Goal: Task Accomplishment & Management: Manage account settings

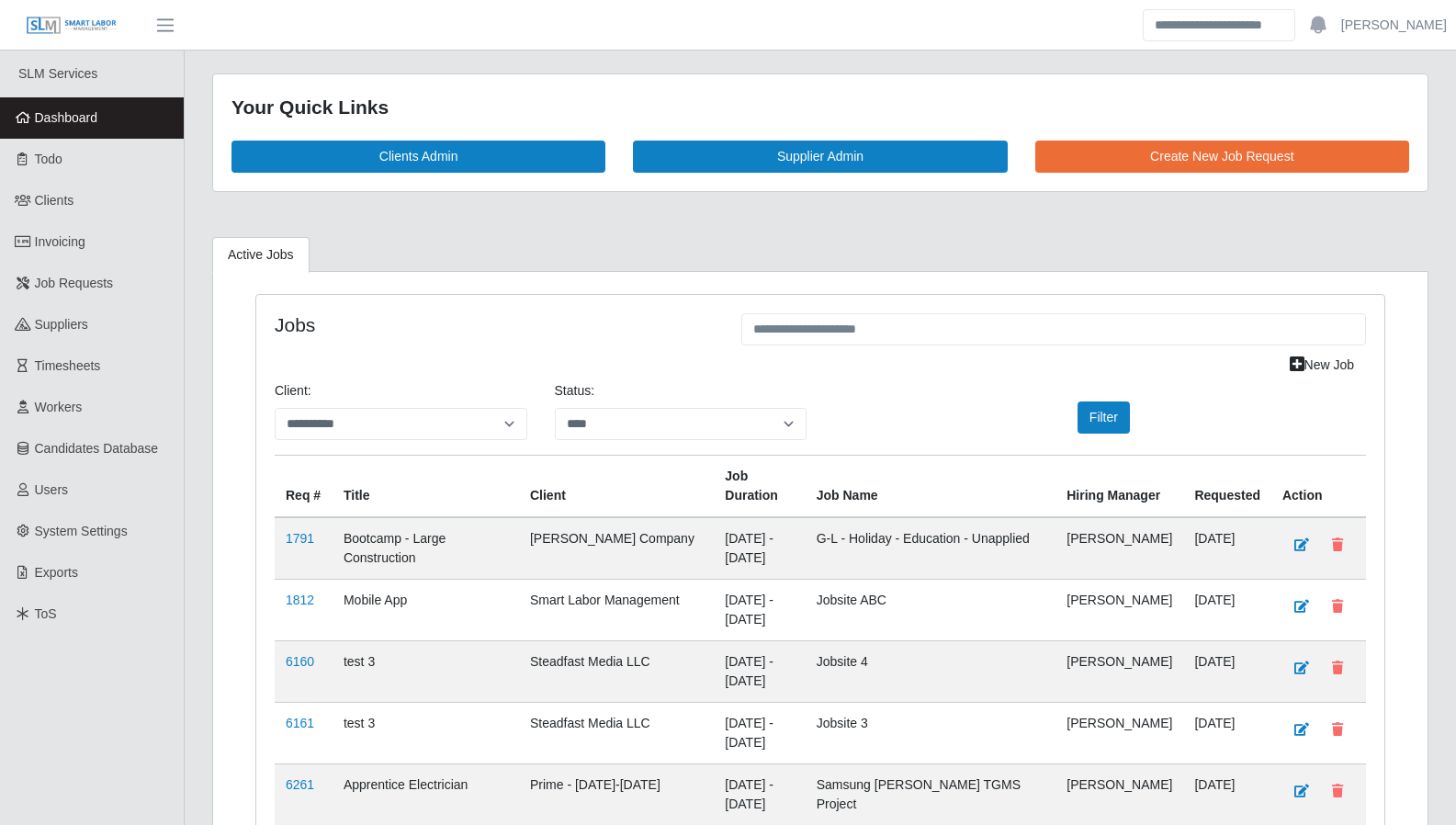
select select "****"
click at [91, 110] on span "Dashboard" at bounding box center [67, 117] width 64 height 14
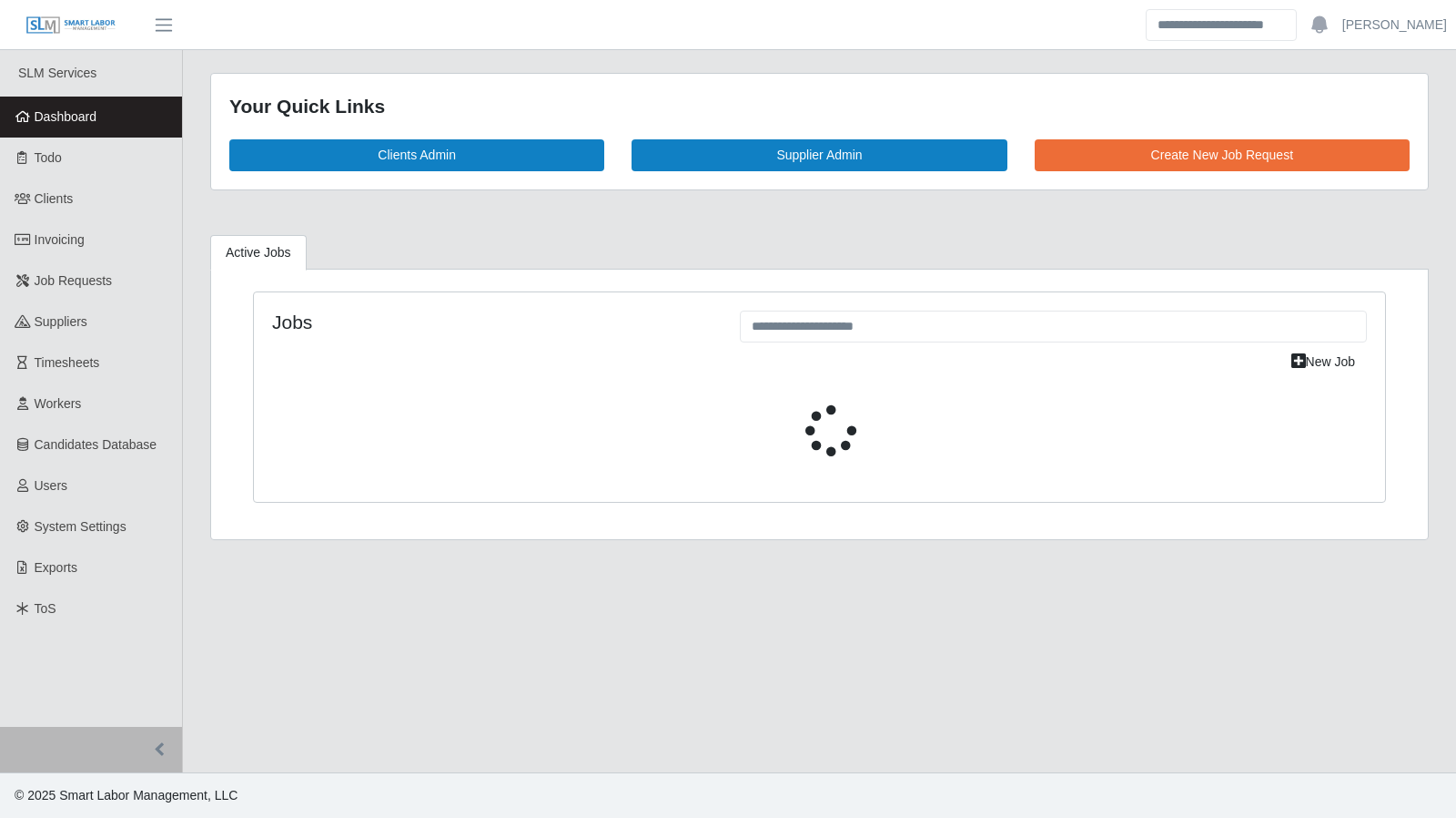
select select "****"
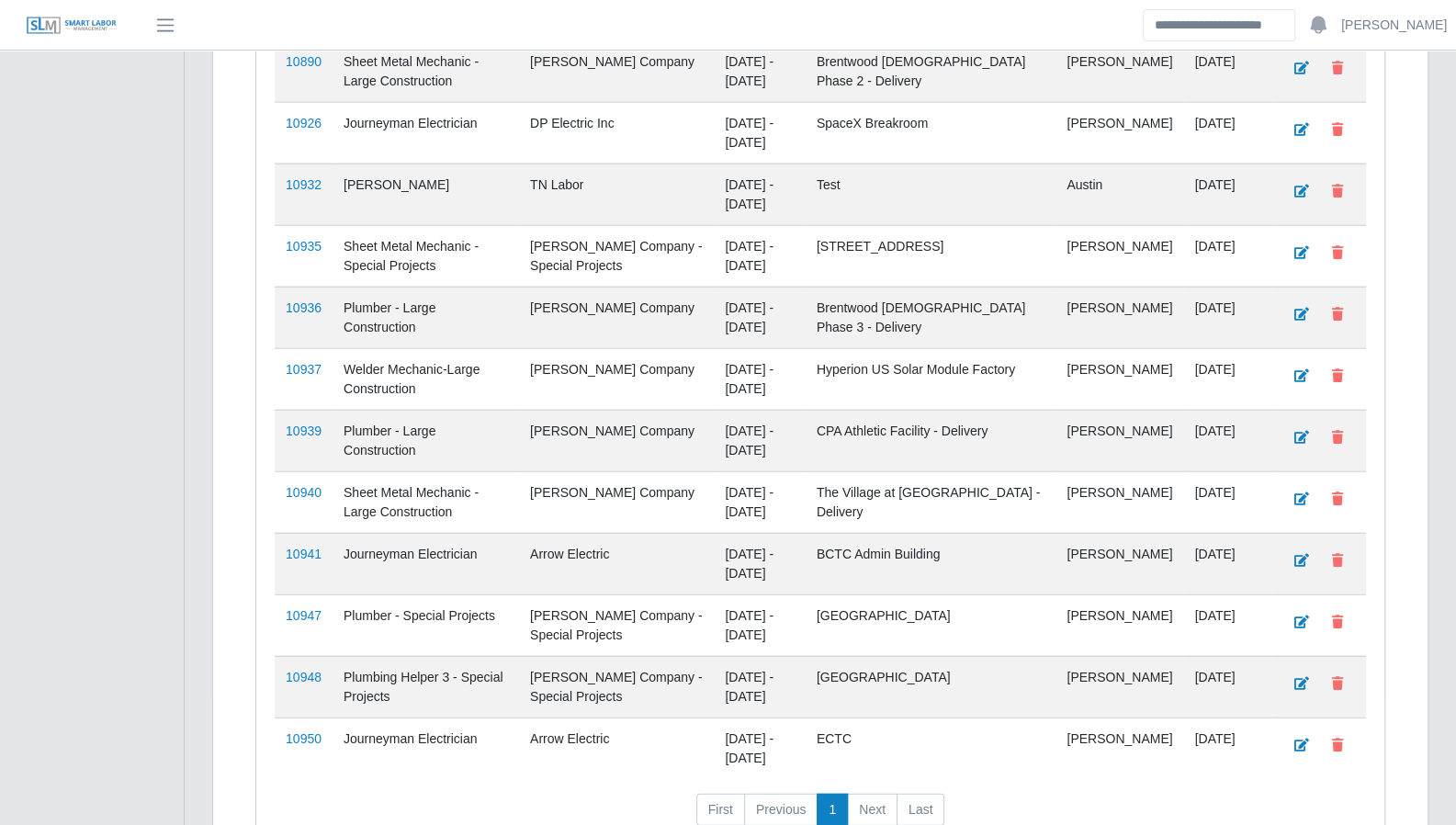
scroll to position [2648, 0]
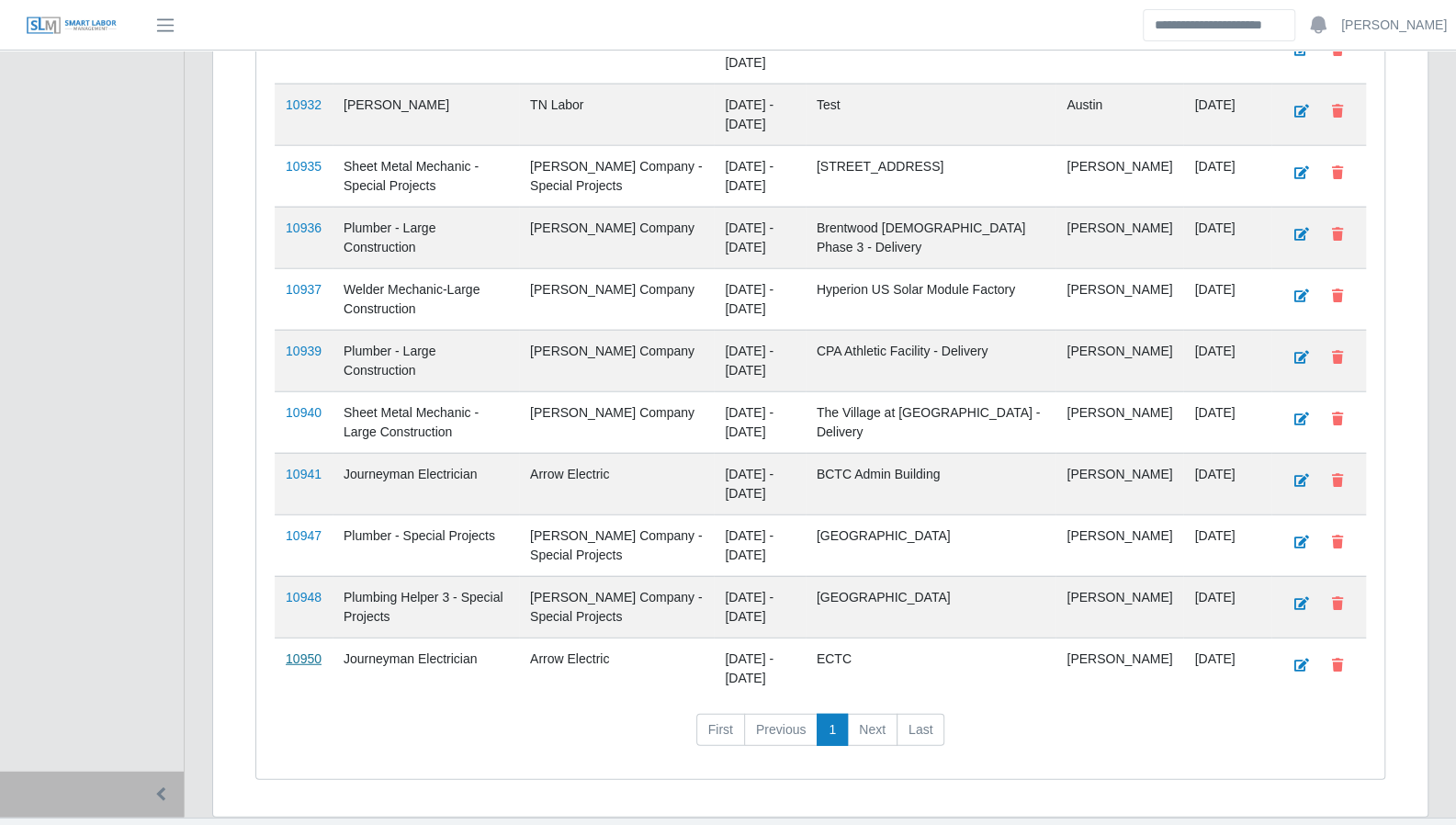
click at [302, 651] on link "10950" at bounding box center [303, 657] width 36 height 14
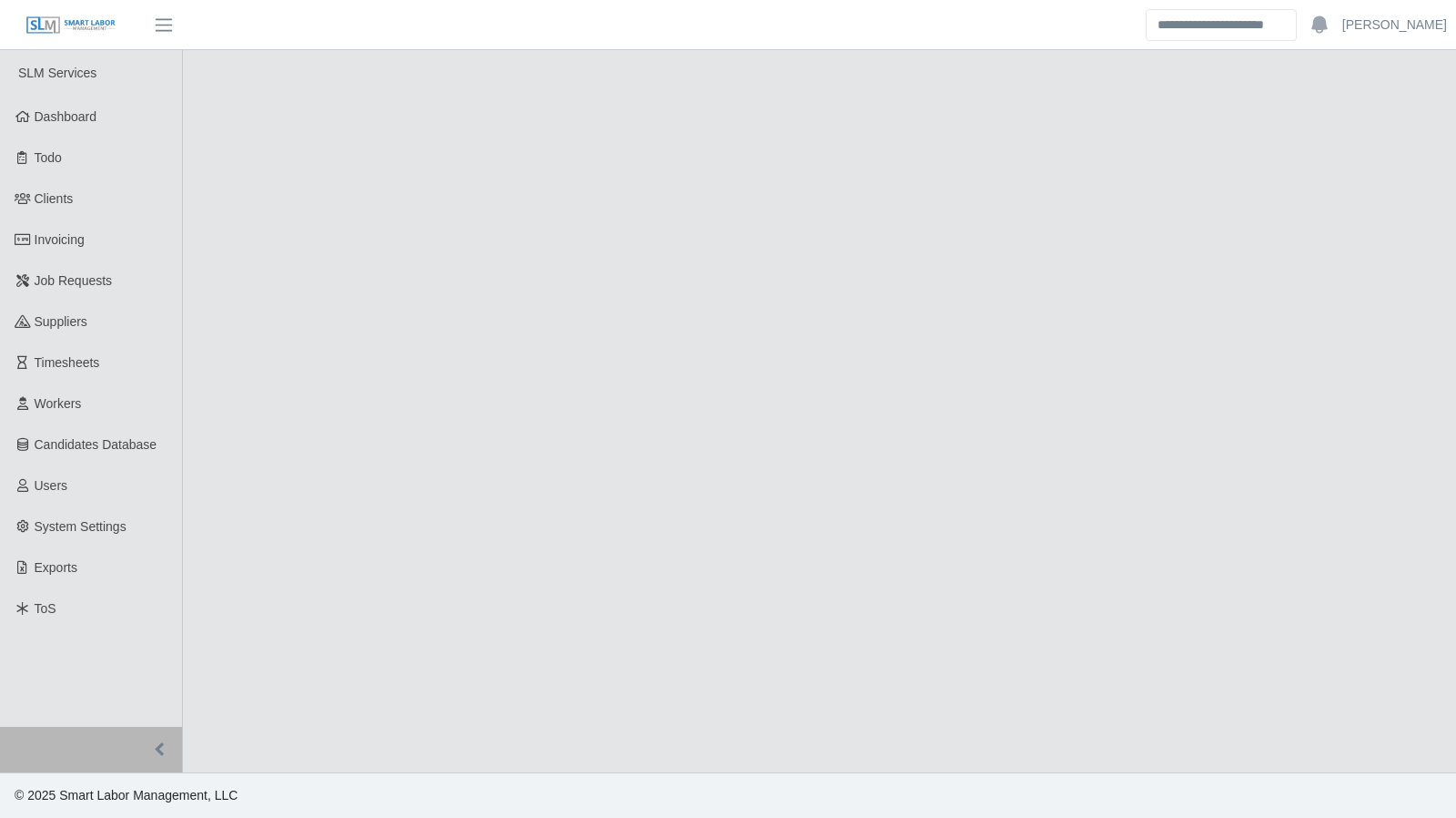
select select "****"
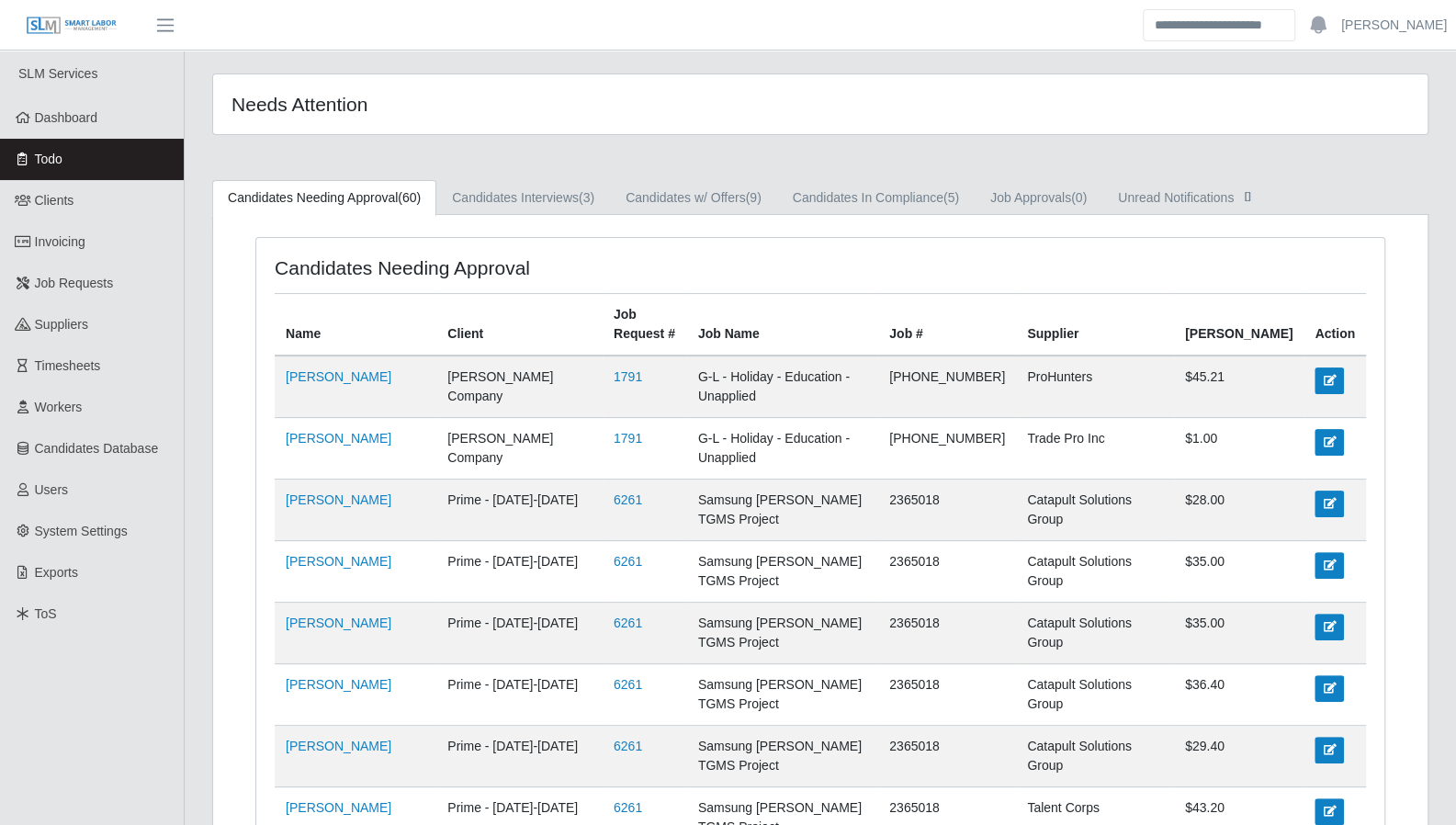
click at [44, 168] on link "Todo" at bounding box center [92, 159] width 184 height 41
click at [670, 192] on link "Candidates w/ Offers (9)" at bounding box center [693, 198] width 167 height 36
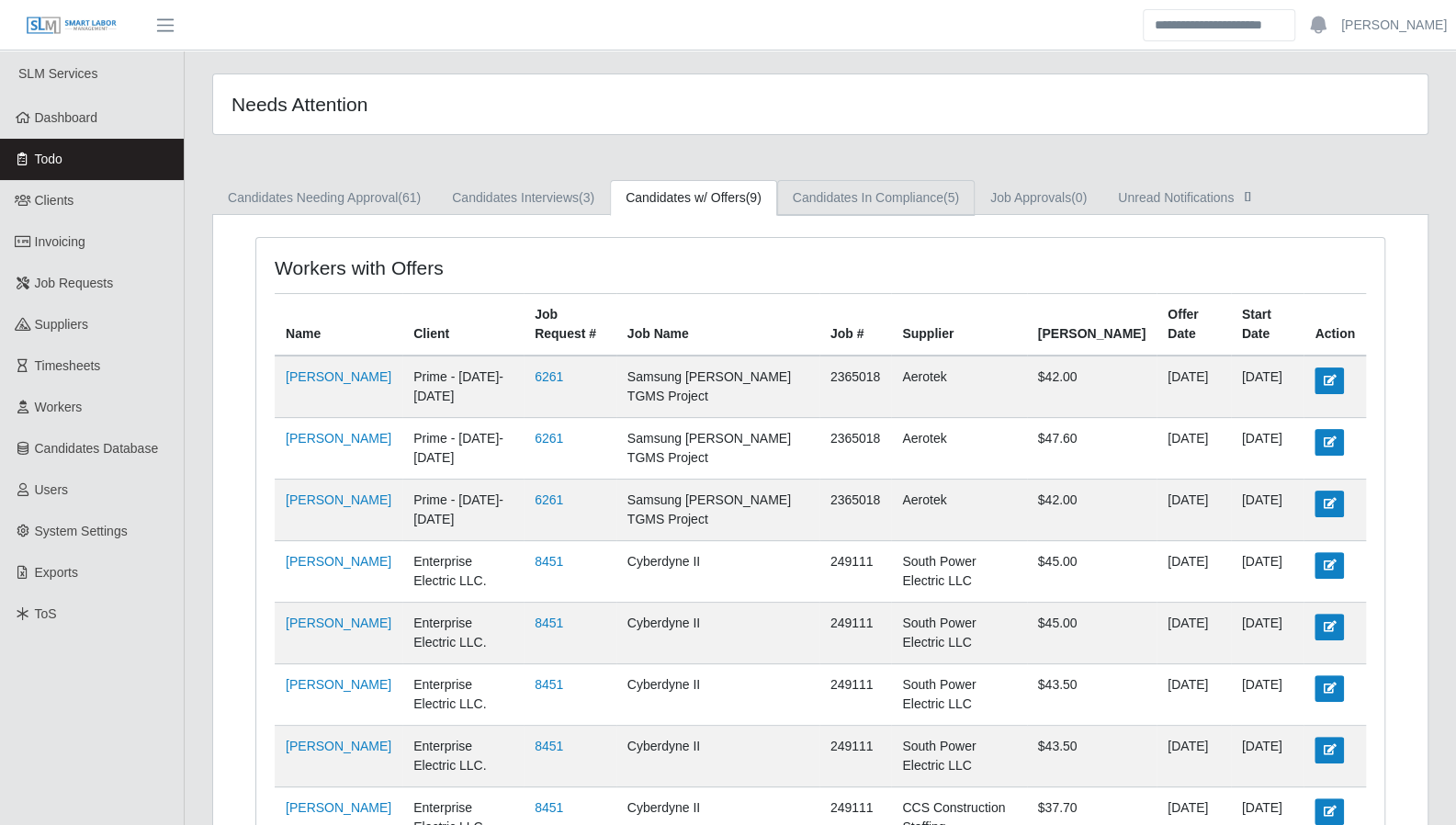
click at [860, 201] on link "Candidates In Compliance (5)" at bounding box center [876, 198] width 198 height 36
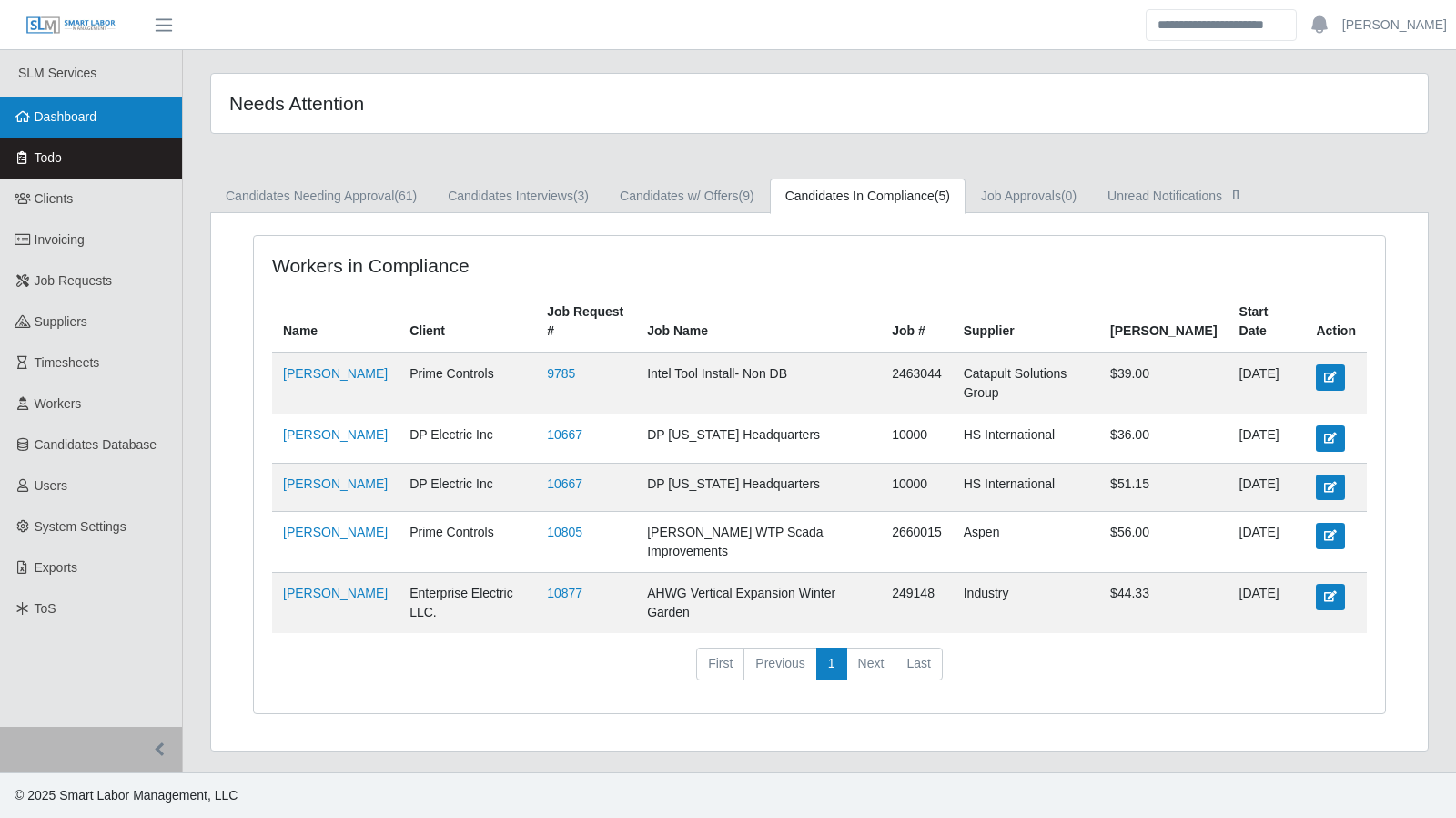
click at [76, 127] on link "Dashboard" at bounding box center [91, 117] width 182 height 41
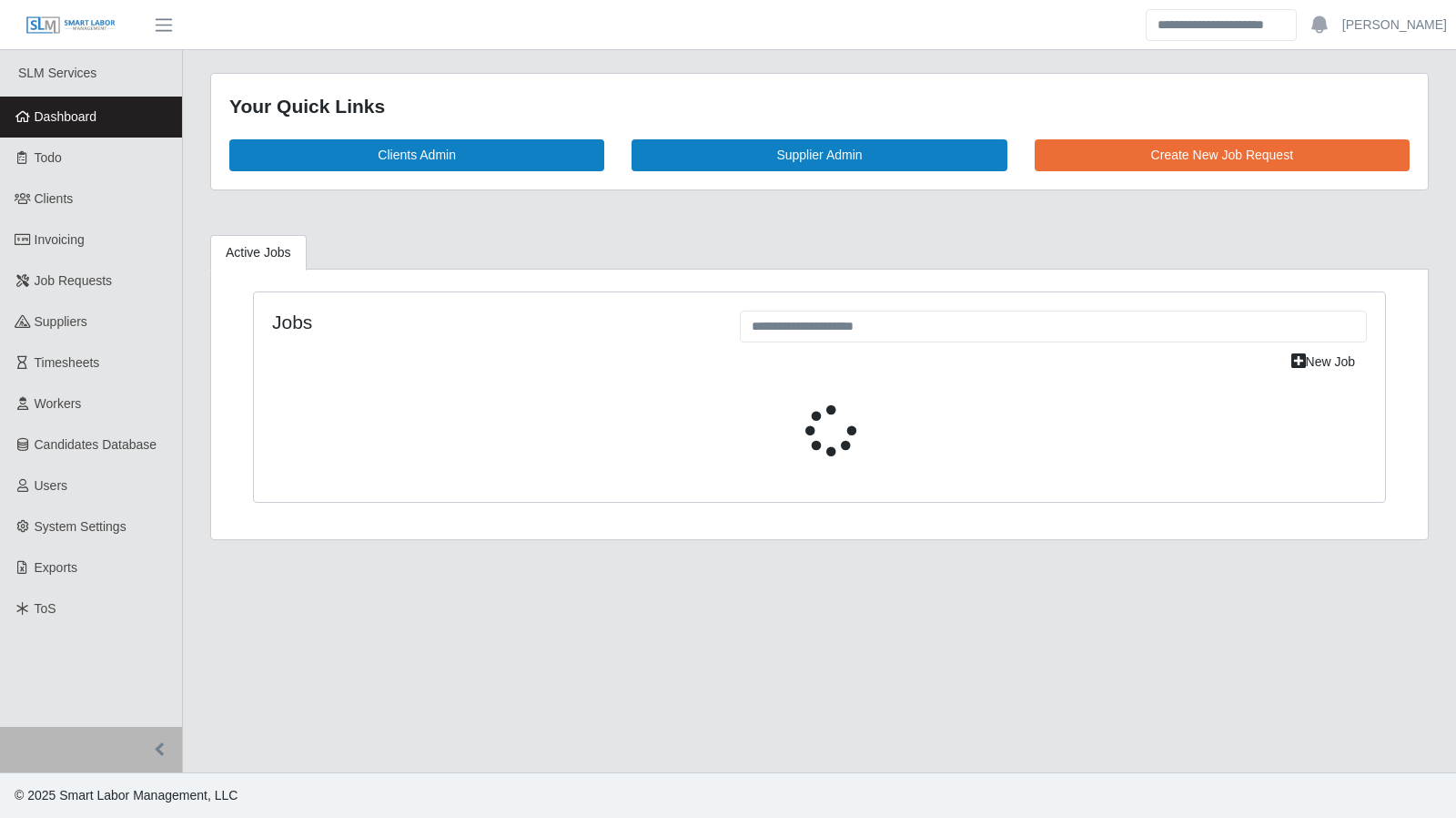
select select "****"
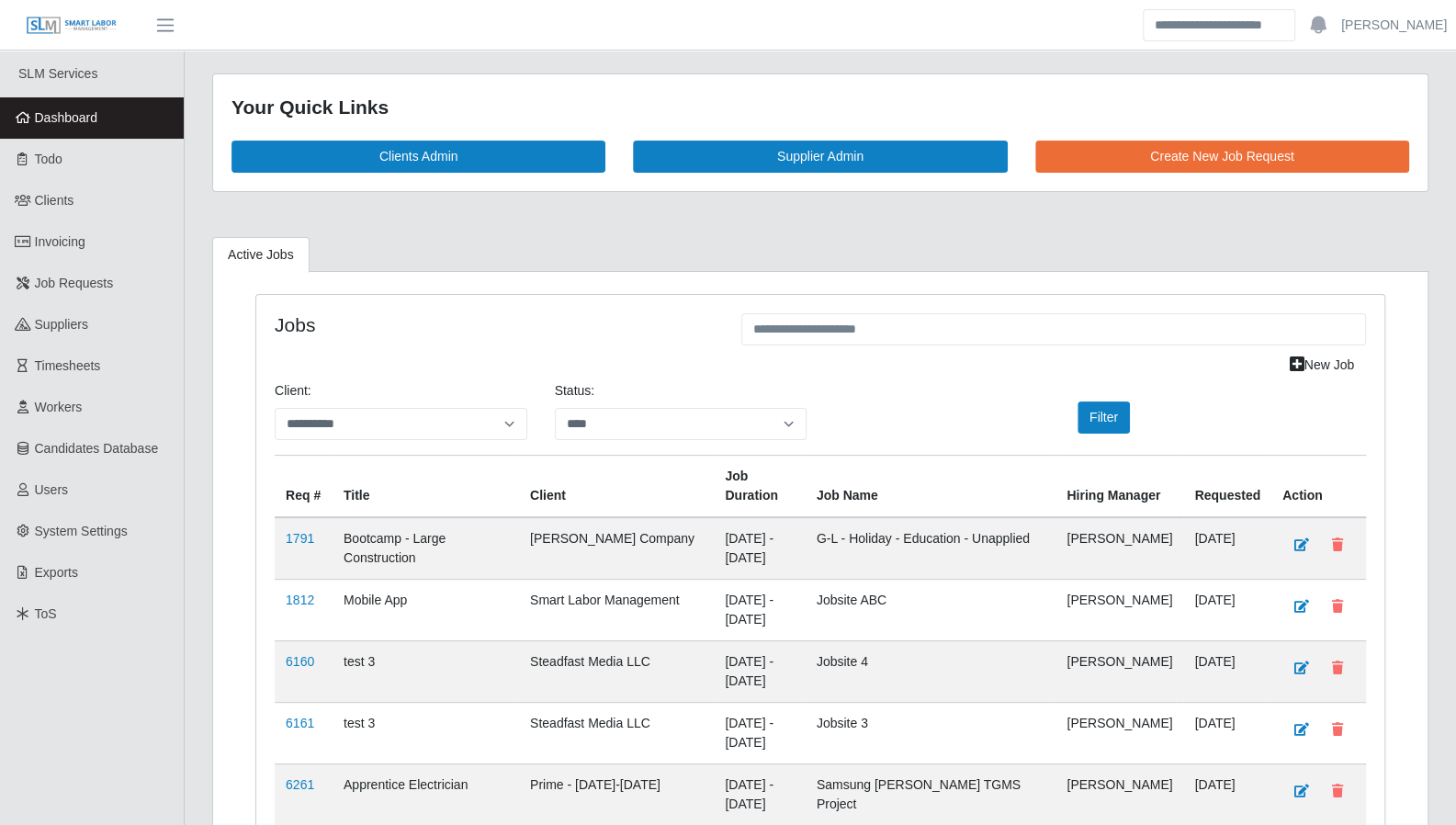
click at [88, 125] on span "Dashboard" at bounding box center [67, 117] width 64 height 14
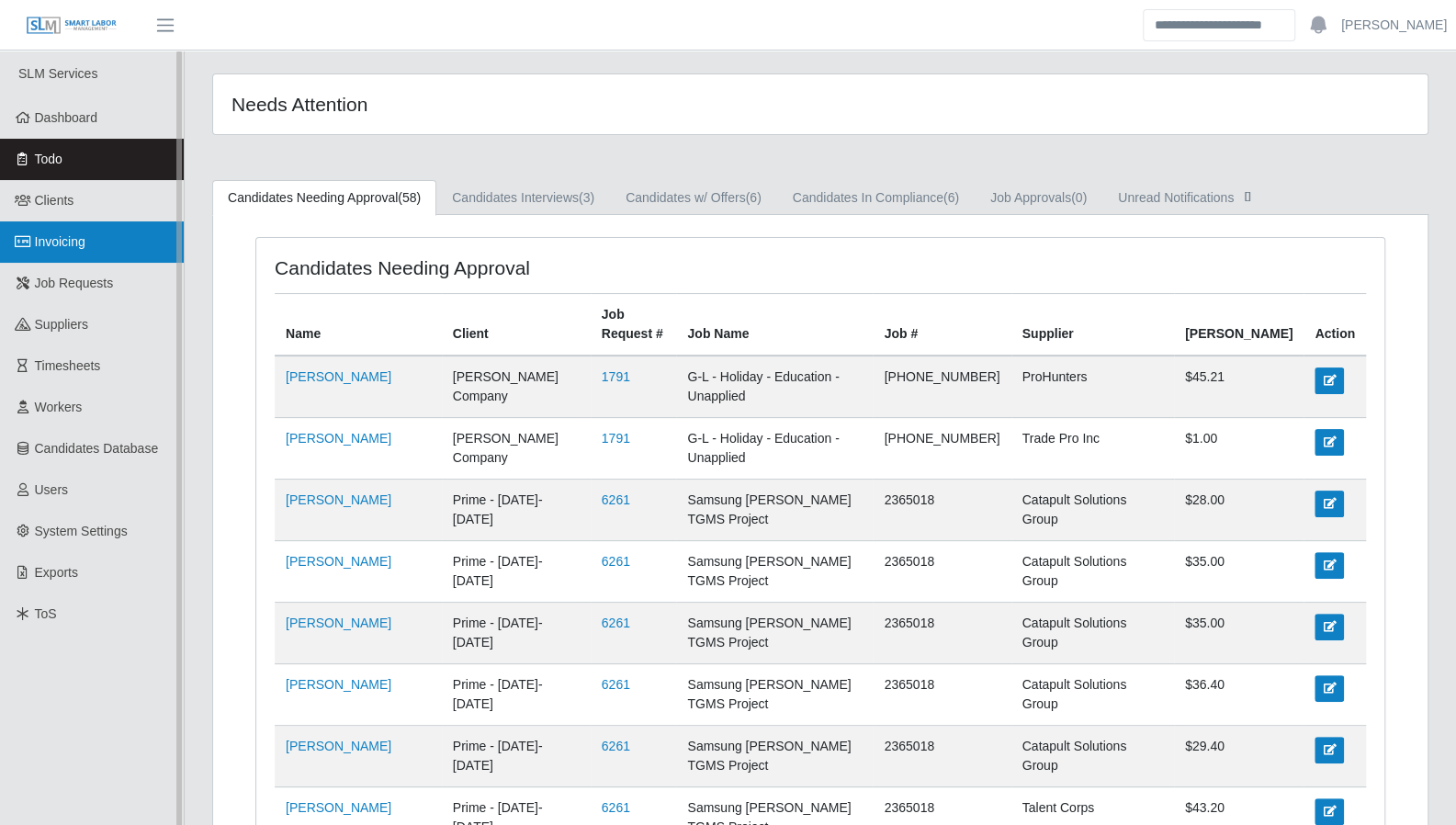
click at [101, 241] on link "Invoicing" at bounding box center [92, 242] width 184 height 41
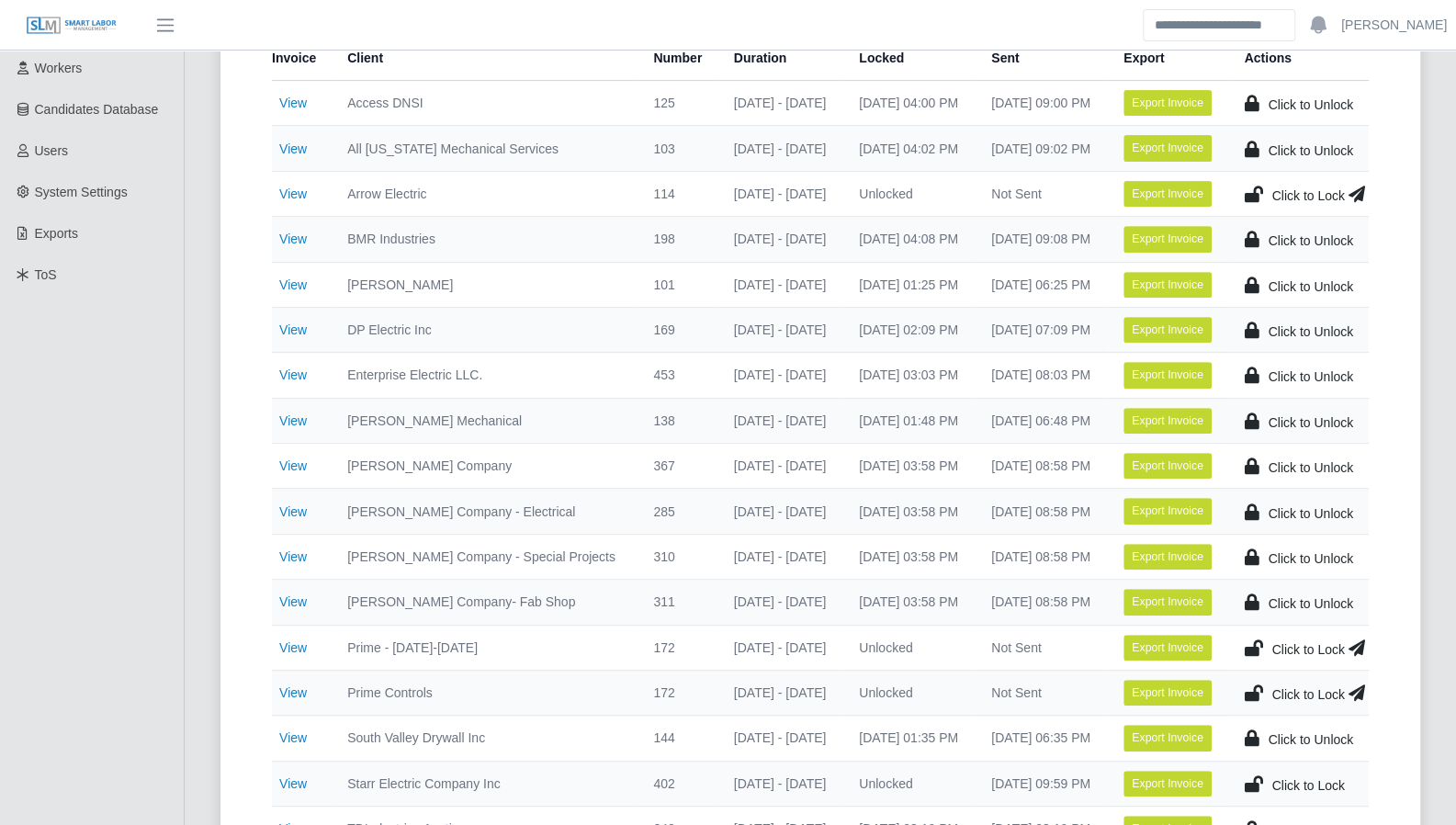
scroll to position [411, 0]
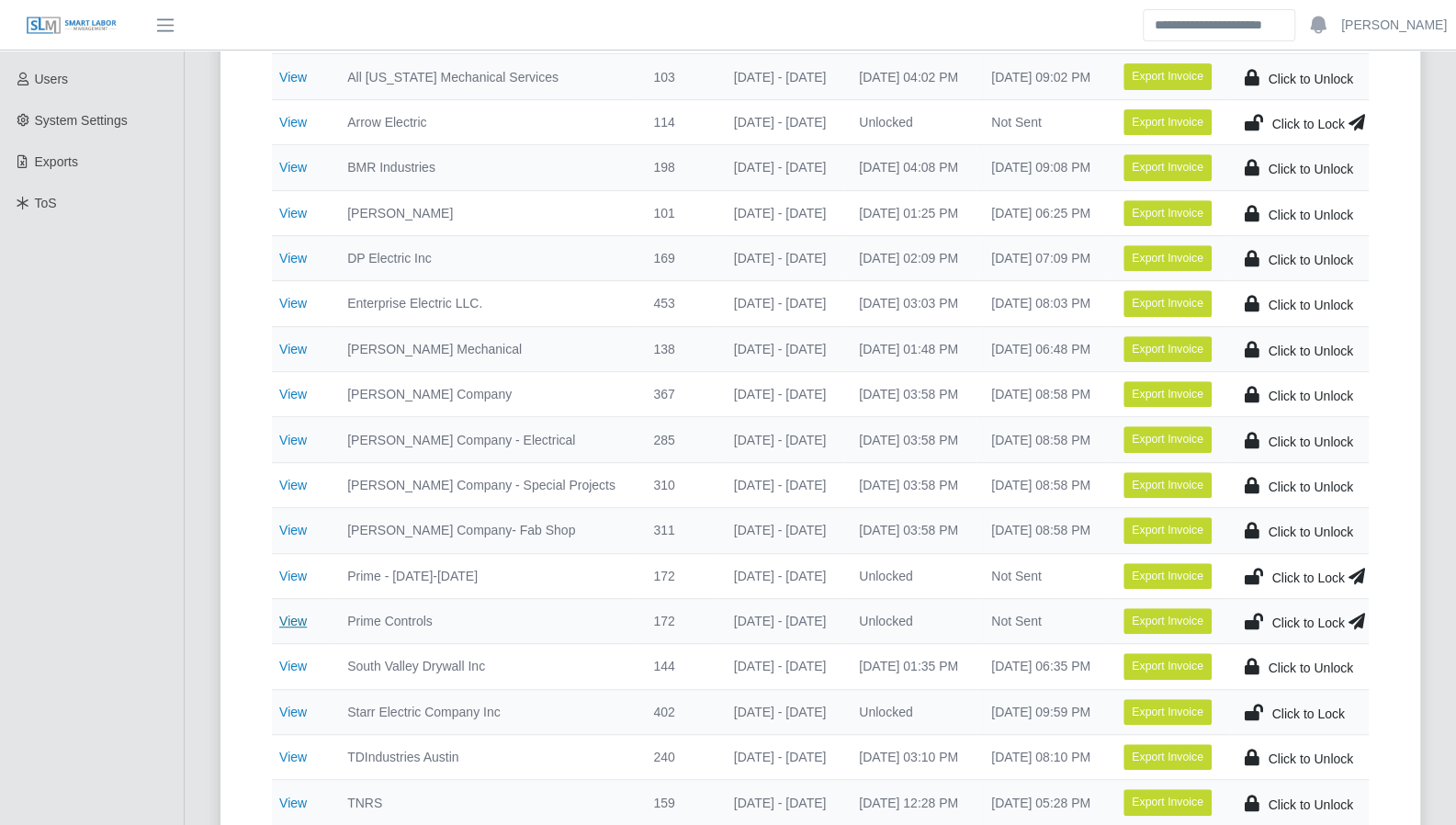
click at [293, 613] on link "View" at bounding box center [293, 620] width 28 height 14
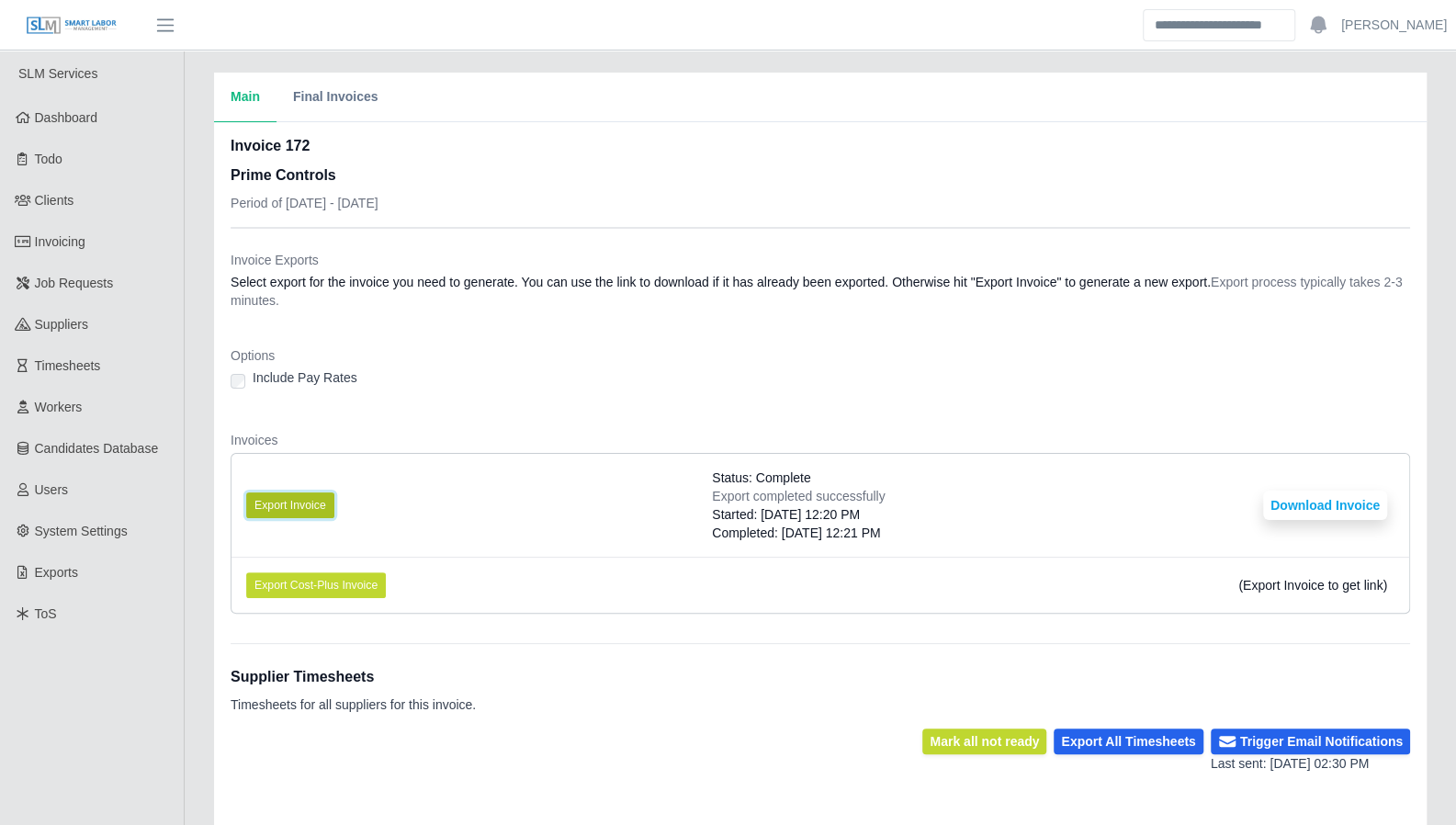
click at [302, 495] on button "Export Invoice" at bounding box center [289, 505] width 88 height 26
click at [1300, 504] on button "Download Invoice" at bounding box center [1325, 505] width 124 height 29
click at [827, 354] on dt "Options" at bounding box center [820, 355] width 1179 height 18
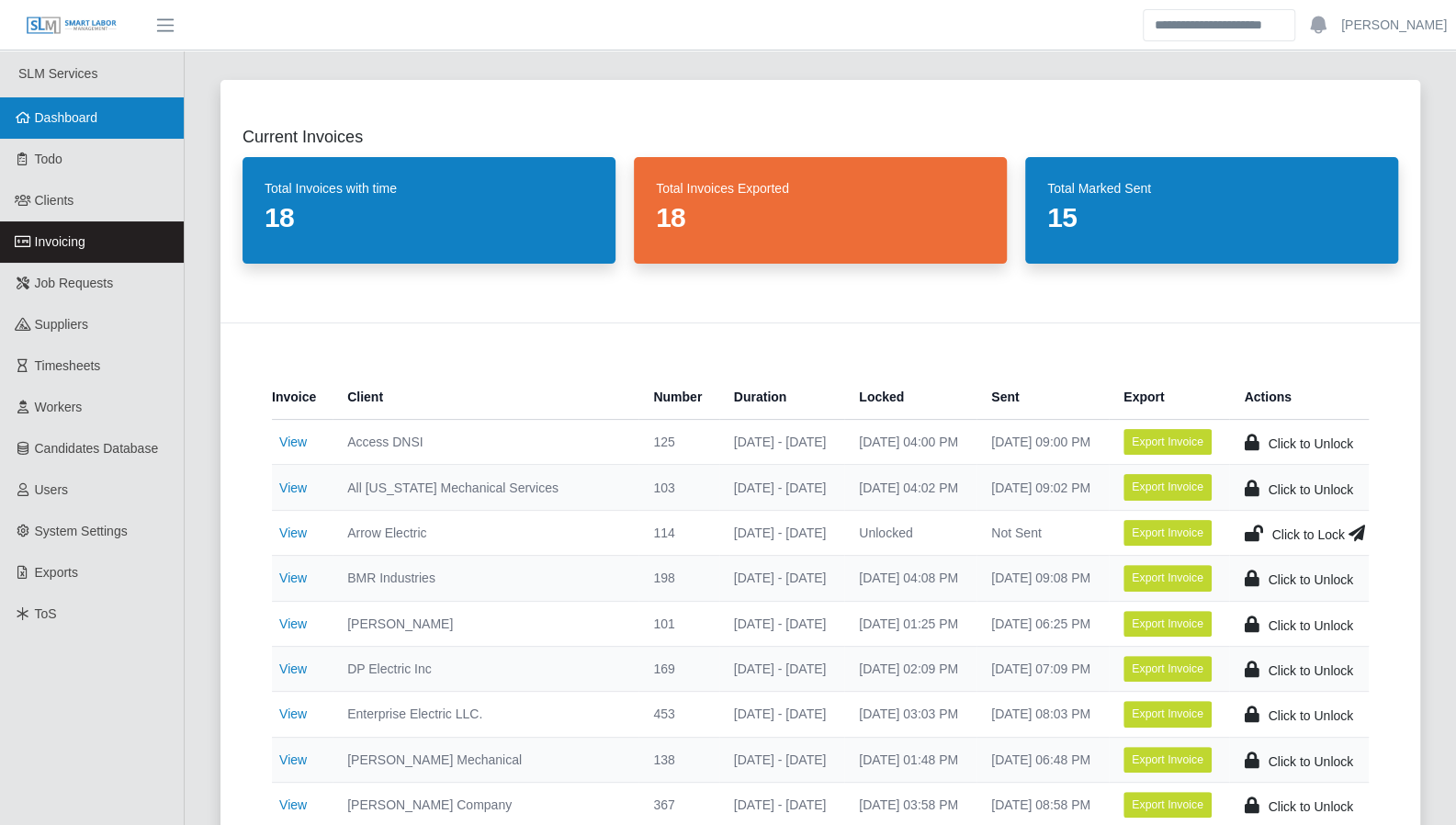
click at [91, 125] on span "Dashboard" at bounding box center [67, 117] width 64 height 14
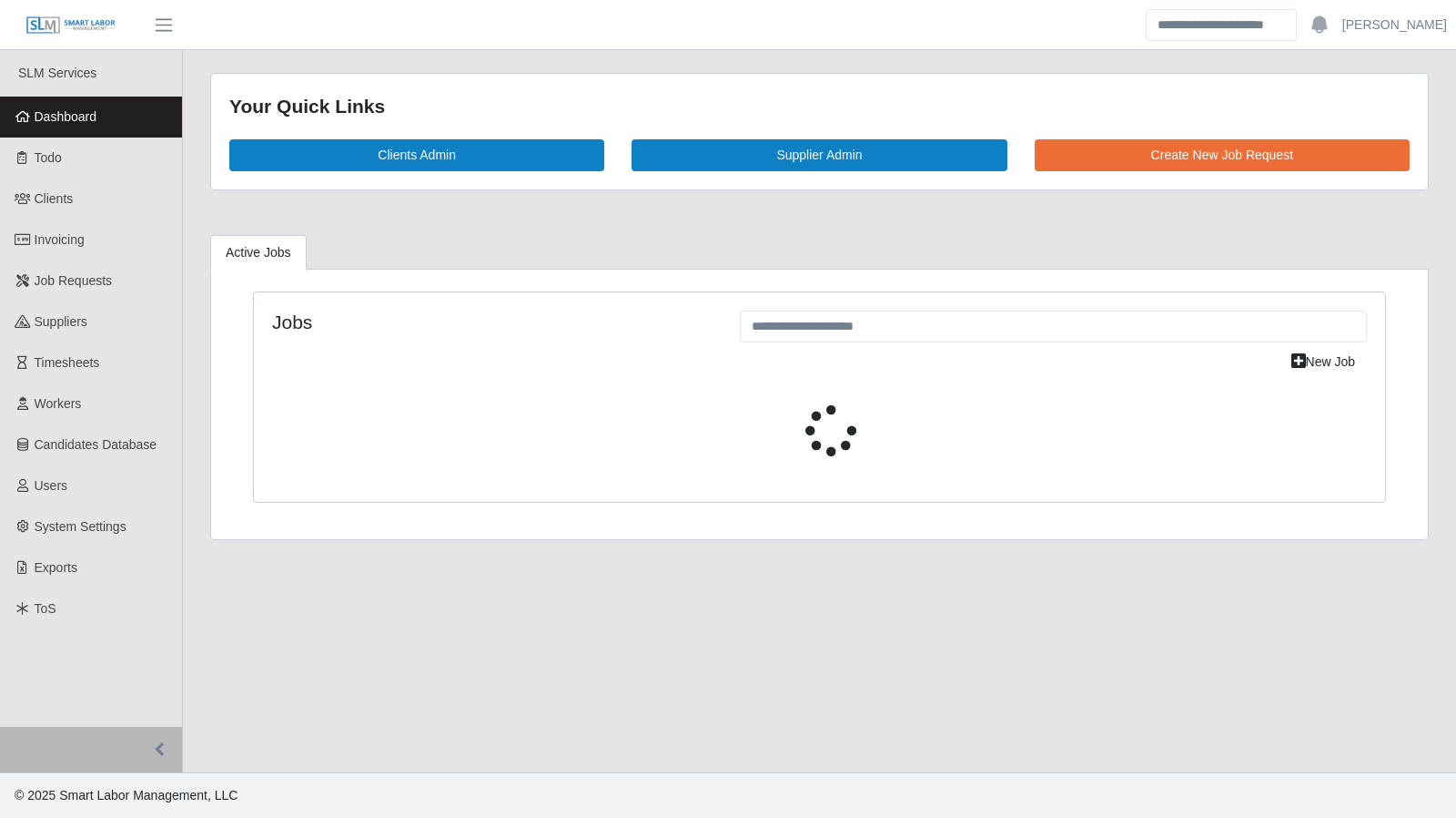
select select "****"
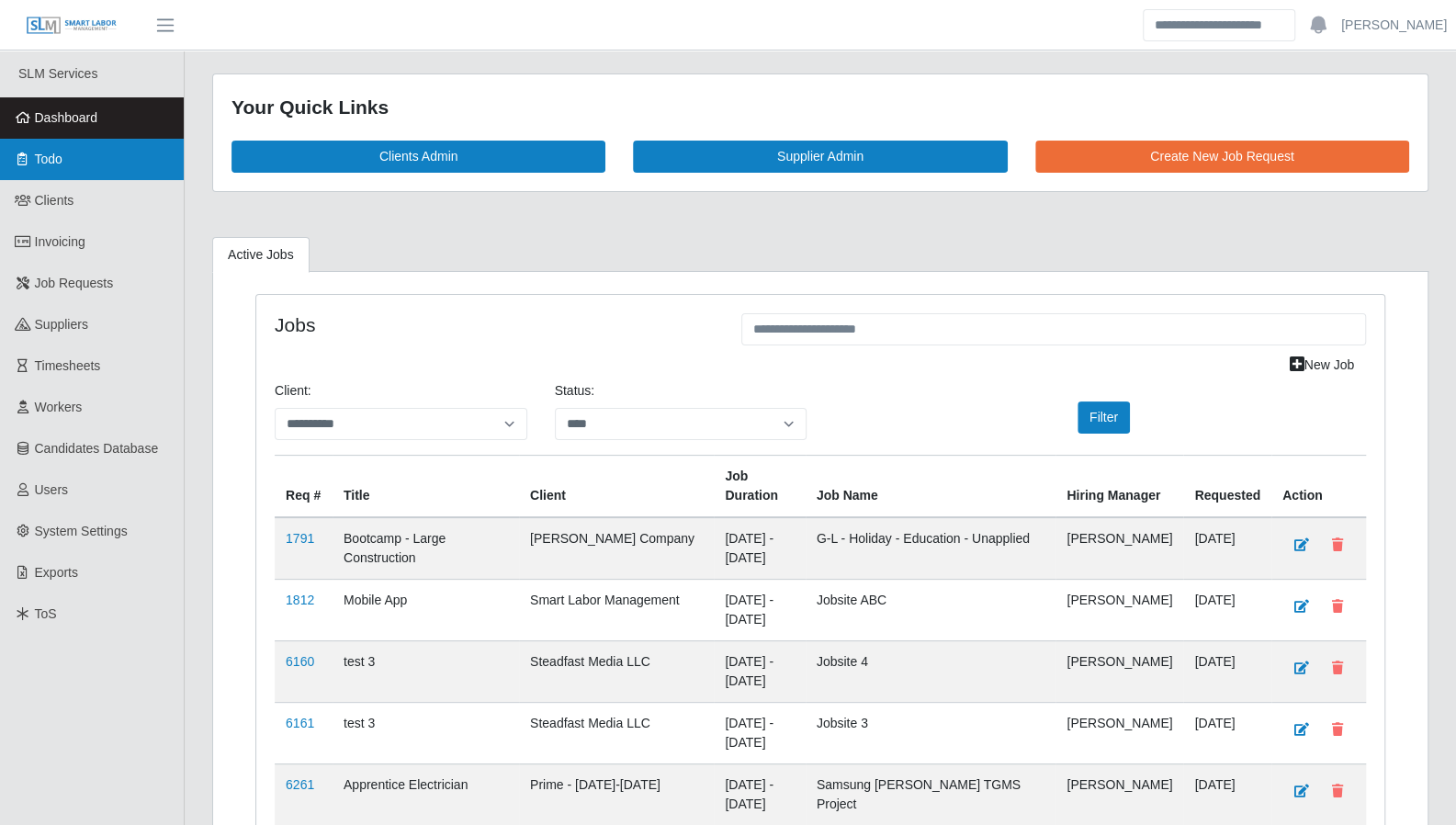
click at [61, 165] on span "Todo" at bounding box center [48, 158] width 28 height 14
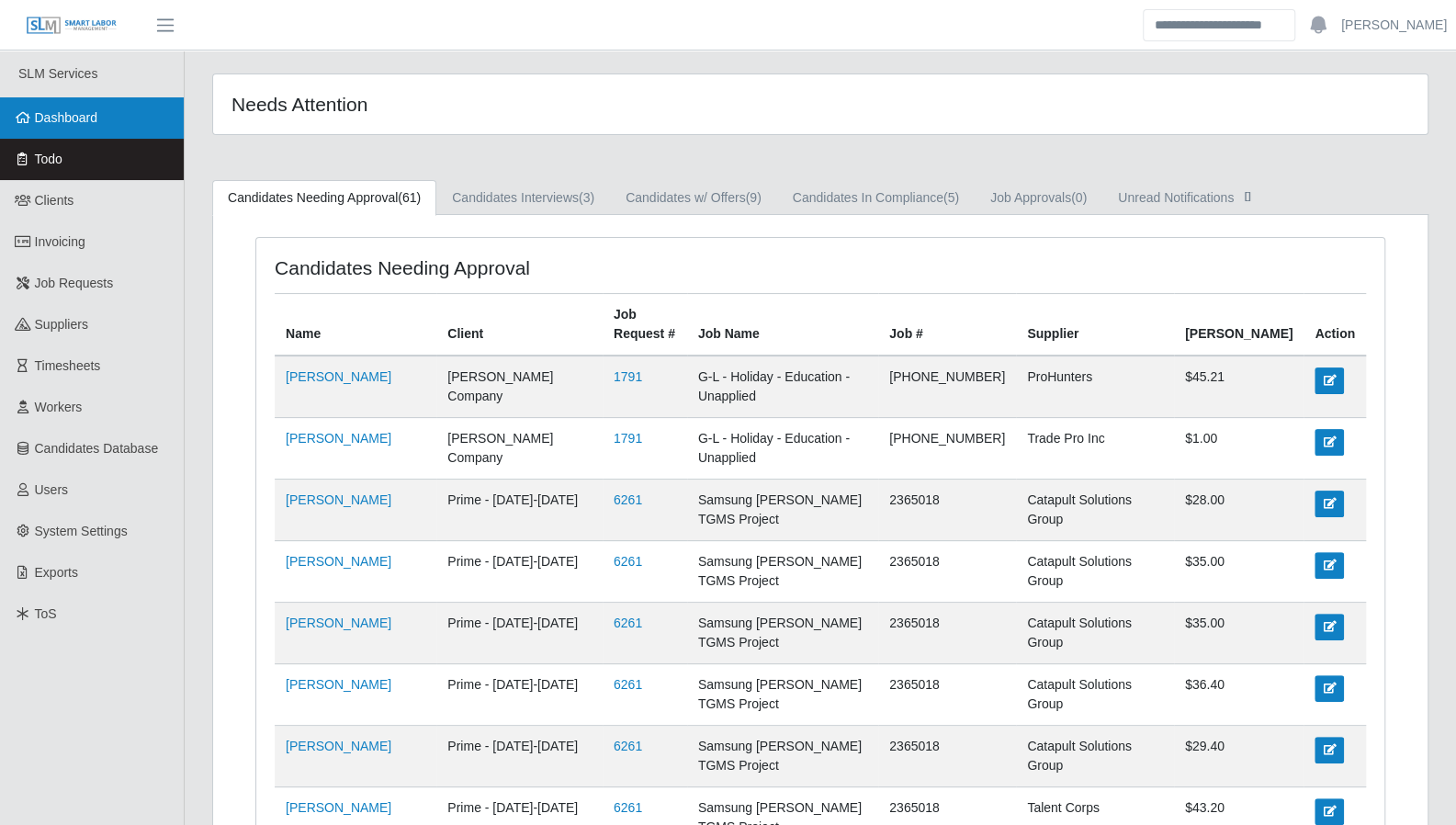
click at [30, 120] on icon at bounding box center [22, 117] width 16 height 13
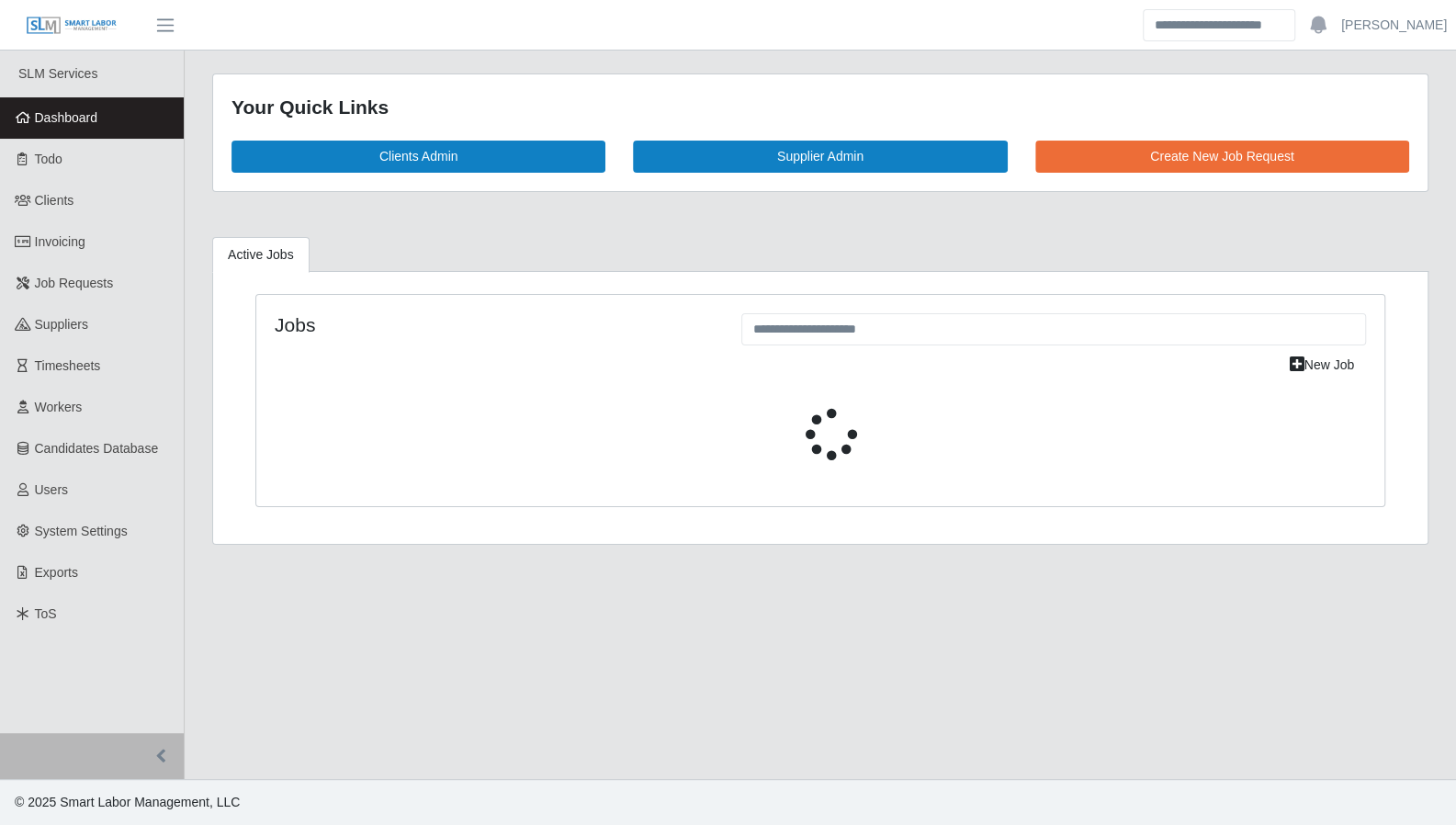
select select "****"
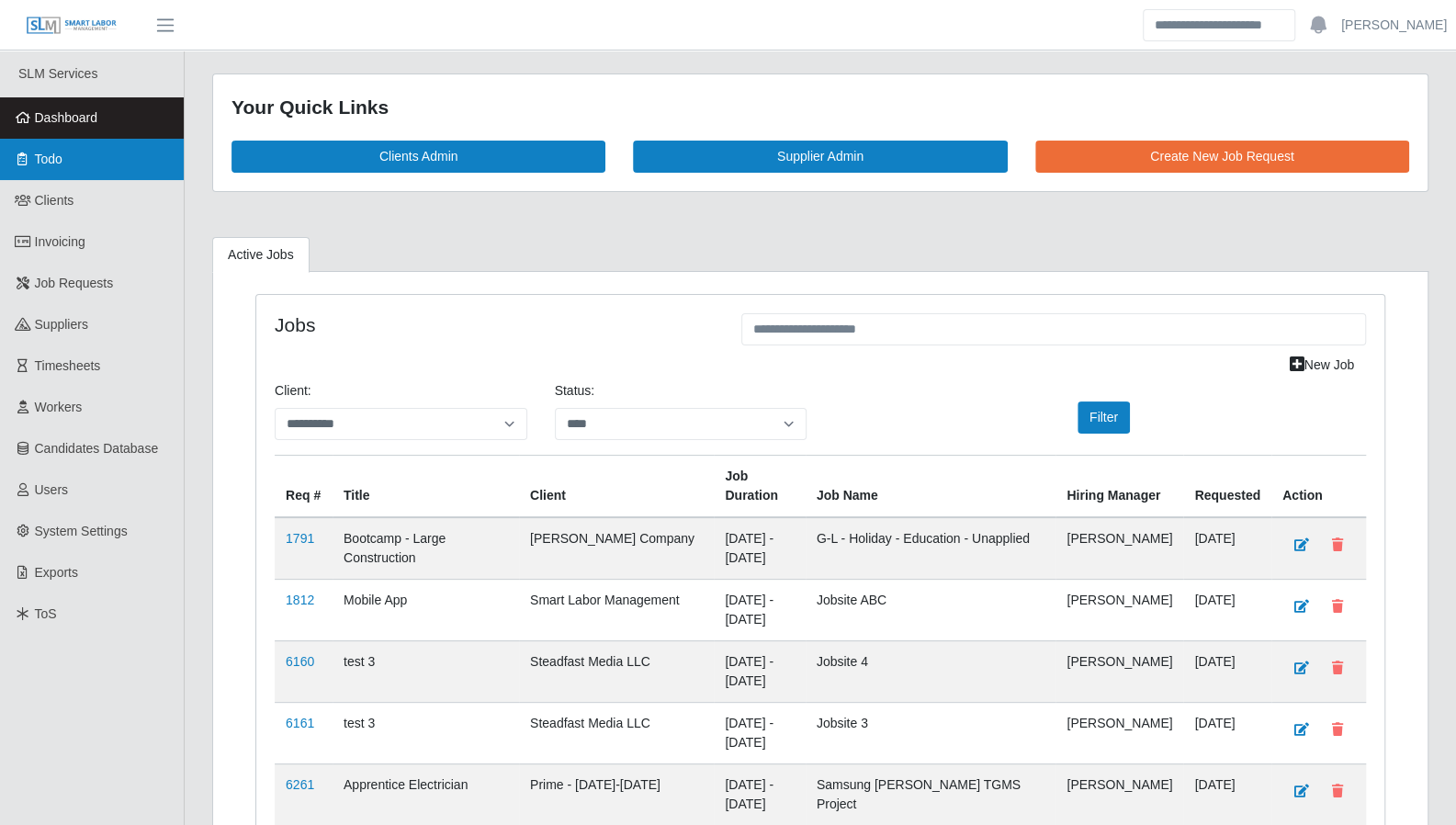
click at [67, 173] on link "Todo" at bounding box center [92, 159] width 184 height 41
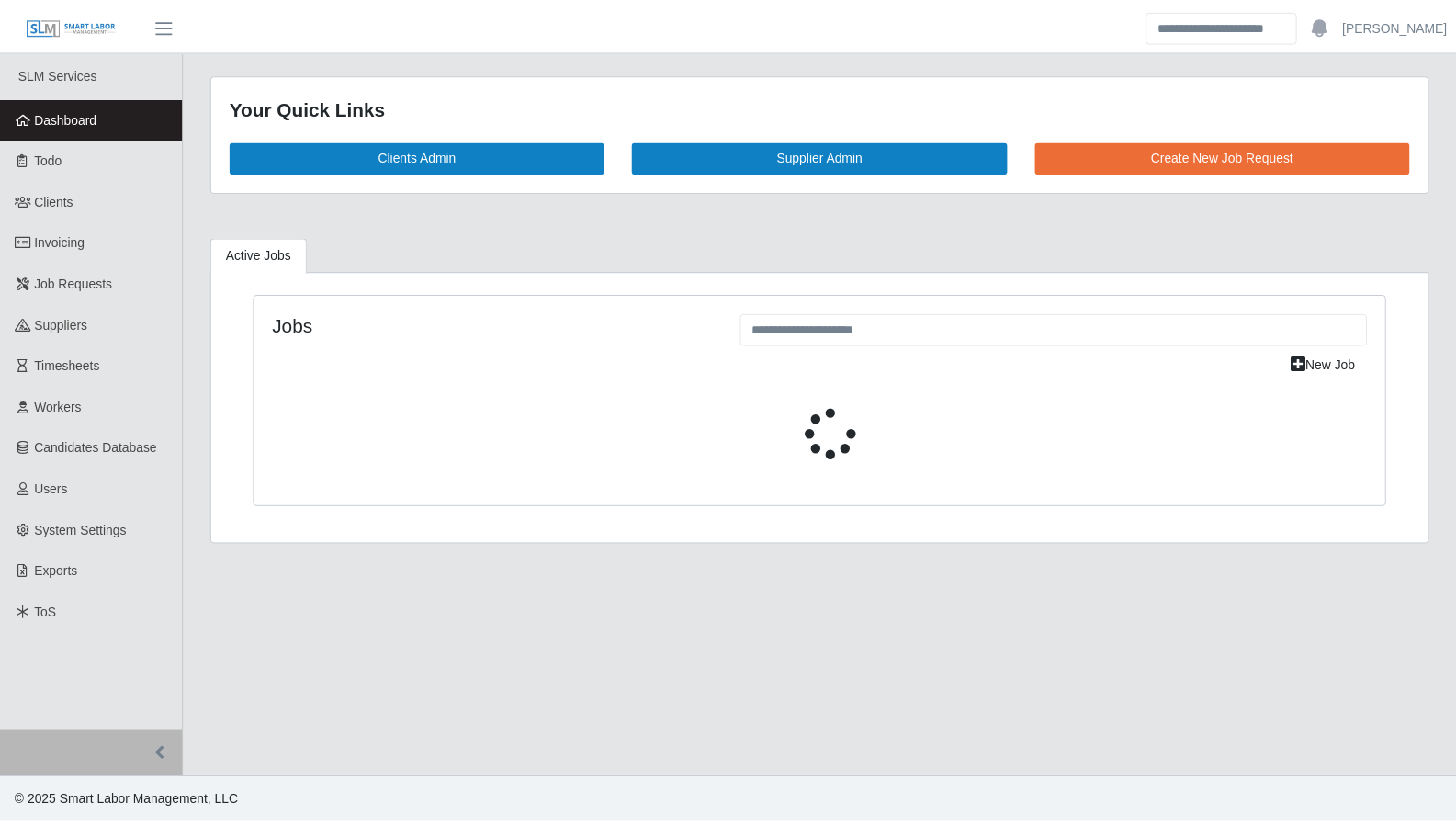
select select "****"
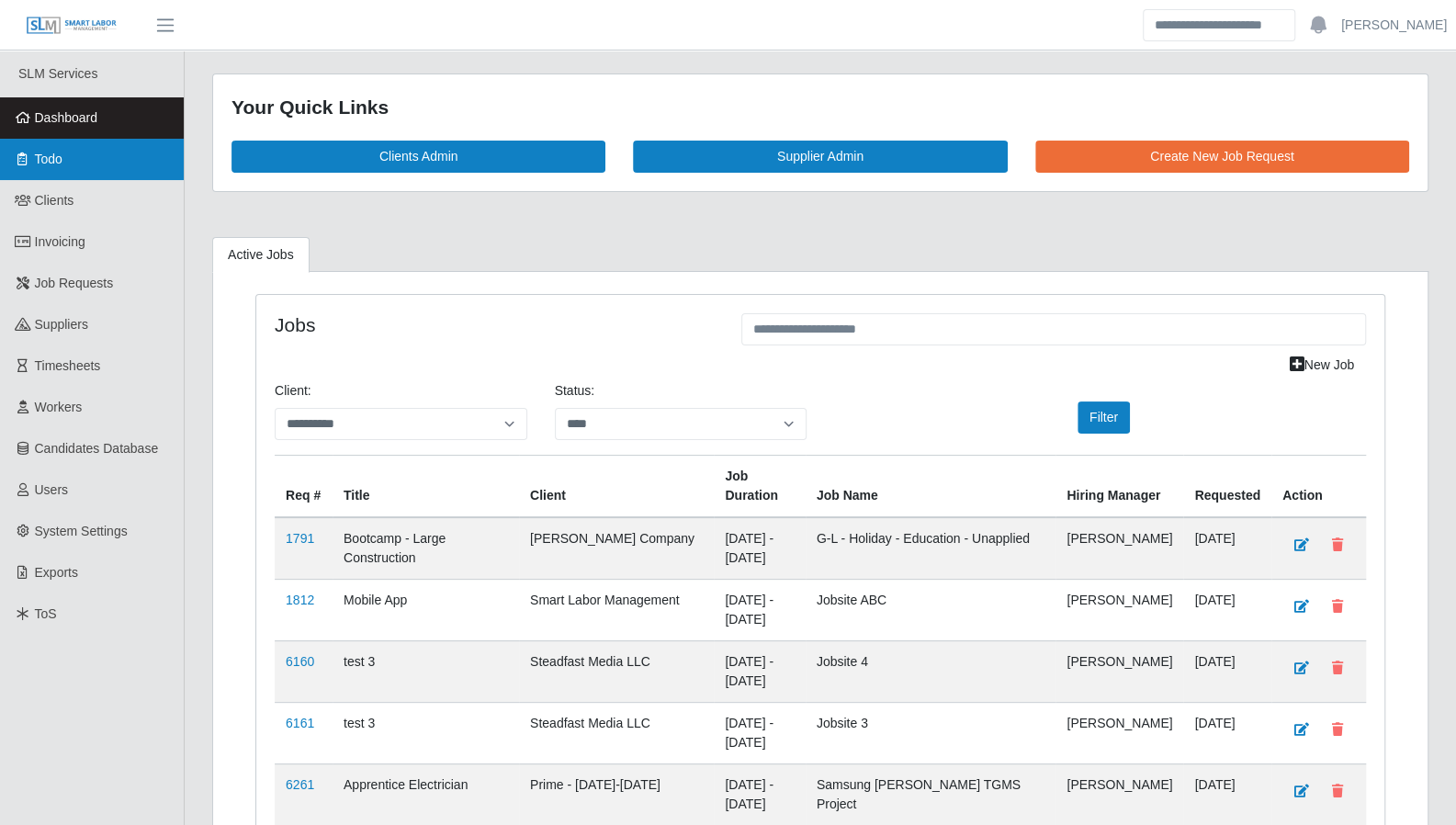
click at [110, 173] on link "Todo" at bounding box center [92, 159] width 184 height 41
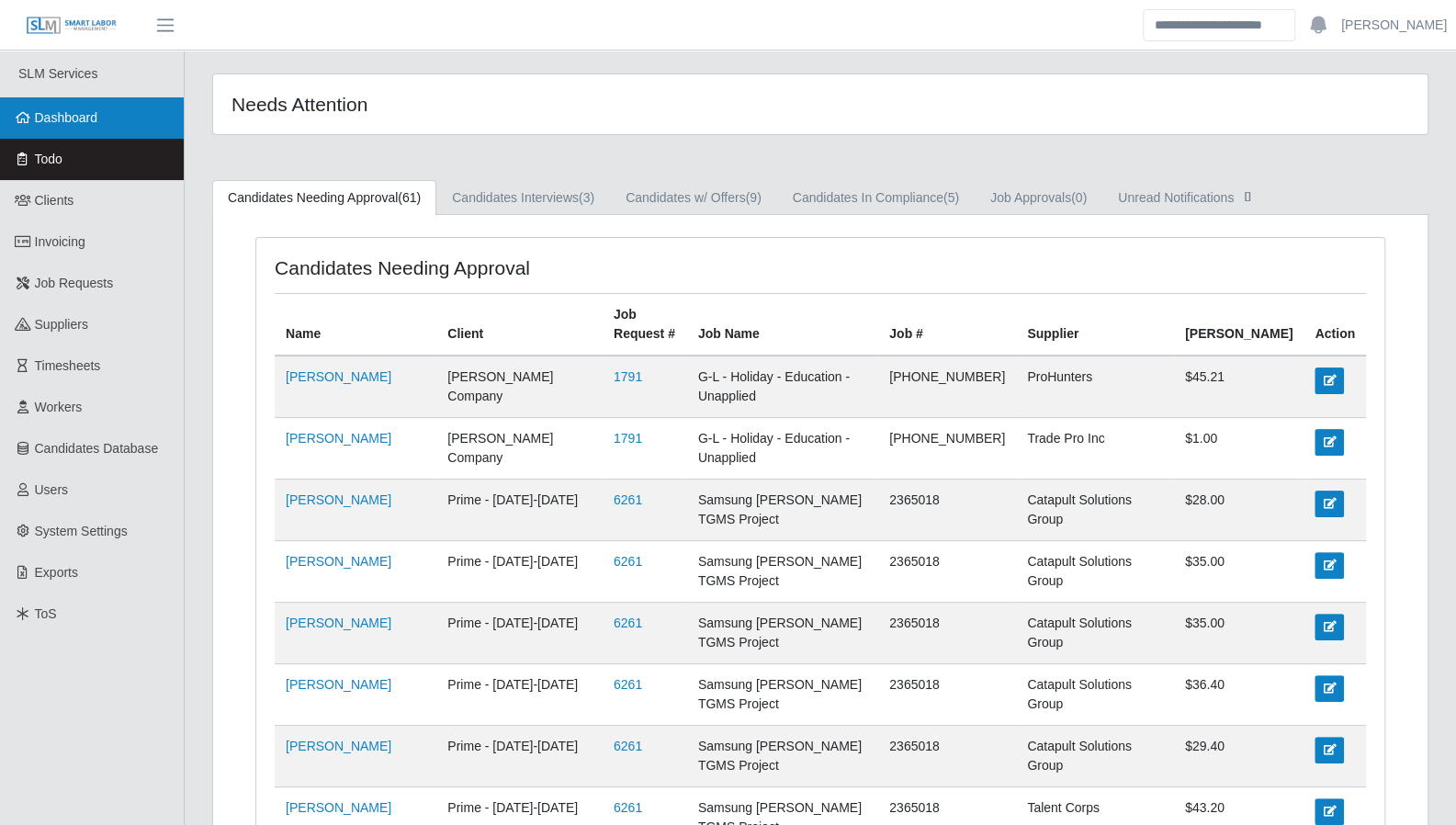
click at [83, 129] on link "Dashboard" at bounding box center [92, 118] width 184 height 41
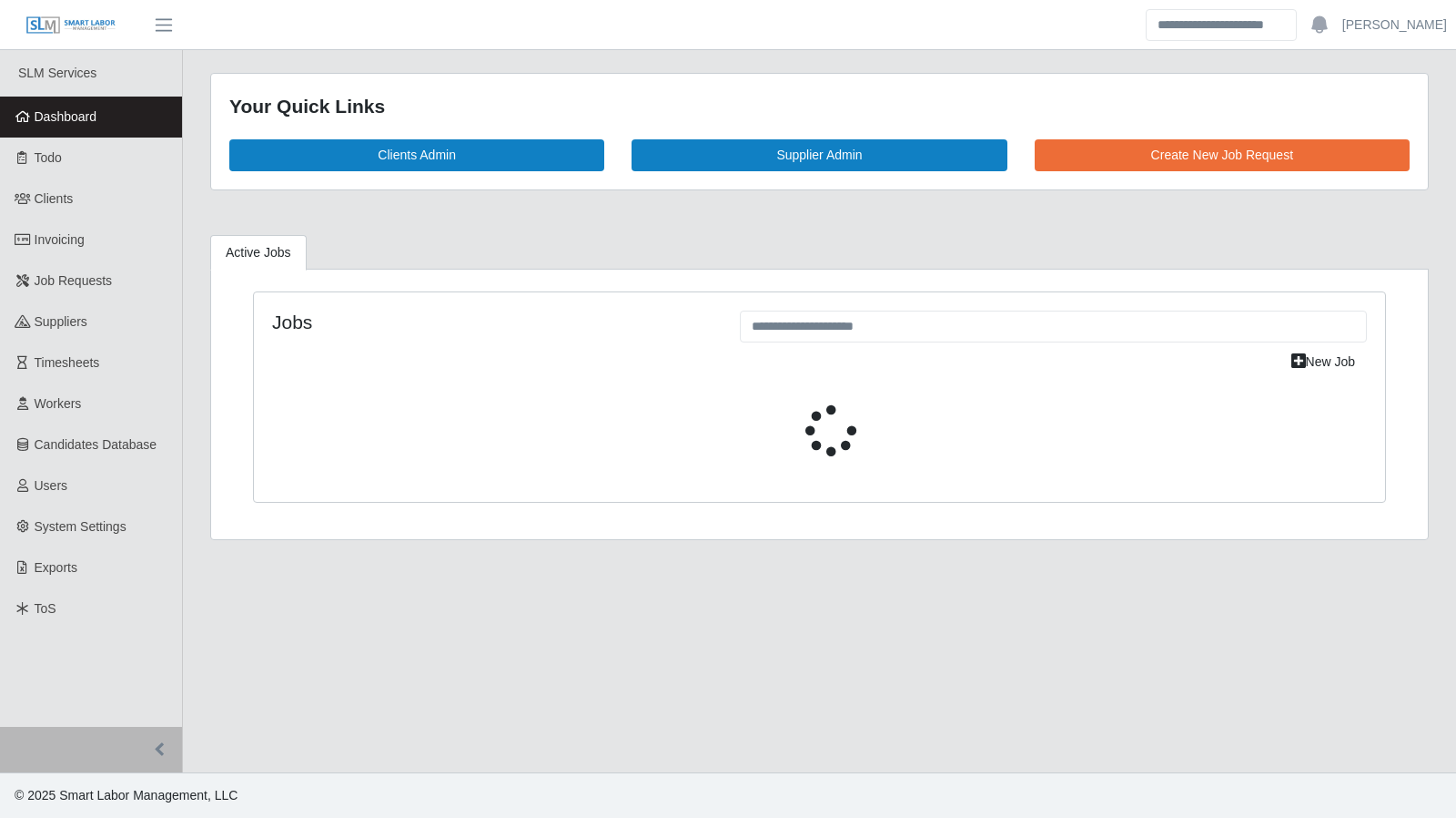
select select "****"
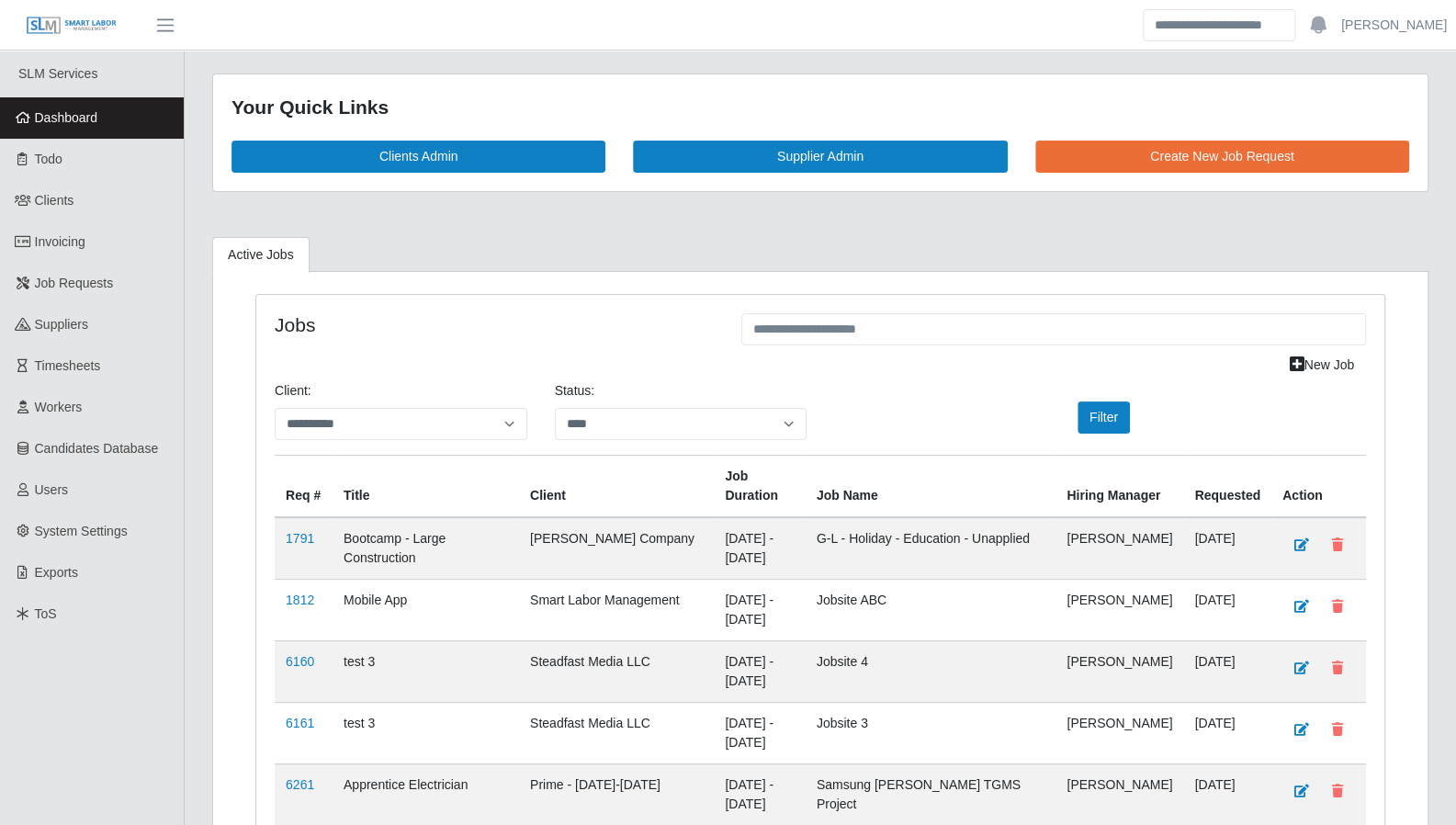
click at [89, 113] on span "Dashboard" at bounding box center [67, 117] width 64 height 14
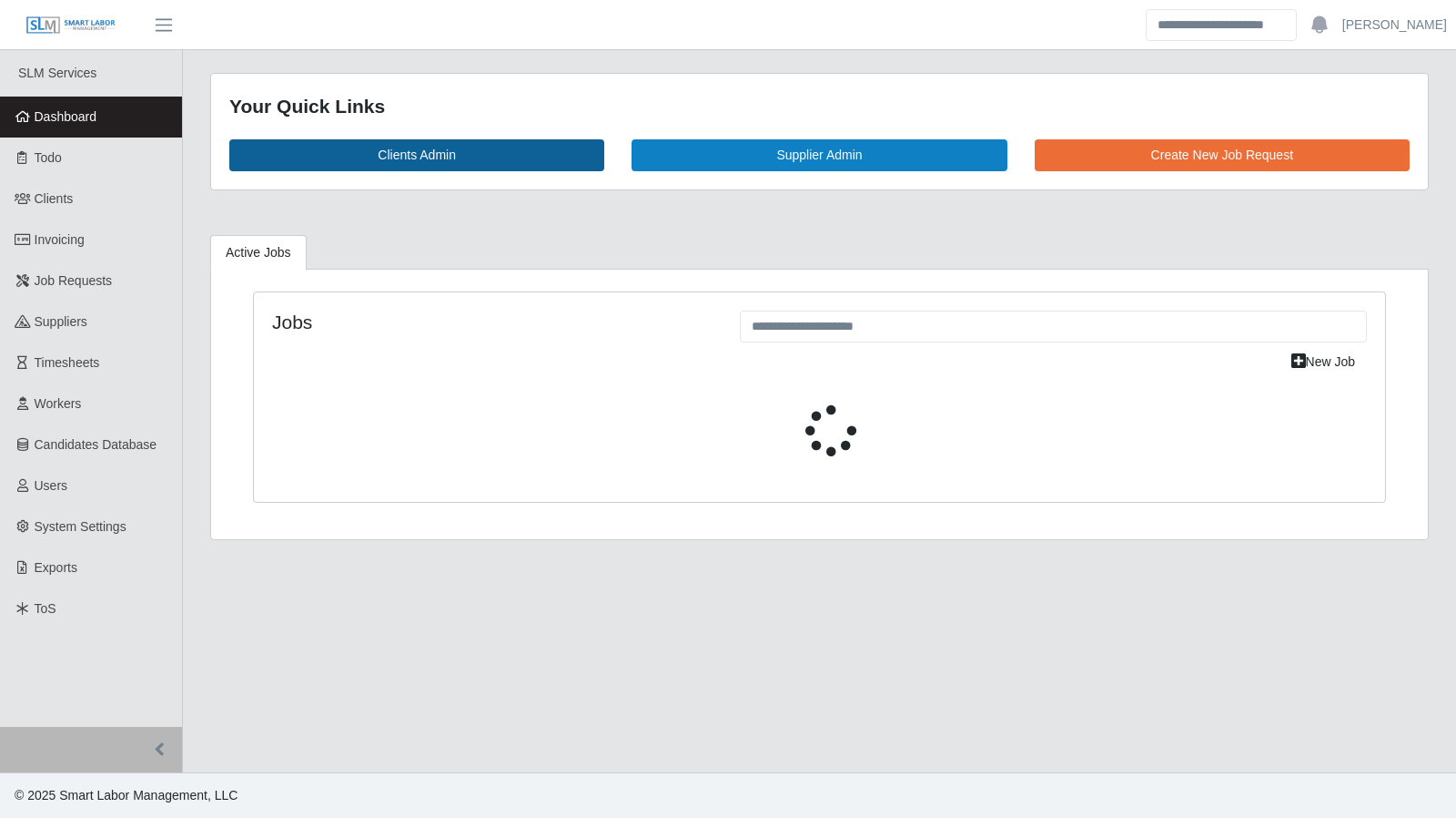
select select "****"
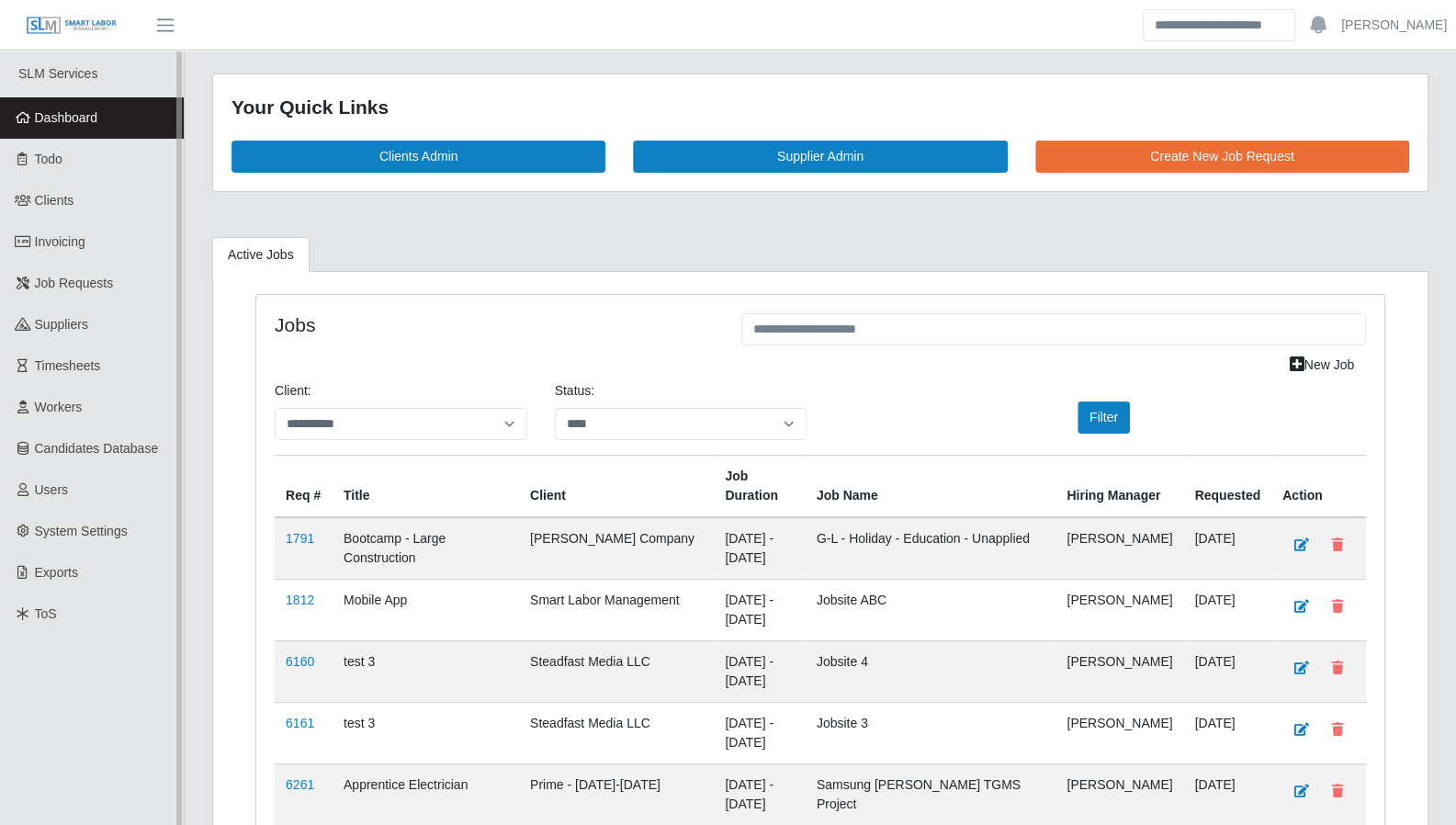
click at [56, 112] on span "Dashboard" at bounding box center [67, 117] width 64 height 14
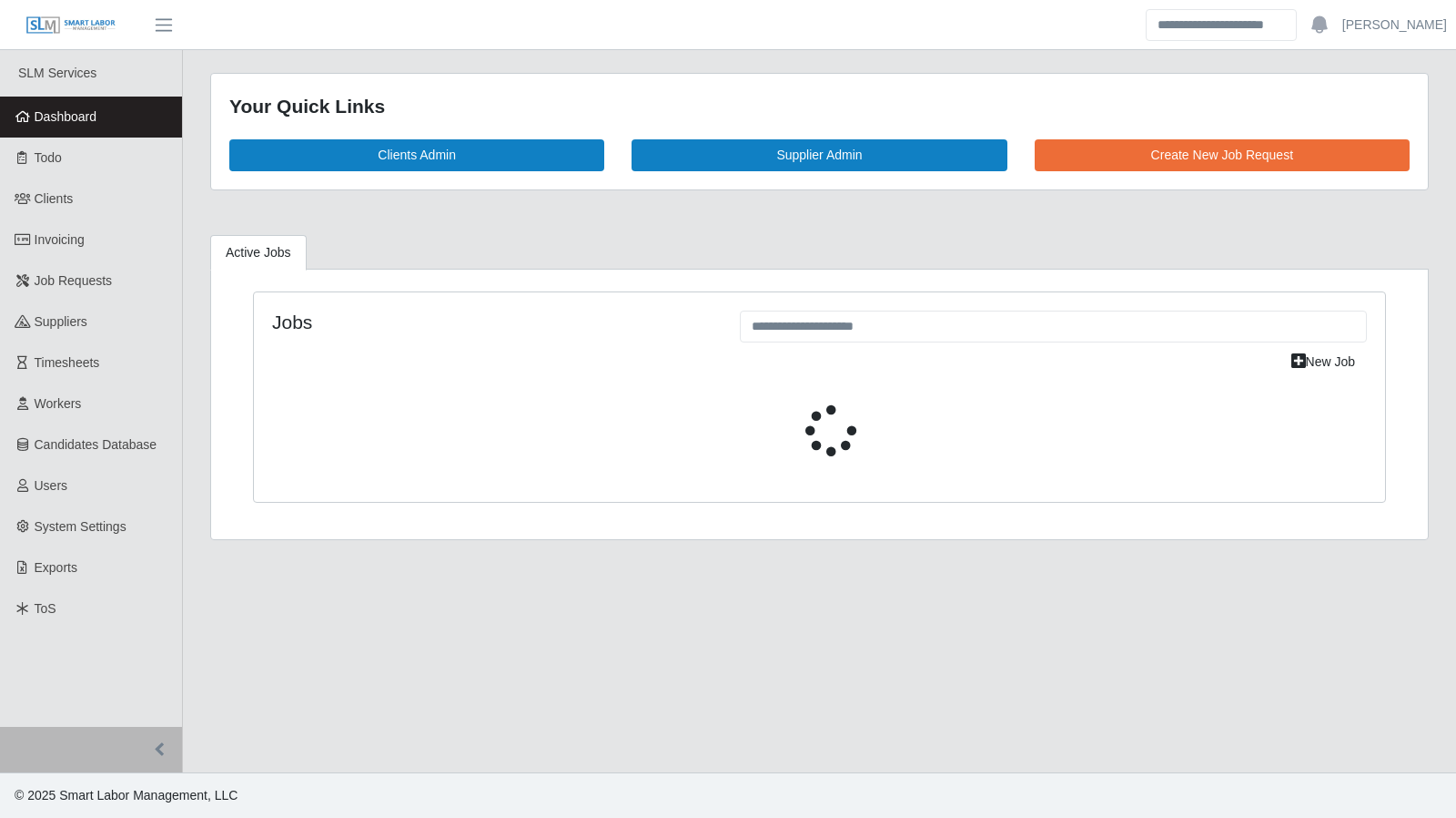
select select "****"
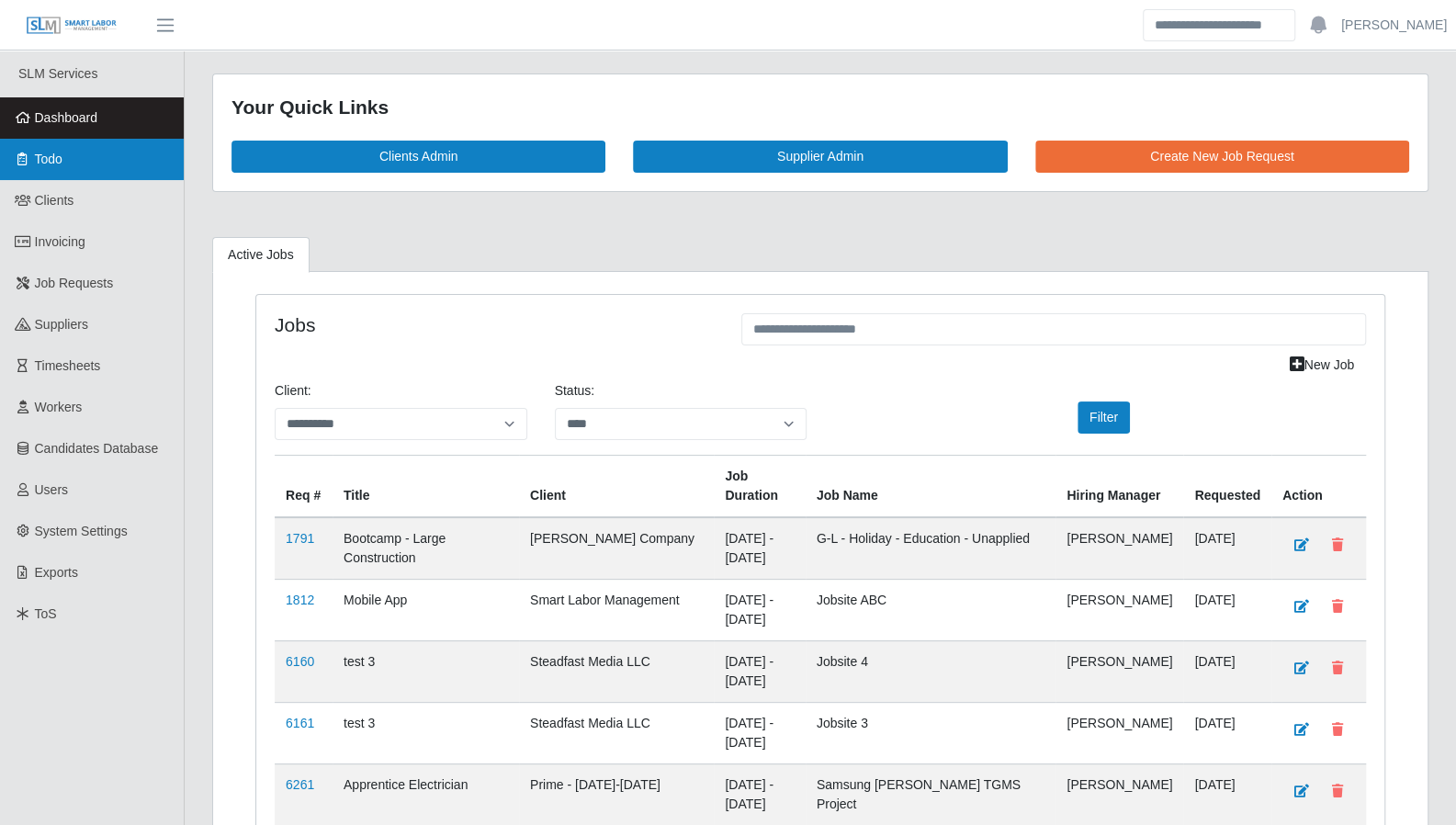
drag, startPoint x: 84, startPoint y: 173, endPoint x: 184, endPoint y: 76, distance: 139.3
click at [84, 173] on link "Todo" at bounding box center [92, 159] width 184 height 41
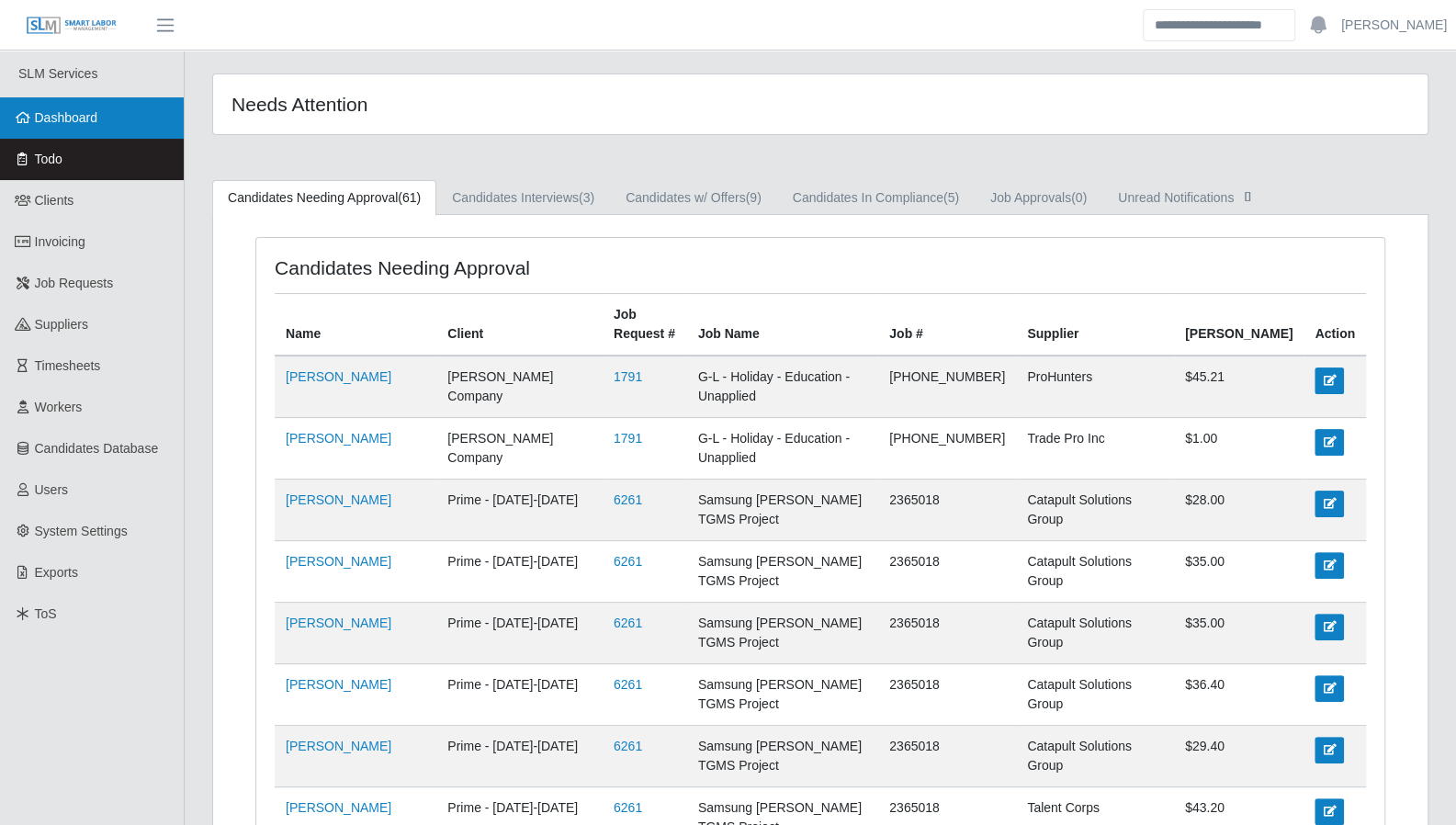
click at [86, 127] on link "Dashboard" at bounding box center [92, 118] width 184 height 41
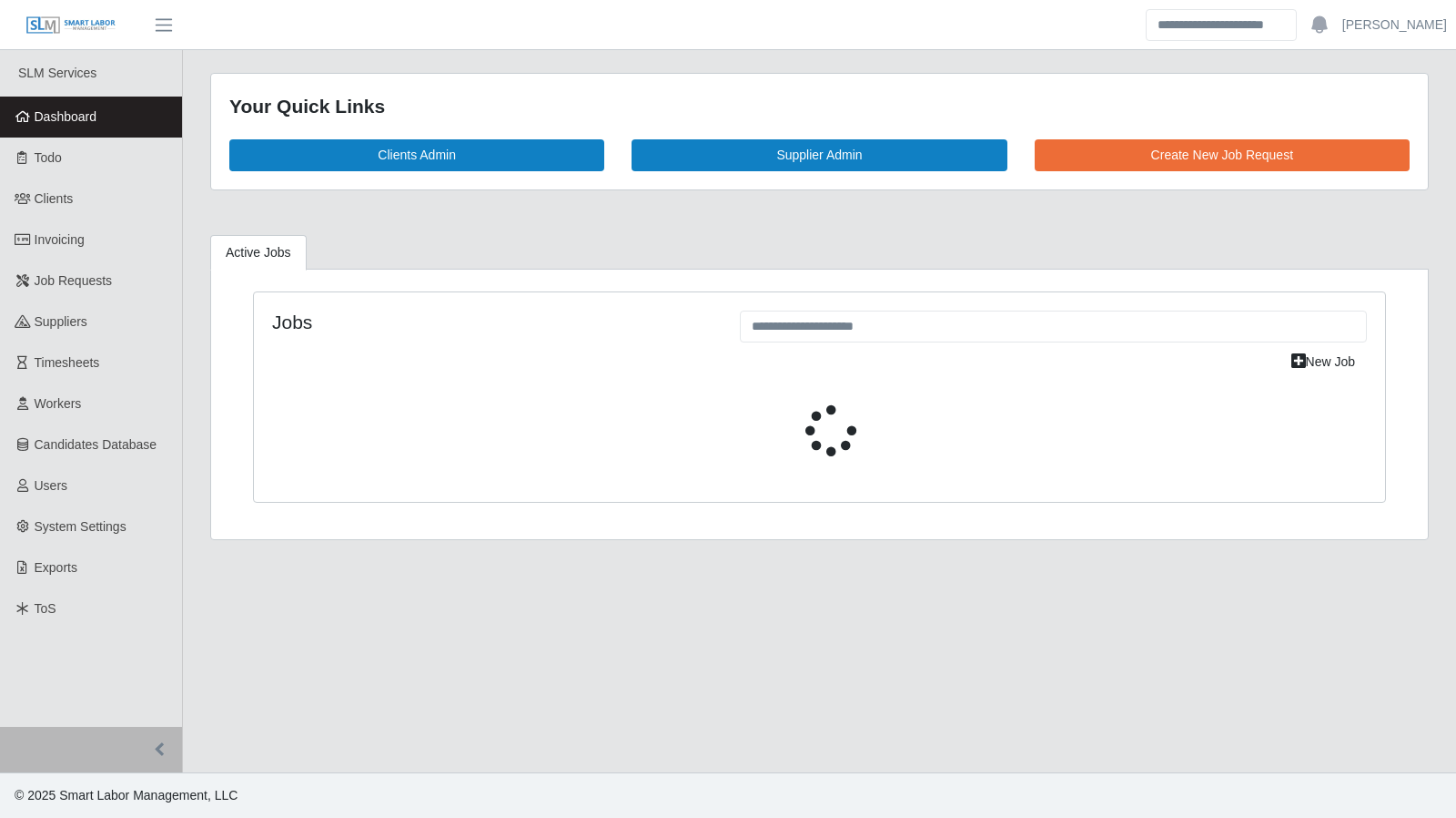
select select "****"
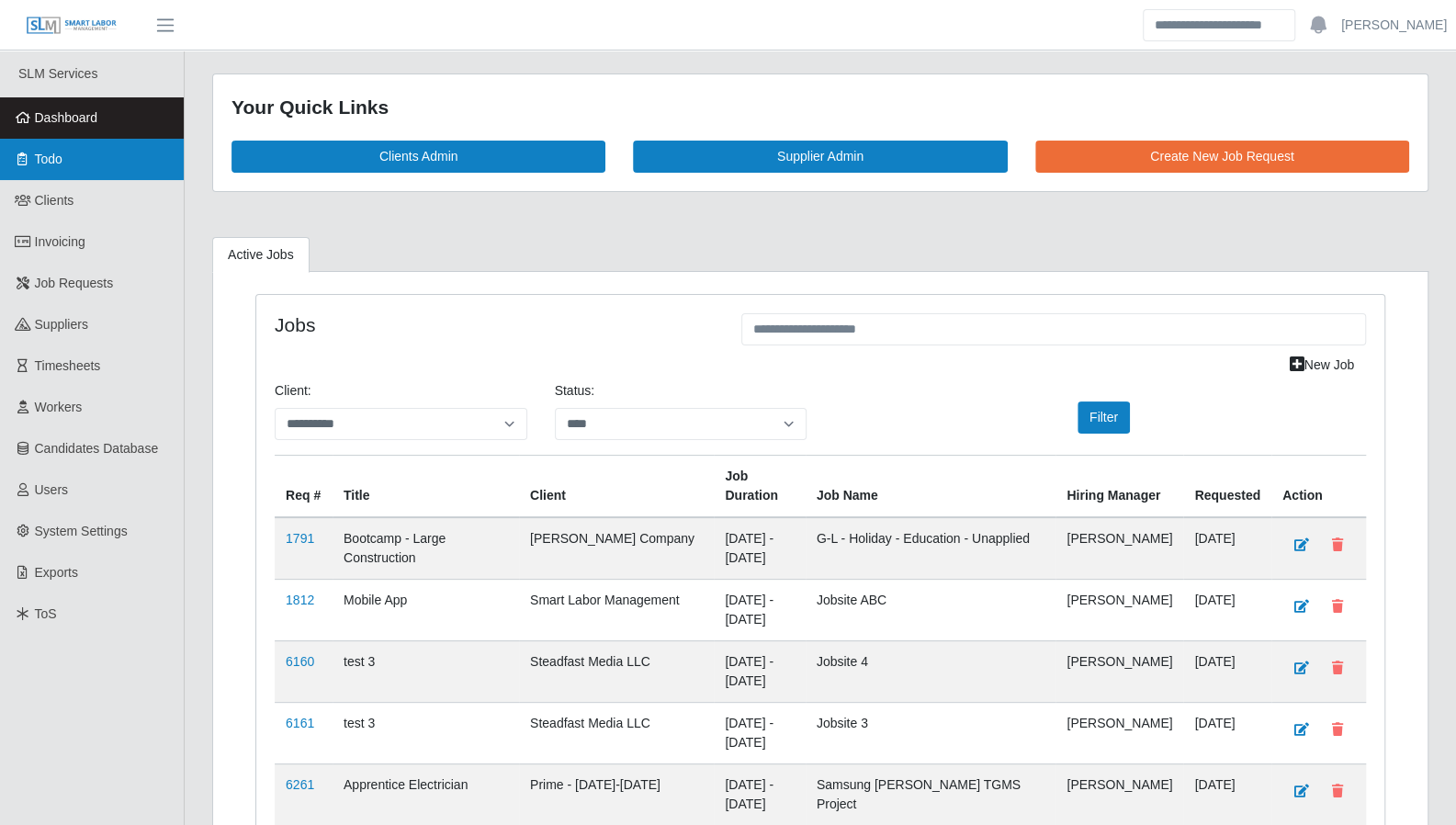
click at [48, 168] on link "Todo" at bounding box center [92, 159] width 184 height 41
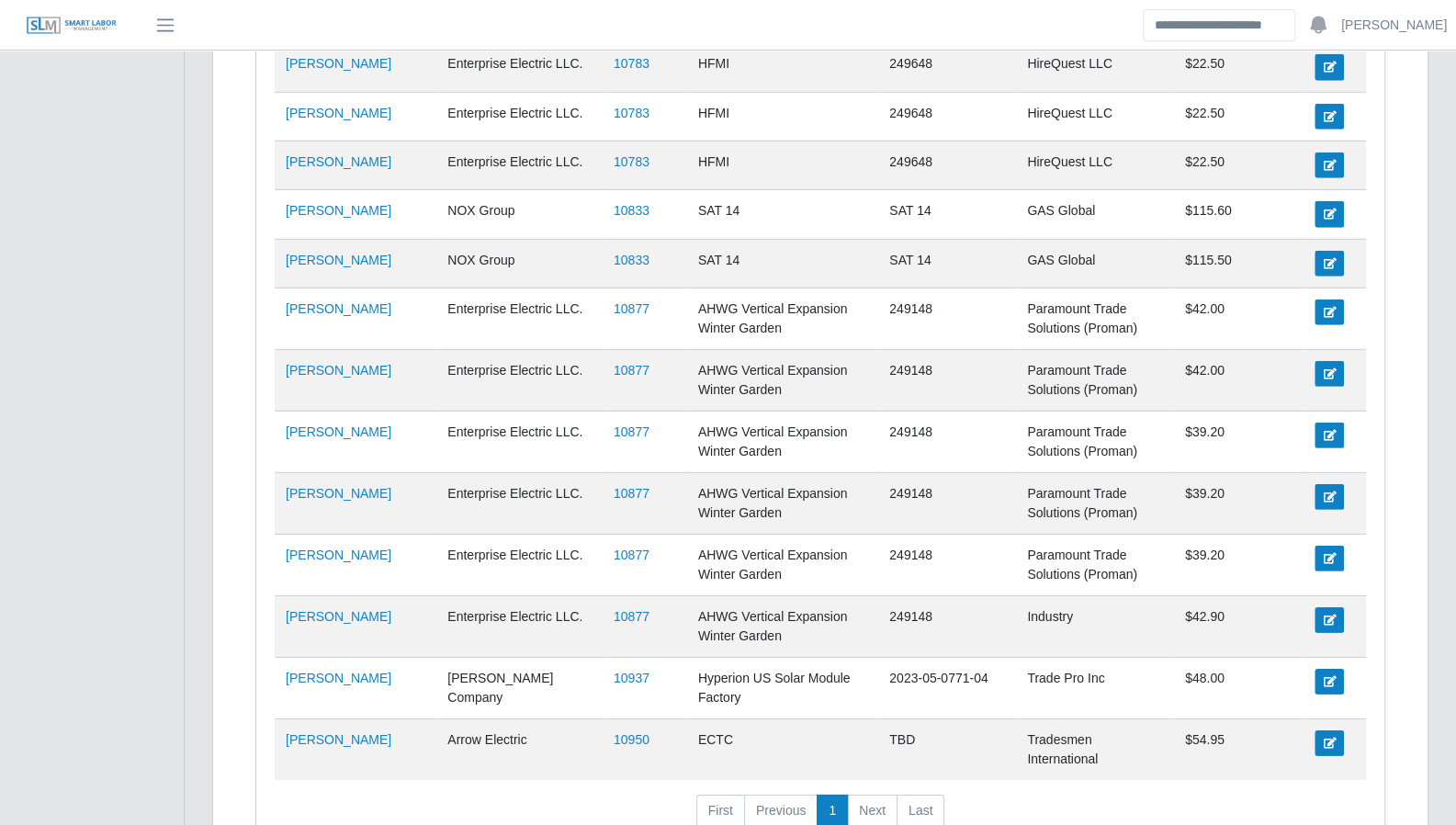
scroll to position [3256, 0]
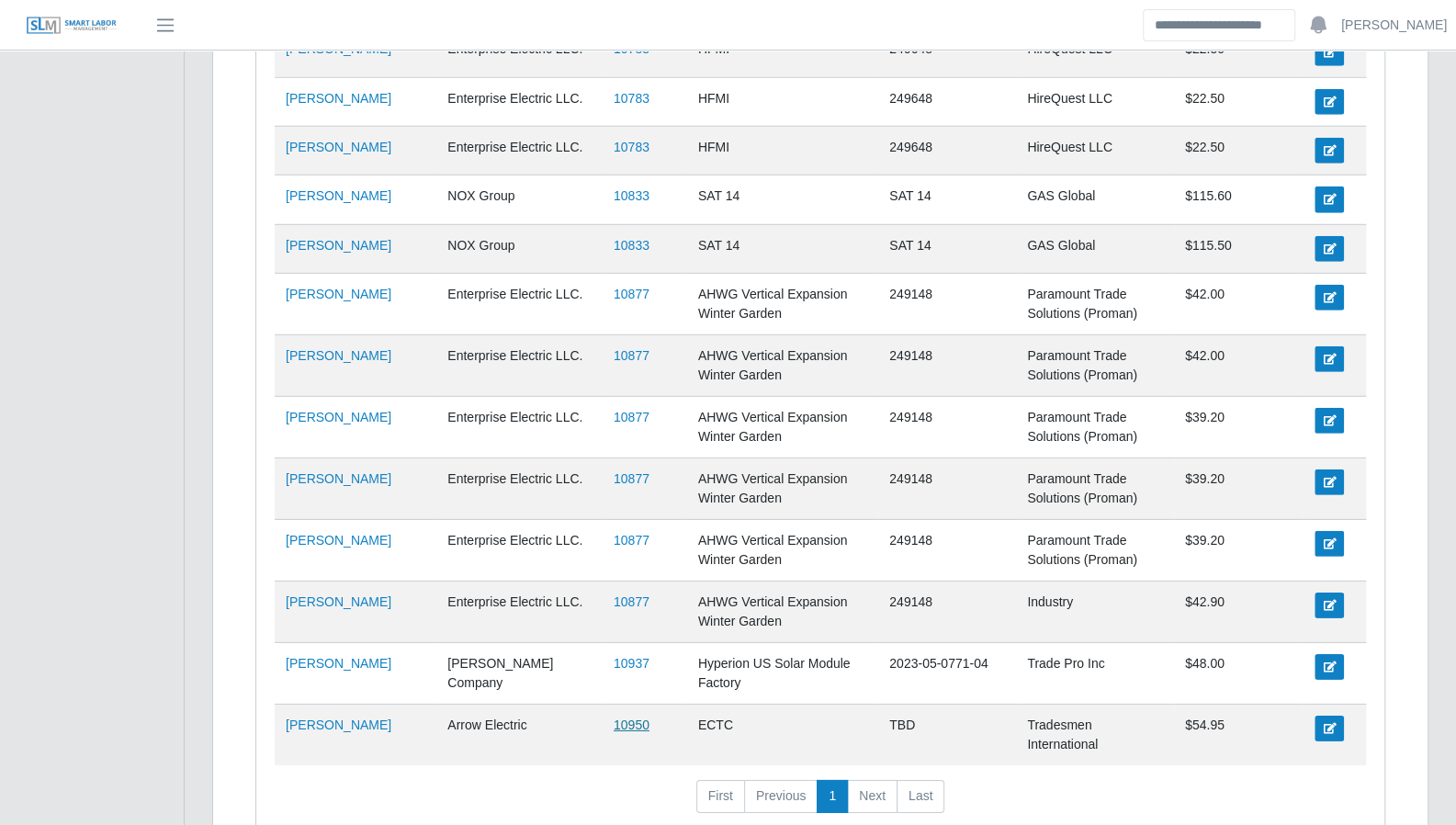
click at [613, 717] on link "10950" at bounding box center [631, 724] width 36 height 14
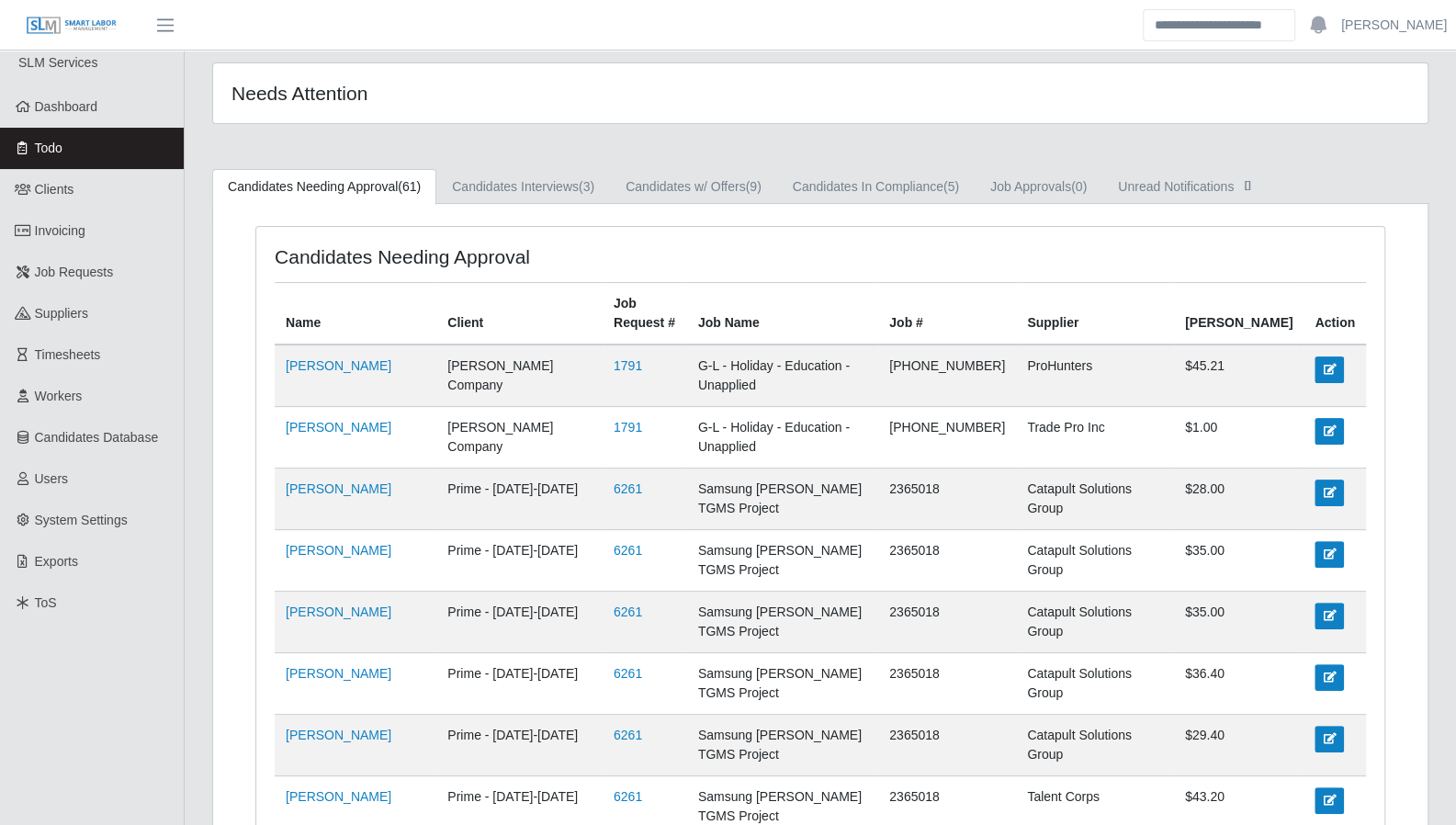
scroll to position [0, 0]
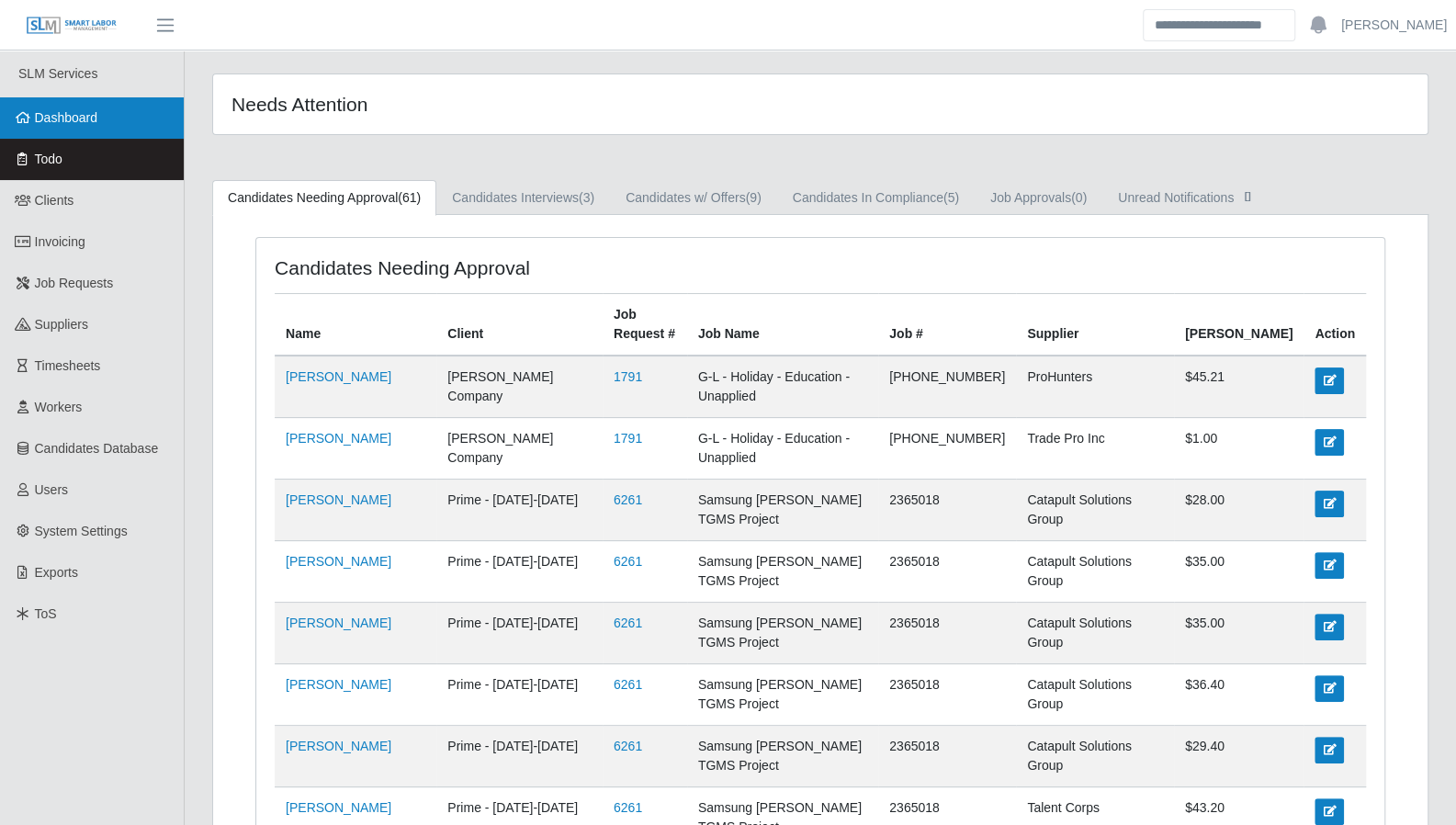
click at [48, 113] on span "Dashboard" at bounding box center [67, 117] width 64 height 14
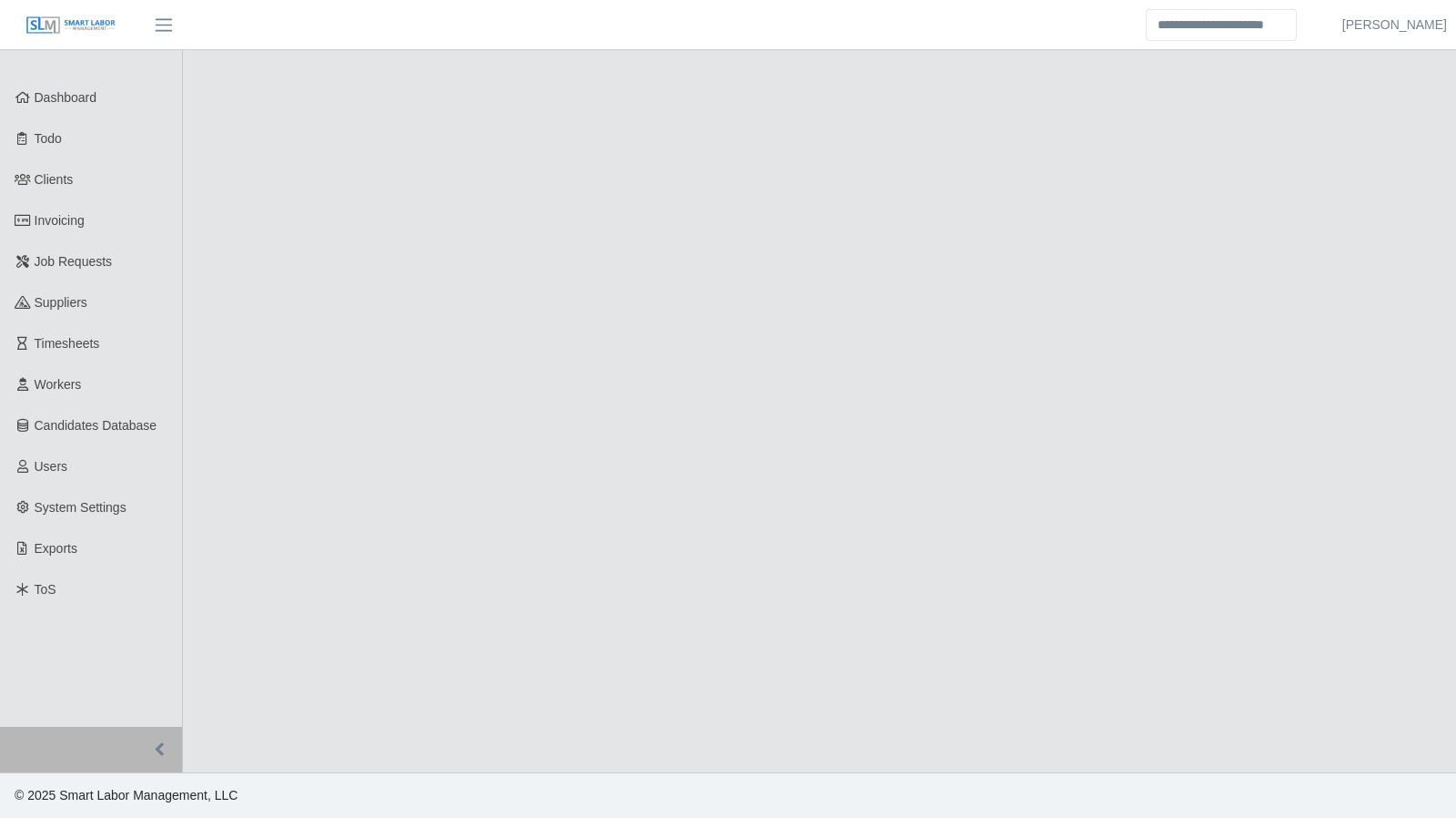
select select "****"
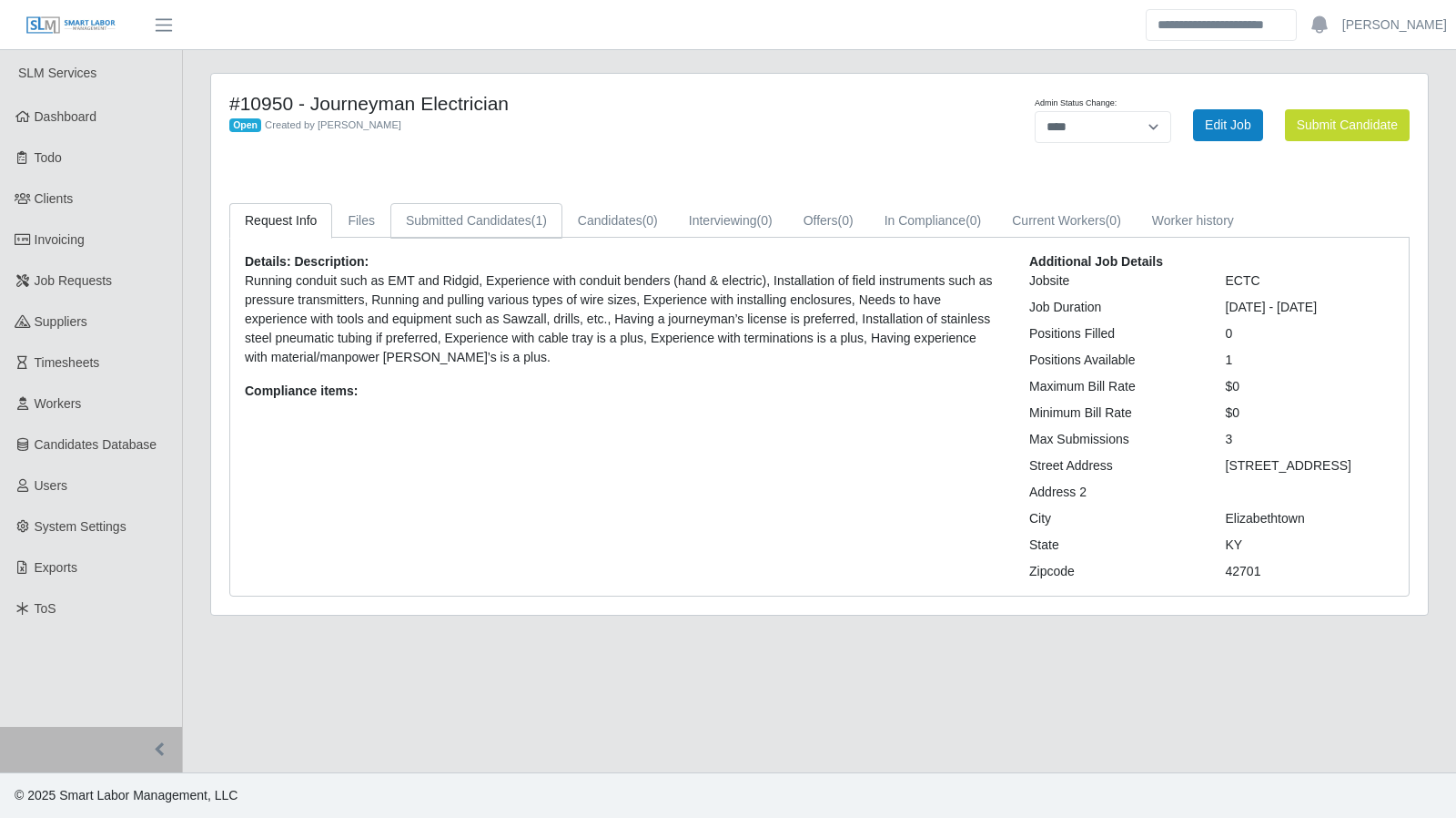
click at [495, 229] on link "Submitted Candidates (1)" at bounding box center [477, 220] width 172 height 35
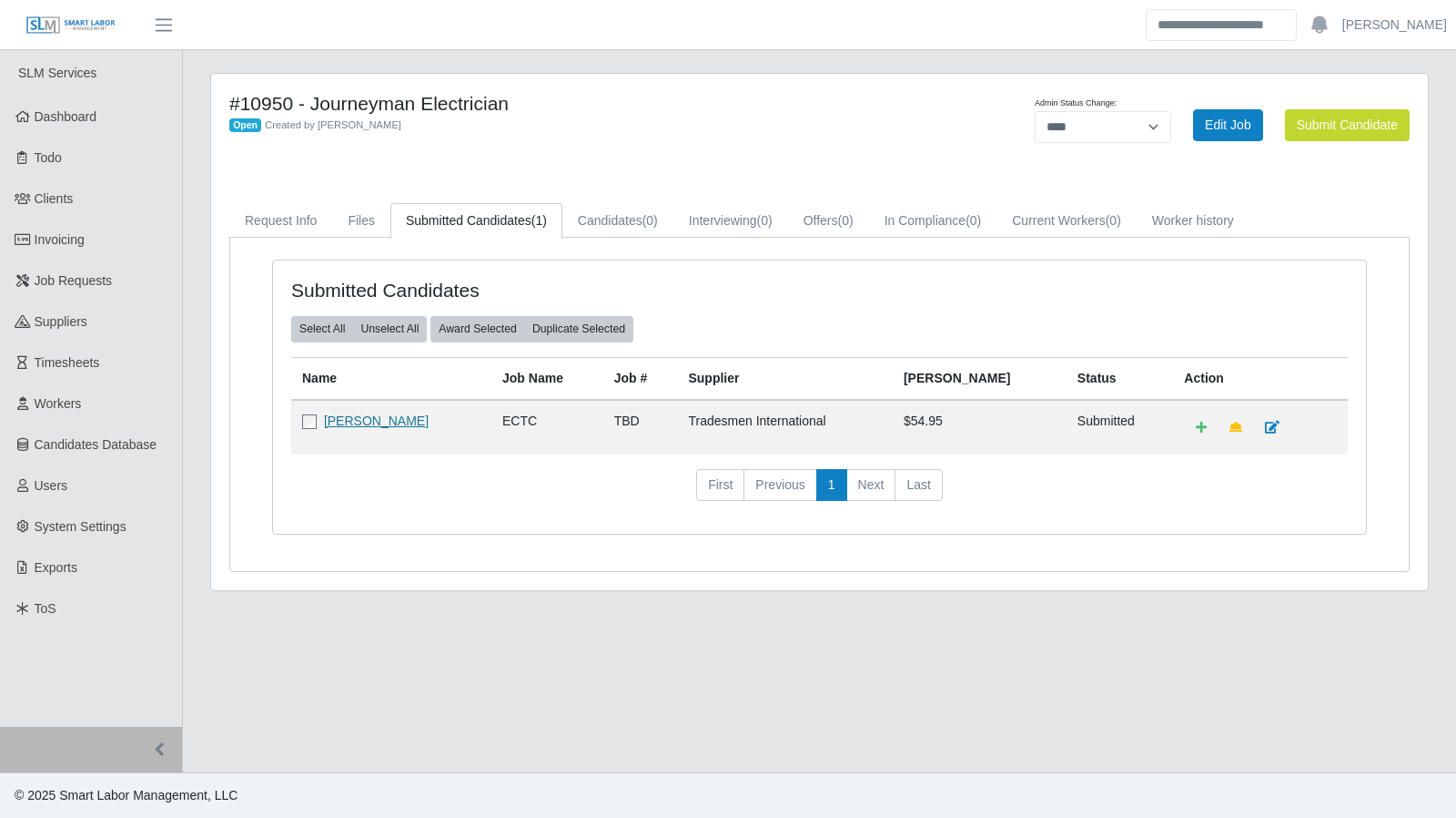
click at [396, 420] on link "[PERSON_NAME]" at bounding box center [376, 420] width 105 height 14
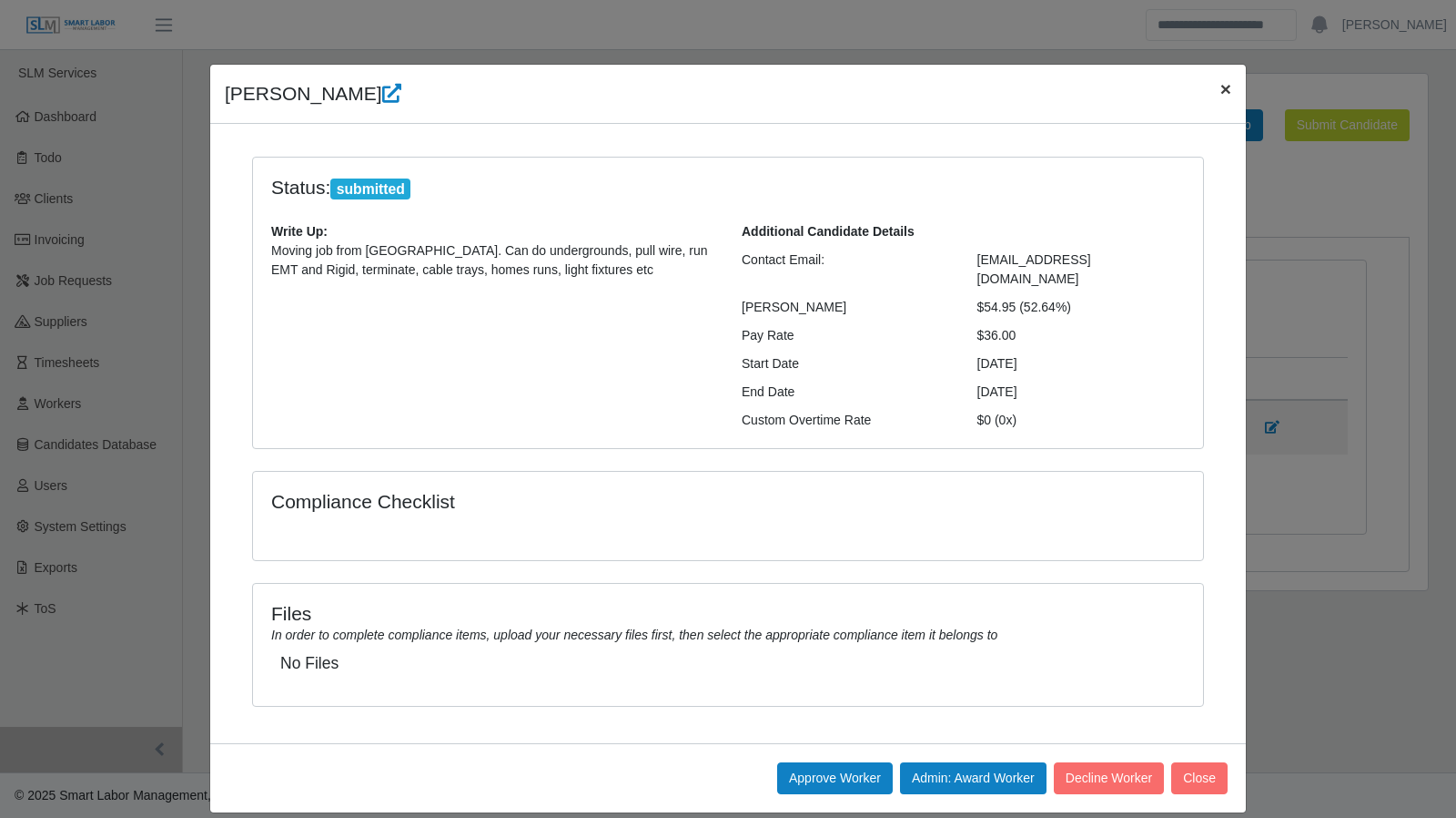
click at [1223, 90] on span "×" at bounding box center [1226, 89] width 11 height 21
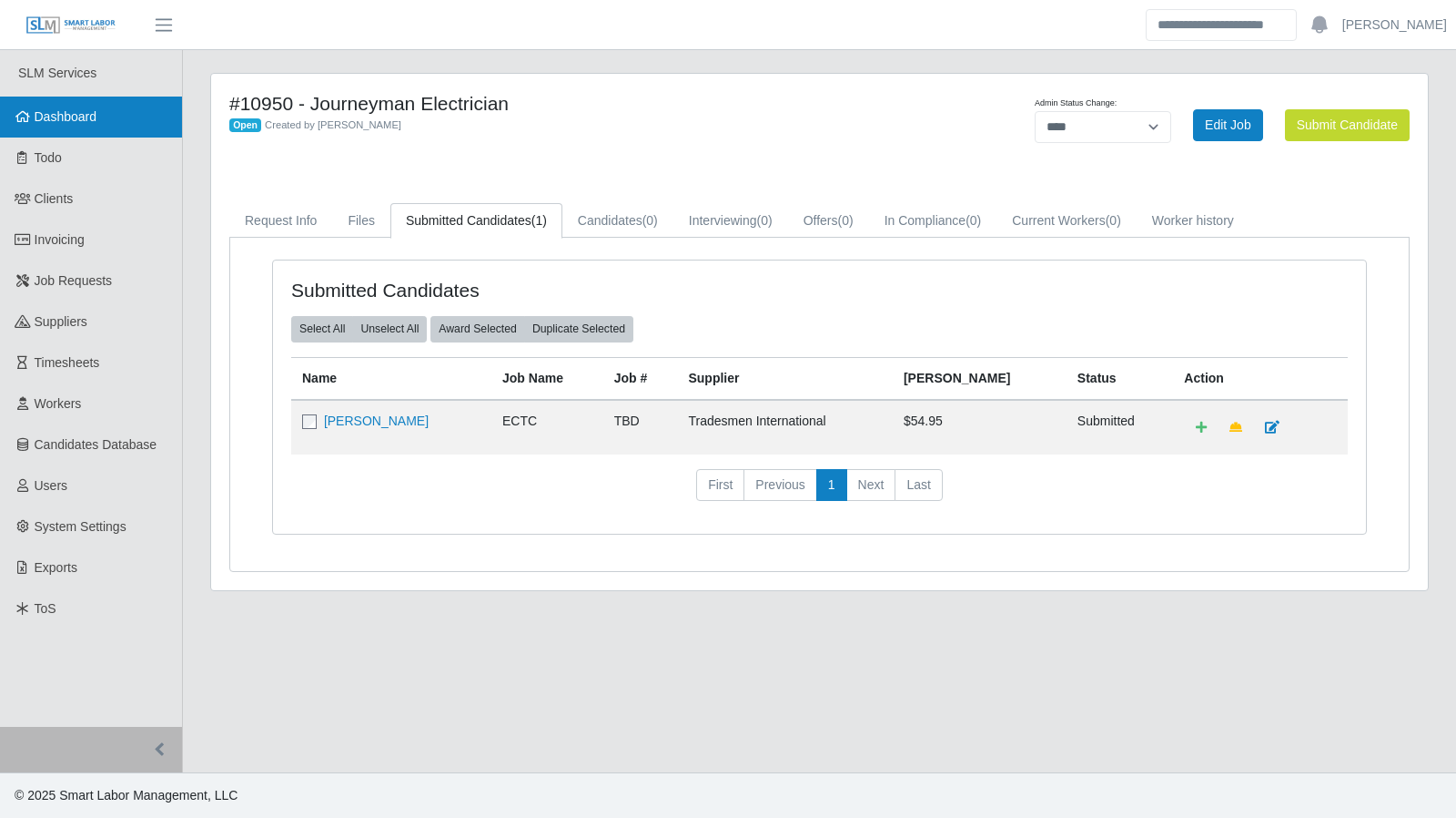
click at [57, 119] on span "Dashboard" at bounding box center [66, 116] width 63 height 14
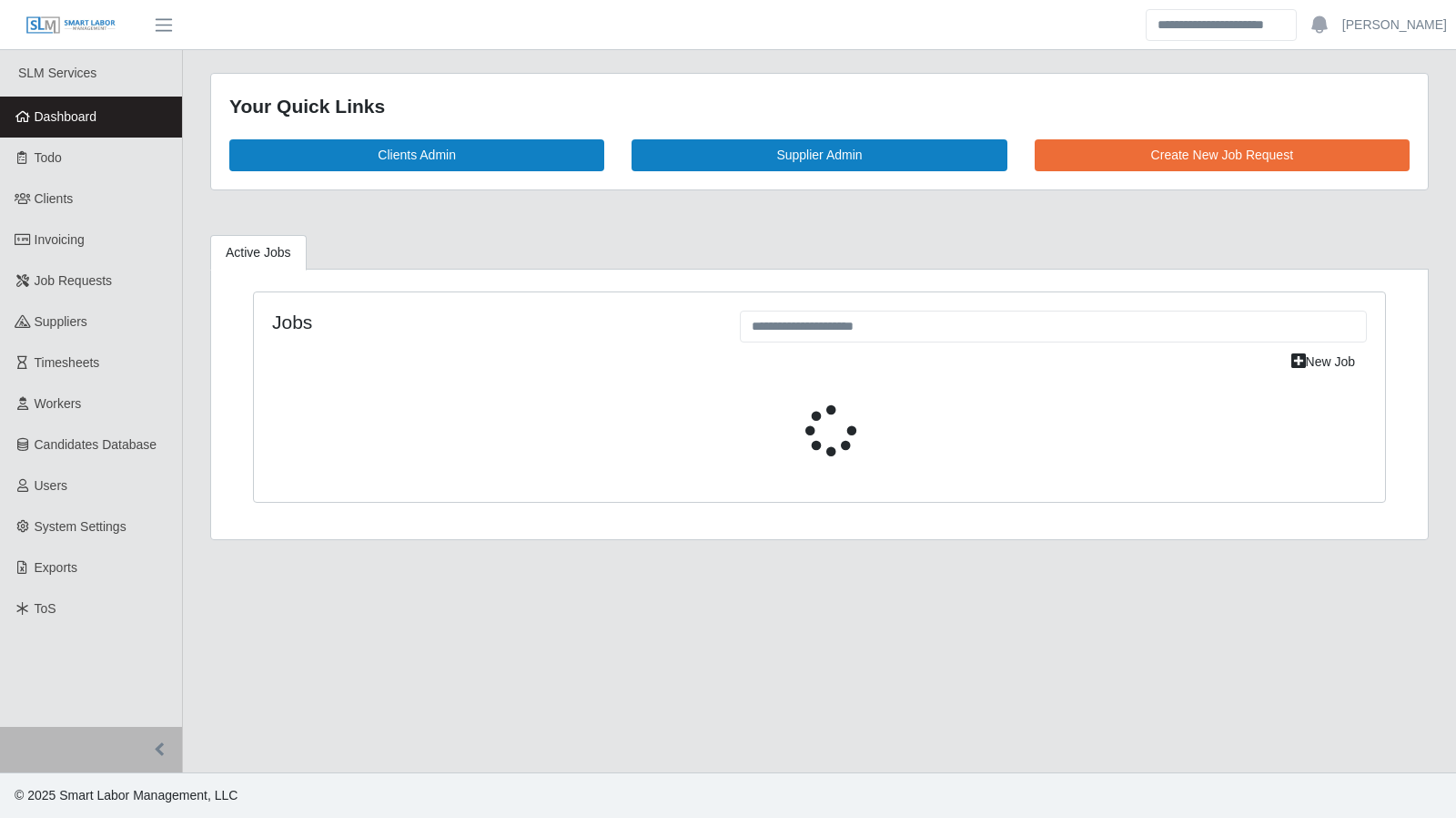
select select "****"
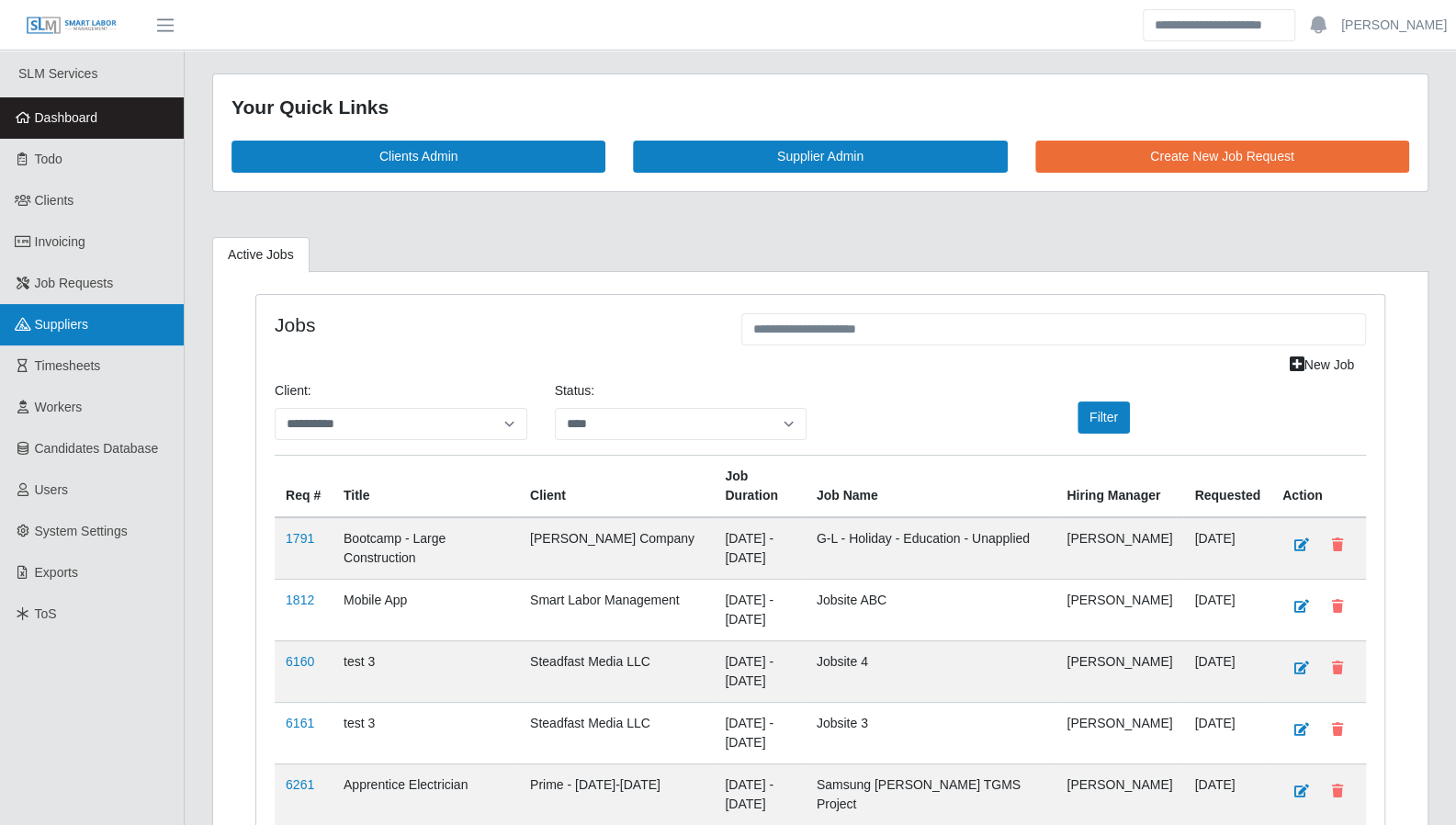
click at [80, 327] on span "Suppliers" at bounding box center [61, 324] width 53 height 14
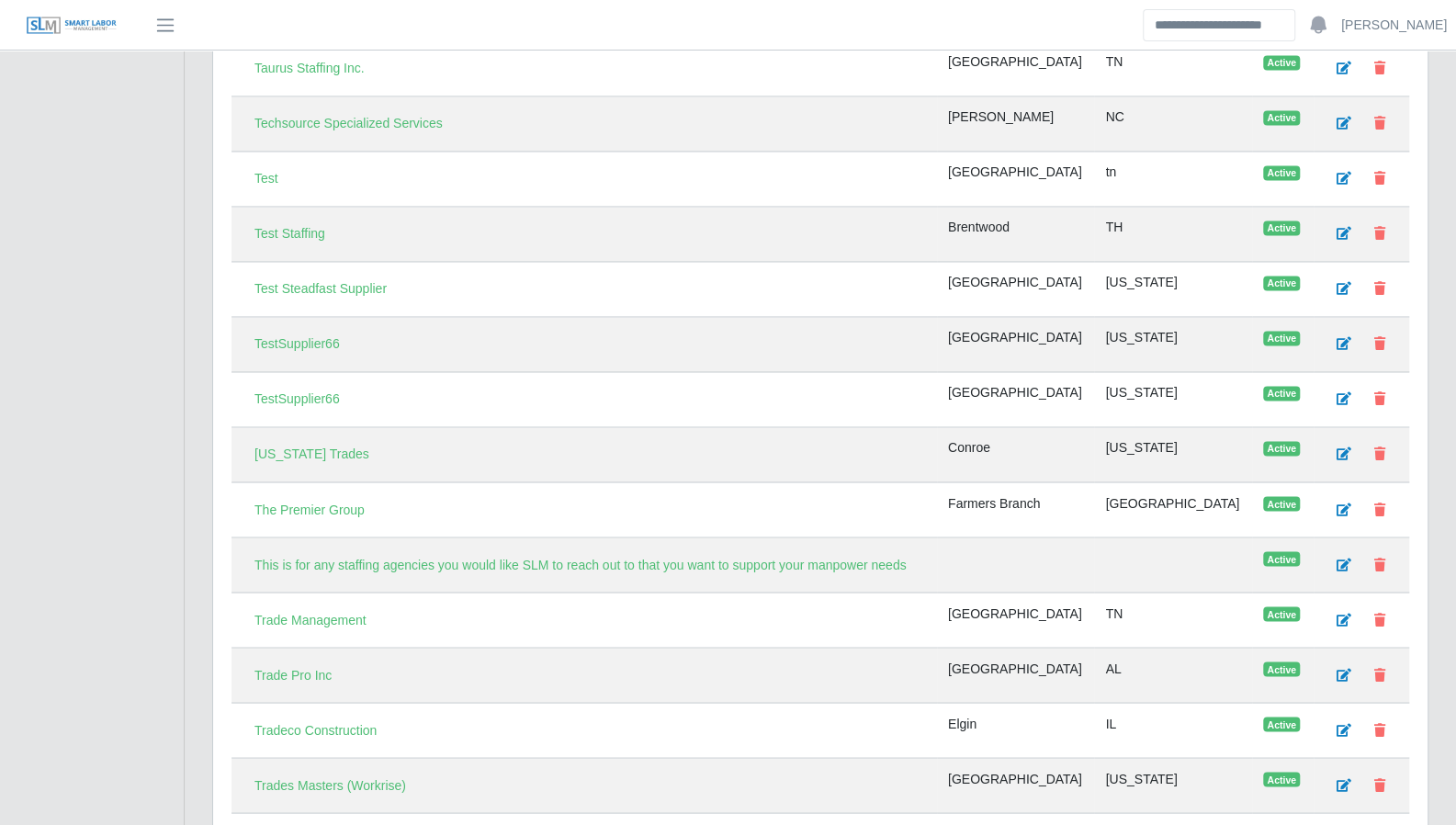
scroll to position [5954, 0]
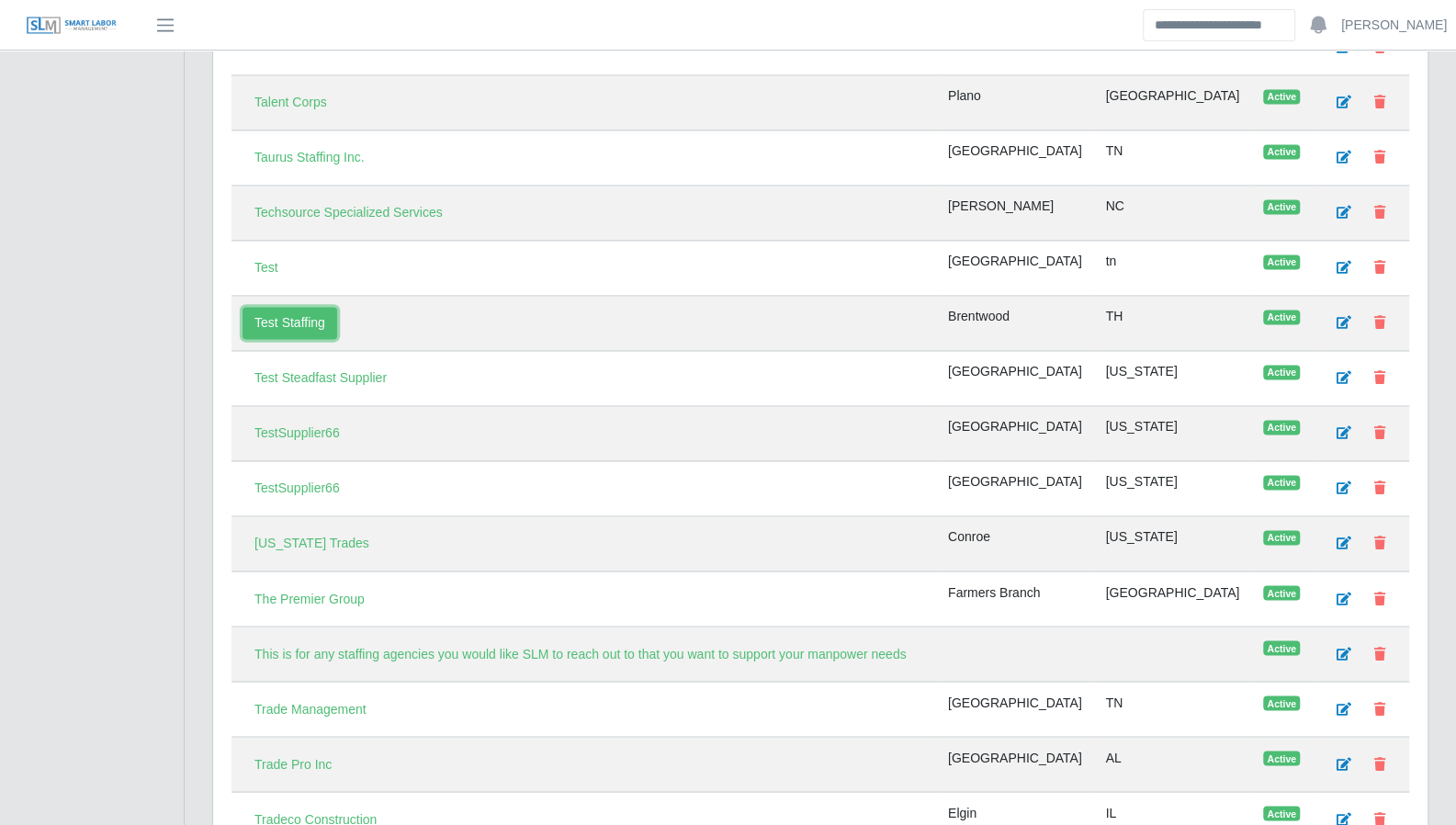
click at [302, 306] on link "Test Staffing" at bounding box center [290, 322] width 94 height 32
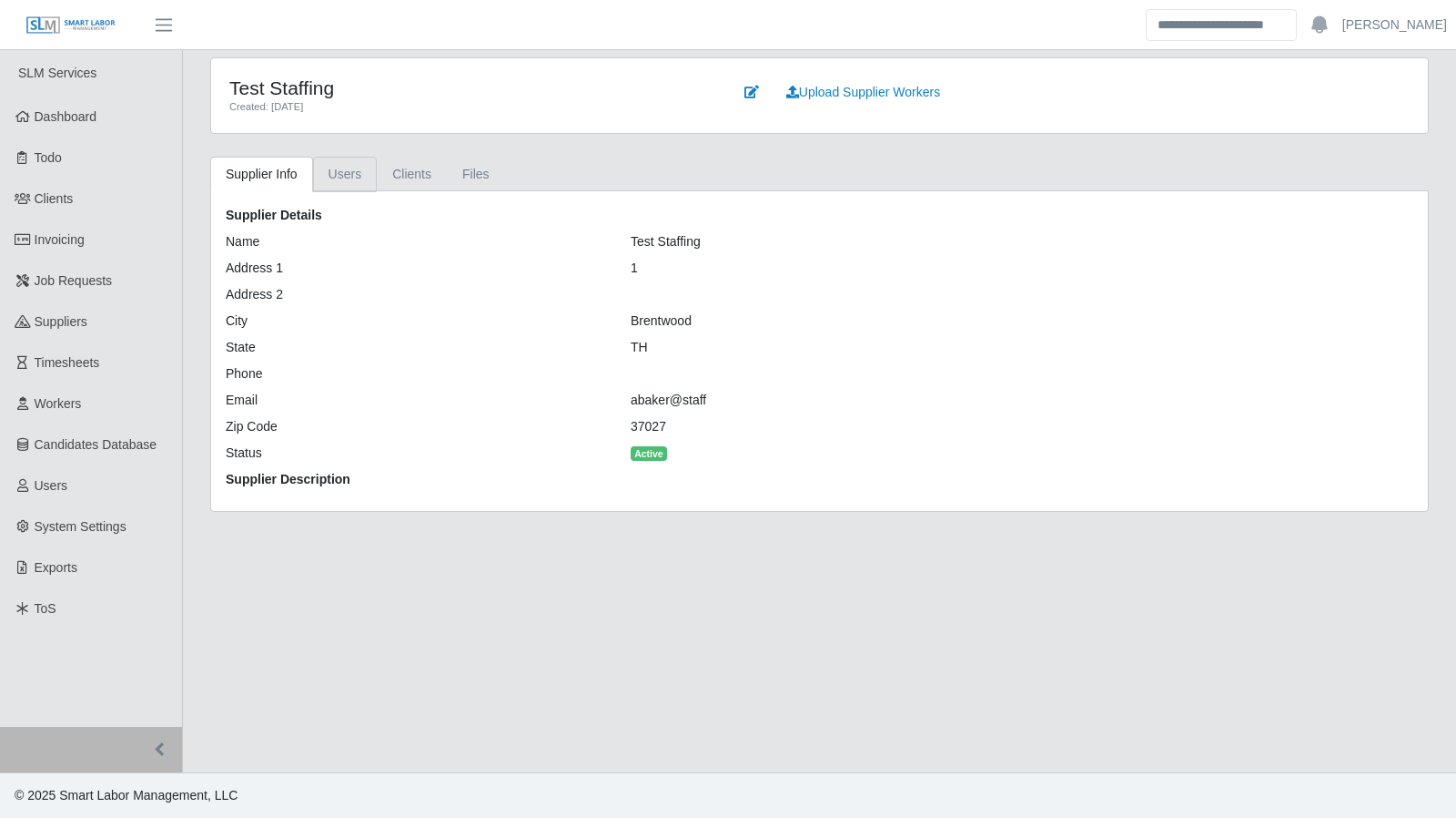
click at [350, 164] on link "Users" at bounding box center [346, 174] width 65 height 35
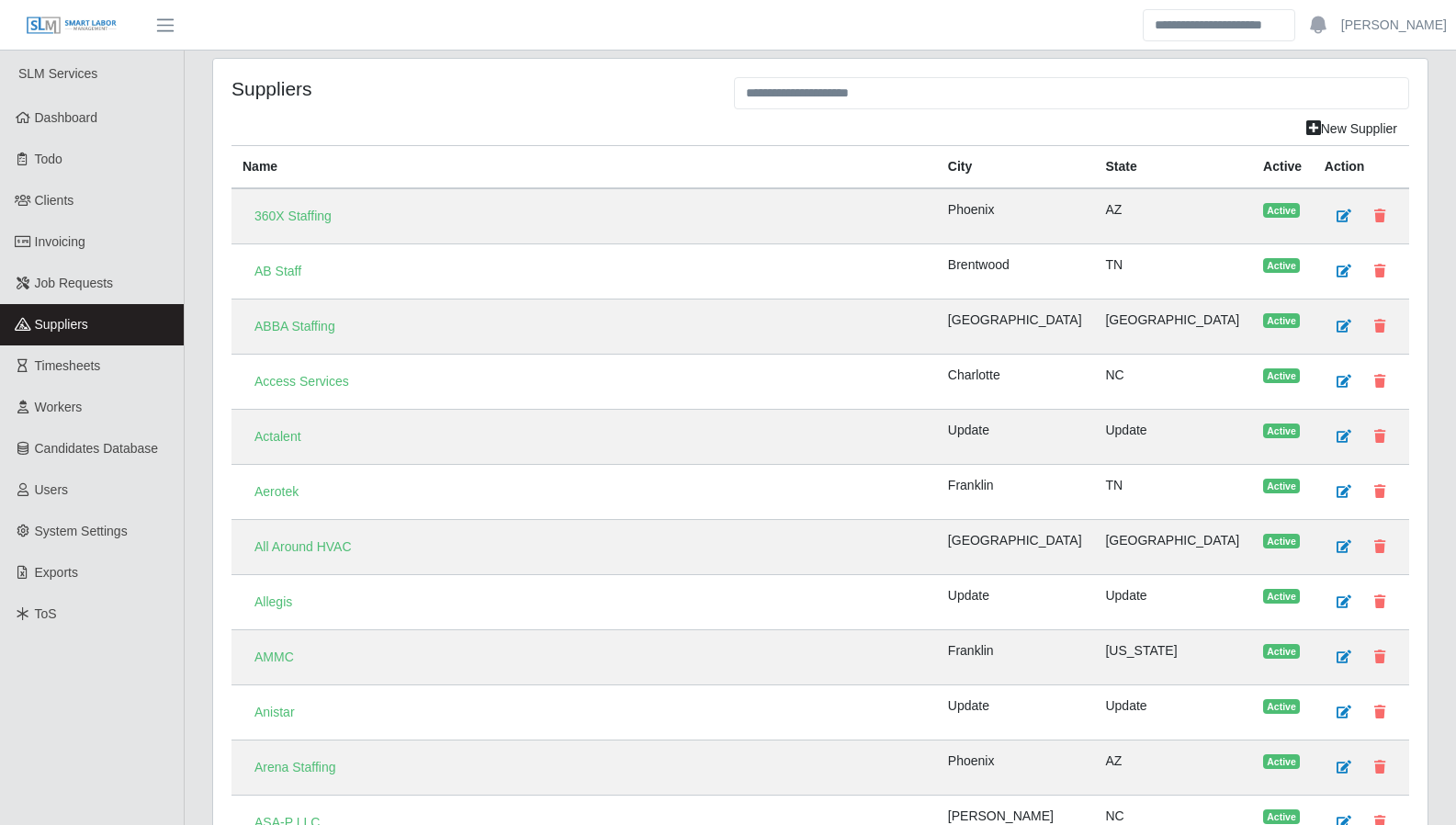
scroll to position [5954, 0]
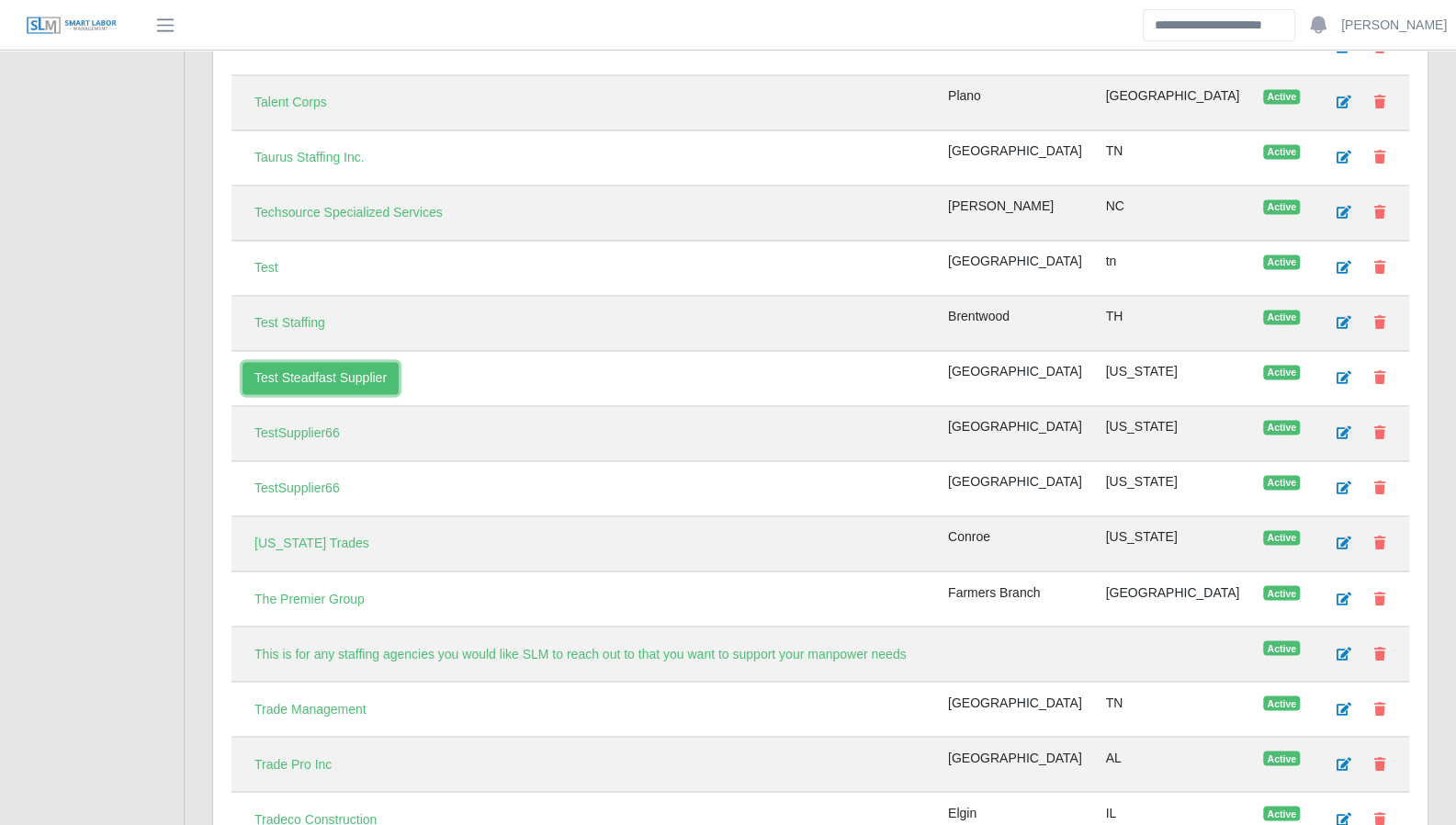
click at [314, 361] on link "Test Steadfast Supplier" at bounding box center [321, 377] width 156 height 32
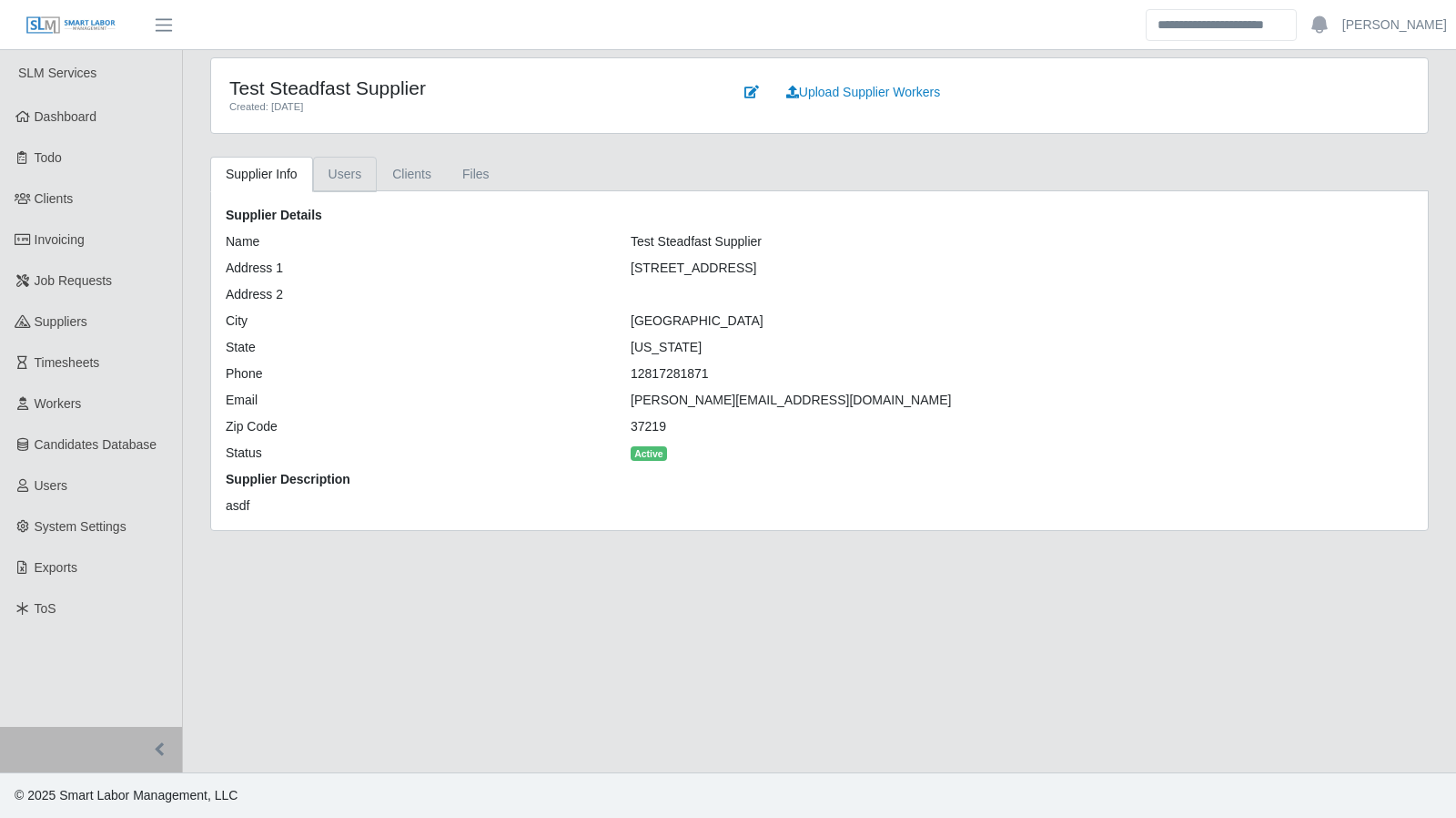
click at [332, 166] on link "Users" at bounding box center [346, 174] width 65 height 35
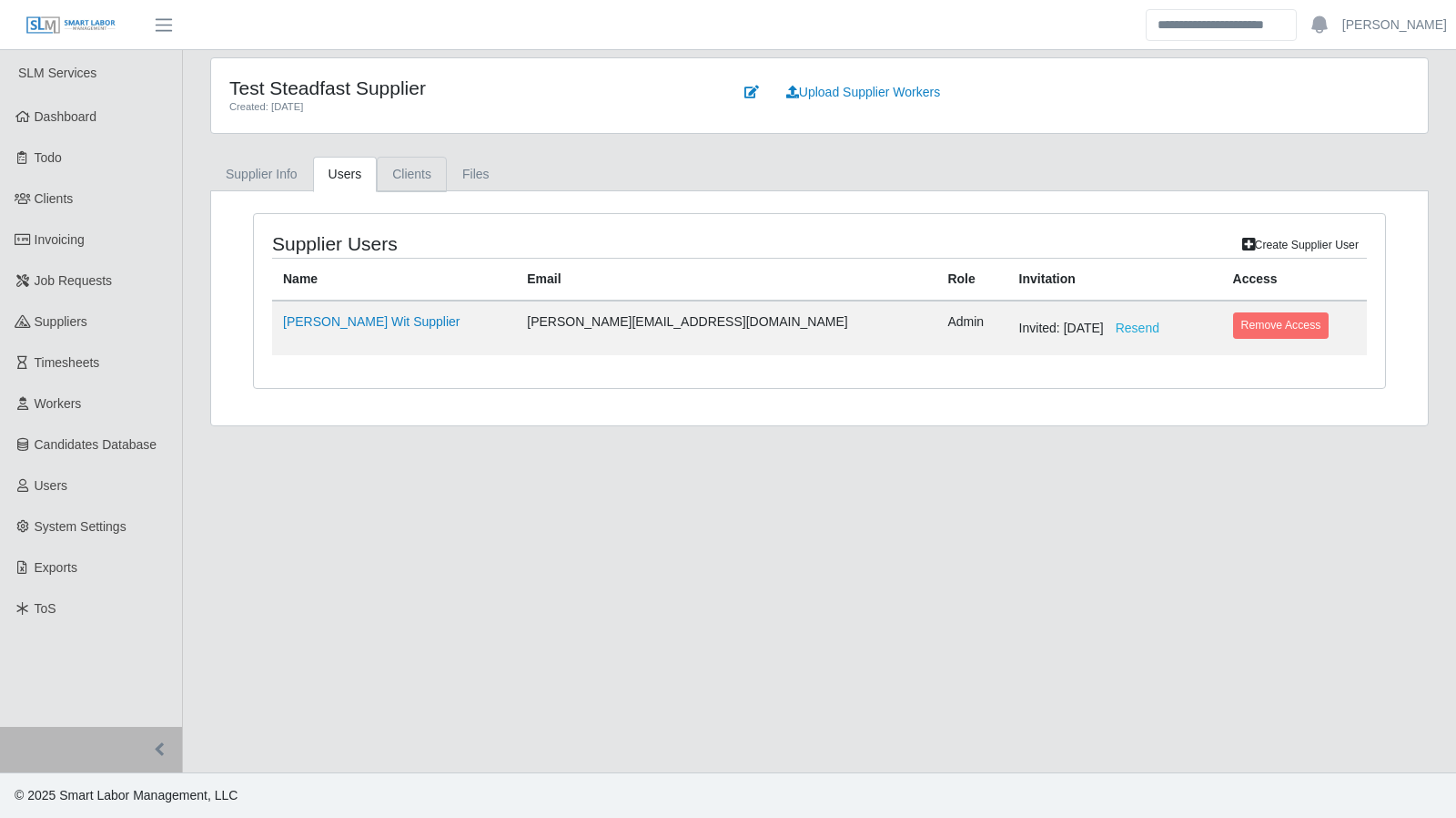
click at [396, 164] on link "Clients" at bounding box center [411, 174] width 70 height 35
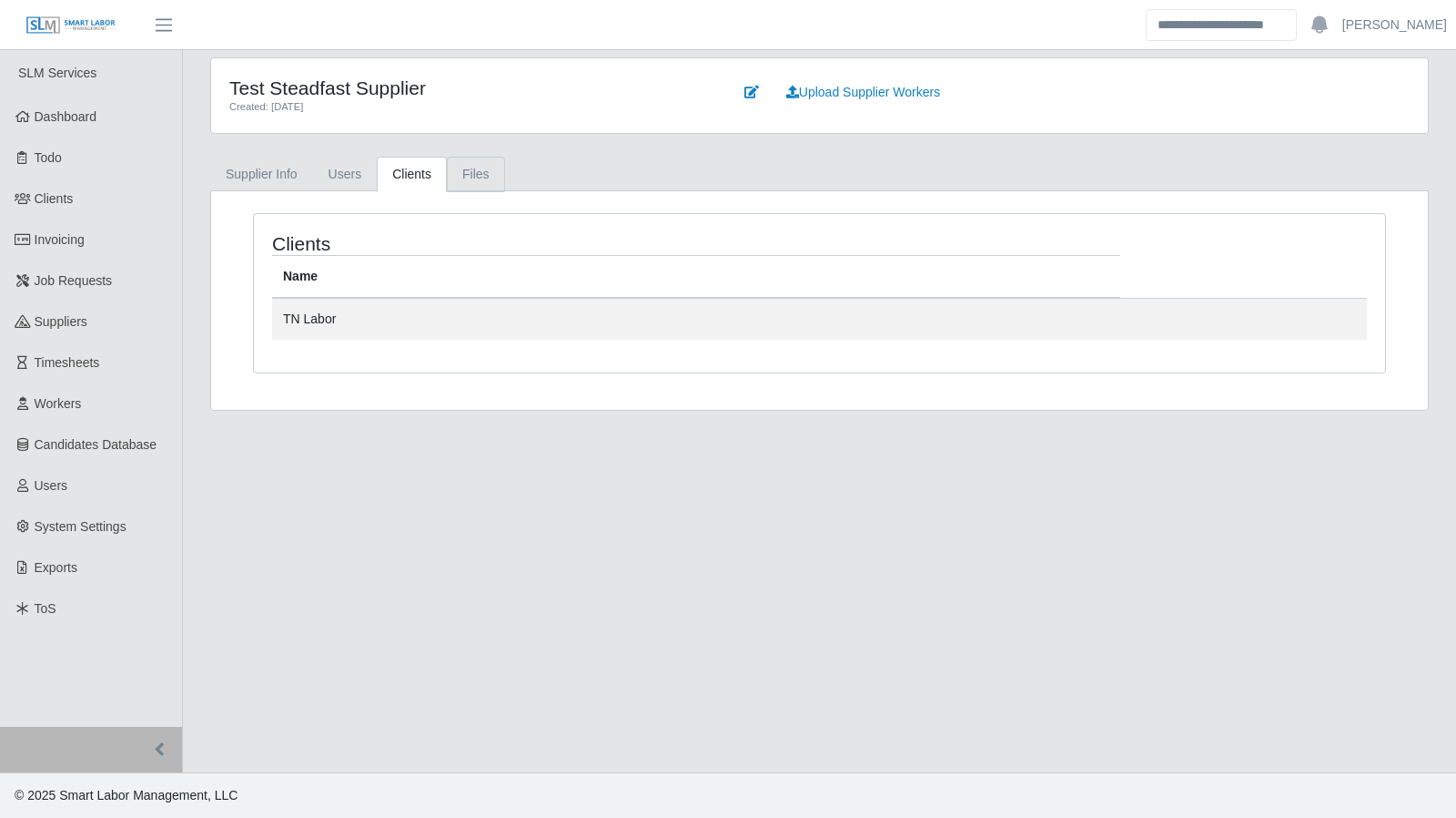
click at [464, 171] on link "Files" at bounding box center [476, 174] width 58 height 35
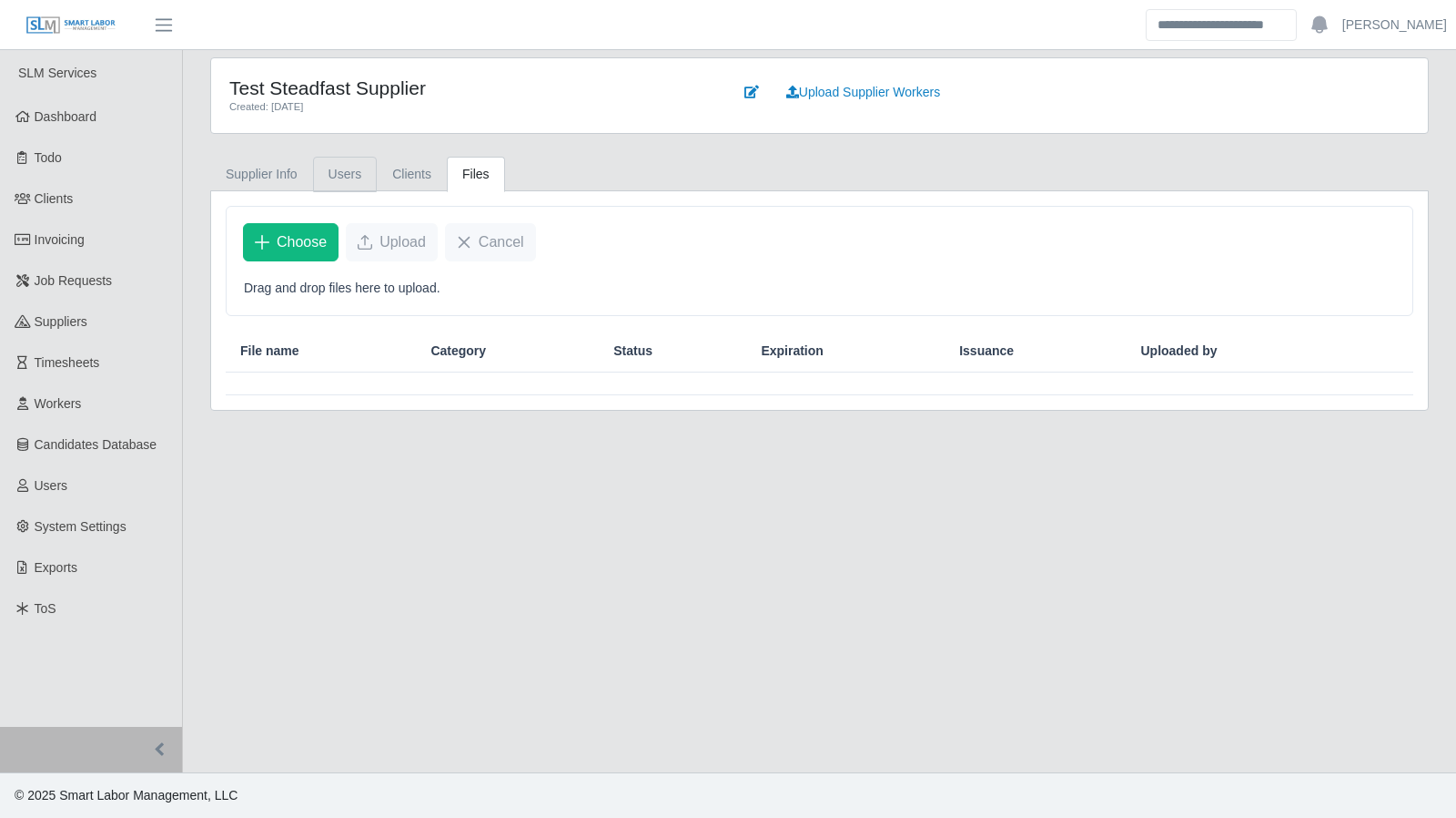
click at [366, 174] on link "Users" at bounding box center [346, 174] width 65 height 35
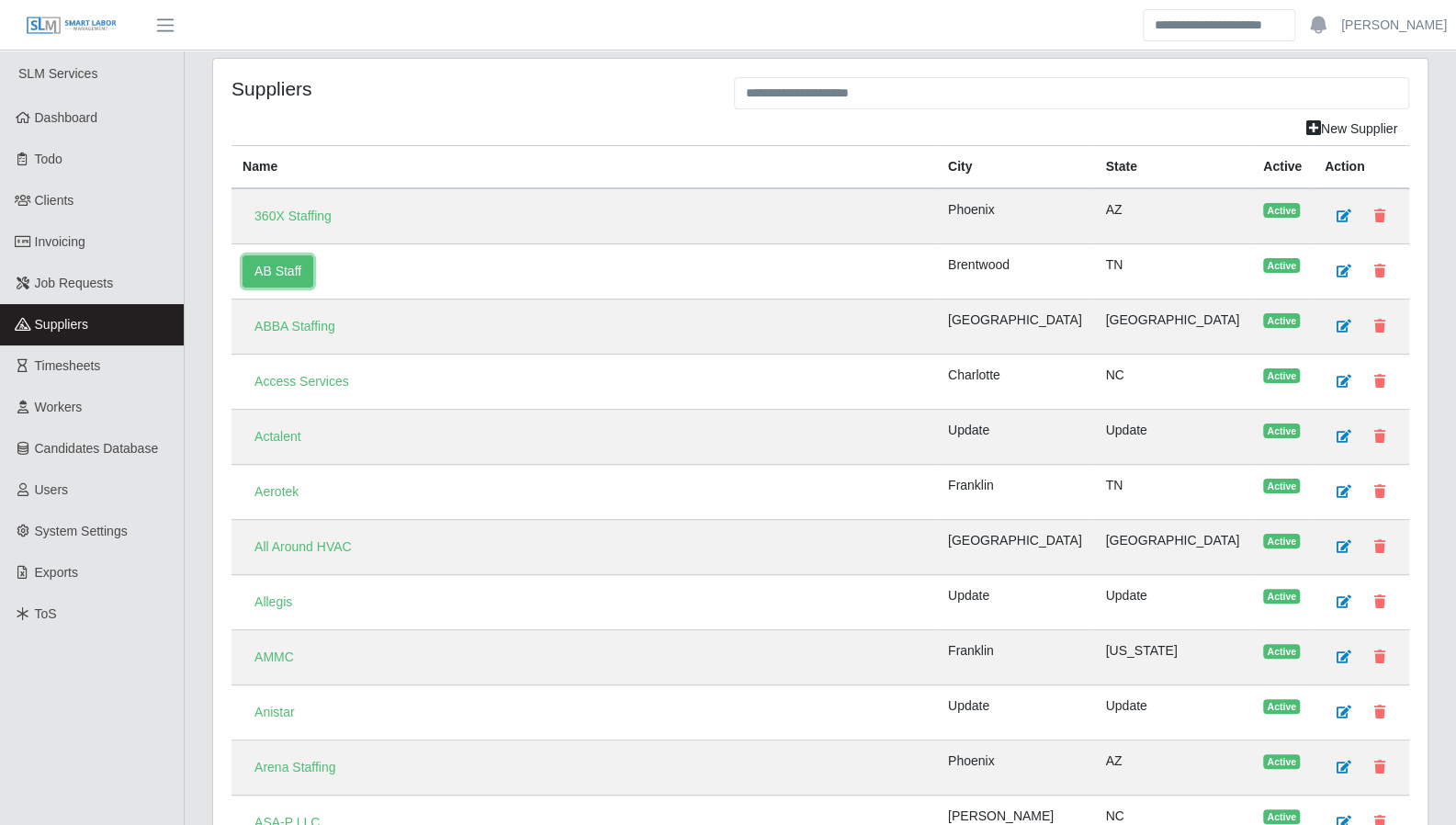
click at [283, 272] on link "AB Staff" at bounding box center [278, 271] width 70 height 32
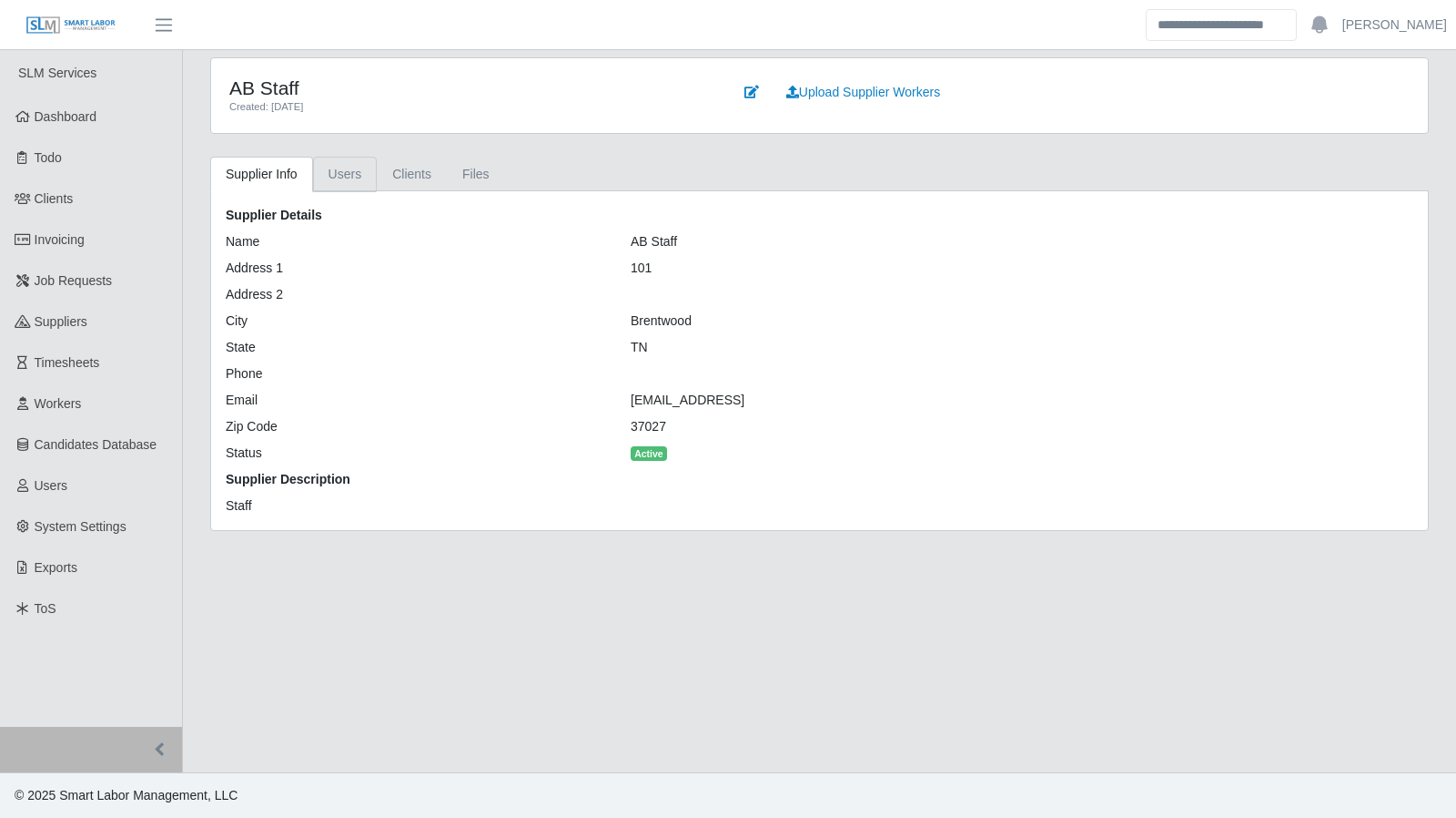
click at [364, 183] on link "Users" at bounding box center [346, 174] width 65 height 35
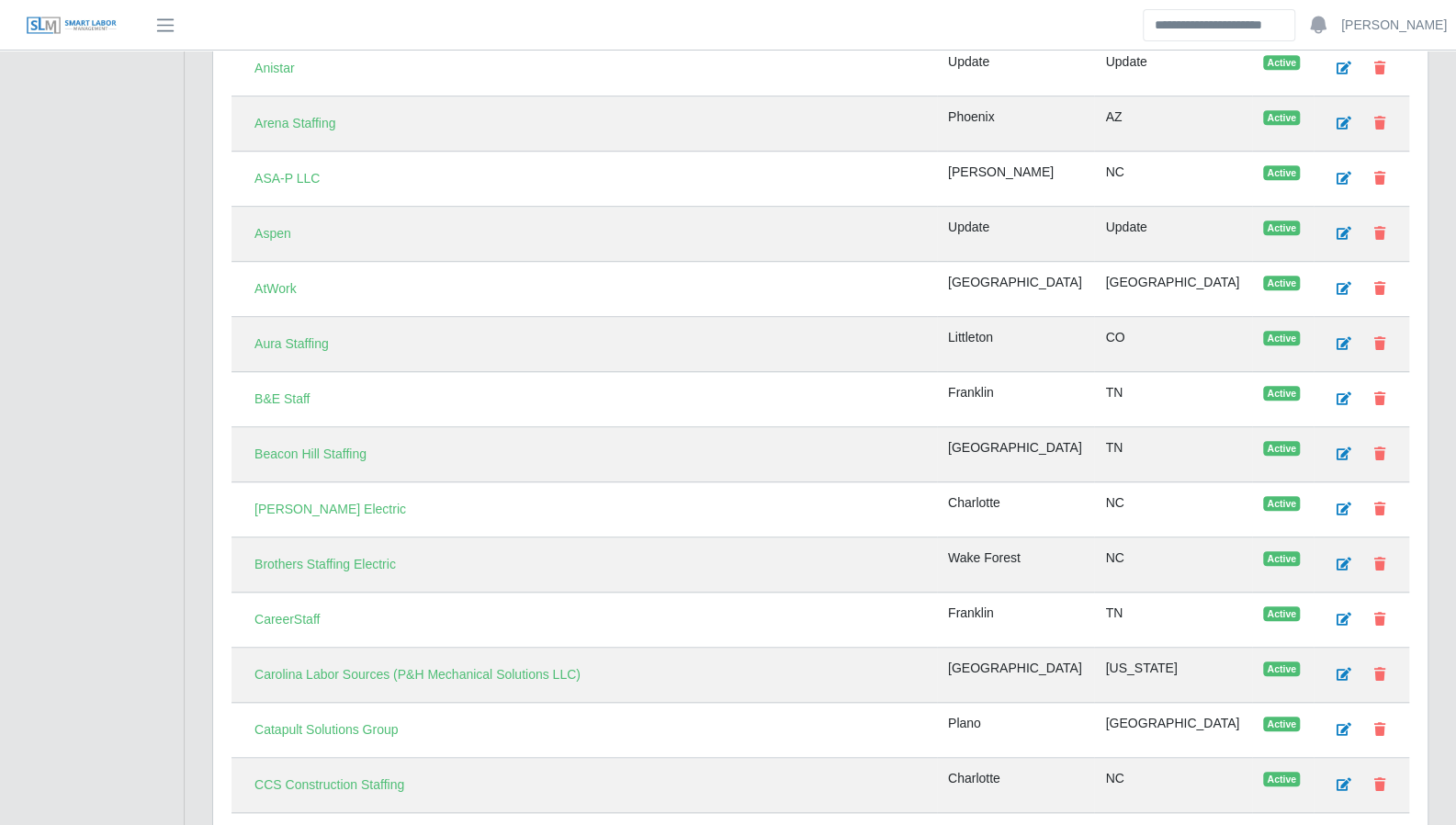
scroll to position [712, 0]
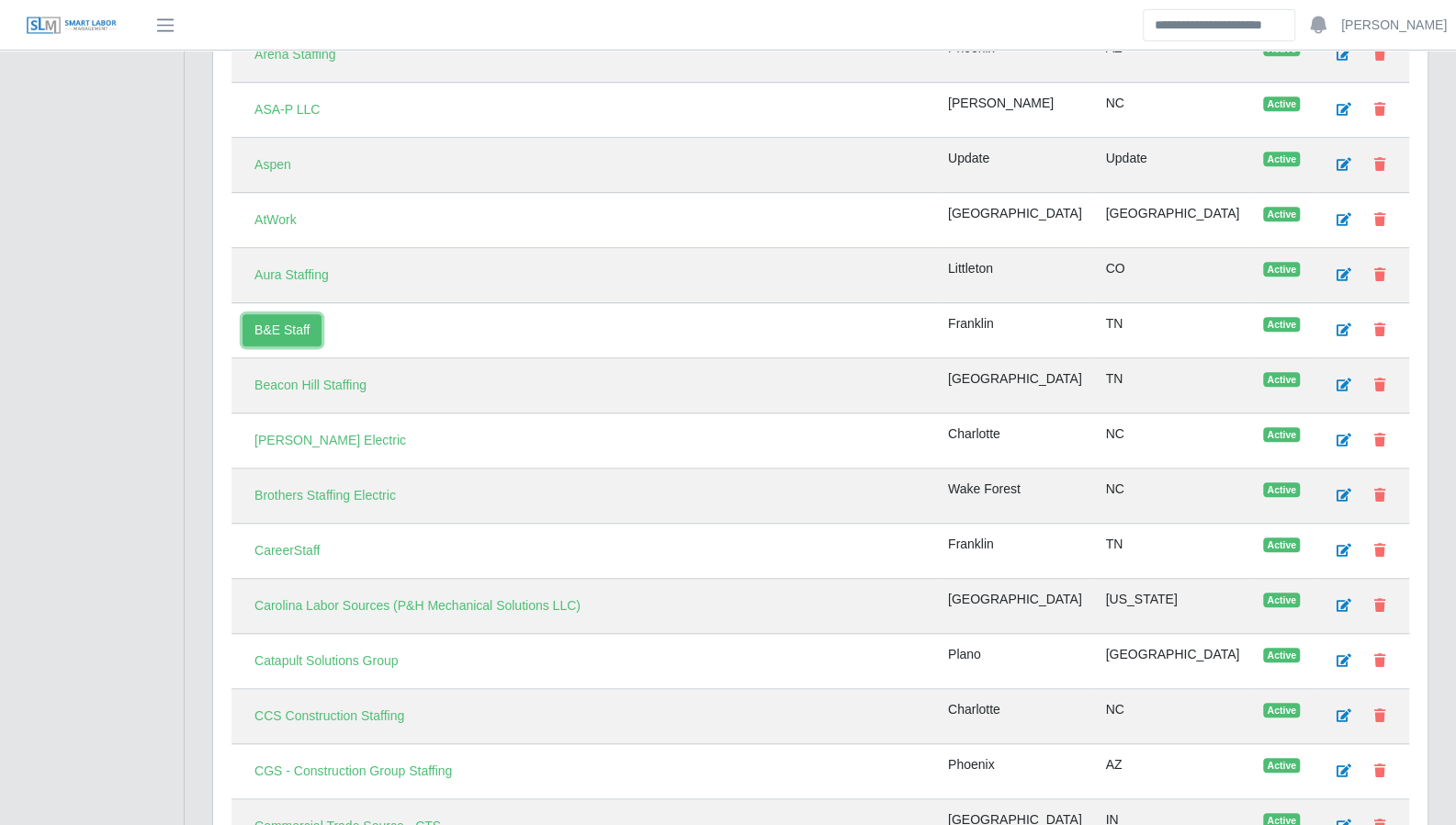
click at [303, 317] on link "B&E Staff" at bounding box center [283, 330] width 79 height 32
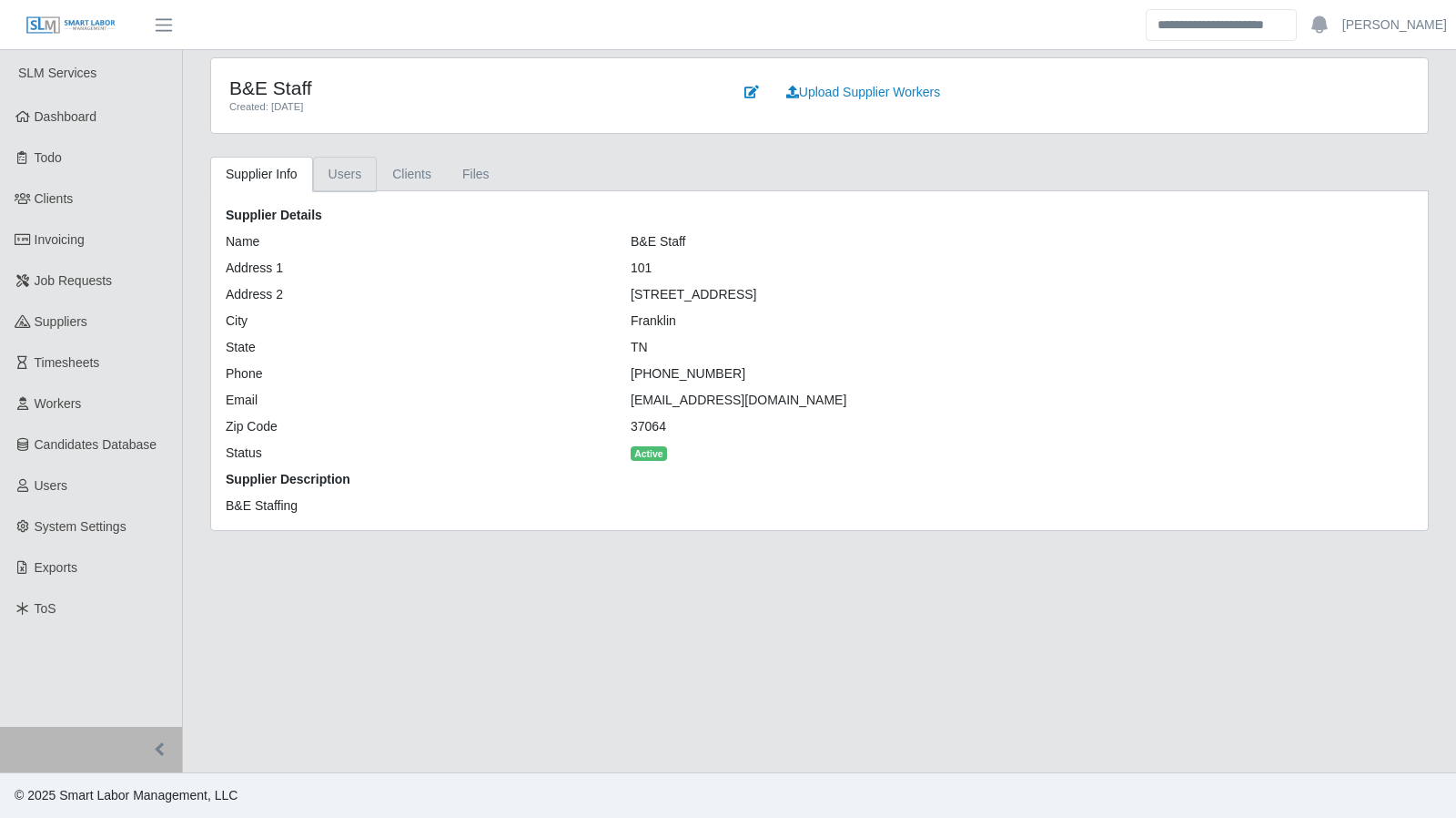
click at [372, 179] on link "Users" at bounding box center [346, 174] width 65 height 35
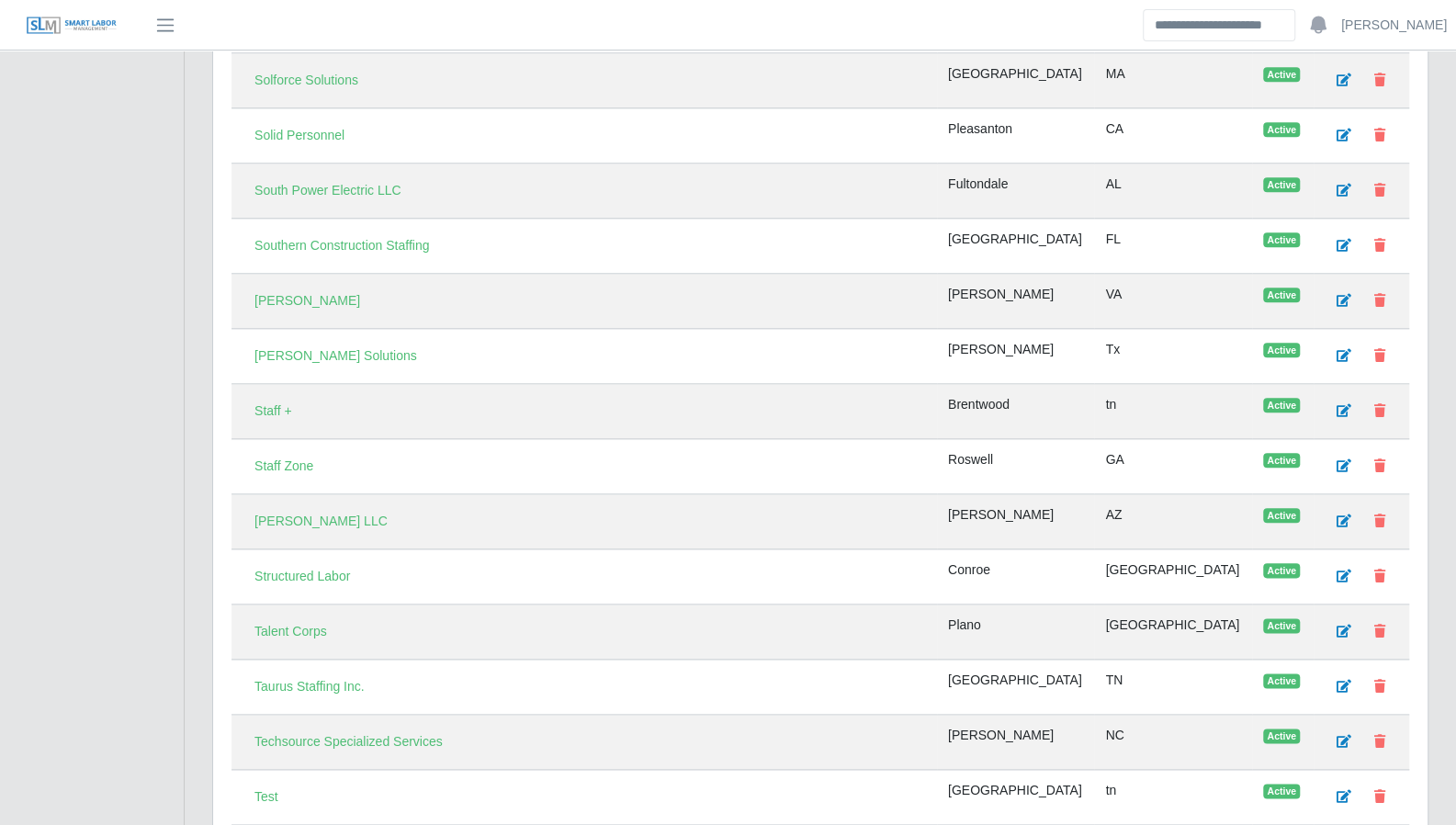
scroll to position [5460, 0]
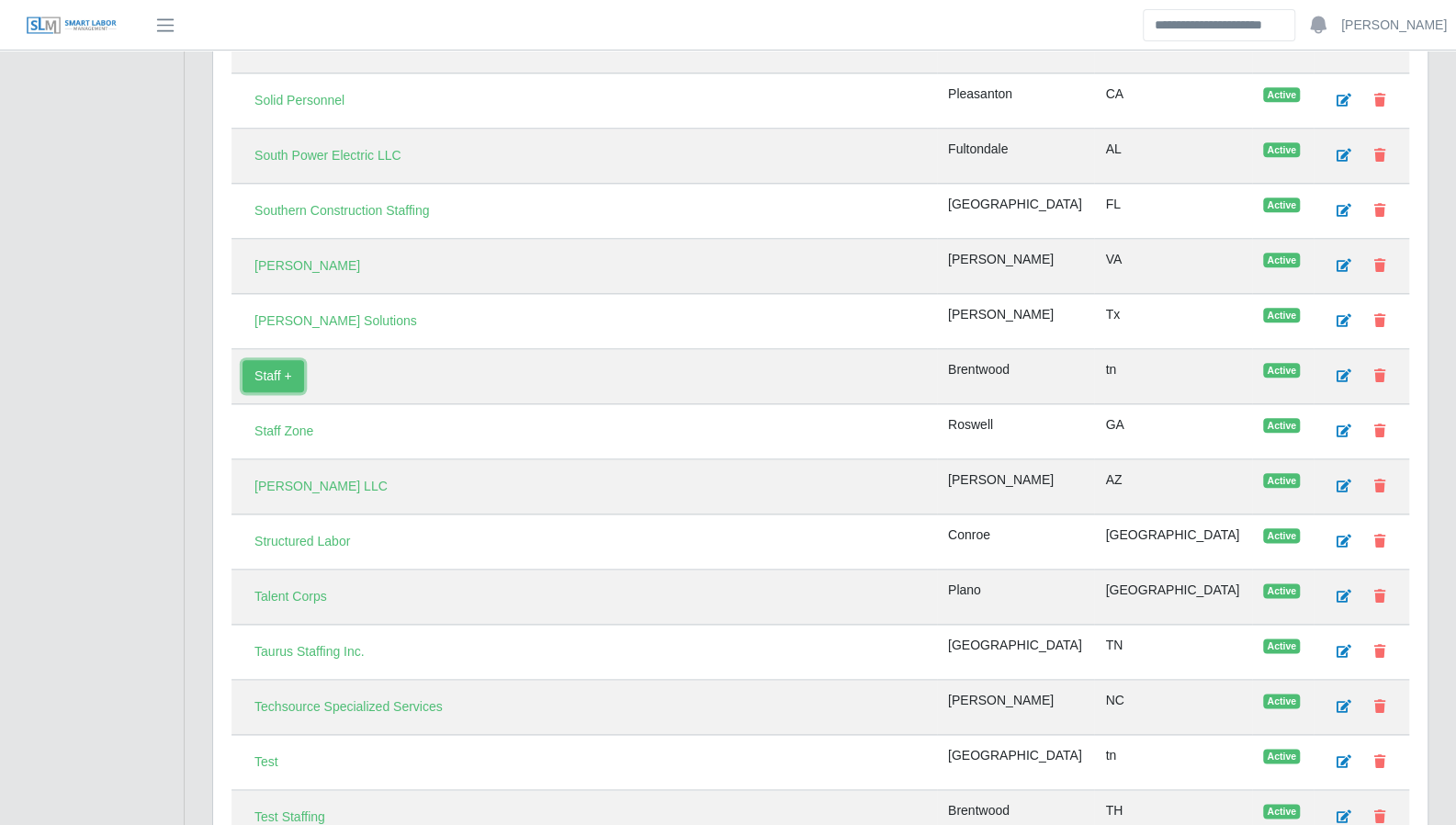
click at [267, 359] on link "Staff +" at bounding box center [274, 375] width 62 height 32
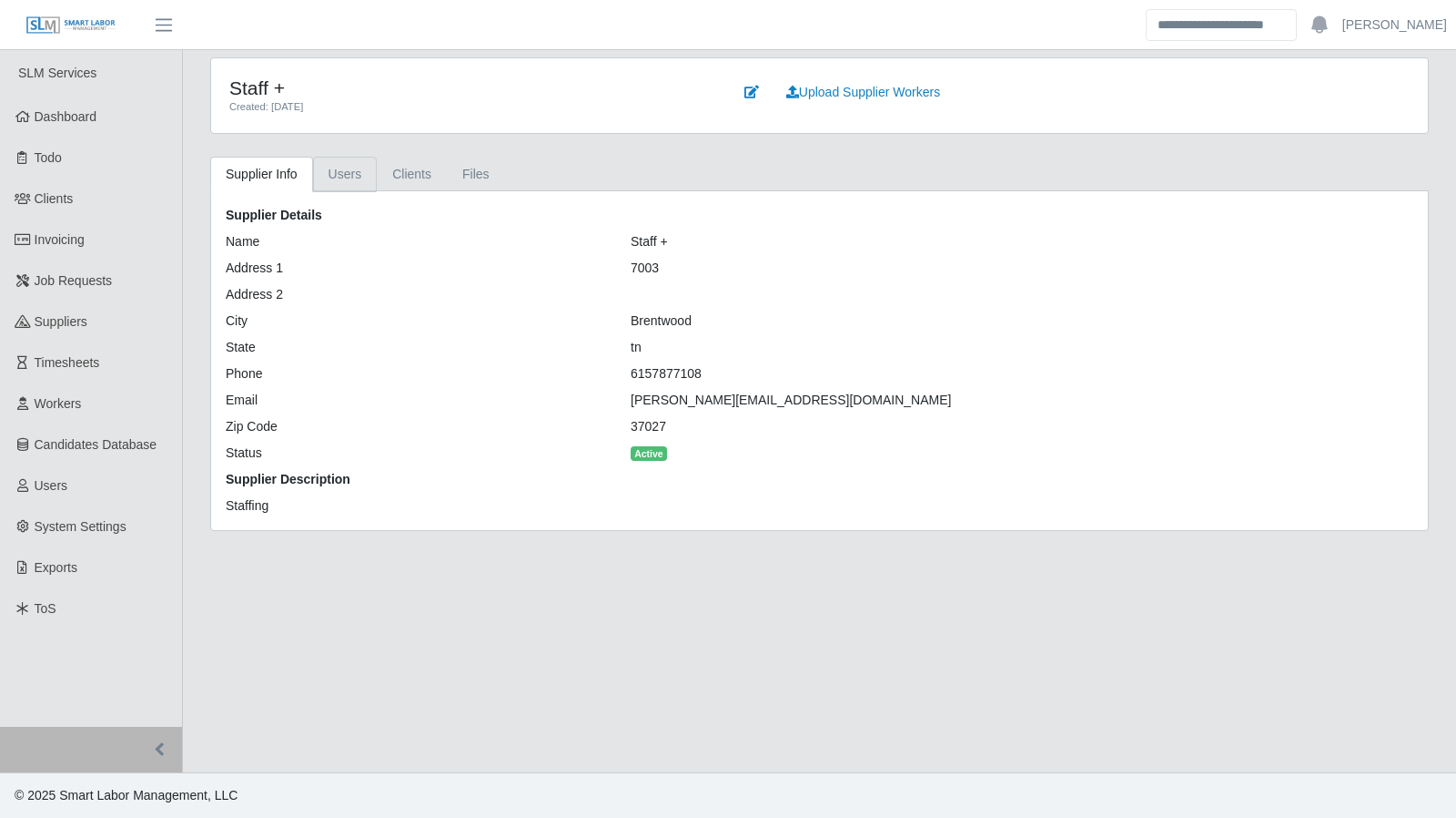
click at [338, 170] on link "Users" at bounding box center [346, 174] width 65 height 35
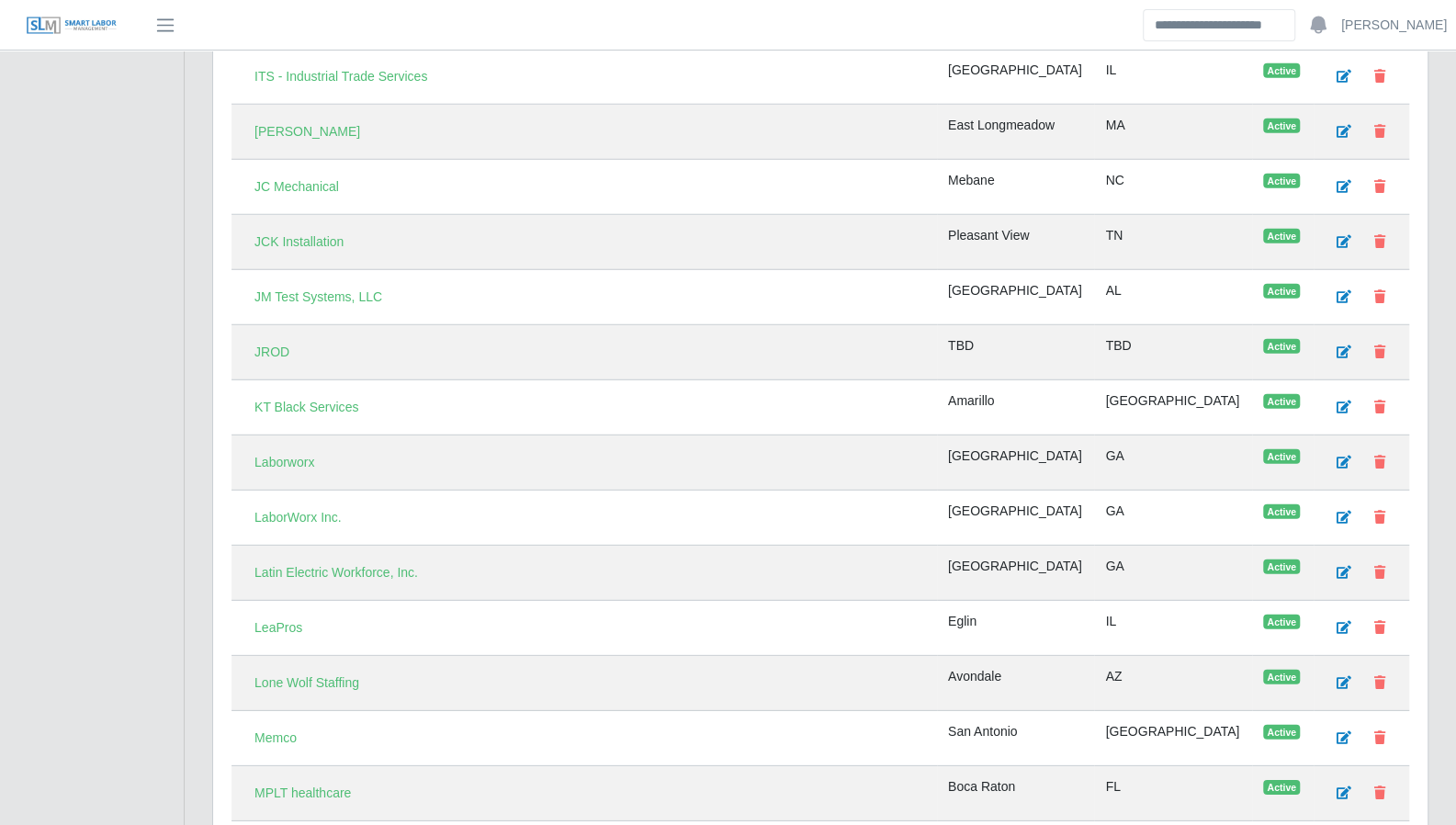
scroll to position [3112, 0]
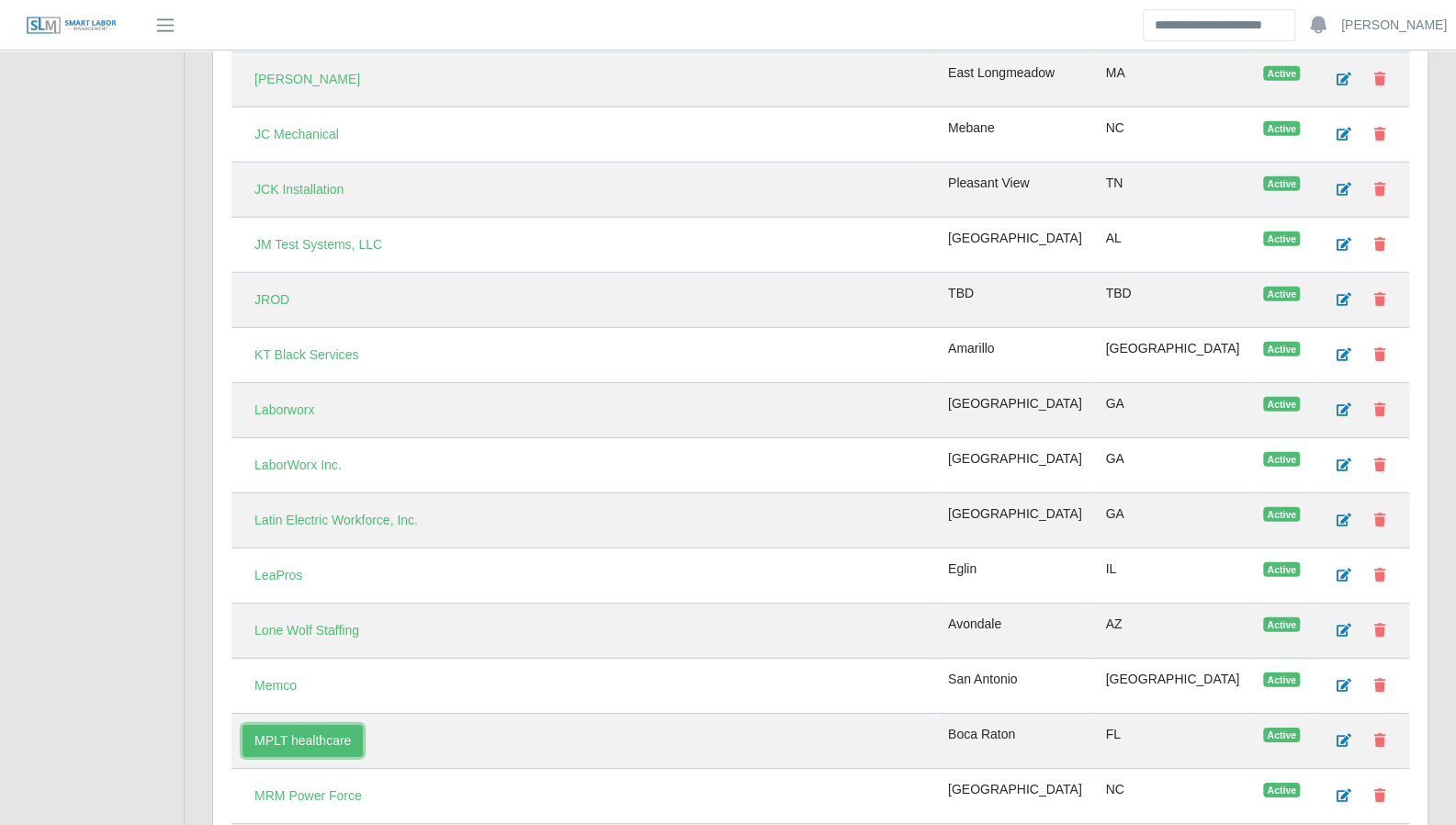
click at [283, 725] on link "MPLT healthcare" at bounding box center [303, 740] width 121 height 32
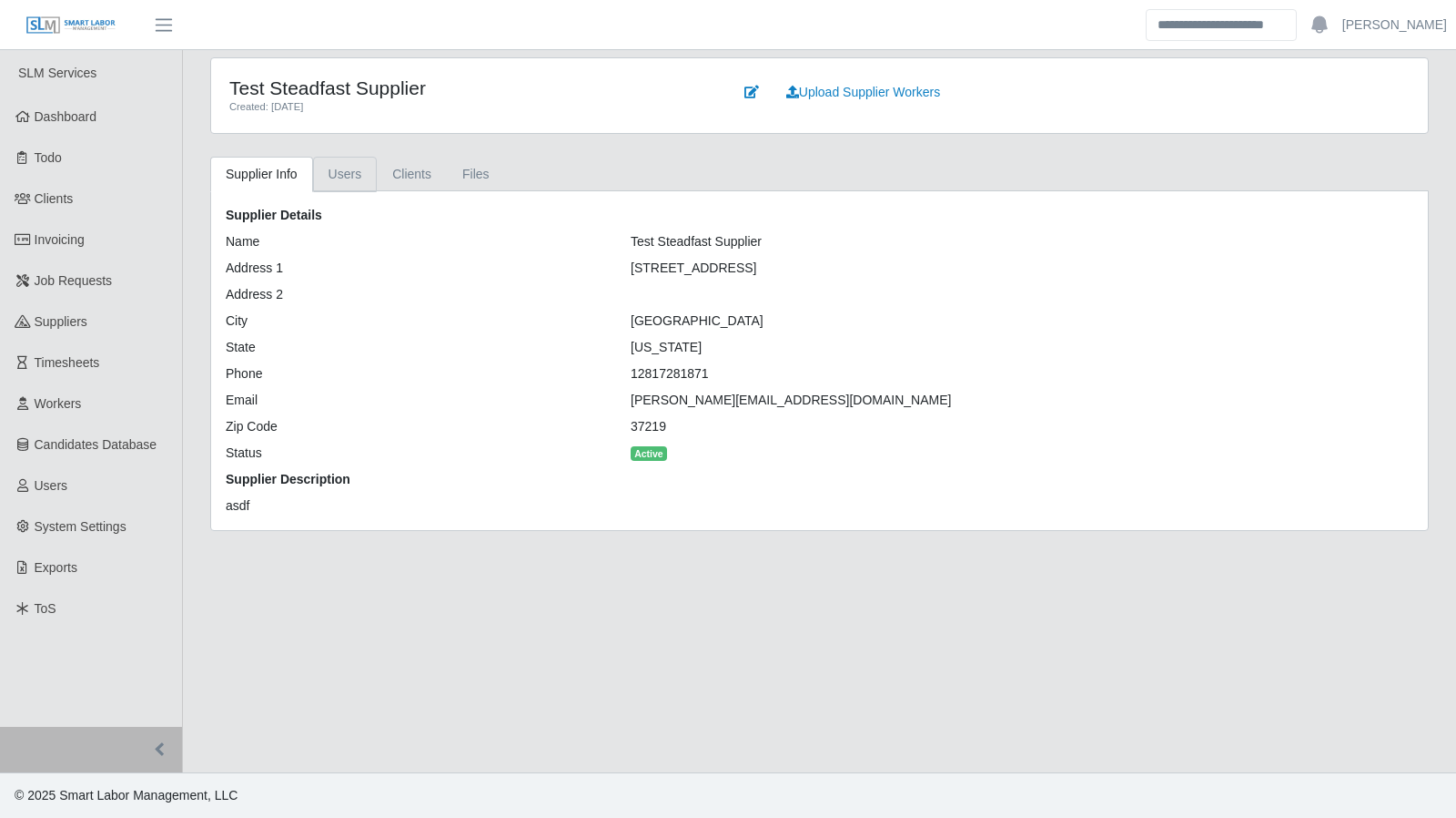
click at [343, 170] on link "Users" at bounding box center [346, 174] width 65 height 35
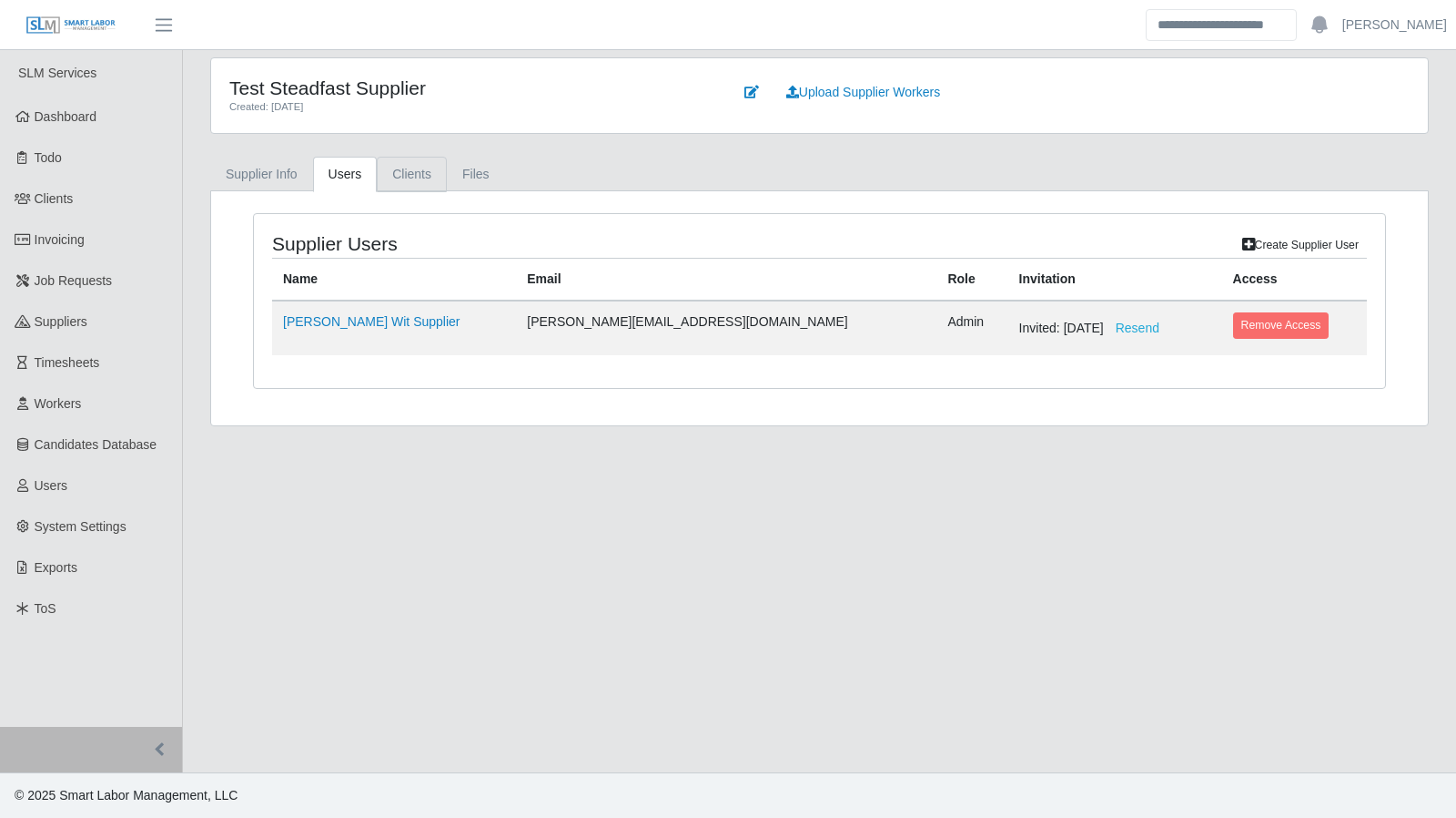
click at [418, 172] on link "Clients" at bounding box center [411, 174] width 70 height 35
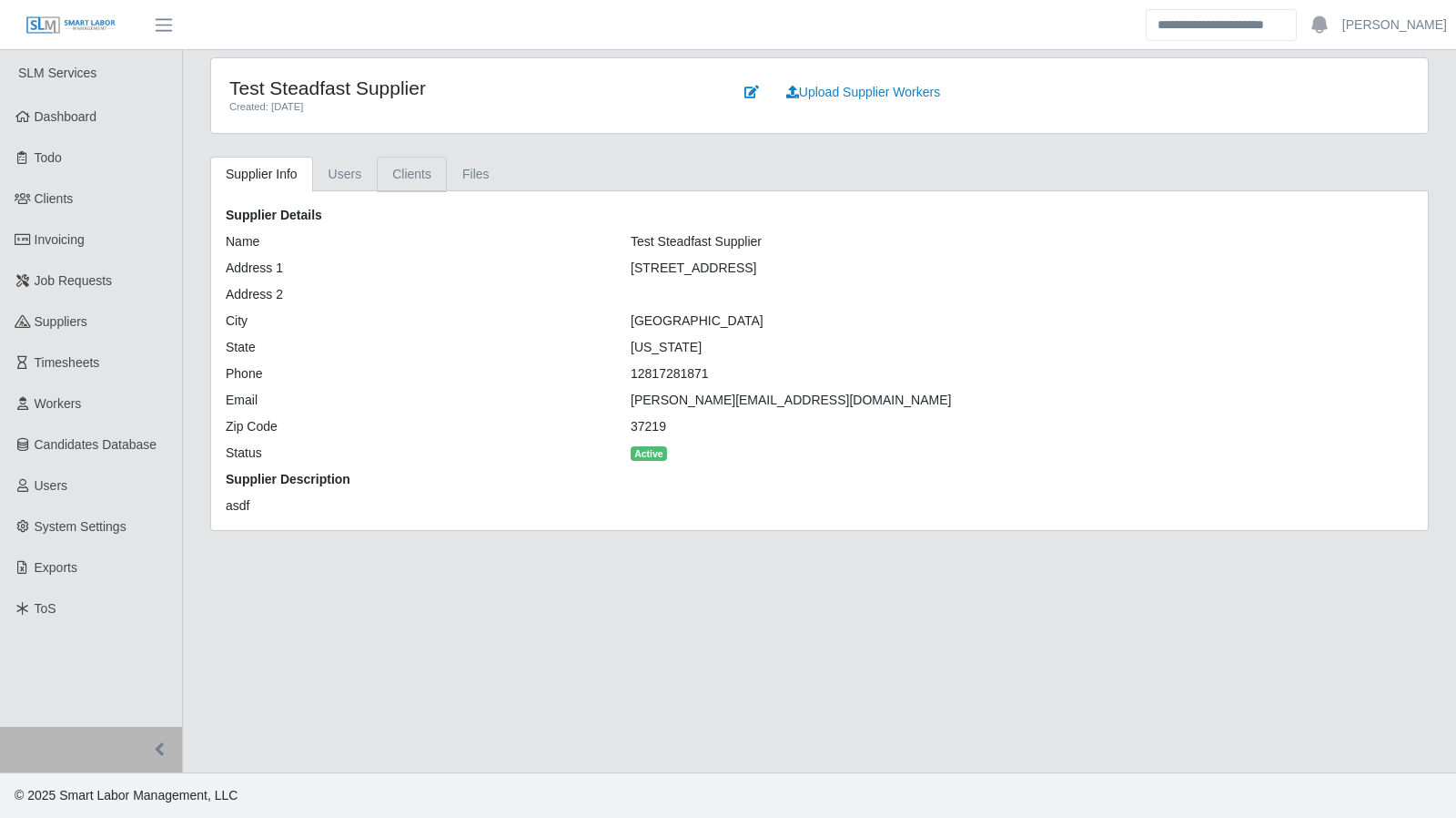
click at [403, 176] on link "Clients" at bounding box center [411, 174] width 70 height 35
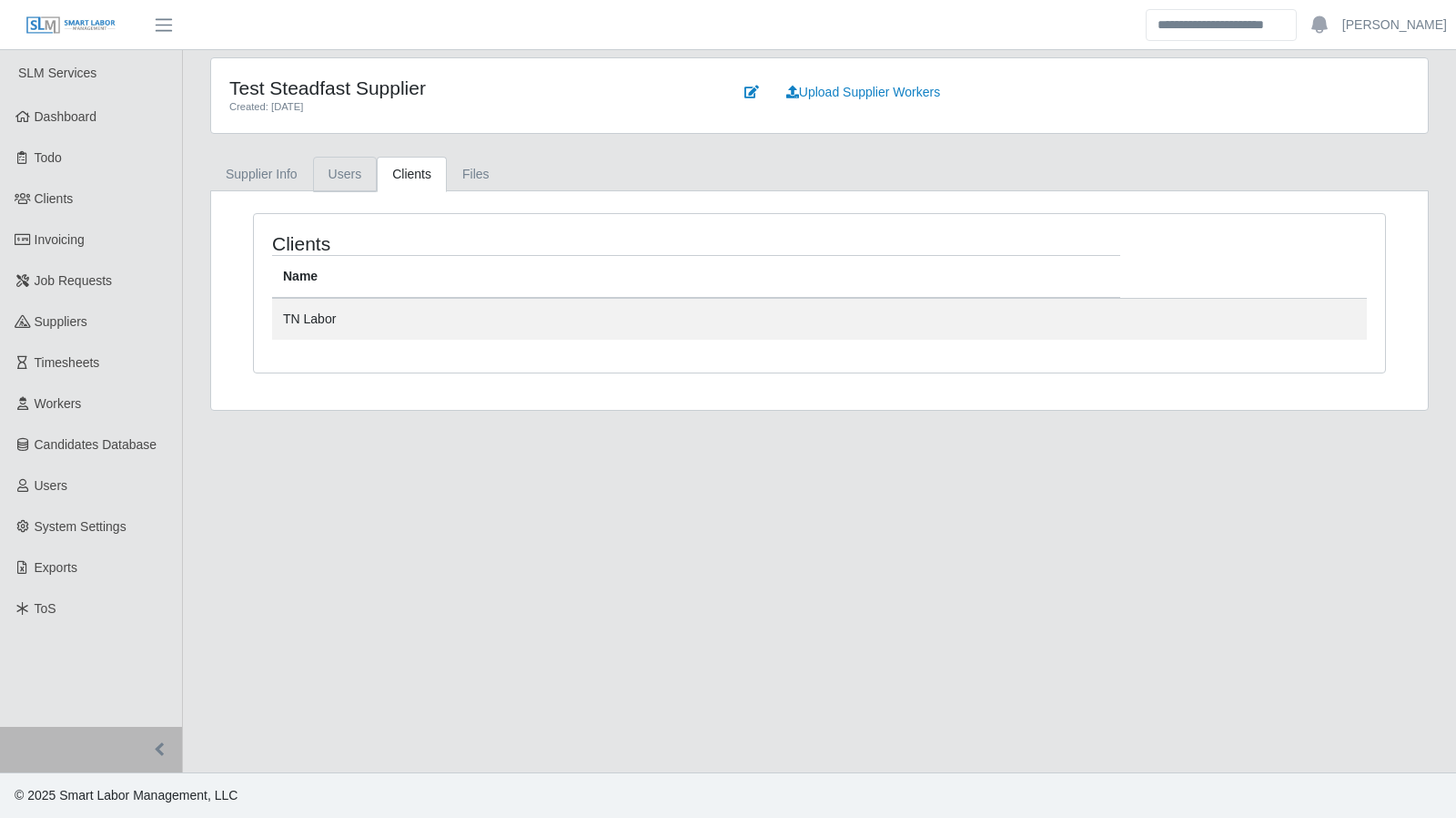
click at [359, 176] on link "Users" at bounding box center [346, 174] width 65 height 35
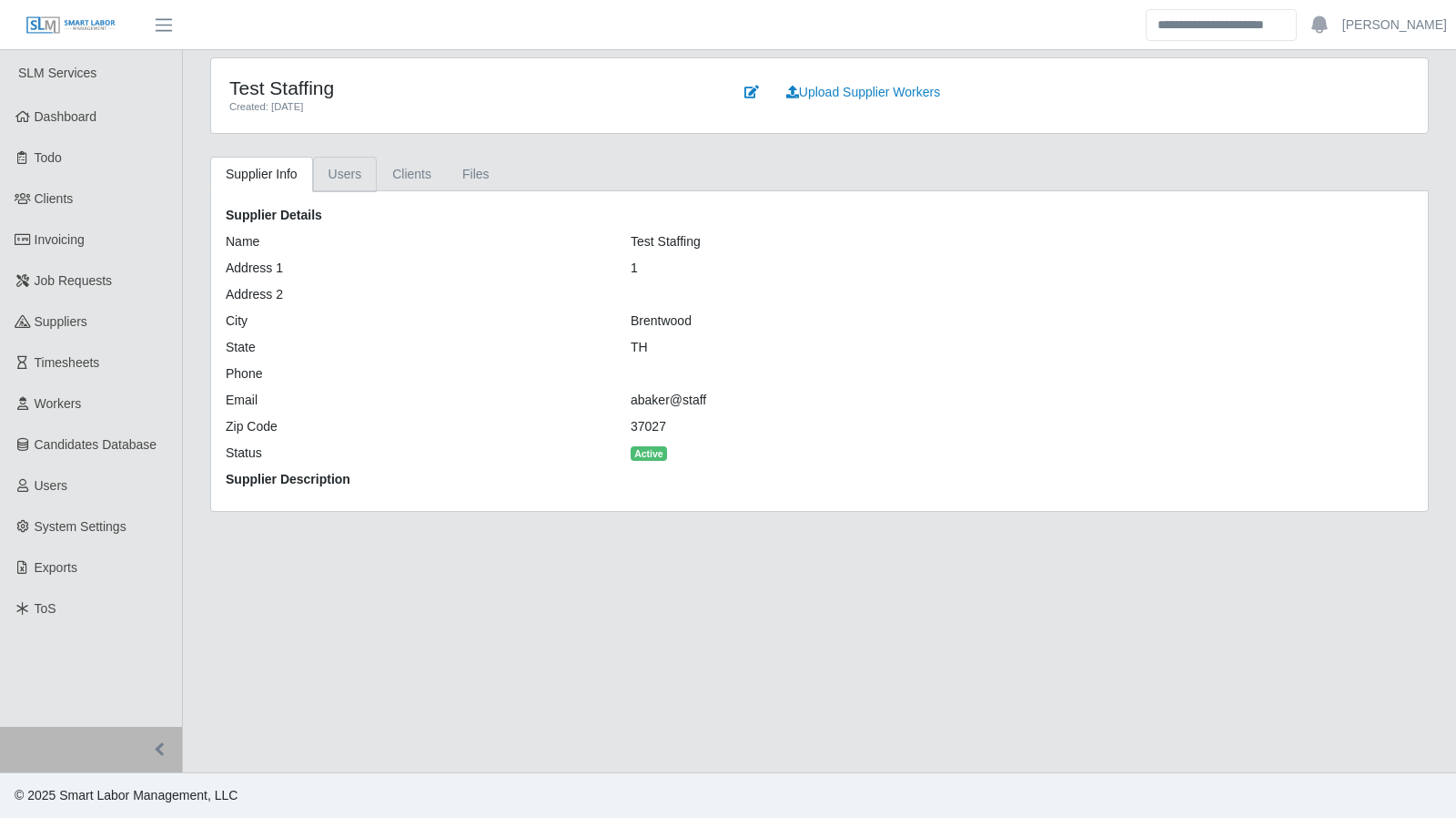
click at [351, 159] on link "Users" at bounding box center [346, 174] width 65 height 35
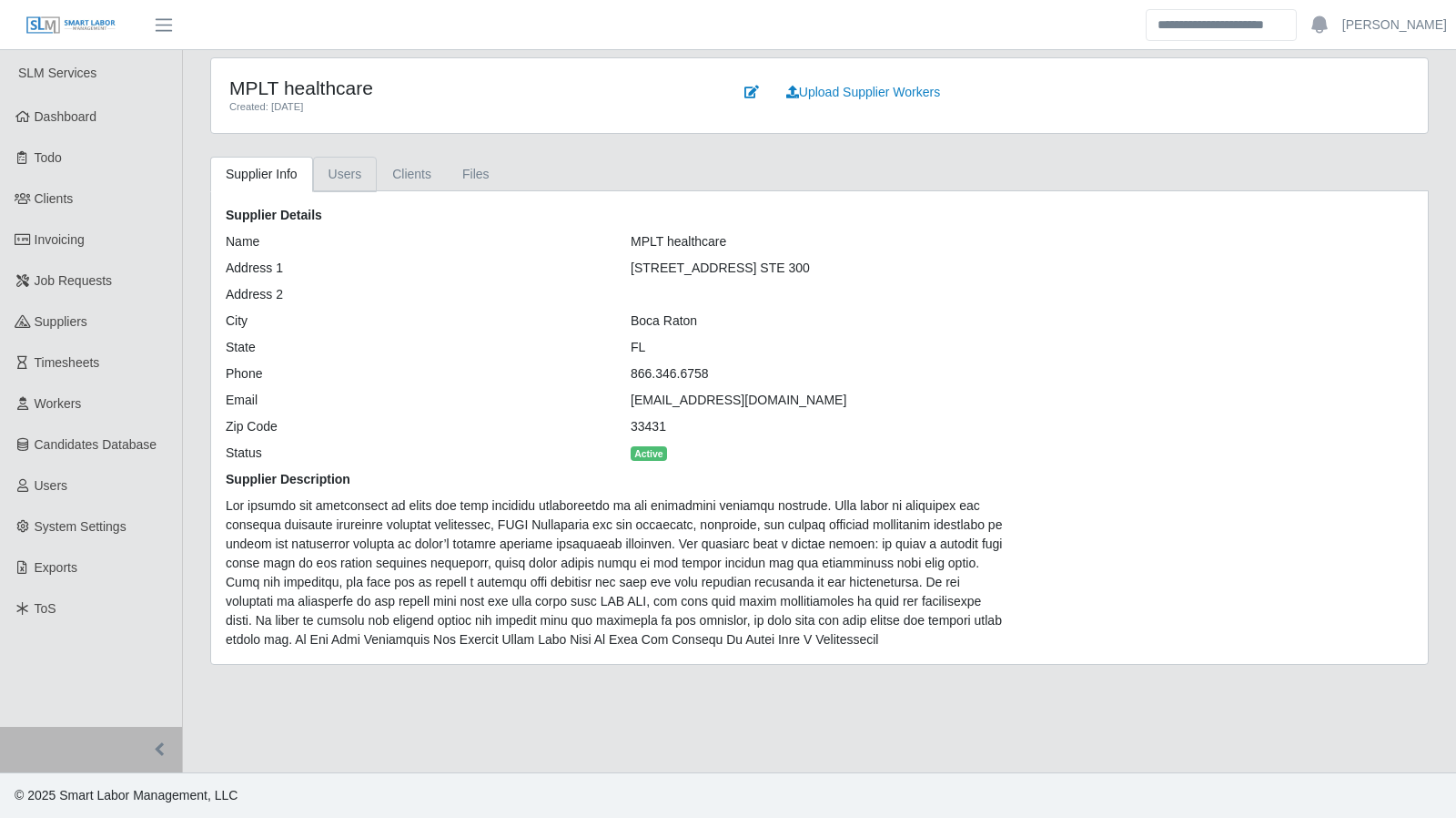
click at [357, 180] on link "Users" at bounding box center [346, 174] width 65 height 35
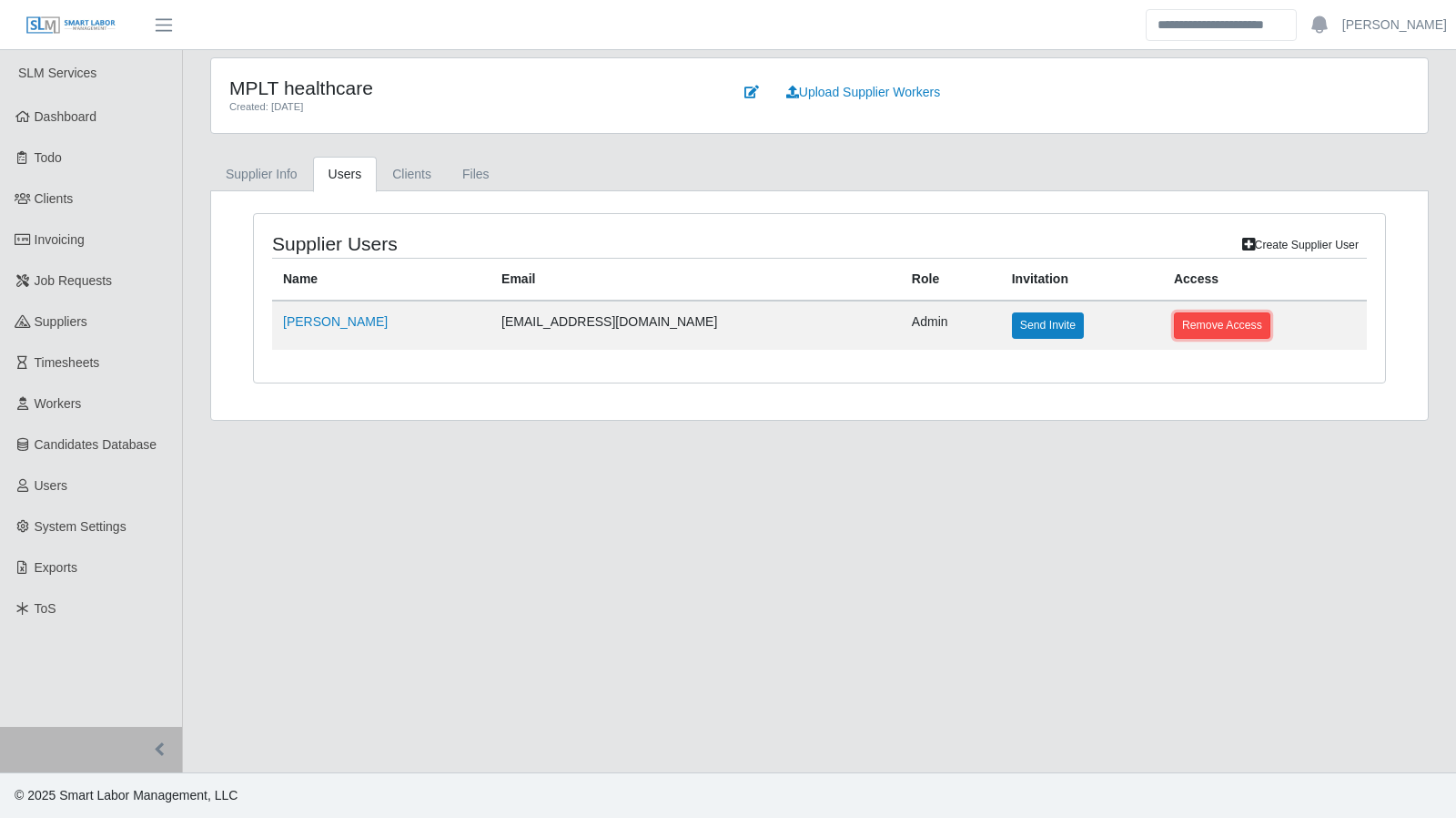
click at [1177, 327] on button "Remove Access" at bounding box center [1222, 325] width 96 height 26
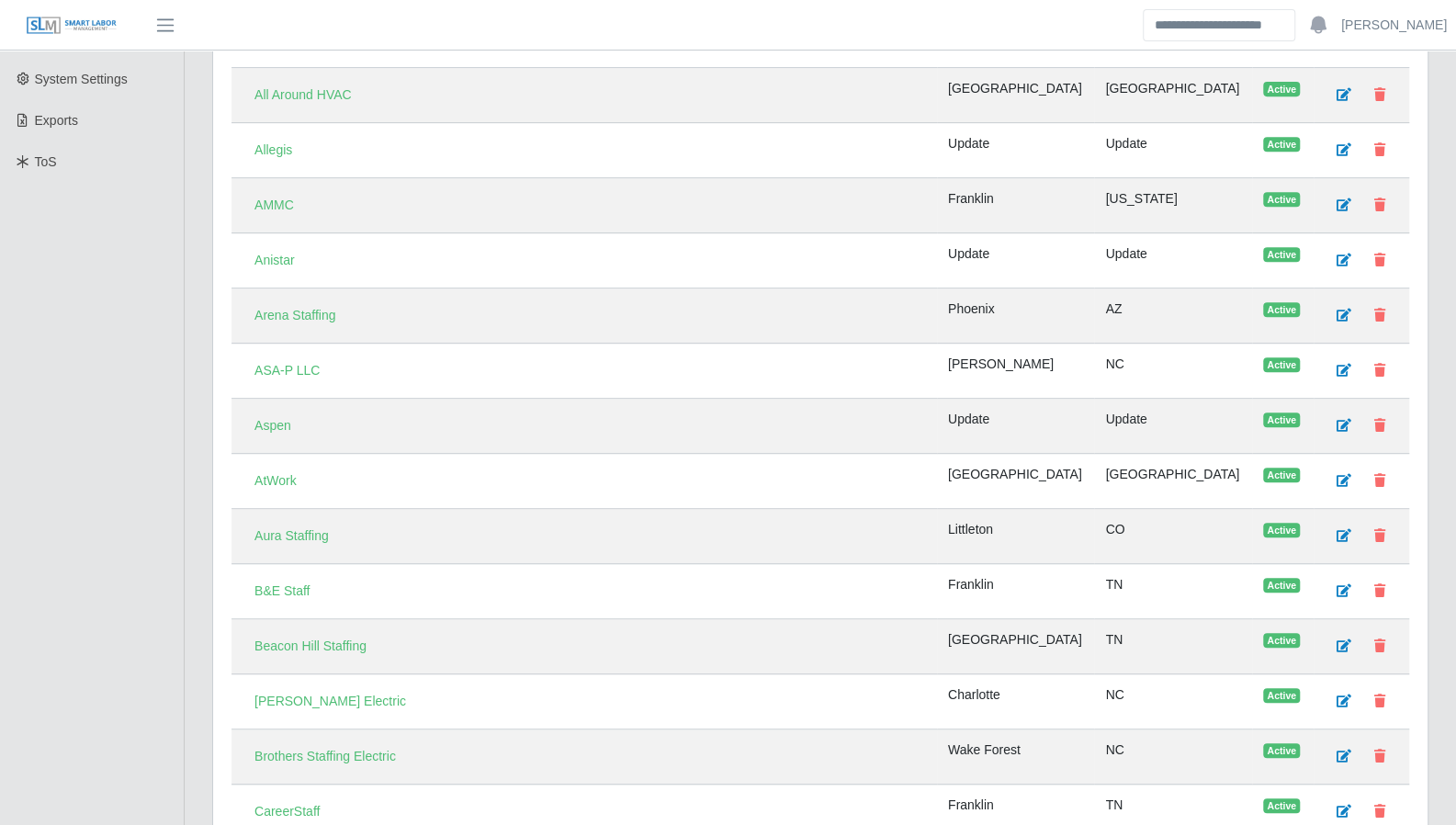
scroll to position [513, 0]
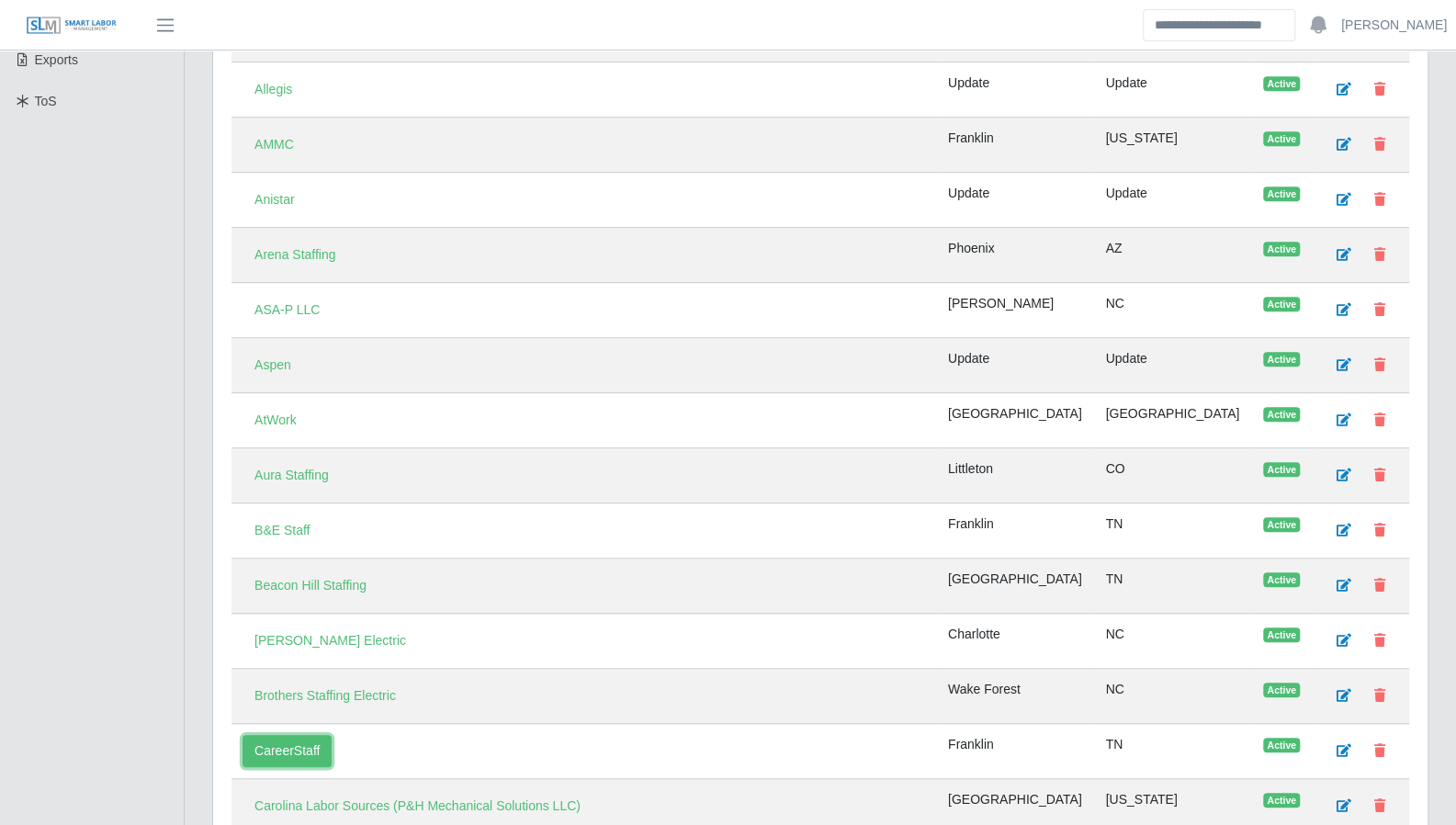
click at [300, 734] on link "CareerStaff" at bounding box center [287, 750] width 89 height 32
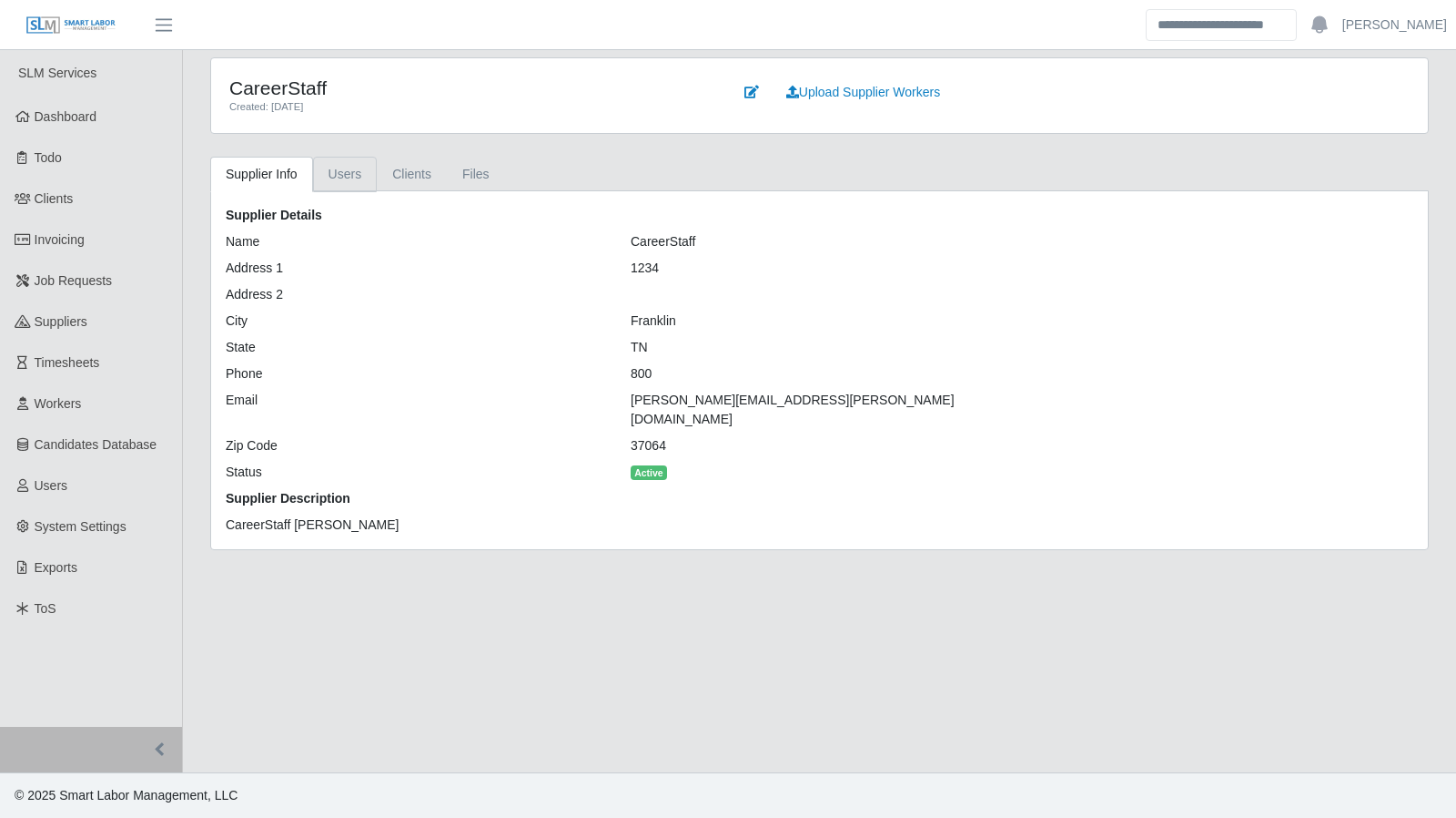
click at [338, 178] on link "Users" at bounding box center [346, 174] width 65 height 35
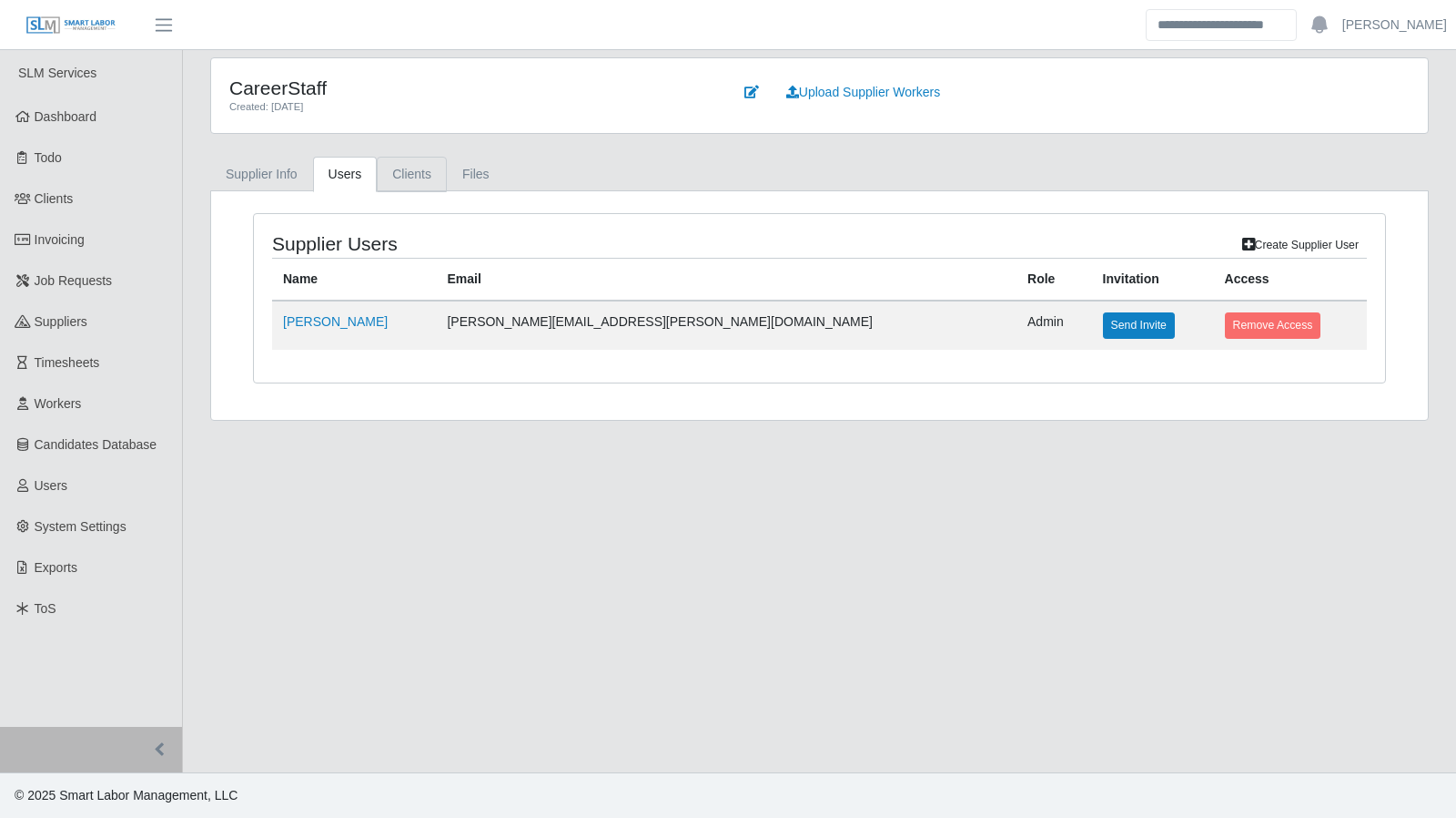
click at [405, 180] on link "Clients" at bounding box center [411, 174] width 70 height 35
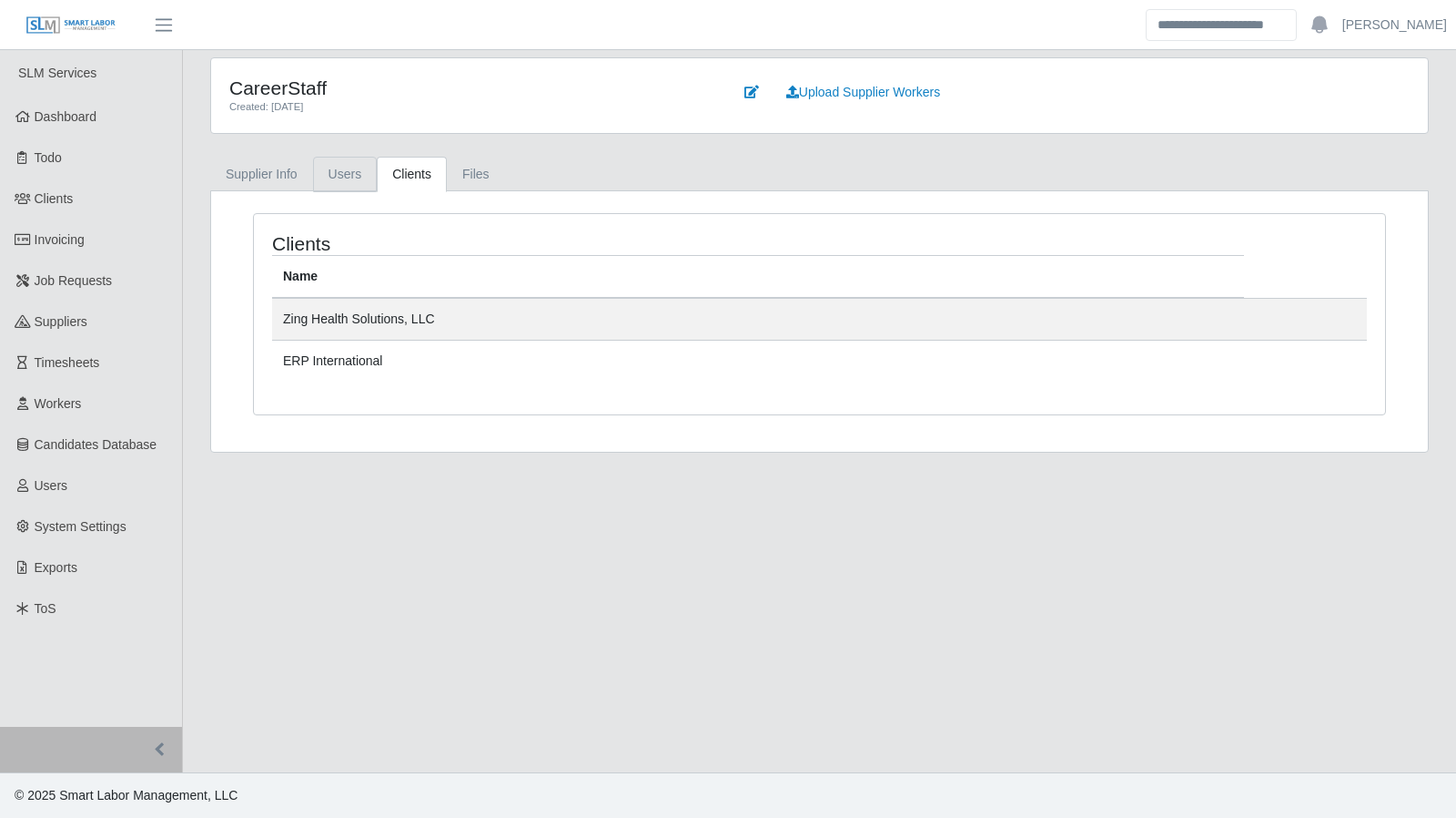
click at [330, 171] on link "Users" at bounding box center [346, 174] width 65 height 35
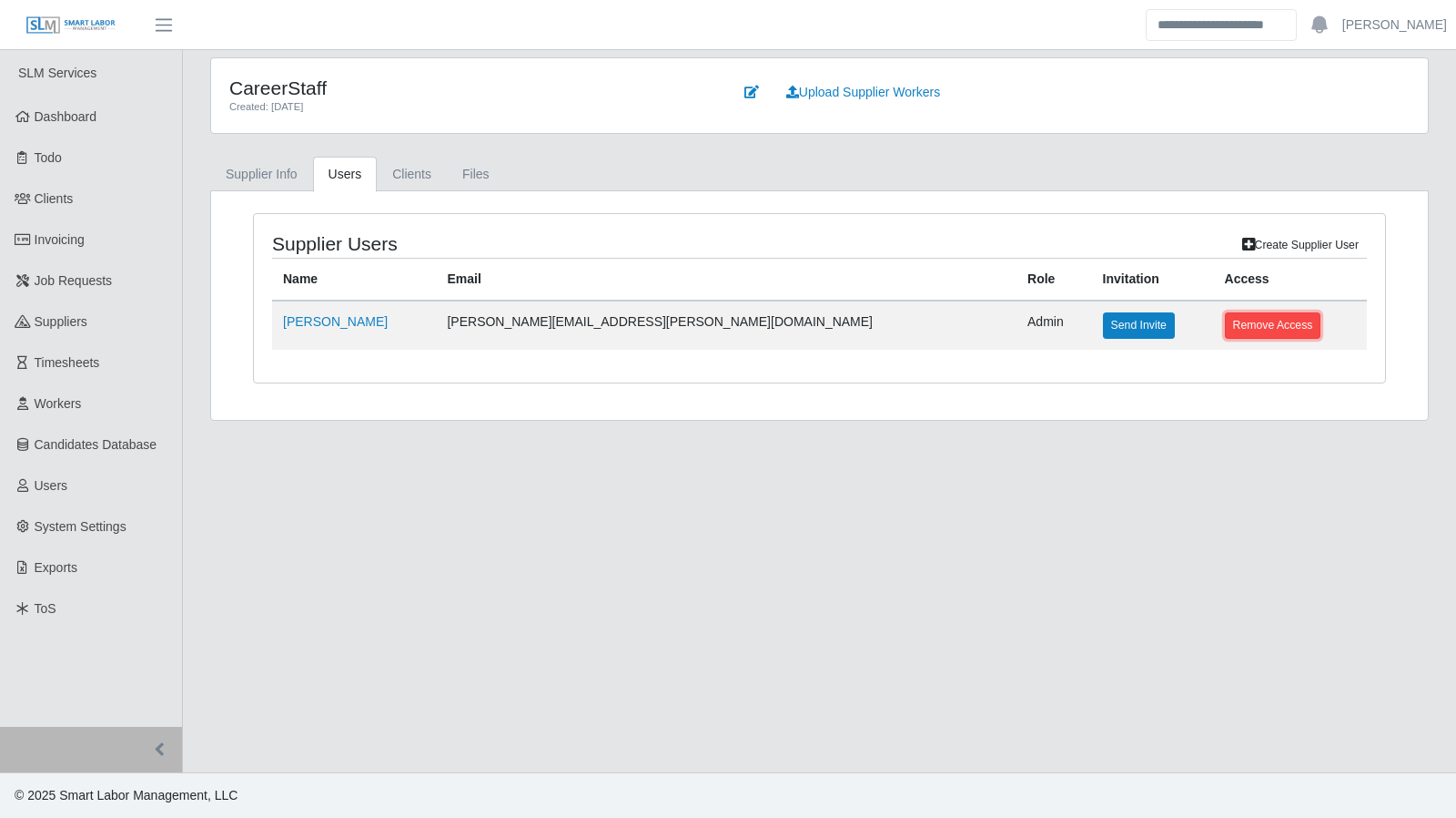
click at [1225, 326] on button "Remove Access" at bounding box center [1273, 325] width 96 height 26
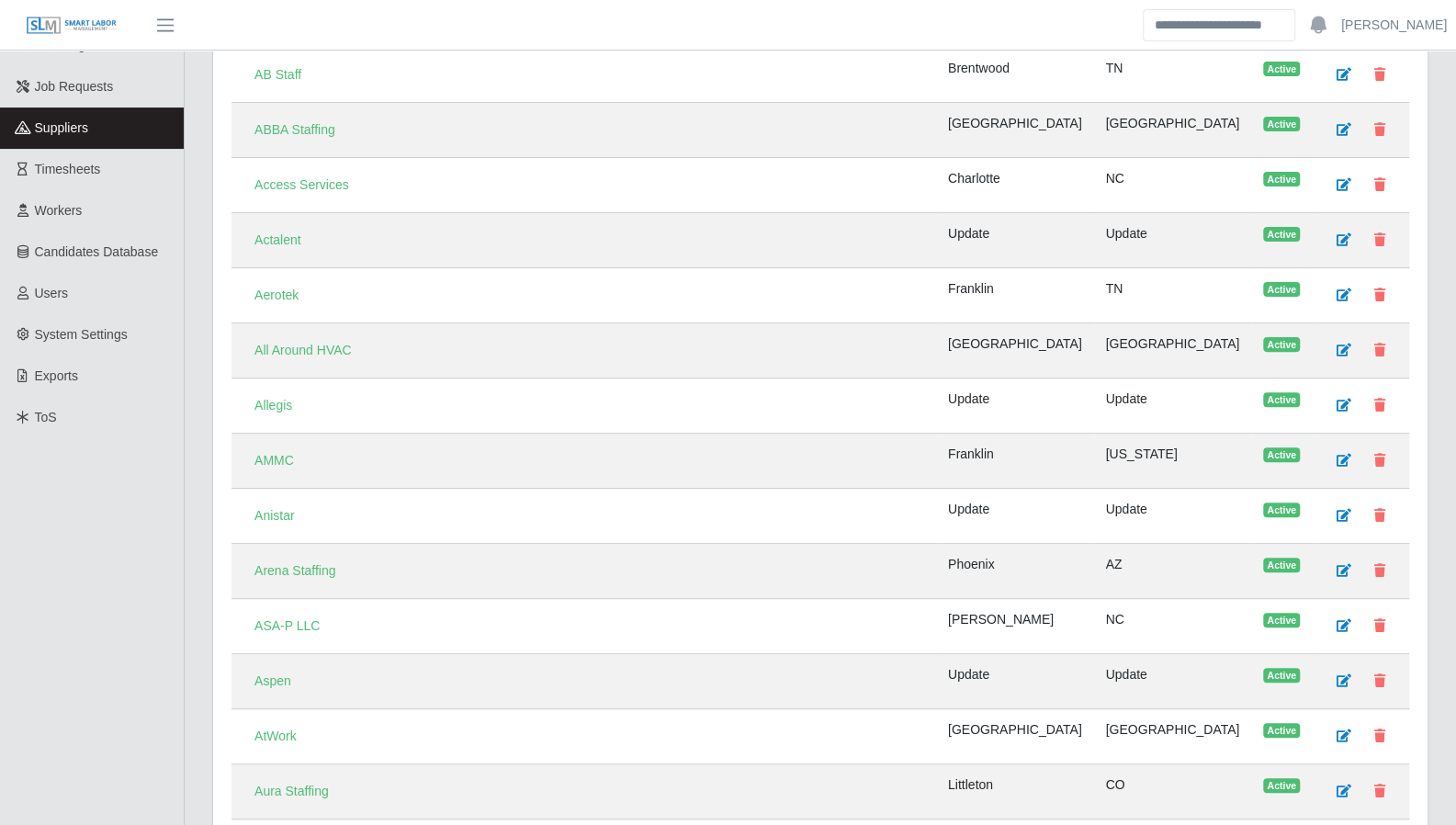
scroll to position [205, 0]
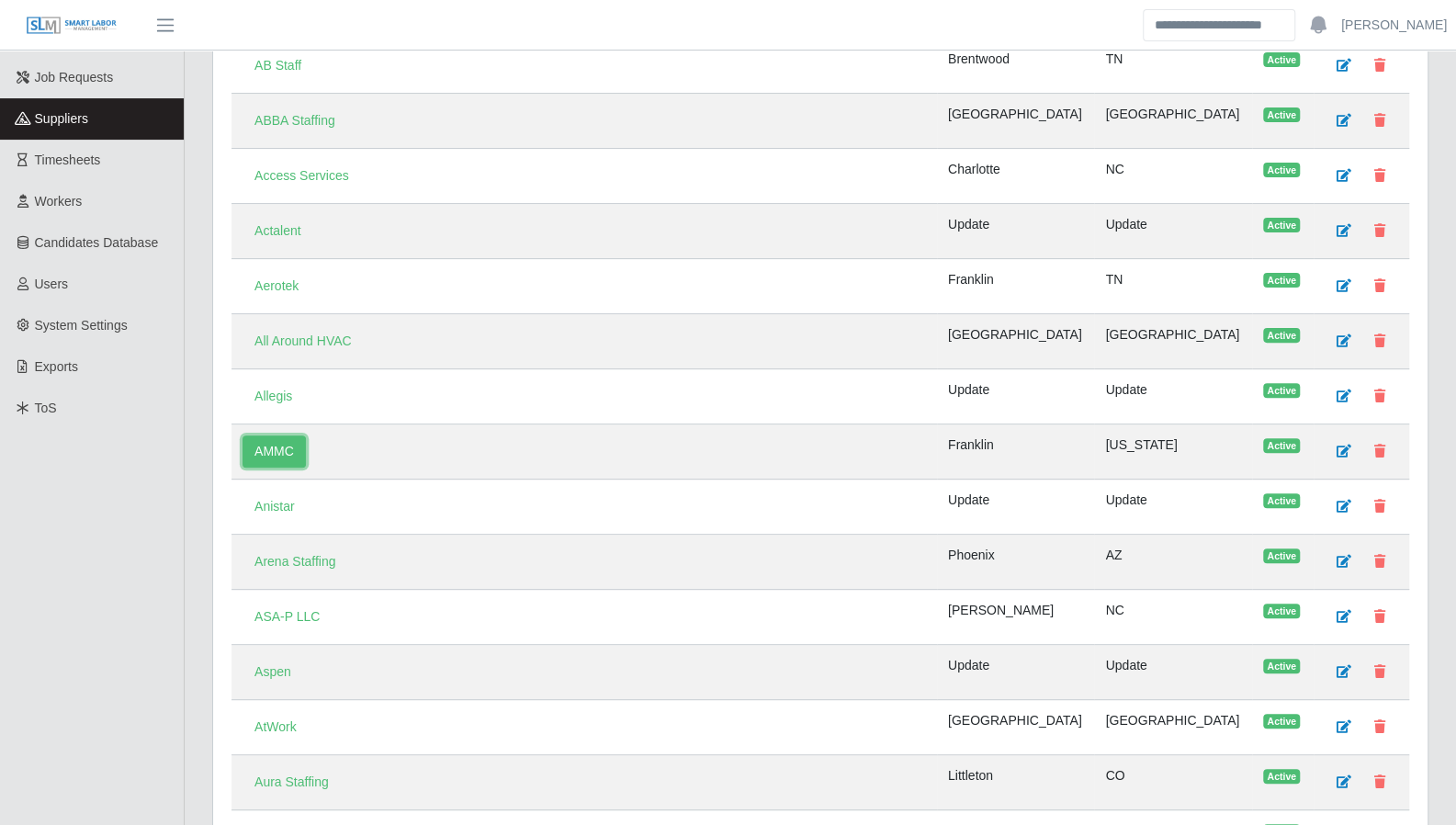
click at [283, 438] on link "AMMC" at bounding box center [275, 451] width 64 height 32
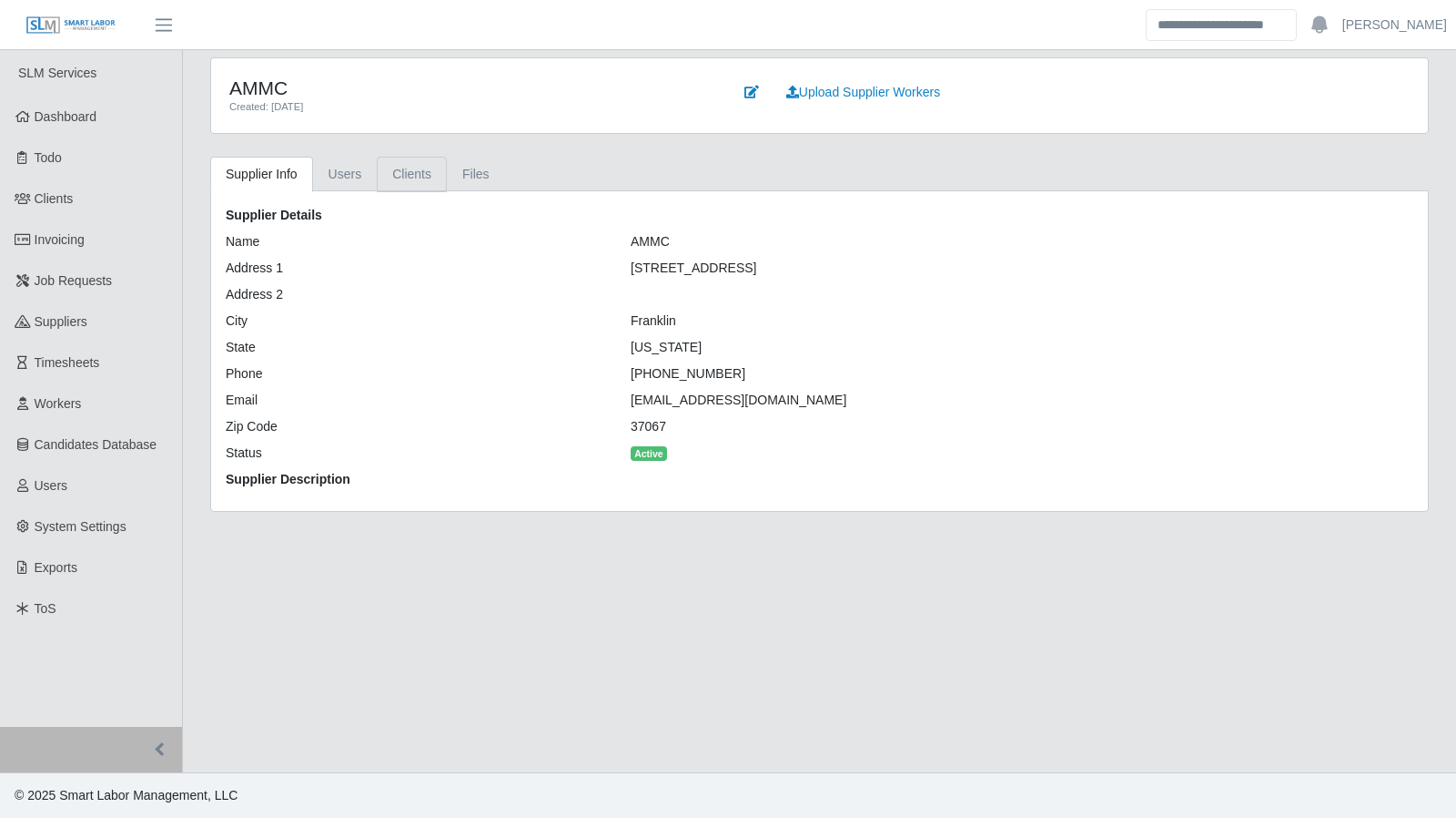
click at [404, 182] on link "Clients" at bounding box center [411, 174] width 70 height 35
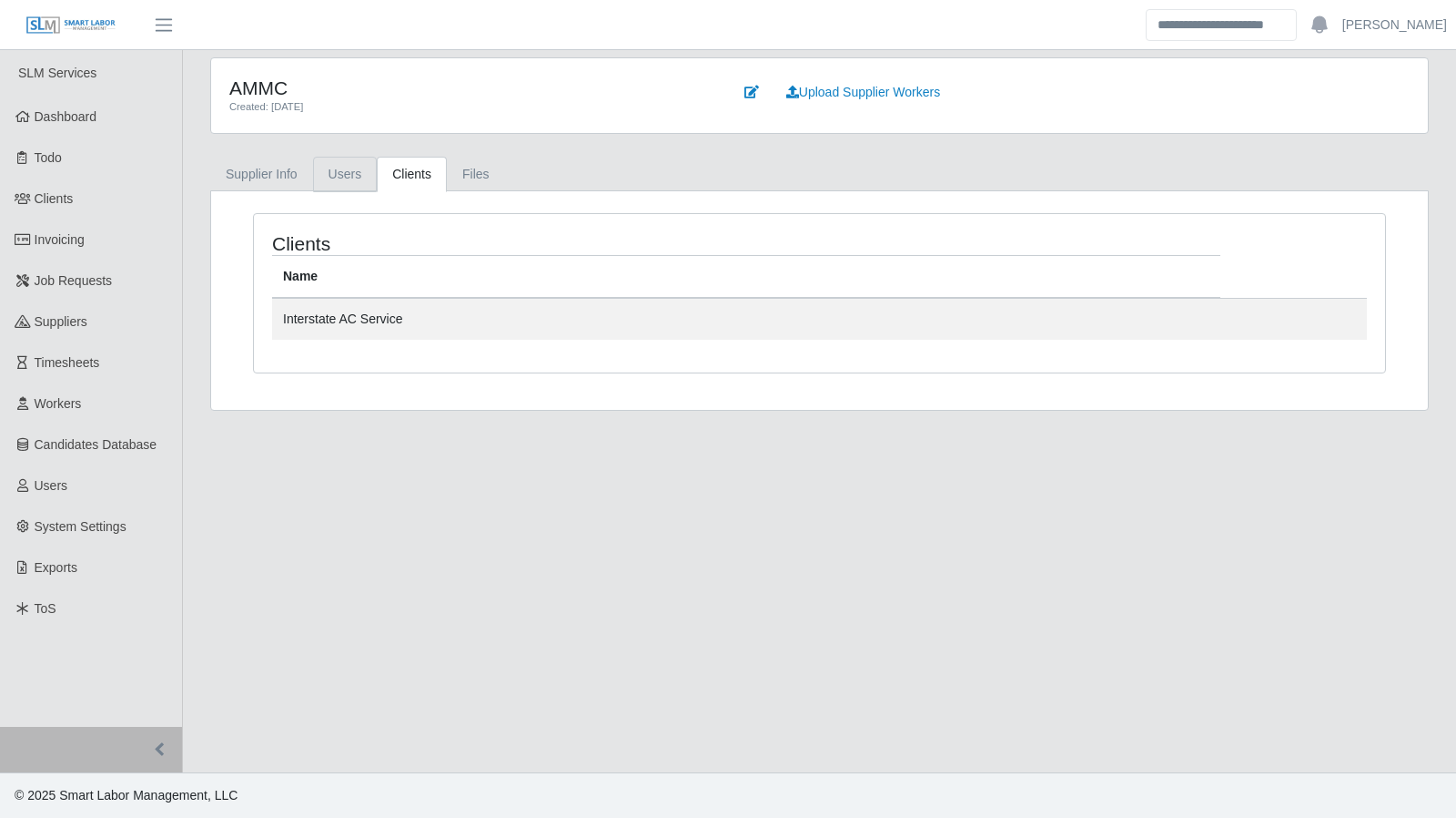
click at [346, 179] on link "Users" at bounding box center [346, 174] width 65 height 35
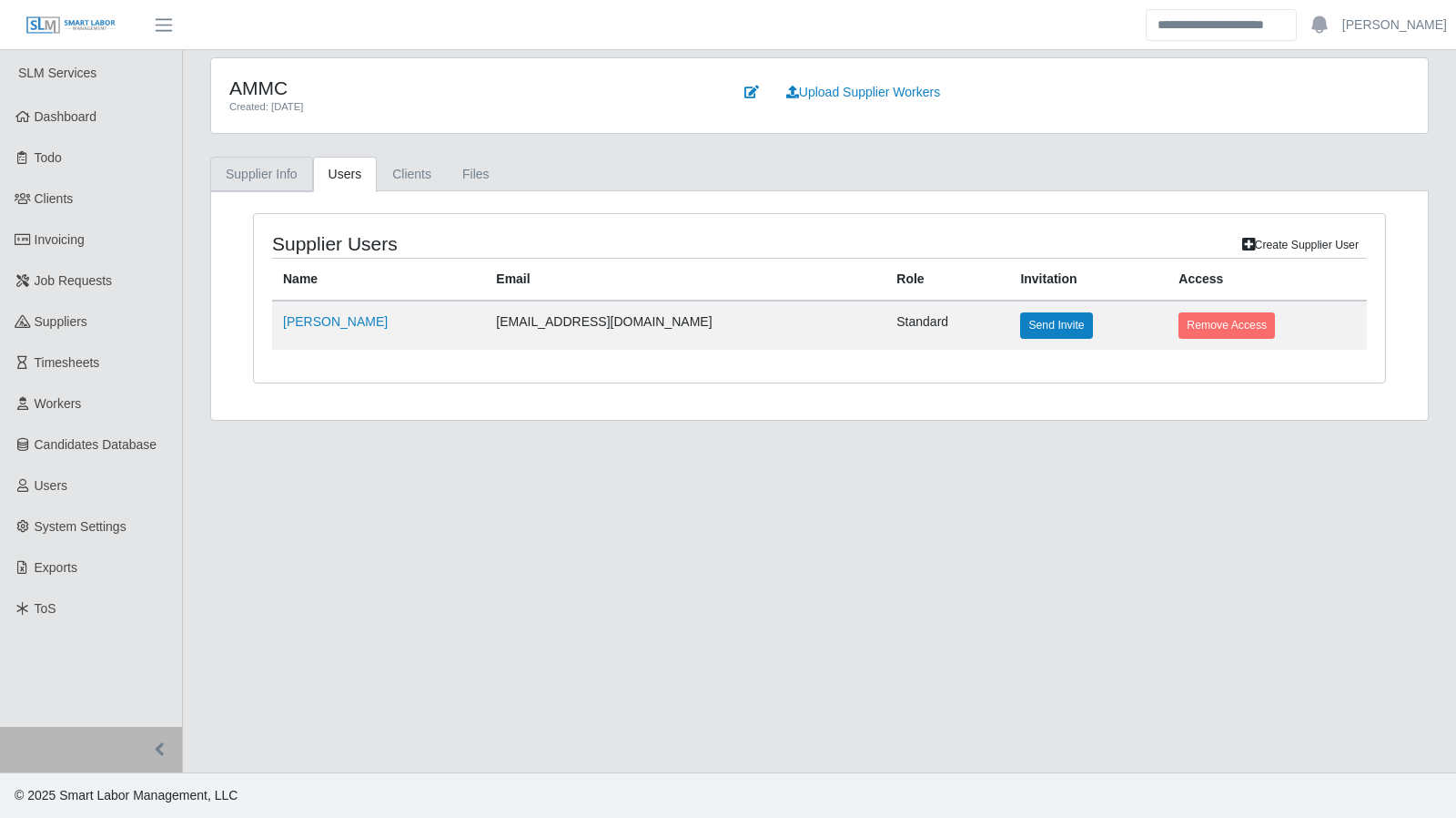
click at [295, 176] on link "Supplier Info" at bounding box center [262, 174] width 103 height 35
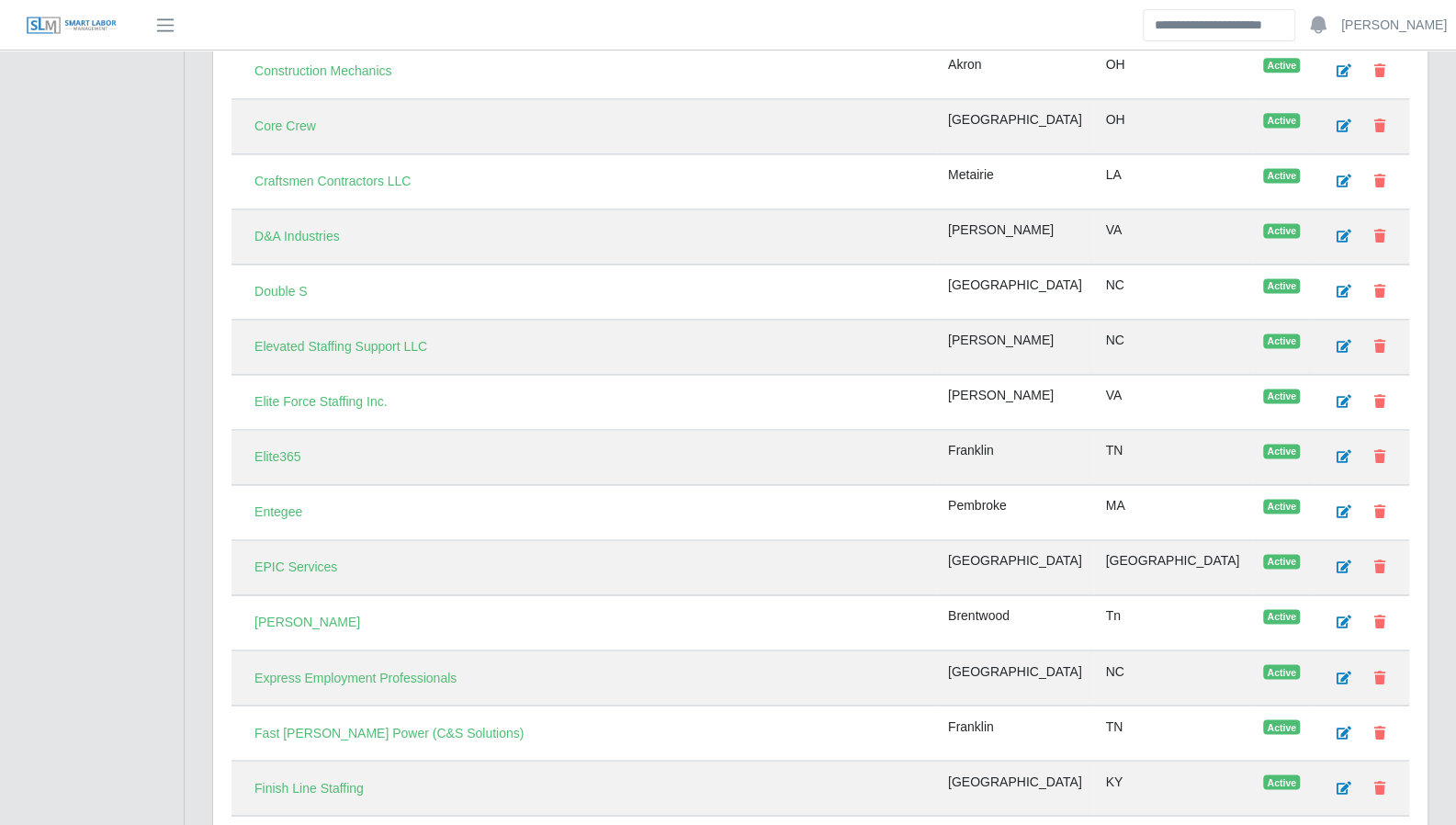
scroll to position [1560, 0]
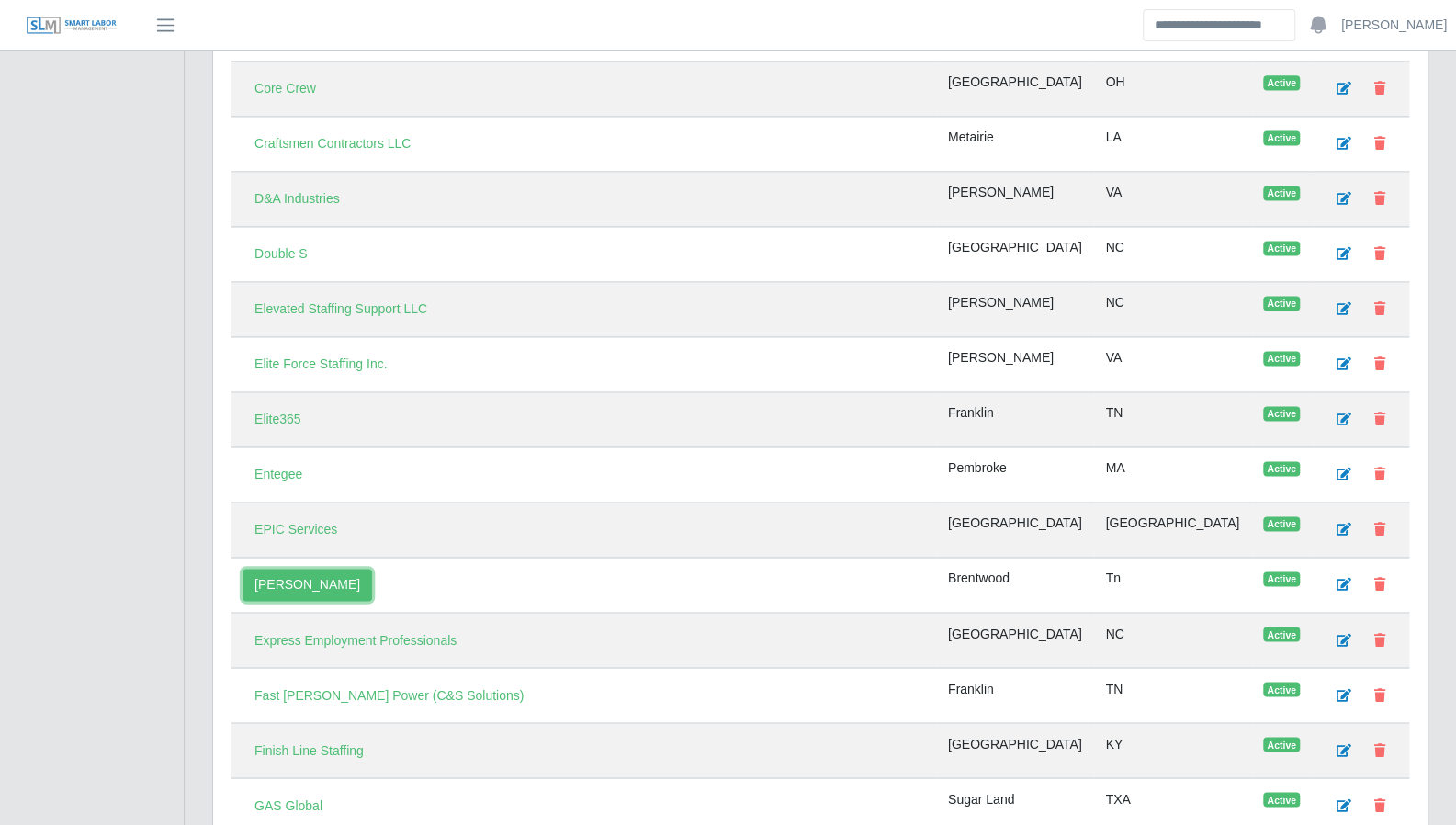
click at [298, 569] on link "[PERSON_NAME]" at bounding box center [308, 584] width 129 height 32
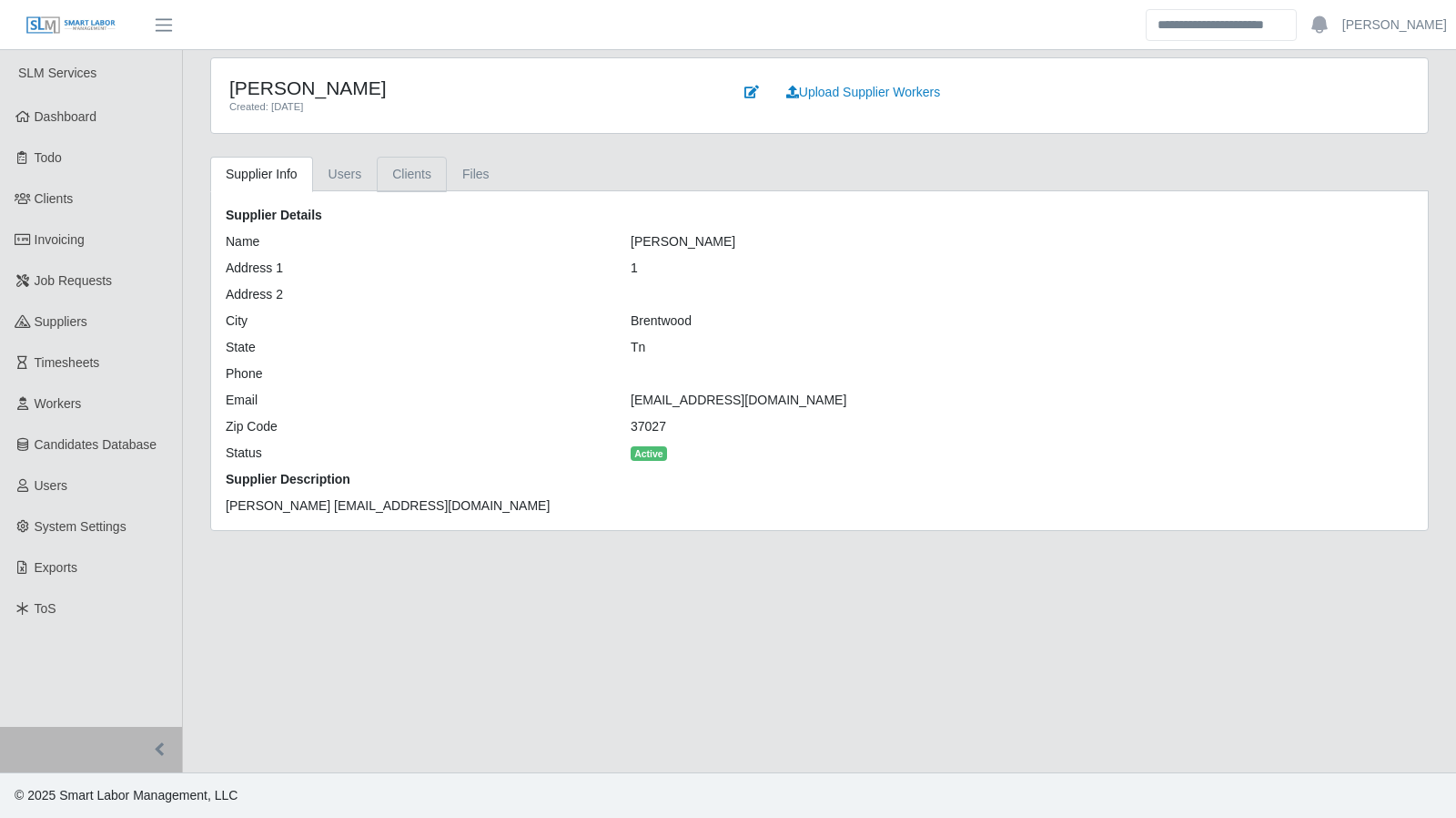
click at [404, 168] on link "Clients" at bounding box center [411, 174] width 70 height 35
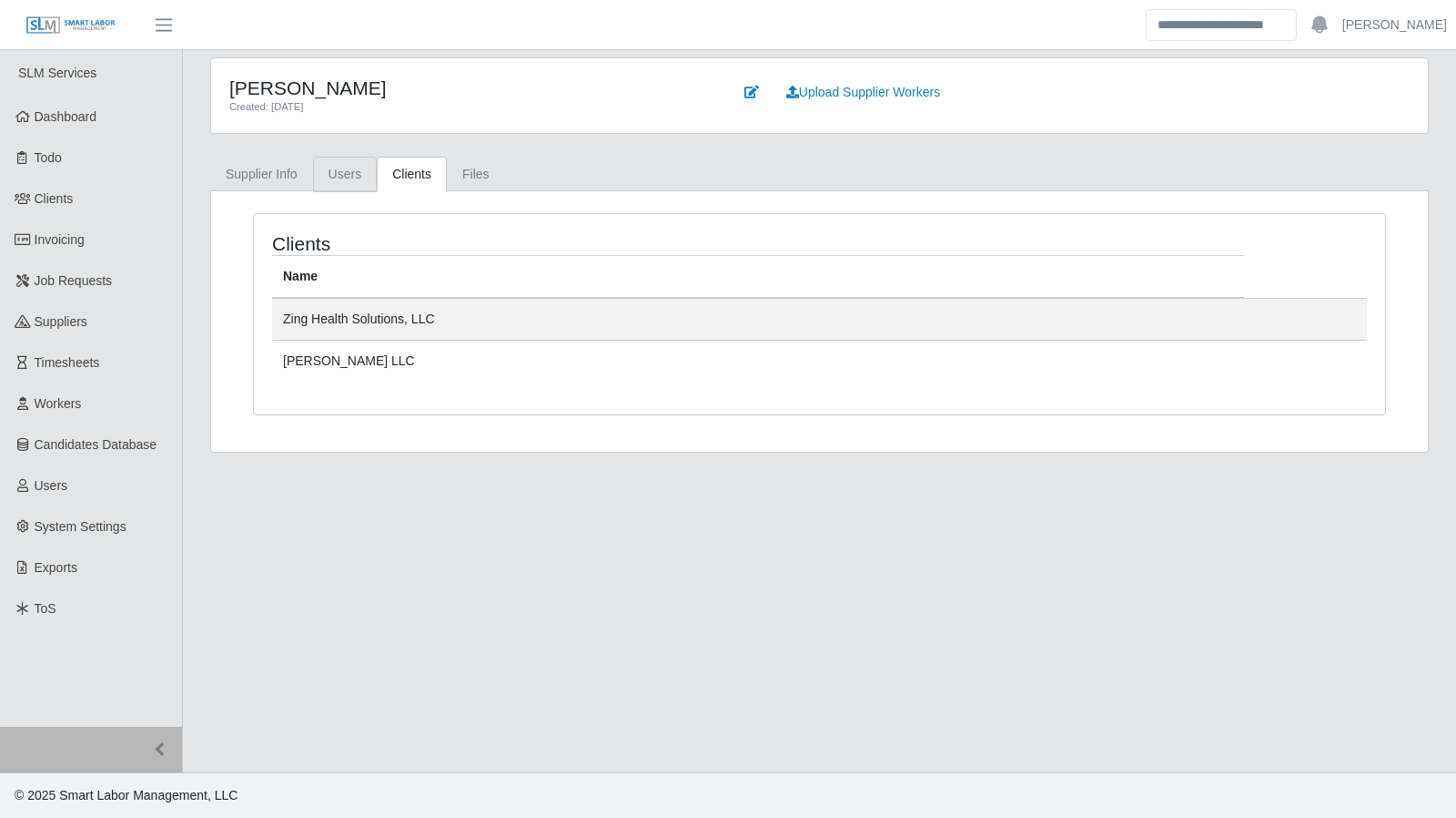
click at [354, 175] on link "Users" at bounding box center [346, 174] width 65 height 35
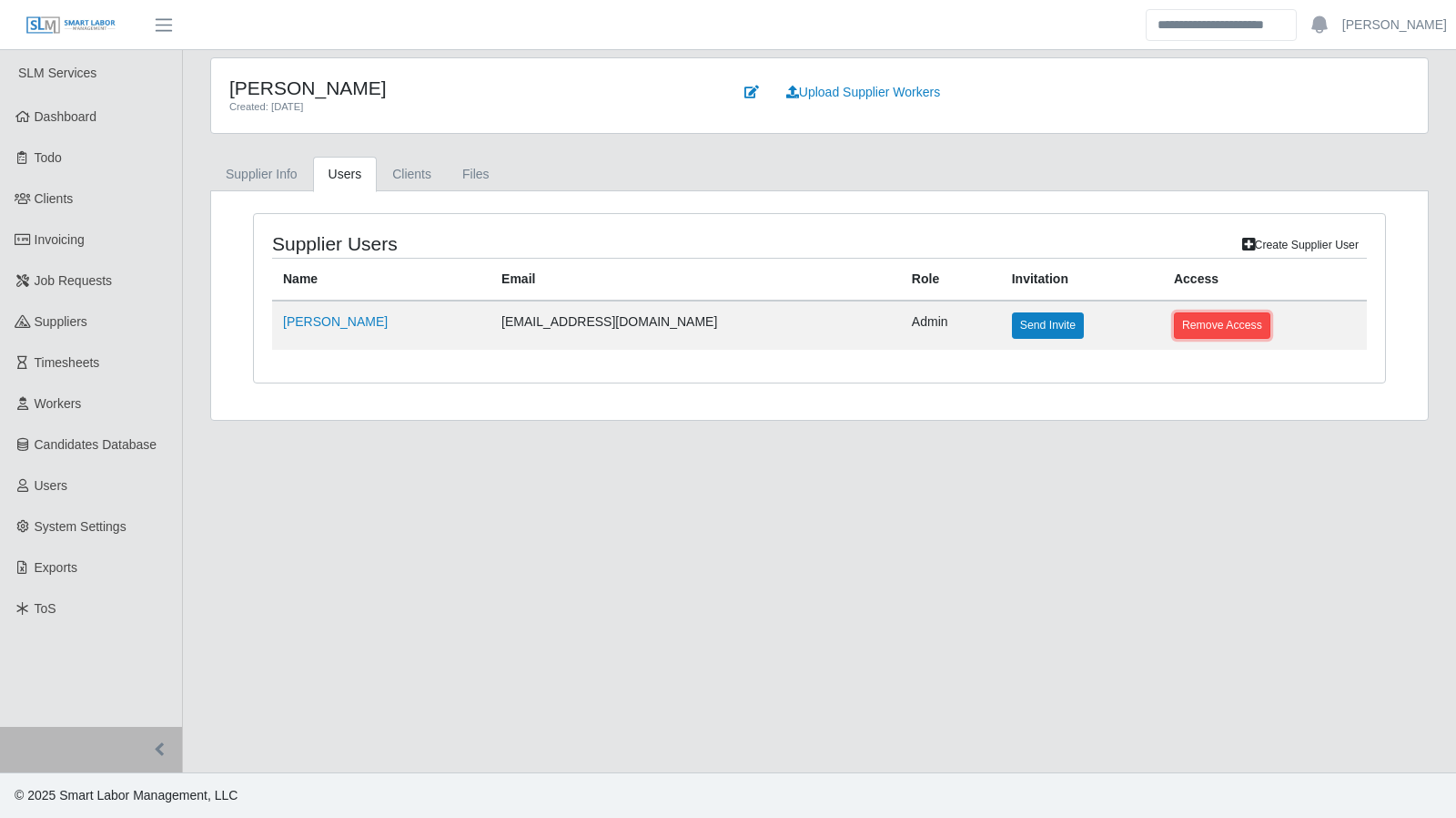
click at [1188, 330] on button "Remove Access" at bounding box center [1222, 325] width 96 height 26
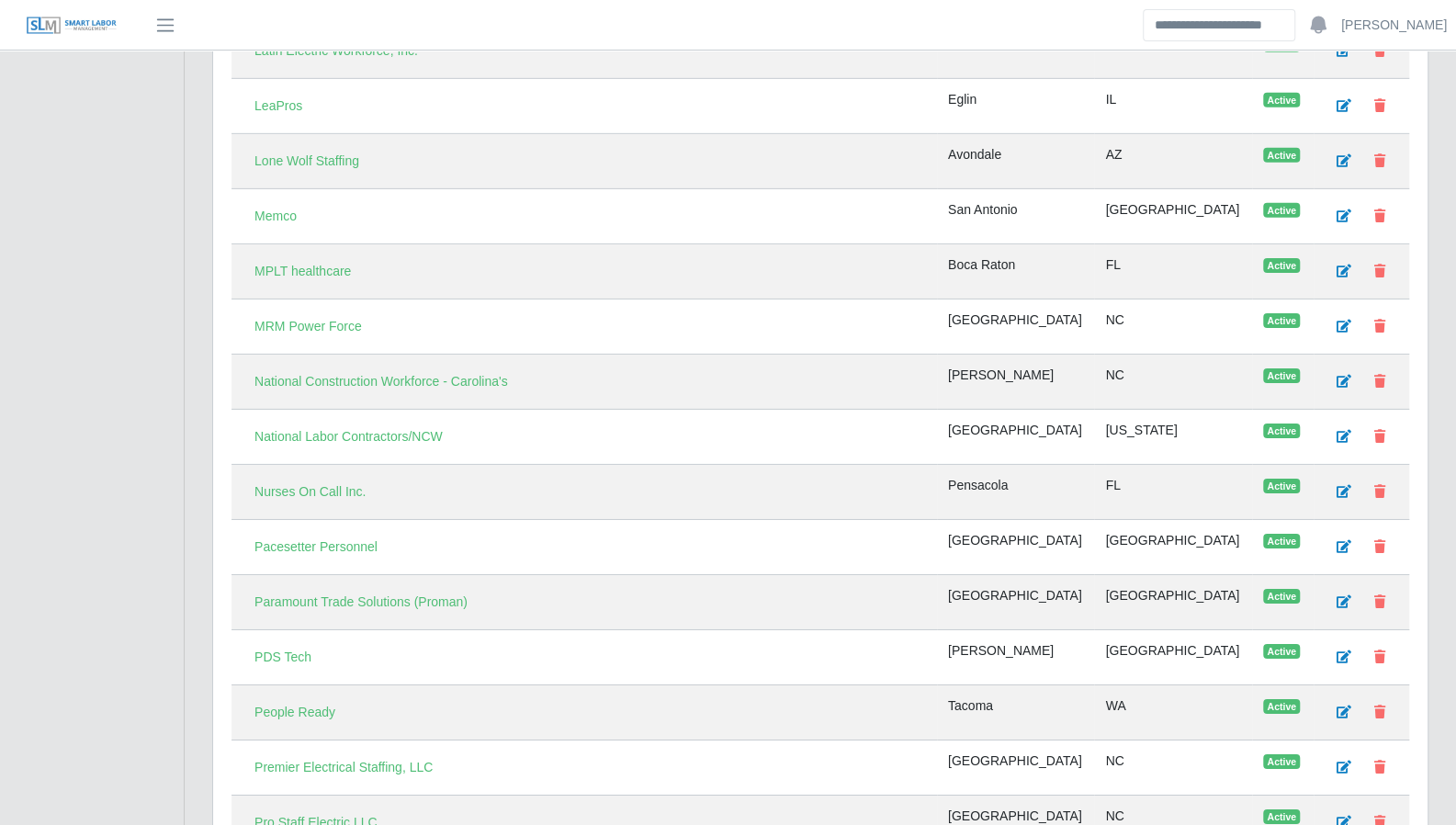
scroll to position [3610, 0]
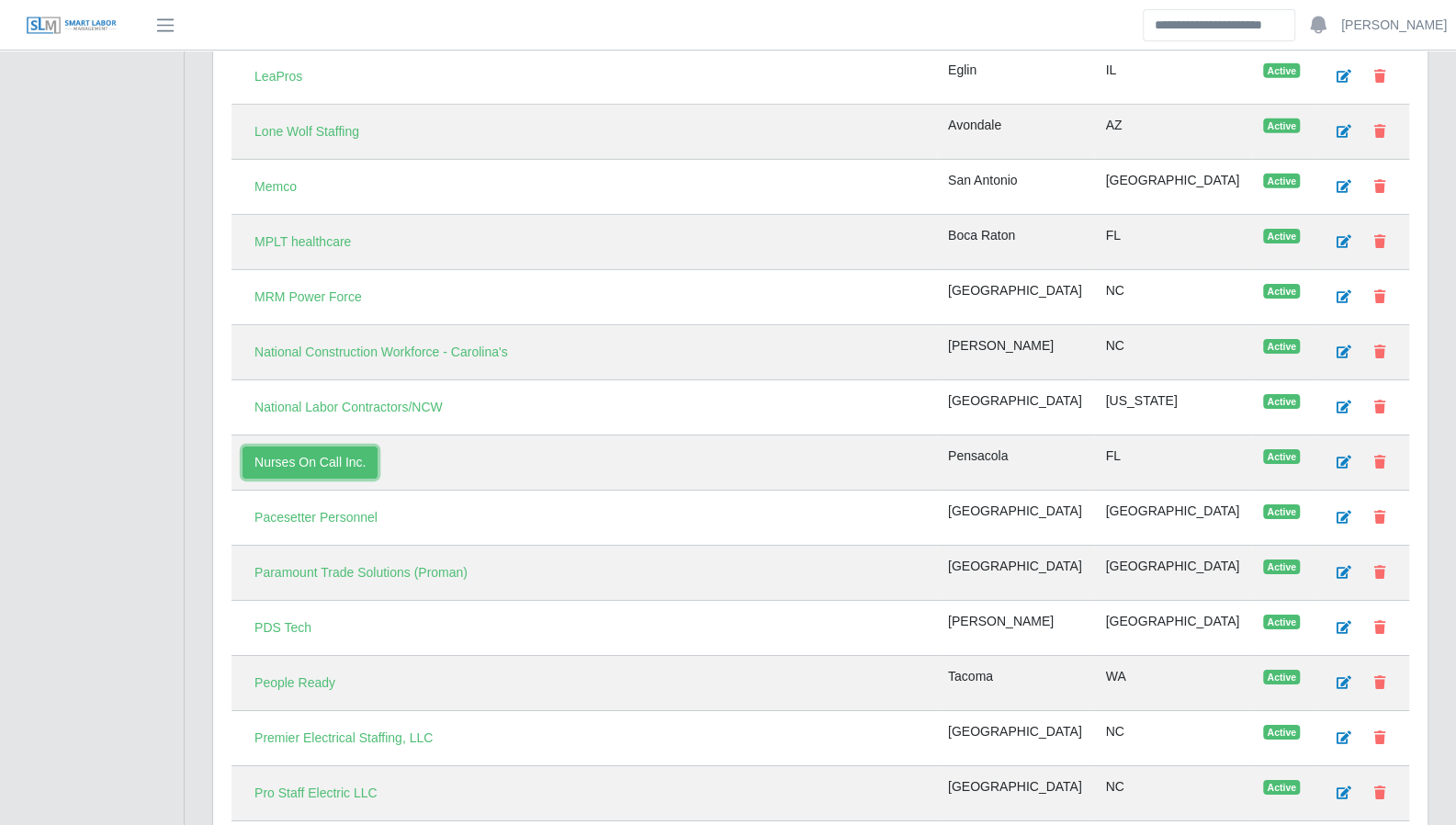
click at [332, 446] on link "Nurses On Call Inc." at bounding box center [310, 462] width 135 height 32
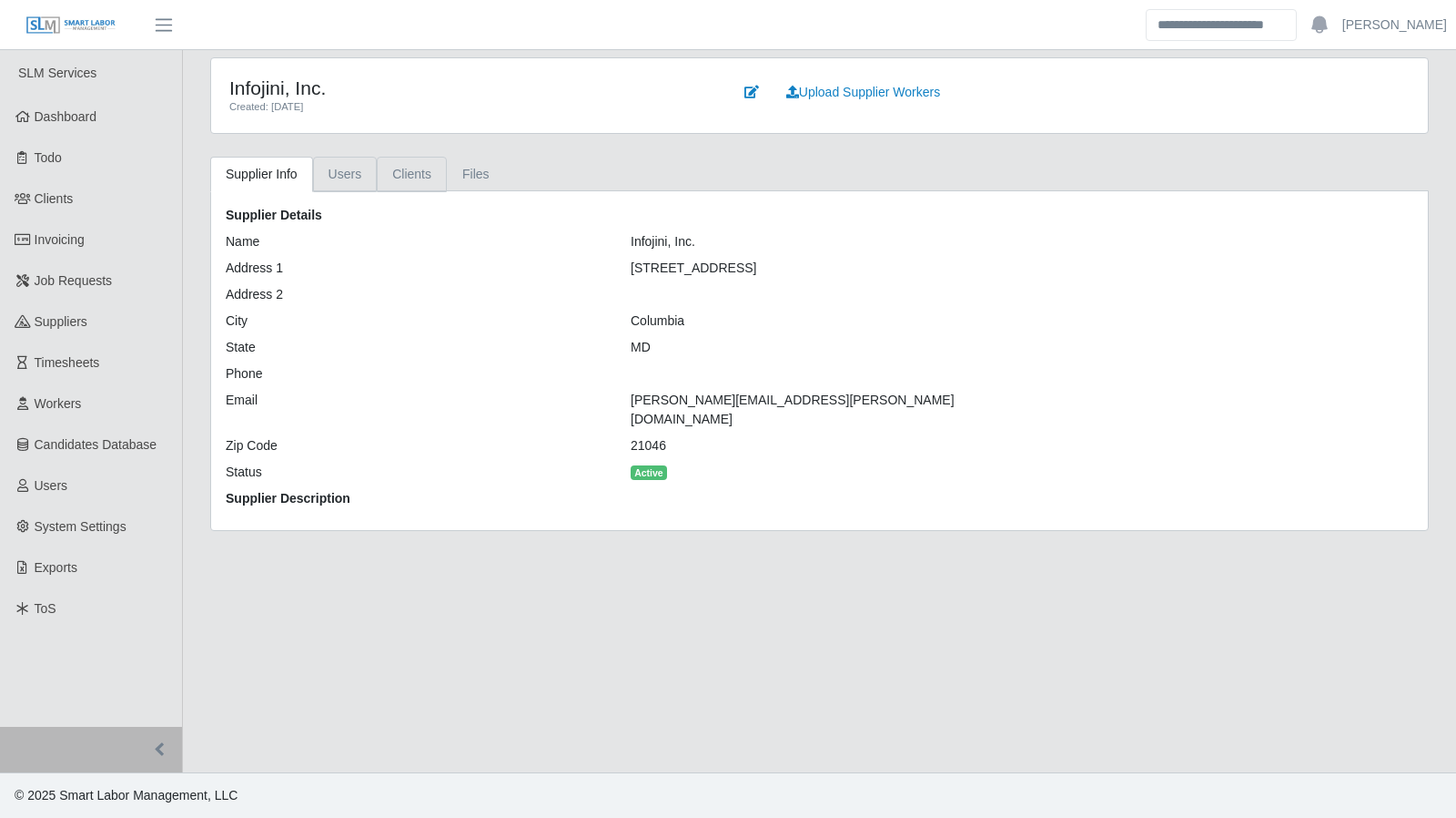
click at [360, 171] on link "Users" at bounding box center [346, 174] width 65 height 35
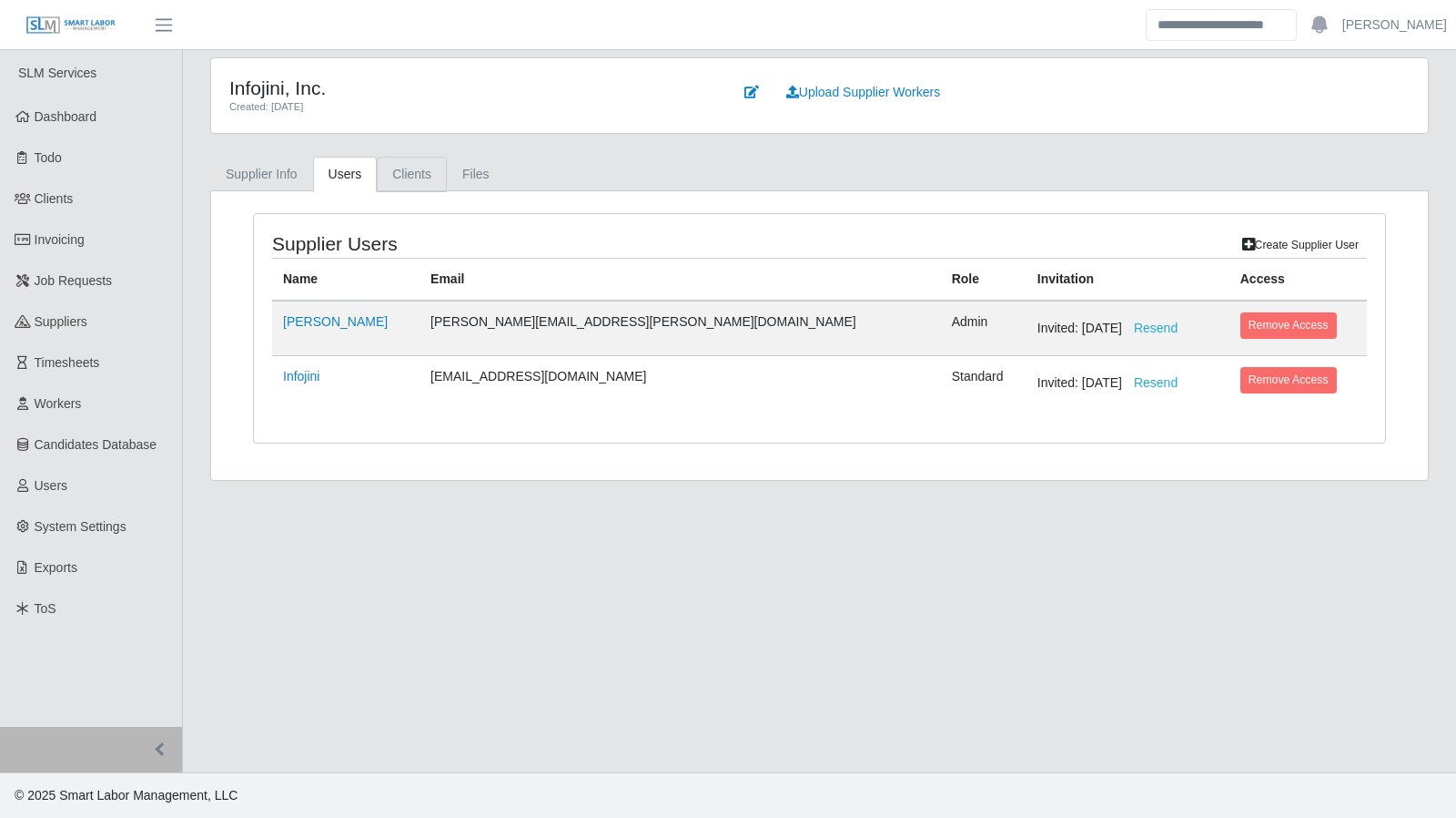
click at [397, 172] on link "Clients" at bounding box center [411, 174] width 70 height 35
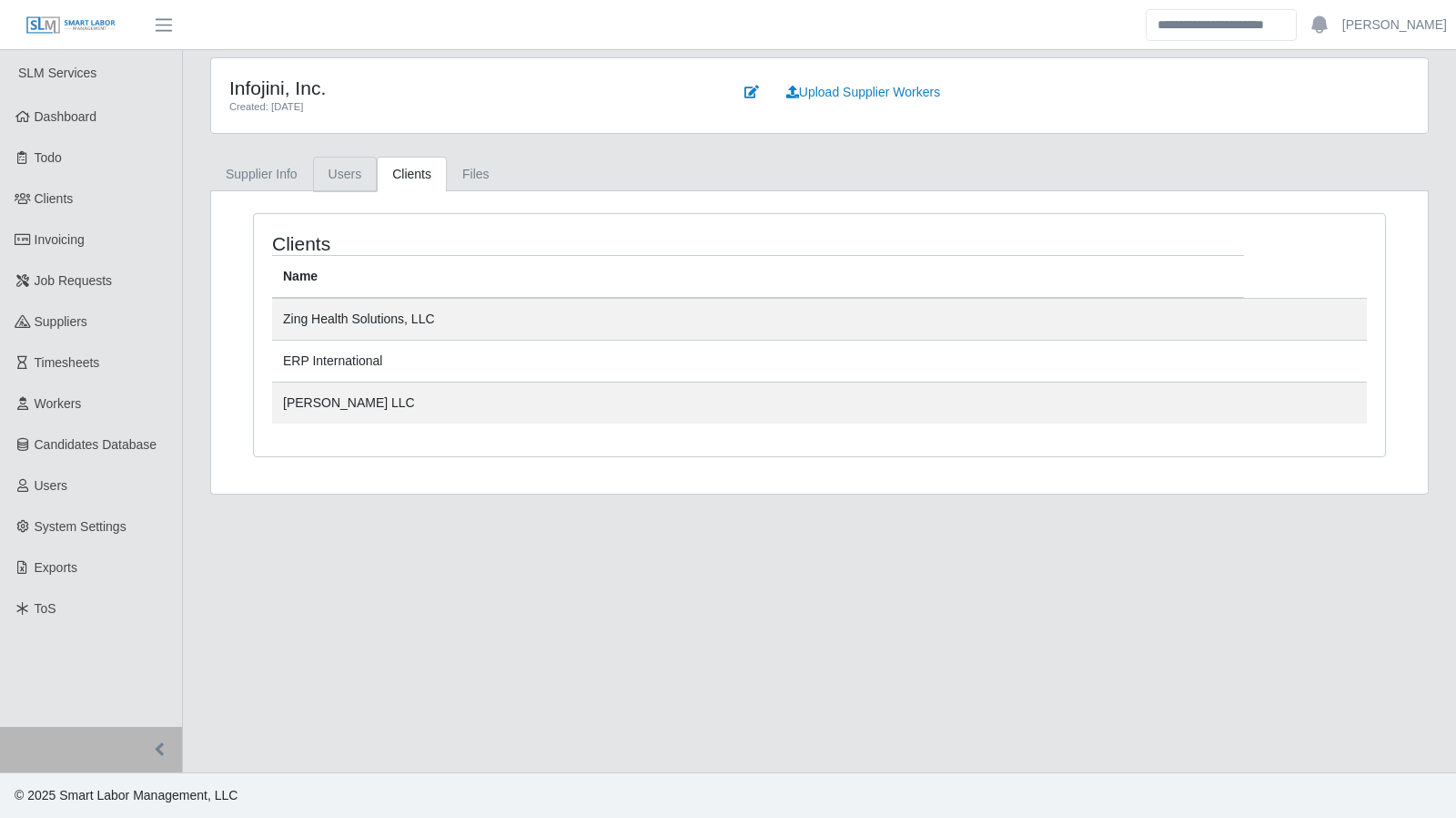
click at [341, 169] on link "Users" at bounding box center [346, 174] width 65 height 35
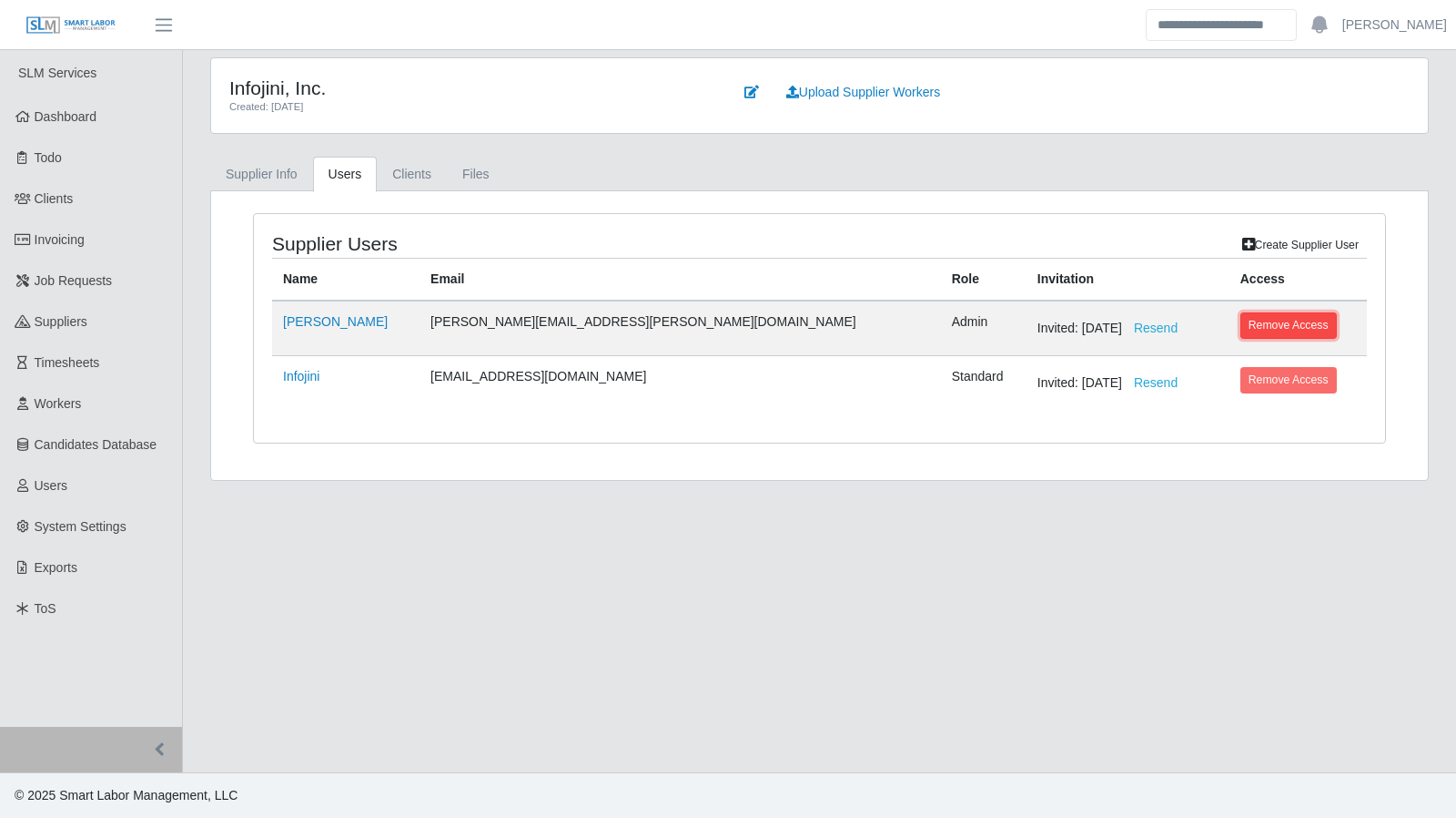
click at [1241, 320] on button "Remove Access" at bounding box center [1289, 325] width 96 height 26
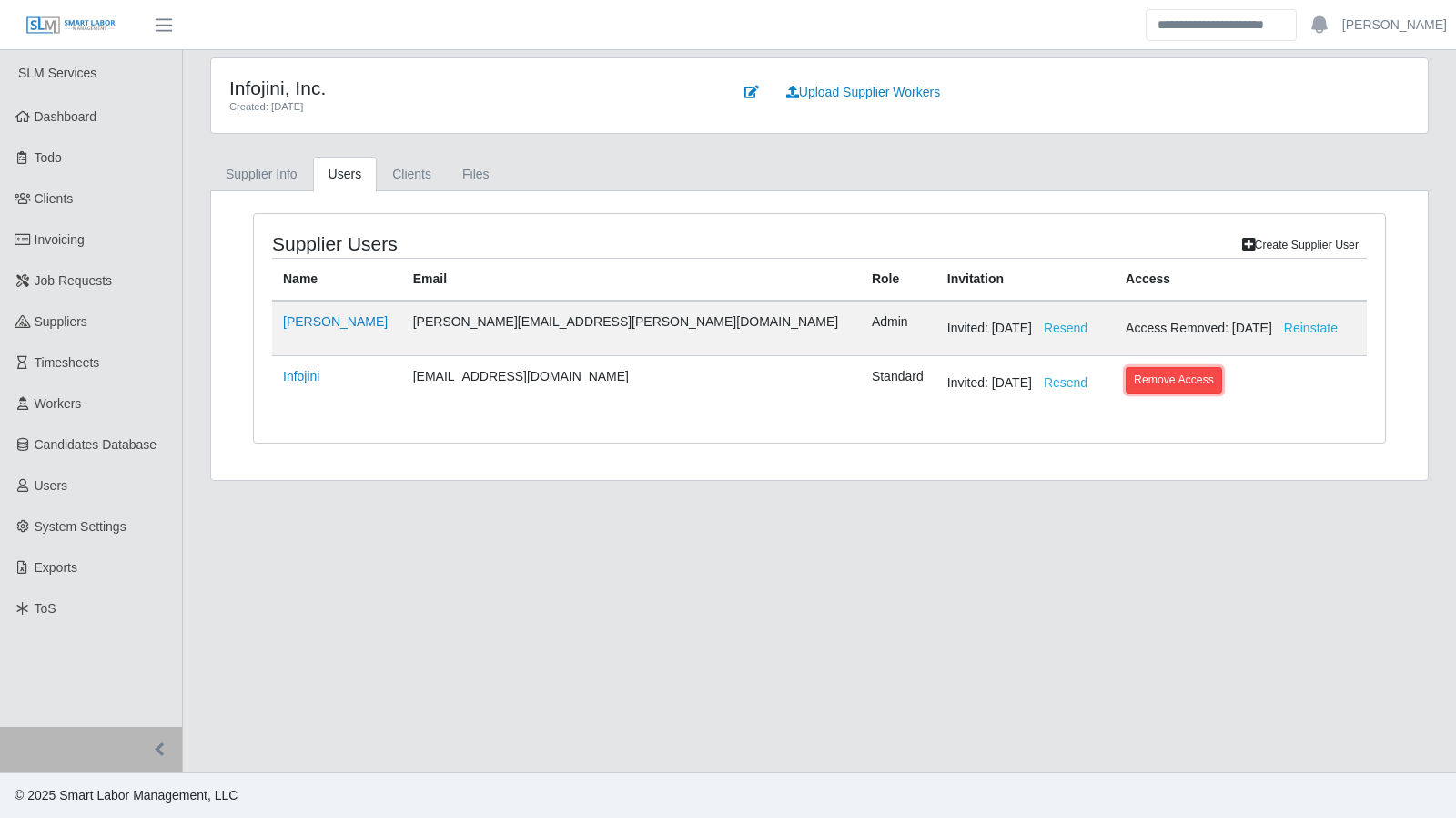
click at [1135, 374] on button "Remove Access" at bounding box center [1174, 379] width 96 height 26
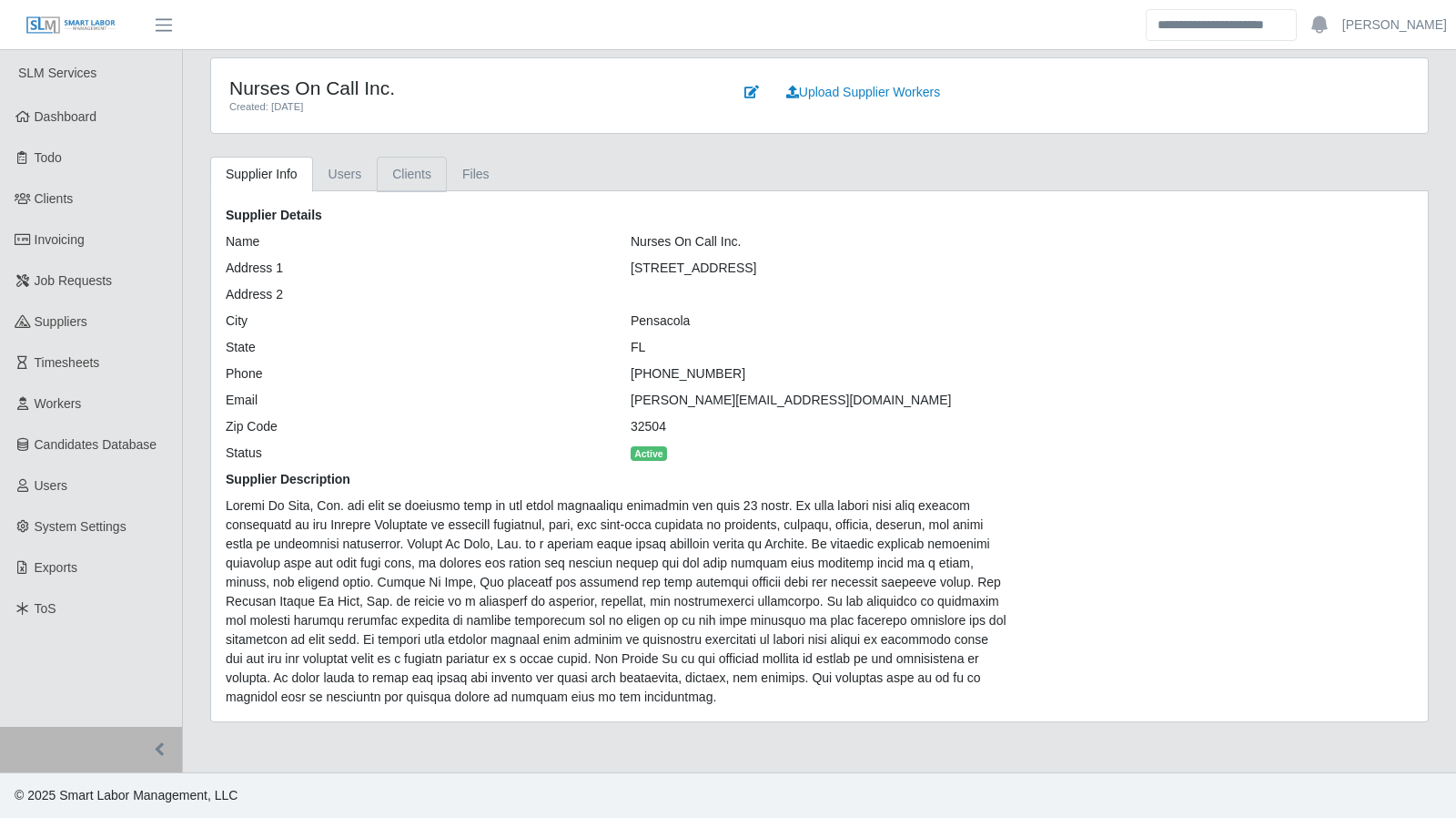
click at [395, 158] on link "Clients" at bounding box center [411, 174] width 70 height 35
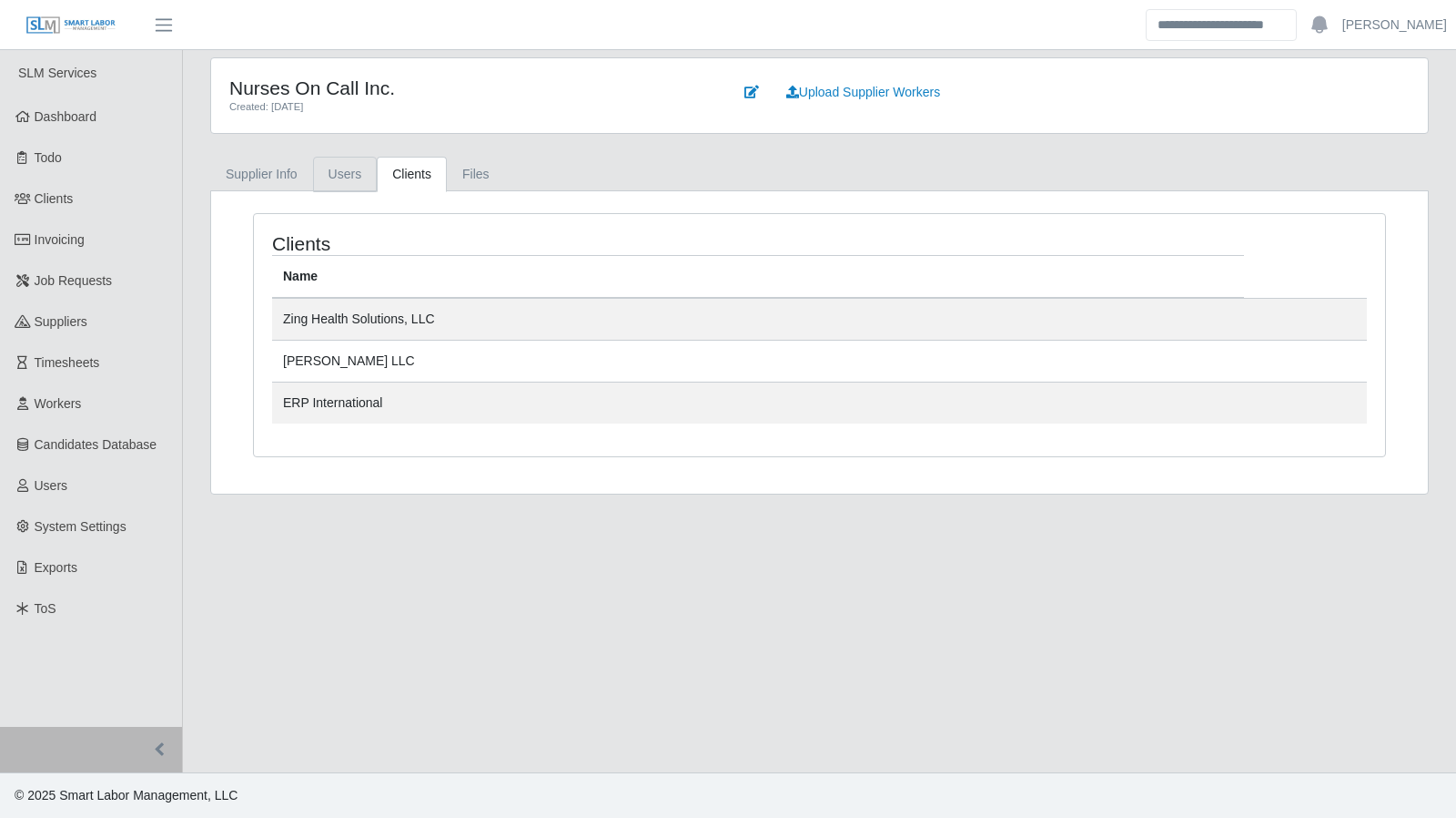
click at [348, 170] on link "Users" at bounding box center [346, 174] width 65 height 35
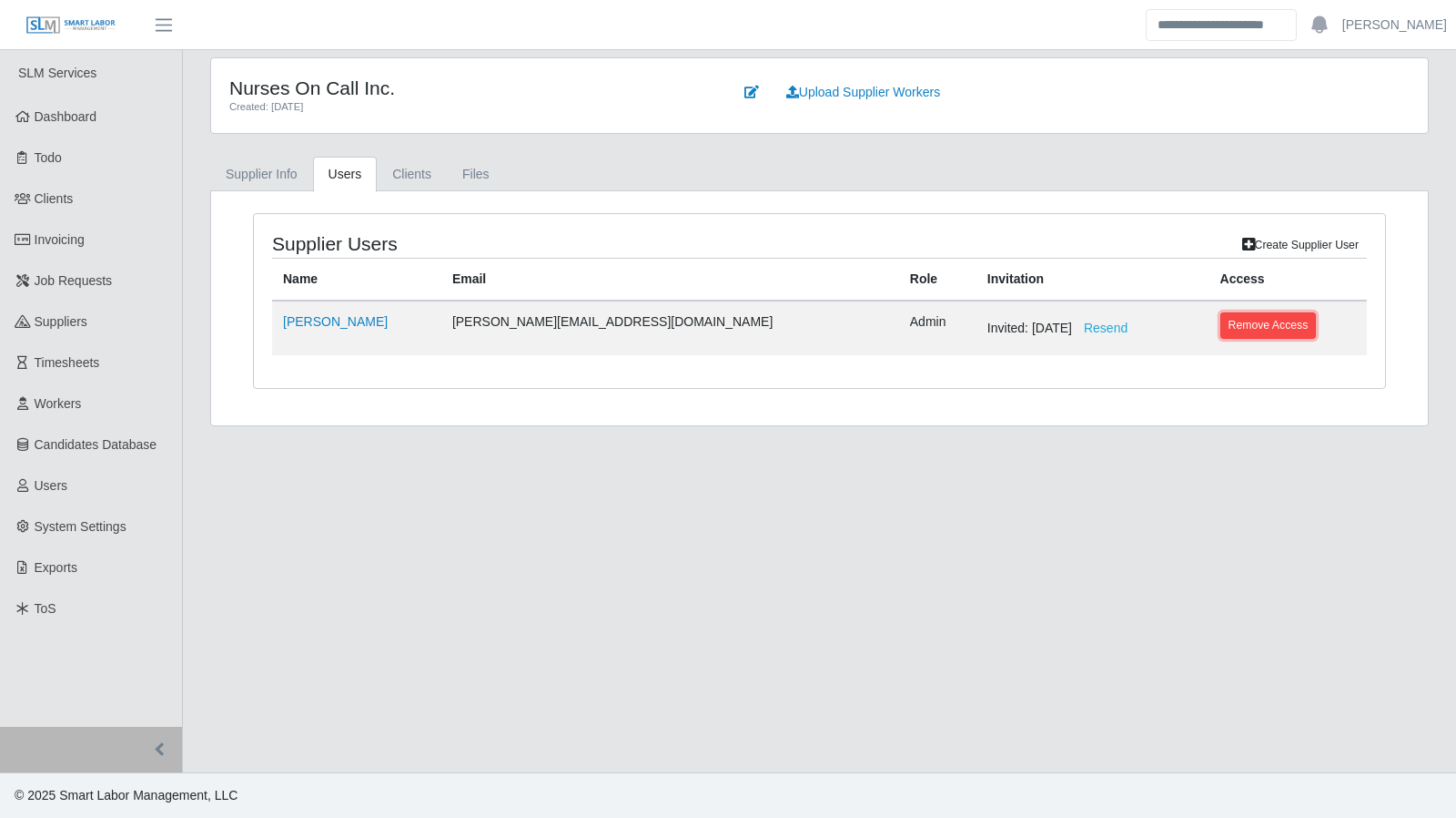
click at [1221, 316] on button "Remove Access" at bounding box center [1269, 325] width 96 height 26
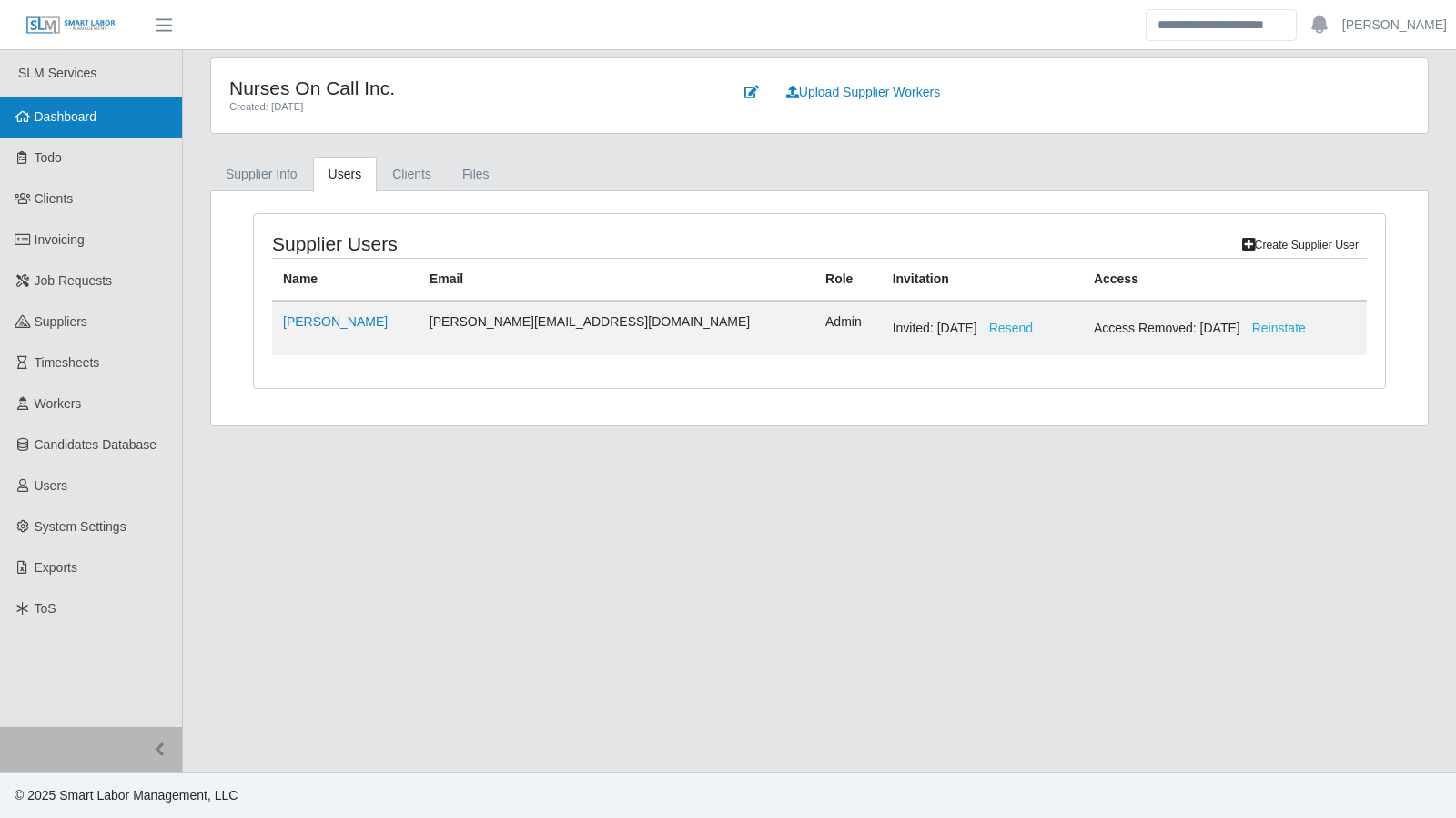
click at [75, 106] on link "Dashboard" at bounding box center [91, 117] width 182 height 41
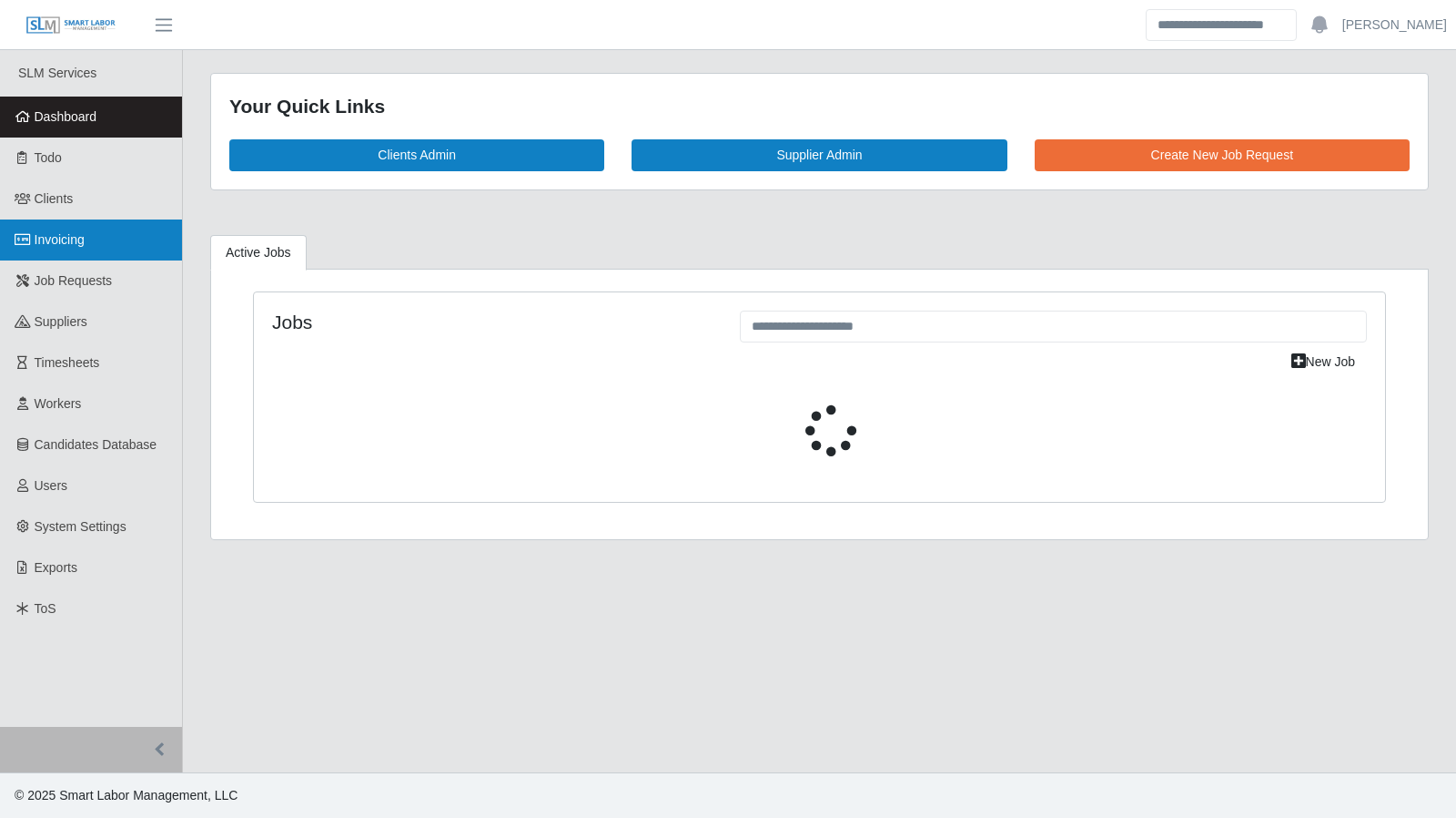
select select "****"
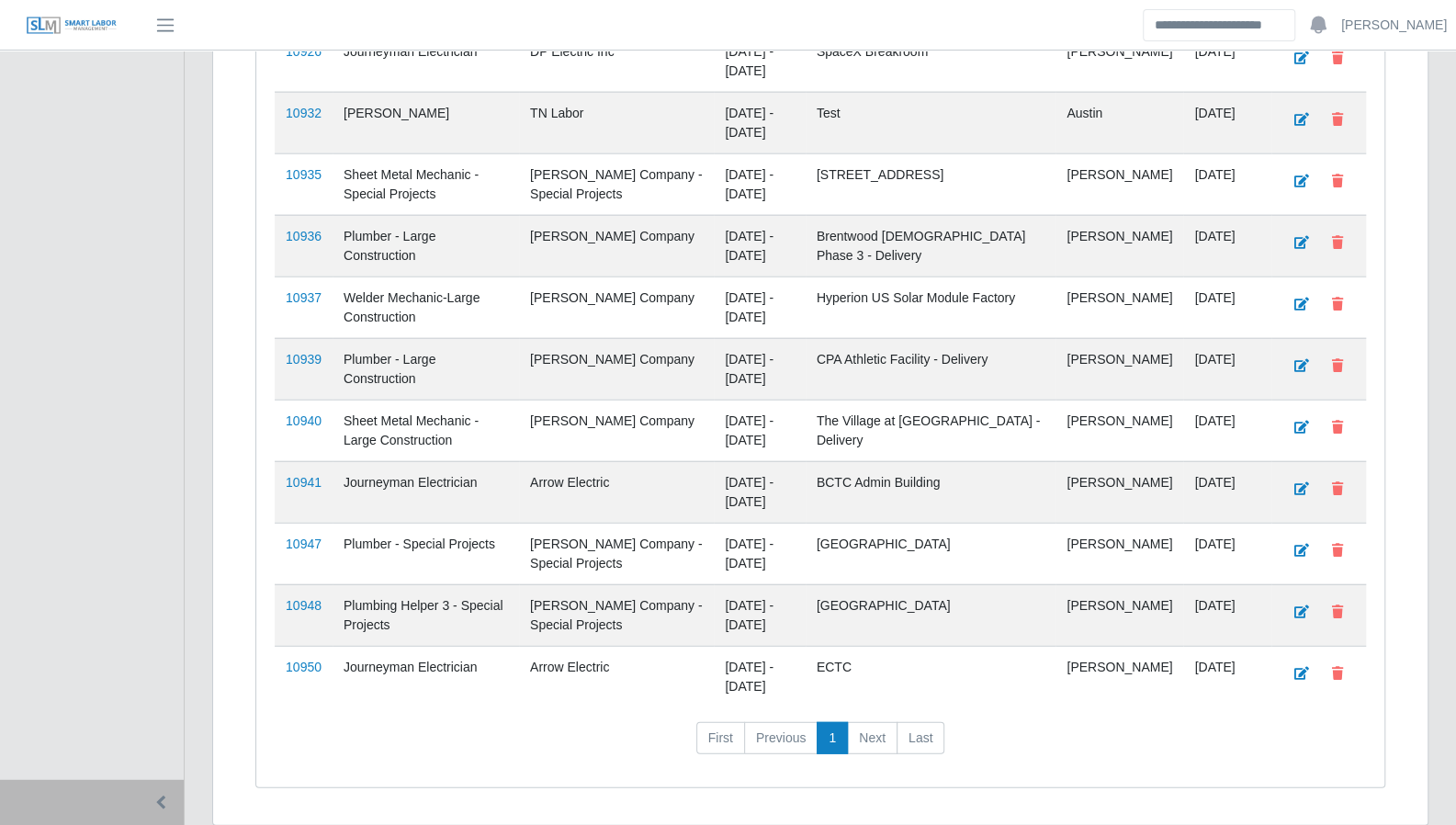
scroll to position [2648, 0]
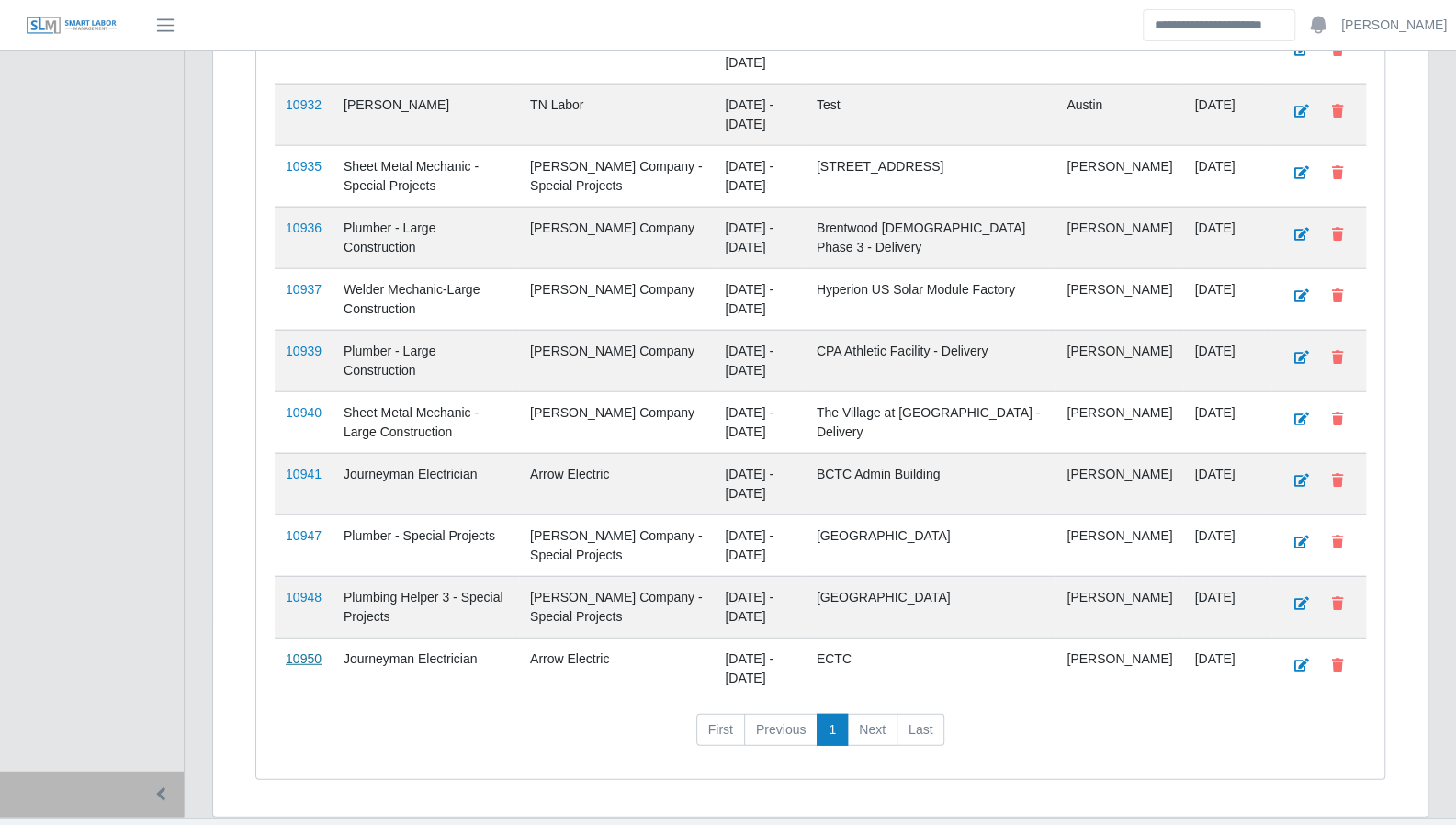
click at [301, 651] on link "10950" at bounding box center [303, 657] width 36 height 14
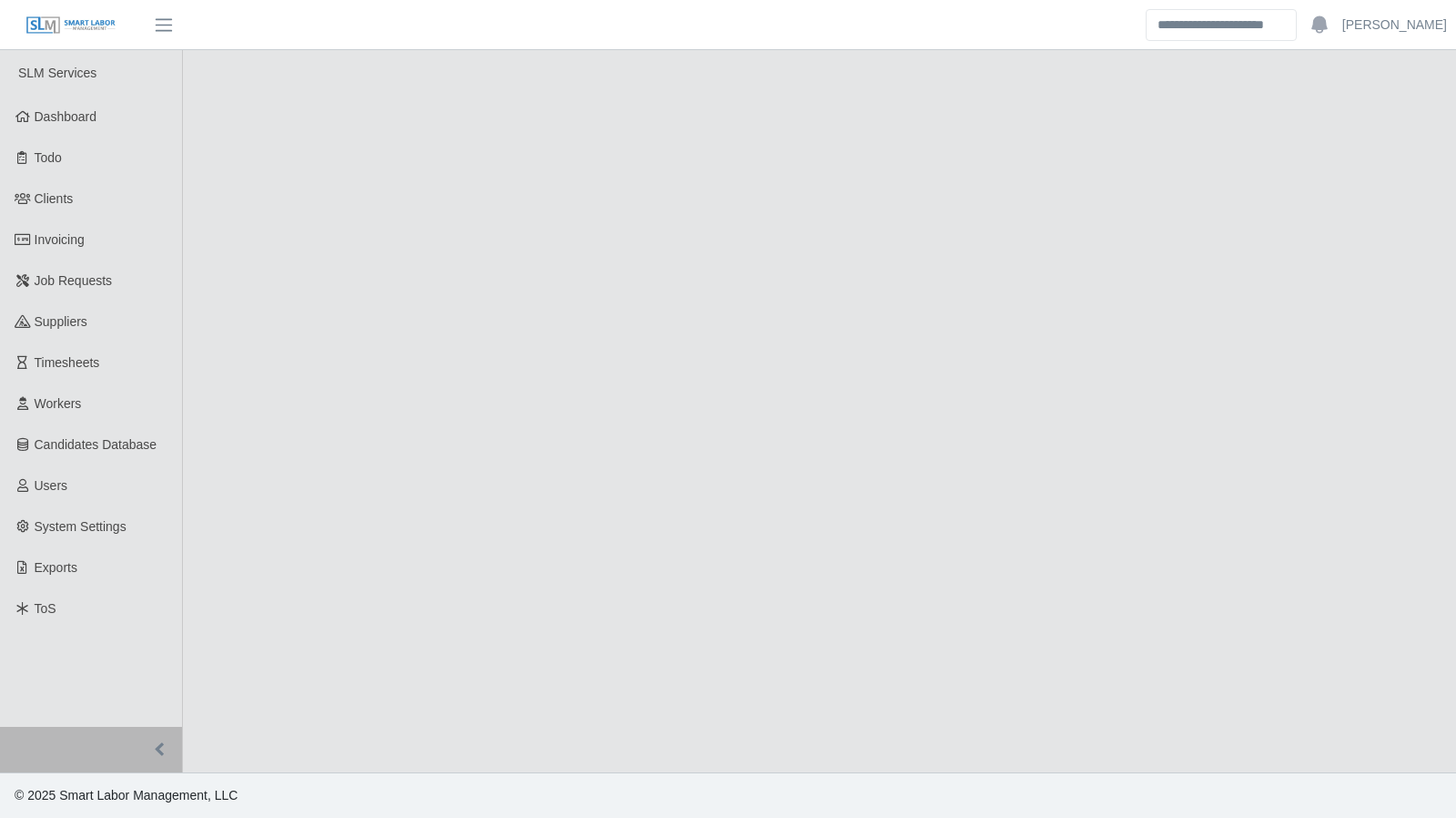
select select "****"
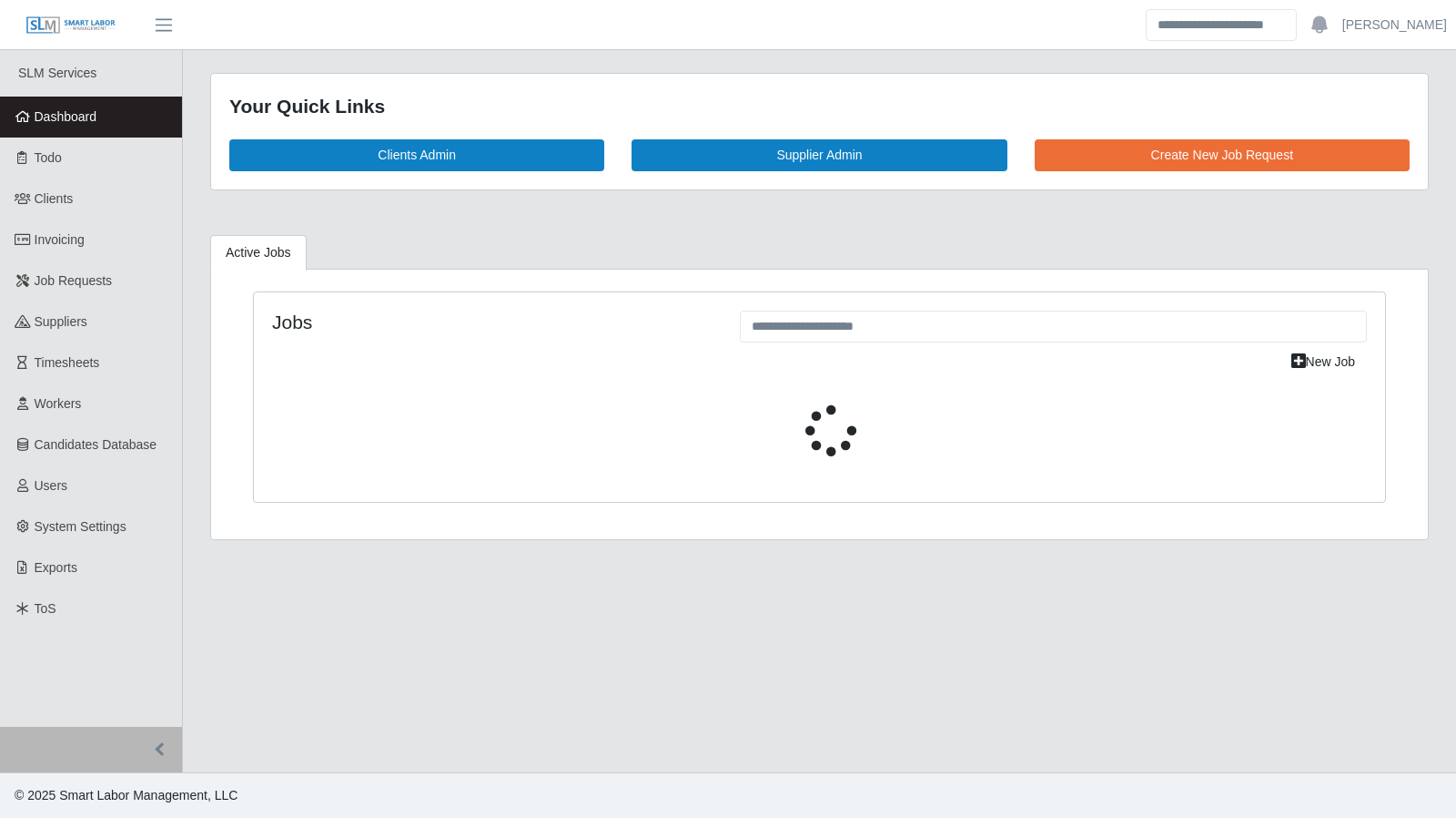
select select "****"
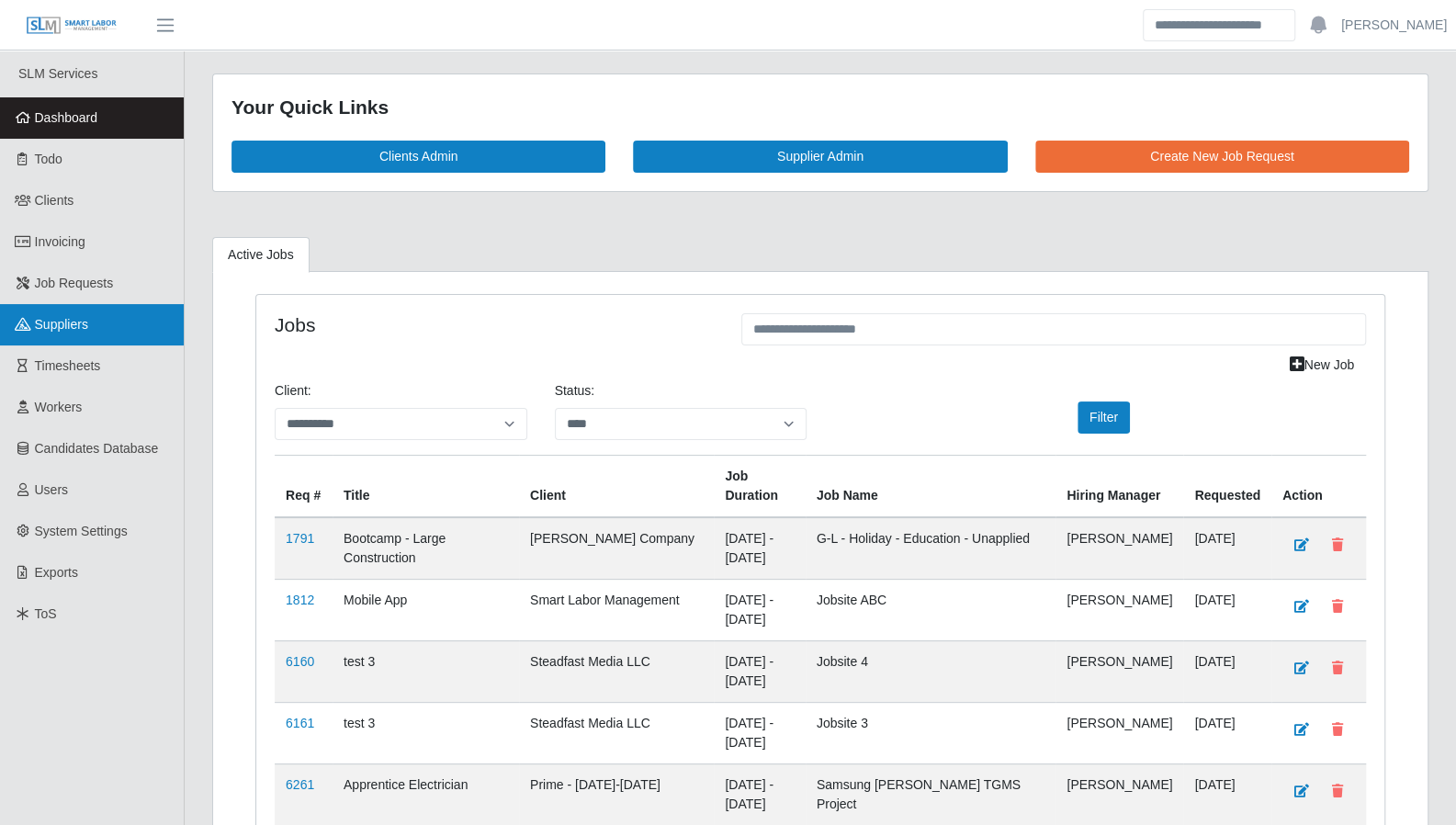
click at [85, 311] on link "Suppliers" at bounding box center [92, 324] width 184 height 41
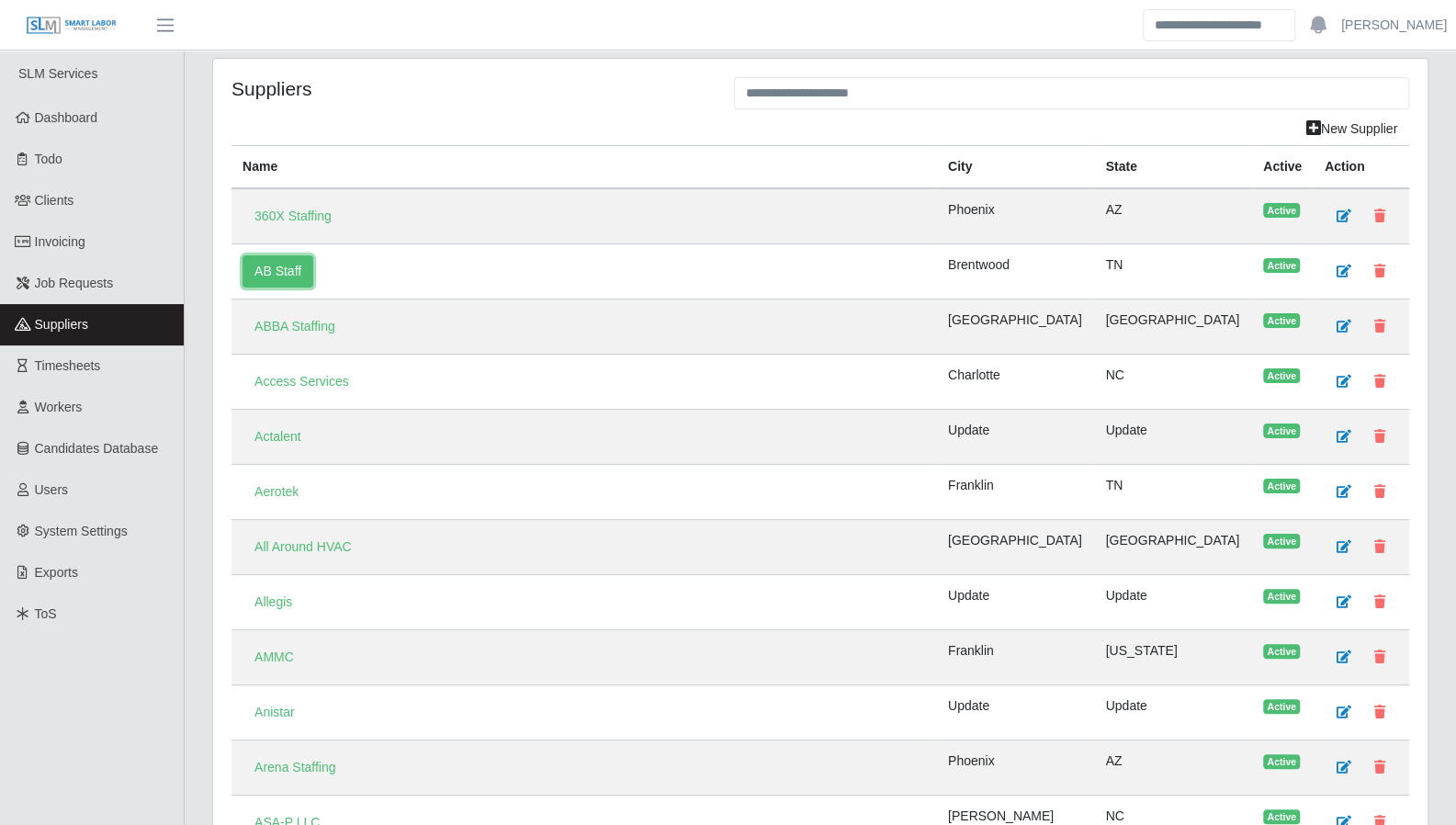
click at [280, 261] on link "AB Staff" at bounding box center [278, 271] width 70 height 32
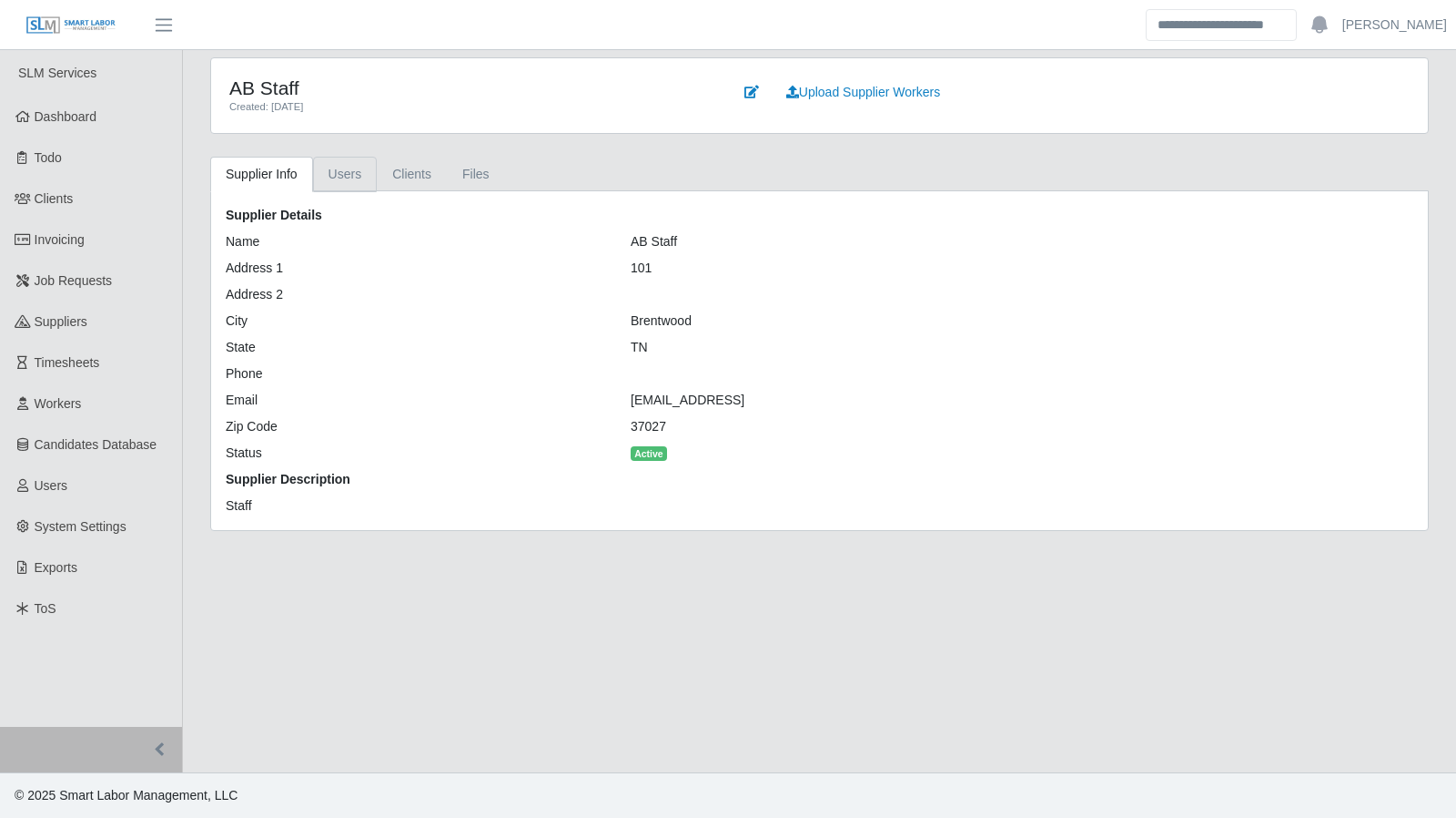
click at [344, 189] on link "Users" at bounding box center [346, 174] width 65 height 35
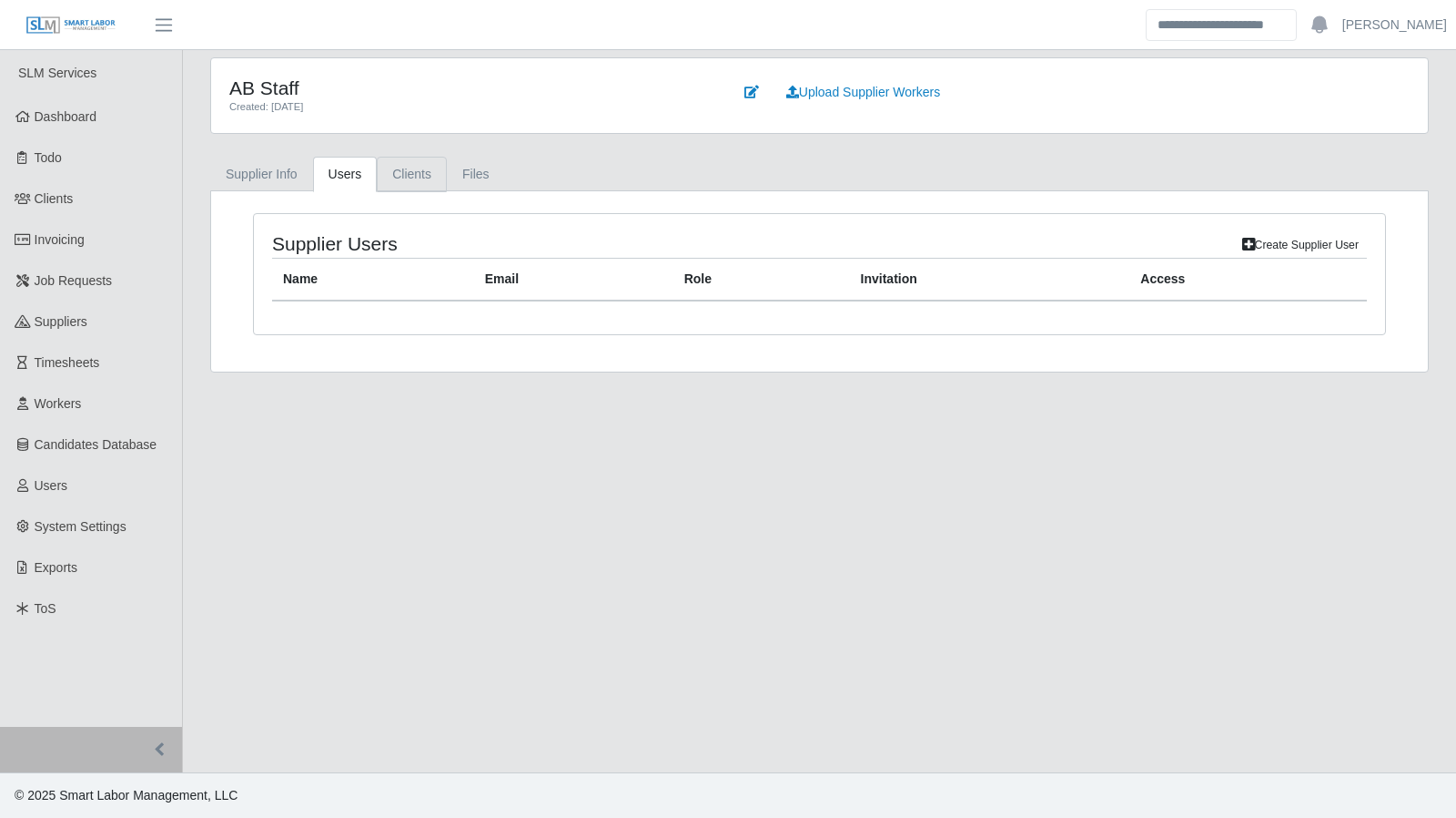
click at [376, 178] on link "Clients" at bounding box center [411, 174] width 70 height 35
click at [333, 175] on link "Users" at bounding box center [346, 174] width 65 height 35
click at [1313, 246] on link "Create Supplier User" at bounding box center [1300, 245] width 133 height 26
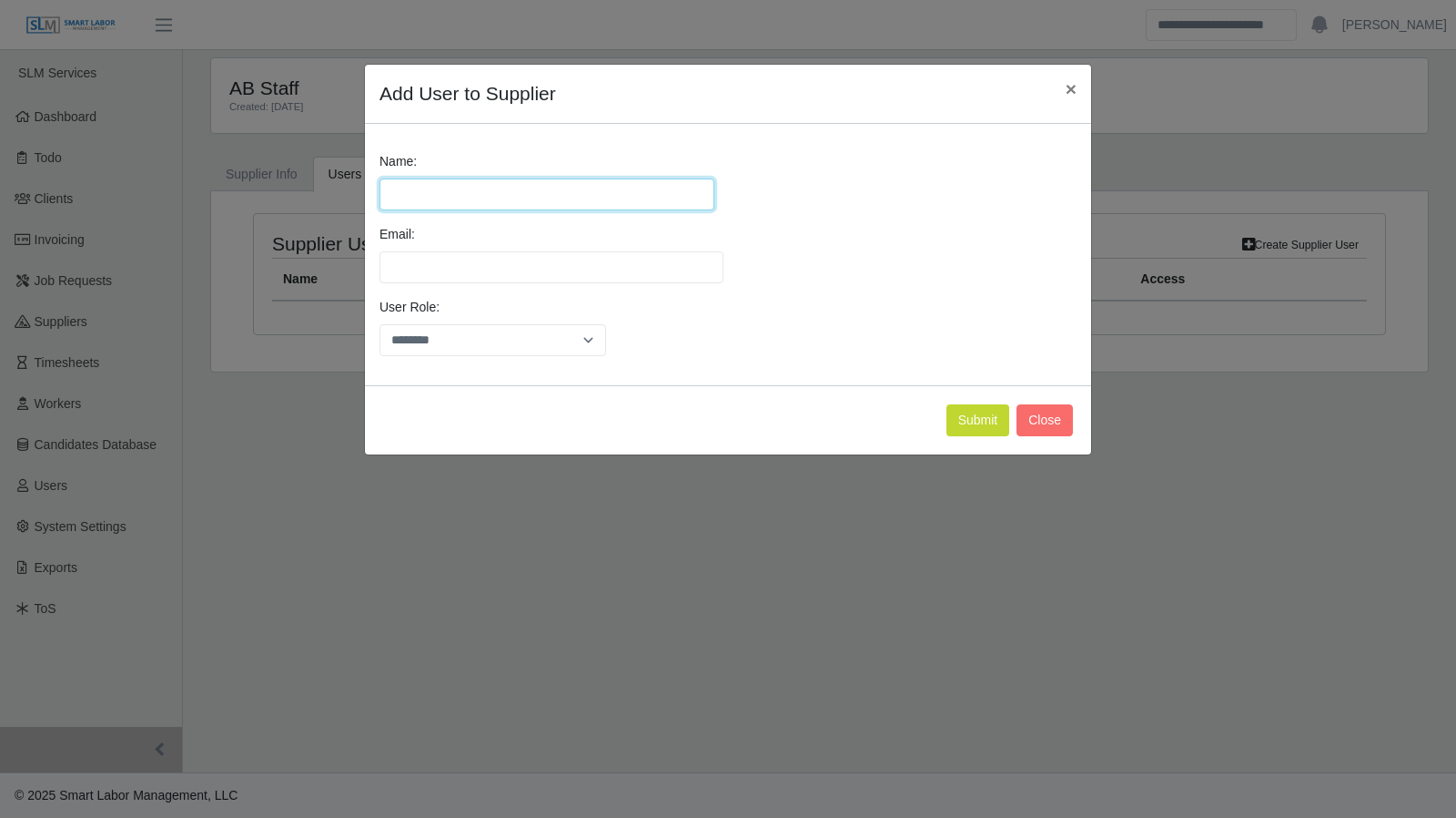
click at [423, 200] on input "Name:" at bounding box center [546, 194] width 335 height 32
type input "*********"
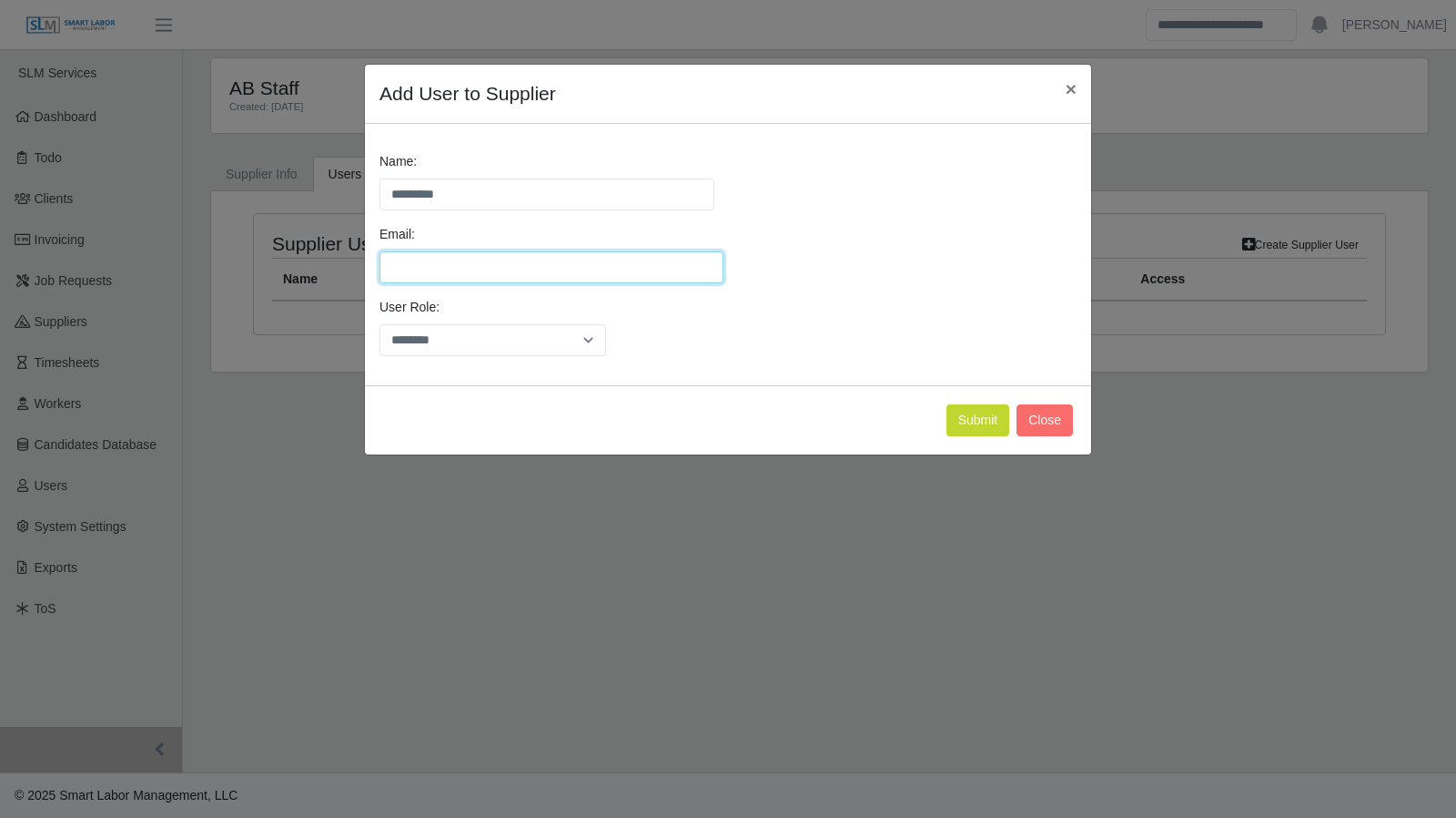
click at [458, 269] on input "Email:" at bounding box center [551, 267] width 344 height 32
type input "**********"
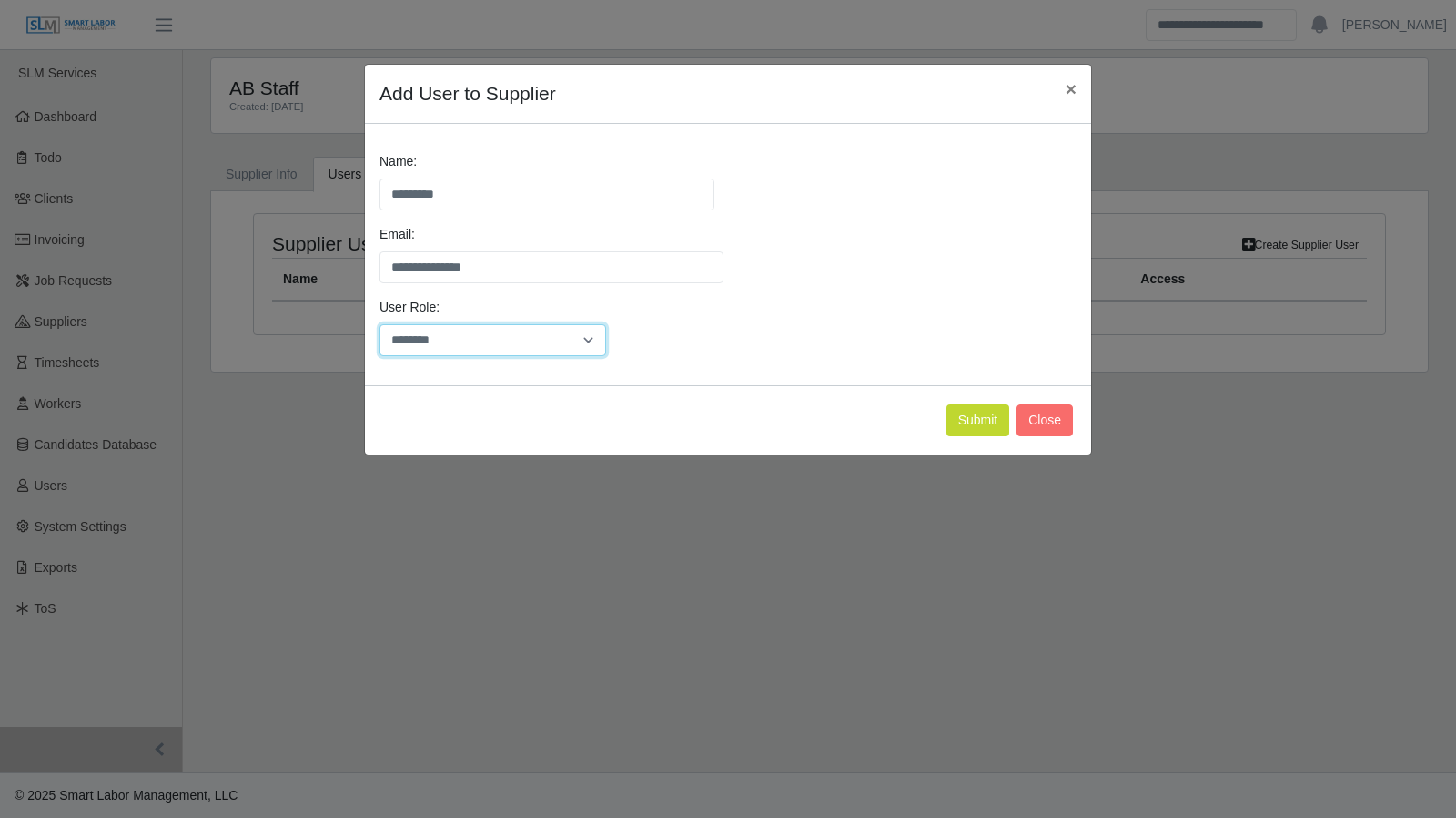
click at [593, 329] on select "******** *****" at bounding box center [492, 339] width 226 height 32
click at [379, 324] on select "******** *****" at bounding box center [492, 339] width 226 height 32
click at [996, 416] on button "Submit" at bounding box center [978, 420] width 64 height 32
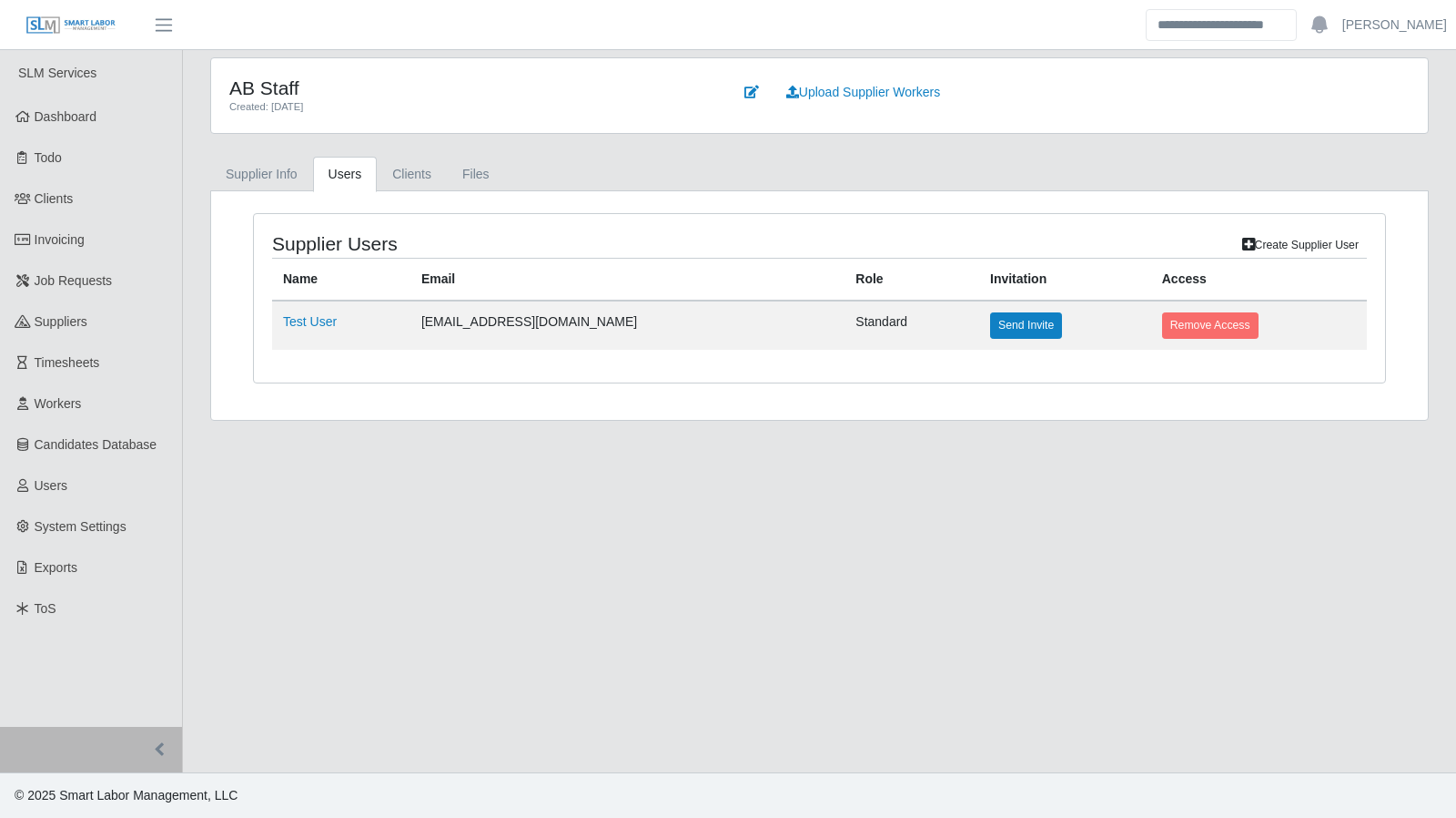
click at [333, 323] on td "Test User" at bounding box center [341, 324] width 139 height 48
click at [310, 321] on link "Test User" at bounding box center [310, 321] width 54 height 14
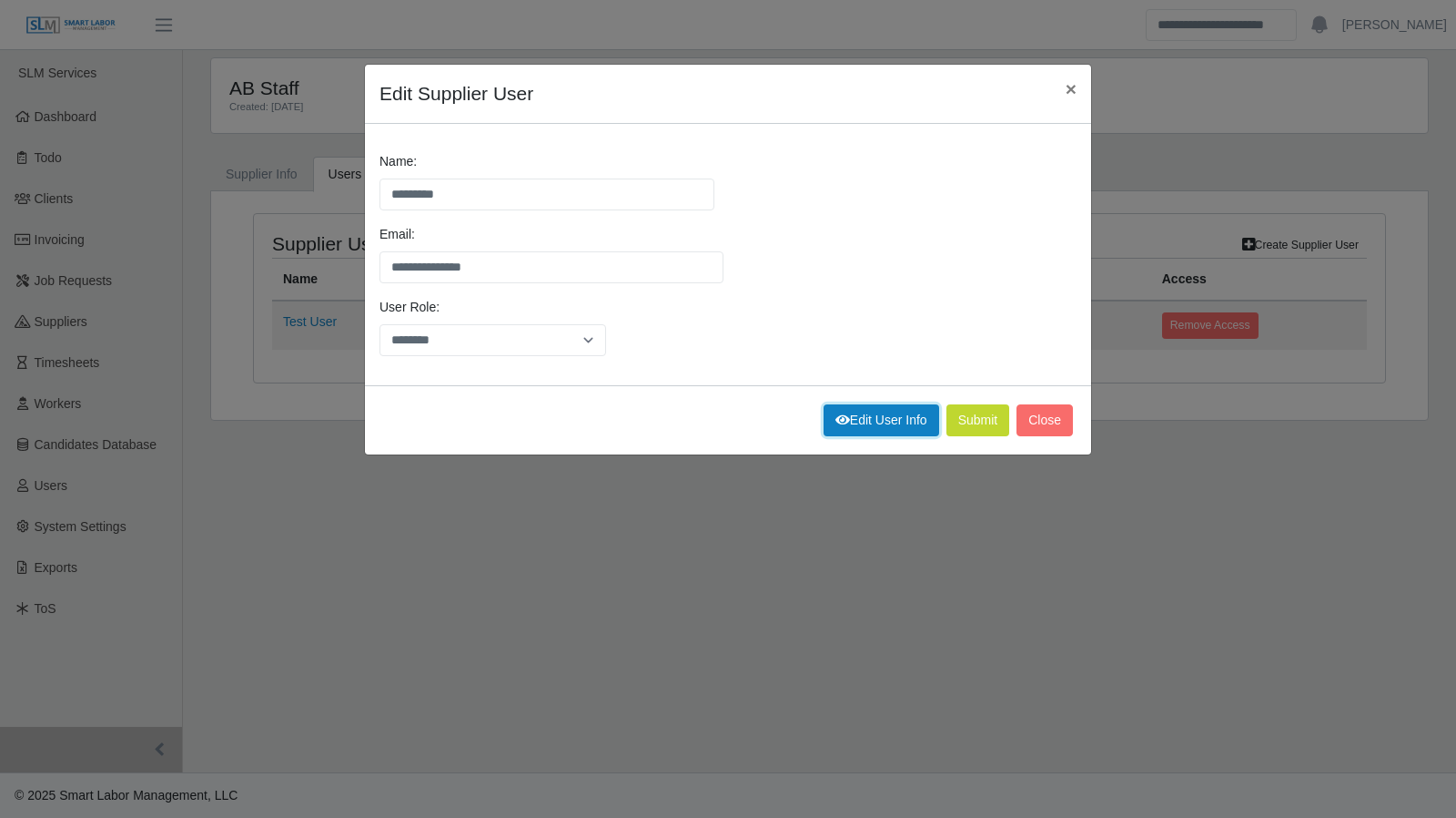
click at [870, 412] on link "Edit User Info" at bounding box center [881, 420] width 116 height 32
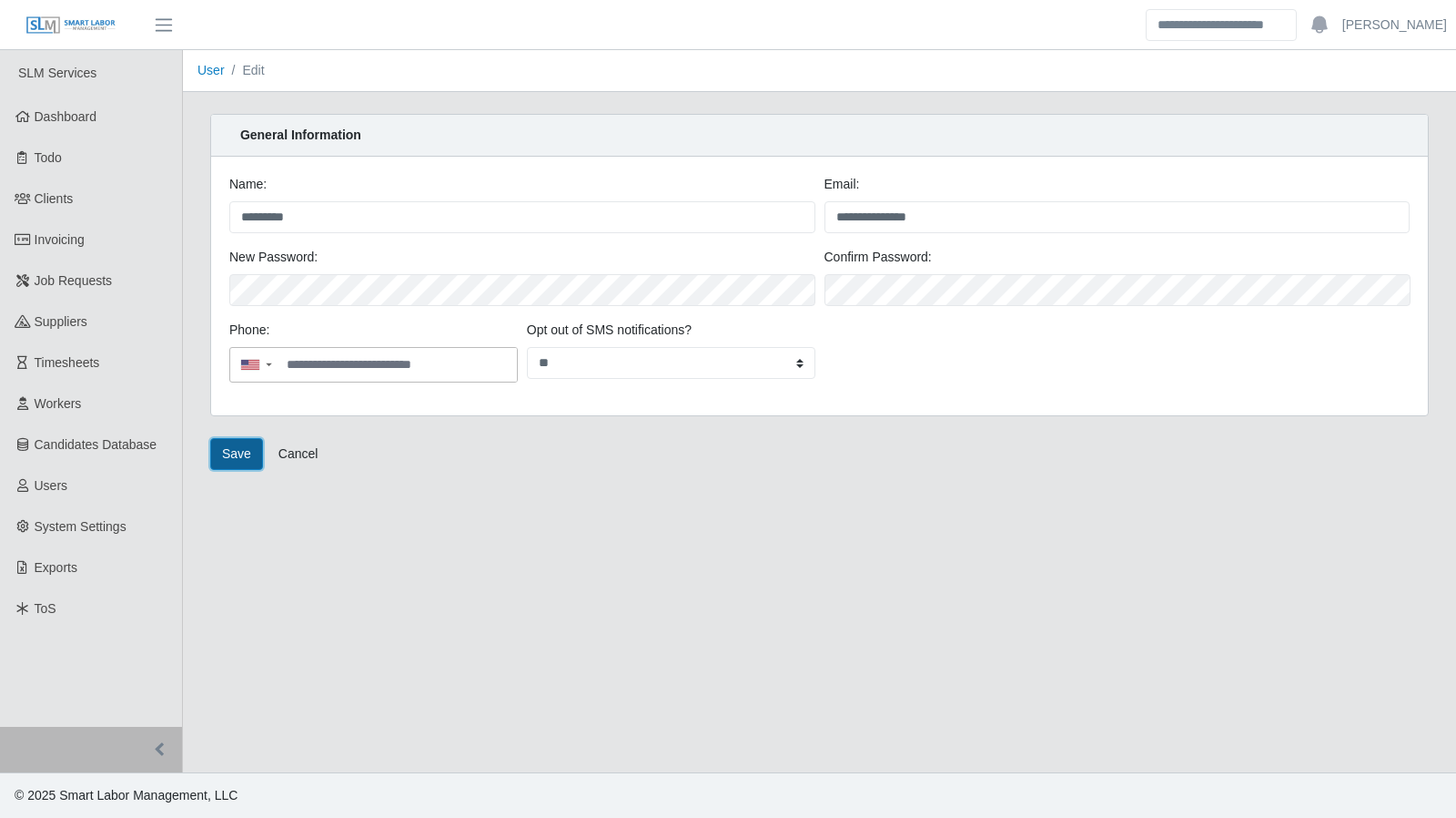
click at [225, 456] on button "Save" at bounding box center [236, 453] width 53 height 32
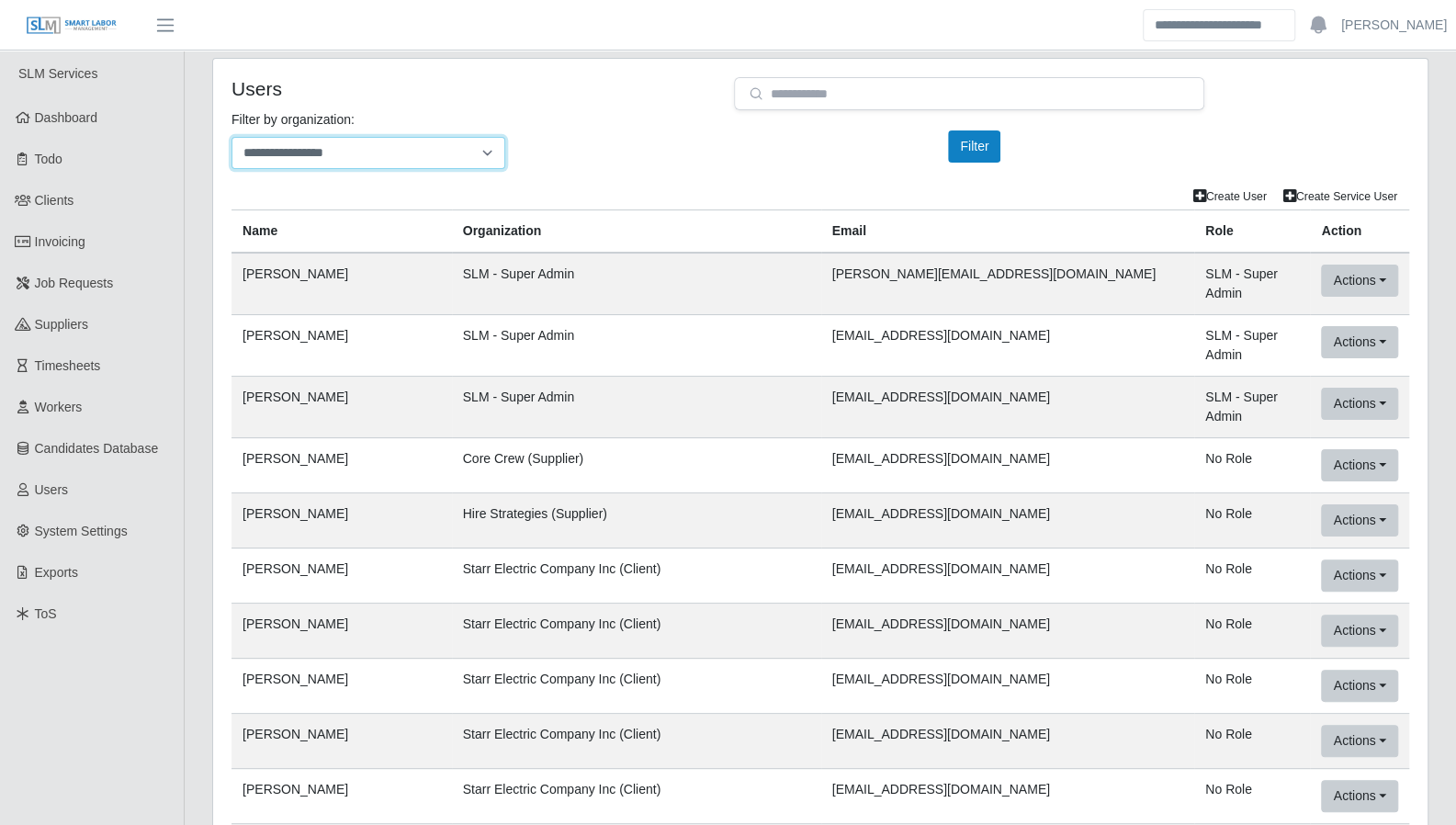
click at [335, 151] on select "**********" at bounding box center [368, 152] width 274 height 32
select select "**********"
click at [231, 137] on select "**********" at bounding box center [368, 152] width 274 height 32
click at [997, 145] on button "Filter" at bounding box center [974, 146] width 52 height 32
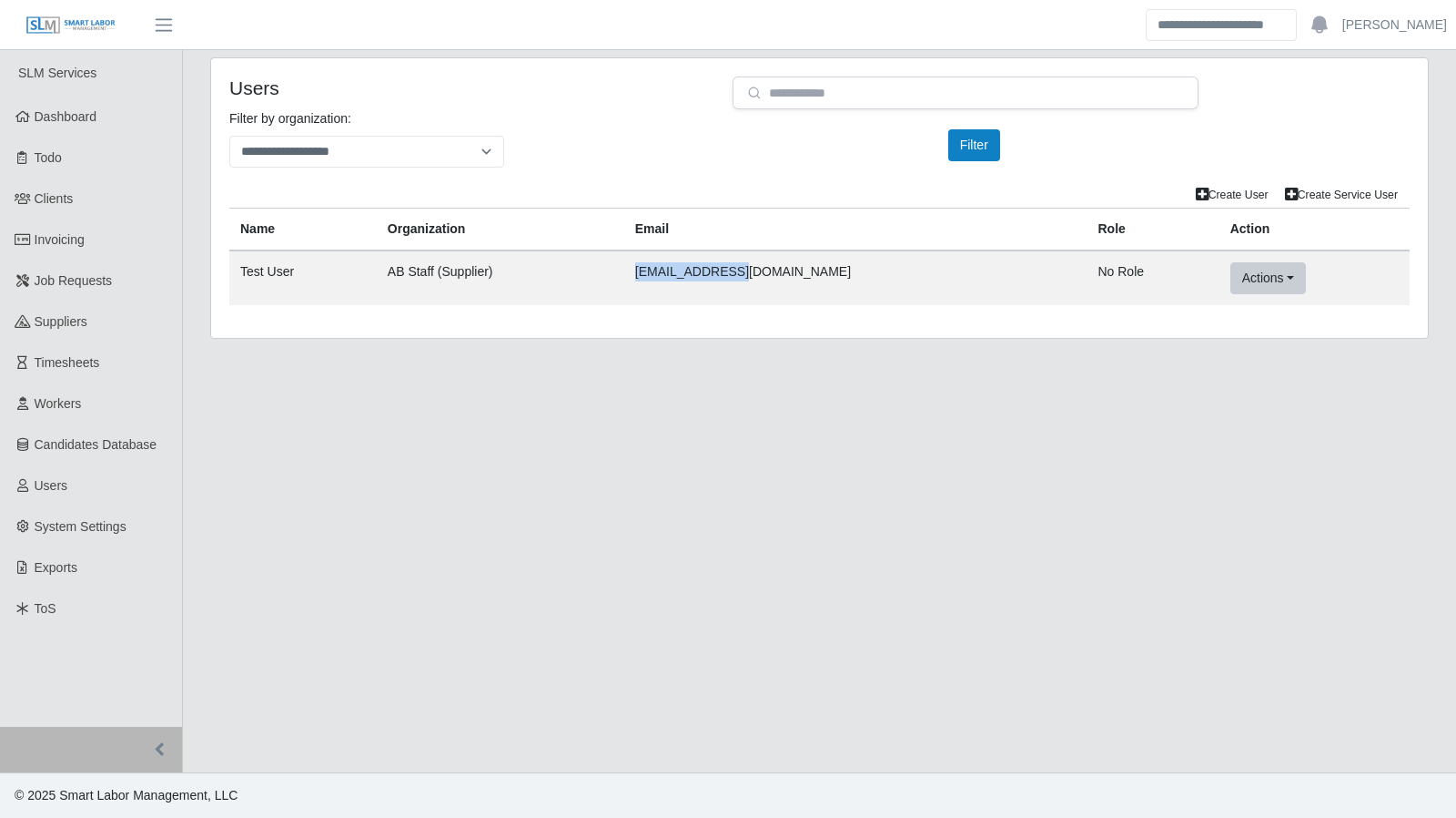
drag, startPoint x: 830, startPoint y: 283, endPoint x: 725, endPoint y: 291, distance: 105.3
click at [725, 291] on td "test@abstaff.co" at bounding box center [856, 277] width 463 height 54
copy td "test@abstaff.co"
click at [1402, 24] on link "[PERSON_NAME]" at bounding box center [1395, 25] width 105 height 19
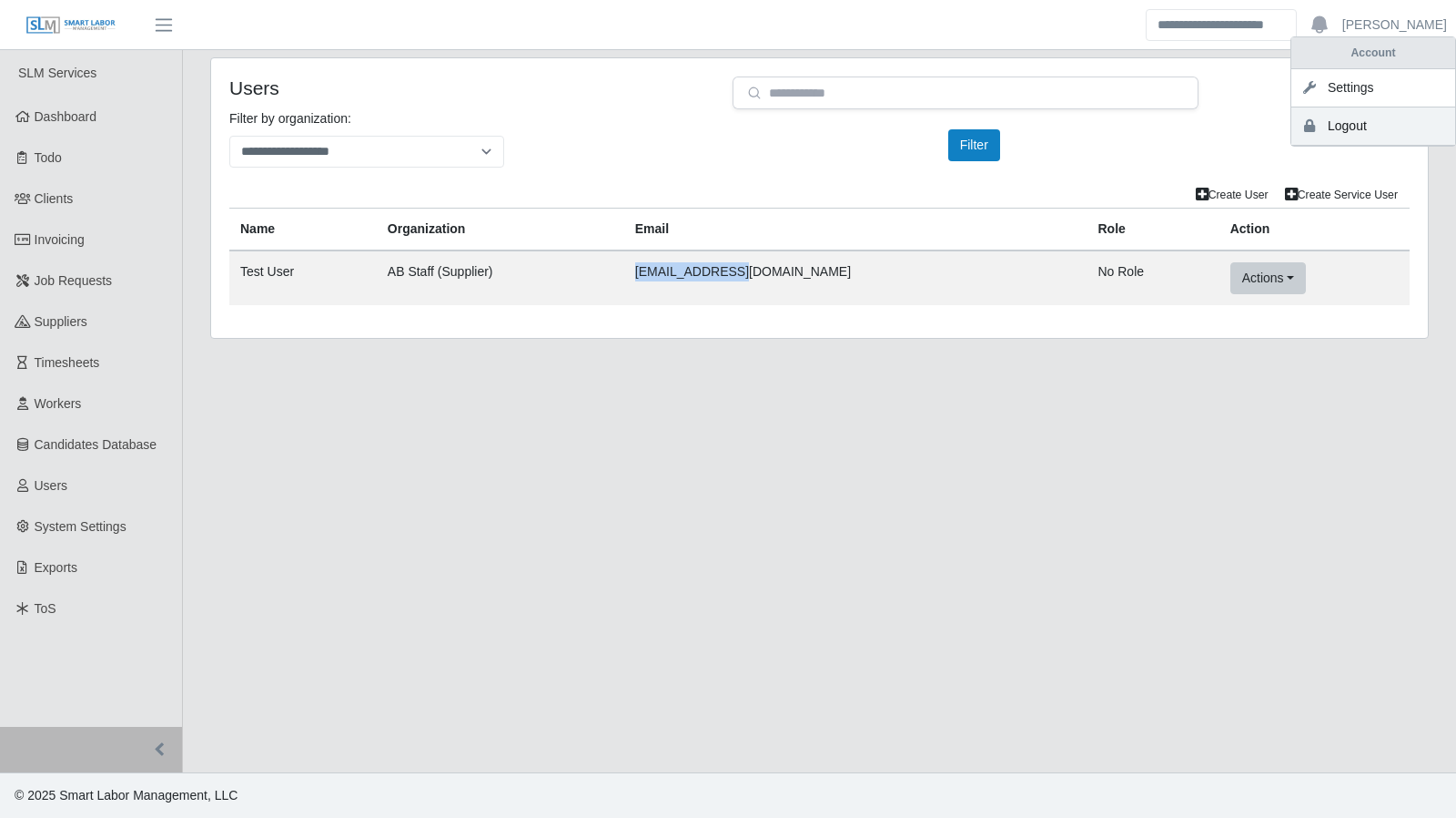
click at [1365, 124] on link "Logout" at bounding box center [1373, 126] width 163 height 38
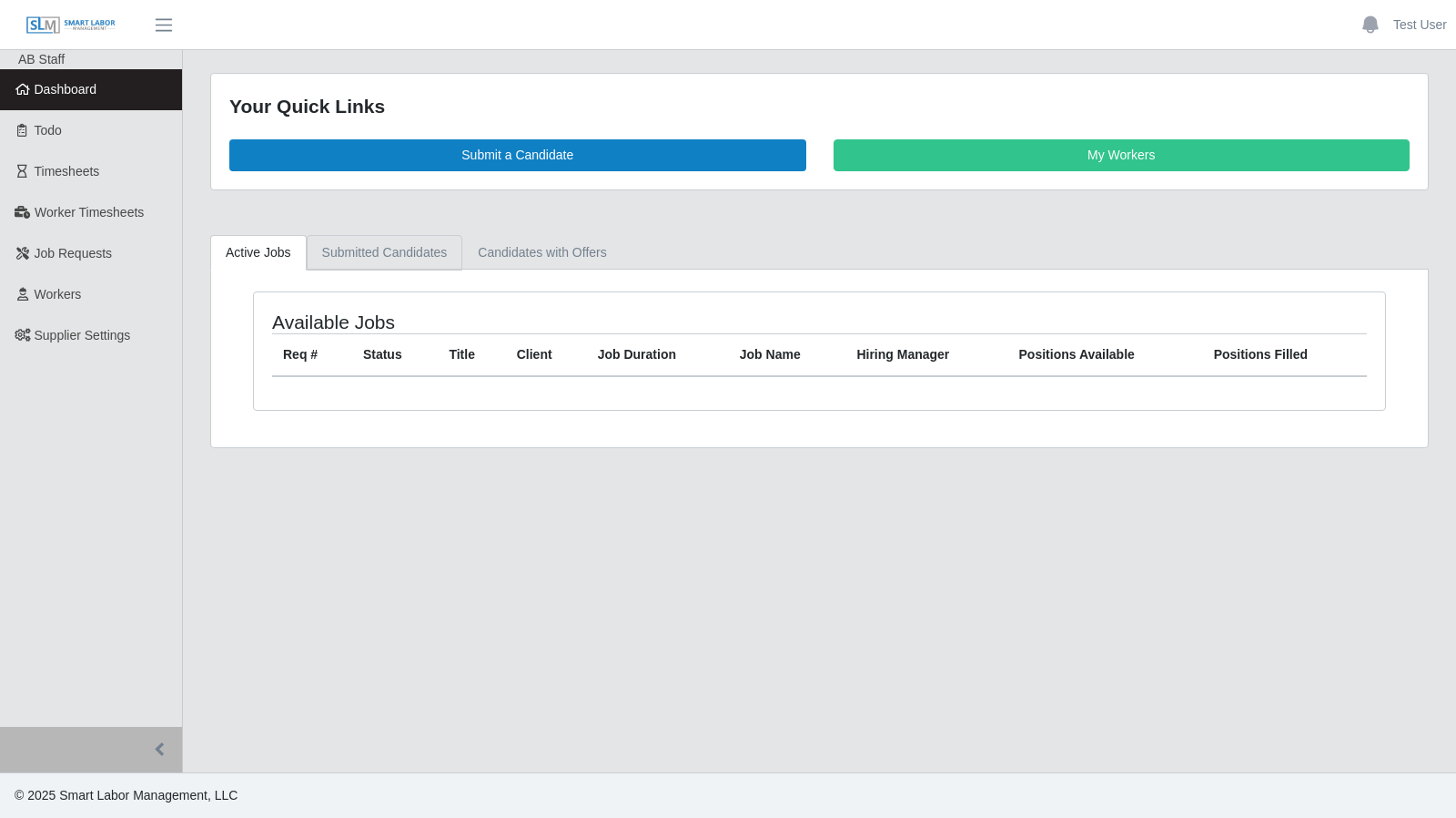
click at [390, 255] on link "Submitted Candidates" at bounding box center [385, 252] width 157 height 35
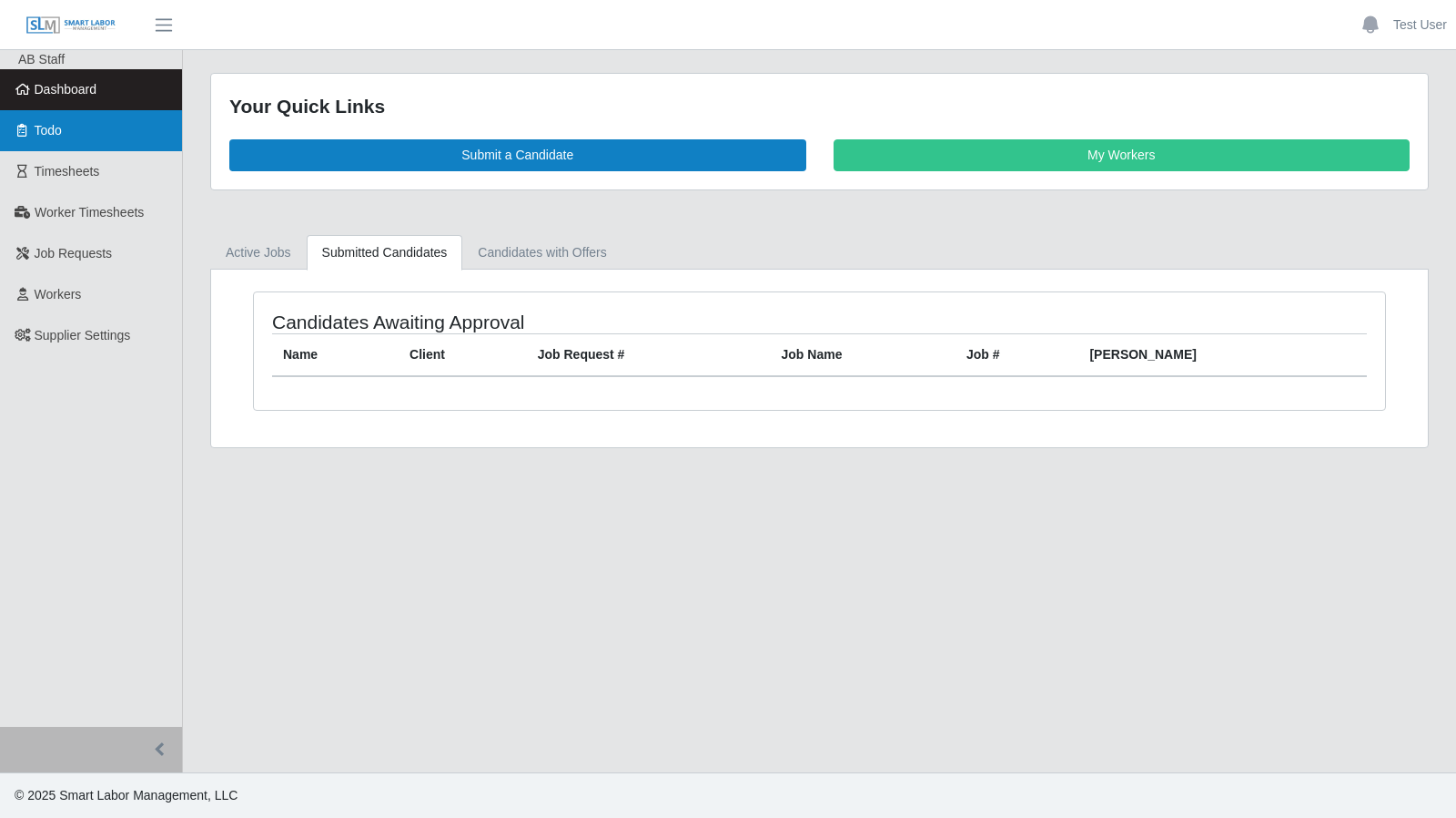
click at [50, 132] on span "Todo" at bounding box center [48, 130] width 28 height 14
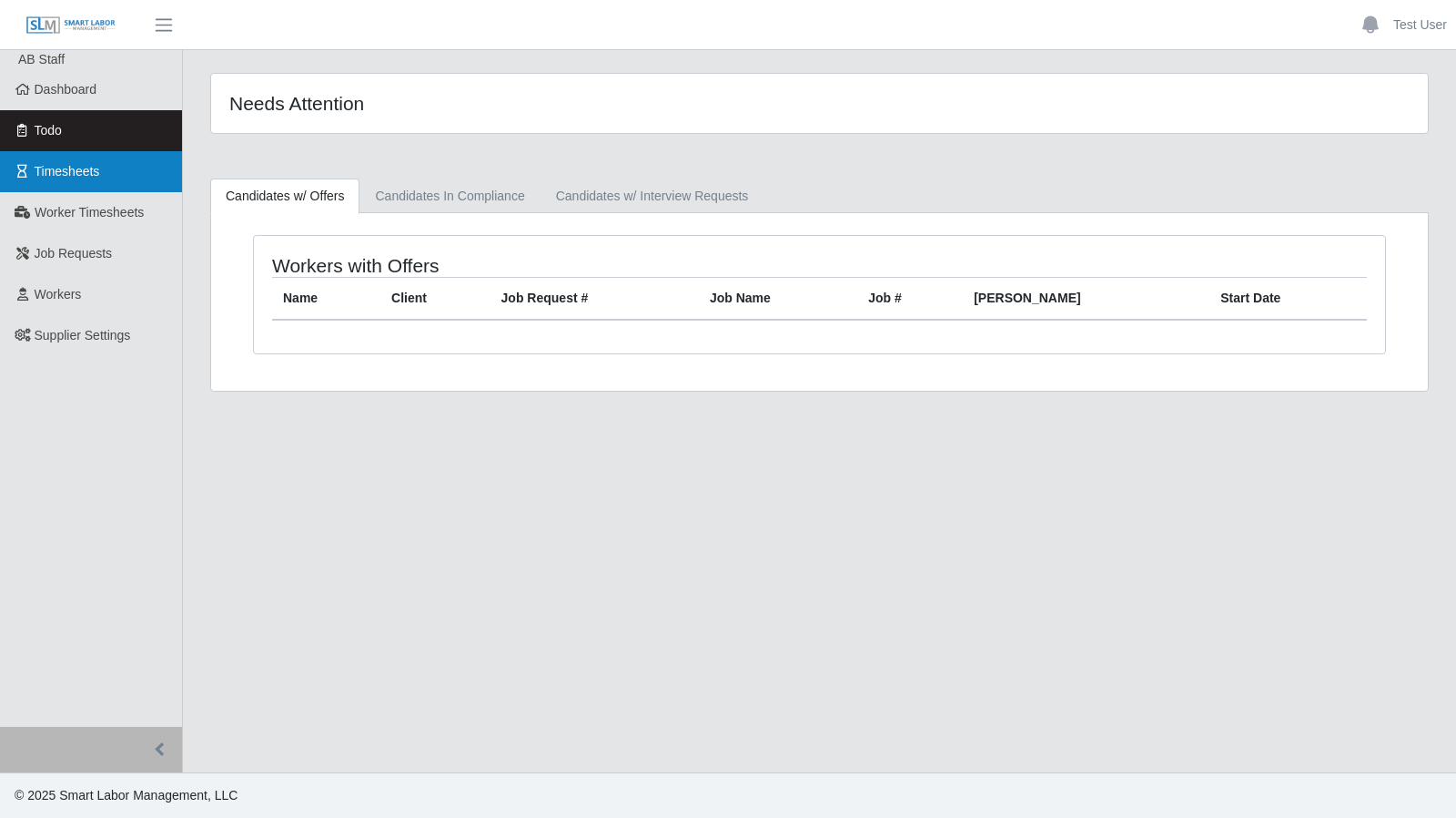
click at [64, 177] on span "Timesheets" at bounding box center [67, 170] width 66 height 14
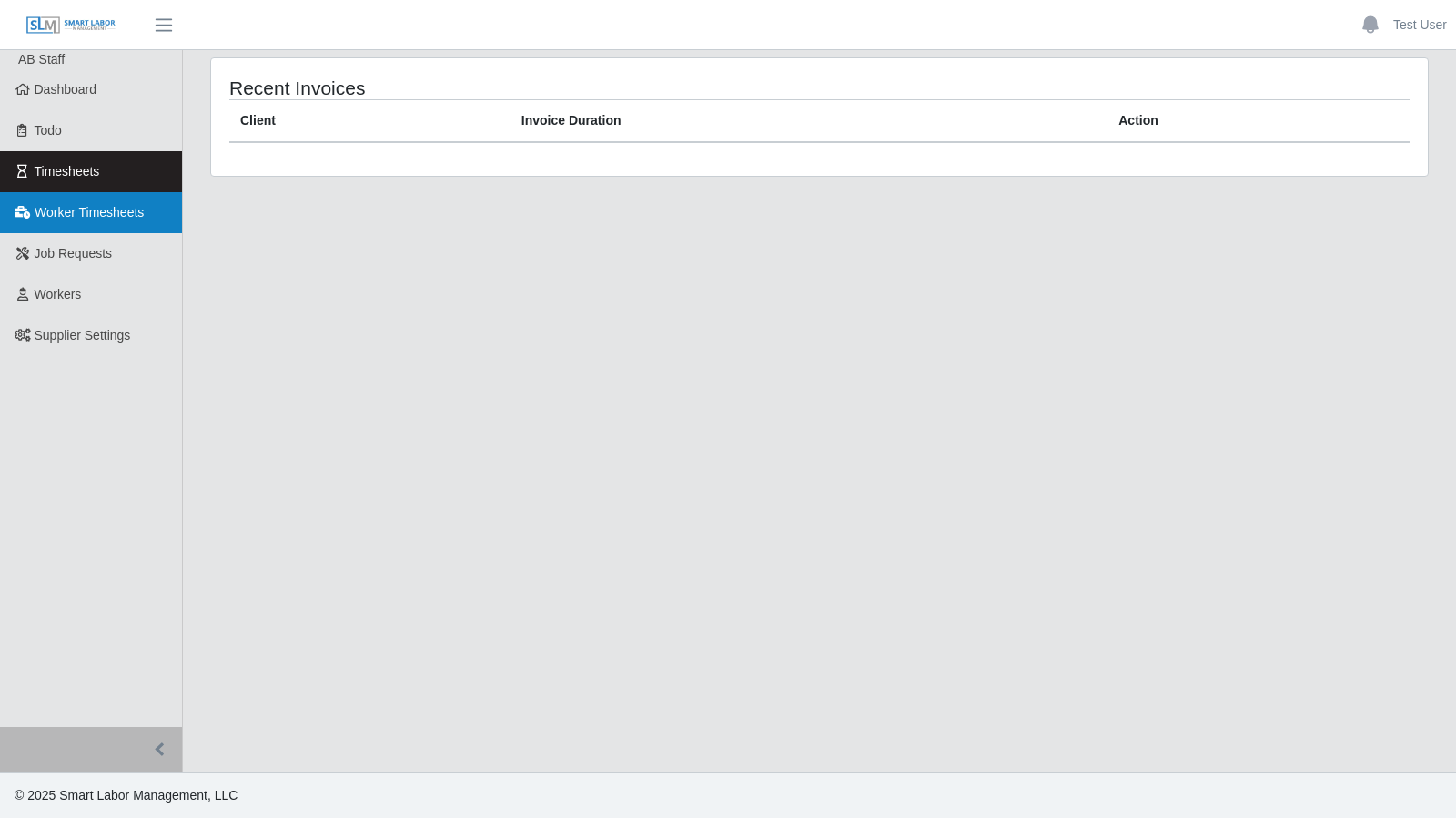
click at [82, 206] on span "Worker Timesheets" at bounding box center [89, 211] width 109 height 14
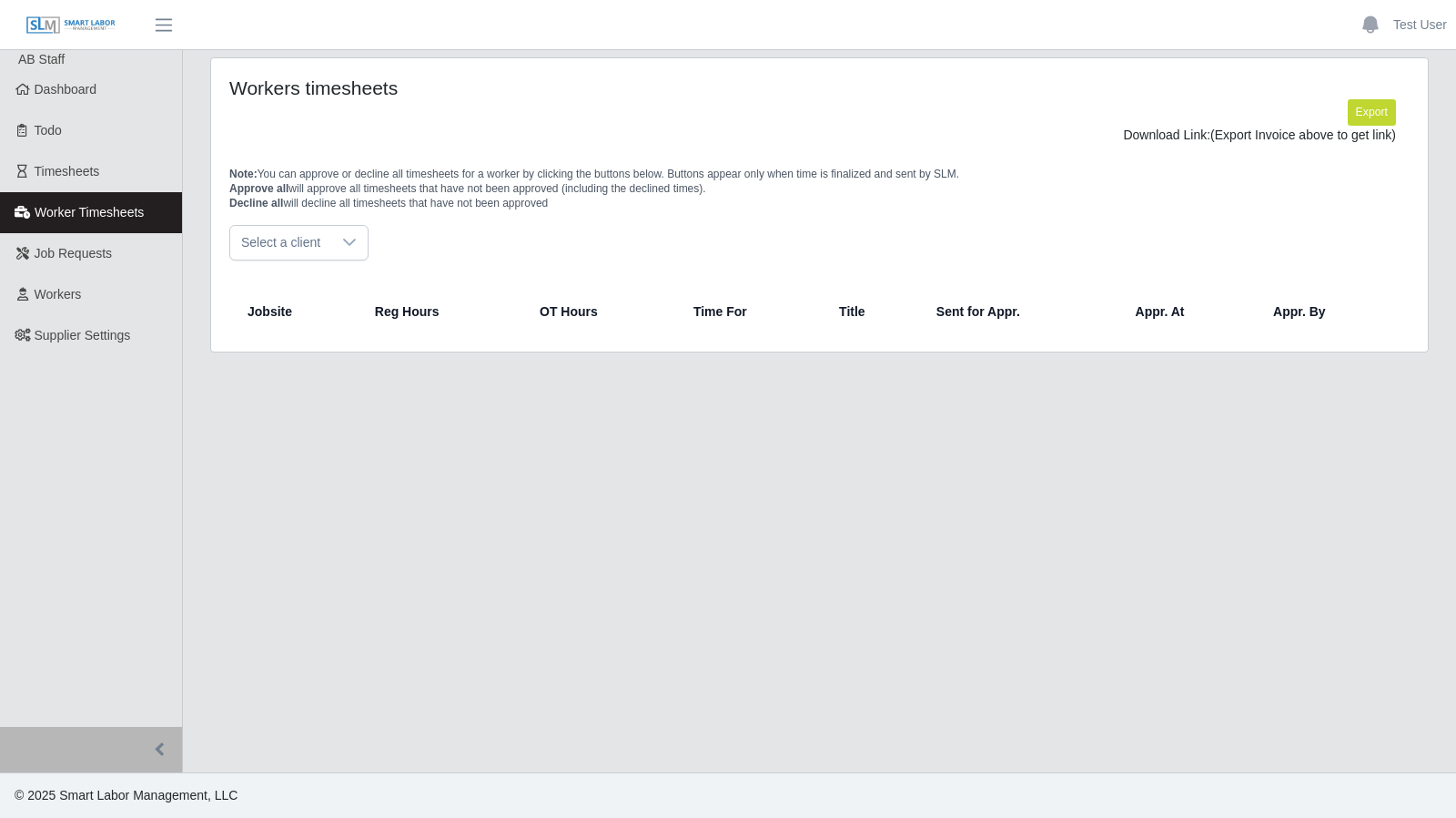
click at [261, 246] on span "Select a client" at bounding box center [281, 242] width 101 height 33
click at [80, 109] on link "Dashboard" at bounding box center [91, 89] width 182 height 41
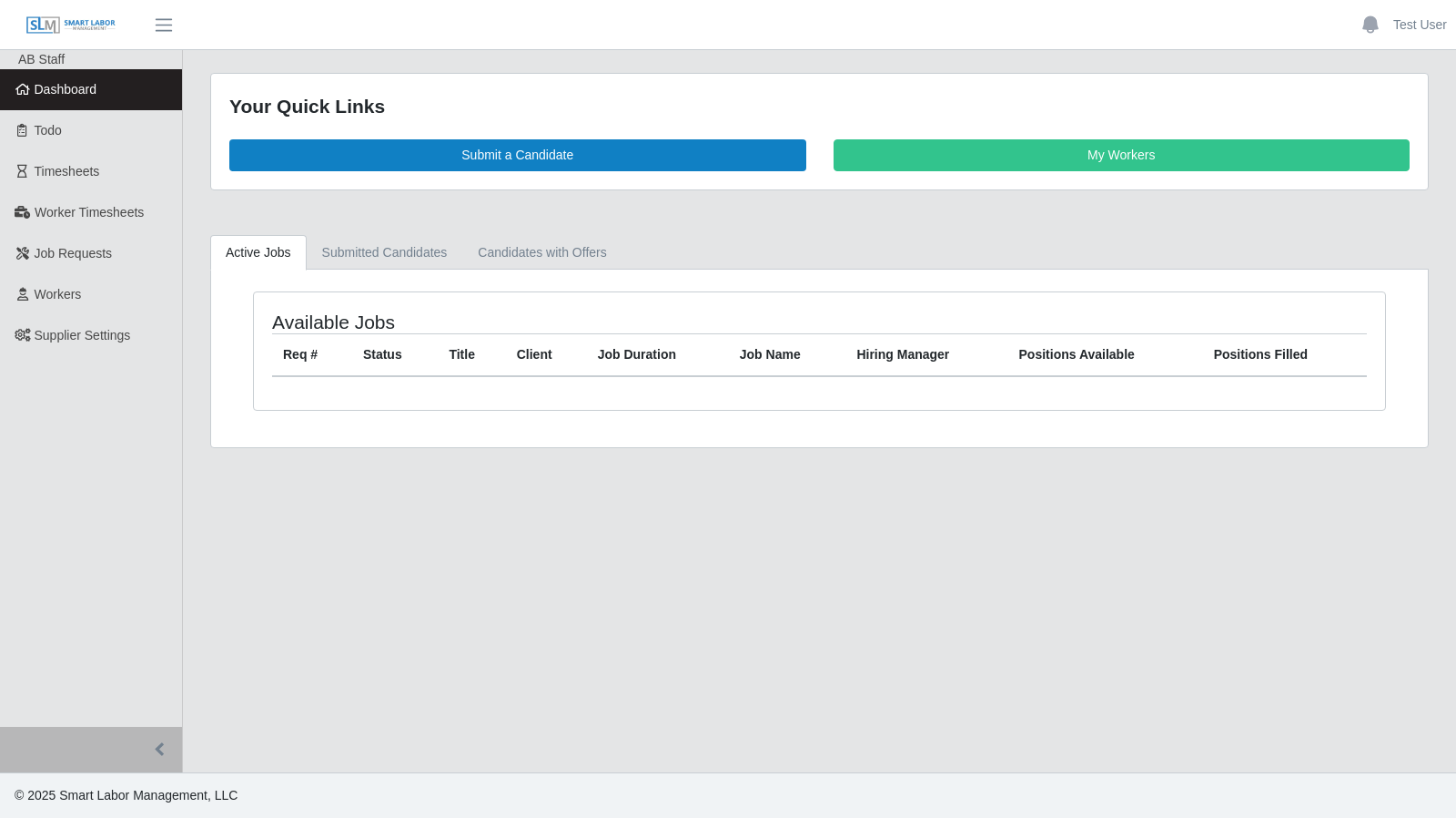
drag, startPoint x: 687, startPoint y: 520, endPoint x: 467, endPoint y: 288, distance: 319.7
click at [687, 520] on main "Your Quick Links Submit a Candidate My Workers Active Jobs Submitted Candidates…" at bounding box center [819, 411] width 1274 height 722
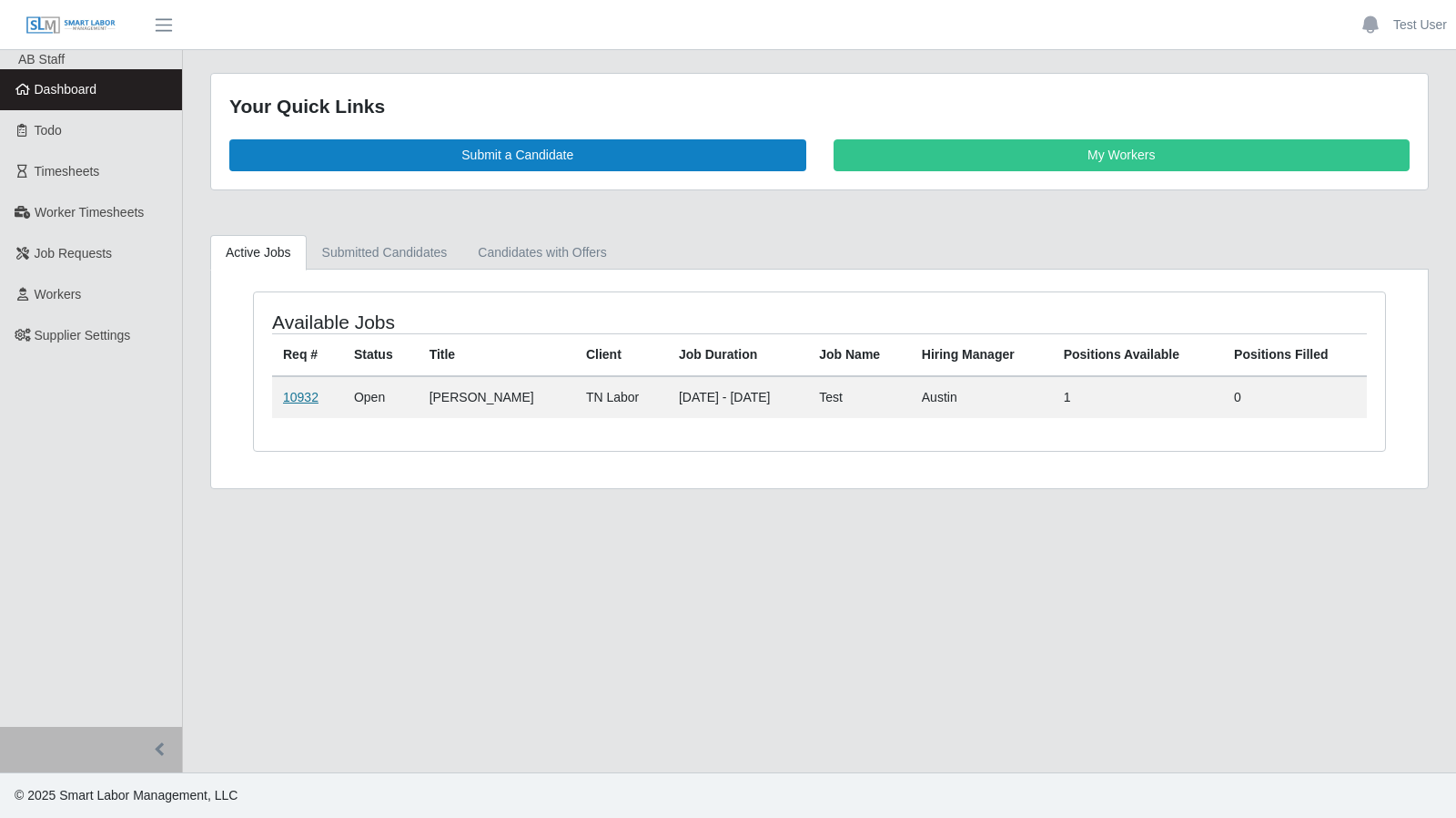
click at [292, 391] on link "10932" at bounding box center [300, 397] width 35 height 14
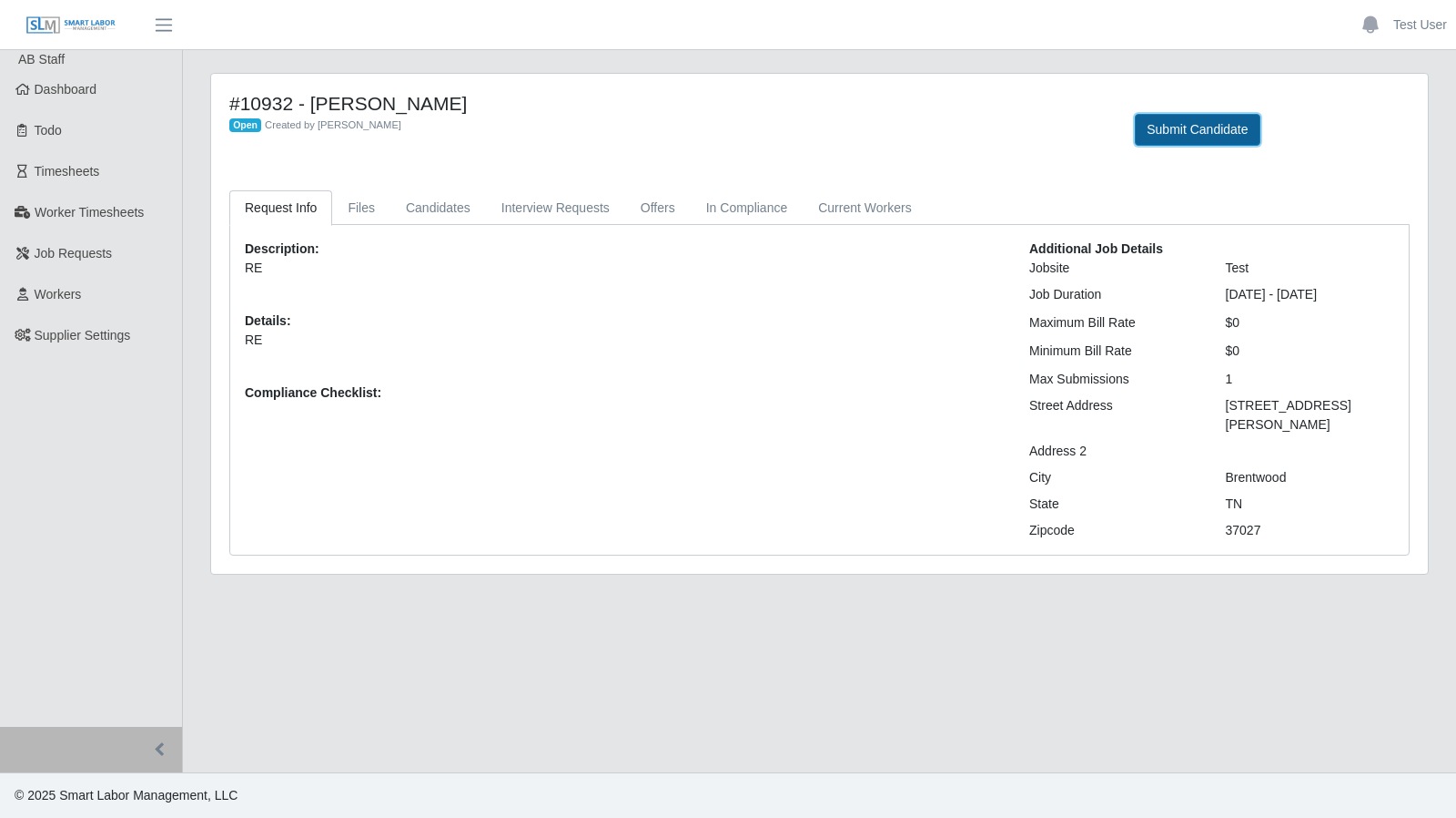
click at [1164, 120] on button "Submit Candidate" at bounding box center [1197, 129] width 125 height 32
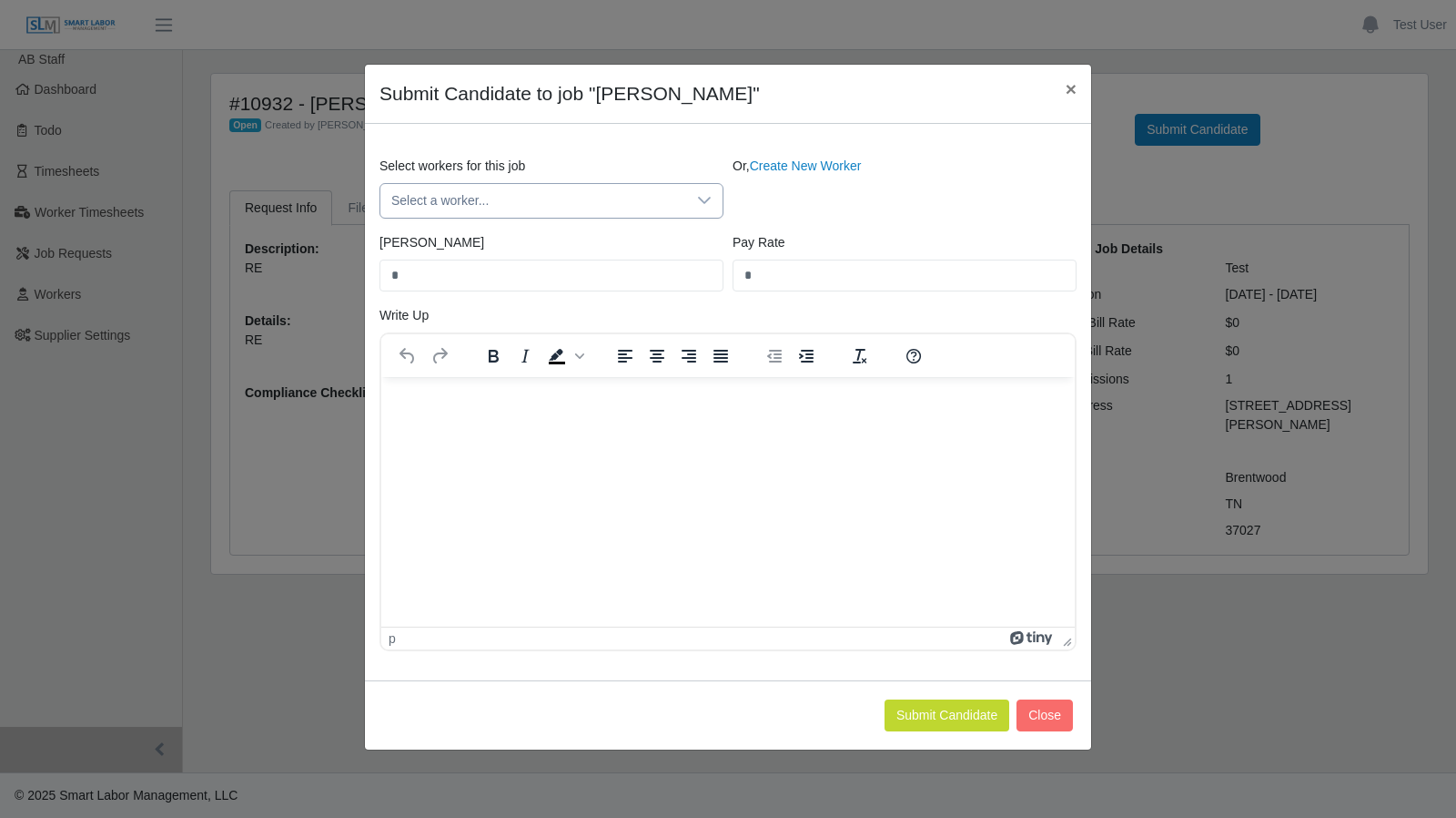
click at [708, 196] on icon at bounding box center [704, 200] width 14 height 14
click at [766, 196] on div "Or, Create New Worker" at bounding box center [905, 187] width 353 height 62
click at [774, 164] on link "Create New Worker" at bounding box center [805, 165] width 112 height 14
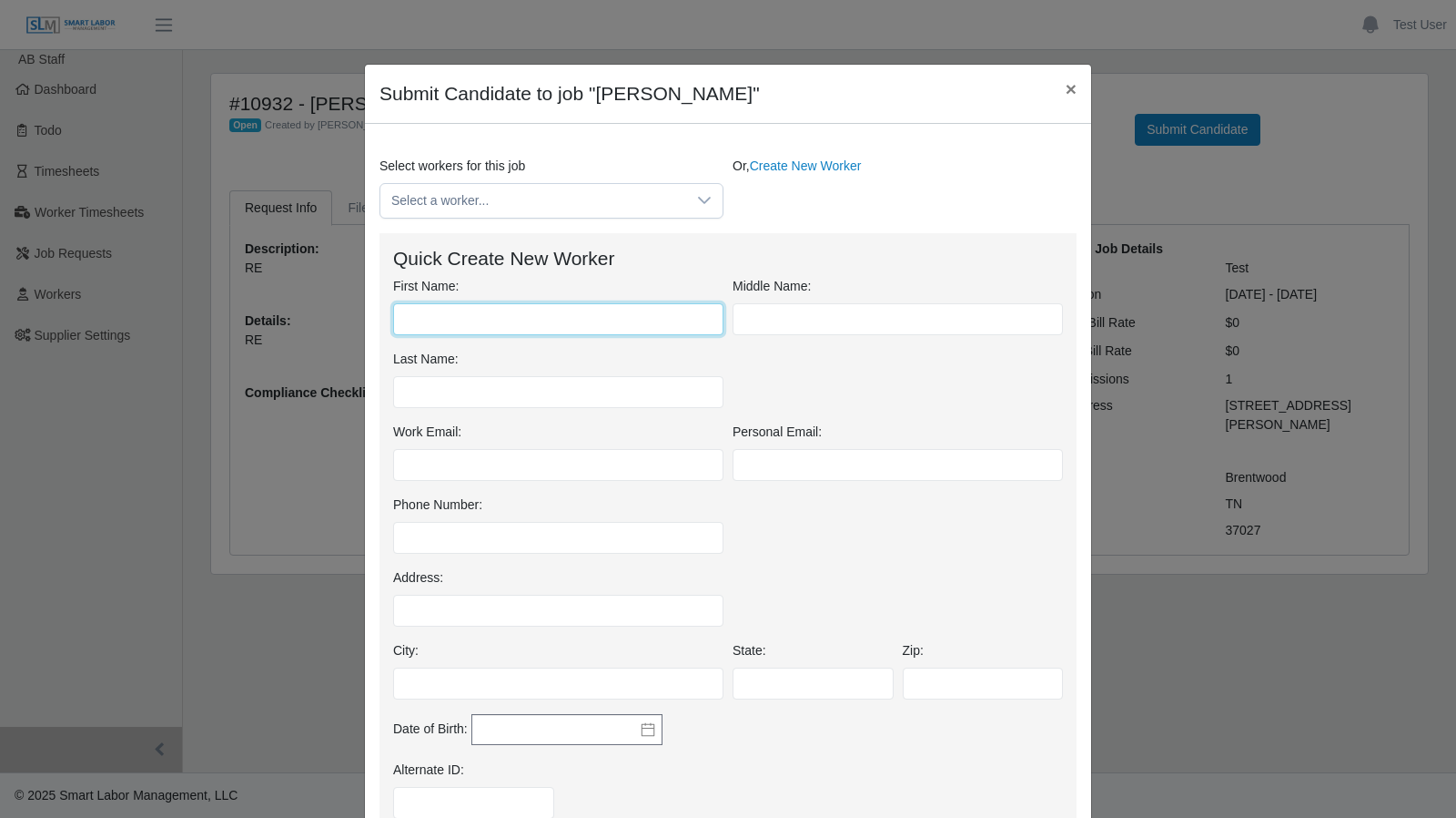
click at [472, 326] on input "First Name:" at bounding box center [559, 318] width 331 height 32
type input "****"
type input "*********"
click at [459, 445] on div "Work Email:" at bounding box center [558, 451] width 339 height 58
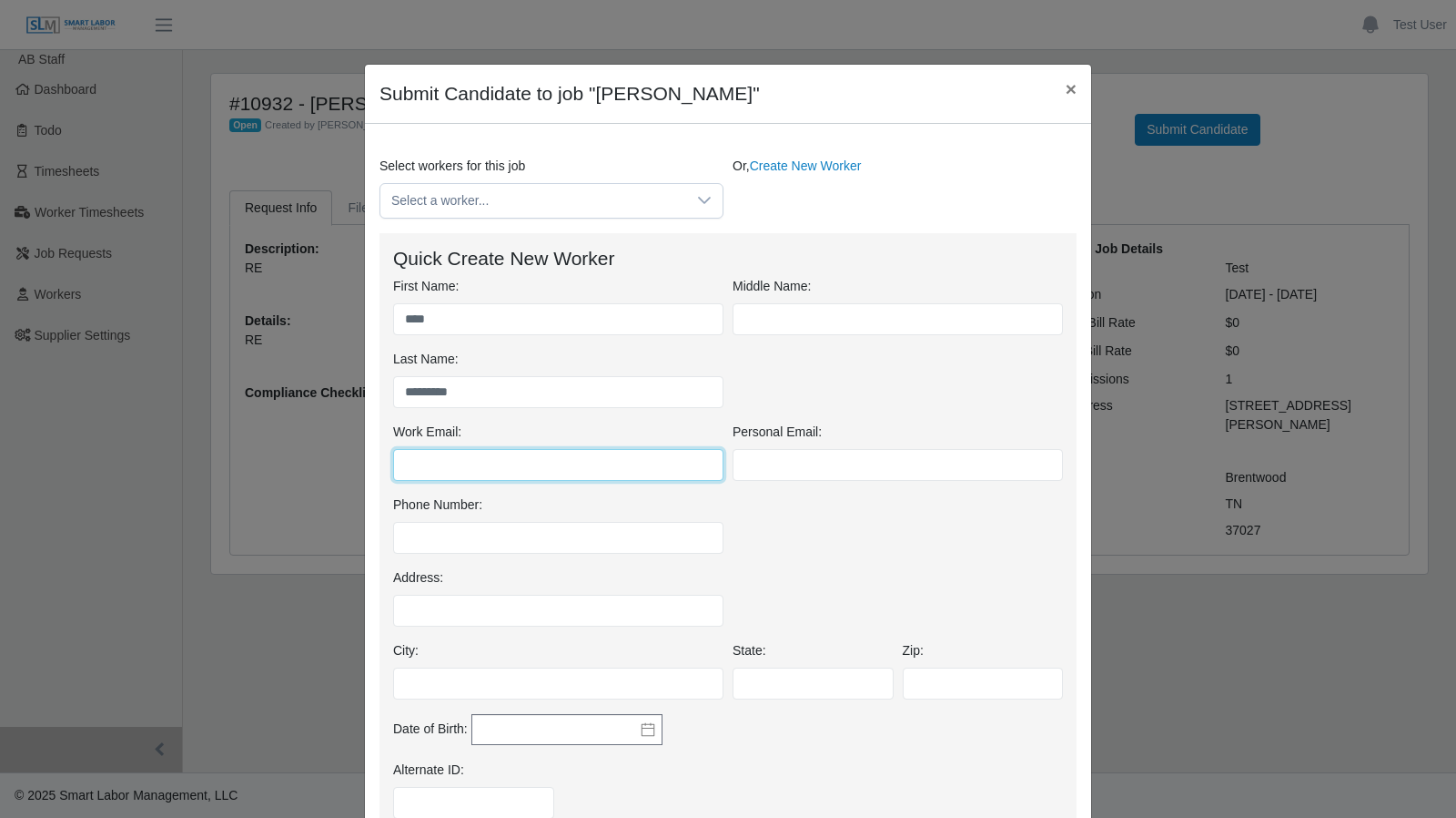
click at [443, 463] on input "Work Email:" at bounding box center [559, 464] width 331 height 32
type input "**********"
click at [760, 533] on div "Phone Number:" at bounding box center [728, 531] width 679 height 73
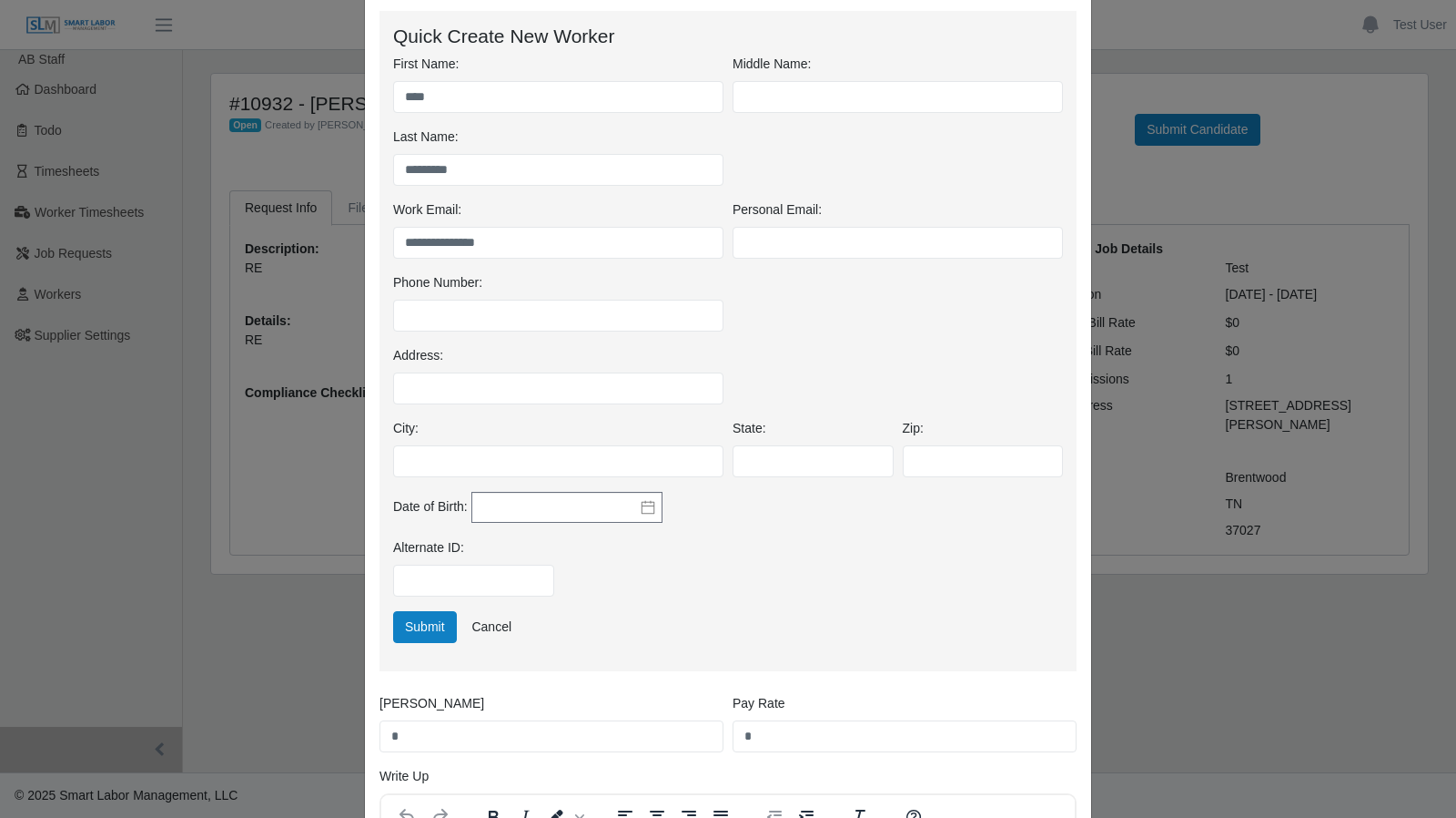
scroll to position [248, 0]
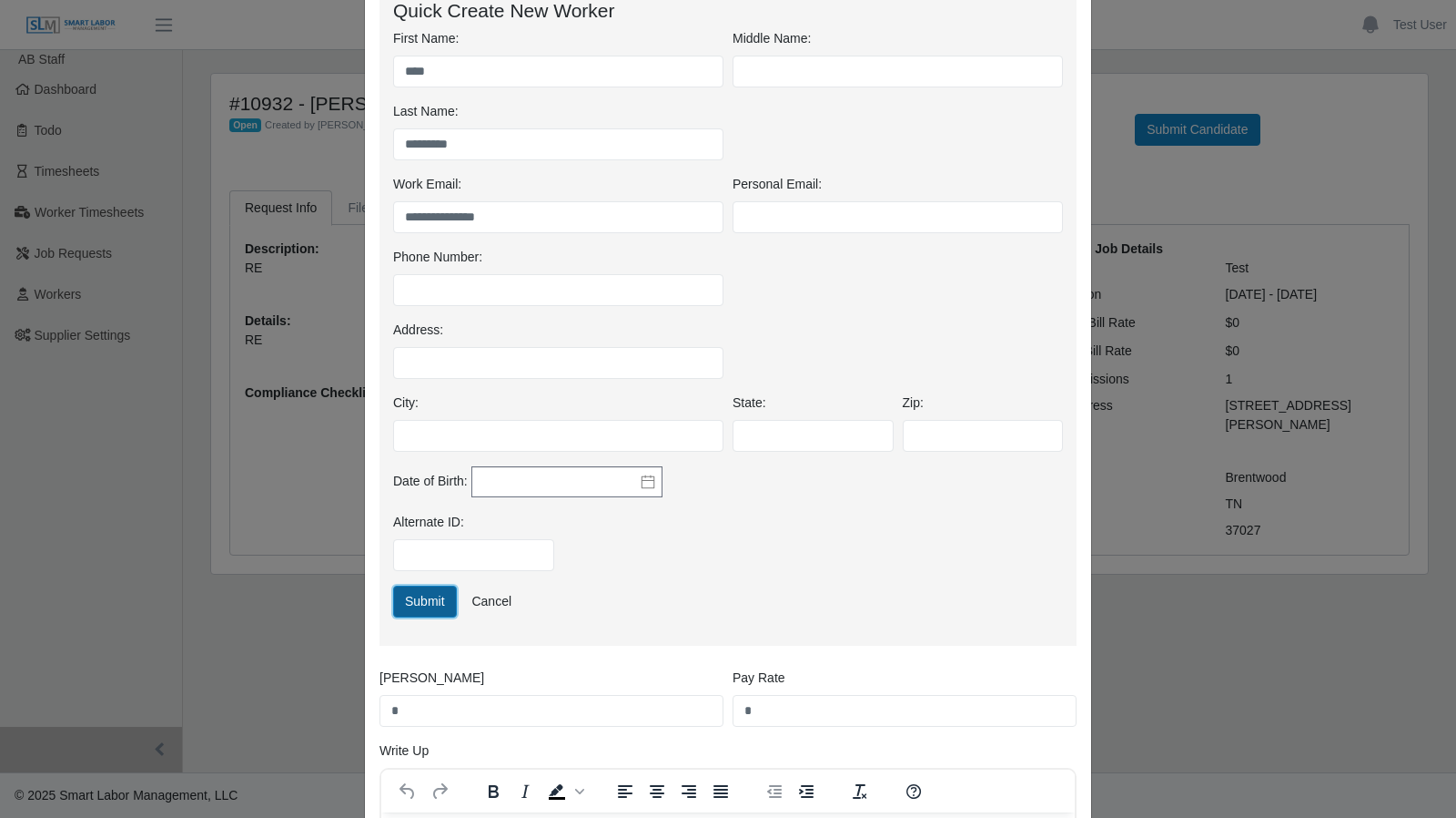
click at [430, 602] on button "Submit" at bounding box center [425, 601] width 64 height 32
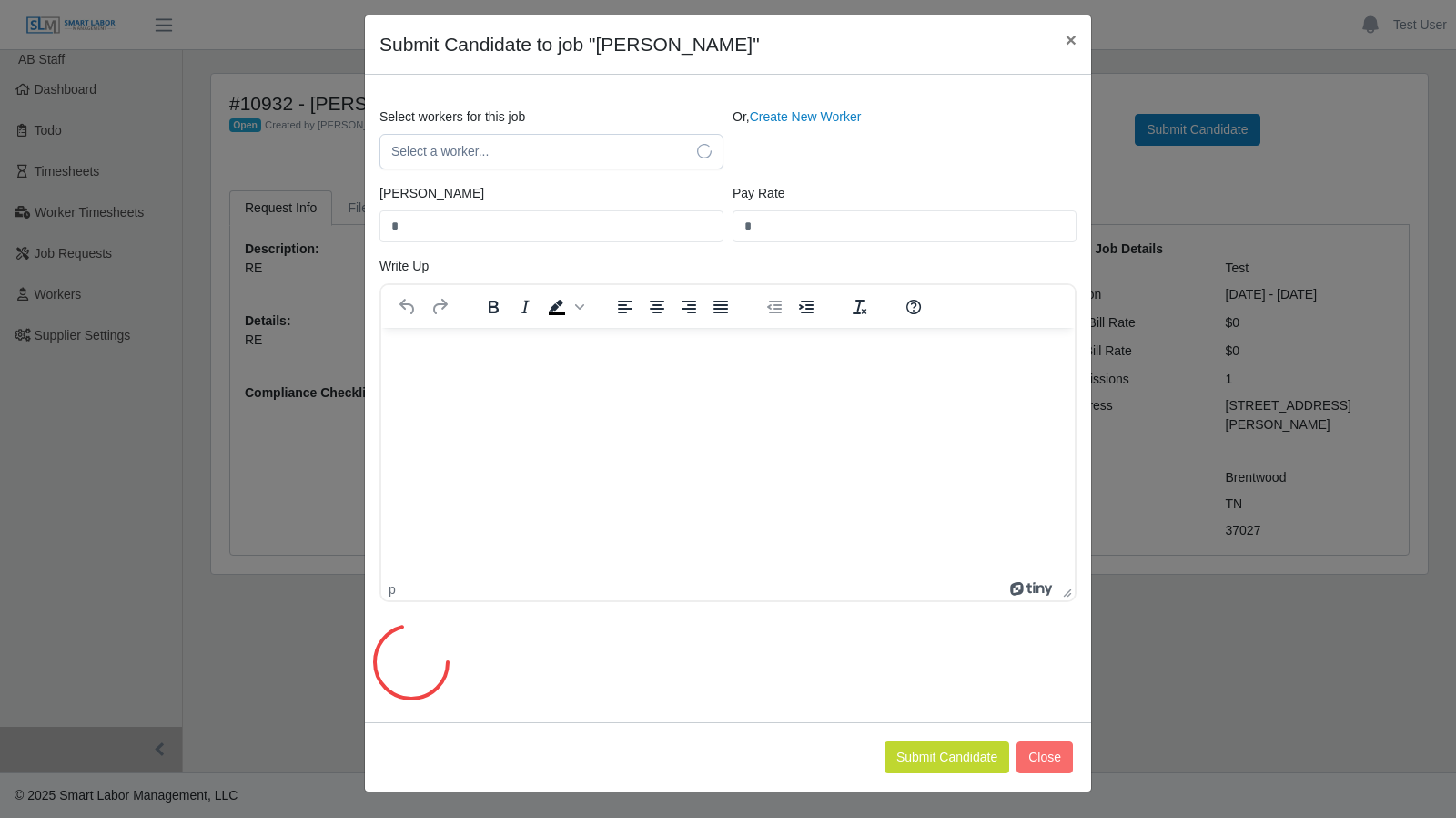
scroll to position [0, 0]
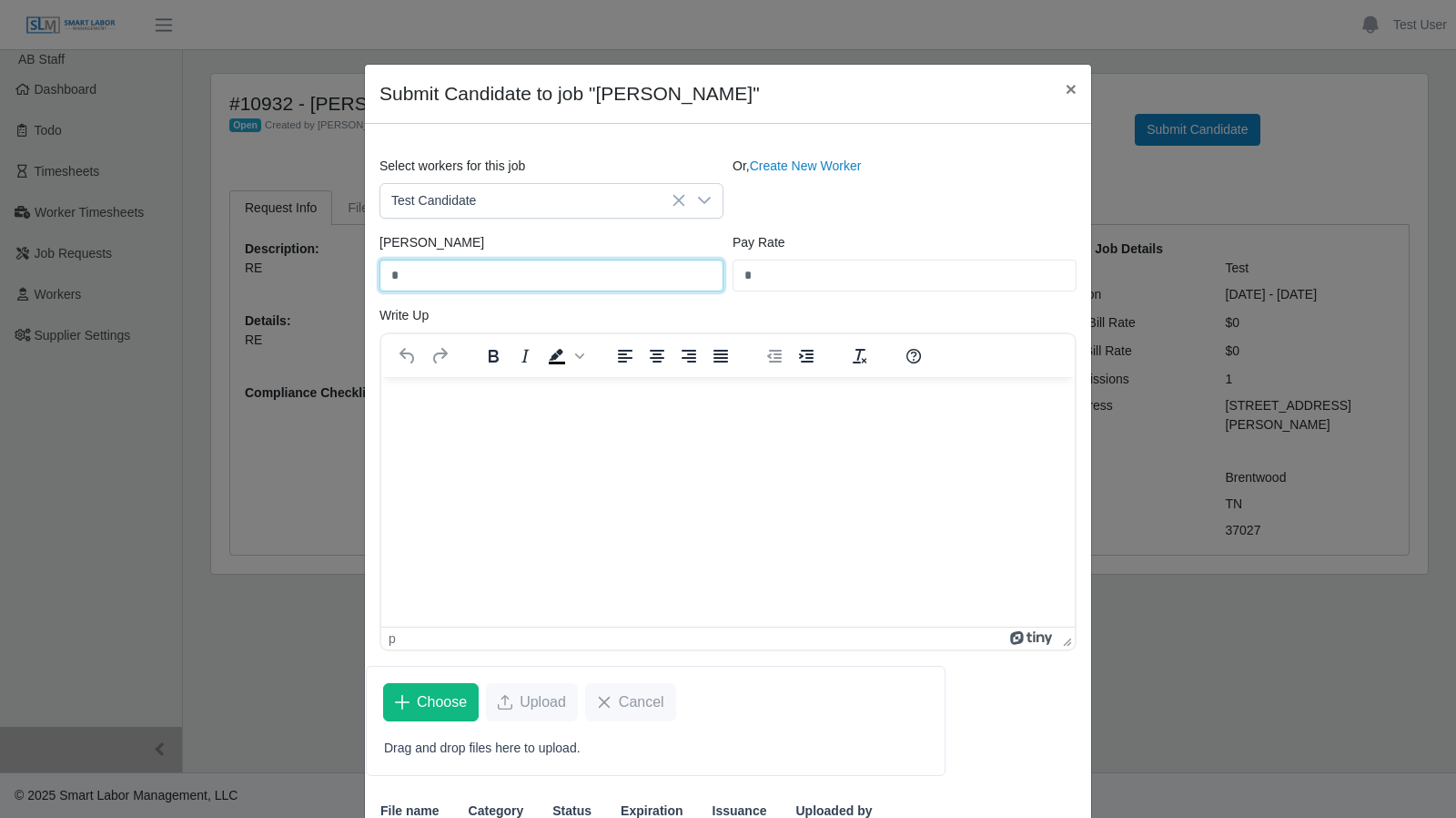
click at [420, 273] on input "*" at bounding box center [551, 275] width 344 height 32
type input "**"
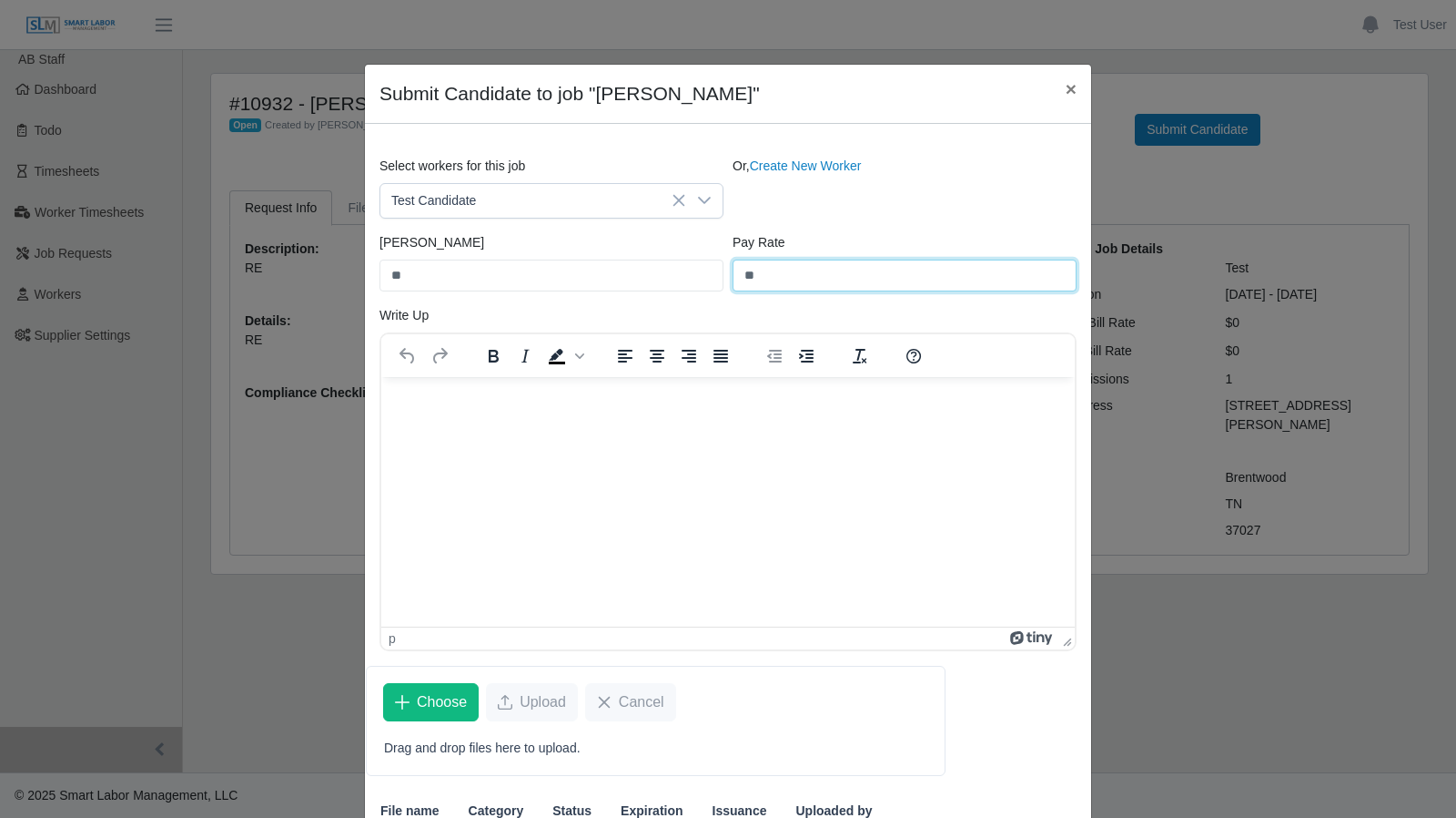
type input "**"
click at [838, 222] on div "Select workers for this job Test Candidate Or, Create New Worker" at bounding box center [728, 195] width 706 height 76
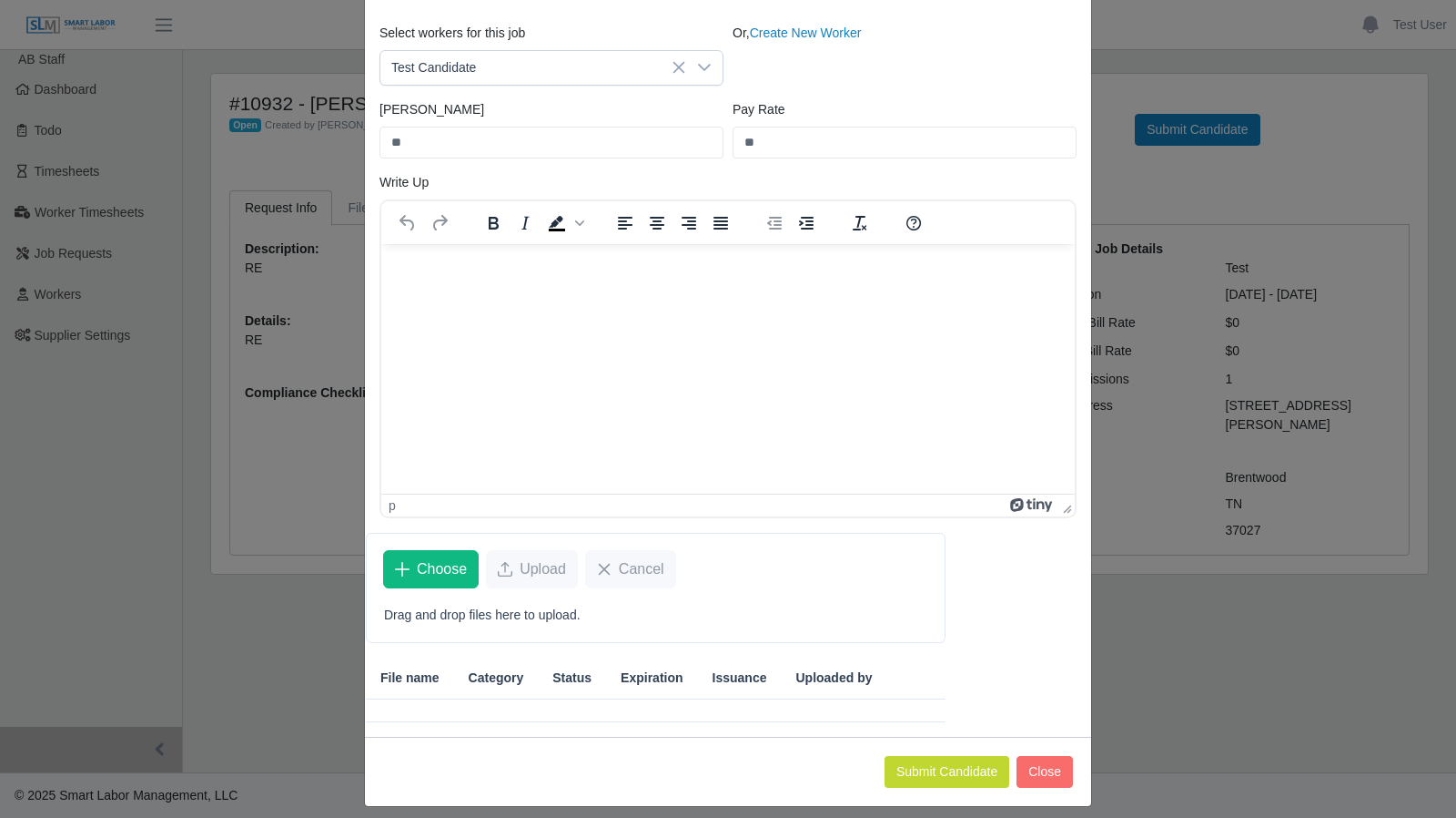
scroll to position [142, 0]
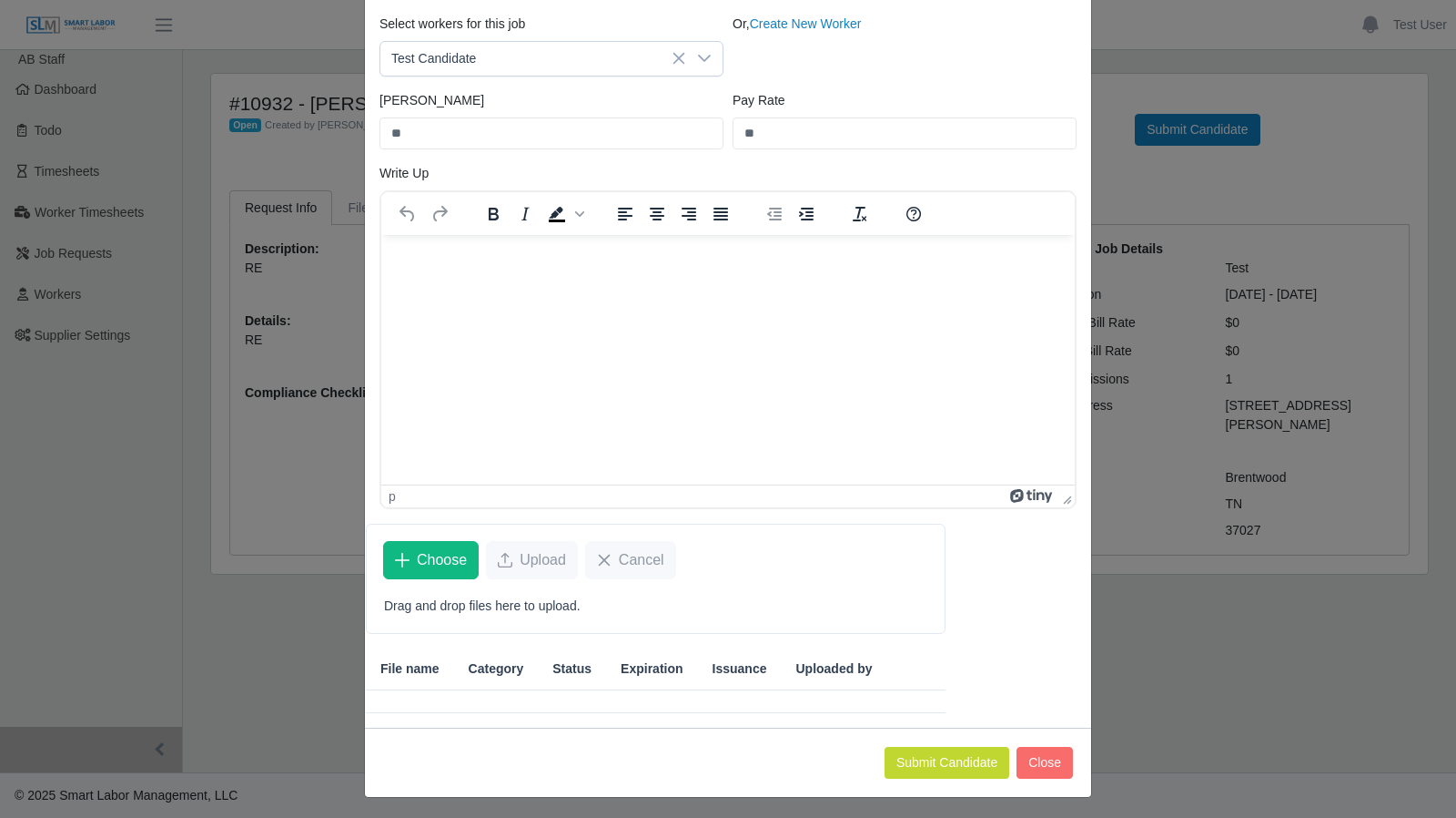
click at [433, 256] on p "Rich Text Area. Press ALT-0 for help." at bounding box center [727, 258] width 664 height 20
click at [921, 755] on button "Submit Candidate" at bounding box center [947, 762] width 125 height 32
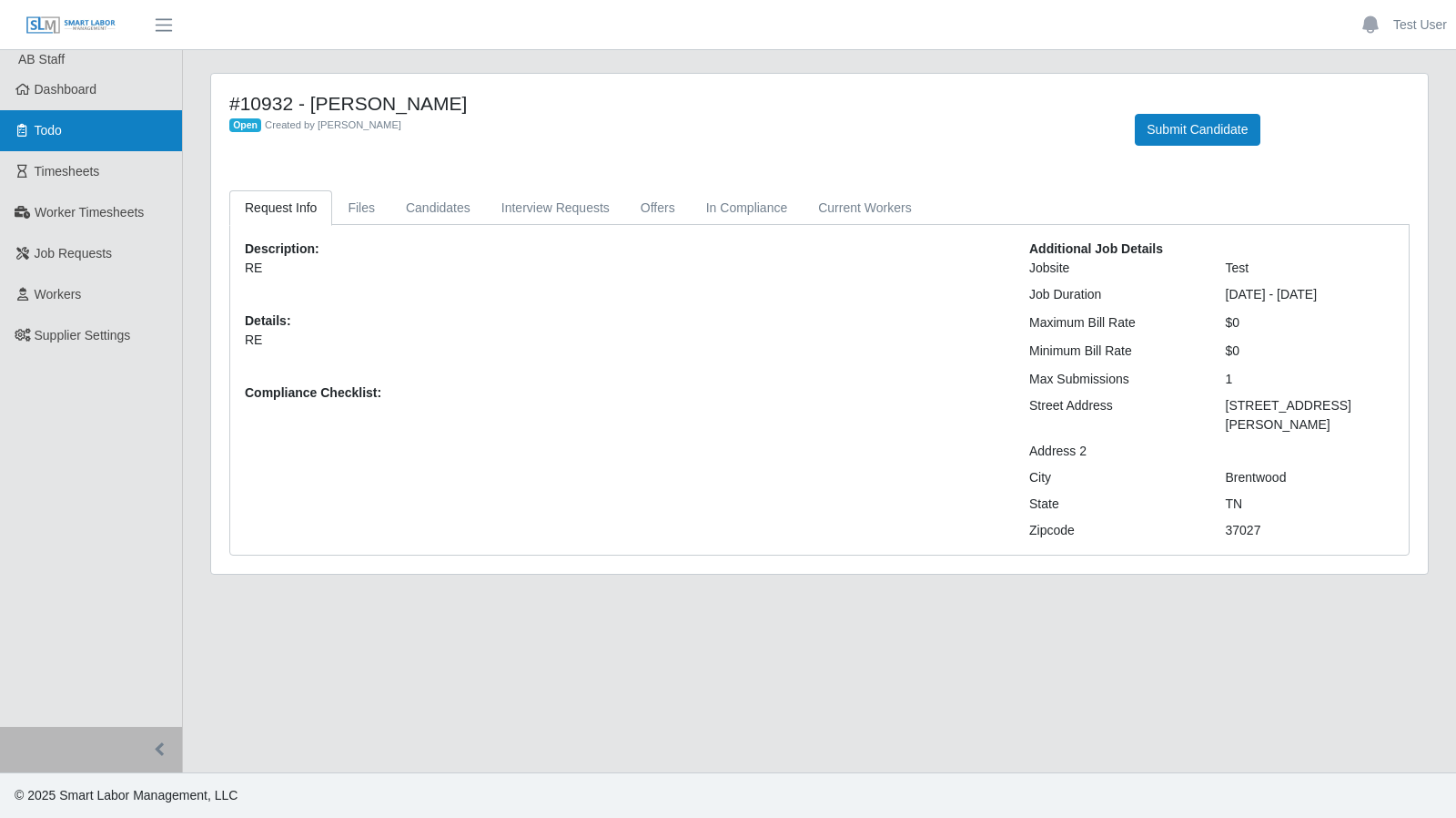
click at [100, 125] on link "Todo" at bounding box center [91, 130] width 182 height 41
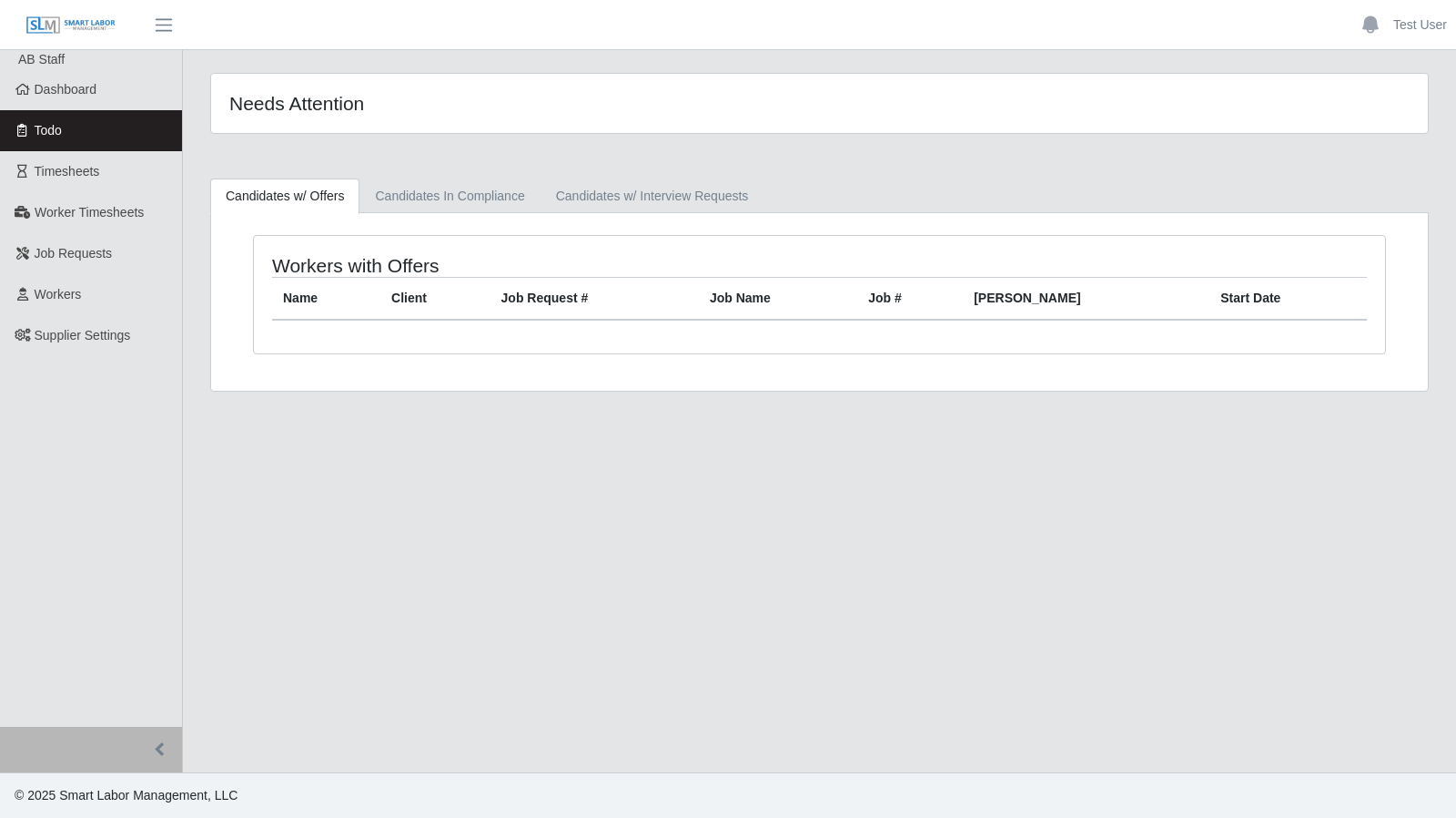
click at [83, 96] on span "Dashboard" at bounding box center [66, 89] width 63 height 14
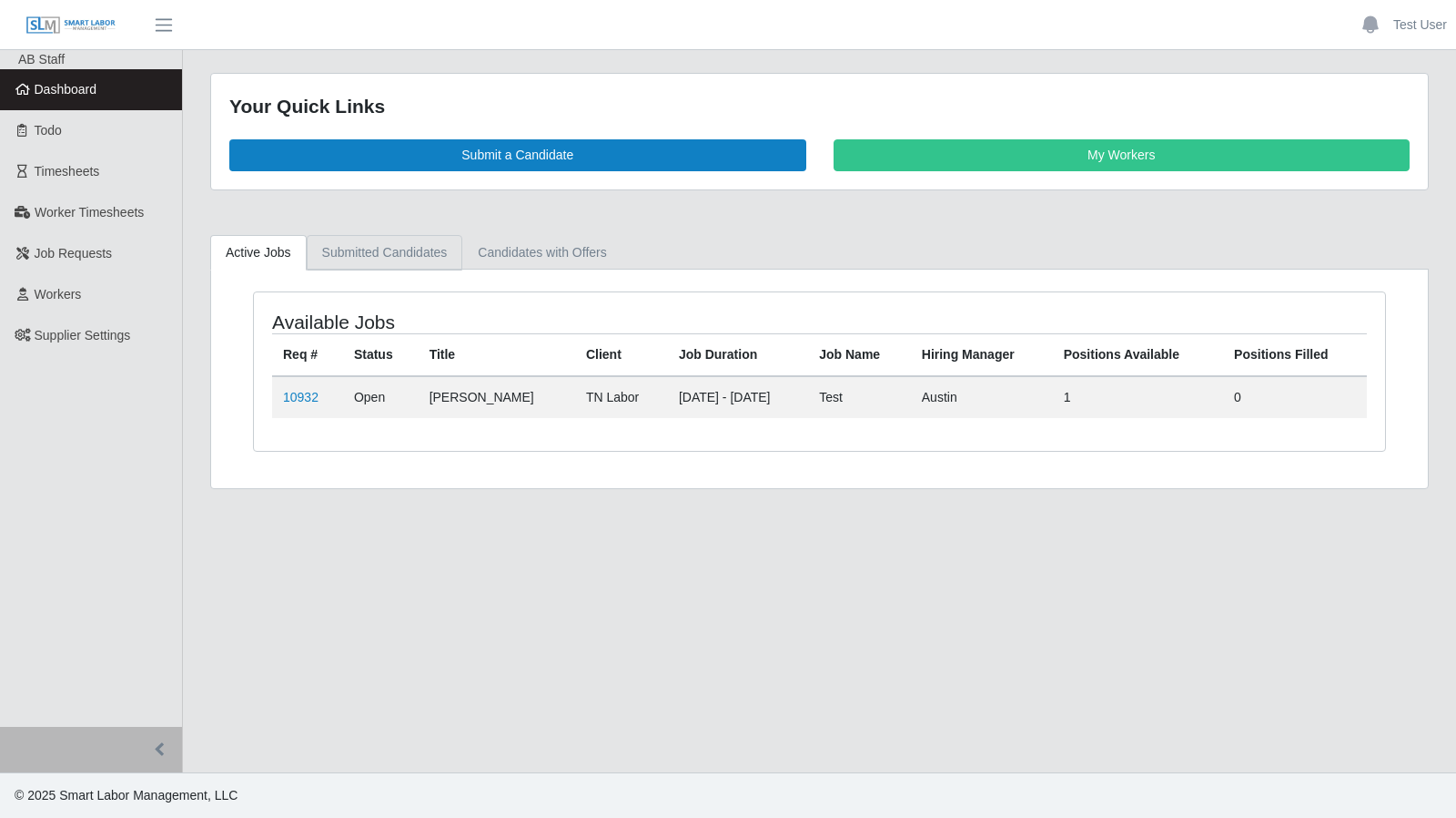
click at [358, 253] on link "Submitted Candidates" at bounding box center [385, 252] width 157 height 35
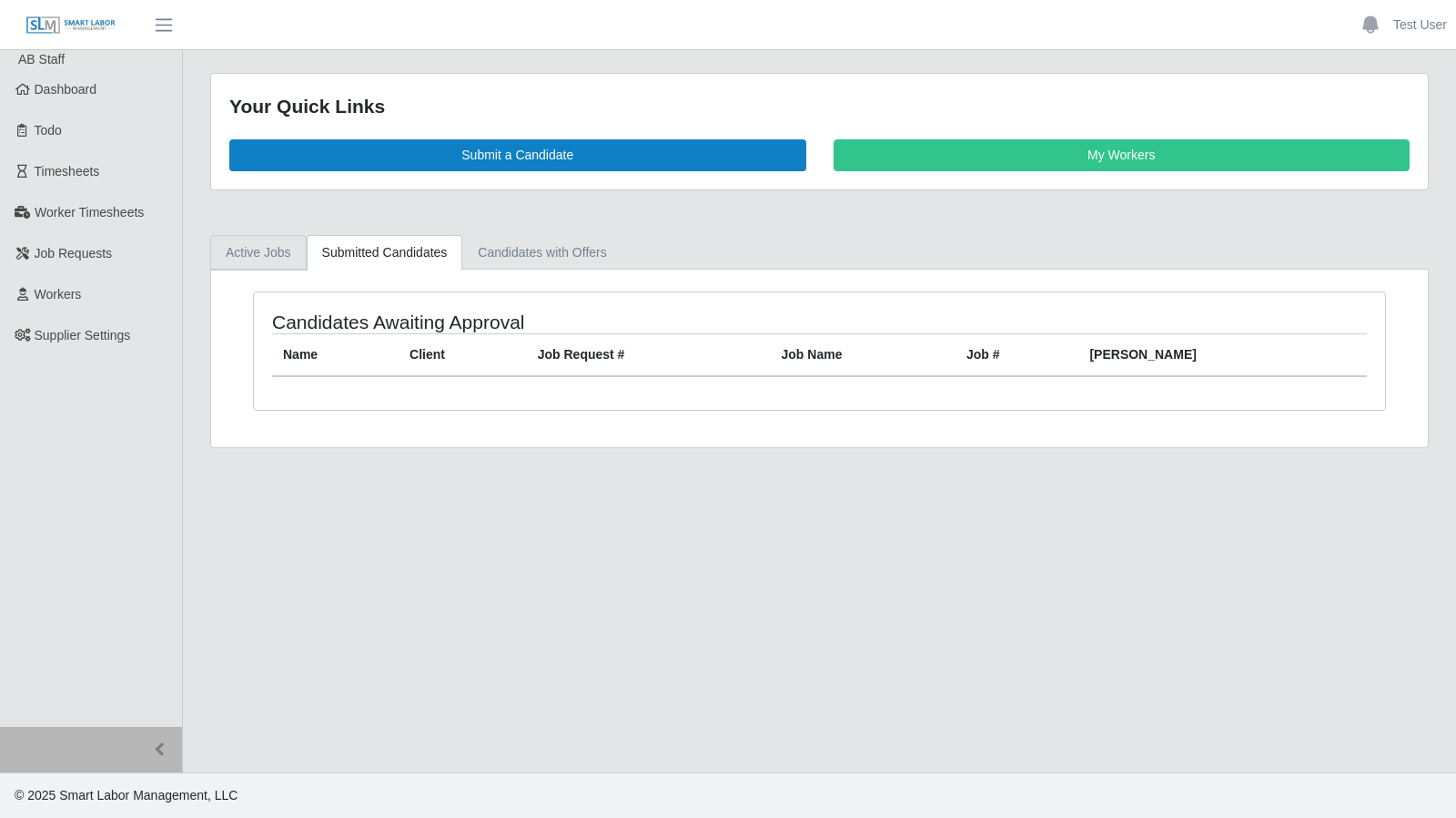
click at [274, 254] on link "Active Jobs" at bounding box center [258, 252] width 96 height 35
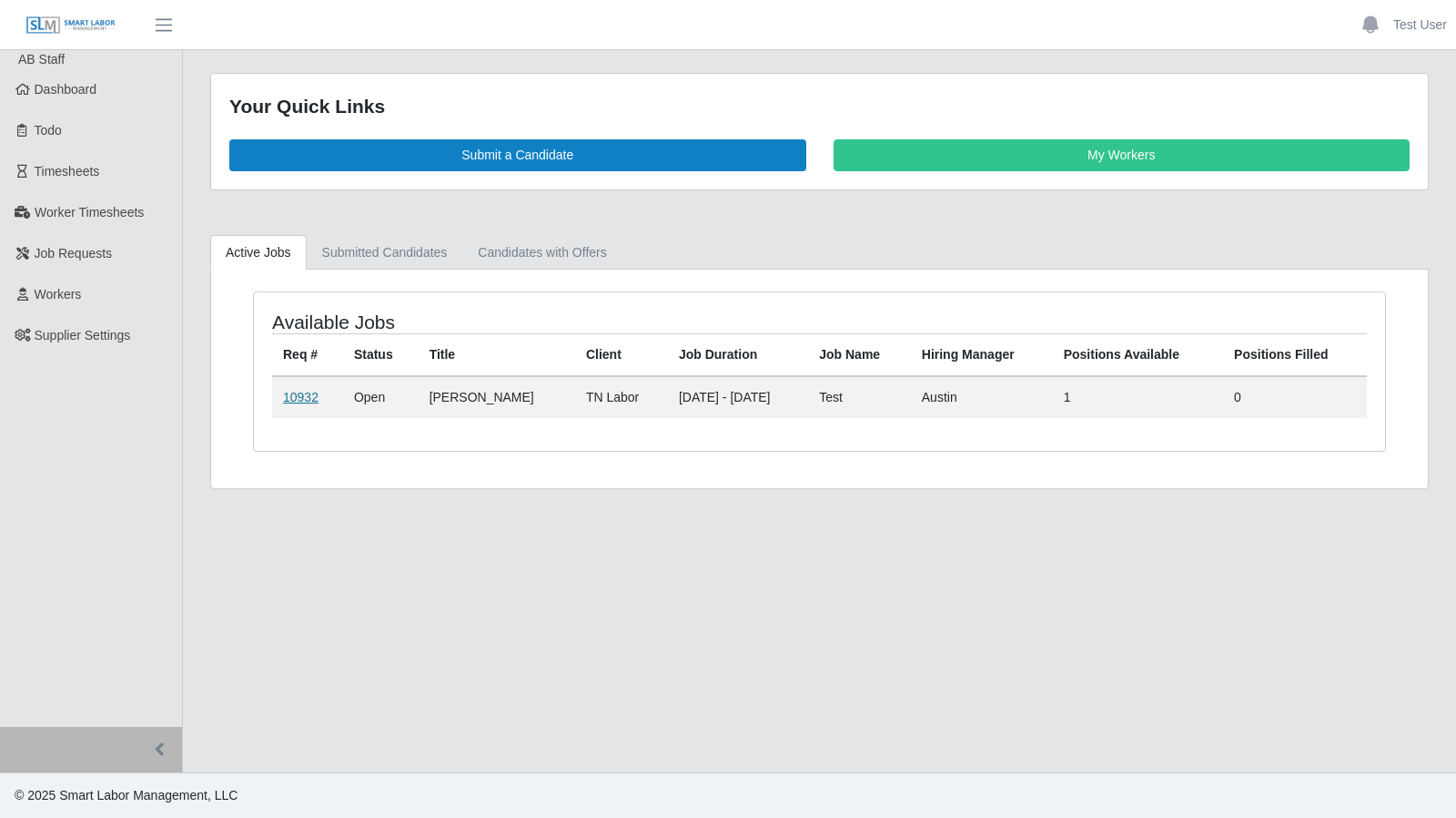
click at [306, 398] on link "10932" at bounding box center [300, 397] width 35 height 14
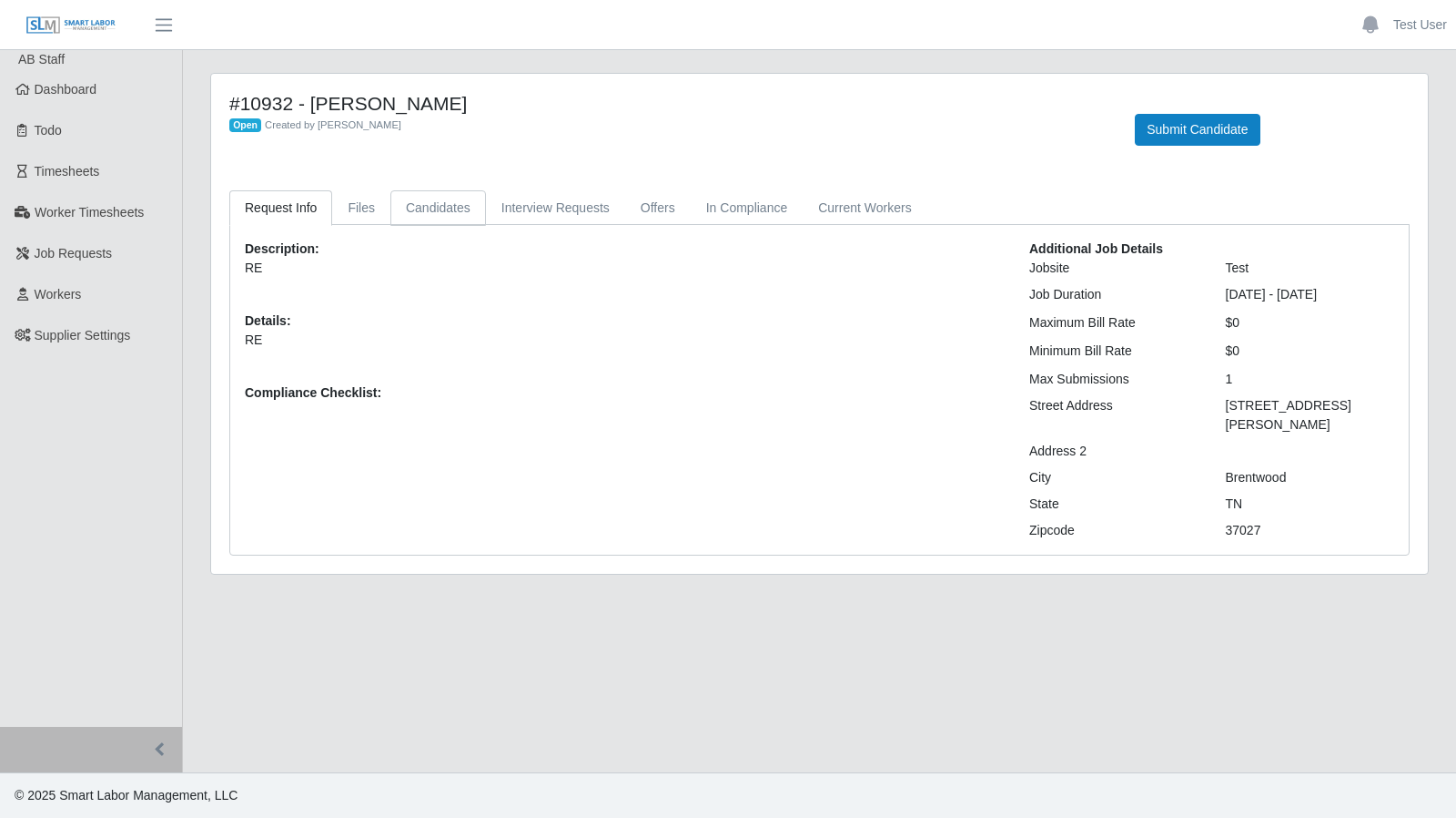
click at [456, 202] on link "Candidates" at bounding box center [439, 207] width 96 height 35
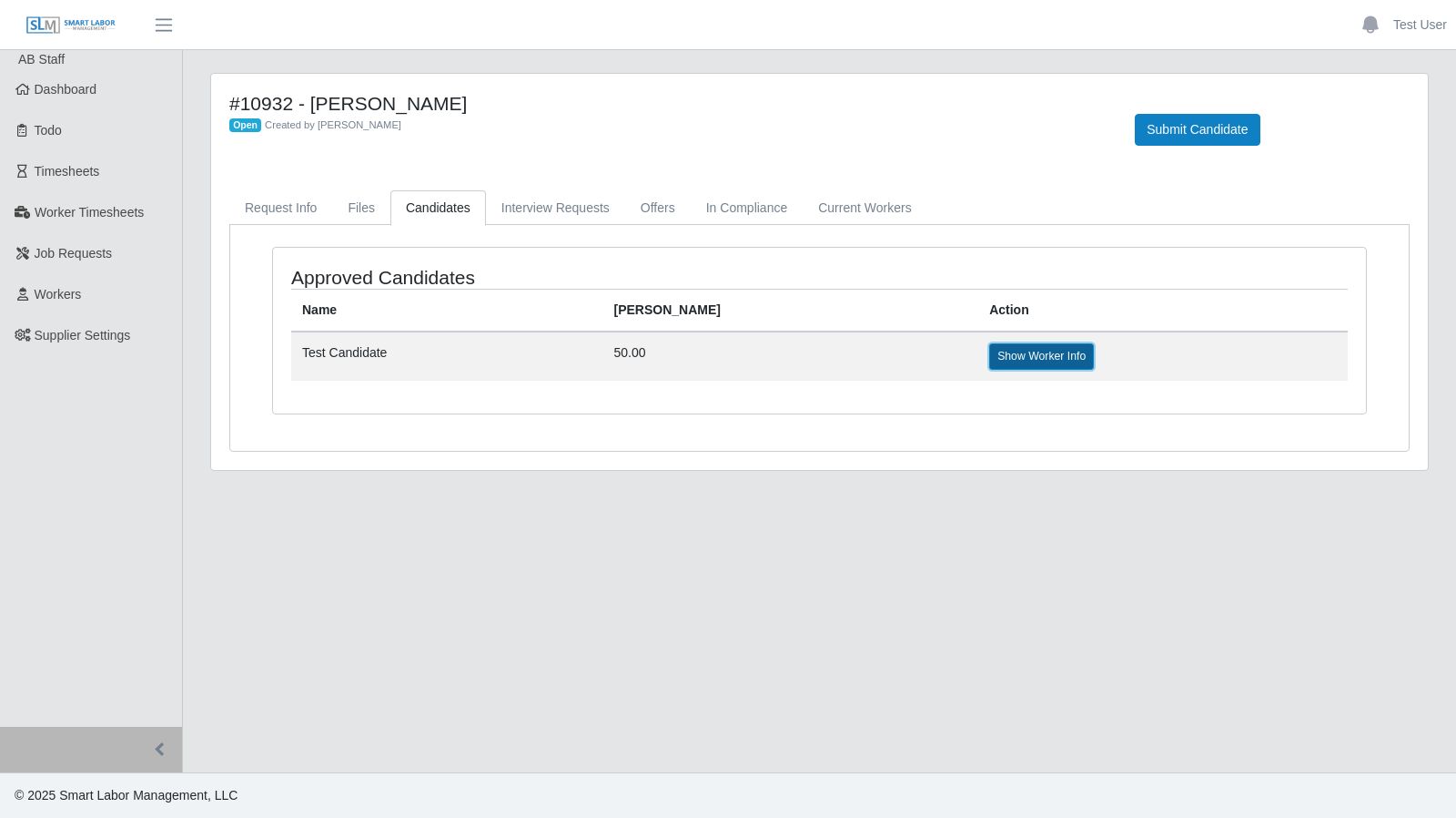
click at [990, 355] on link "Show Worker Info" at bounding box center [1042, 355] width 105 height 26
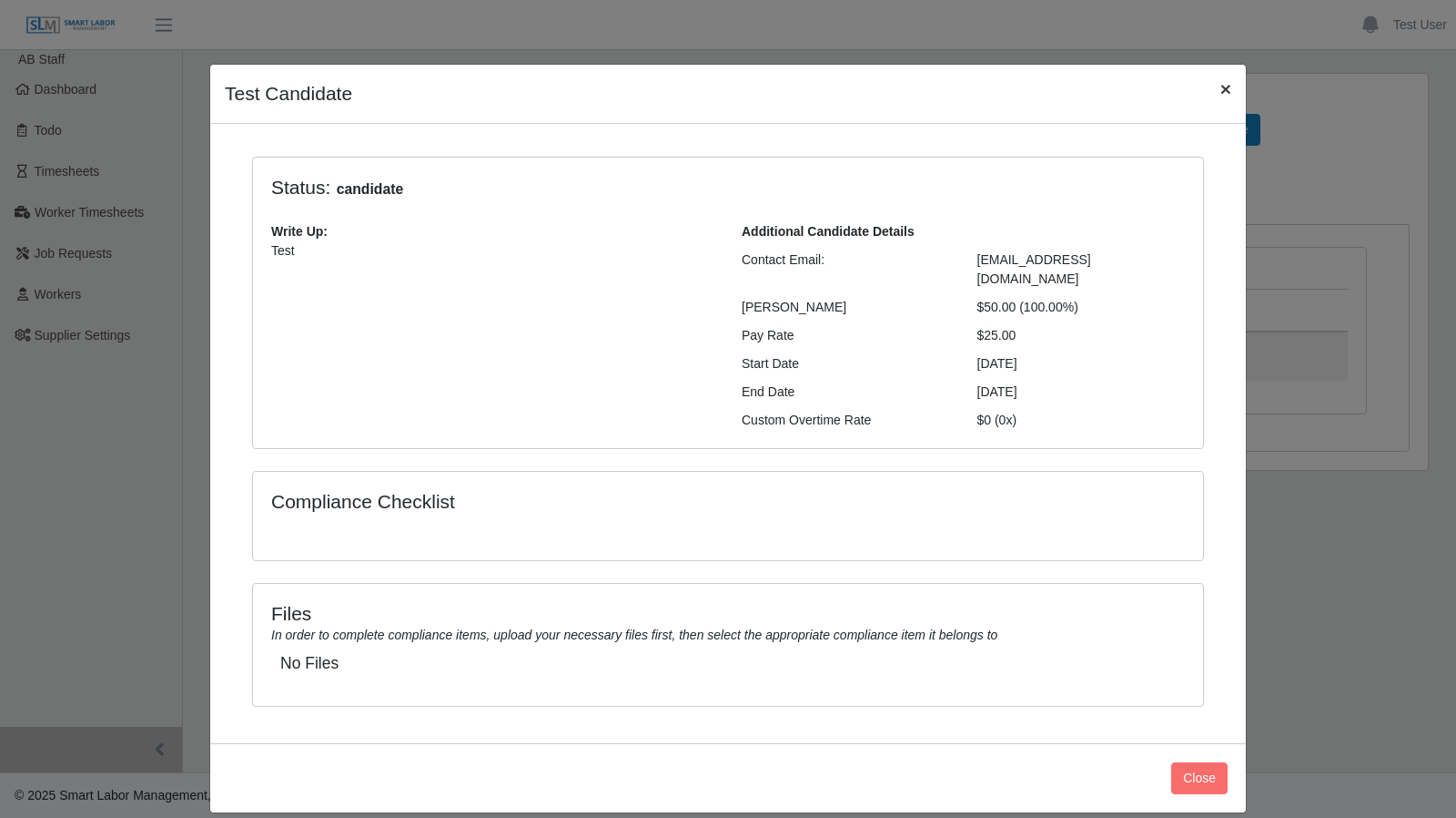
click at [1232, 89] on button "×" at bounding box center [1226, 89] width 40 height 48
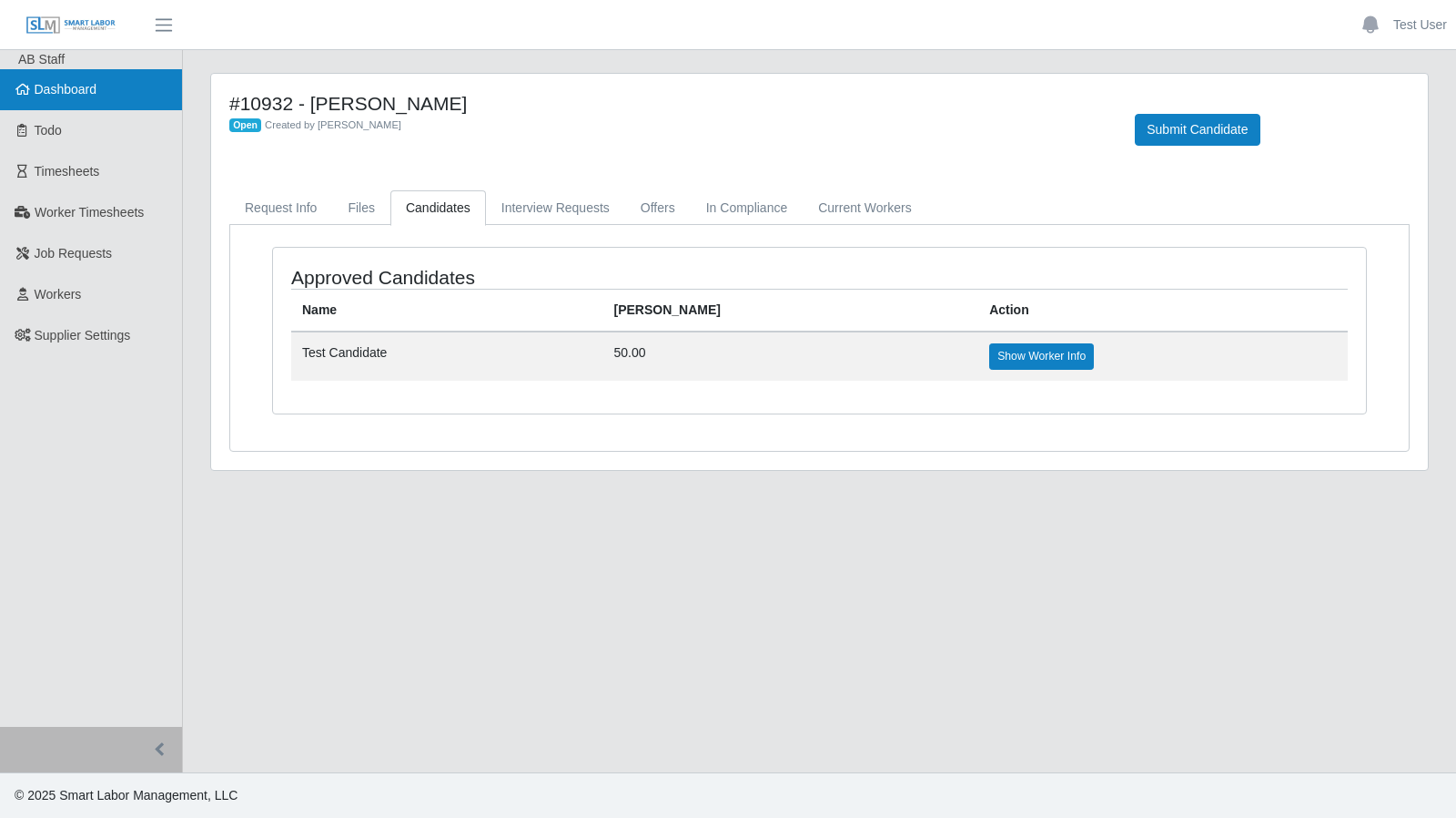
click at [76, 105] on link "Dashboard" at bounding box center [91, 89] width 182 height 41
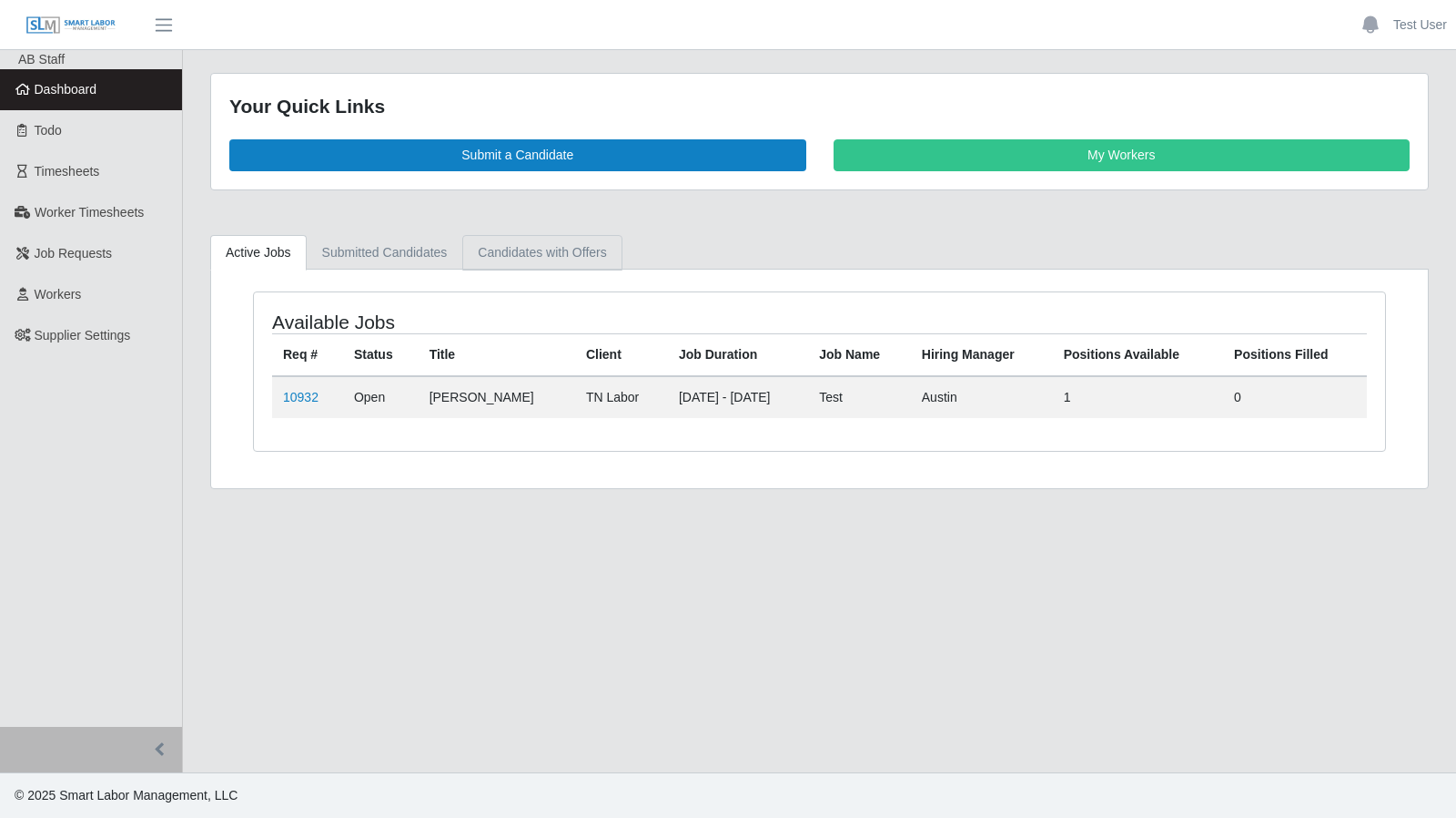
click at [566, 260] on link "Candidates with Offers" at bounding box center [542, 252] width 160 height 35
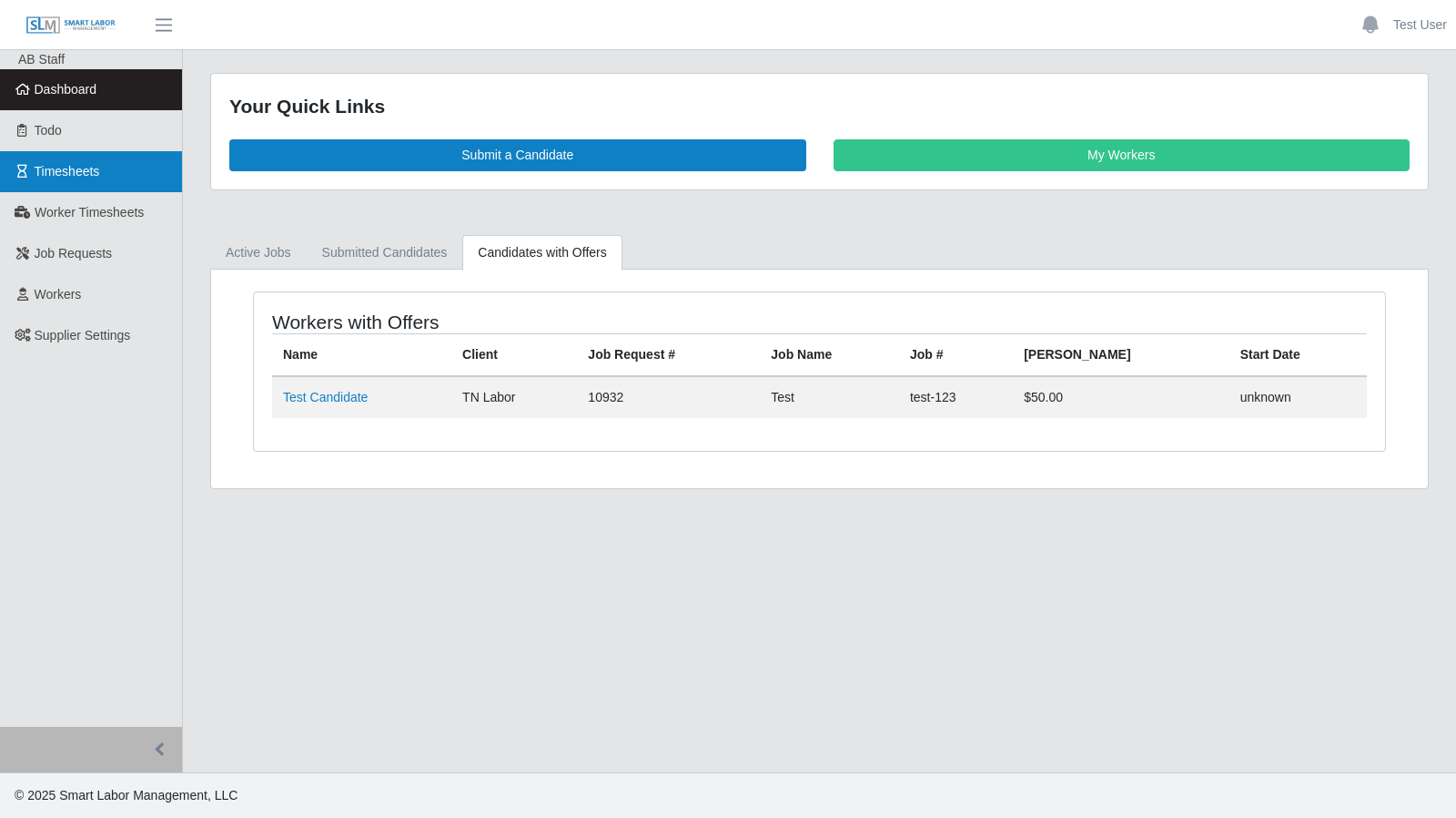
click at [49, 151] on link "Timesheets" at bounding box center [91, 171] width 182 height 41
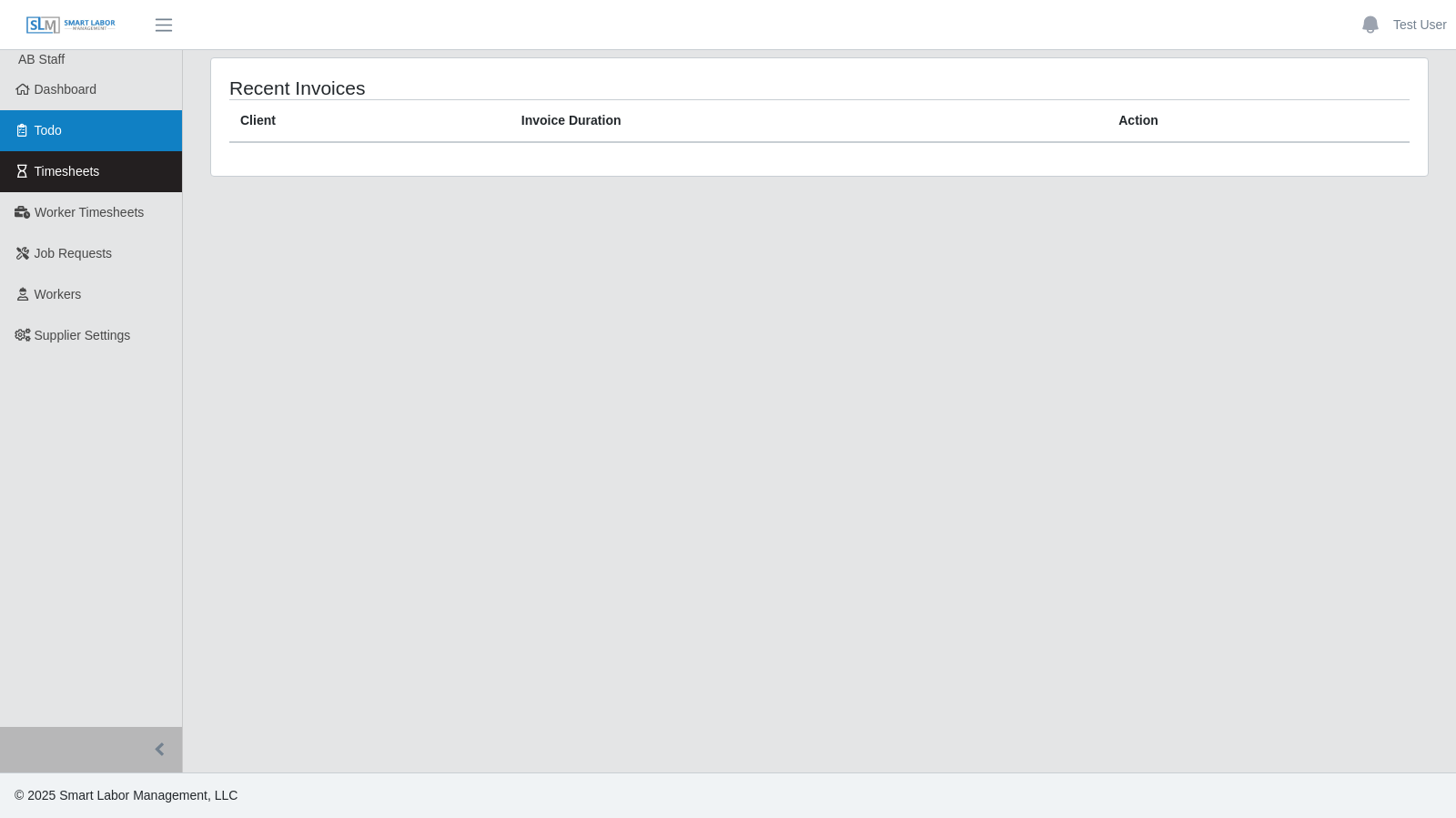
click at [48, 123] on span "Todo" at bounding box center [48, 130] width 28 height 14
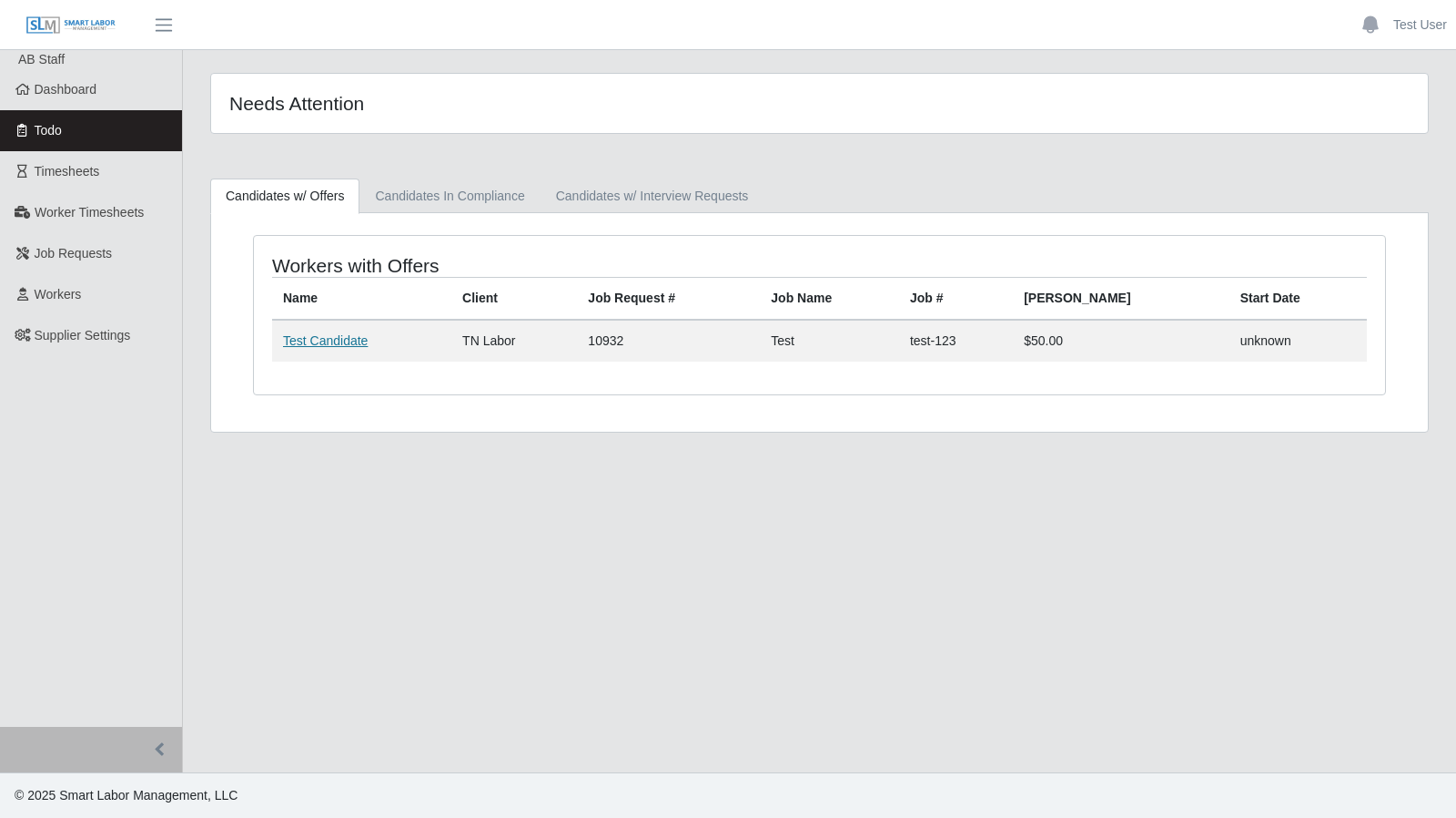
click at [340, 334] on link "Test Candidate" at bounding box center [325, 340] width 85 height 14
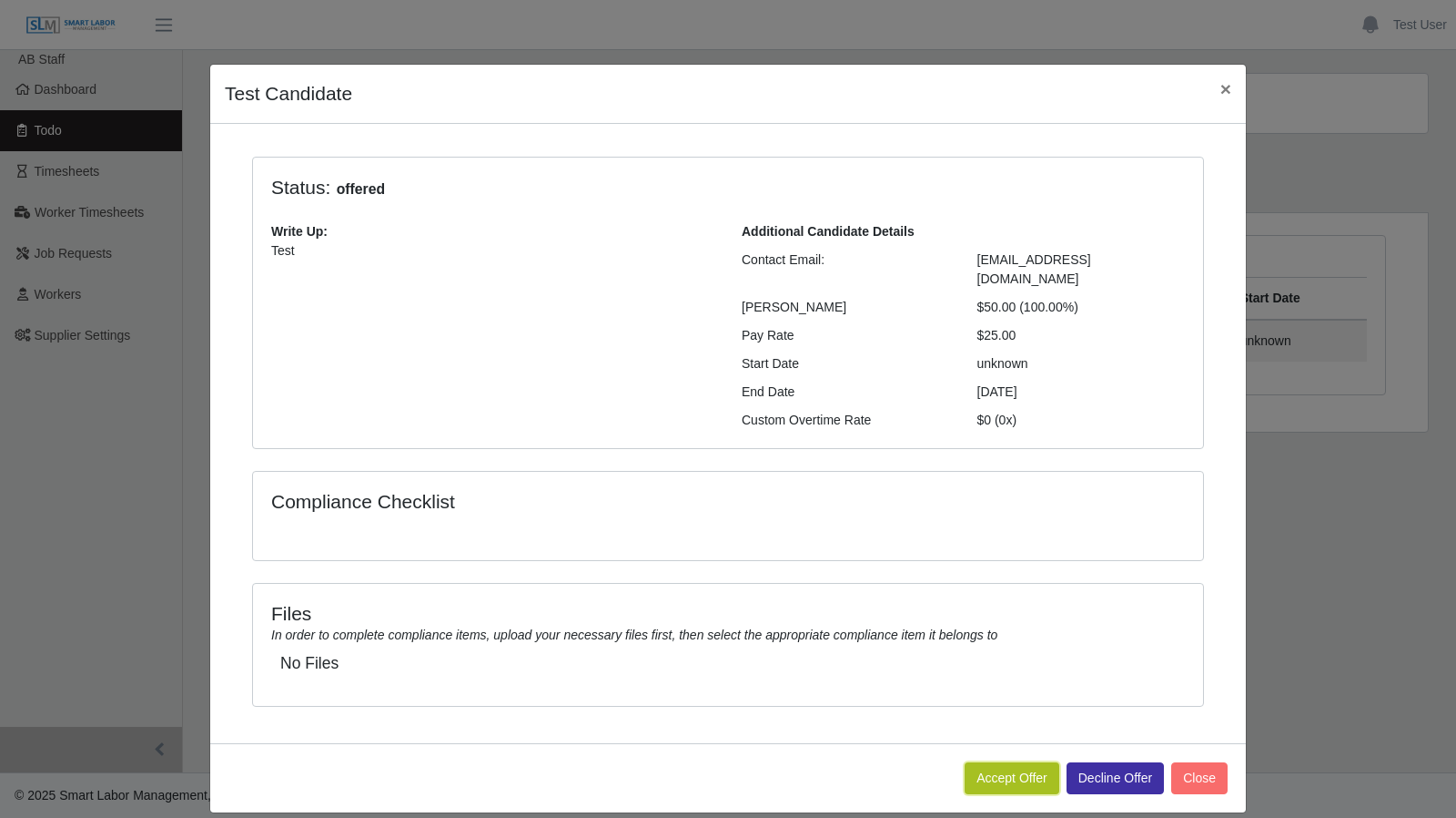
click at [1031, 762] on button "Accept Offer" at bounding box center [1012, 777] width 95 height 32
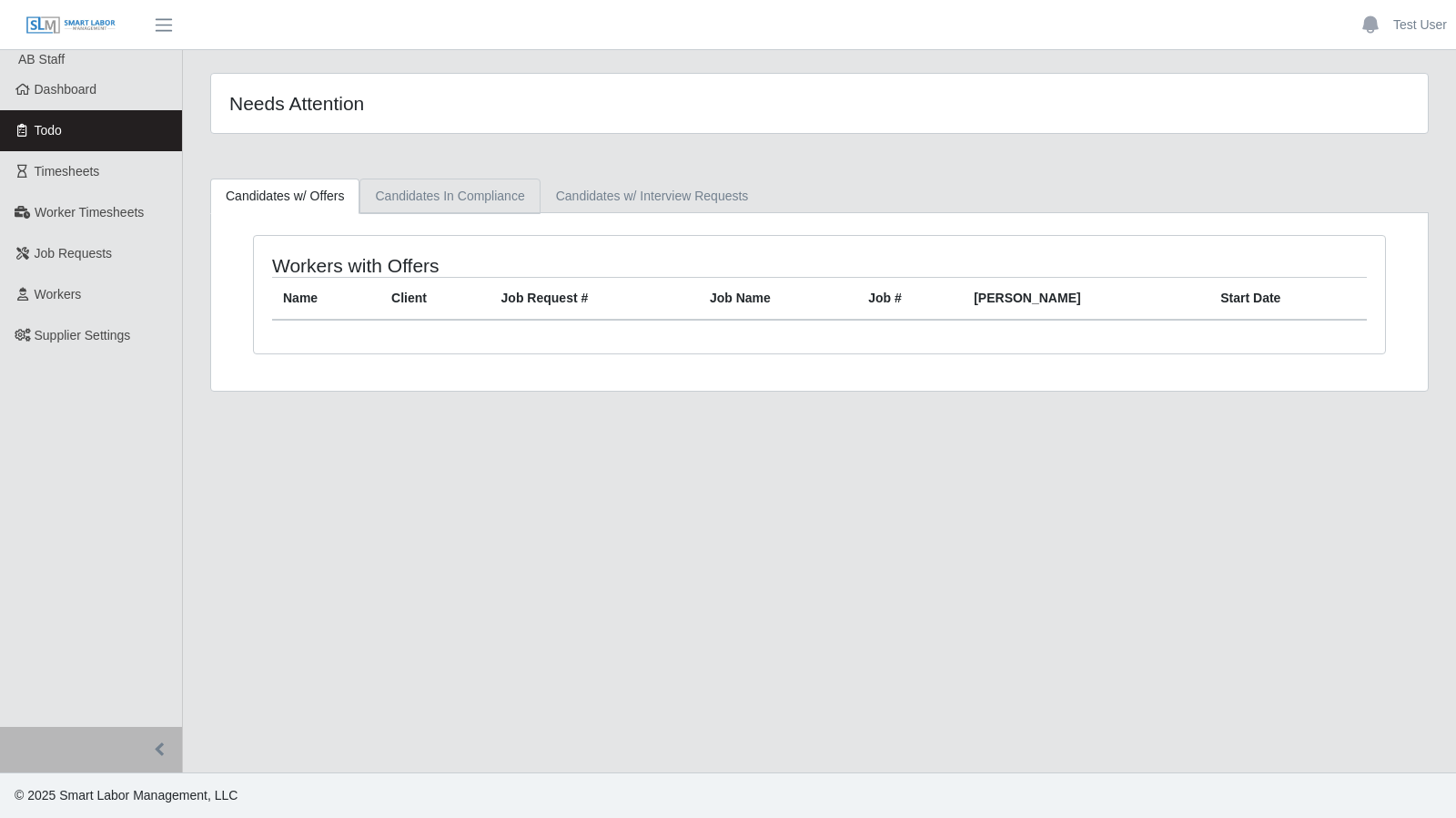
click at [529, 200] on link "Candidates In Compliance" at bounding box center [449, 196] width 181 height 35
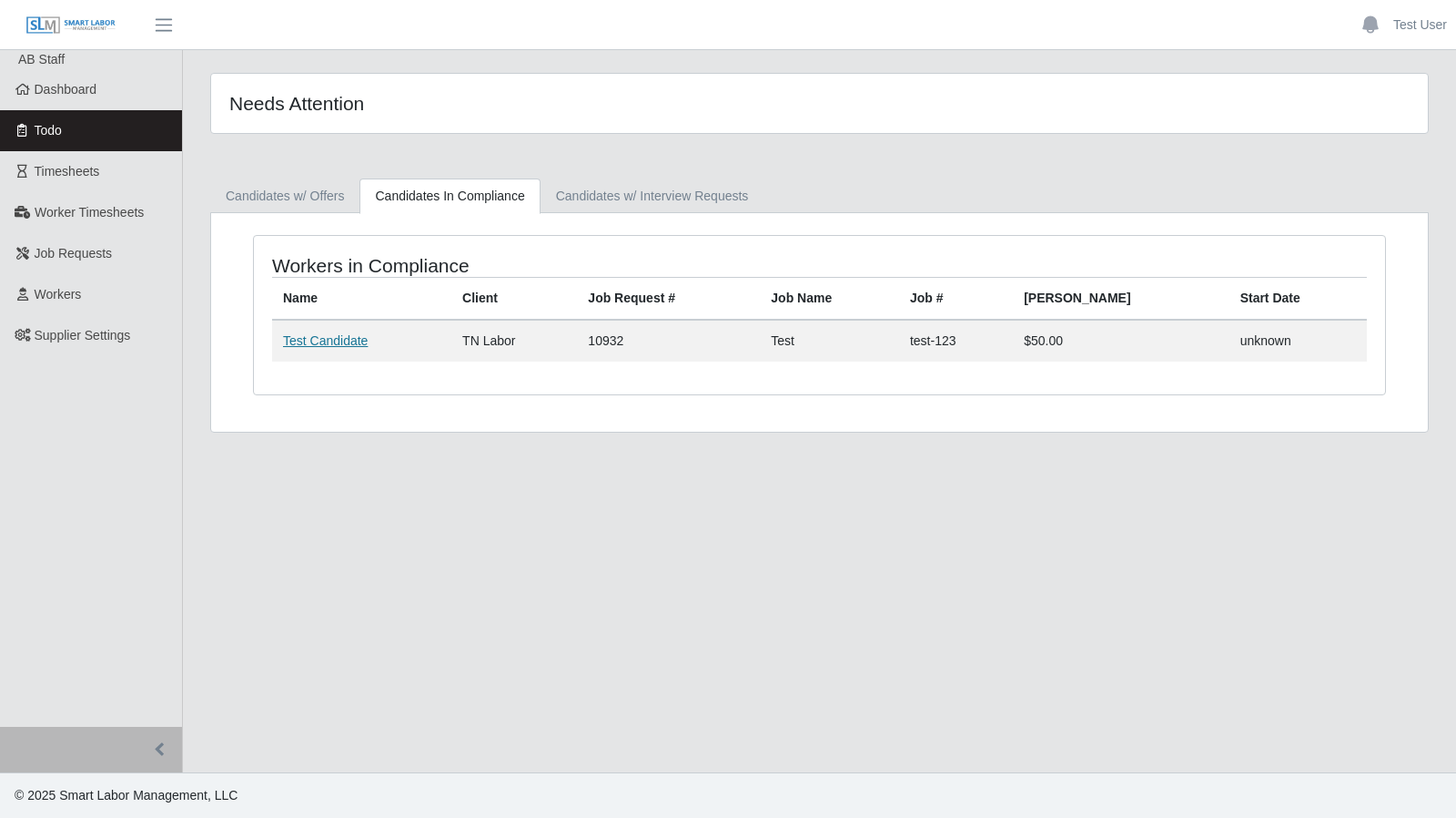
click at [333, 340] on link "Test Candidate" at bounding box center [325, 340] width 85 height 14
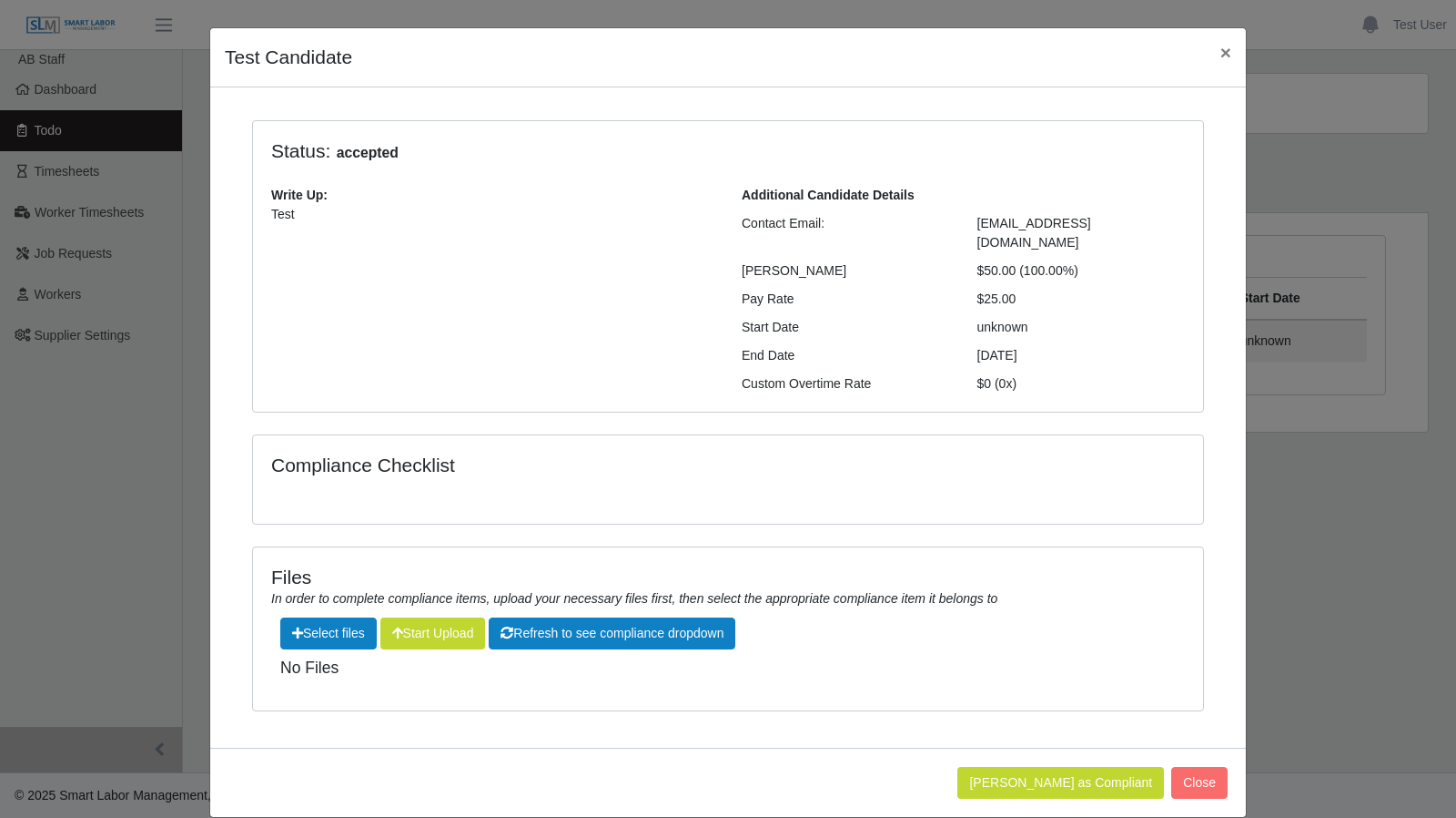
scroll to position [37, 0]
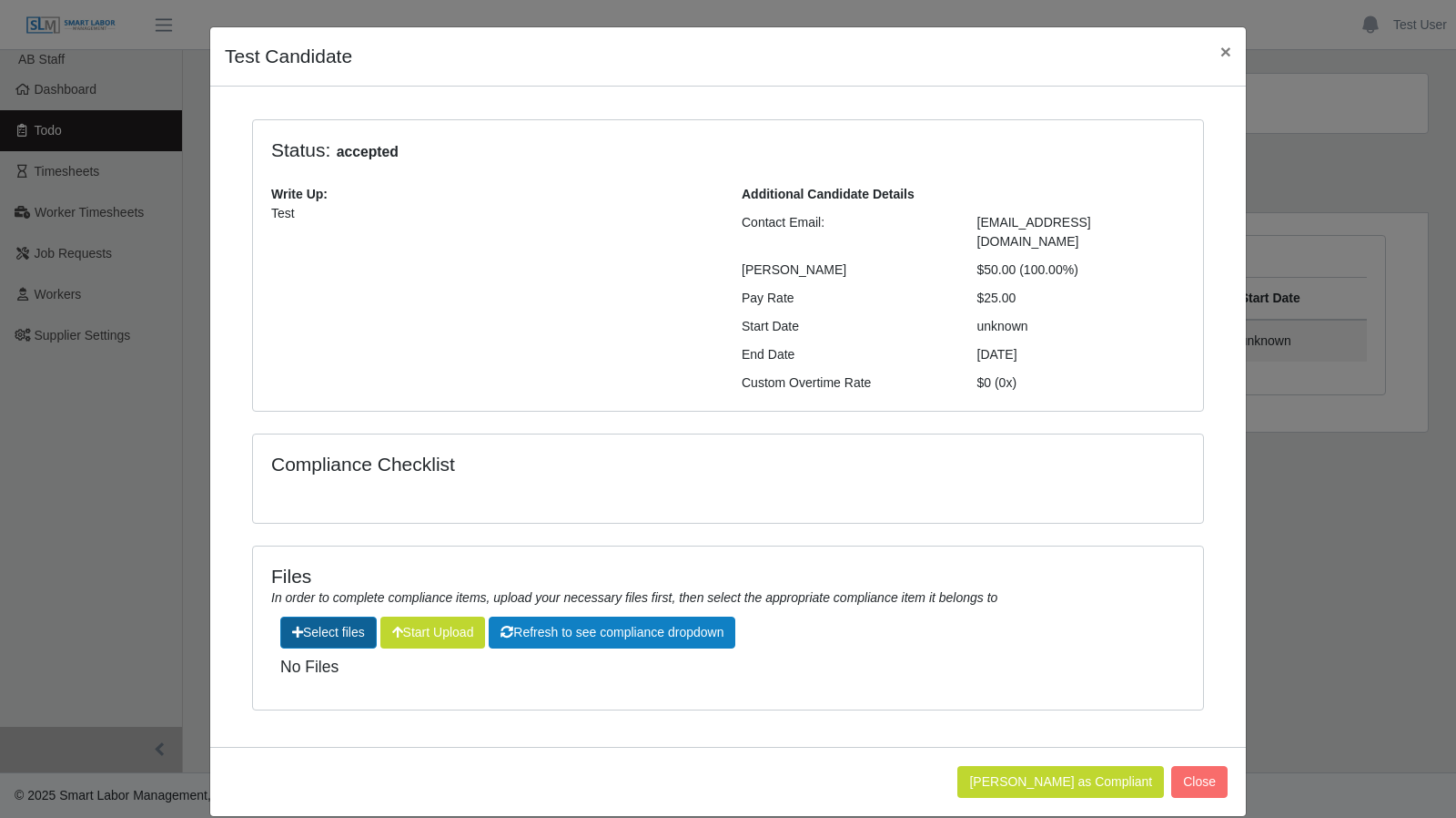
click at [335, 617] on label"] at bounding box center [328, 632] width 95 height 30
click at [365, 660] on input "file" at bounding box center [365, 660] width 1 height 1
click at [317, 618] on label"] at bounding box center [328, 632] width 95 height 30
click at [365, 660] on input "file" at bounding box center [365, 660] width 1 height 1
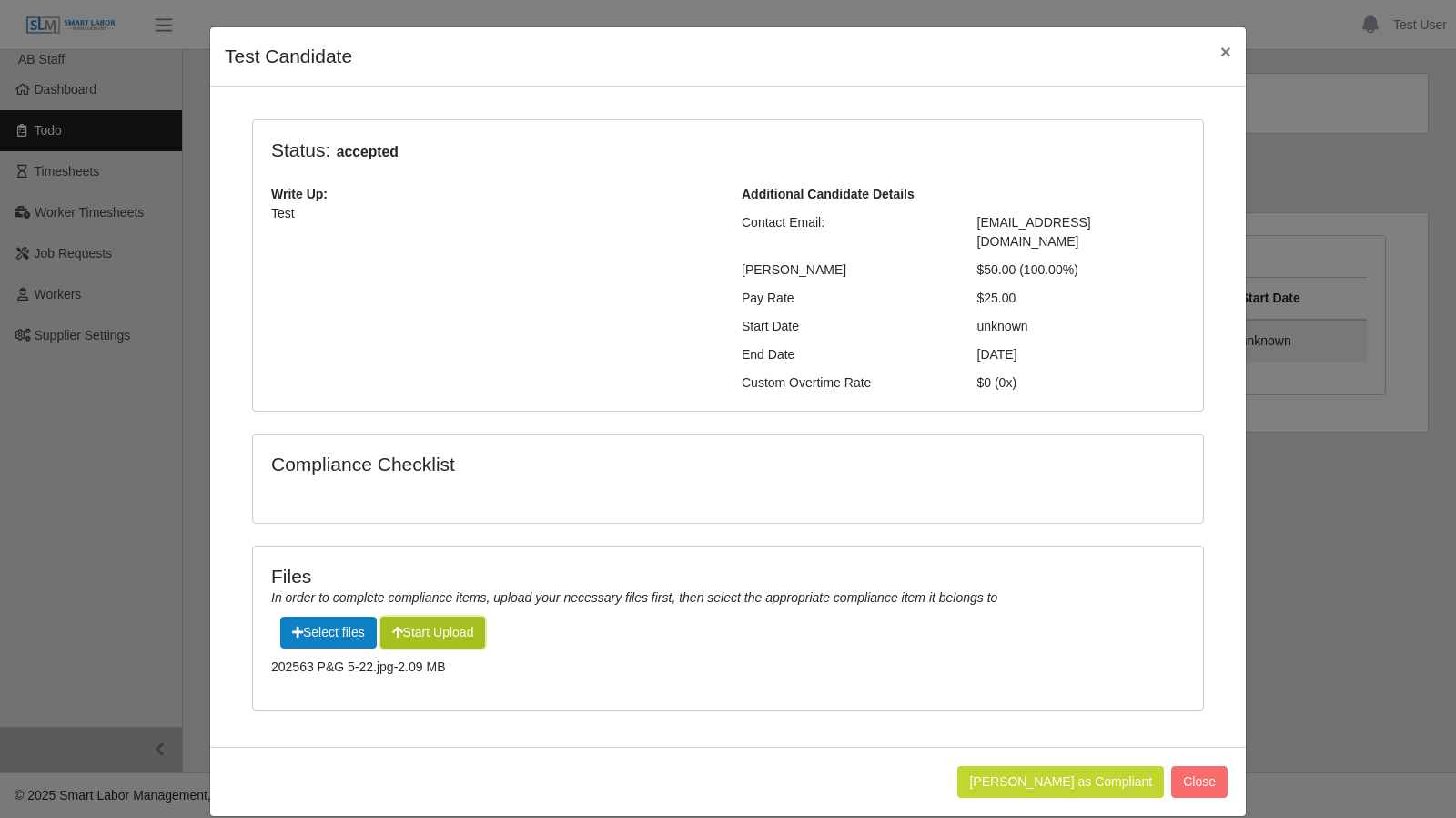
click at [421, 619] on button "Start Upload" at bounding box center [433, 632] width 106 height 32
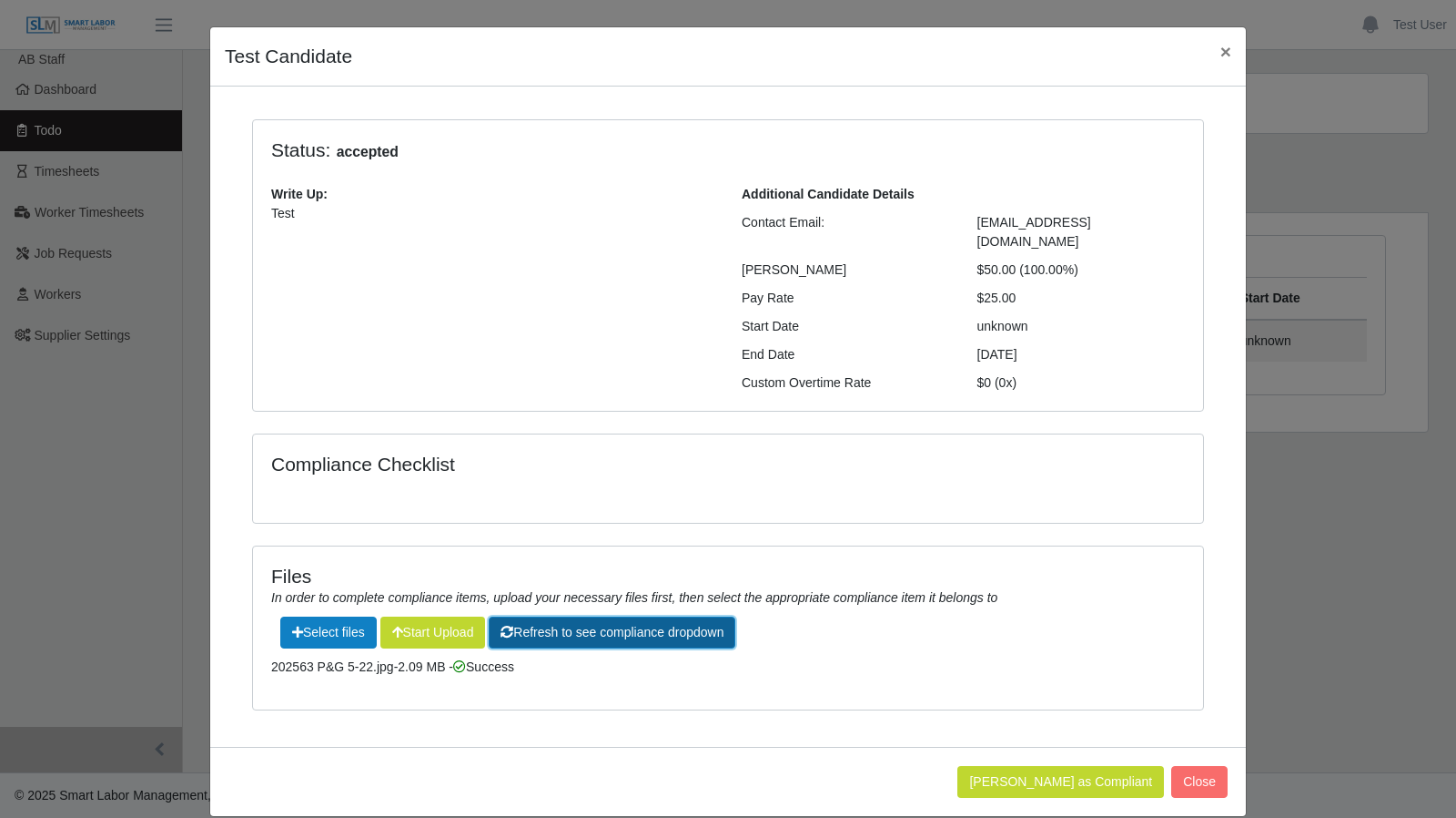
click at [607, 617] on button "Refresh to see compliance dropdown" at bounding box center [612, 632] width 246 height 32
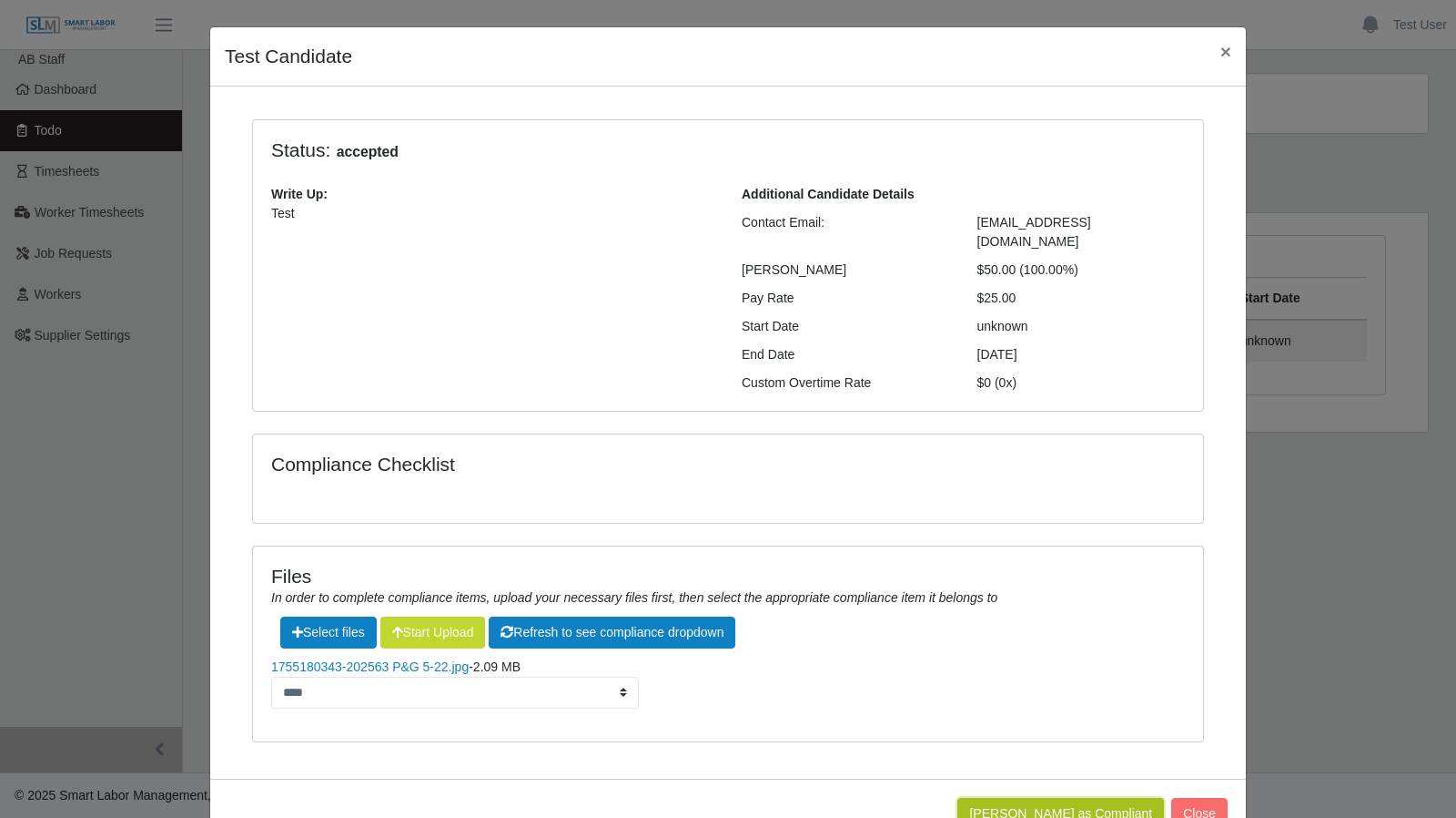
click at [1118, 798] on button "Mark Worker as Compliant" at bounding box center [1060, 813] width 206 height 32
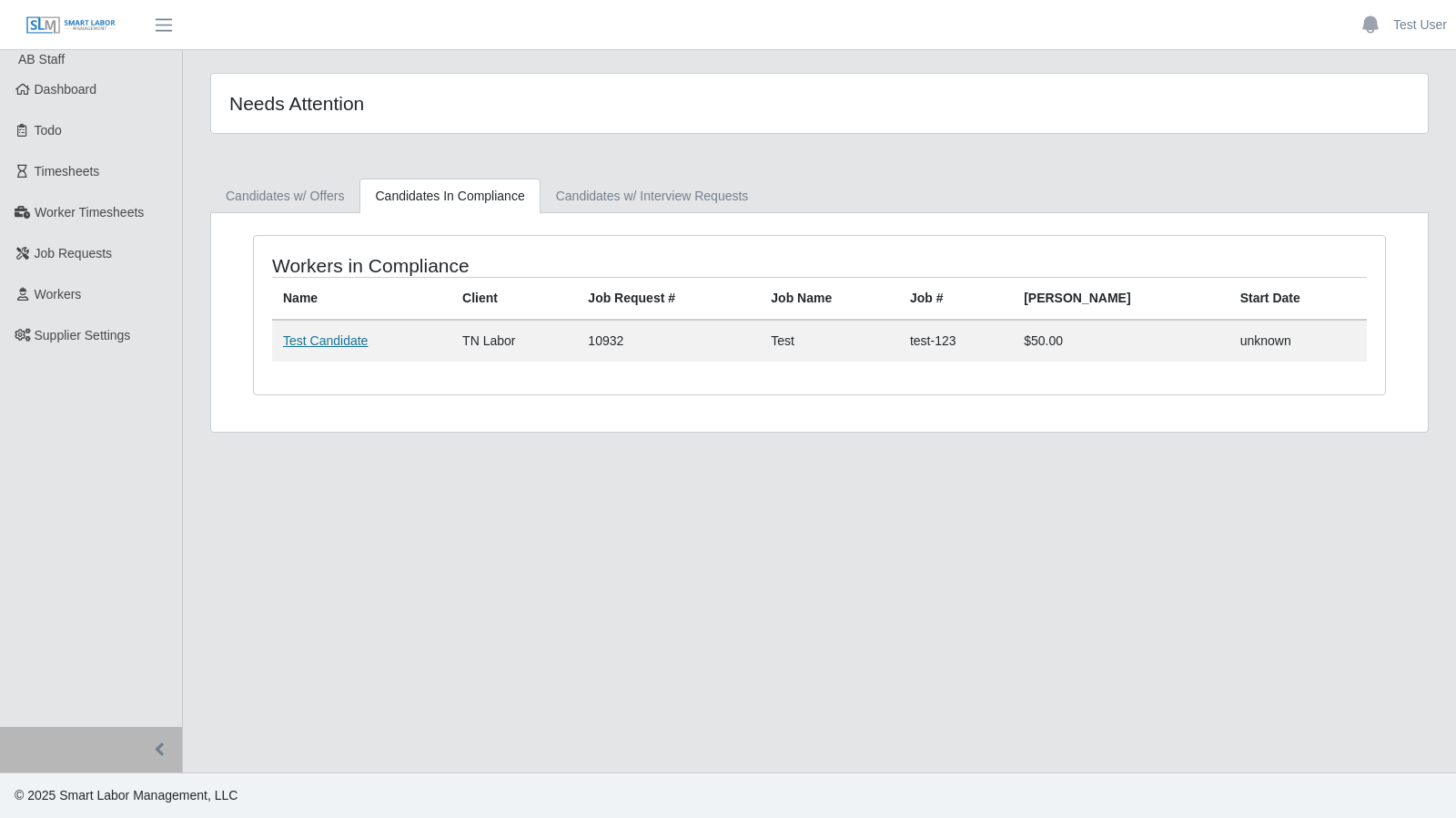
click at [334, 339] on link "Test Candidate" at bounding box center [325, 340] width 85 height 14
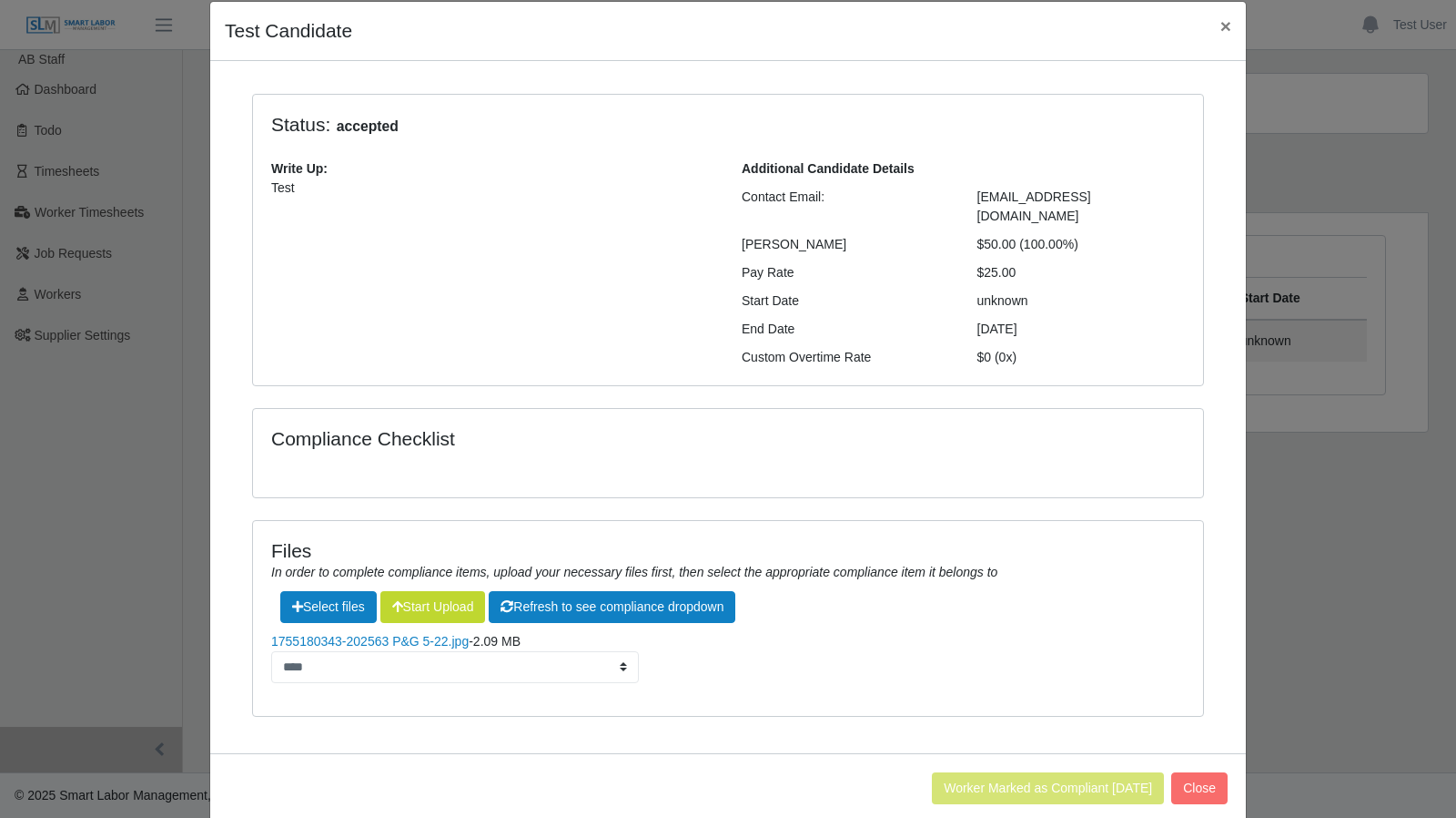
scroll to position [69, 0]
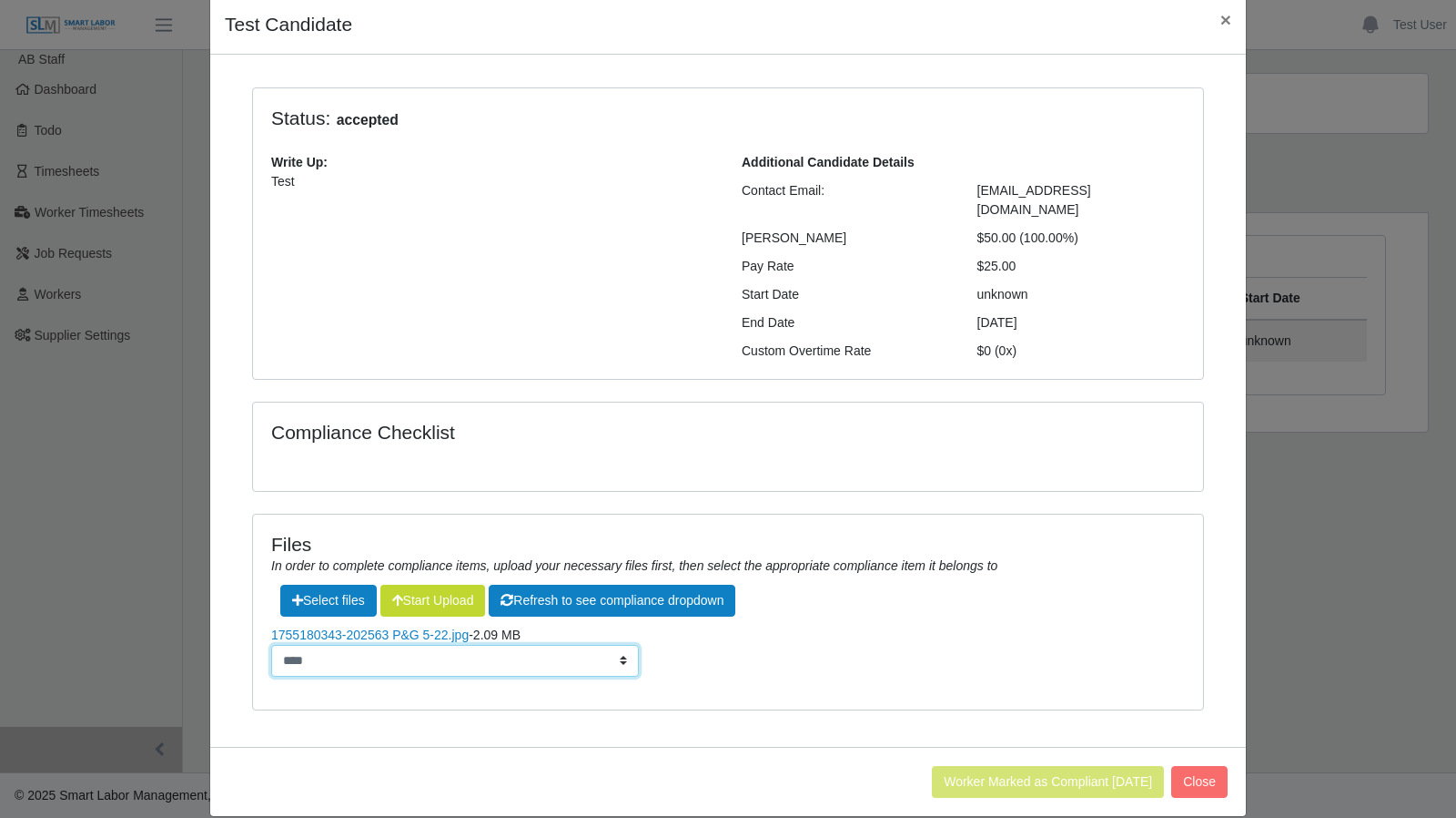
click at [613, 646] on select "****" at bounding box center [455, 660] width 368 height 32
drag, startPoint x: 613, startPoint y: 646, endPoint x: 917, endPoint y: 711, distance: 310.9
click at [613, 646] on select "****" at bounding box center [455, 660] width 368 height 32
click at [1199, 765] on button "Close" at bounding box center [1199, 781] width 56 height 32
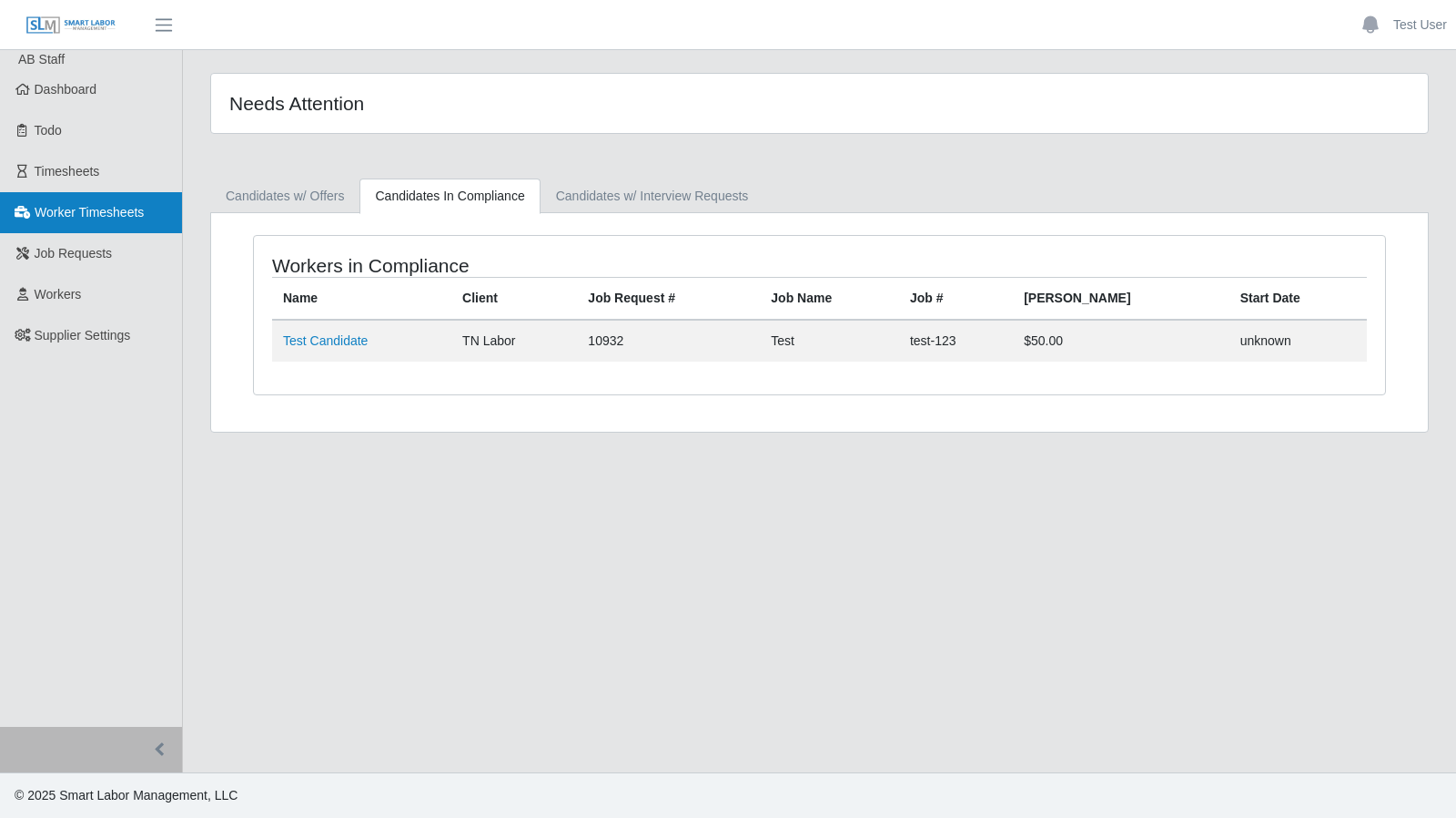
click at [118, 209] on span "Worker Timesheets" at bounding box center [89, 211] width 109 height 14
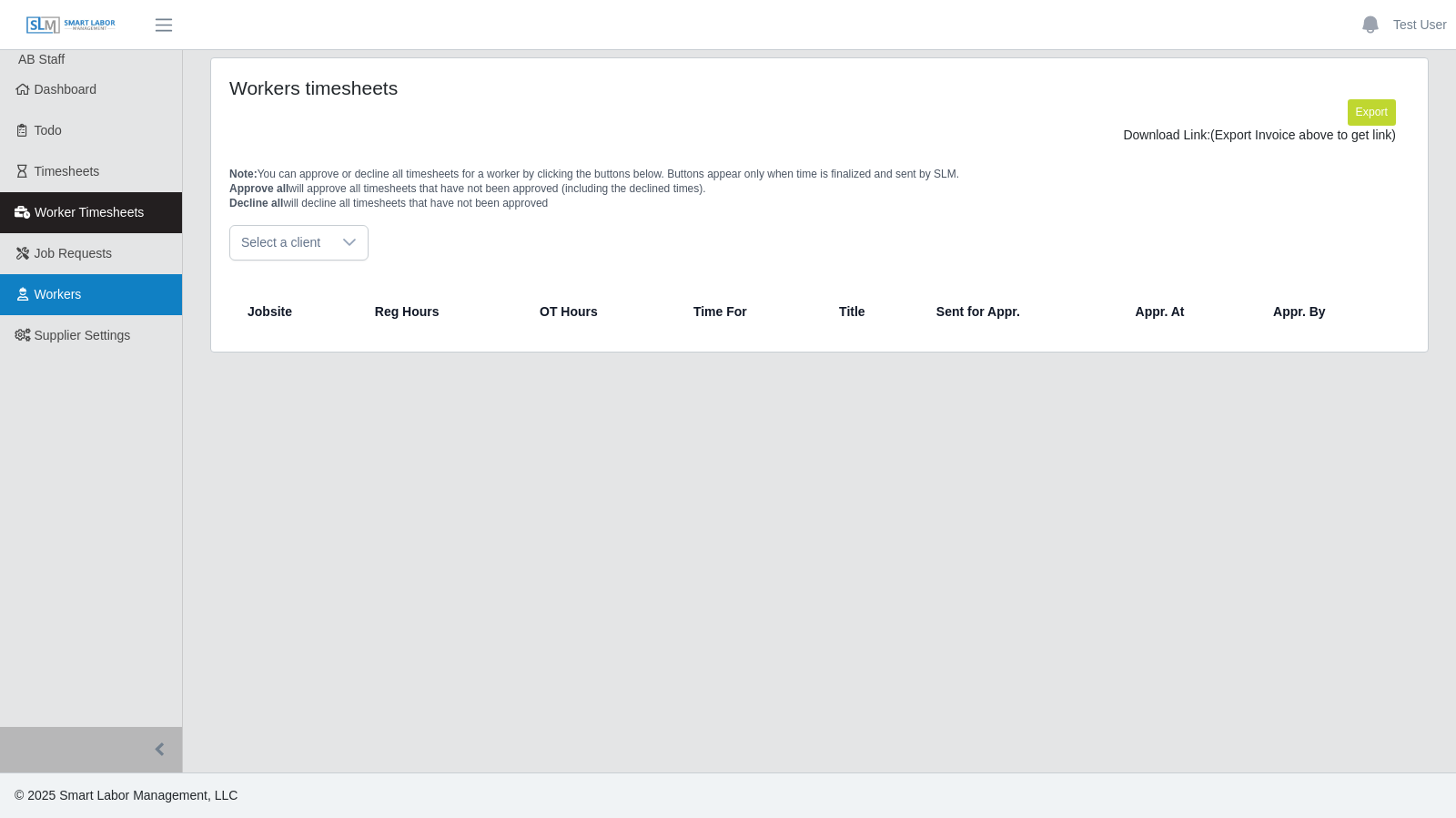
click at [80, 289] on span "Workers" at bounding box center [58, 293] width 48 height 14
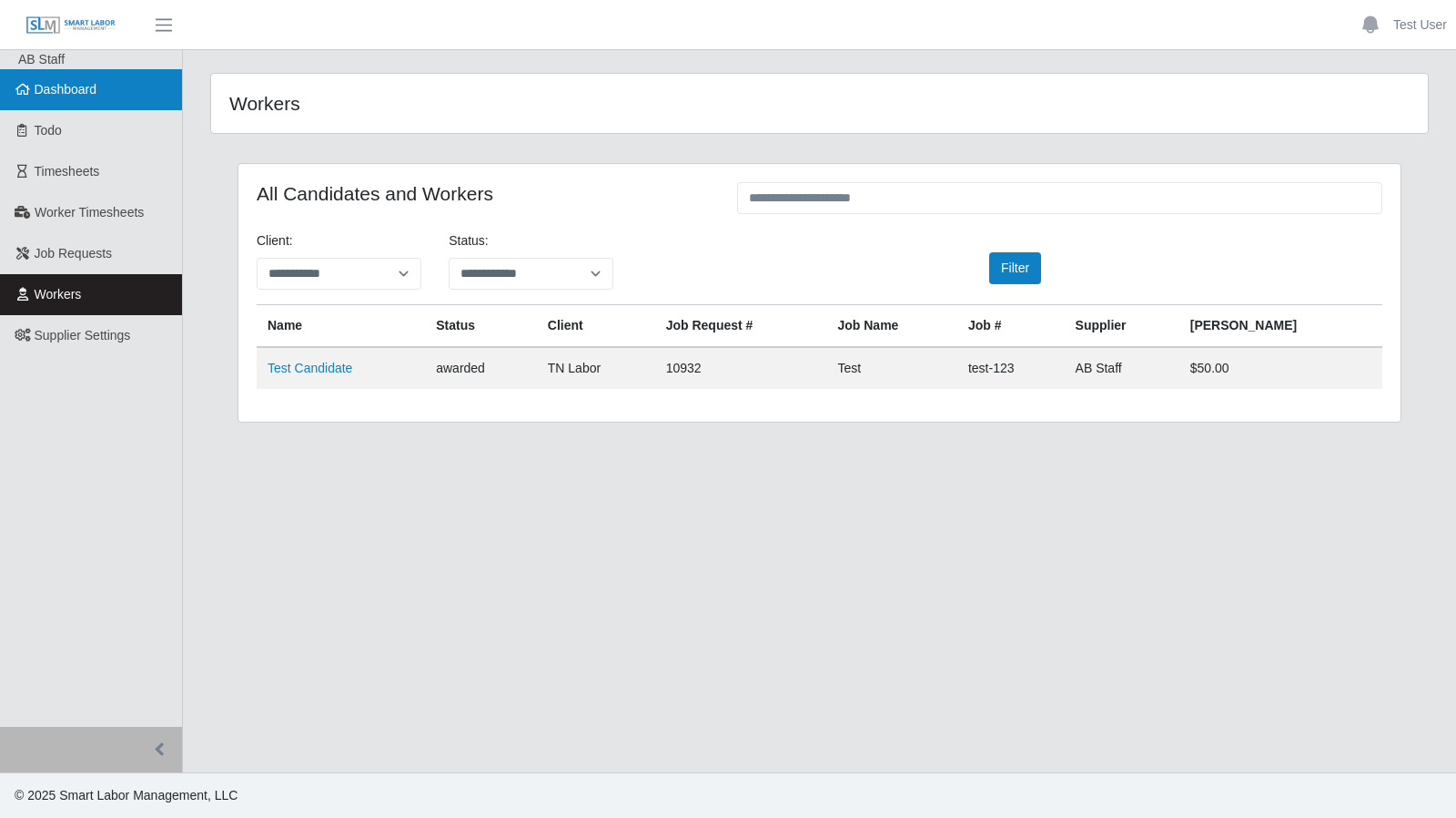
click at [64, 87] on span "Dashboard" at bounding box center [66, 89] width 63 height 14
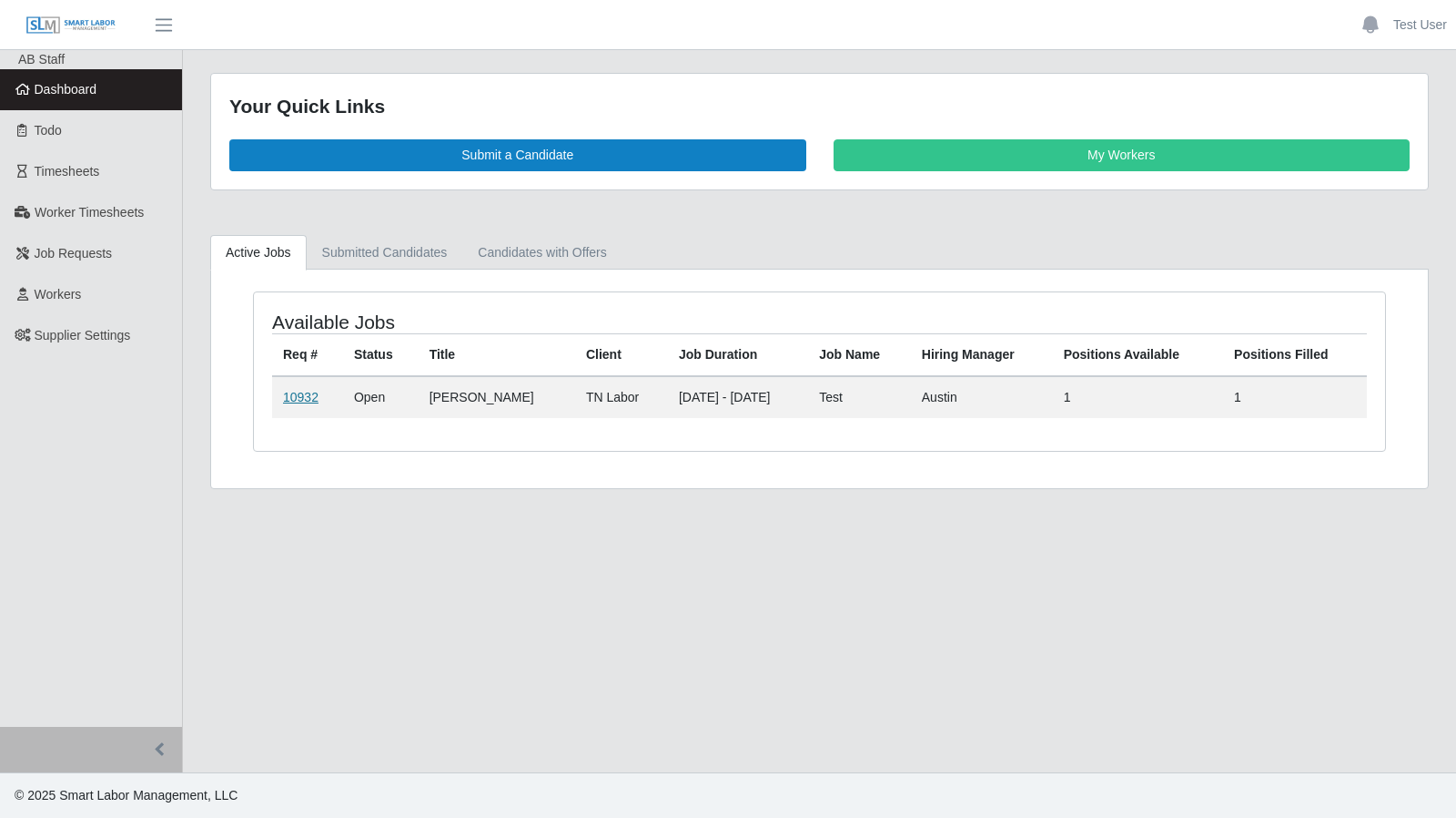
click at [299, 395] on link "10932" at bounding box center [300, 397] width 35 height 14
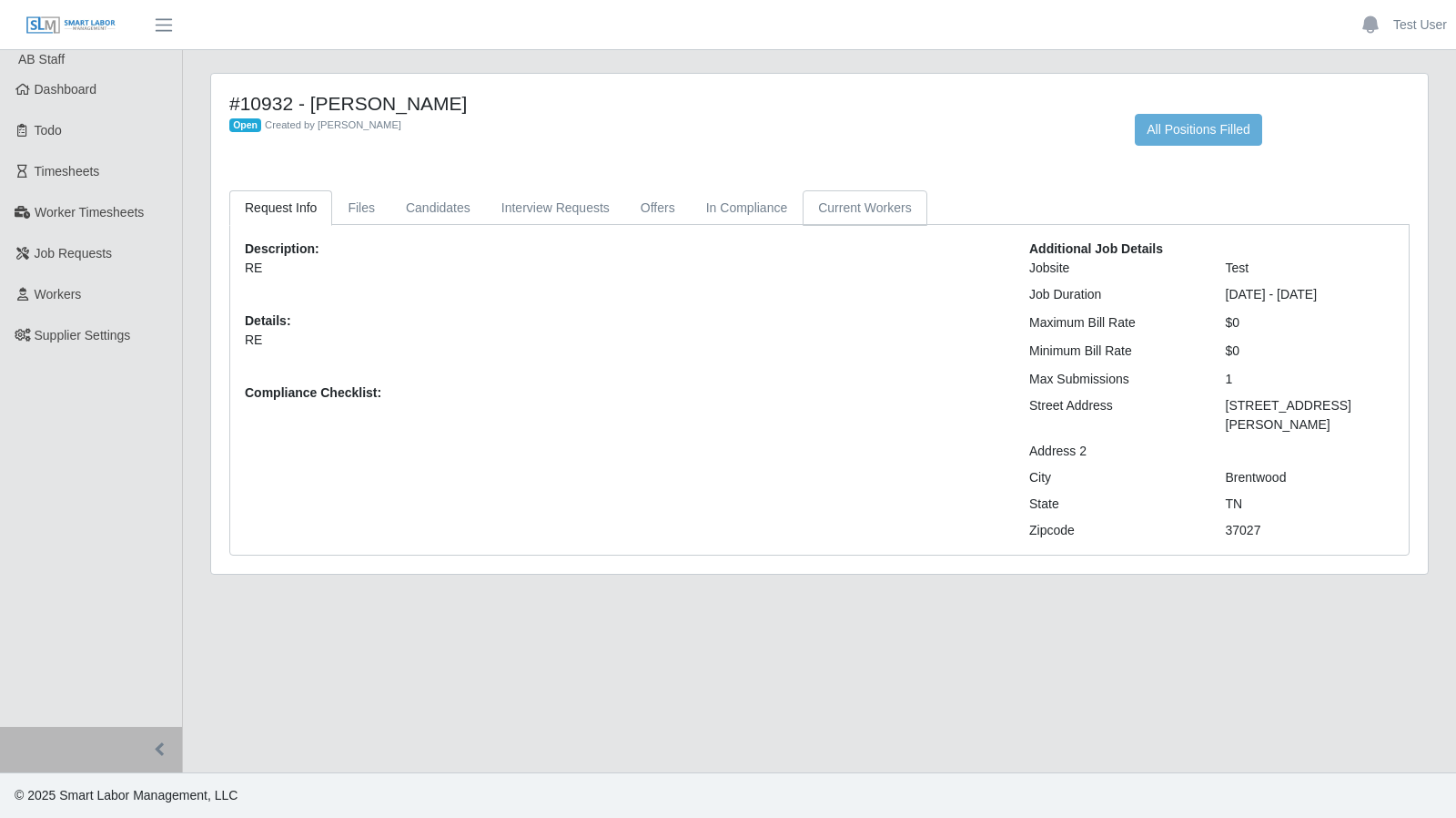
click at [853, 214] on link "Current Workers" at bounding box center [865, 207] width 124 height 35
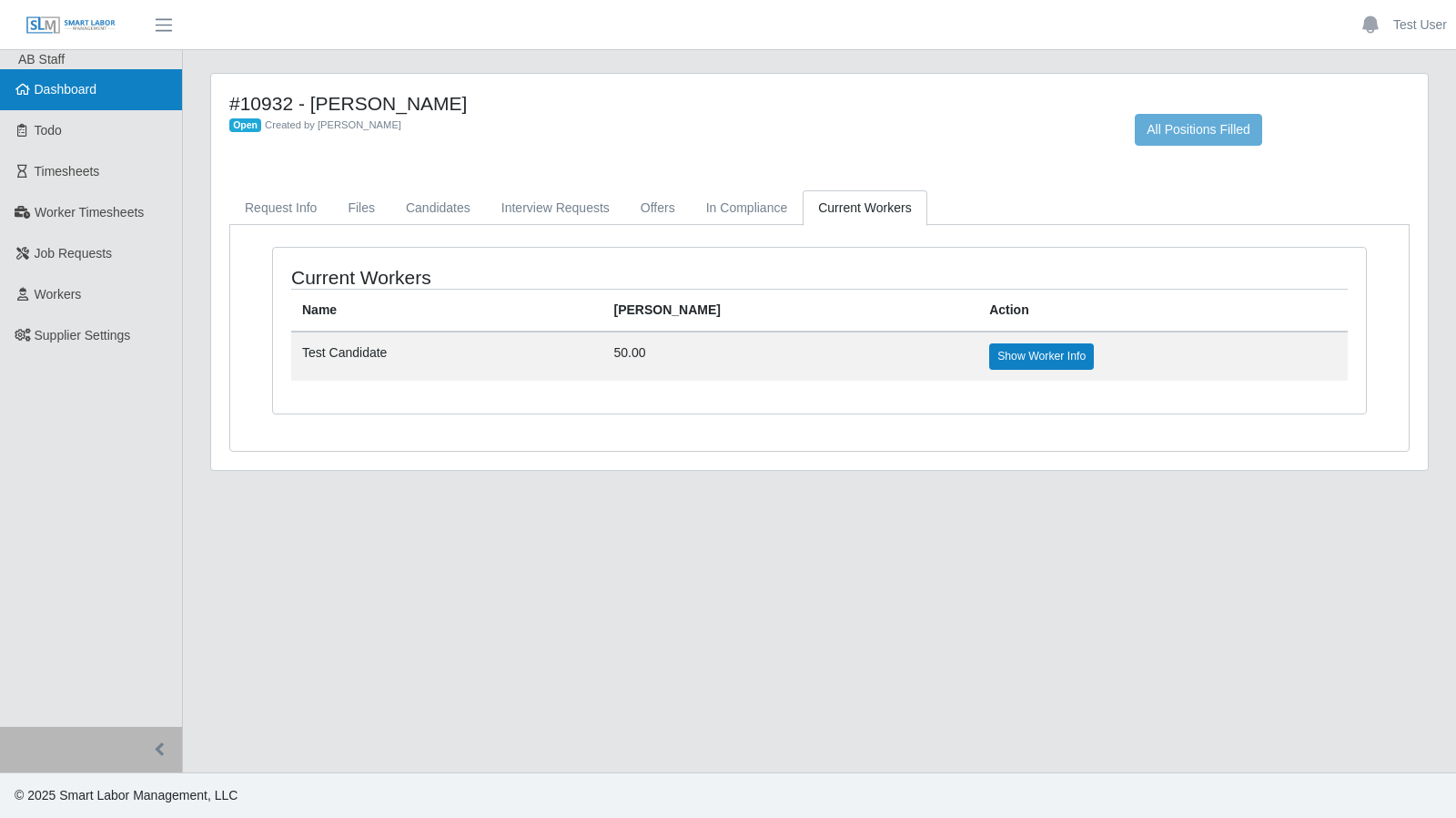
click at [79, 96] on span "Dashboard" at bounding box center [66, 89] width 63 height 14
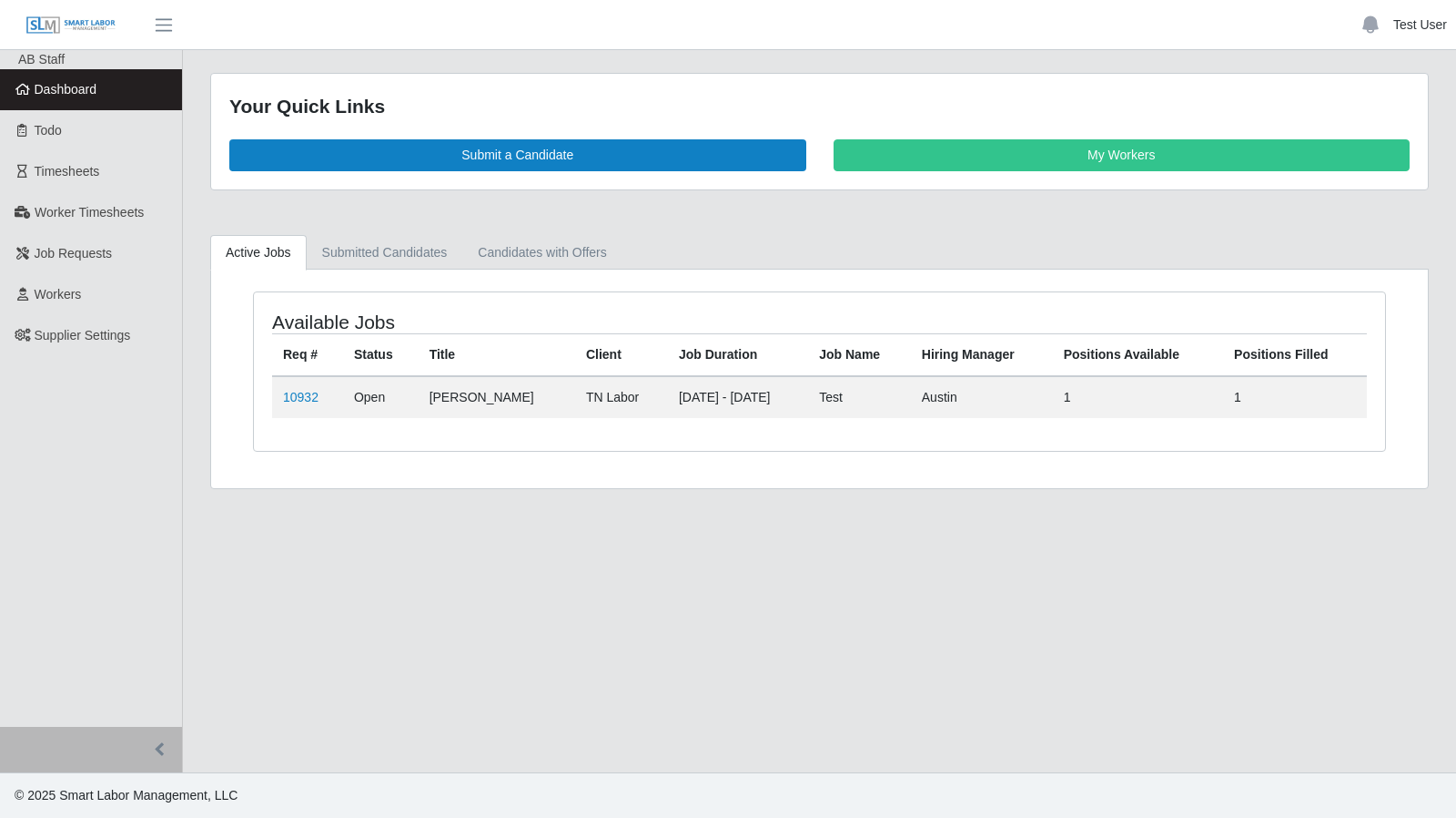
click at [1416, 21] on link "Test User" at bounding box center [1421, 25] width 54 height 19
click at [1396, 127] on link "Logout" at bounding box center [1373, 126] width 163 height 38
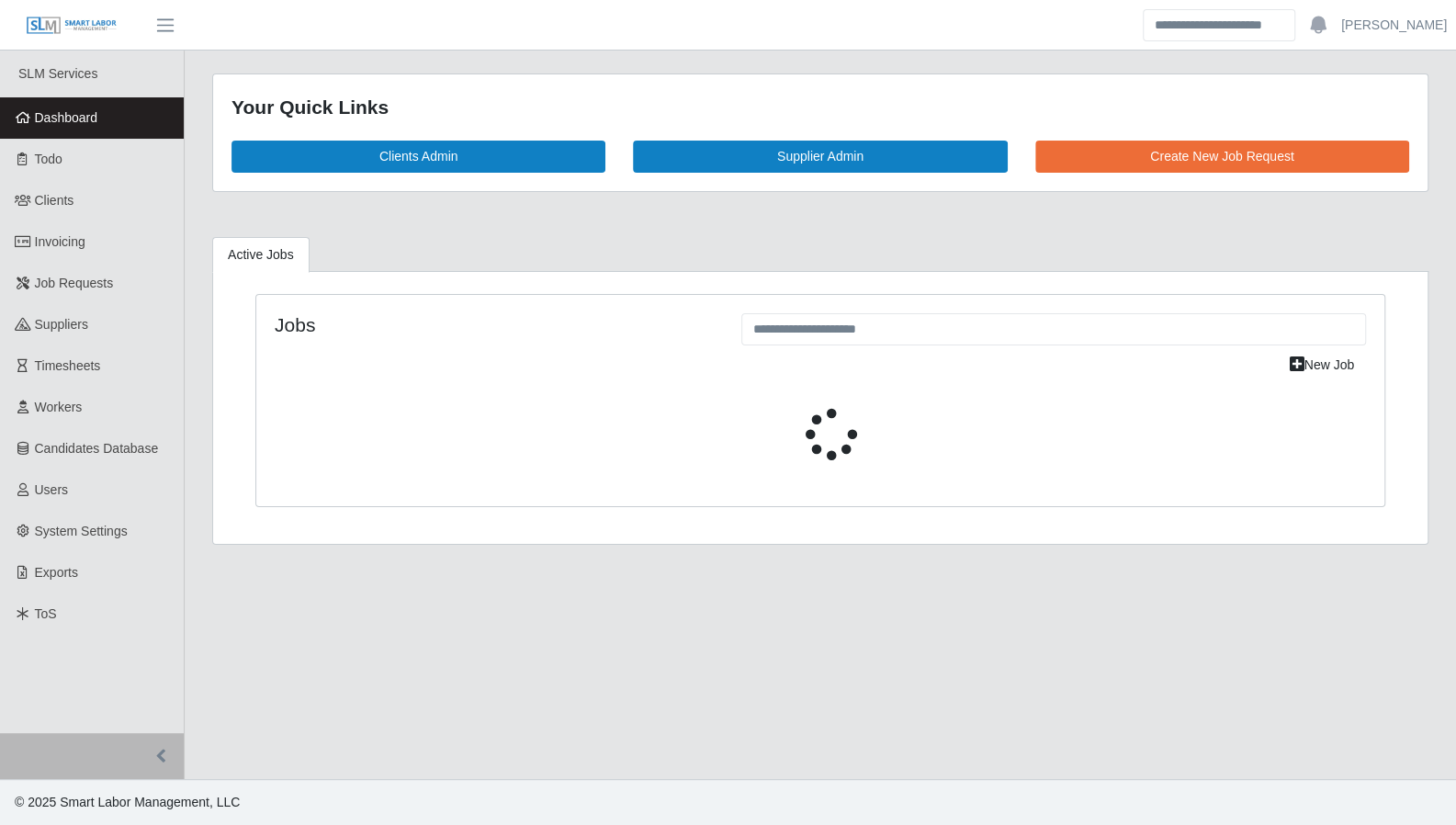
select select "****"
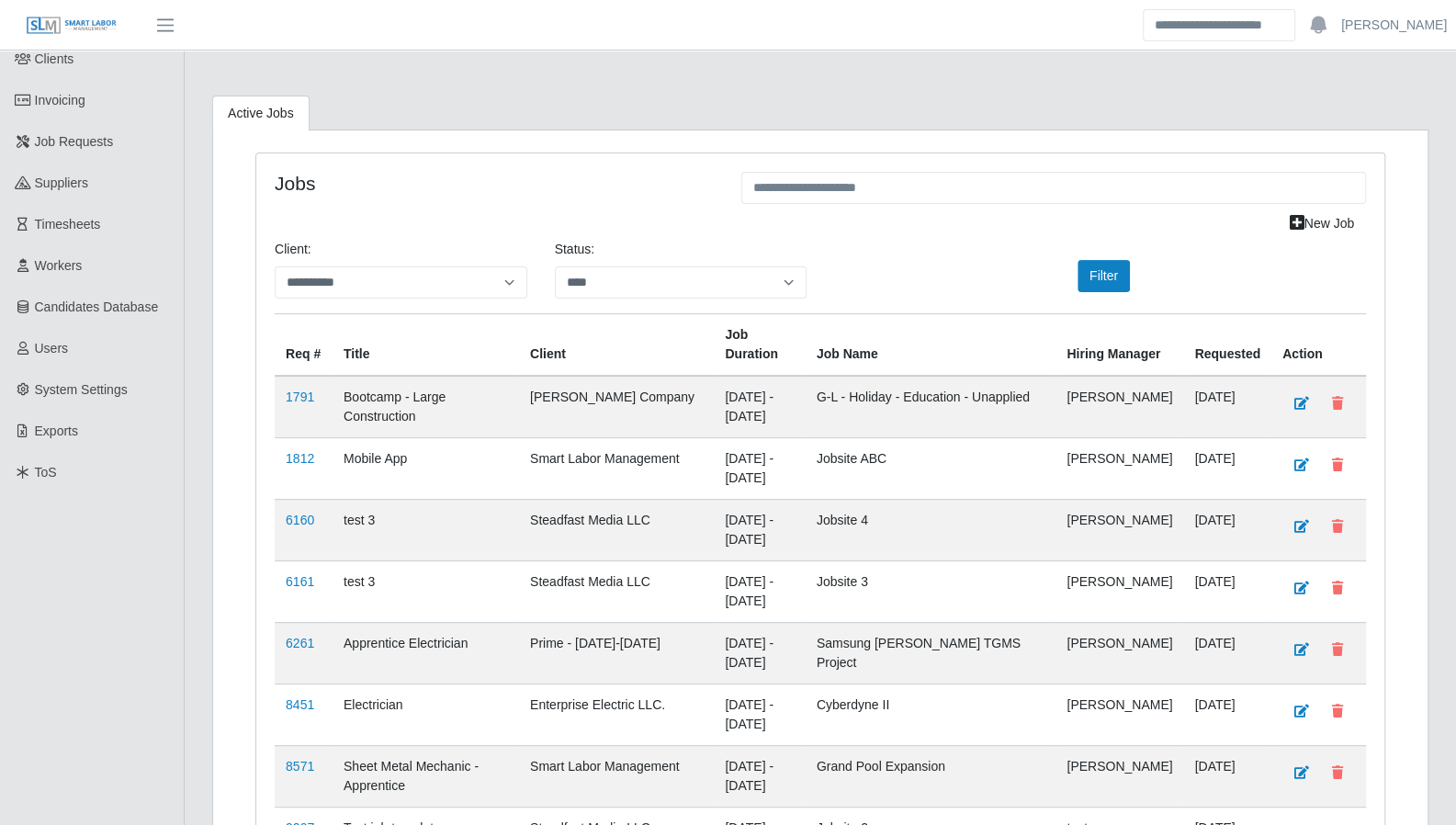
scroll to position [145, 0]
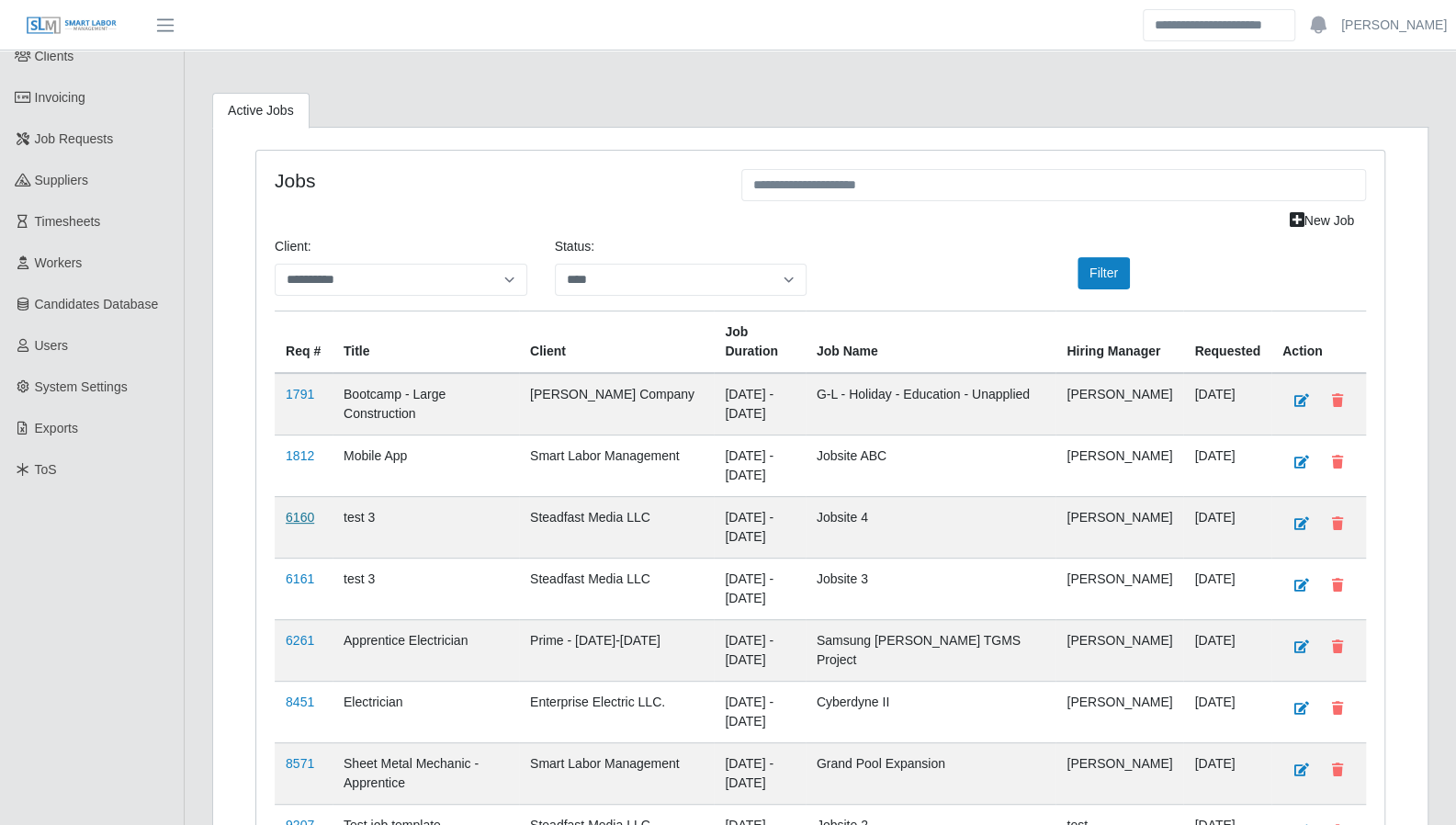
click at [303, 510] on link "6160" at bounding box center [300, 517] width 29 height 14
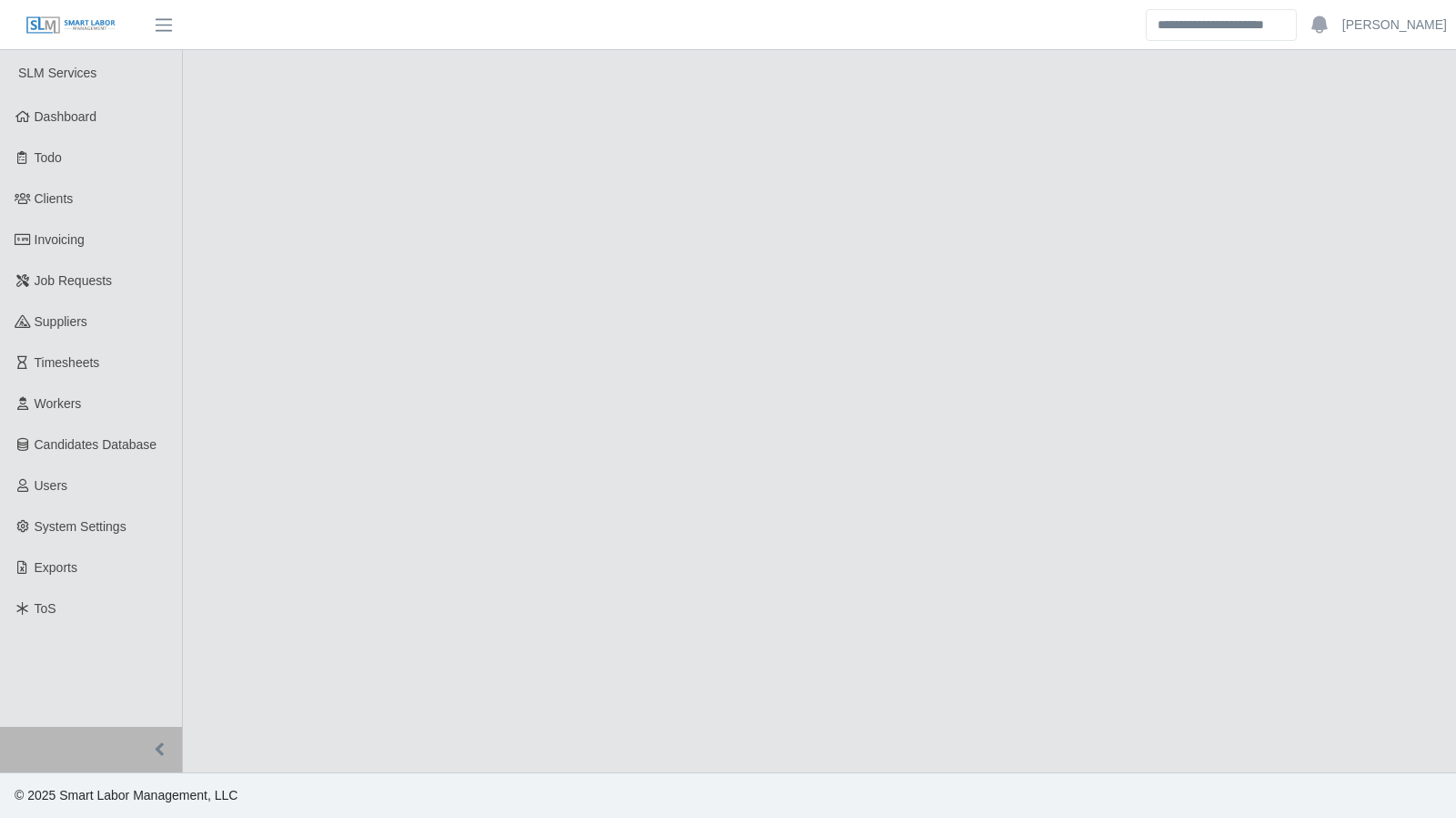
select select "****"
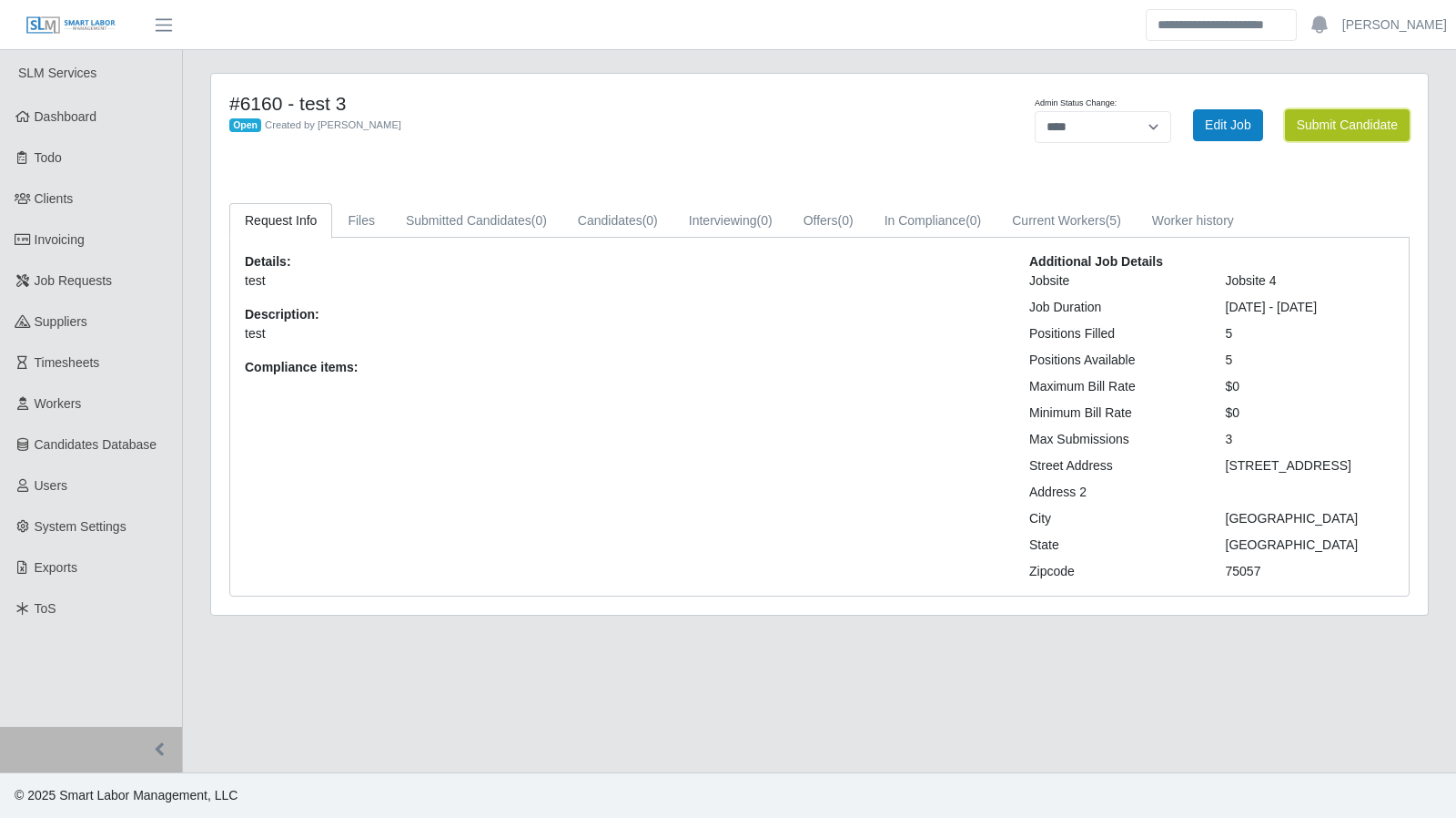
click at [1361, 127] on button "Submit Candidate" at bounding box center [1347, 124] width 125 height 32
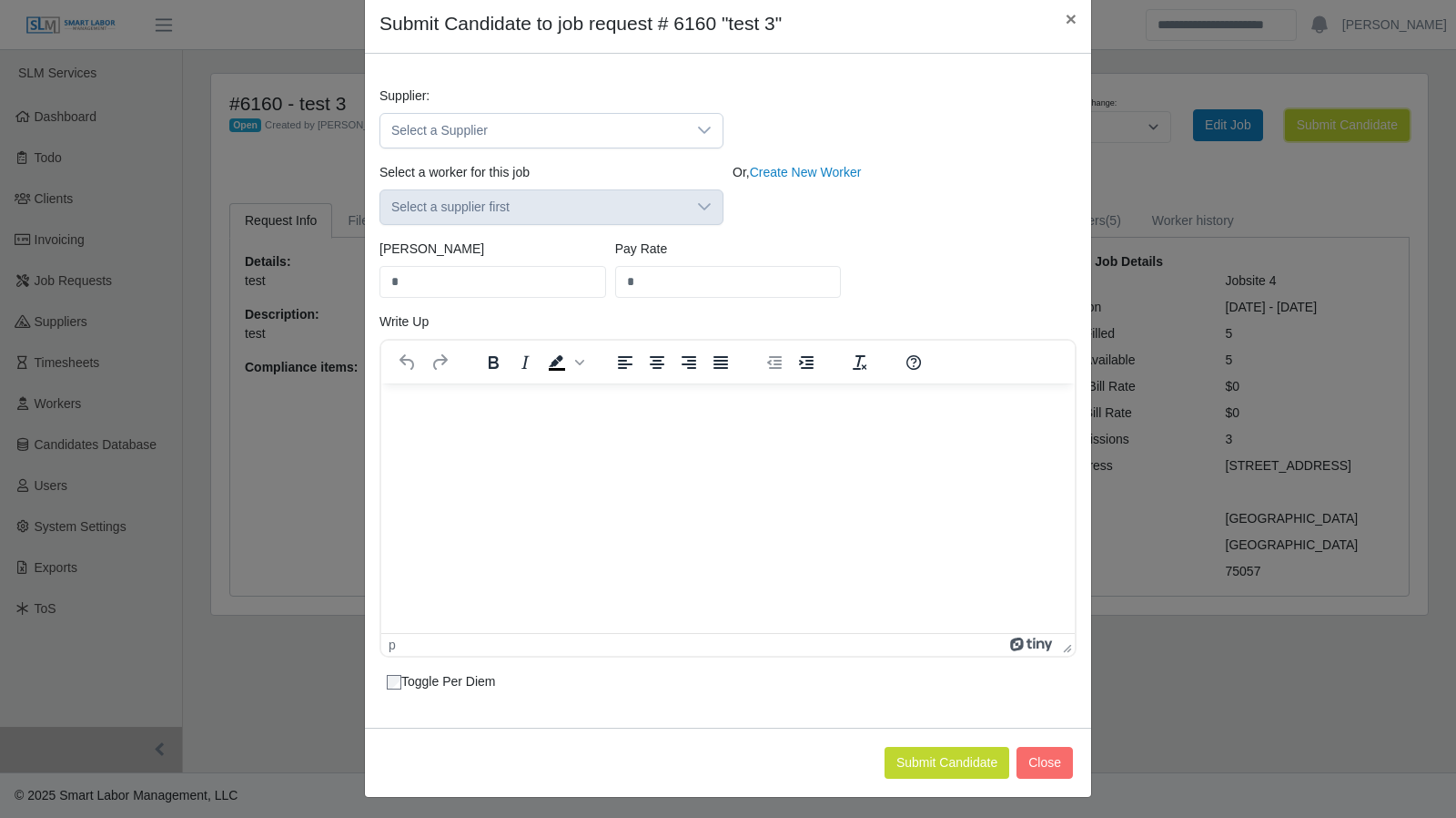
scroll to position [72, 0]
click at [686, 128] on div at bounding box center [704, 128] width 36 height 33
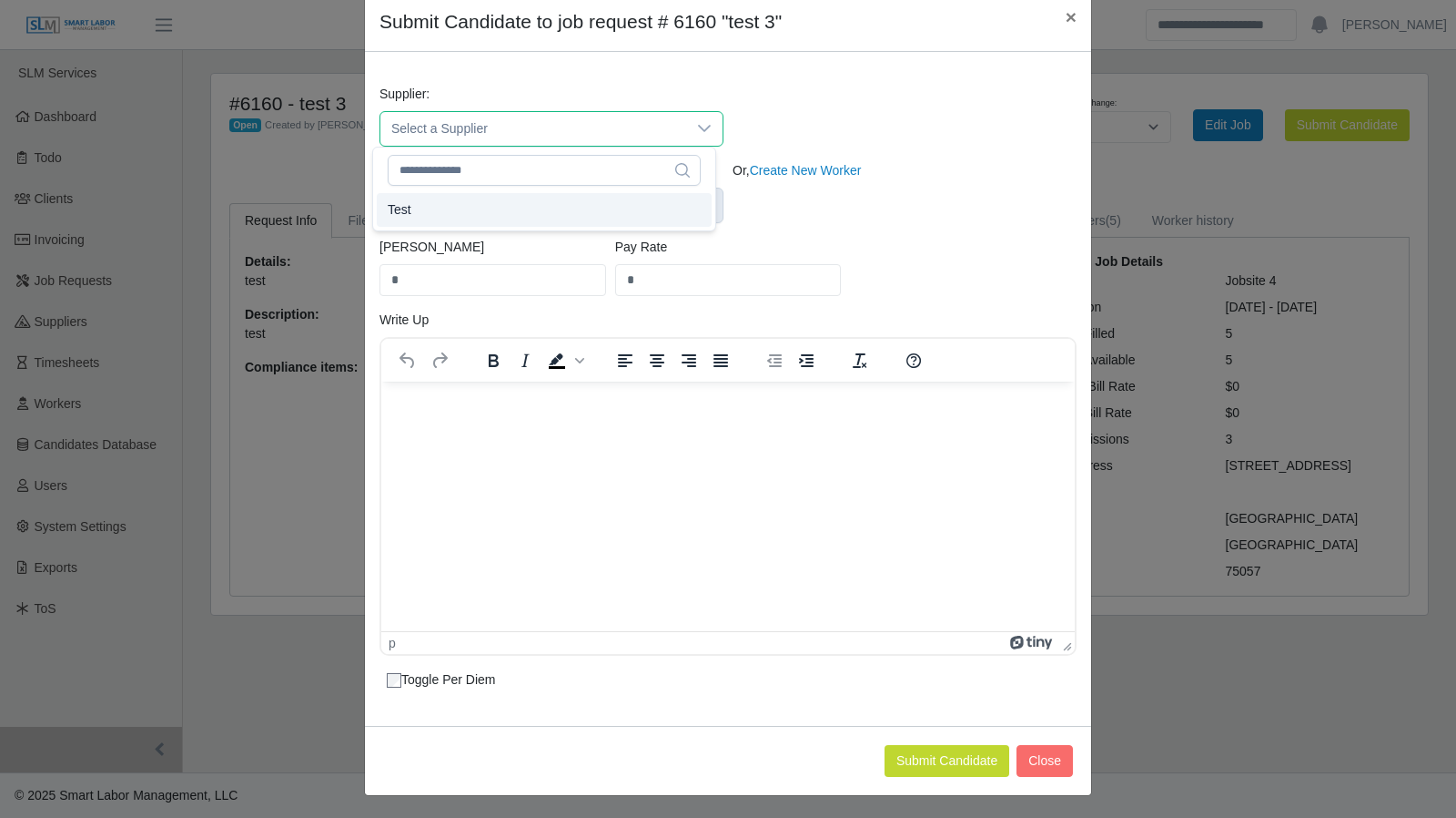
click at [634, 203] on li "Test" at bounding box center [544, 209] width 335 height 33
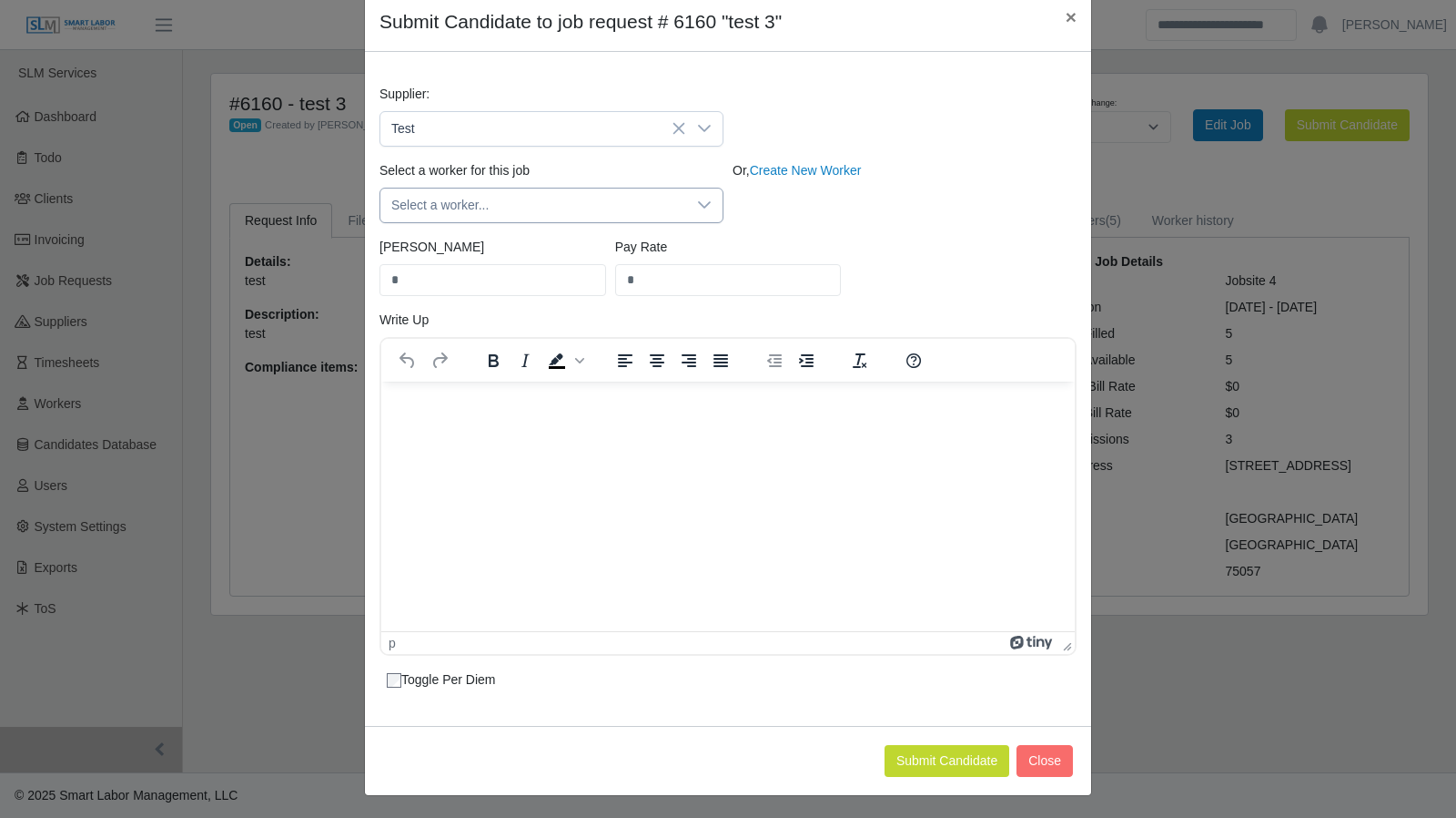
click at [697, 202] on icon at bounding box center [704, 204] width 14 height 14
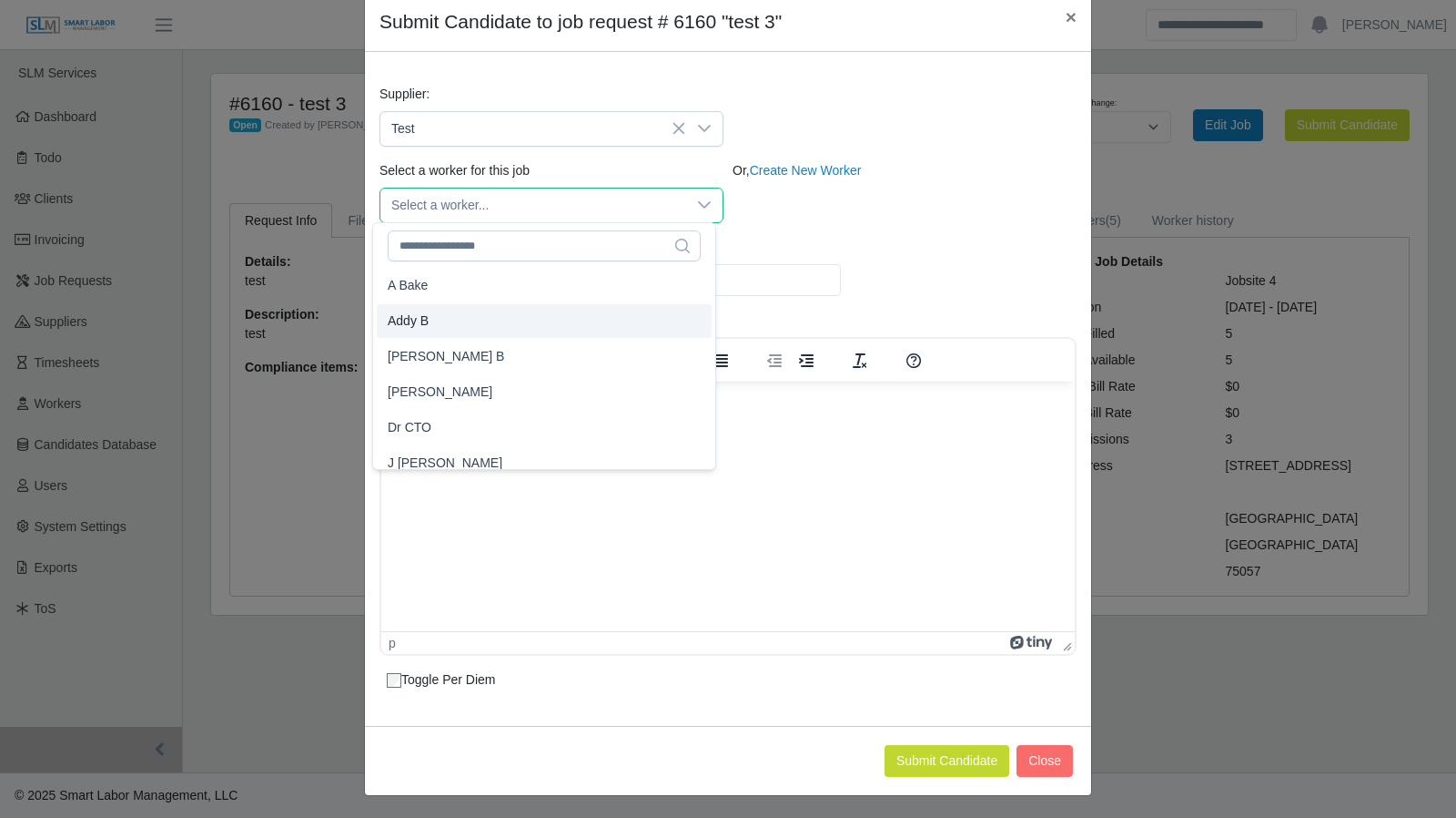
click at [626, 311] on li "Addy B" at bounding box center [544, 320] width 335 height 33
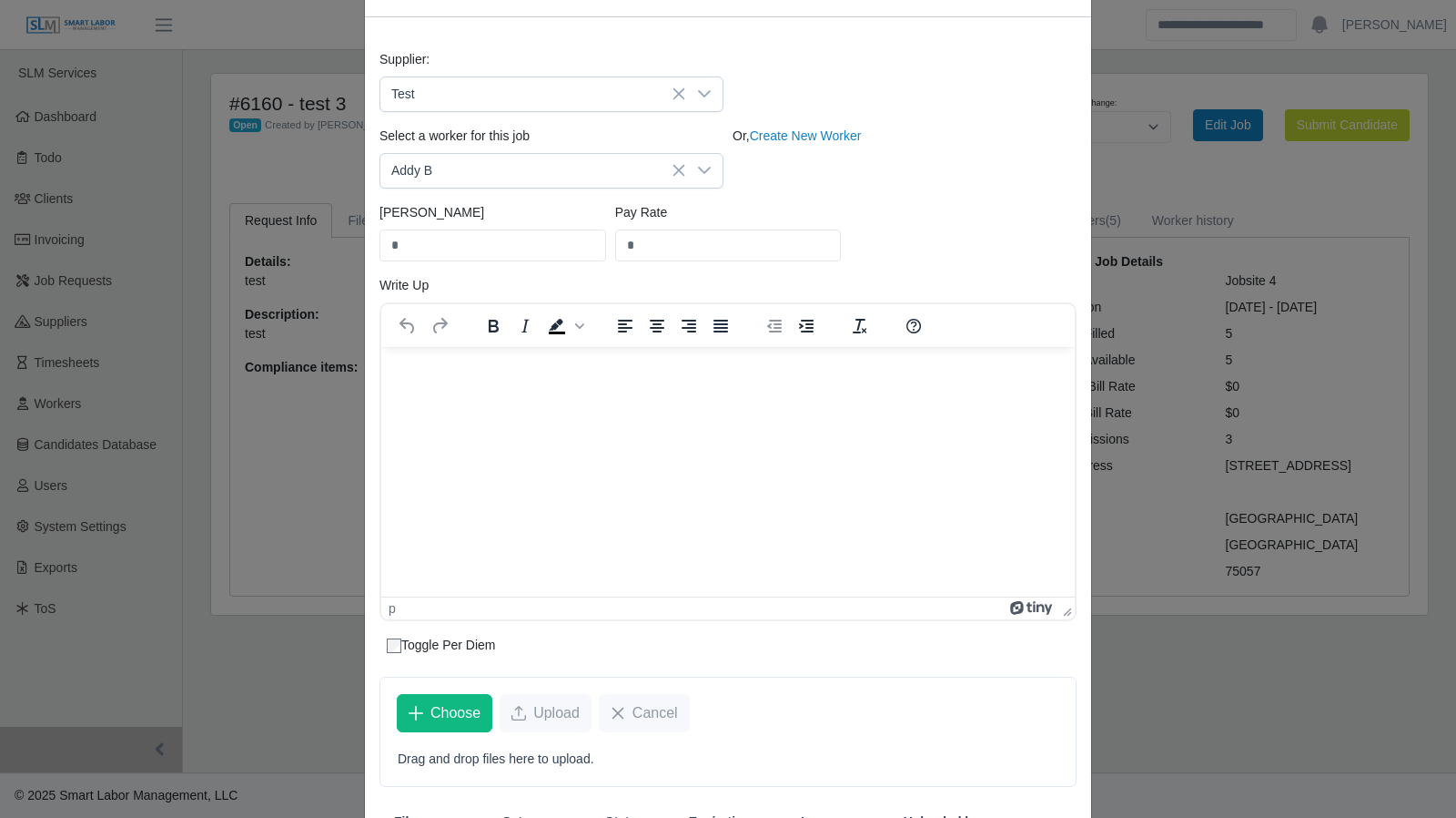
scroll to position [259, 0]
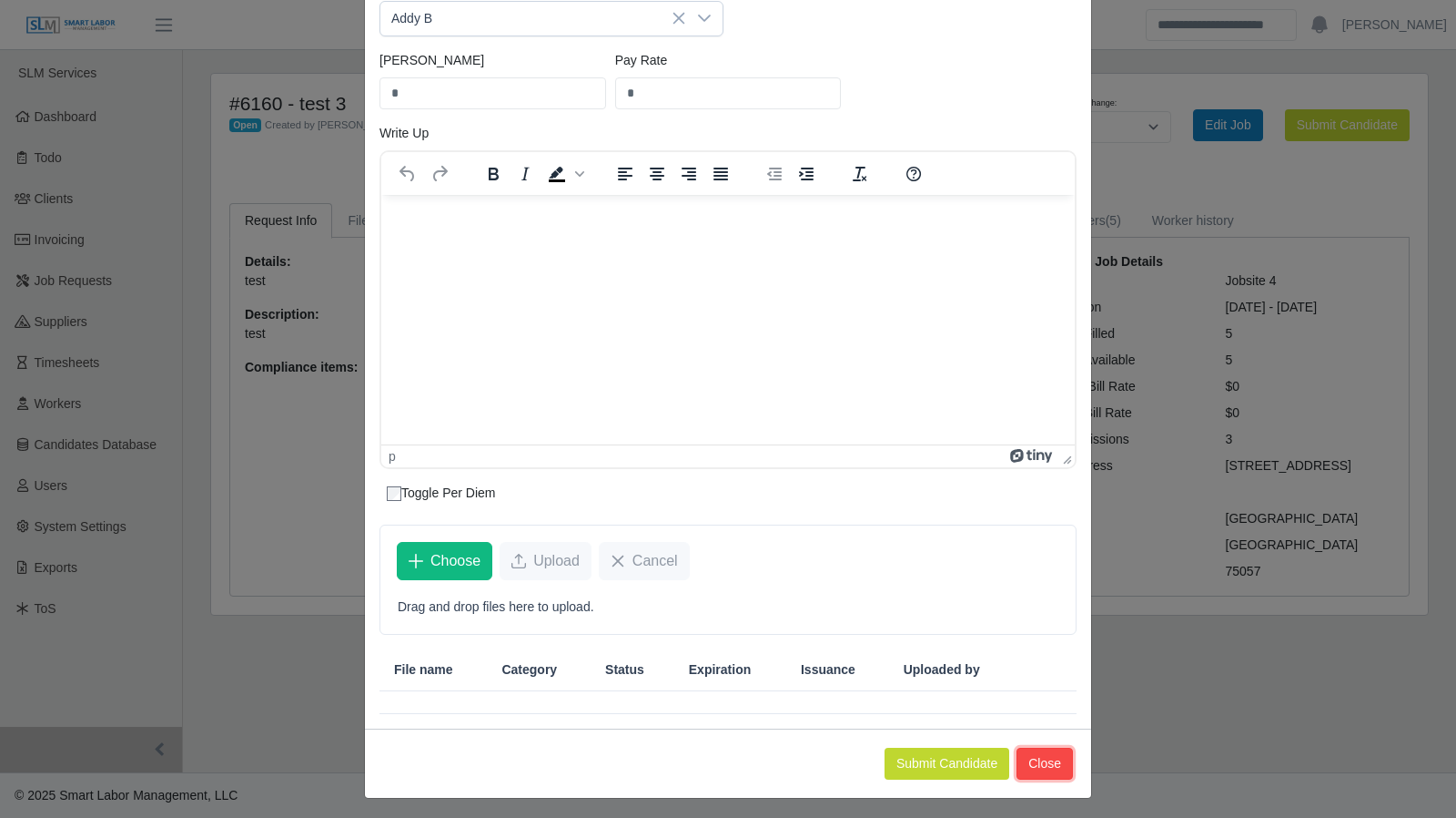
drag, startPoint x: 1050, startPoint y: 753, endPoint x: 1050, endPoint y: 683, distance: 70.0
click at [1050, 753] on button "Close" at bounding box center [1044, 763] width 56 height 32
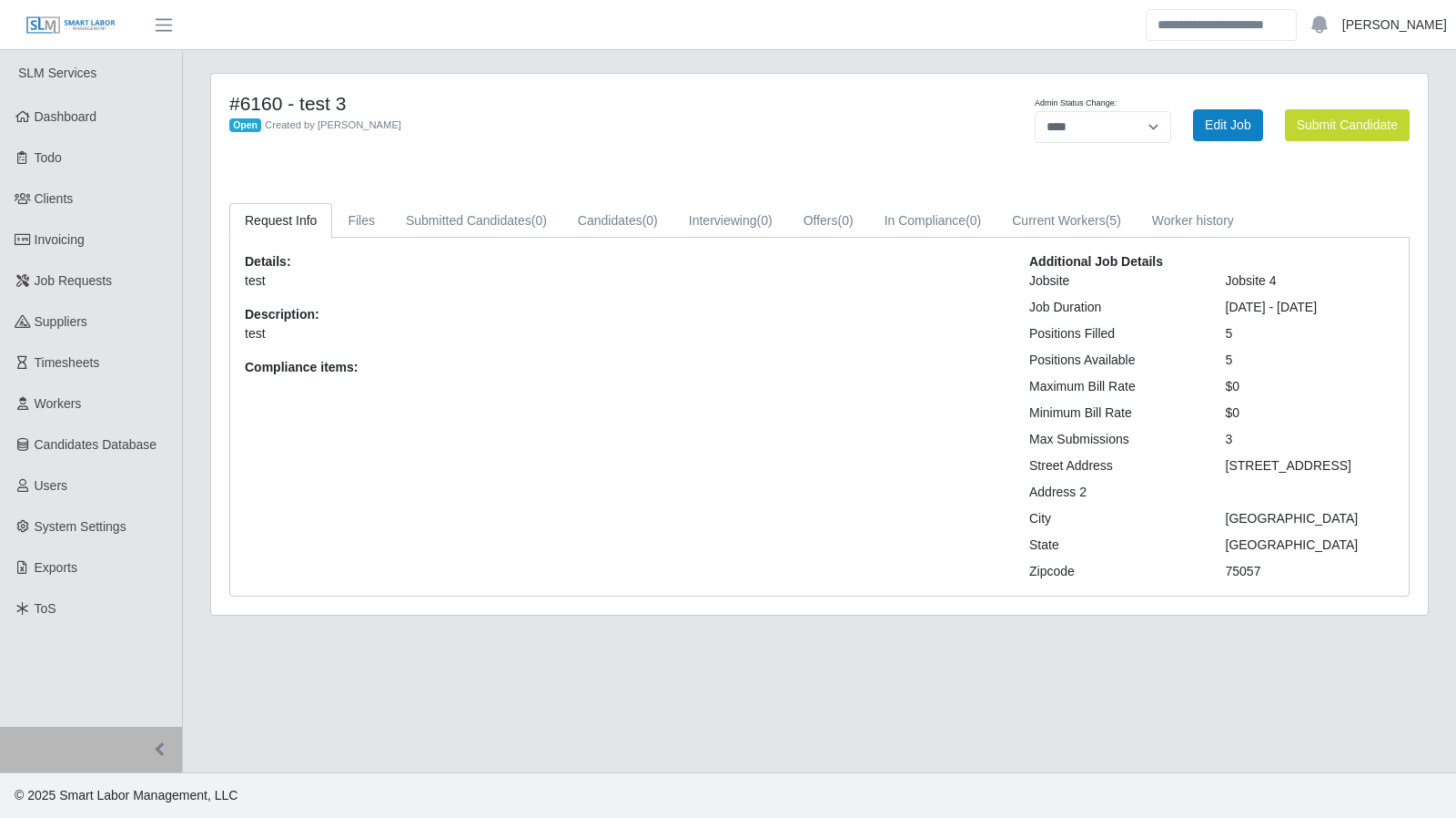
click at [1398, 21] on link "[PERSON_NAME]" at bounding box center [1395, 25] width 105 height 19
click at [1370, 121] on link "Logout" at bounding box center [1373, 126] width 163 height 38
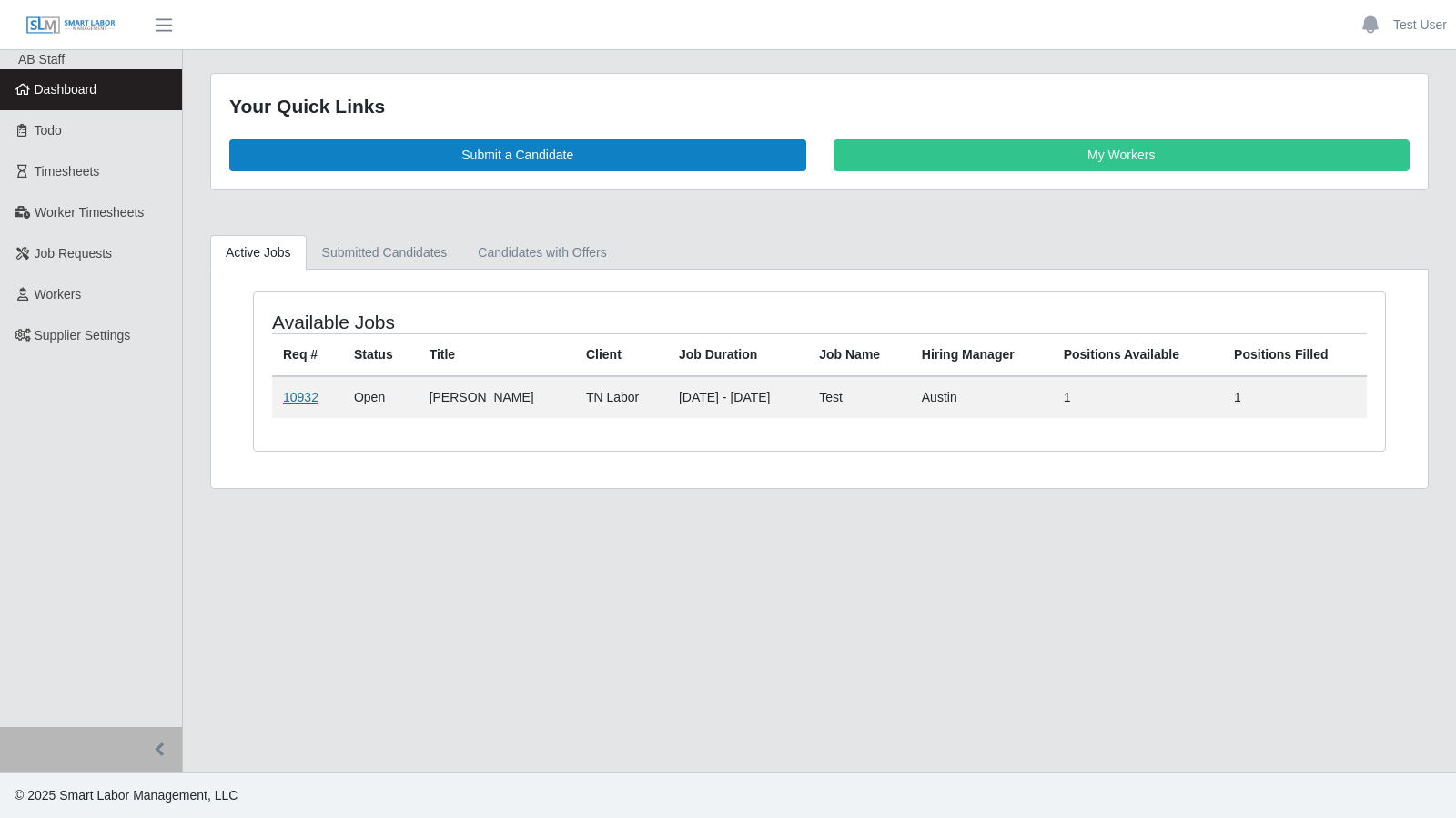
click at [302, 393] on link "10932" at bounding box center [300, 397] width 35 height 14
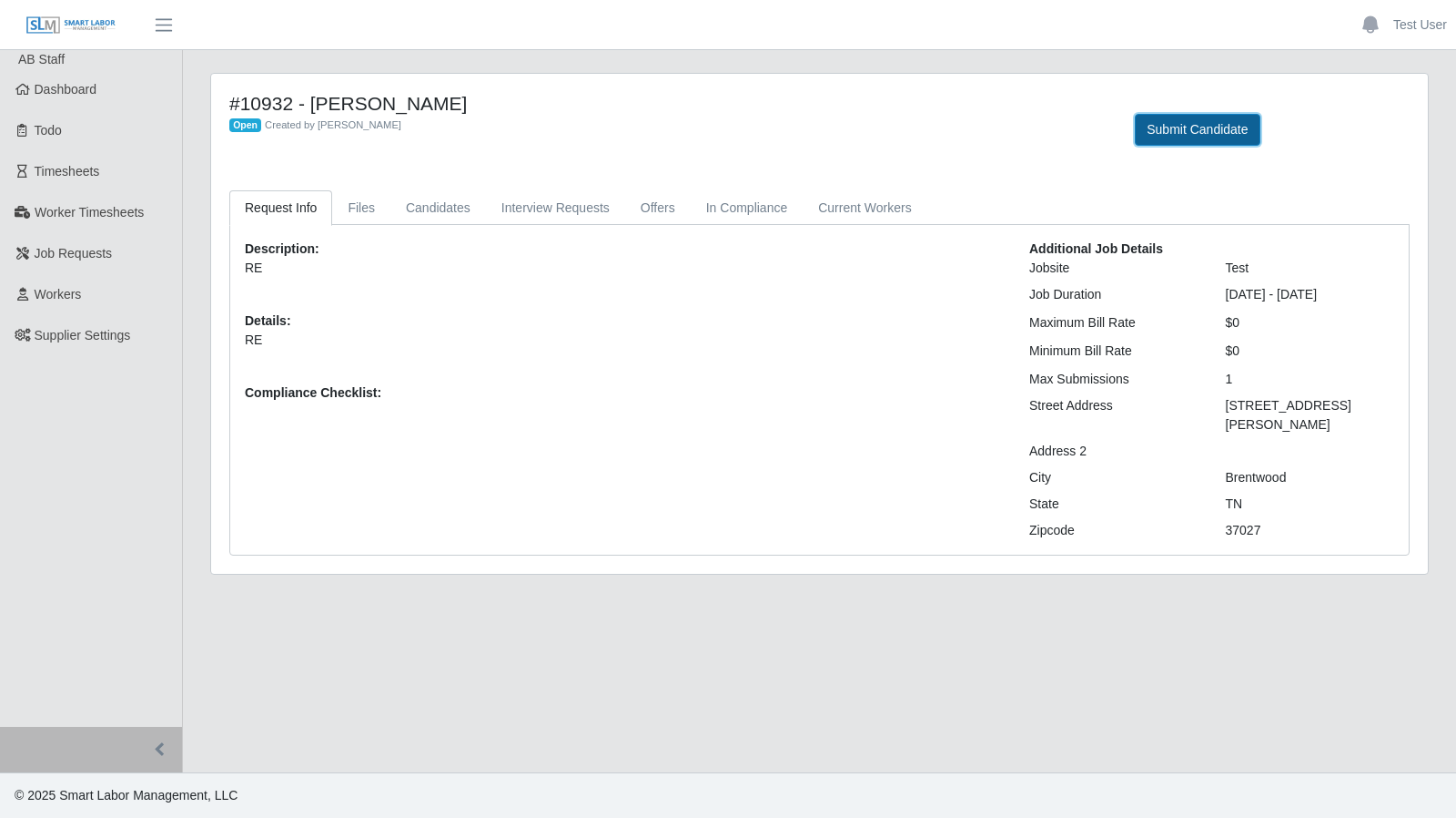
click at [1165, 128] on button "Submit Candidate" at bounding box center [1197, 129] width 125 height 32
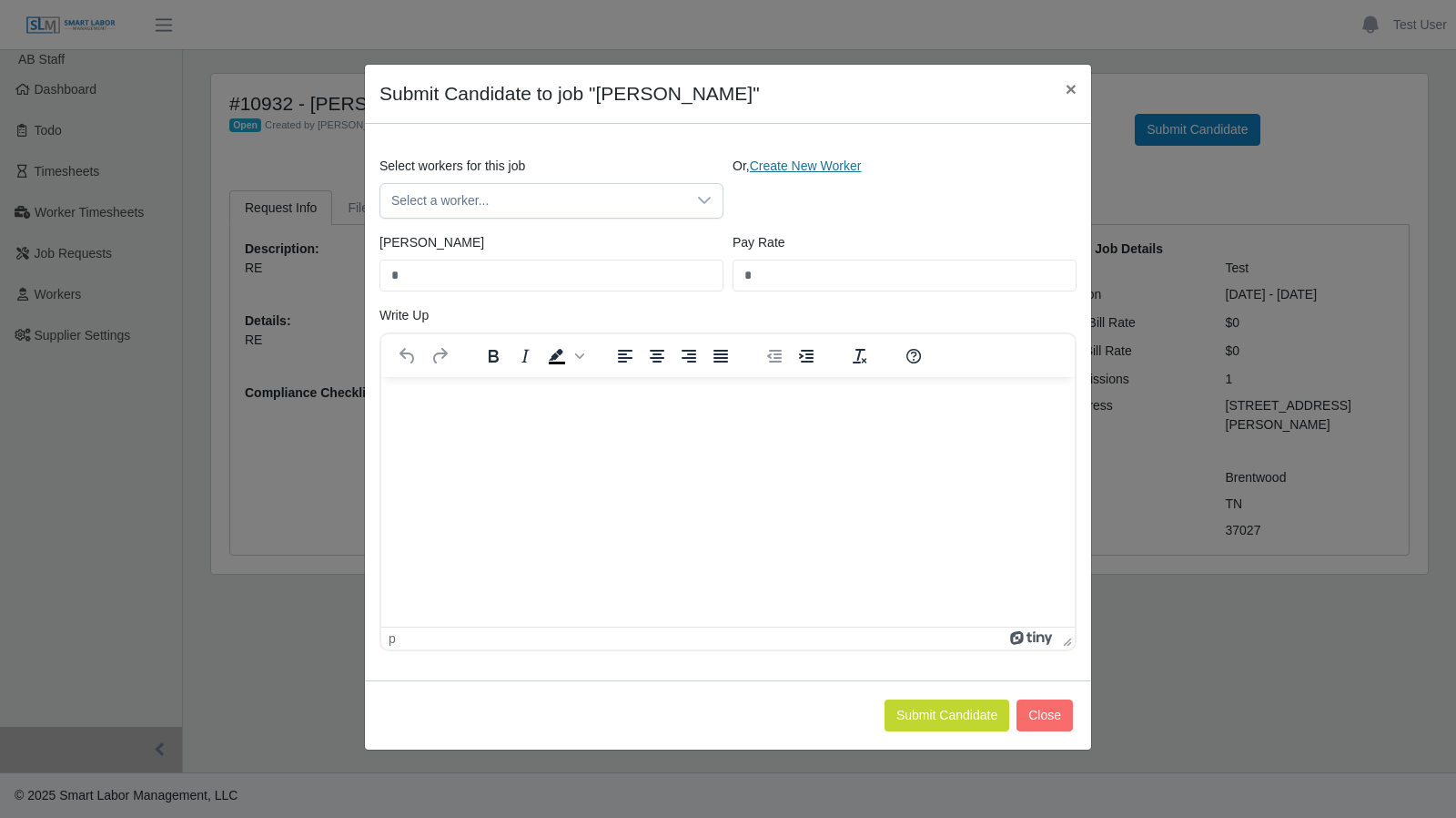
click at [766, 164] on link "Create New Worker" at bounding box center [805, 165] width 112 height 14
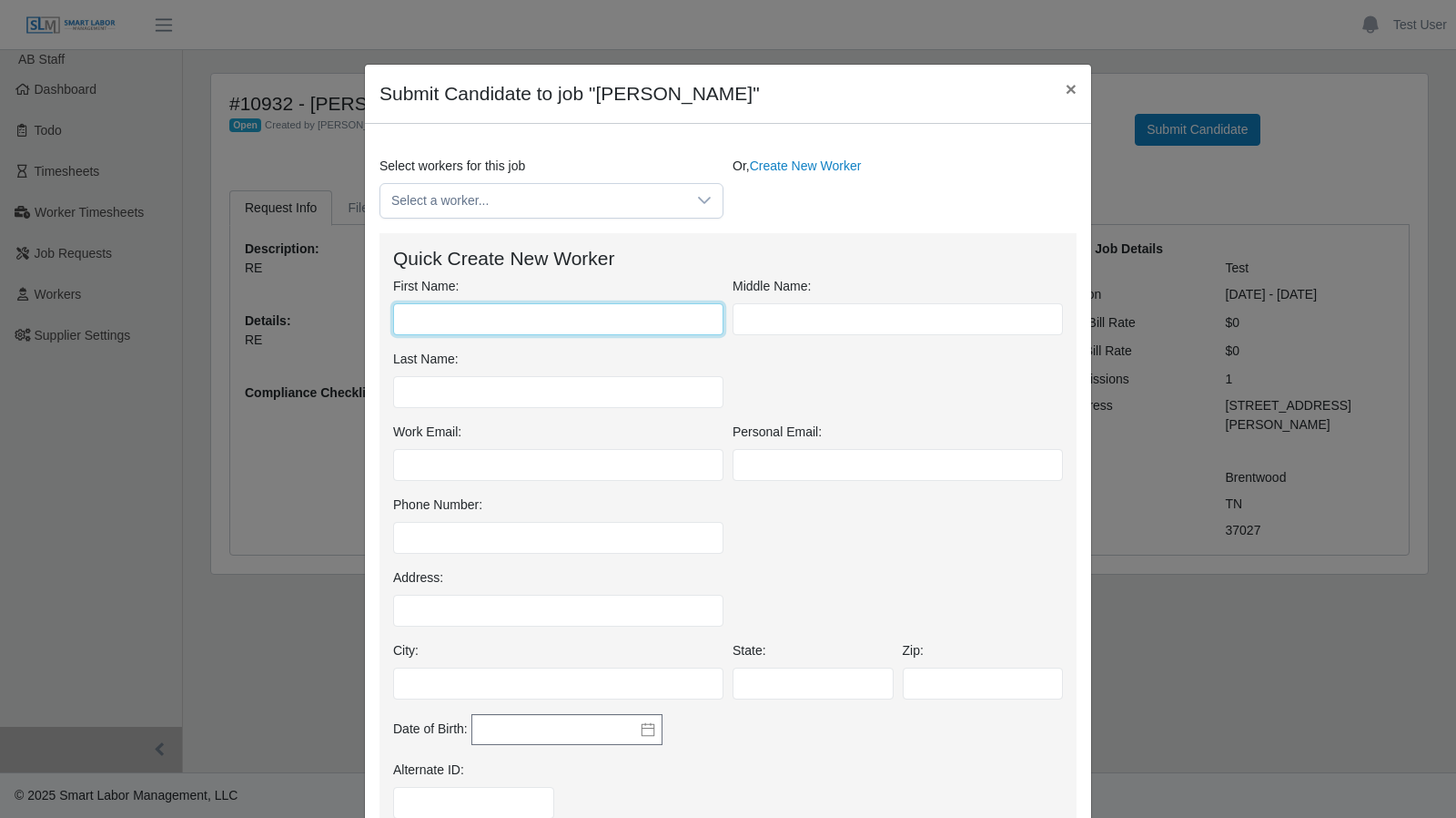
click at [472, 319] on input "First Name:" at bounding box center [559, 318] width 331 height 32
type input "****"
type input "**********"
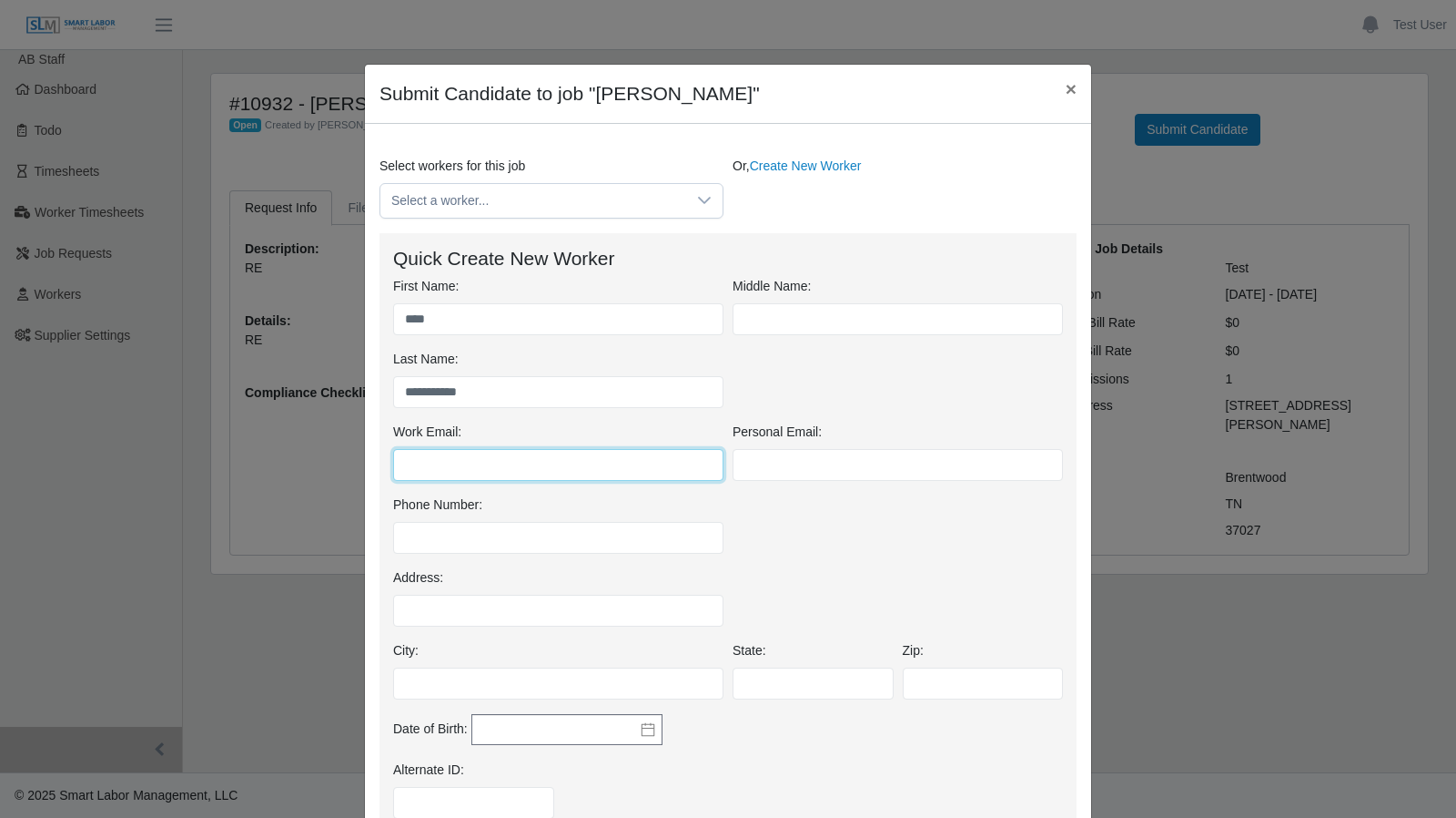
click at [442, 471] on input "Work Email:" at bounding box center [559, 464] width 331 height 32
type input "**********"
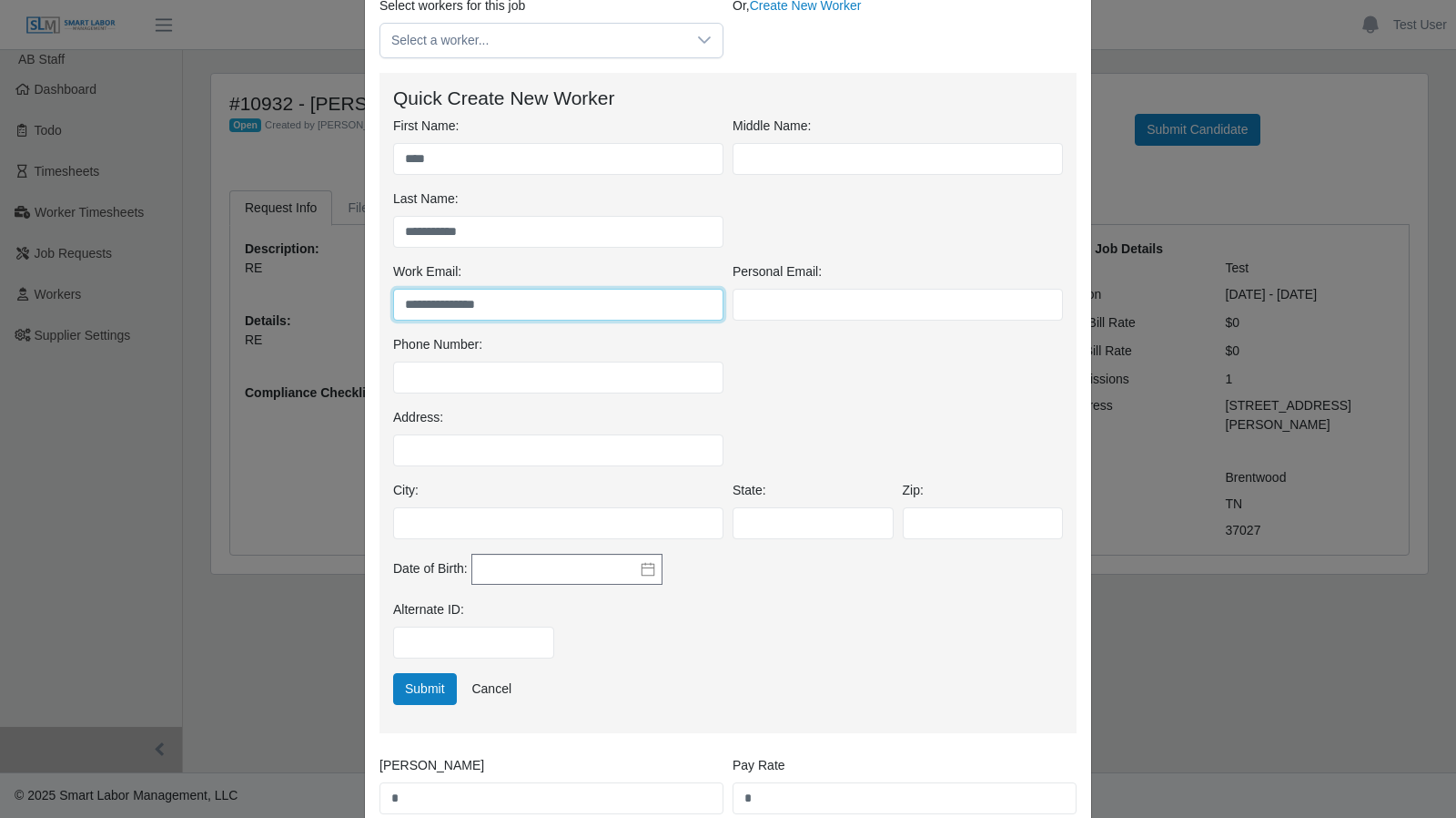
scroll to position [281, 0]
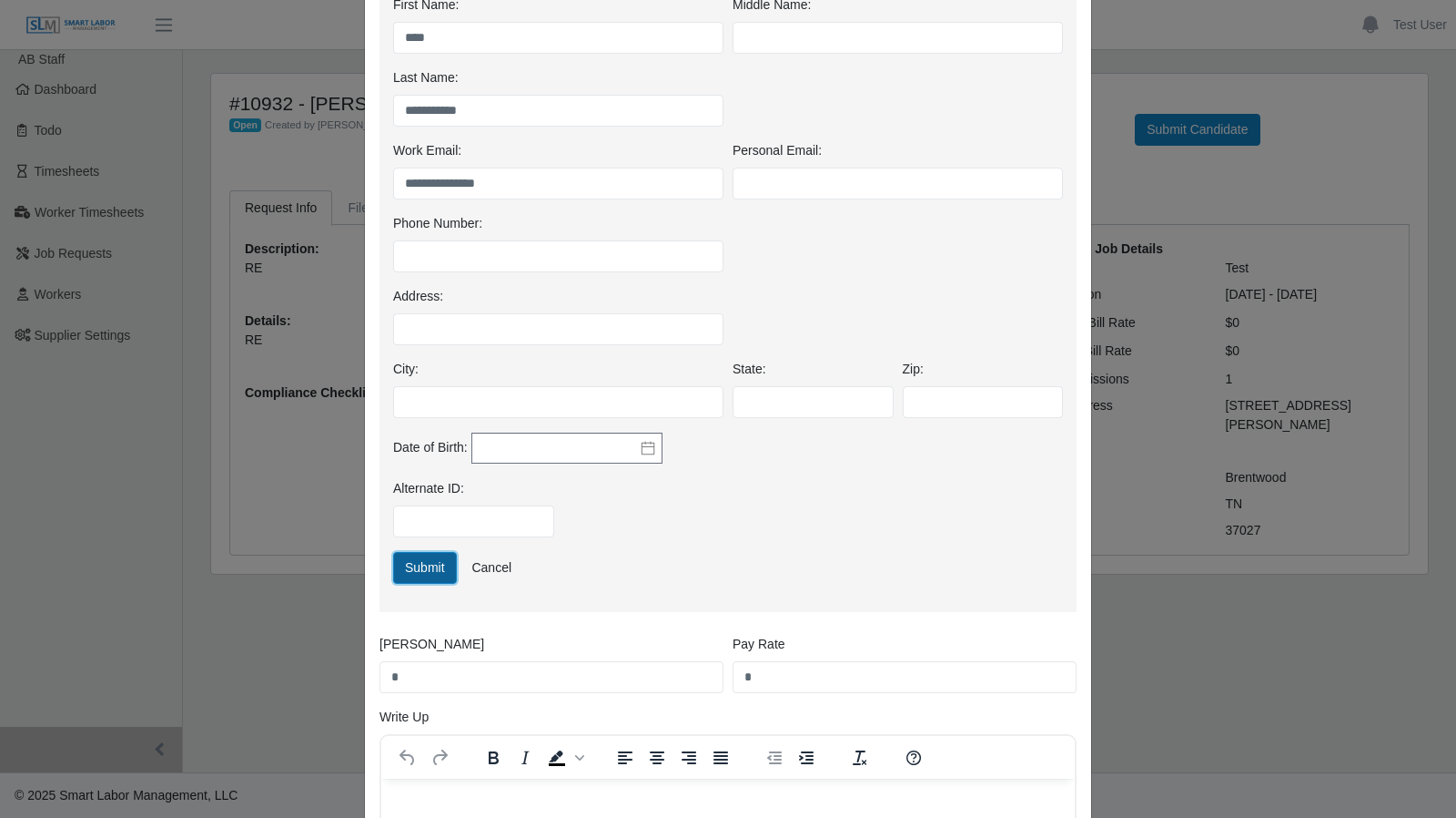
click at [430, 555] on button "Submit" at bounding box center [425, 567] width 64 height 32
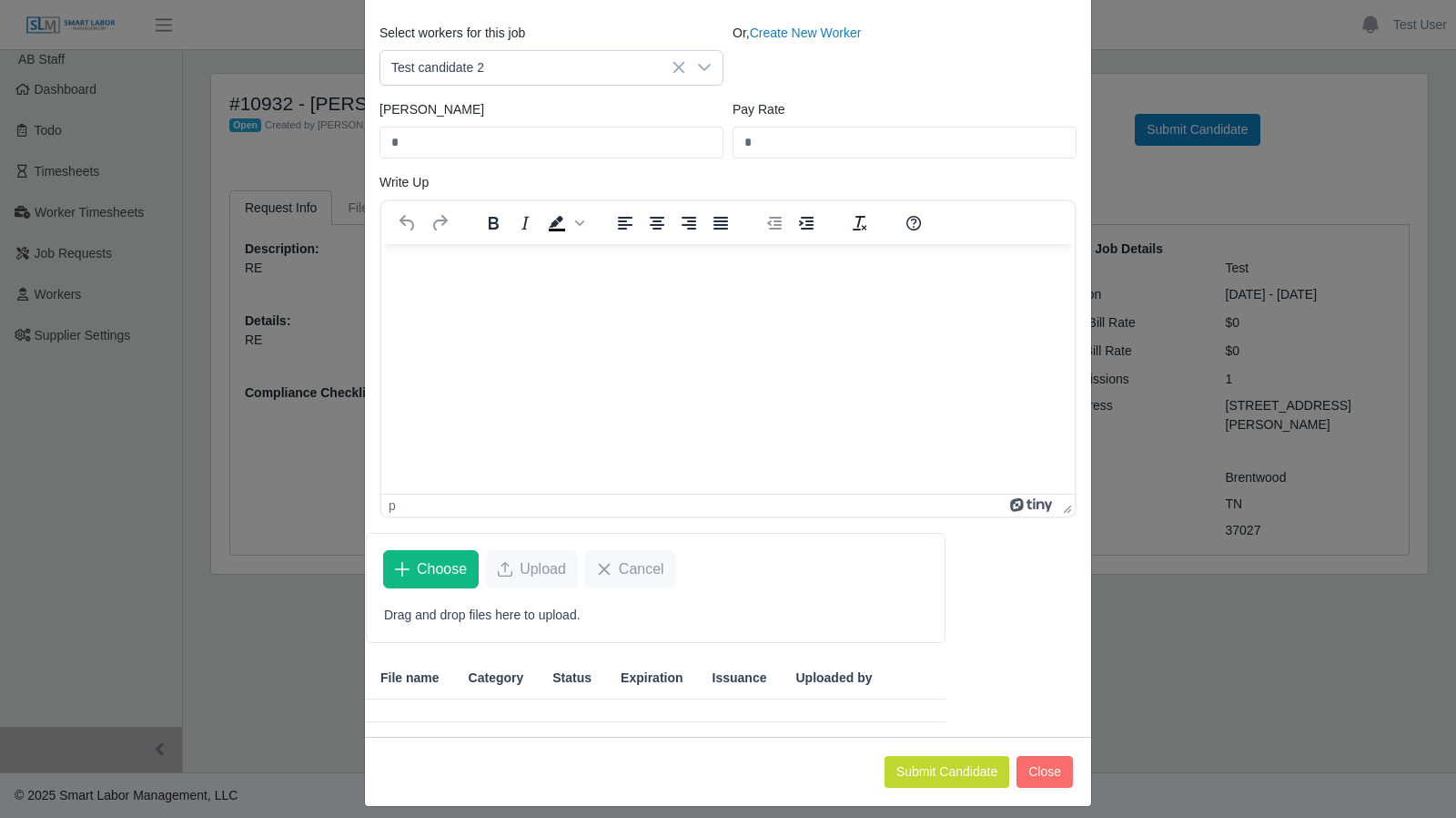
scroll to position [142, 0]
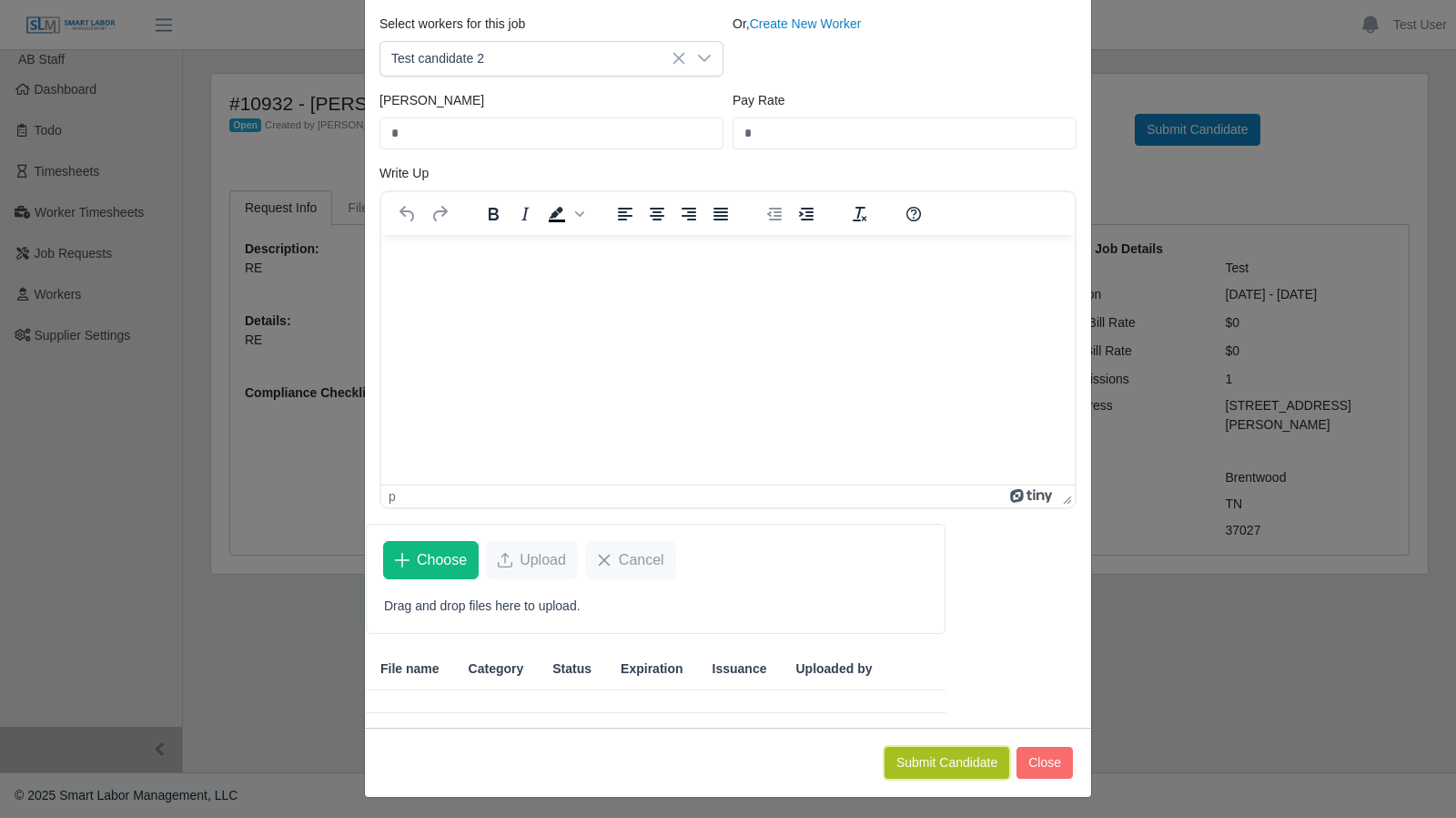
click at [953, 761] on button "Submit Candidate" at bounding box center [947, 762] width 125 height 32
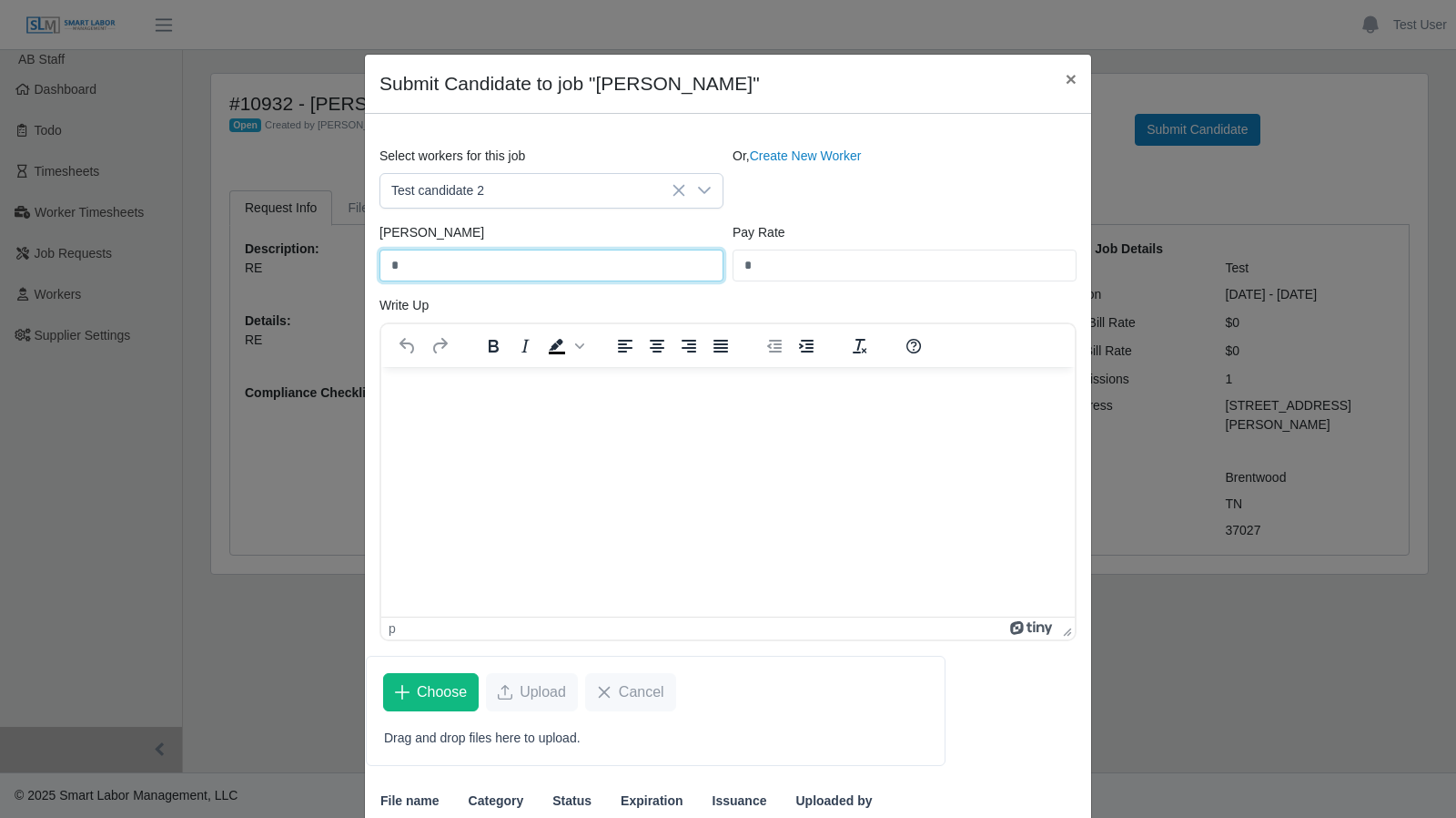
click at [503, 279] on input "*" at bounding box center [551, 265] width 344 height 32
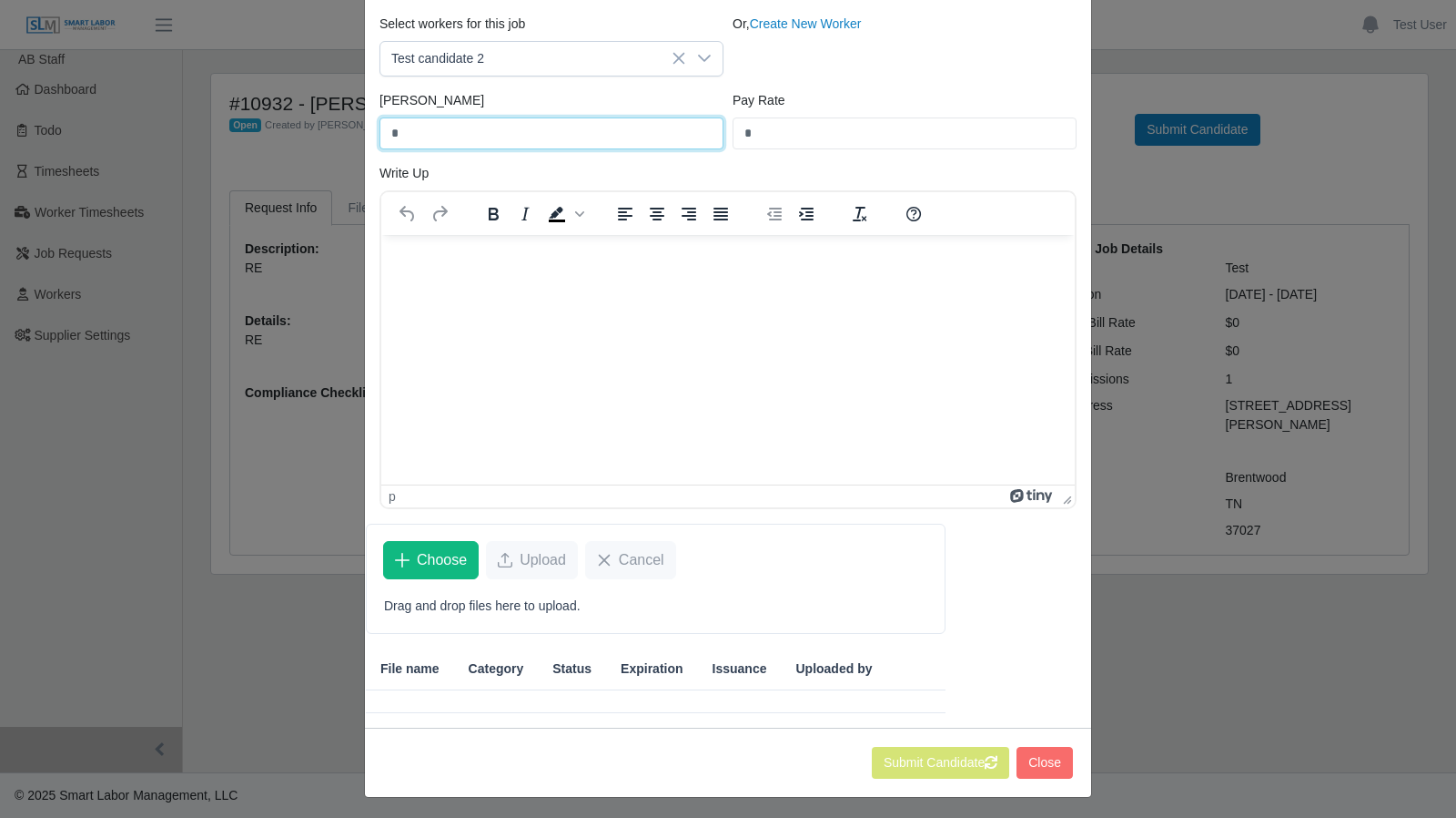
click at [433, 134] on input "*" at bounding box center [551, 133] width 344 height 32
type input "**"
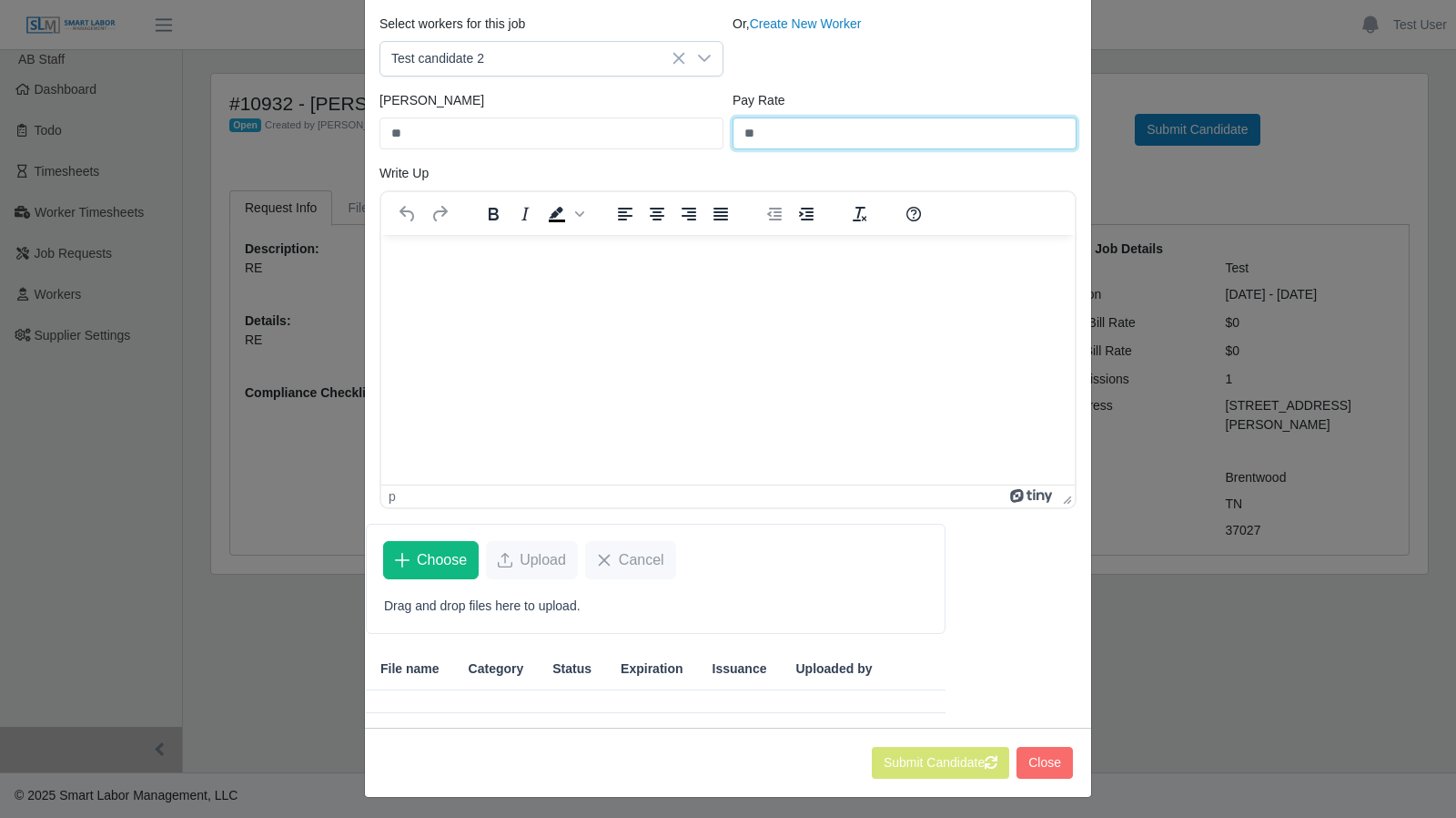
type input "**"
click at [885, 538] on div "Choose Upload Cancel" at bounding box center [655, 560] width 578 height 71
click at [1054, 748] on button "Close" at bounding box center [1044, 762] width 56 height 32
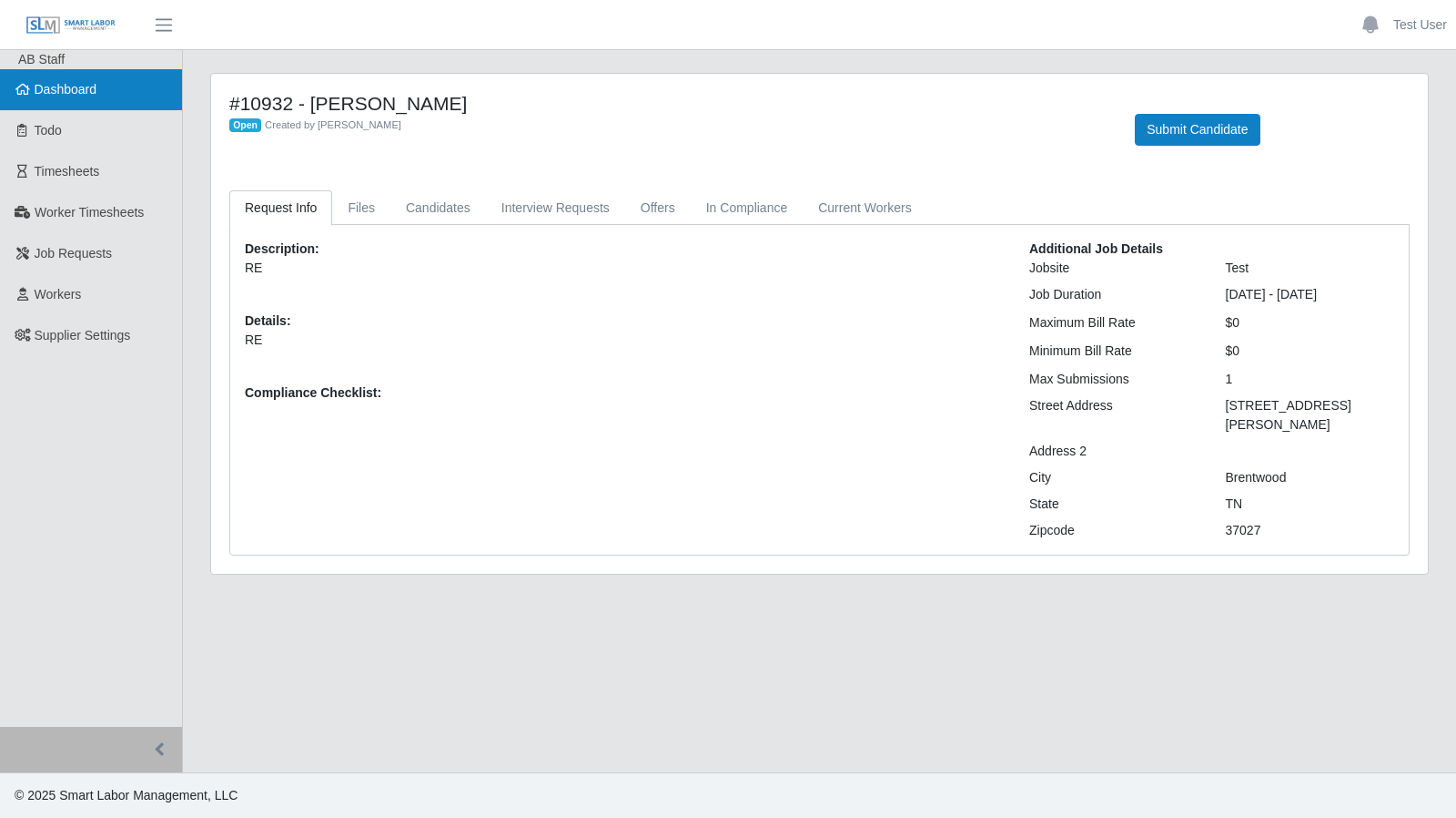
click at [85, 106] on link "Dashboard" at bounding box center [91, 89] width 182 height 41
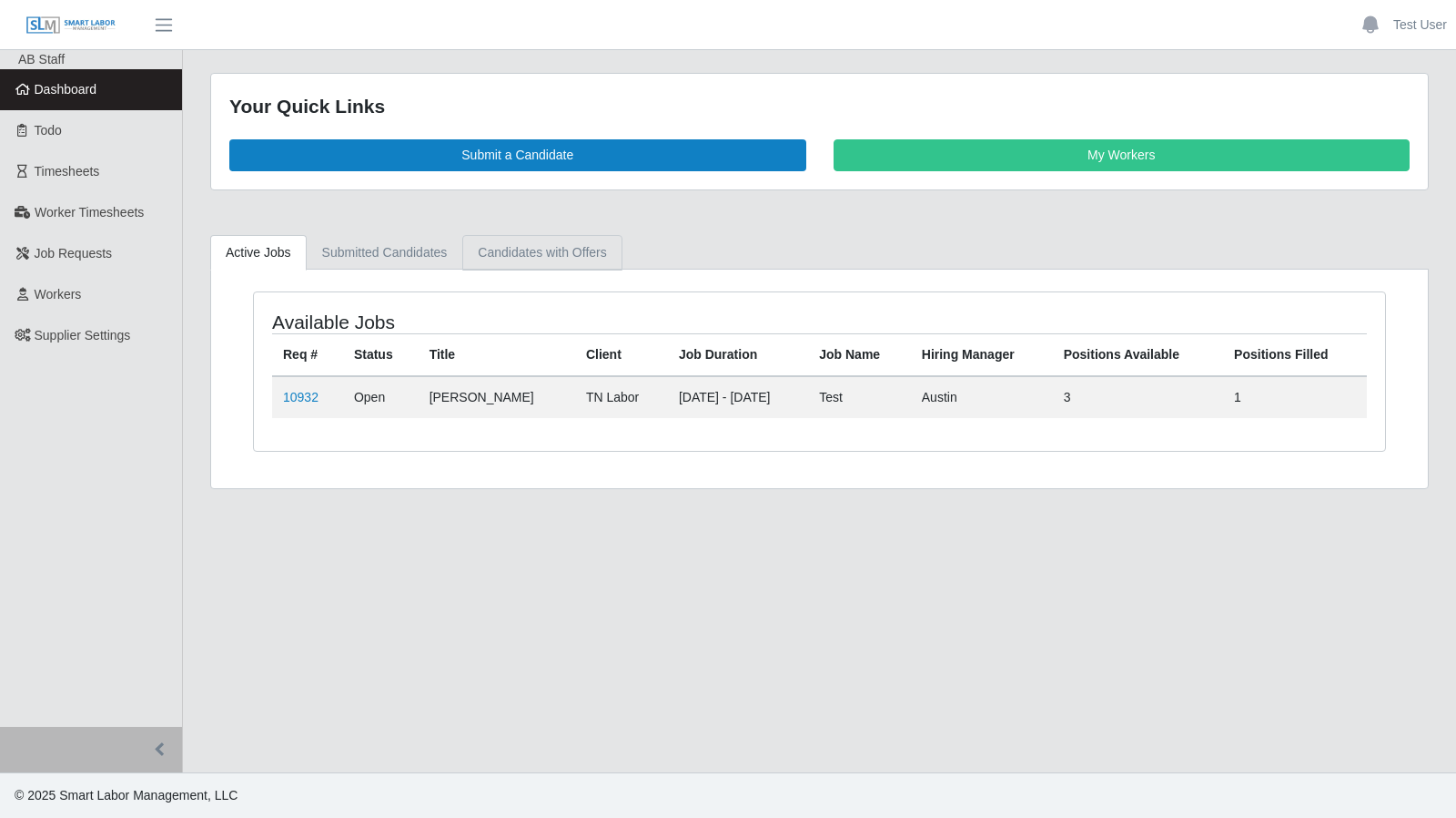
click at [580, 254] on link "Candidates with Offers" at bounding box center [542, 252] width 160 height 35
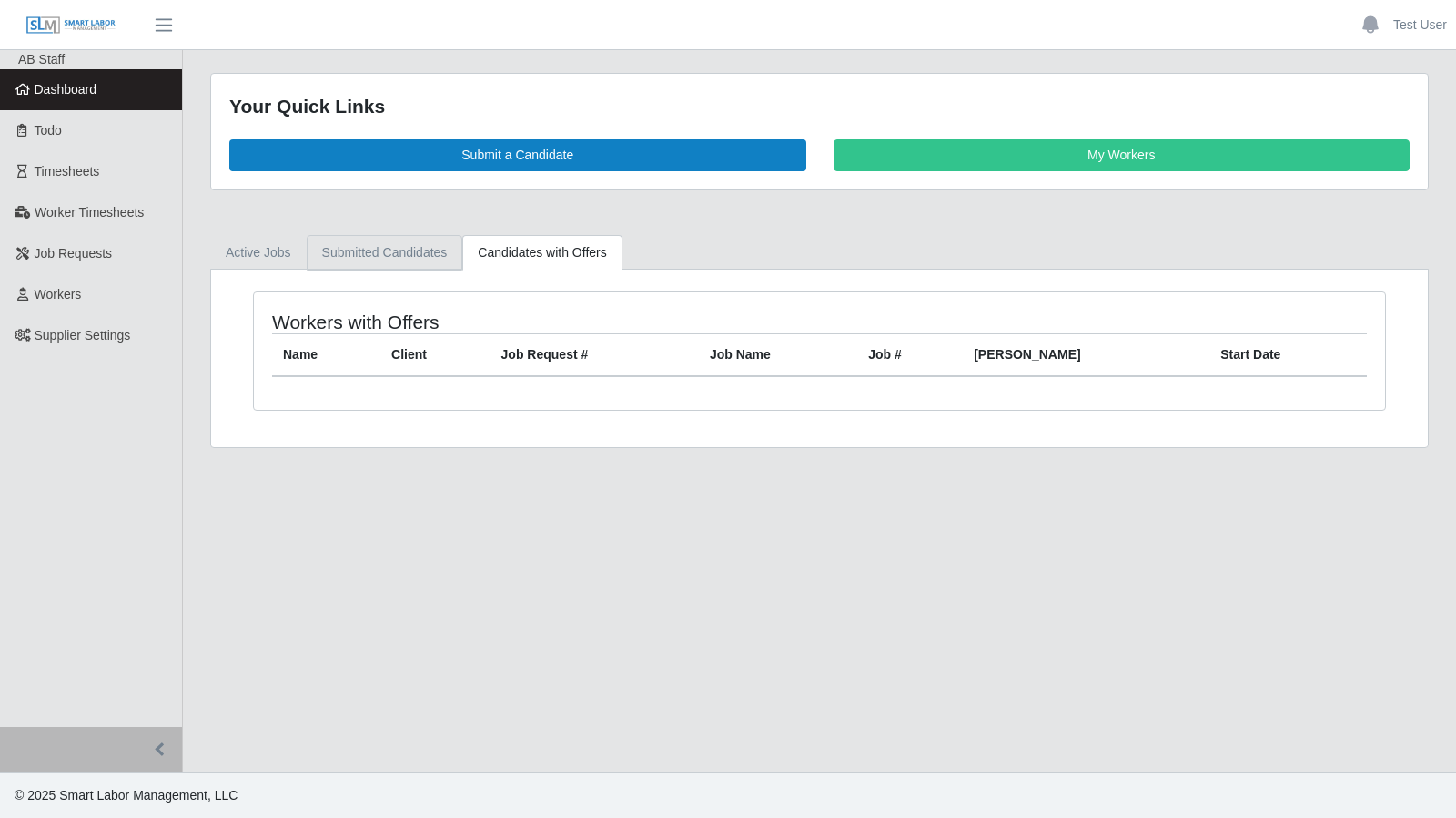
click at [376, 247] on link "Submitted Candidates" at bounding box center [385, 252] width 157 height 35
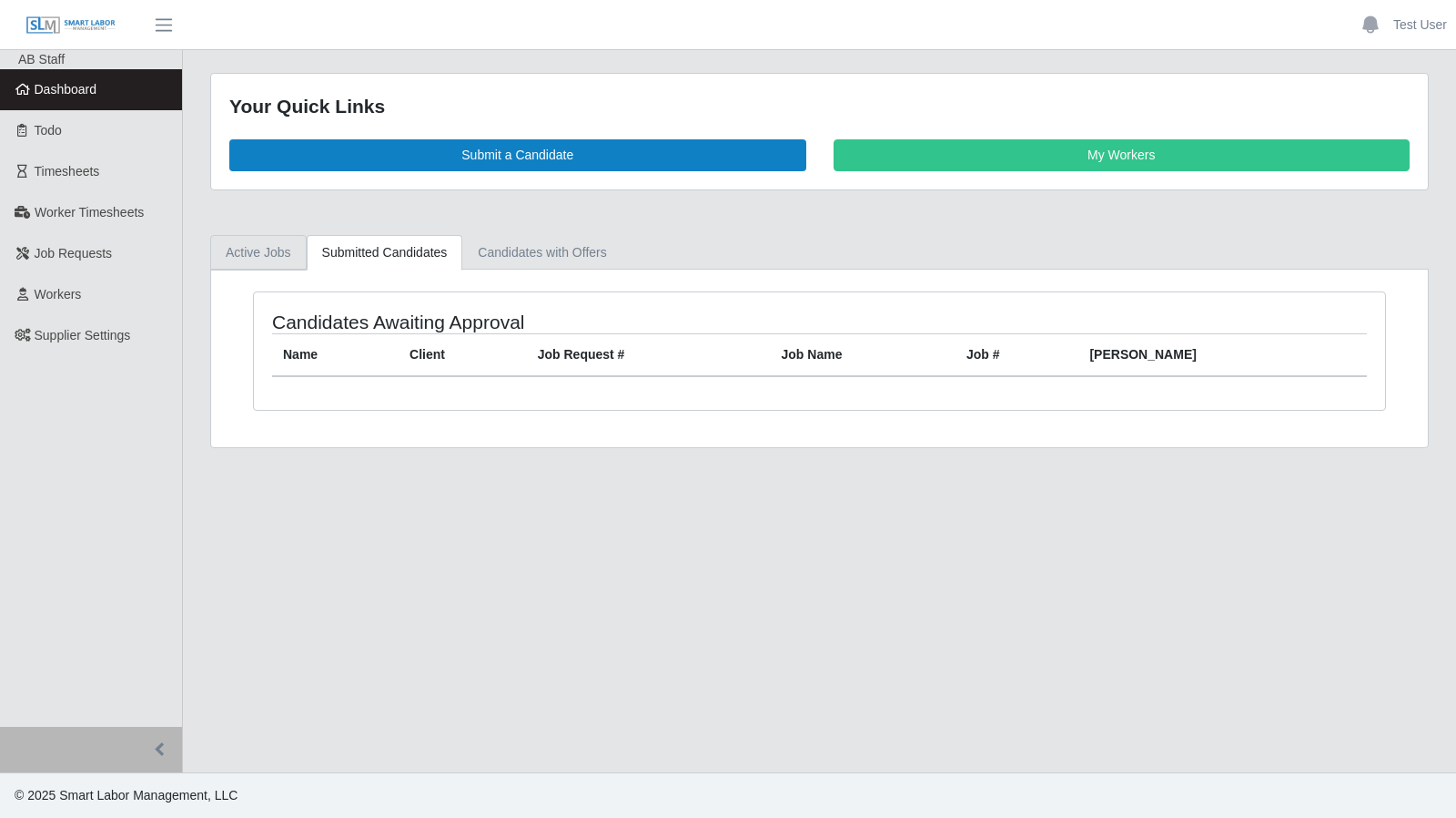
click at [241, 247] on link "Active Jobs" at bounding box center [258, 252] width 96 height 35
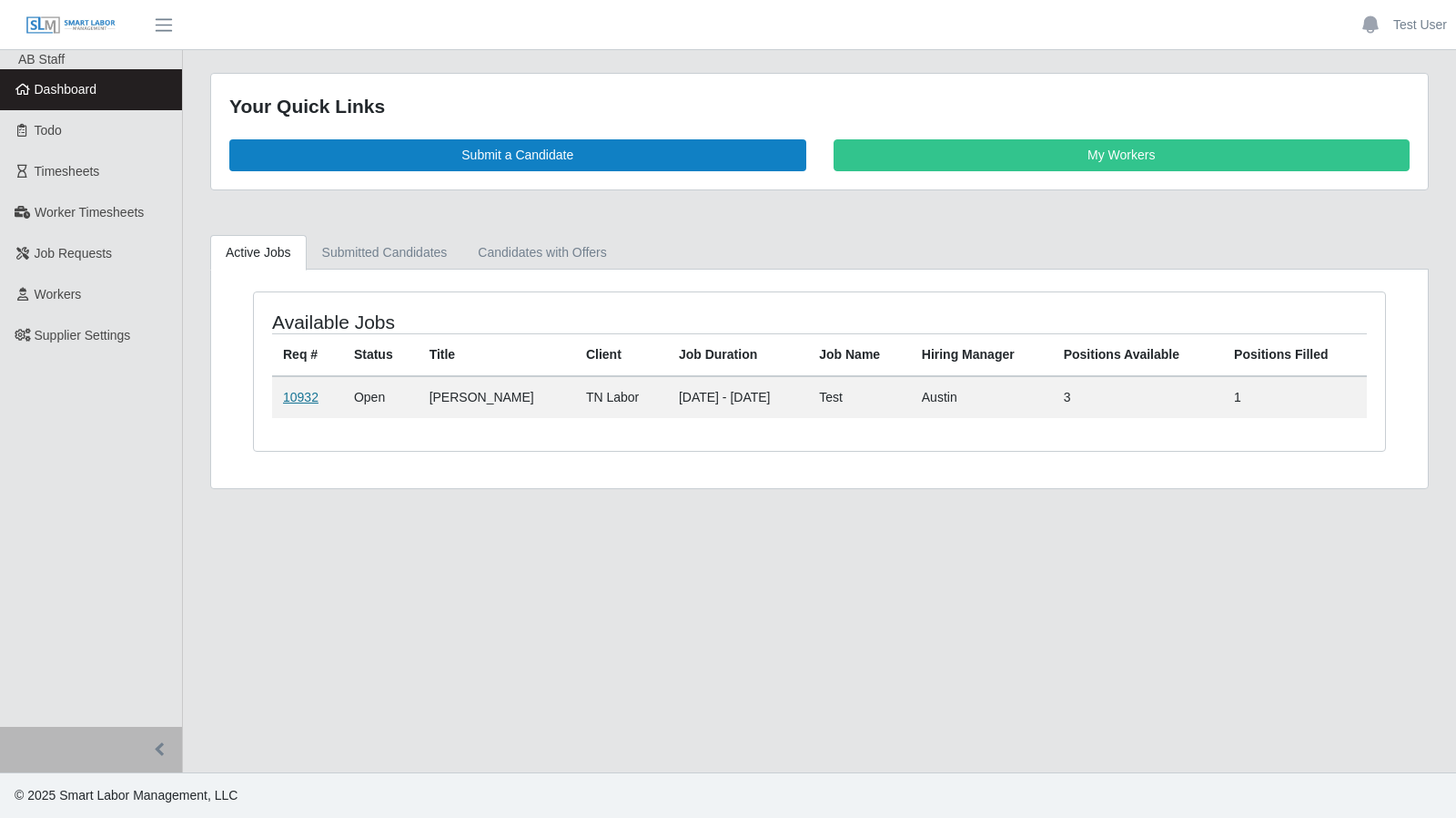
click at [295, 393] on link "10932" at bounding box center [300, 397] width 35 height 14
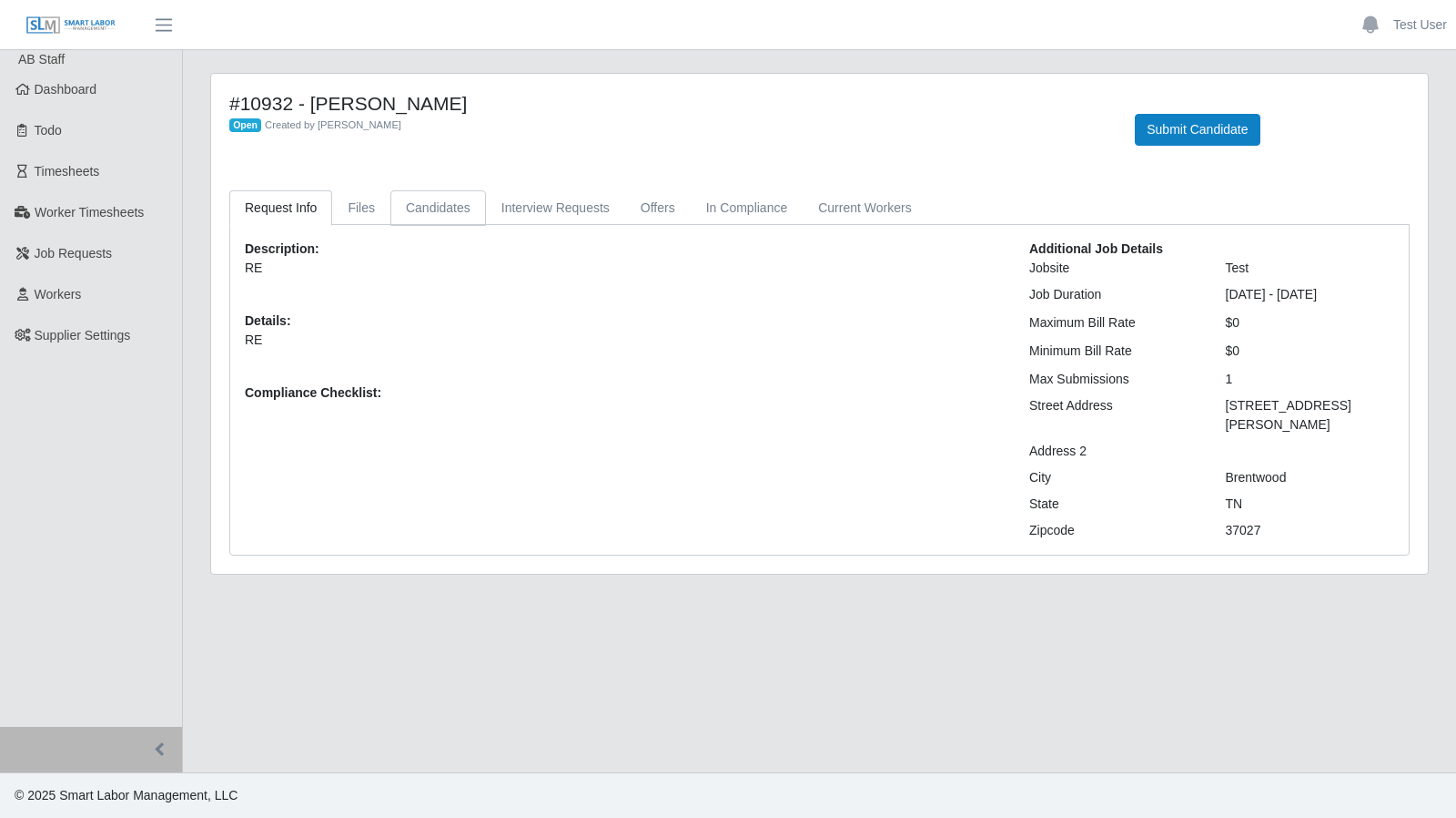
click at [408, 208] on link "Candidates" at bounding box center [439, 207] width 96 height 35
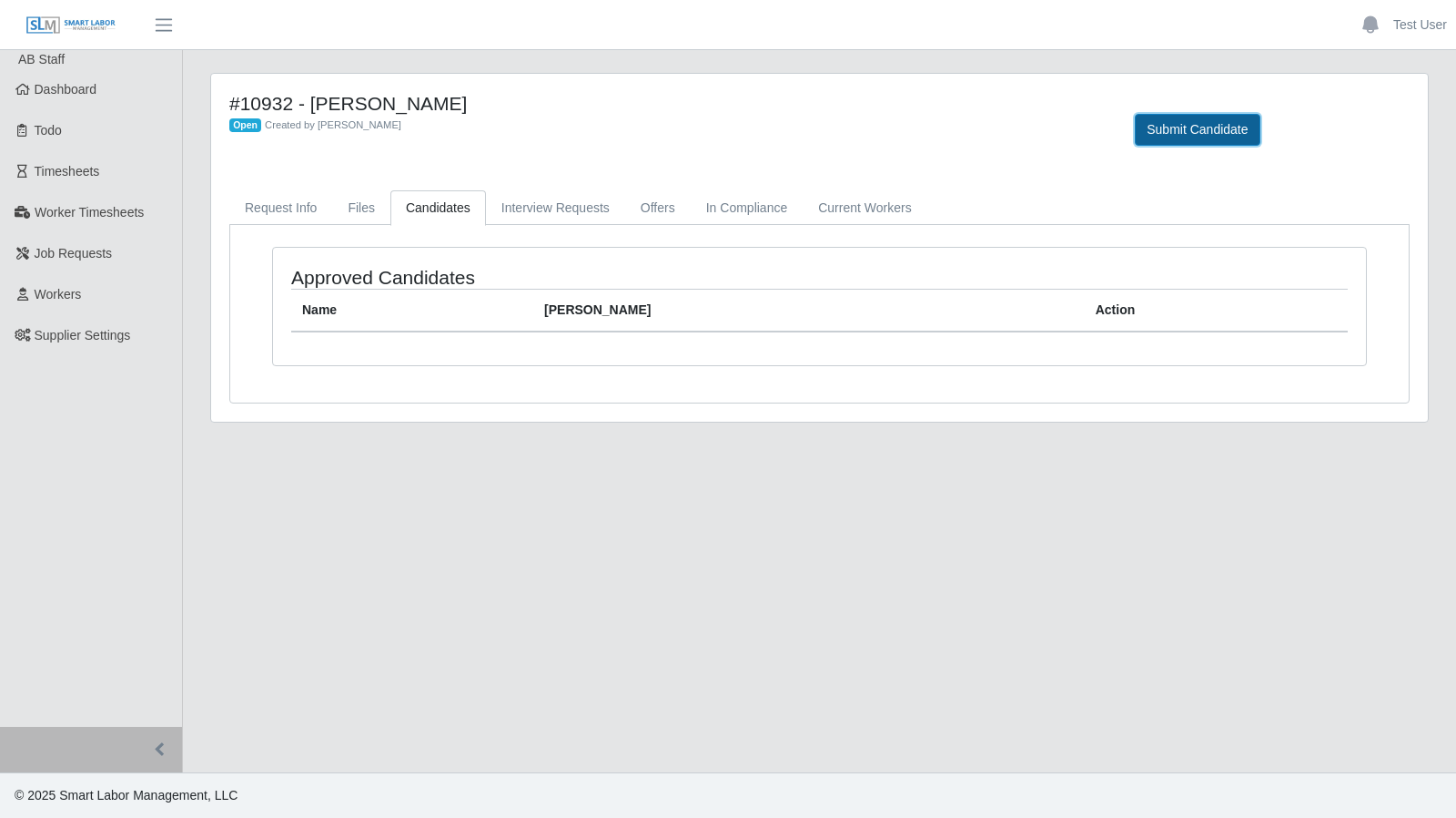
click at [1193, 118] on button "Submit Candidate" at bounding box center [1197, 129] width 125 height 32
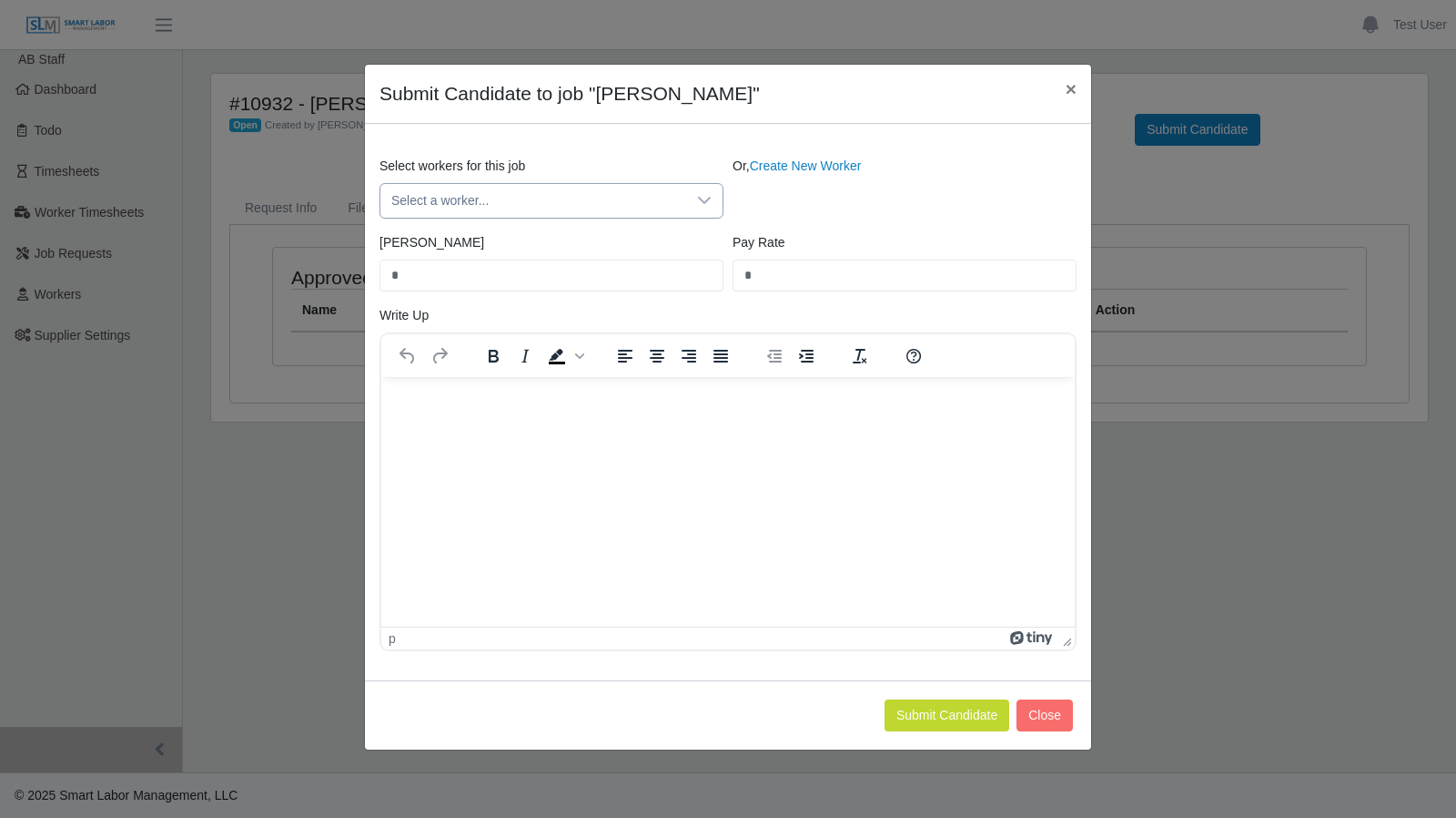
click at [700, 198] on icon at bounding box center [704, 201] width 12 height 8
click at [590, 274] on li "Test candidate 2" at bounding box center [551, 281] width 335 height 33
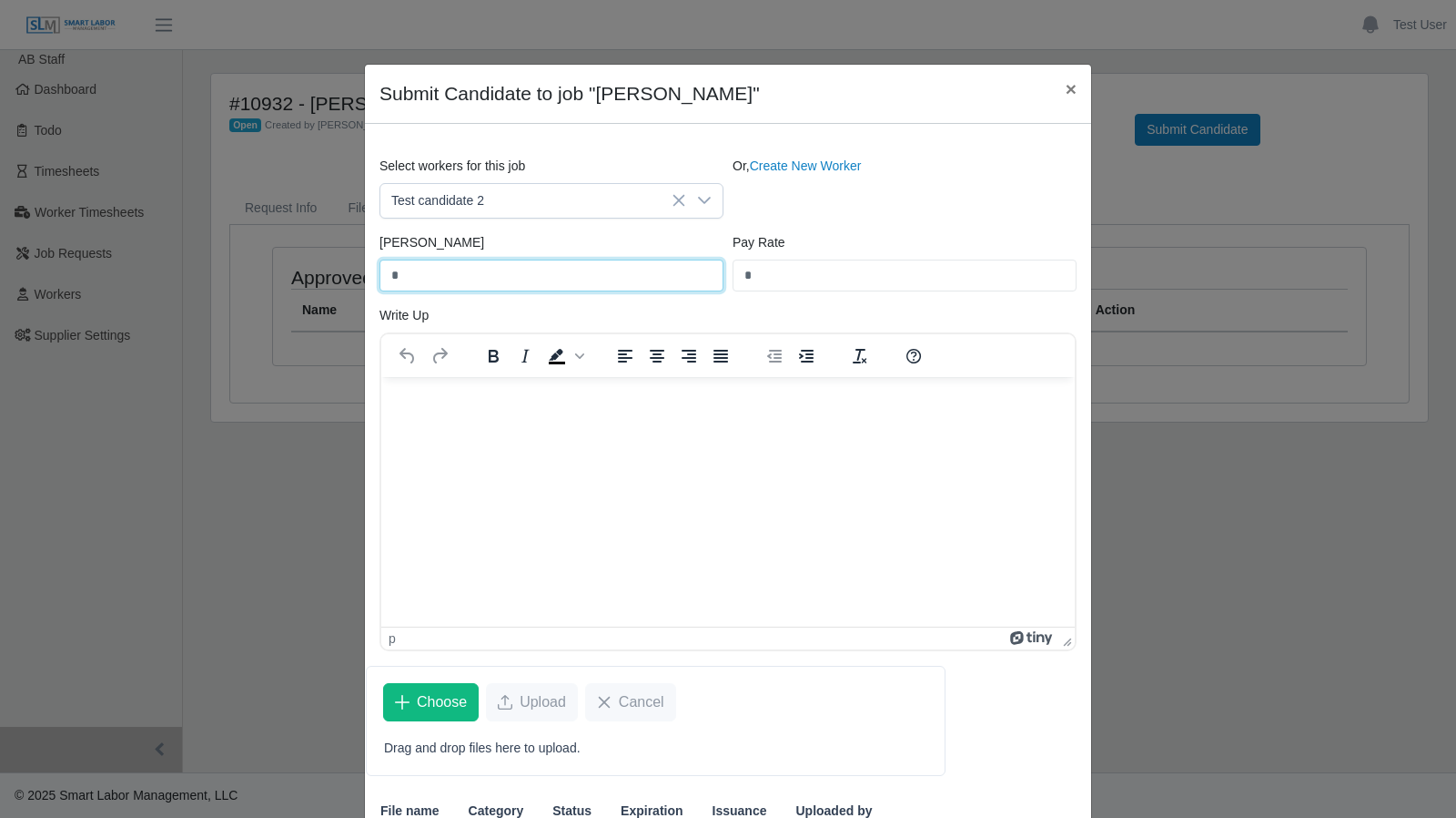
click at [587, 274] on input "*" at bounding box center [551, 275] width 344 height 32
type input "**"
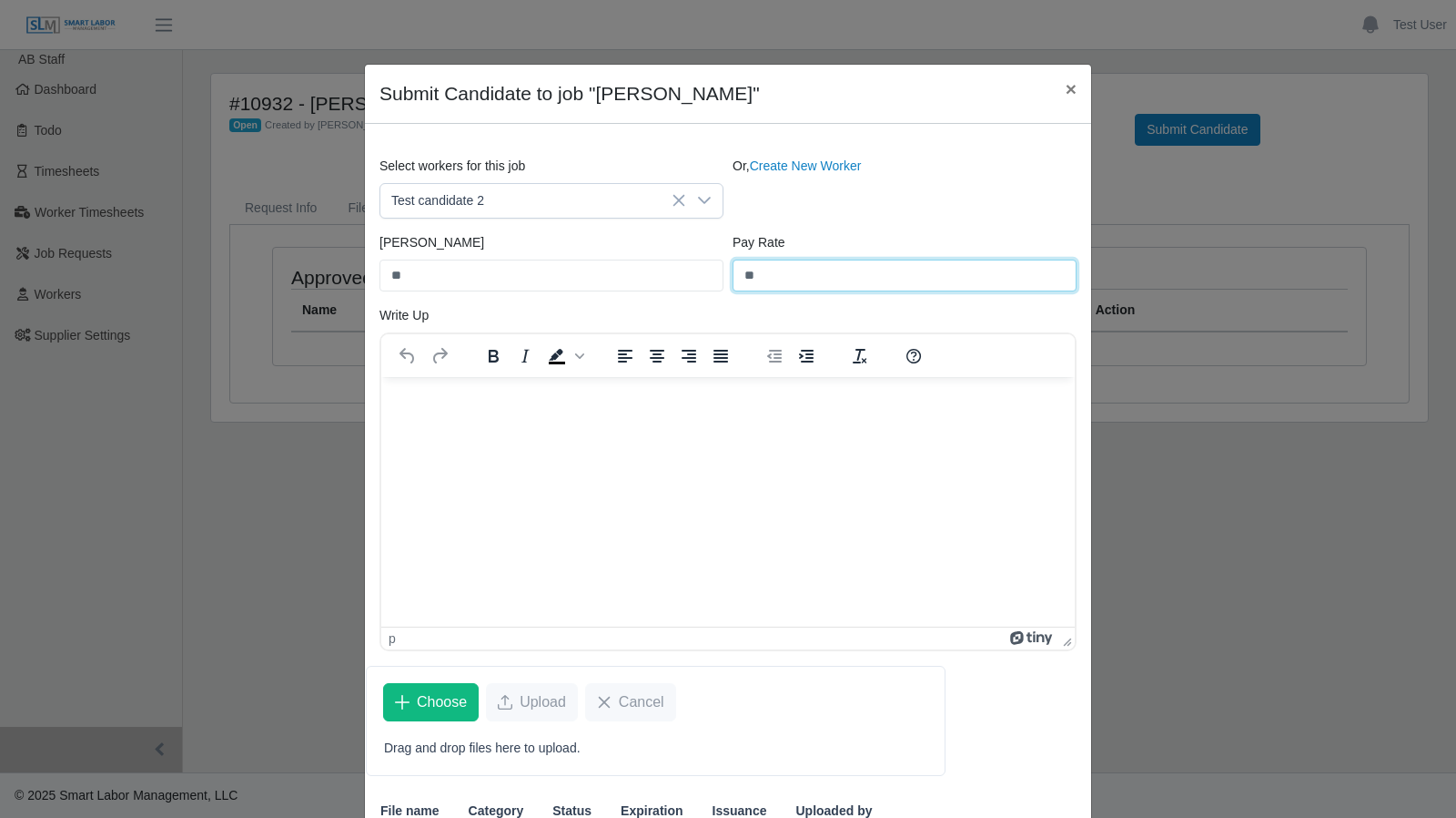
type input "**"
click at [568, 412] on html at bounding box center [728, 399] width 694 height 49
click at [454, 419] on html at bounding box center [728, 399] width 694 height 49
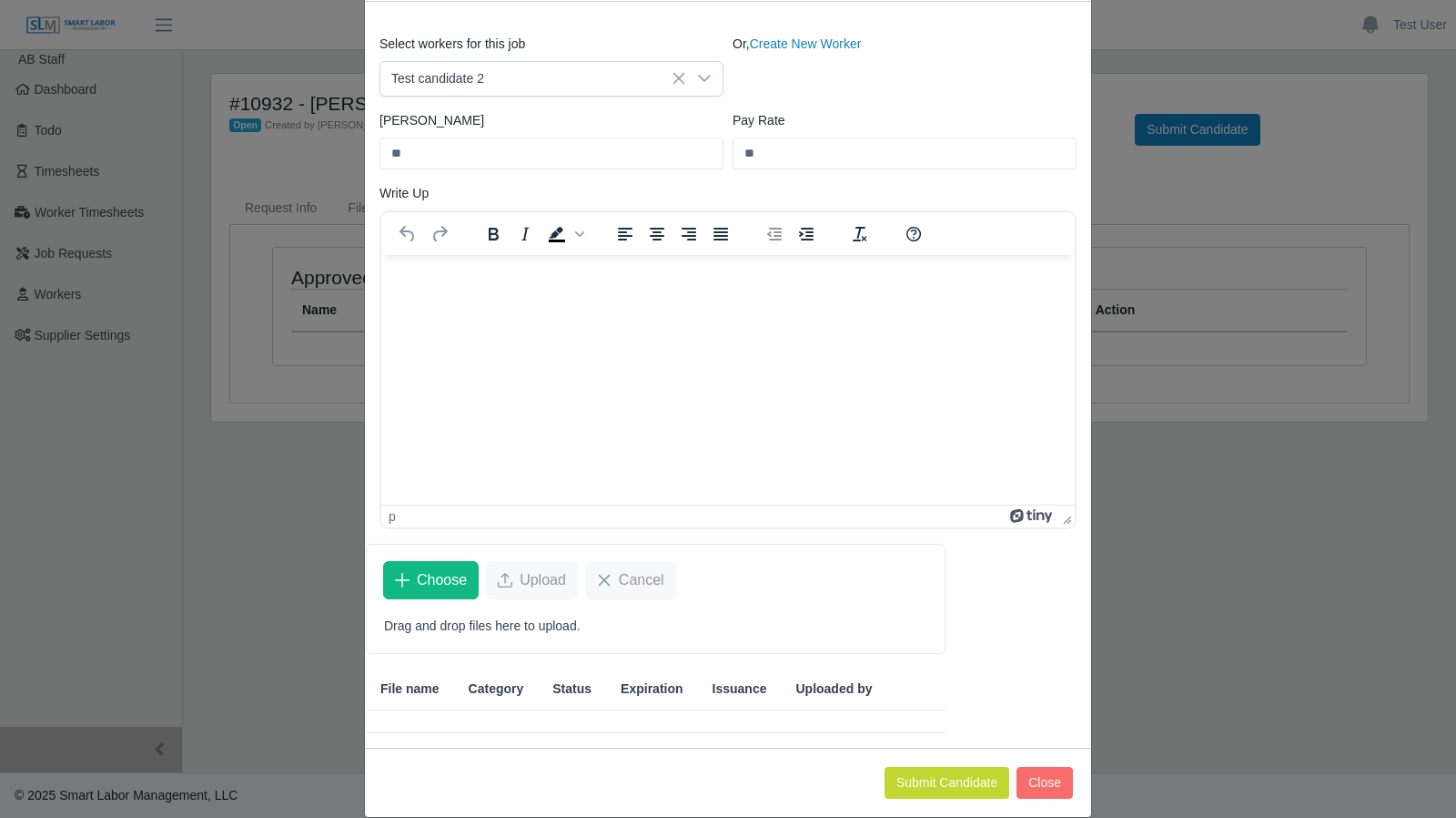
scroll to position [142, 0]
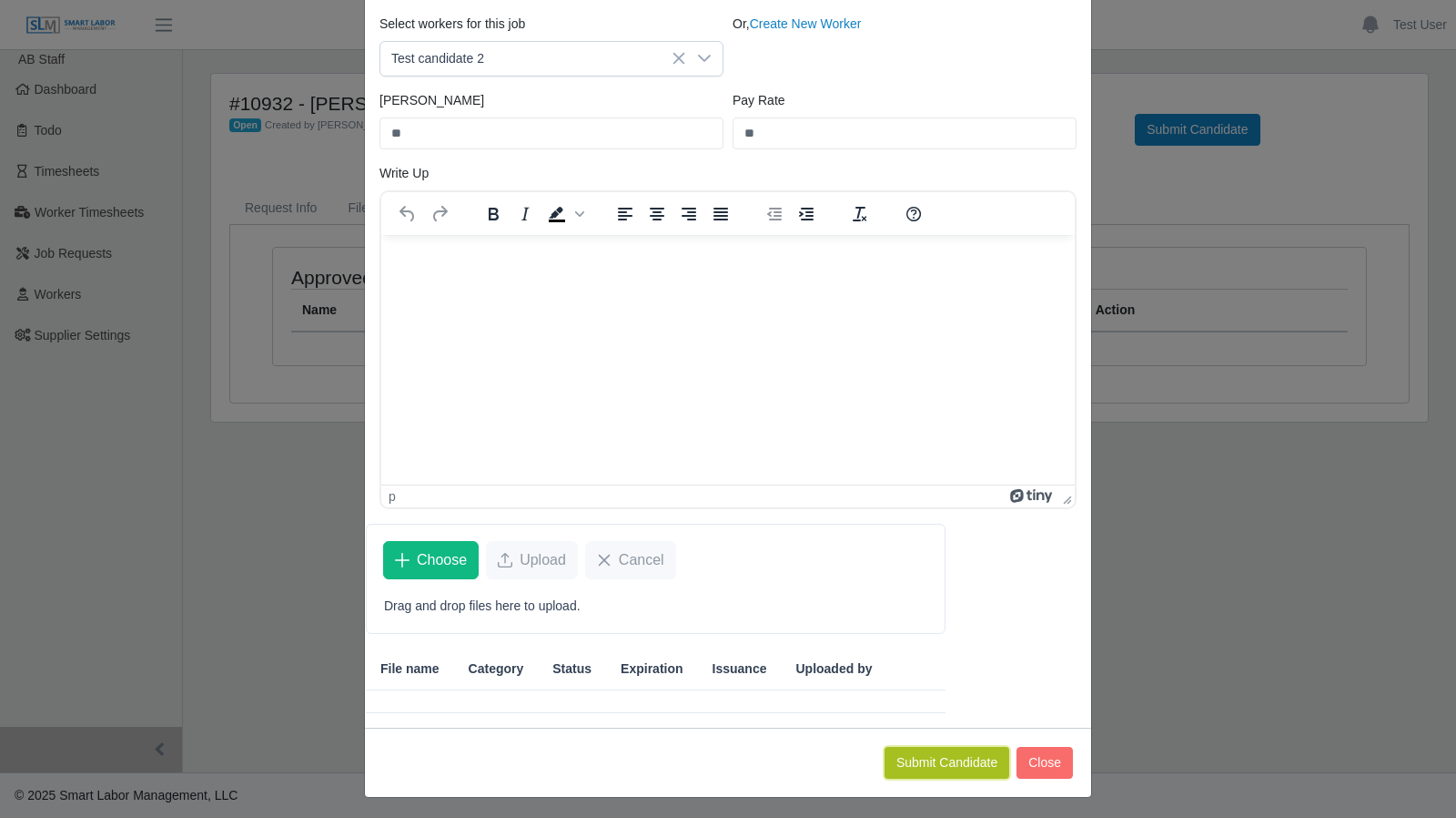
click at [958, 763] on button "Submit Candidate" at bounding box center [947, 762] width 125 height 32
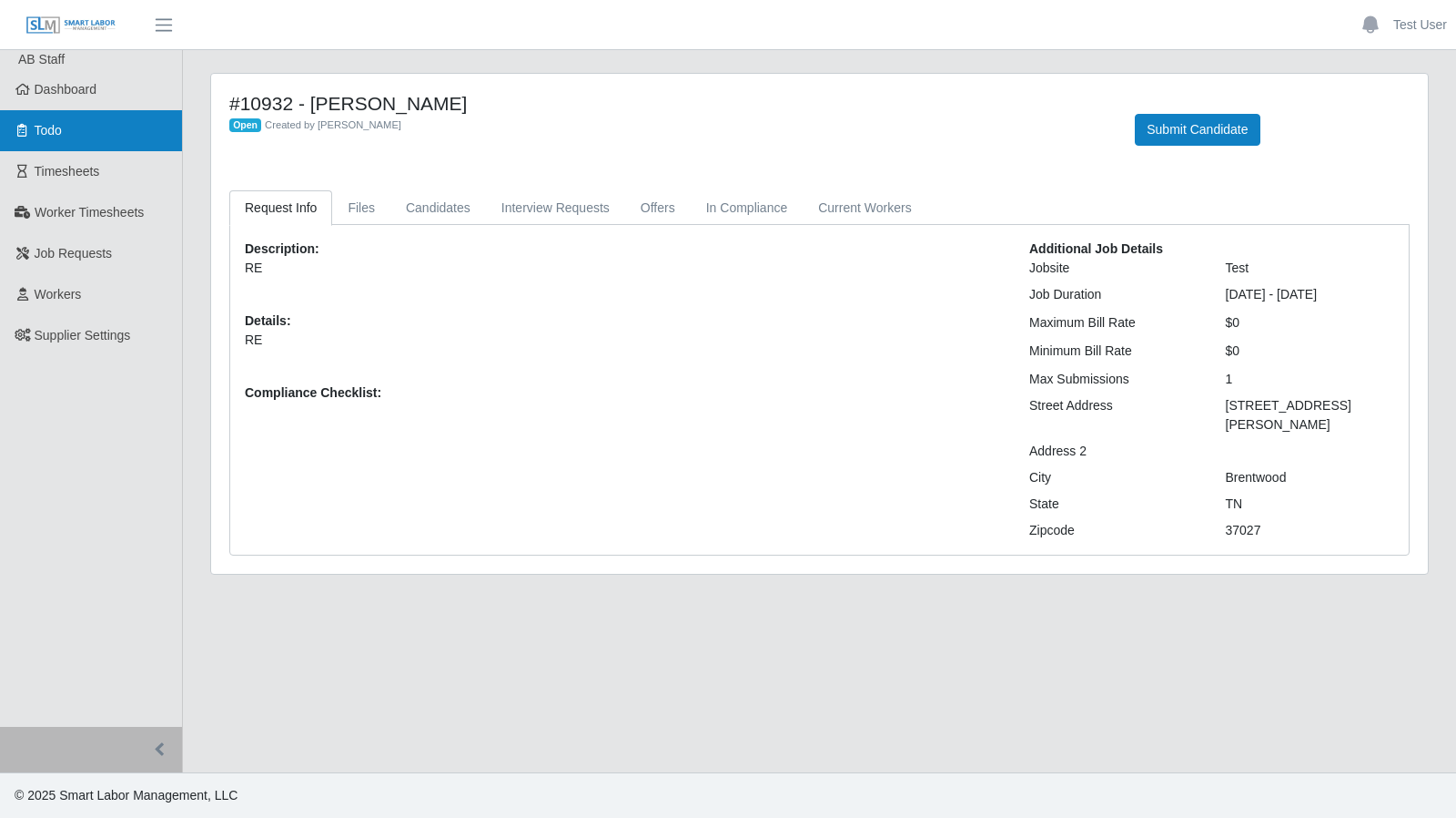
drag, startPoint x: 56, startPoint y: 118, endPoint x: 150, endPoint y: 136, distance: 95.7
click at [56, 118] on link "Todo" at bounding box center [91, 130] width 182 height 41
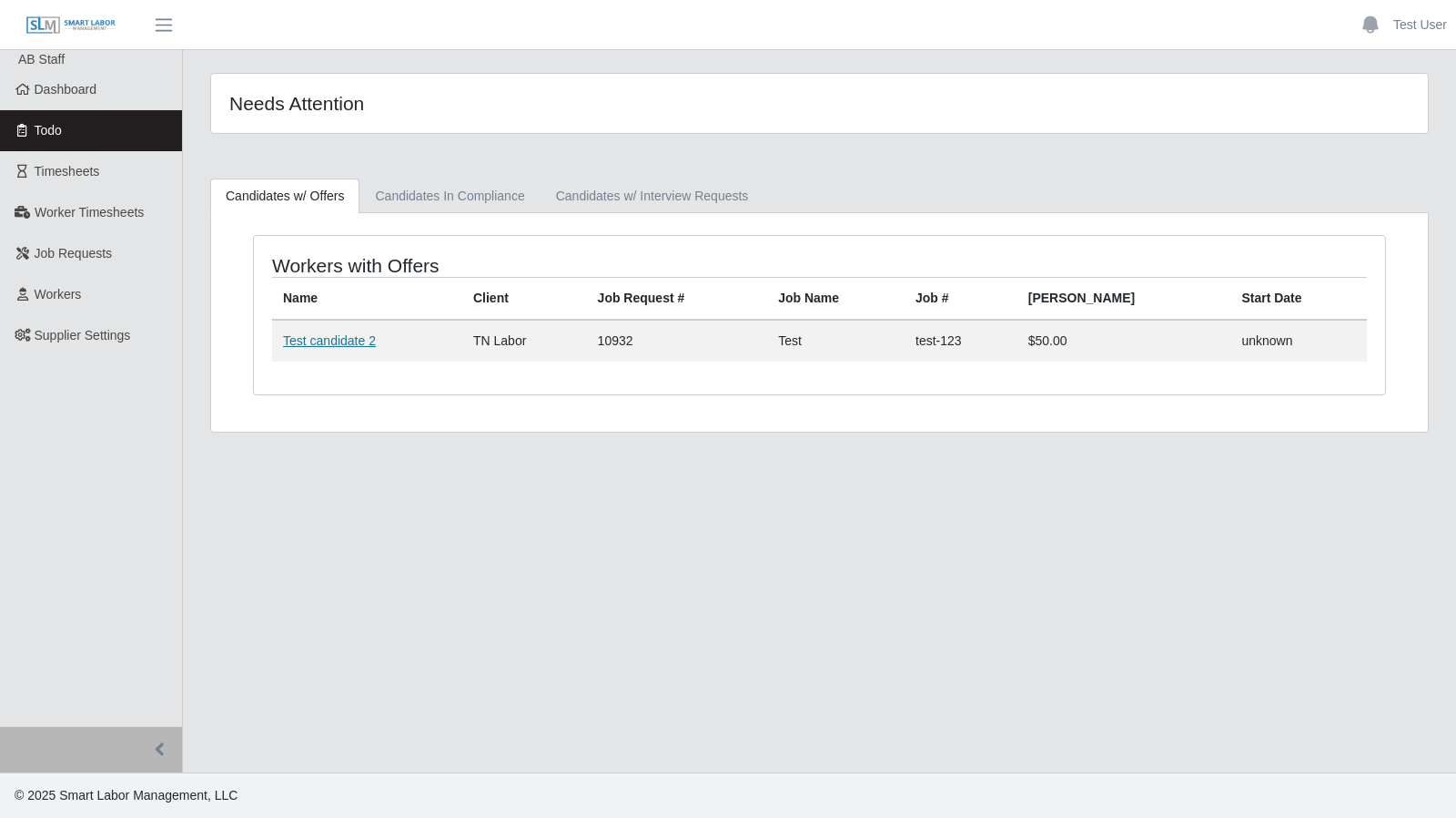
click at [341, 337] on link "Test candidate 2" at bounding box center [329, 340] width 93 height 14
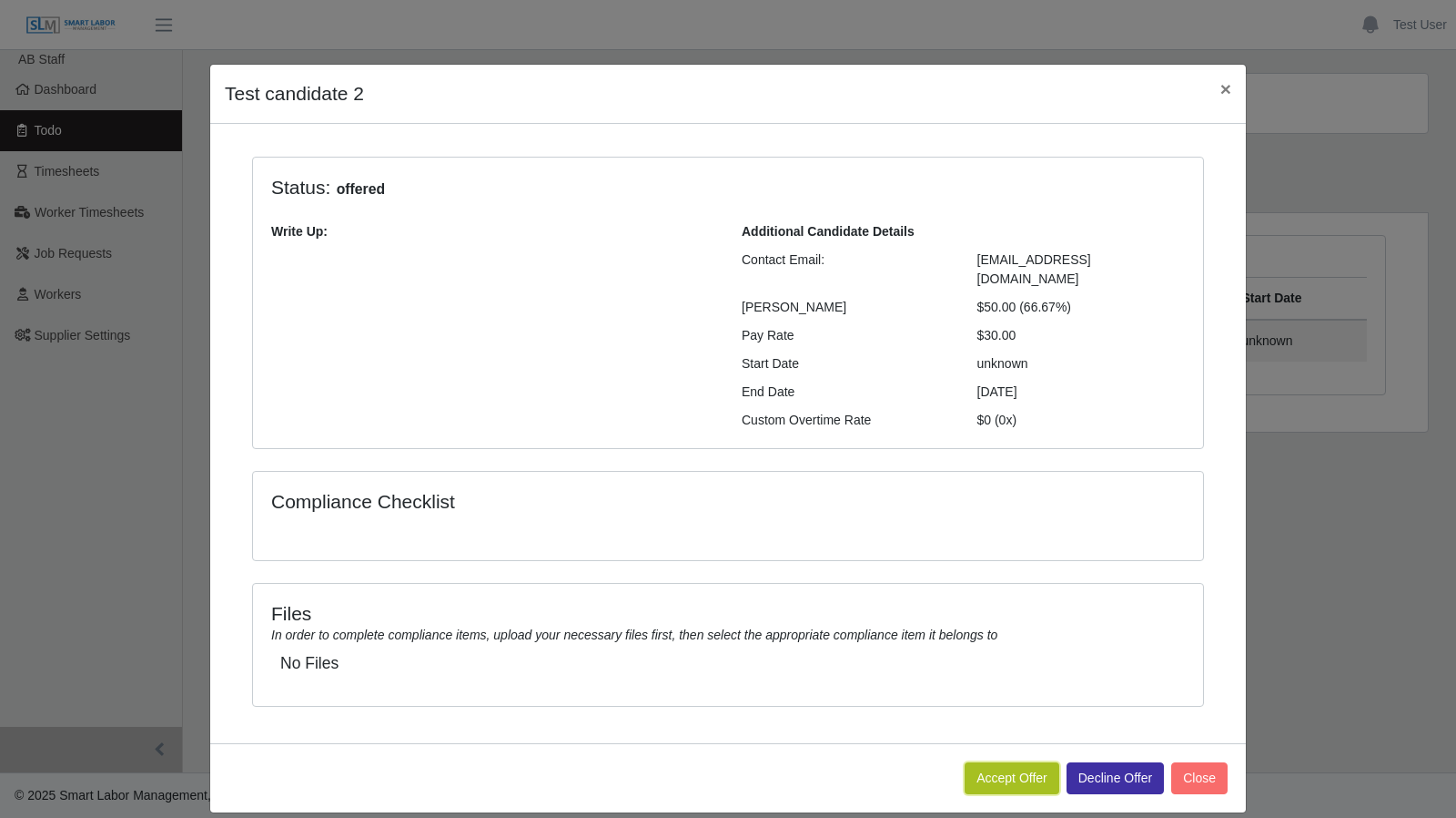
click at [1028, 762] on button "Accept Offer" at bounding box center [1012, 777] width 95 height 32
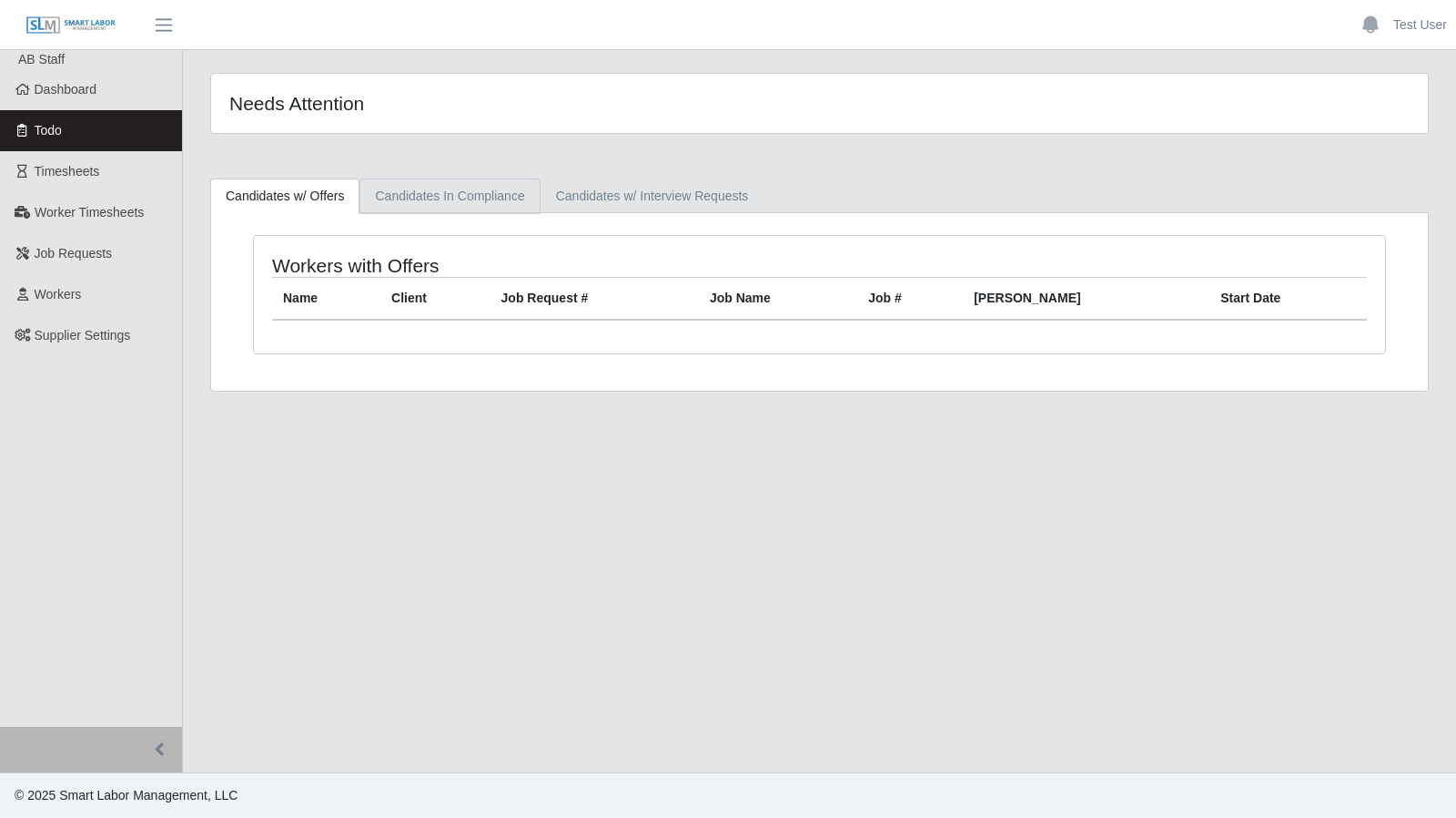
click at [460, 200] on link "Candidates In Compliance" at bounding box center [449, 196] width 181 height 35
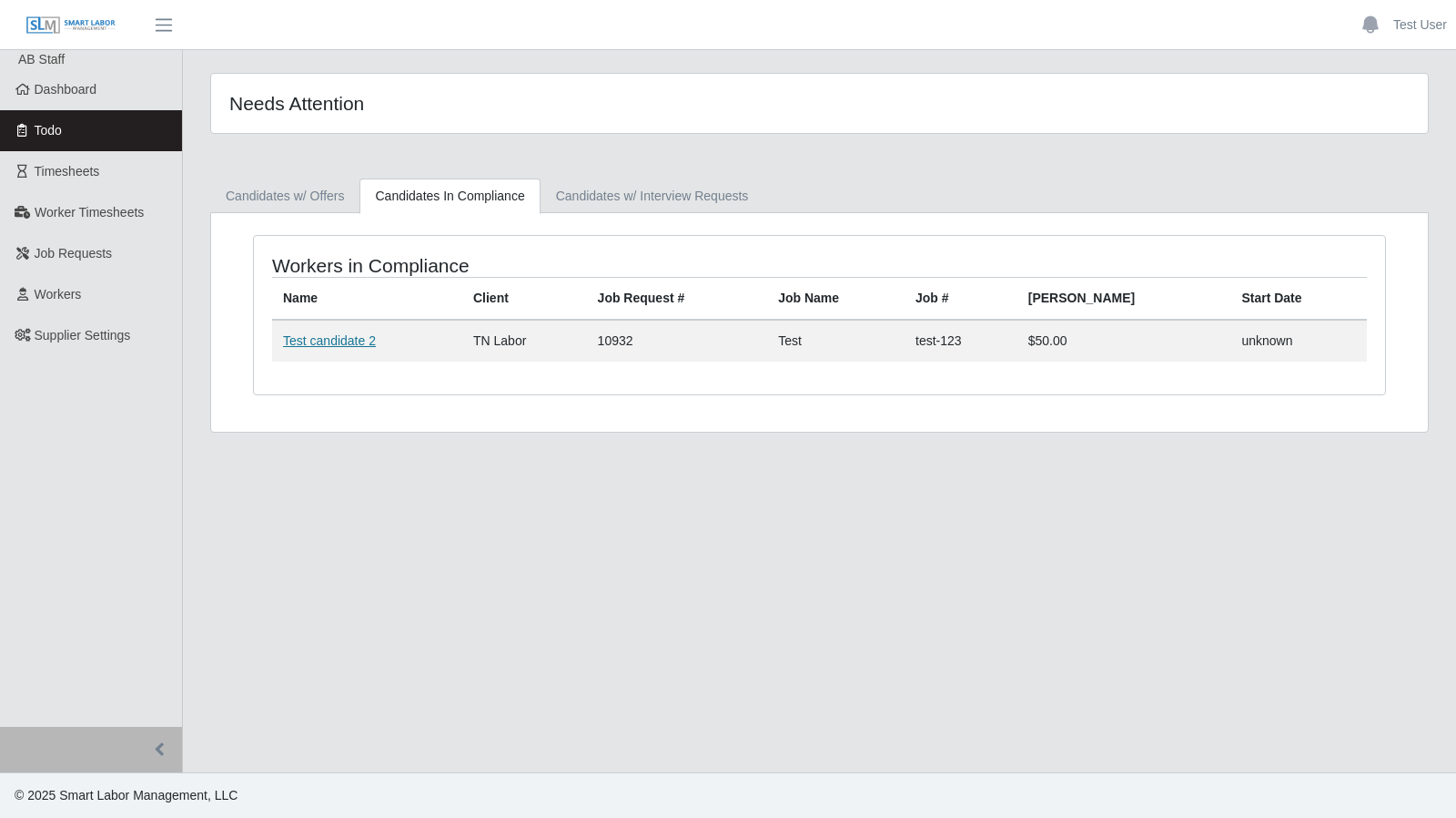
click at [334, 343] on link "Test candidate 2" at bounding box center [329, 340] width 93 height 14
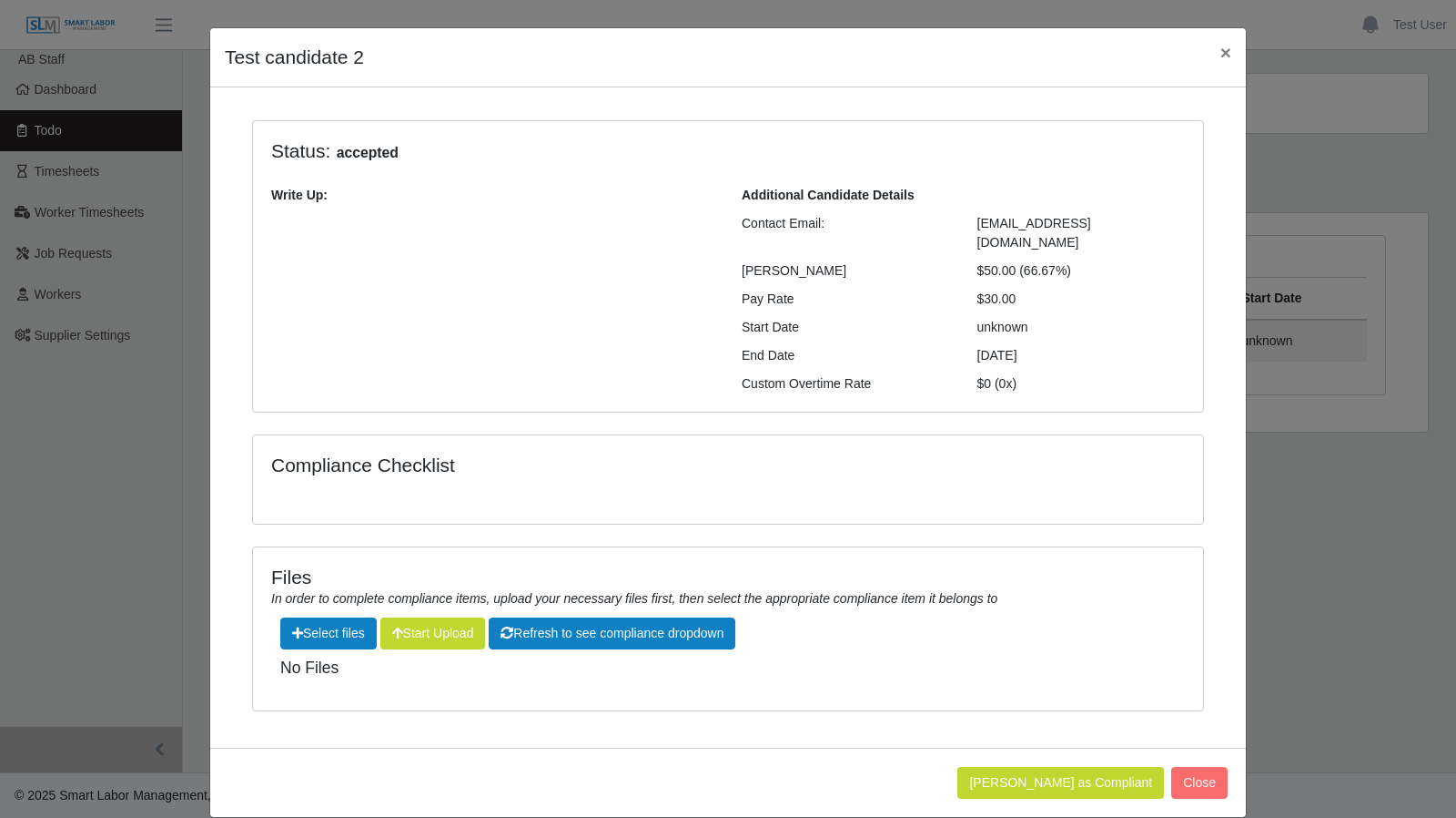
scroll to position [37, 0]
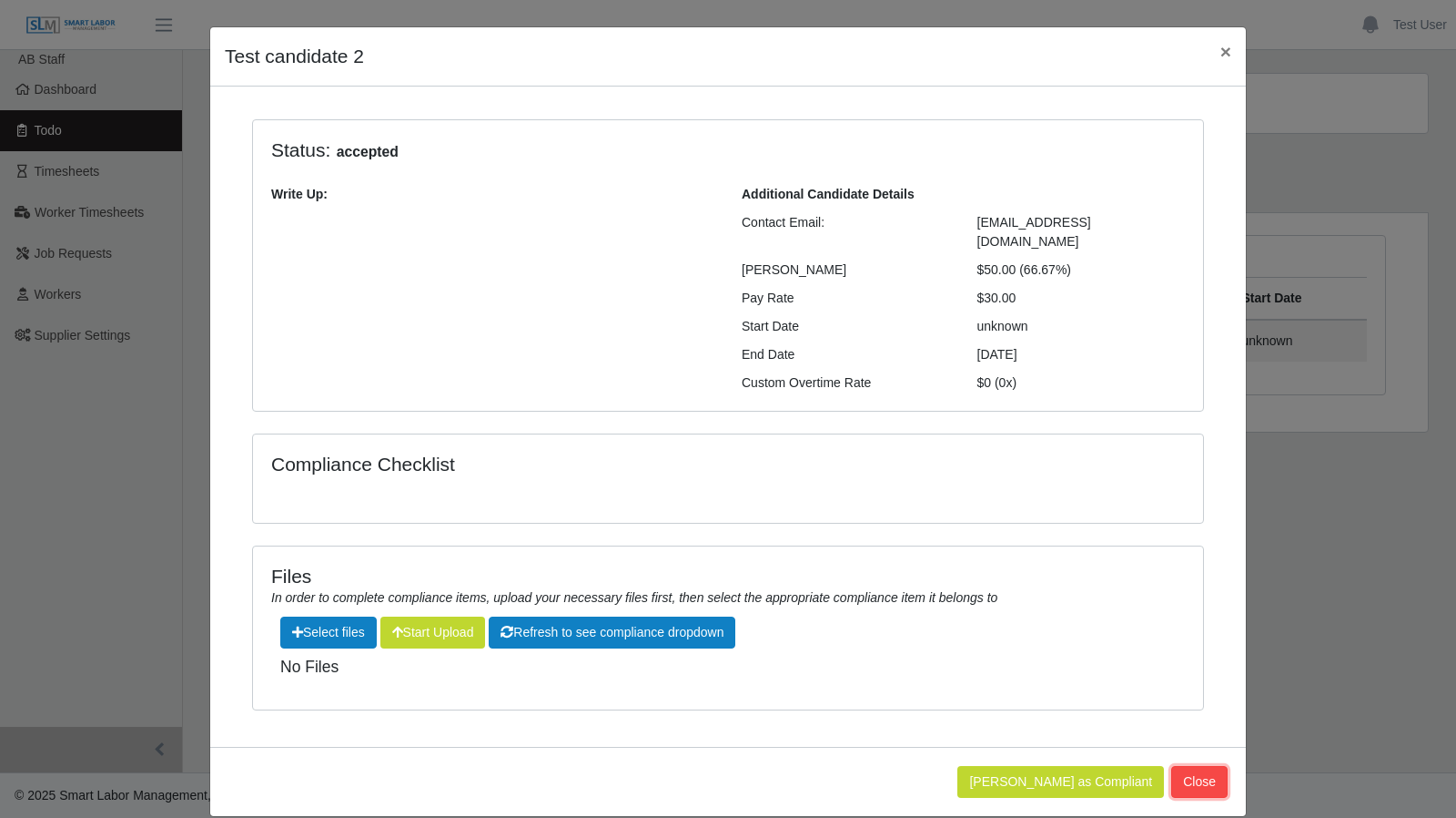
click at [1203, 765] on button "Close" at bounding box center [1199, 781] width 56 height 32
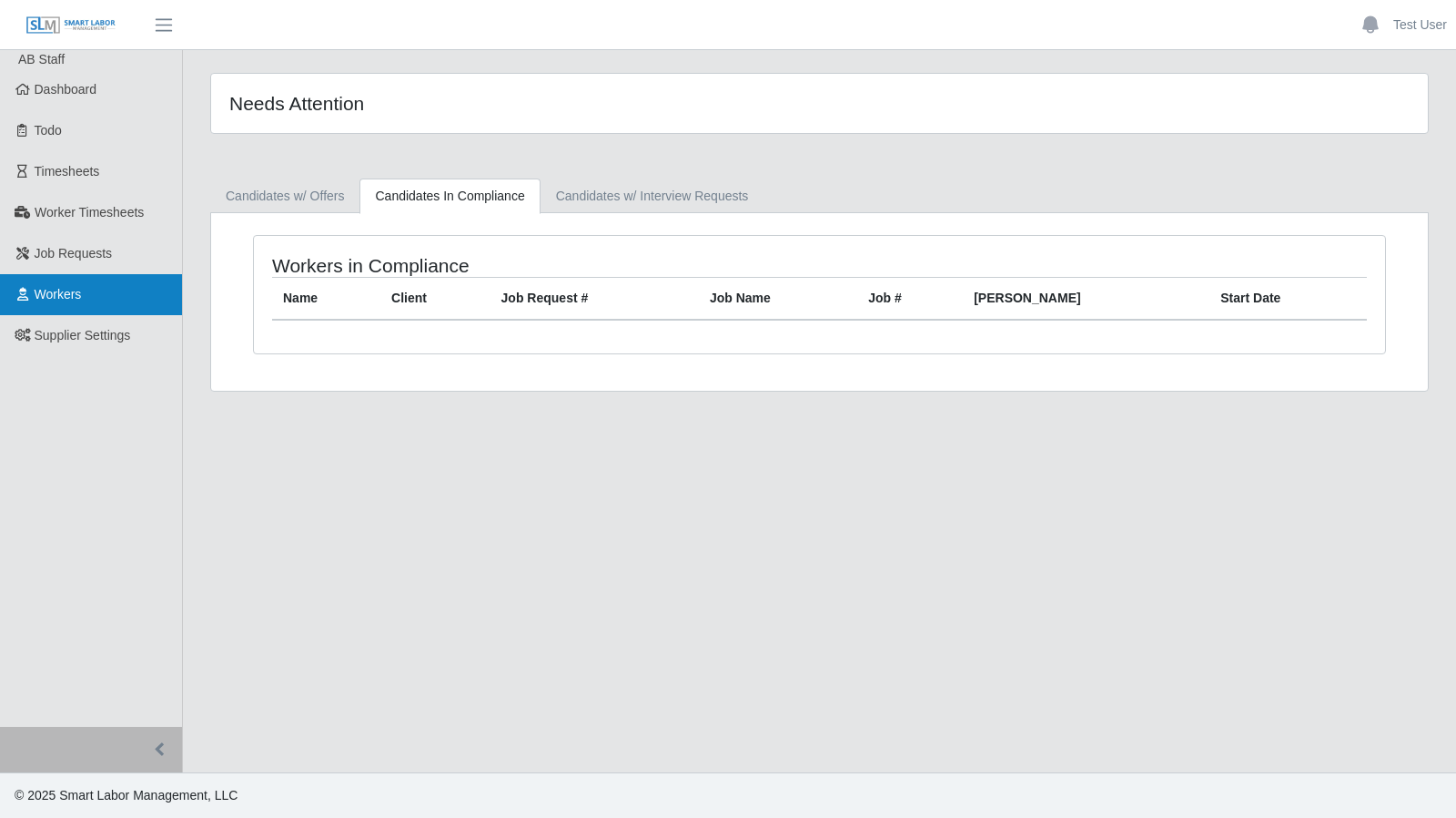
click at [69, 288] on span "Workers" at bounding box center [58, 293] width 48 height 14
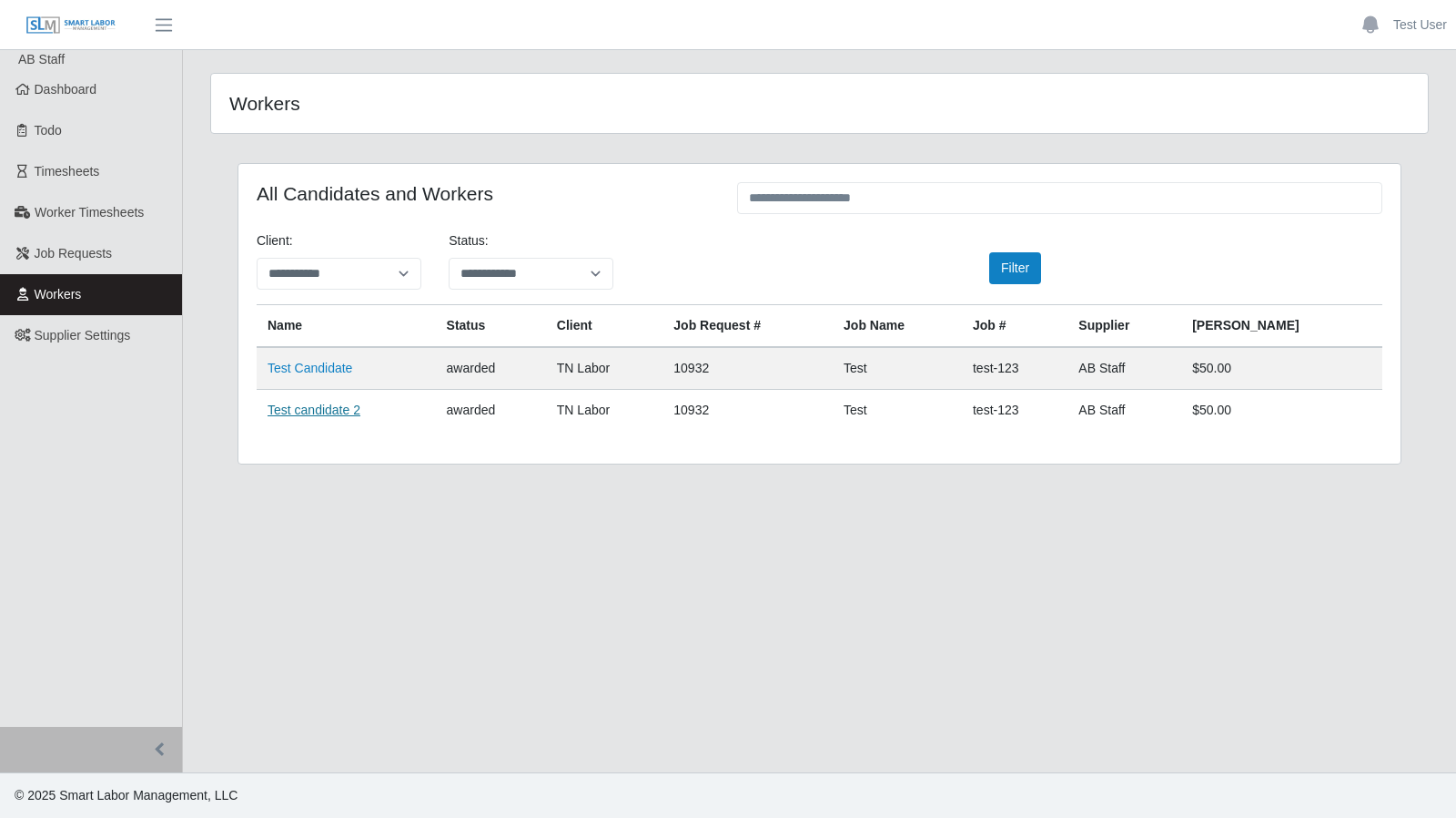
click at [340, 409] on link "Test candidate 2" at bounding box center [313, 409] width 93 height 14
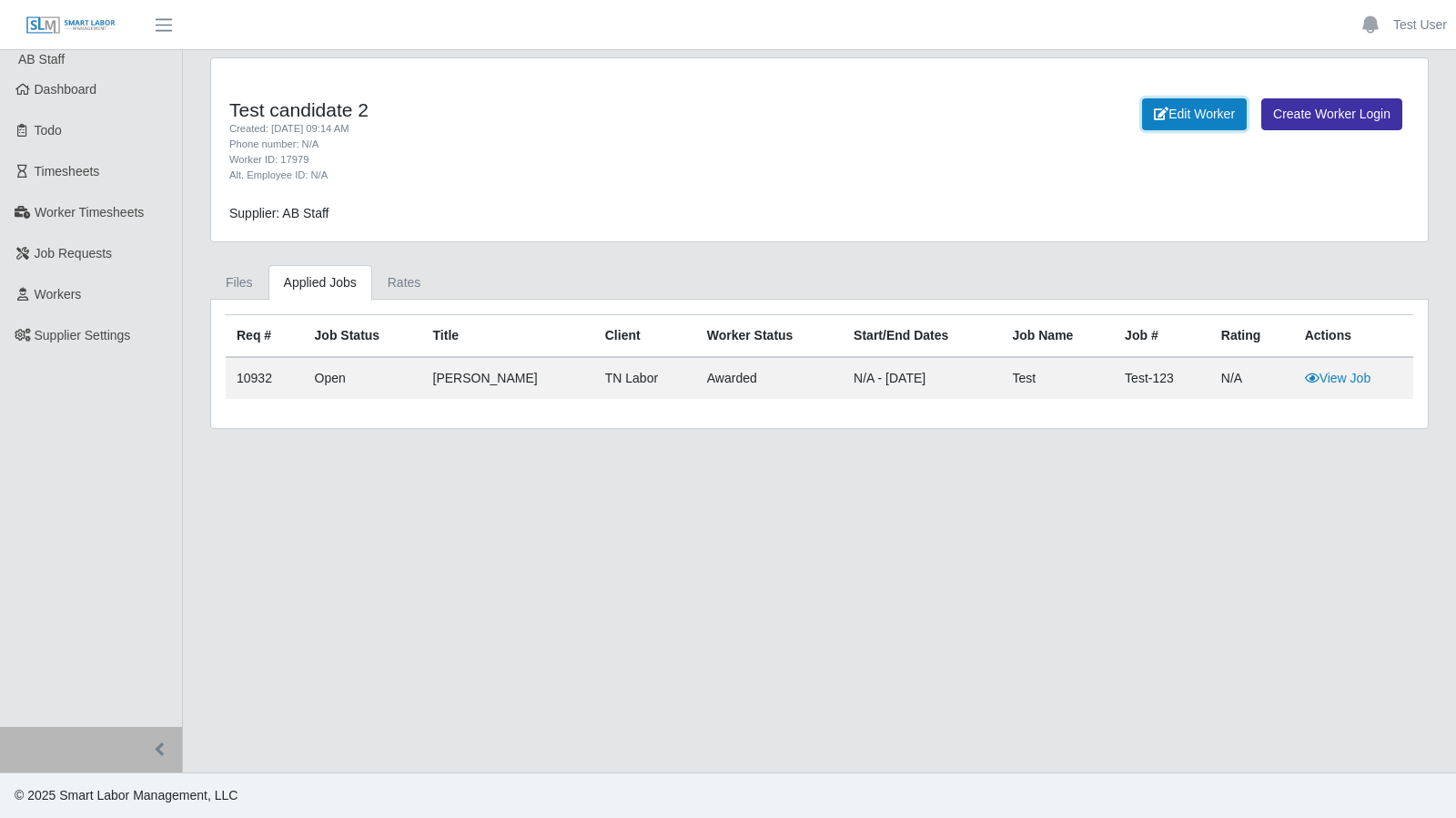
click at [1173, 117] on link "Edit Worker" at bounding box center [1195, 114] width 105 height 32
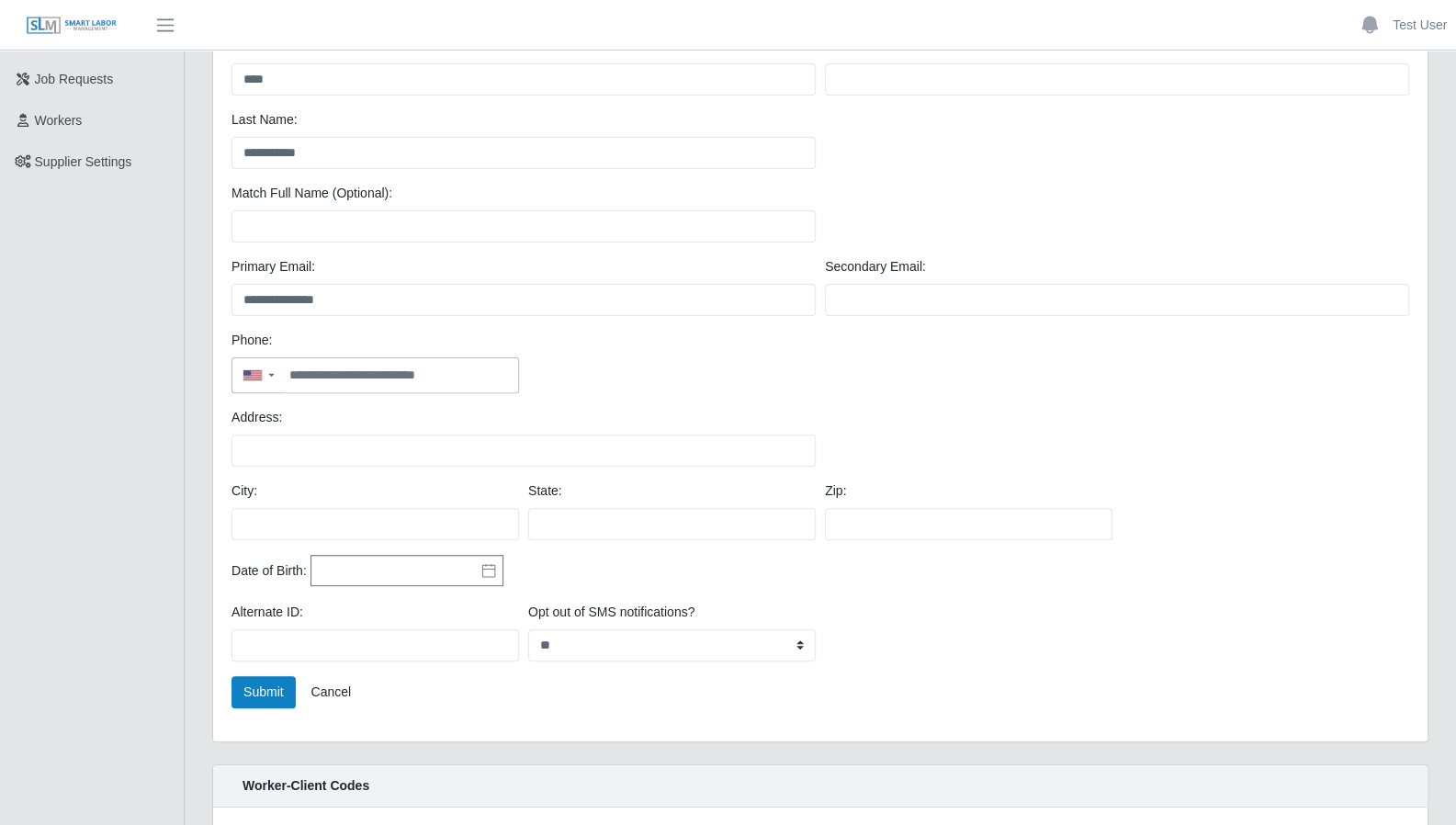
scroll to position [196, 0]
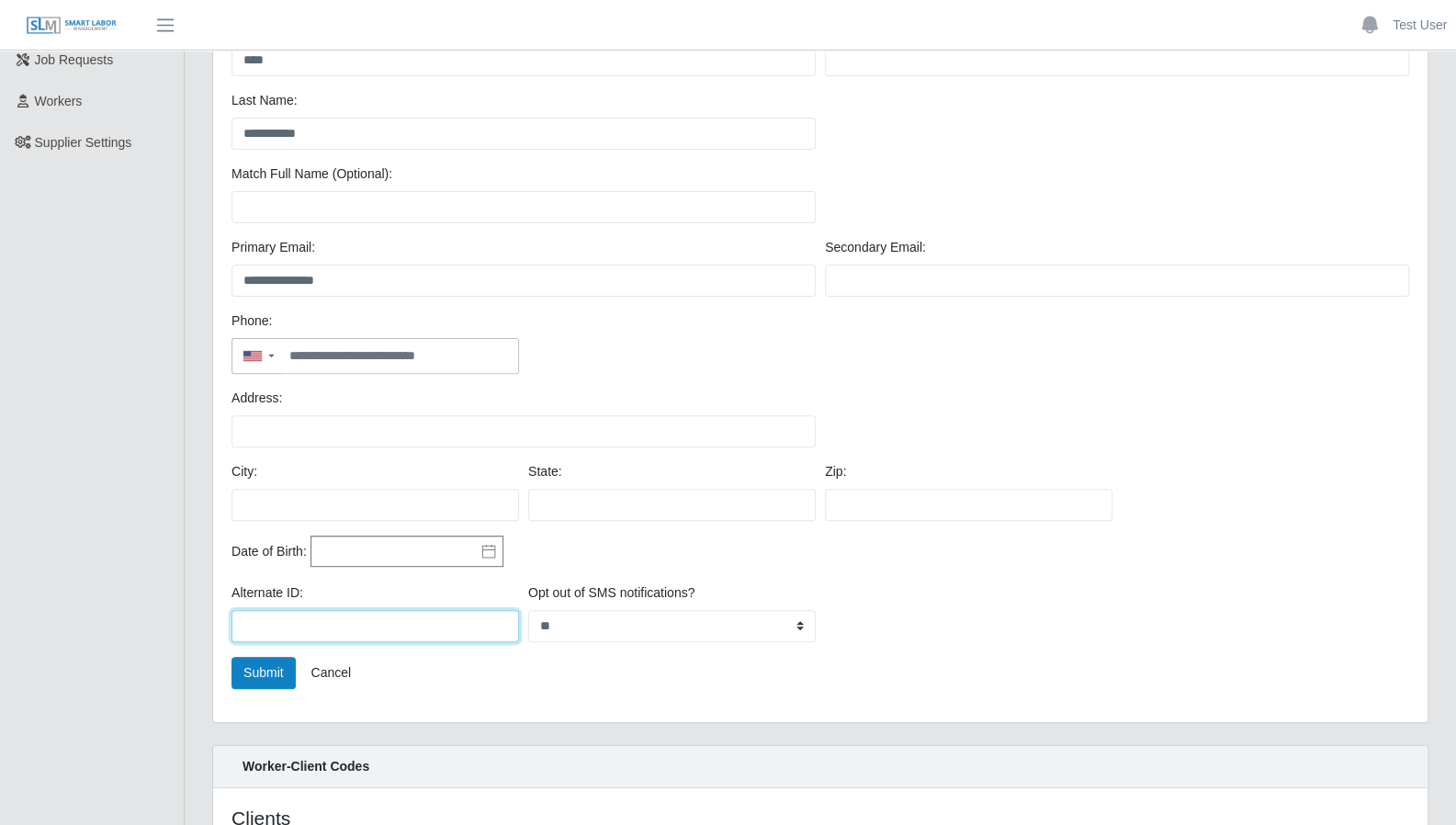
click at [325, 634] on input "Alternate ID:" at bounding box center [375, 625] width 287 height 32
type input "******"
click at [264, 666] on button "Submit" at bounding box center [263, 672] width 65 height 32
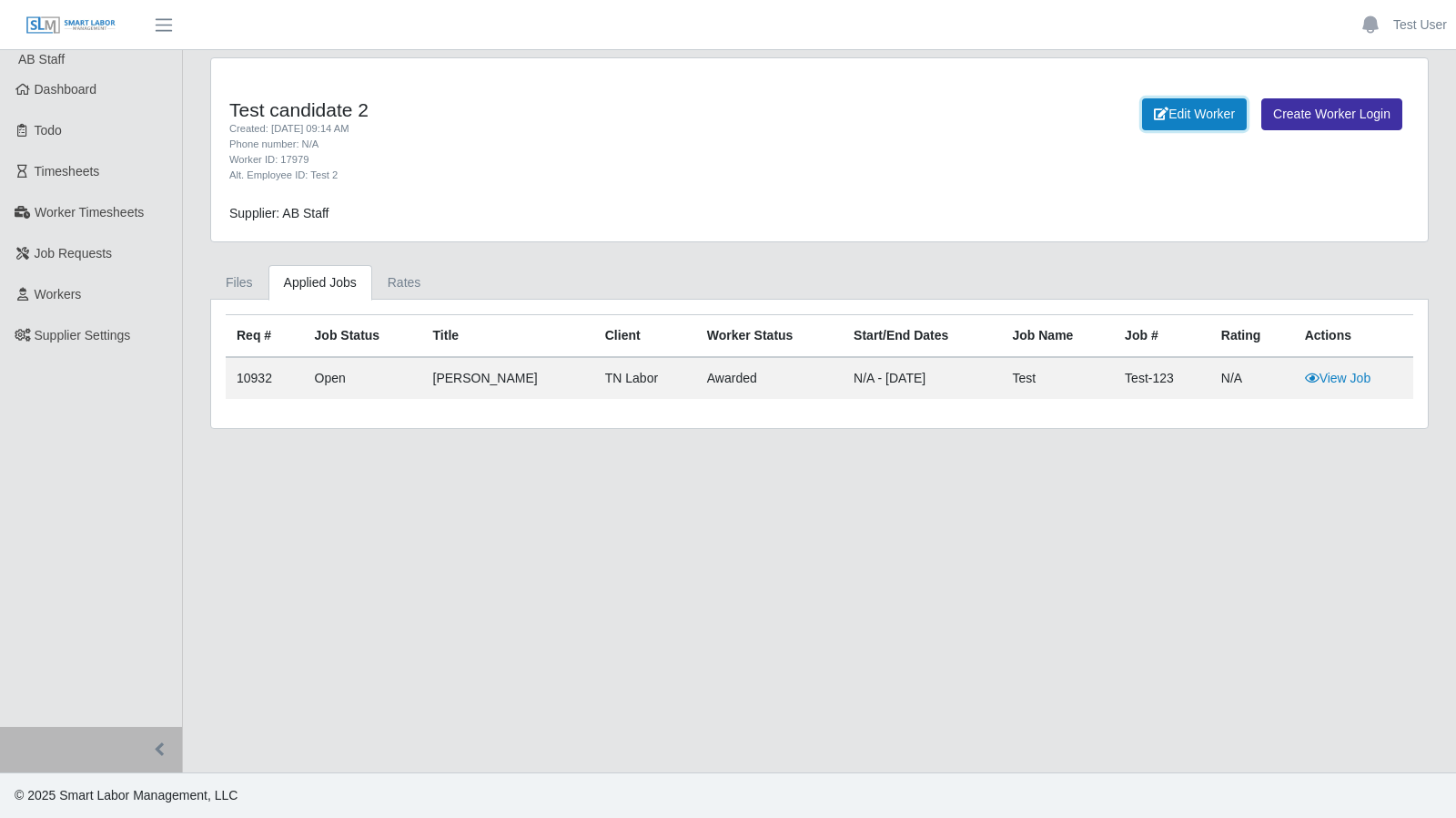
click at [1194, 119] on link "Edit Worker" at bounding box center [1195, 114] width 105 height 32
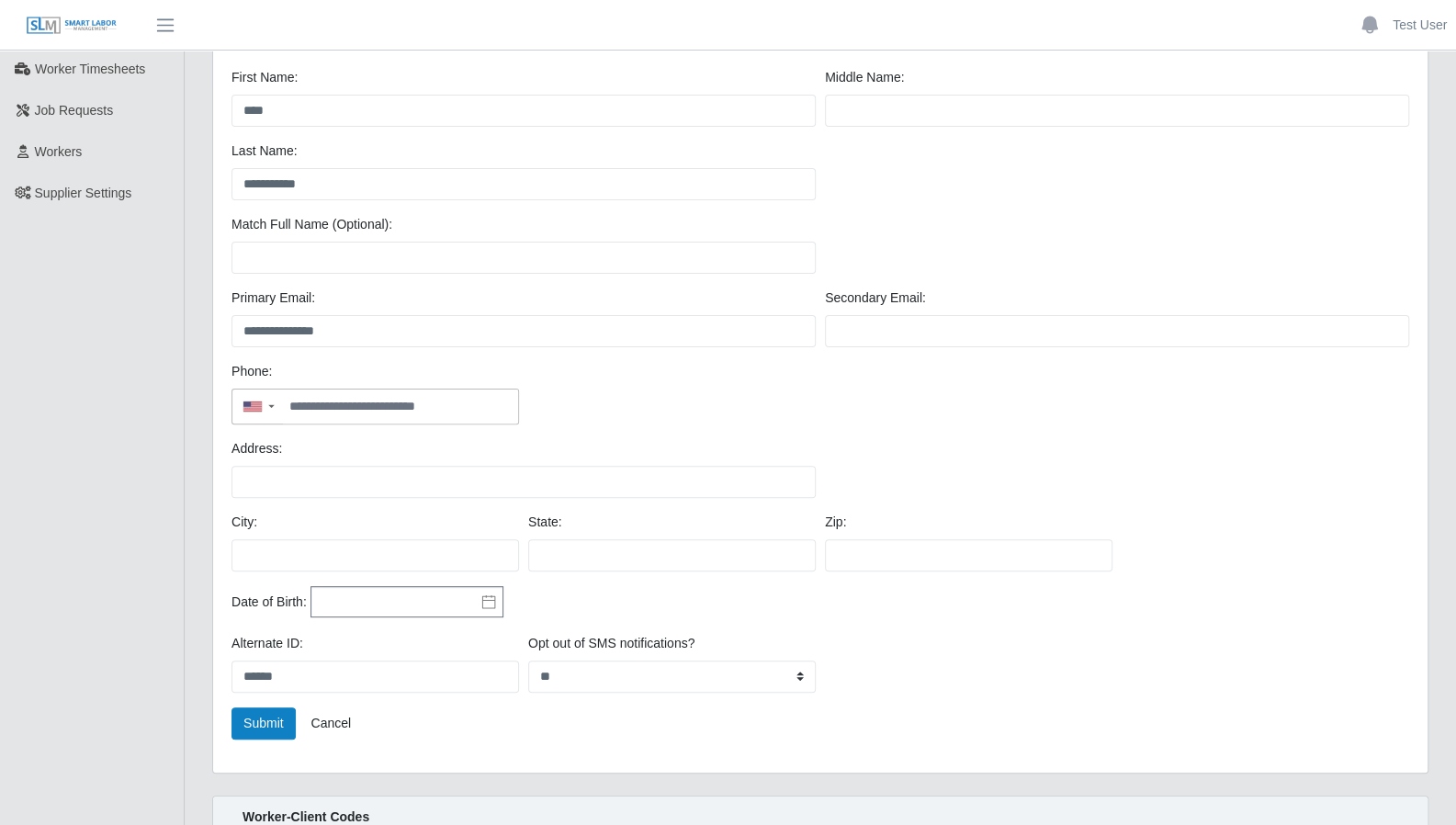
scroll to position [146, 0]
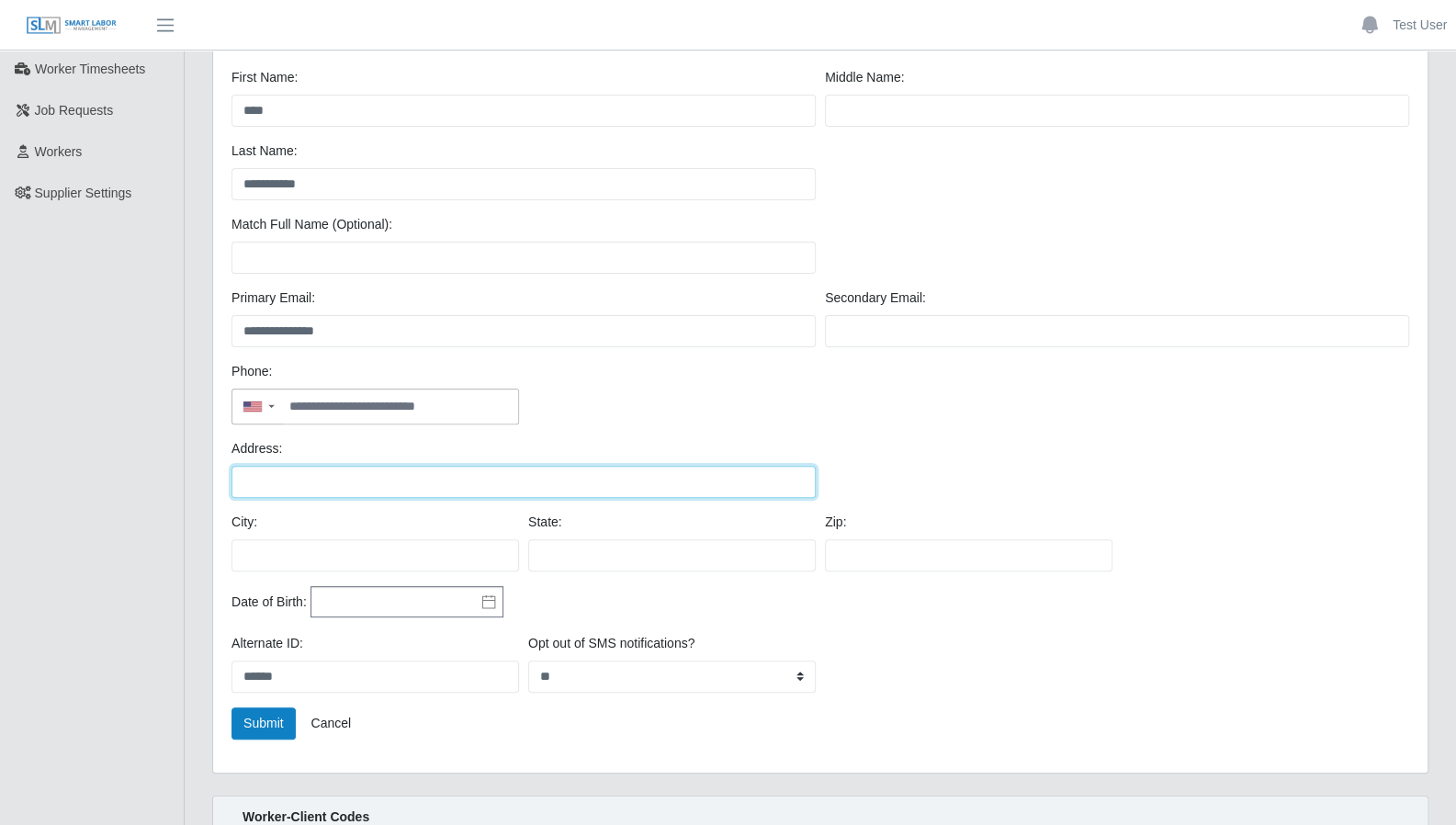
click at [346, 484] on input "Address:" at bounding box center [524, 481] width 584 height 32
type input "**********"
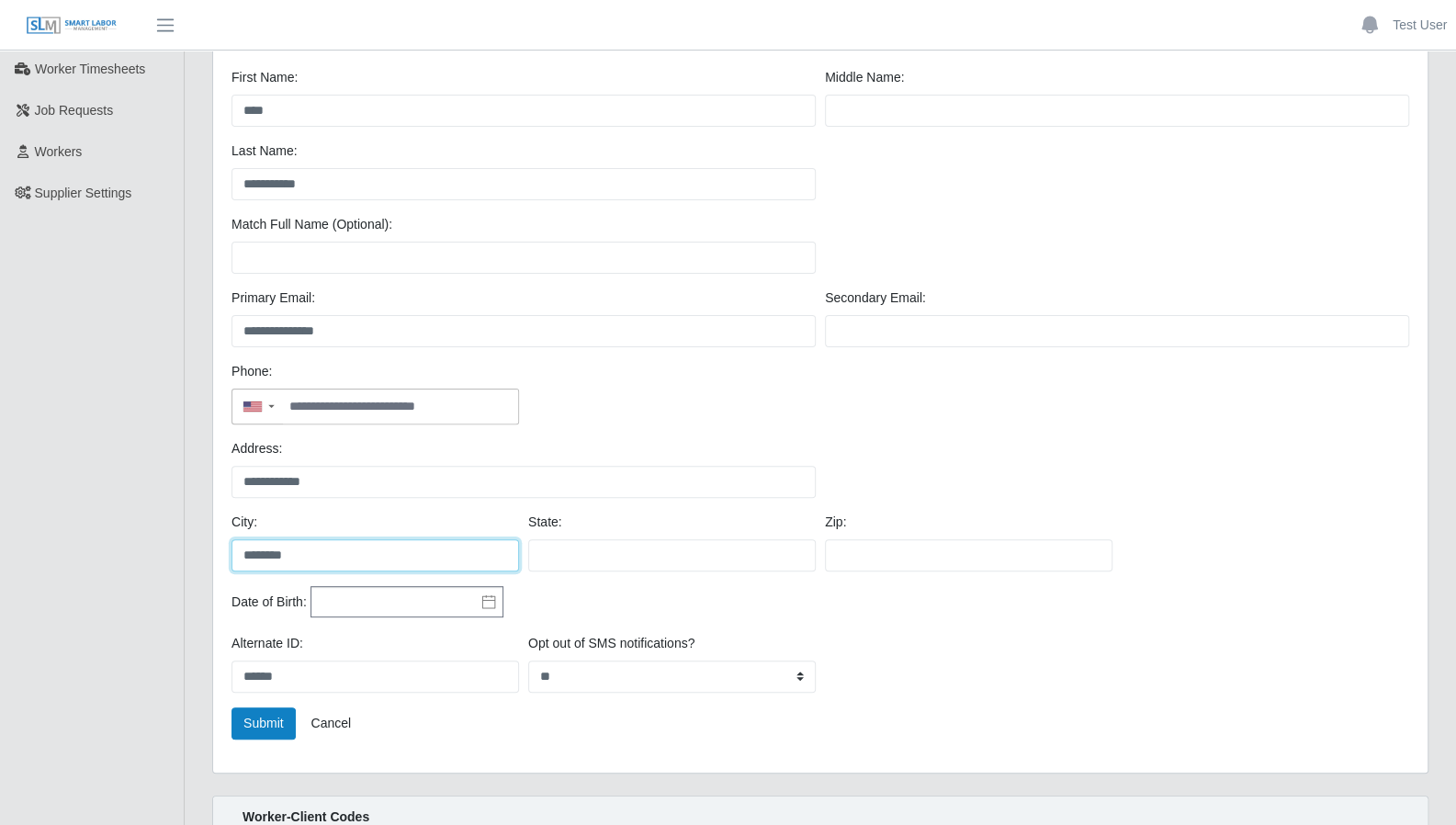
type input "********"
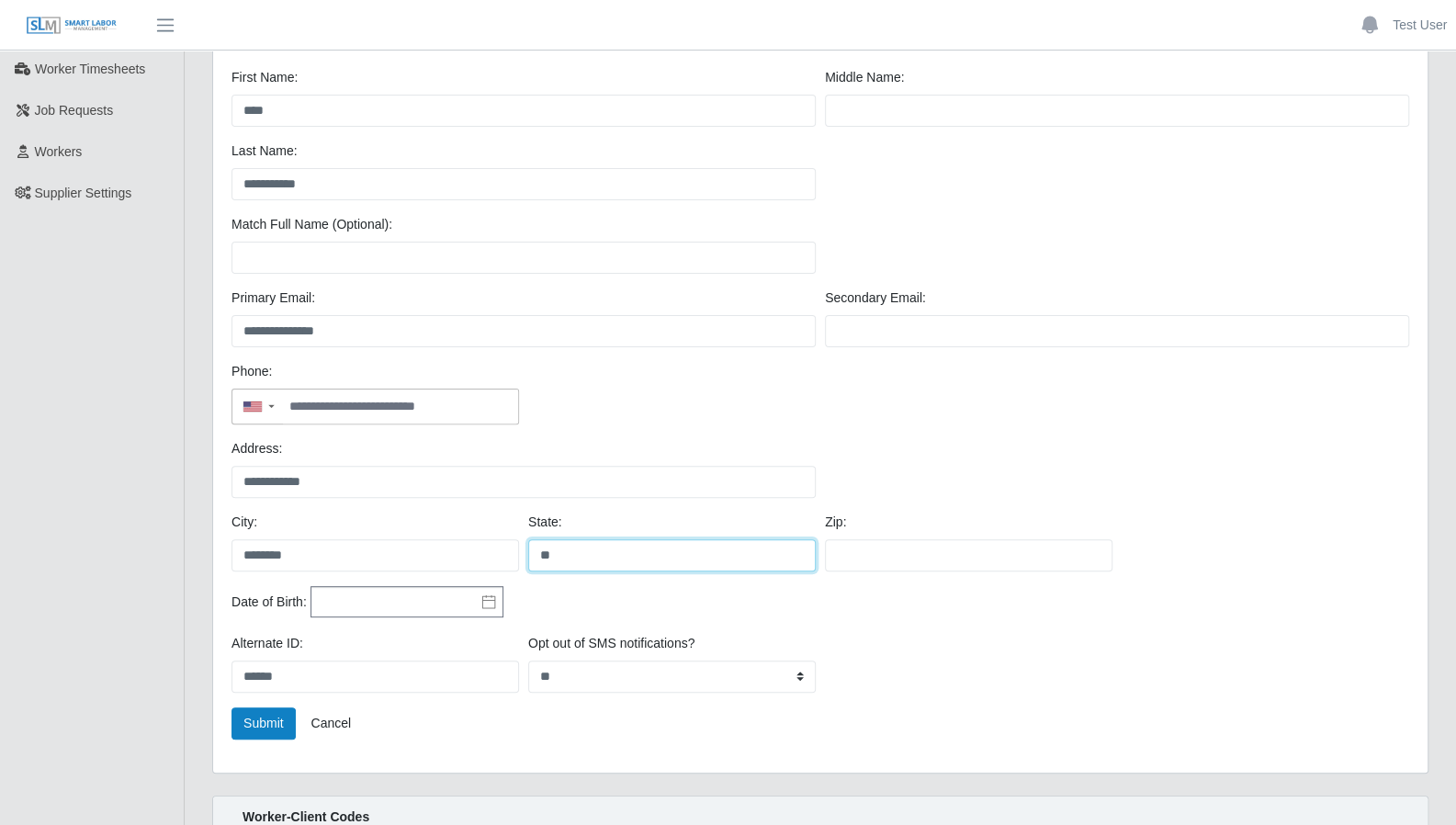
type input "**"
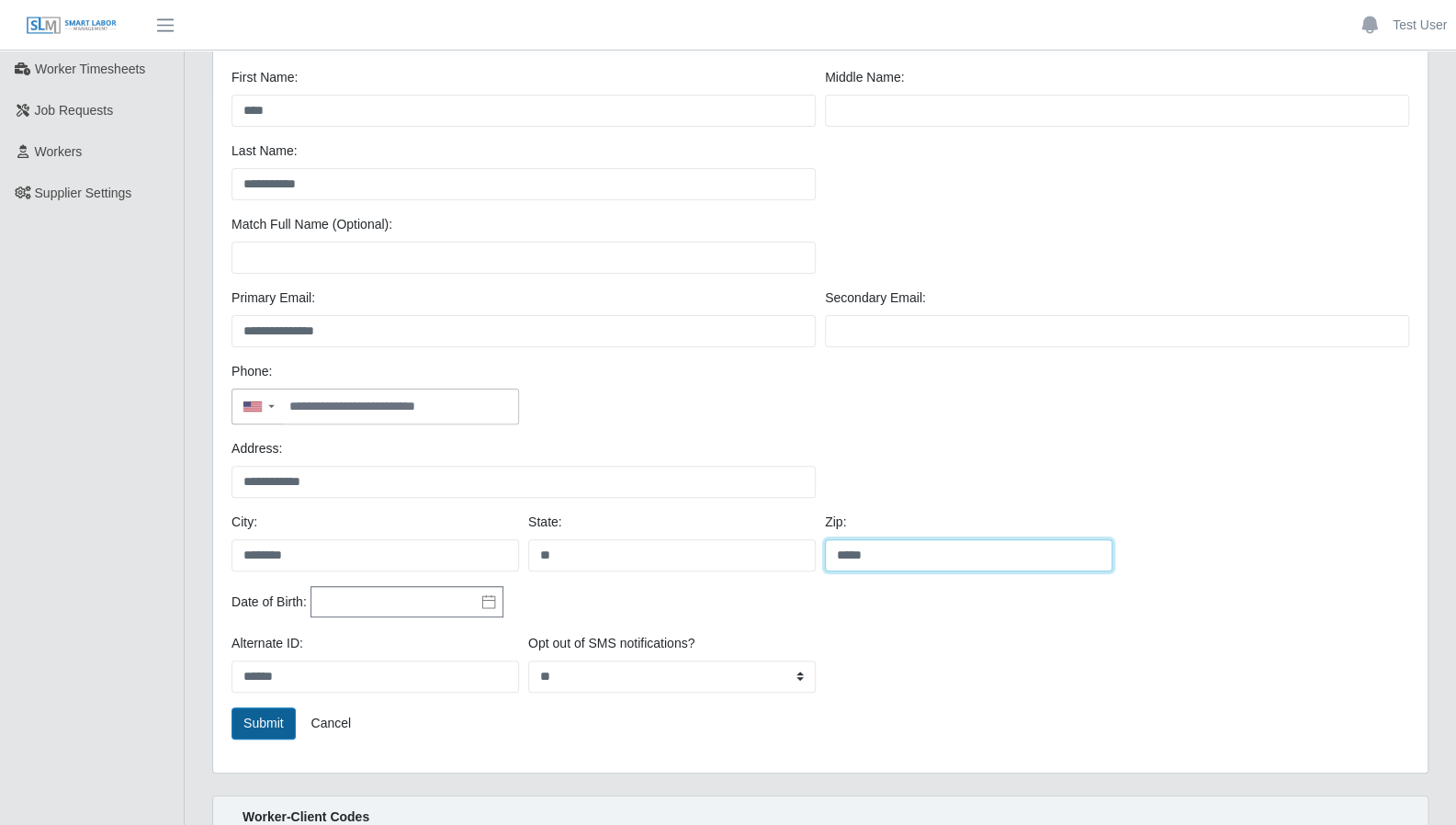
type input "*****"
click at [280, 709] on button "Submit" at bounding box center [263, 723] width 65 height 32
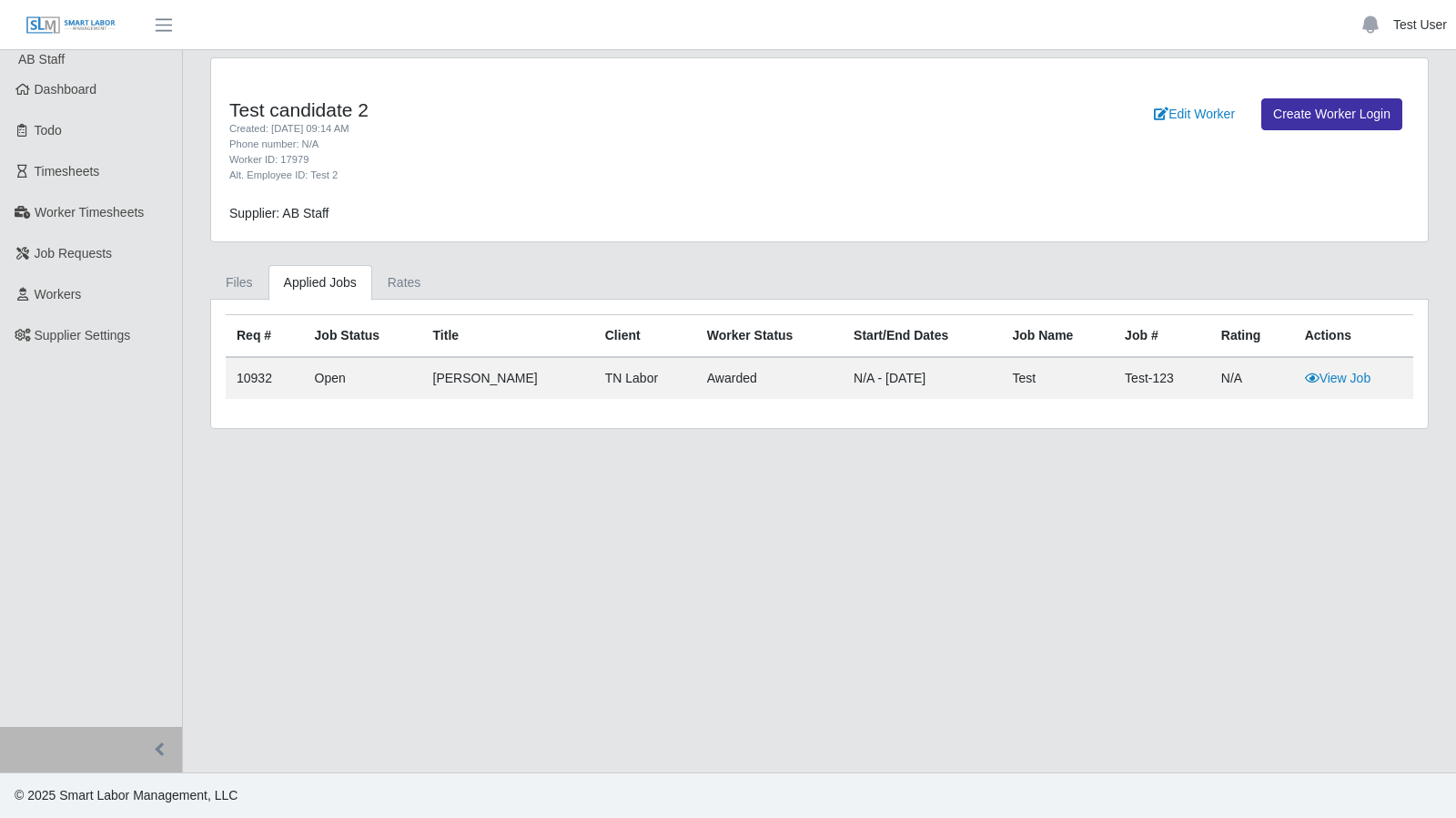
click at [1415, 29] on link "Test User" at bounding box center [1421, 25] width 54 height 19
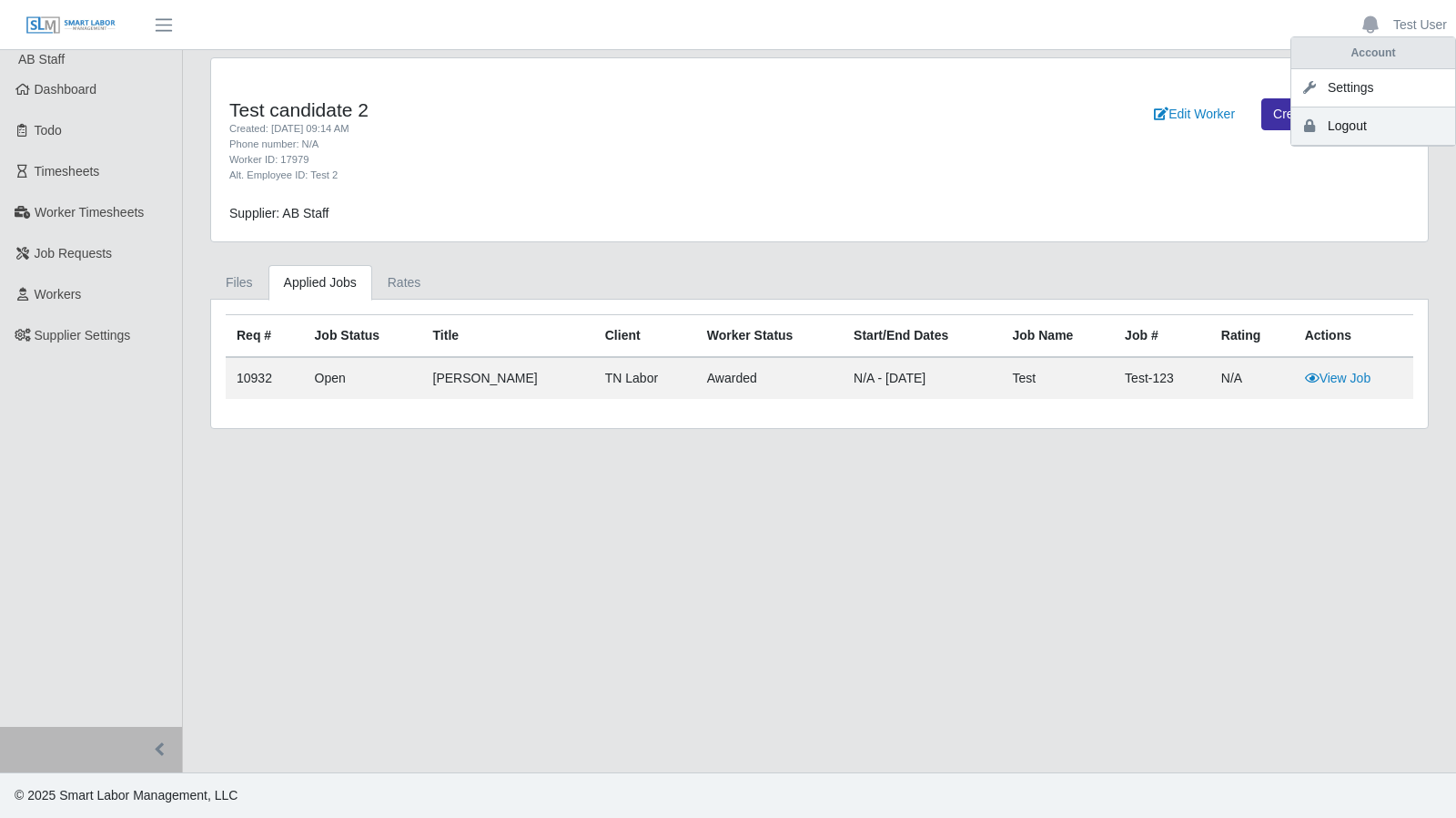
click at [1318, 128] on icon at bounding box center [1309, 125] width 18 height 12
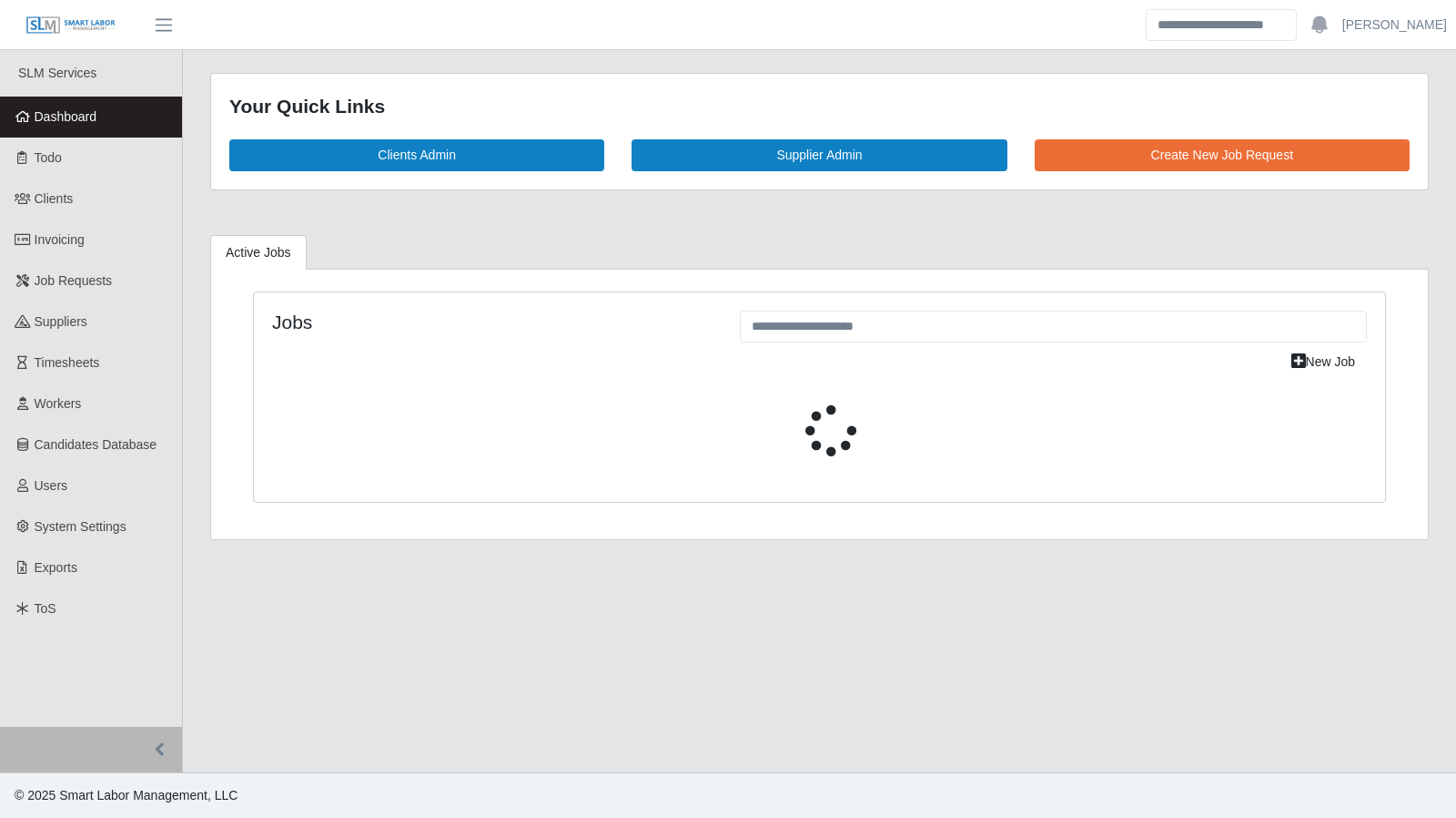
select select "****"
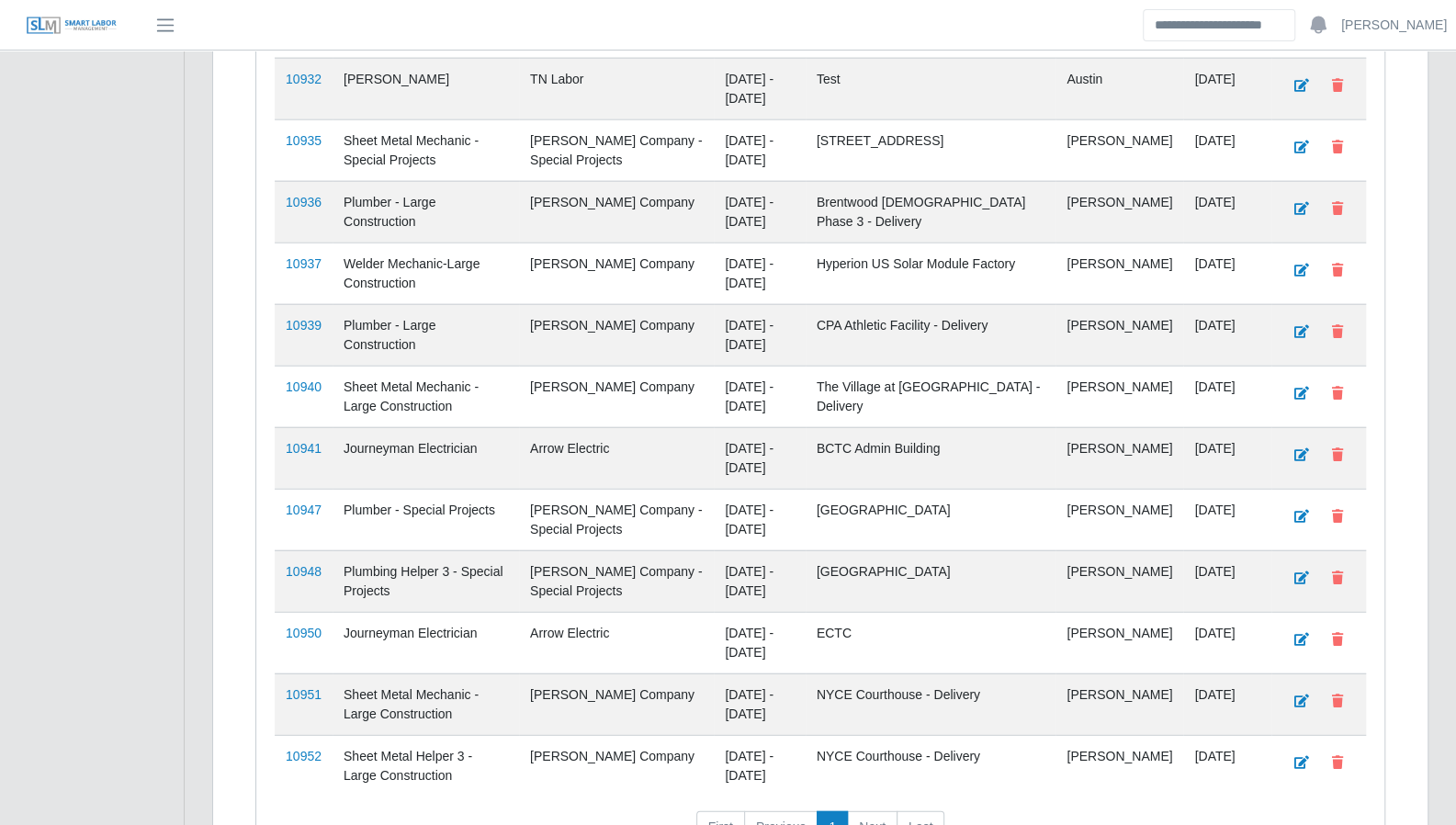
scroll to position [2771, 0]
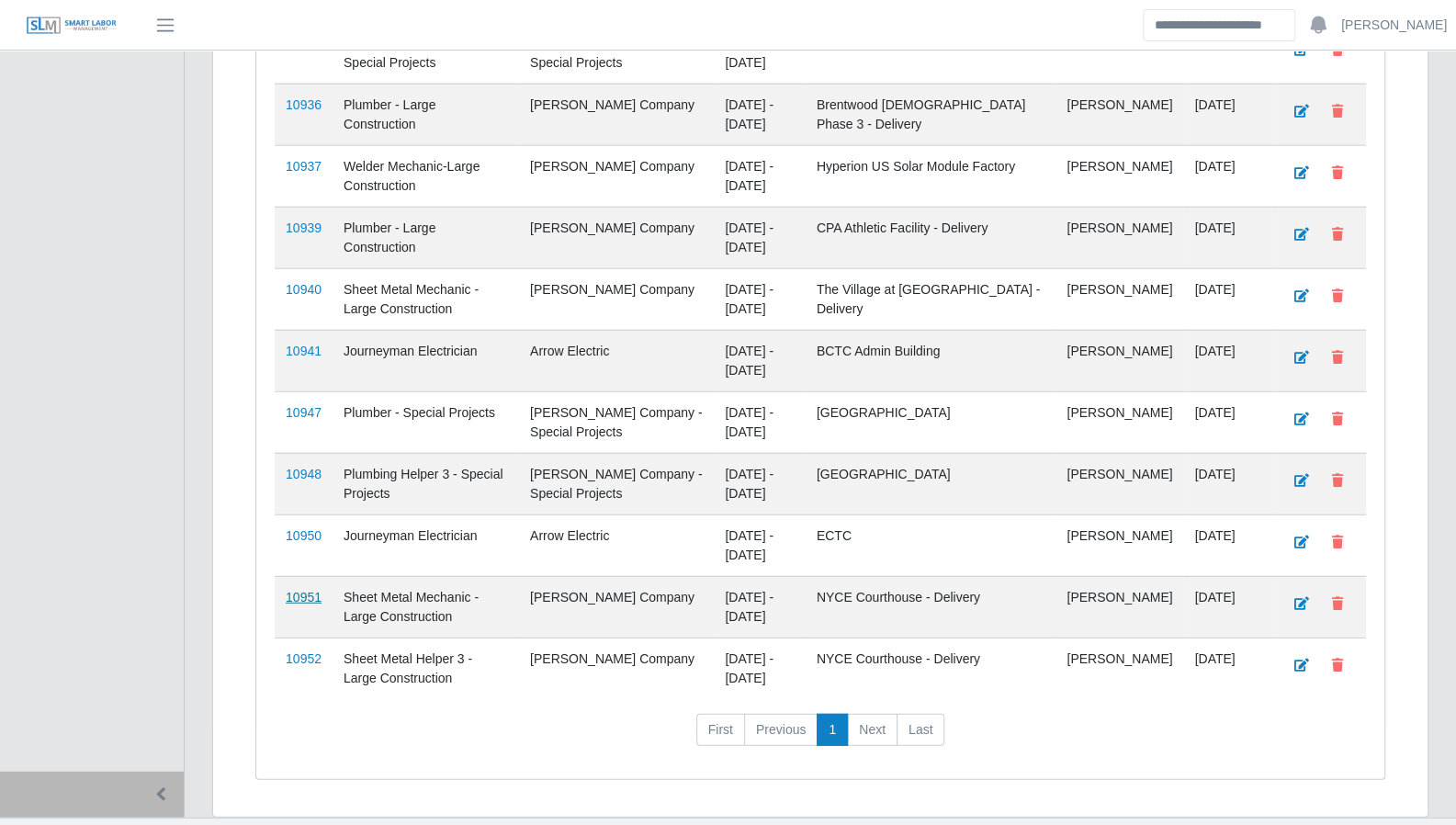
click at [300, 590] on link "10951" at bounding box center [303, 597] width 36 height 14
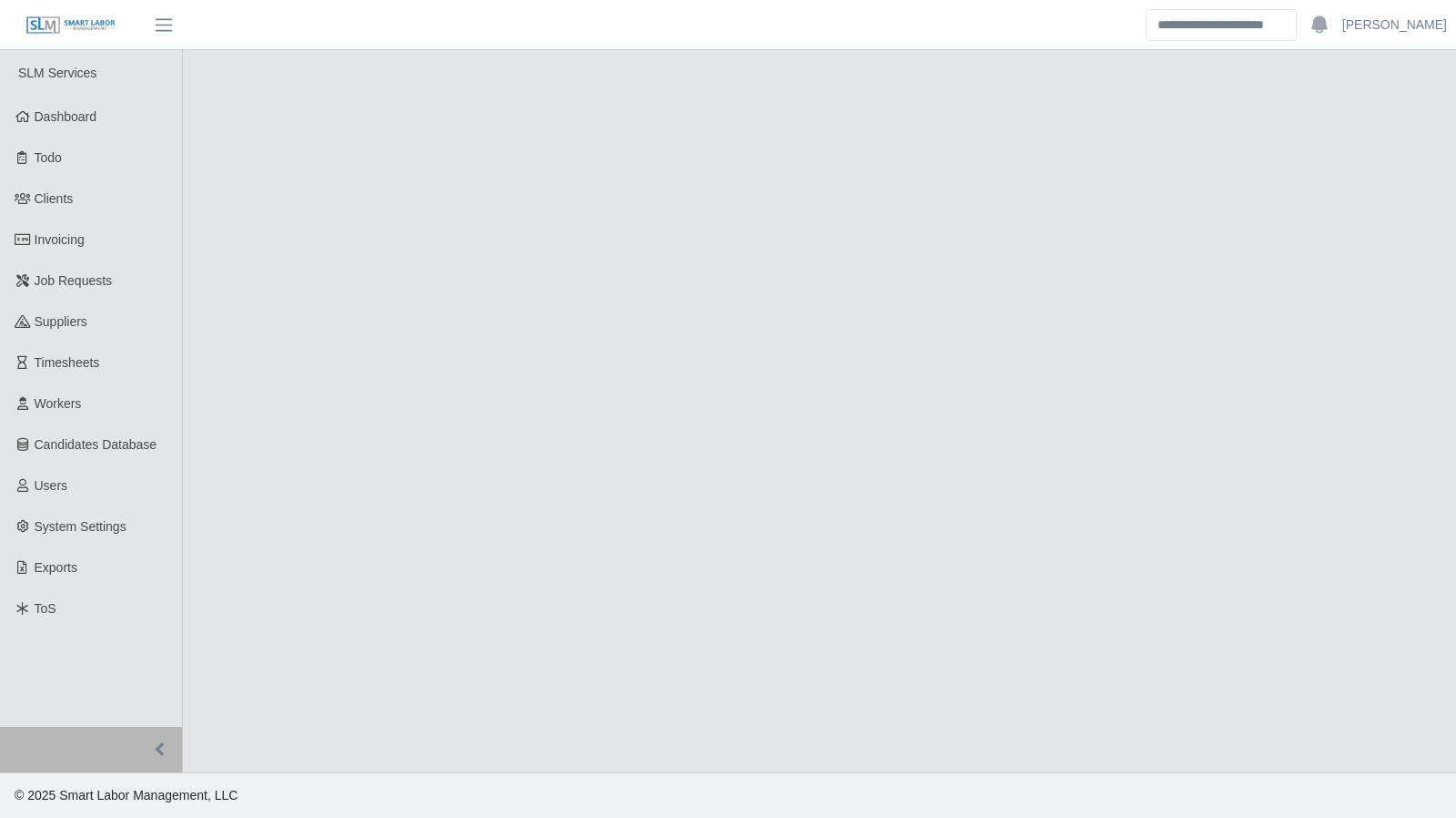
select select "****"
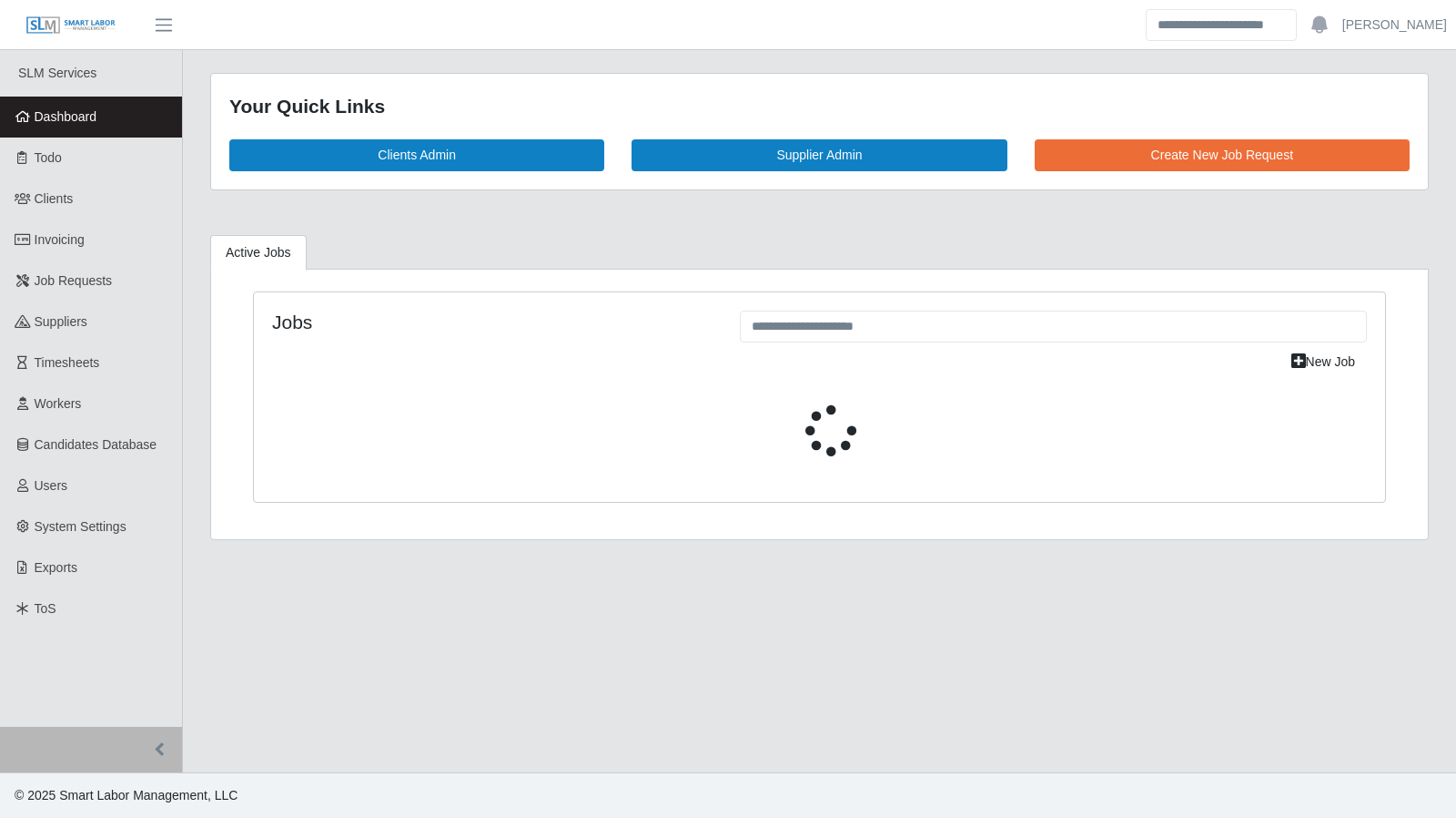
select select "****"
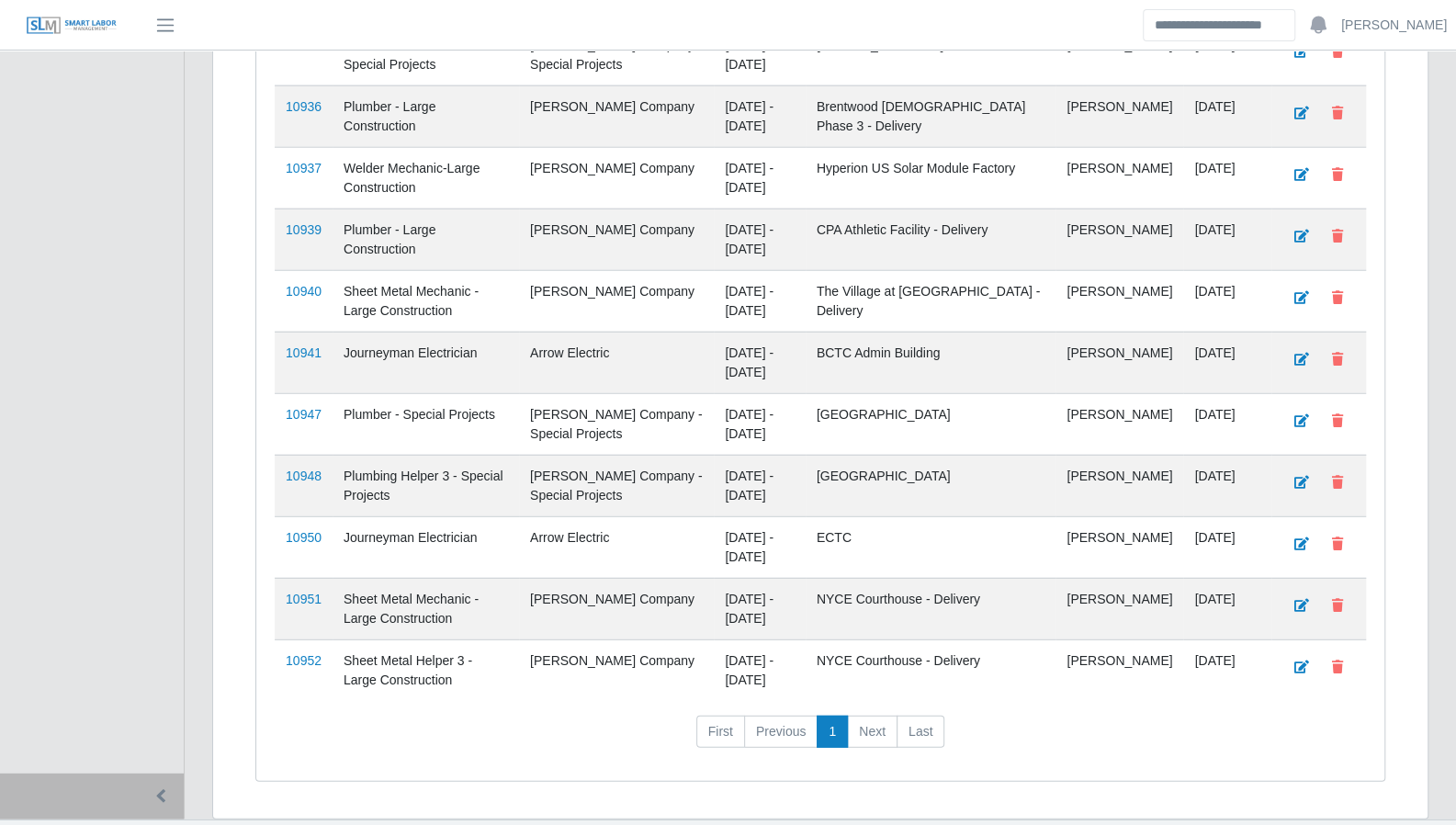
scroll to position [2771, 0]
click at [315, 651] on link "10952" at bounding box center [303, 657] width 36 height 14
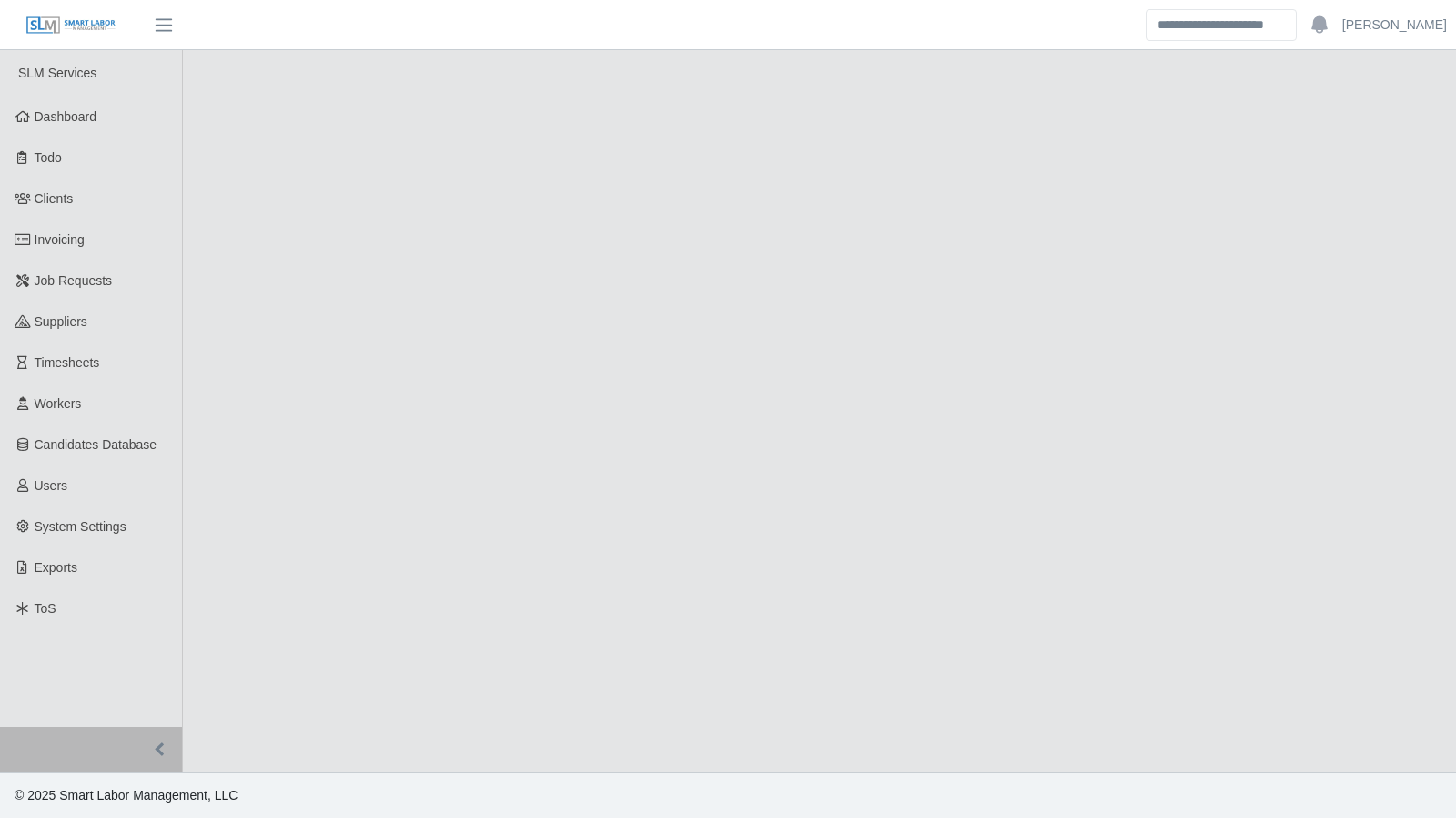
select select "****"
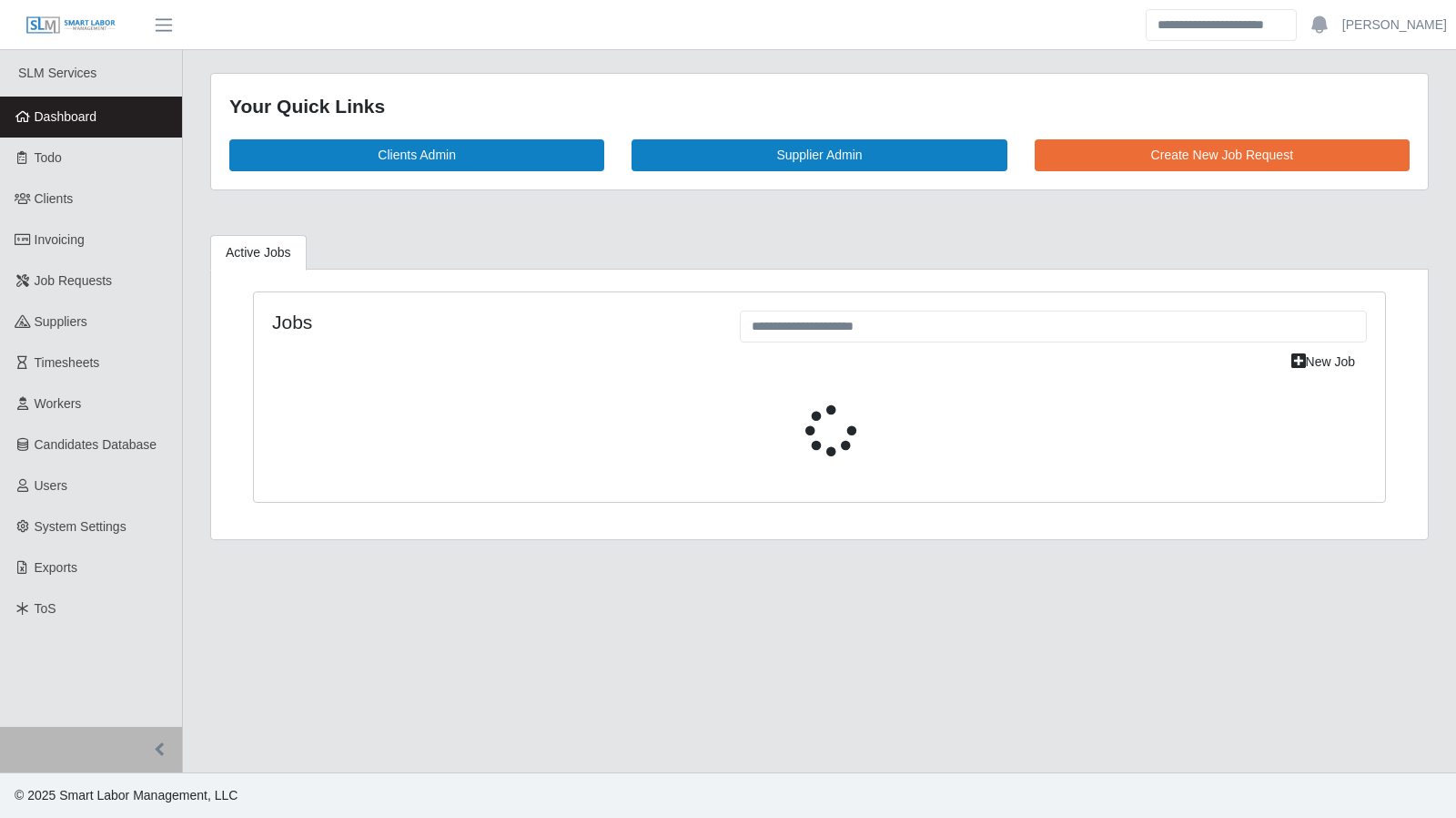
select select "****"
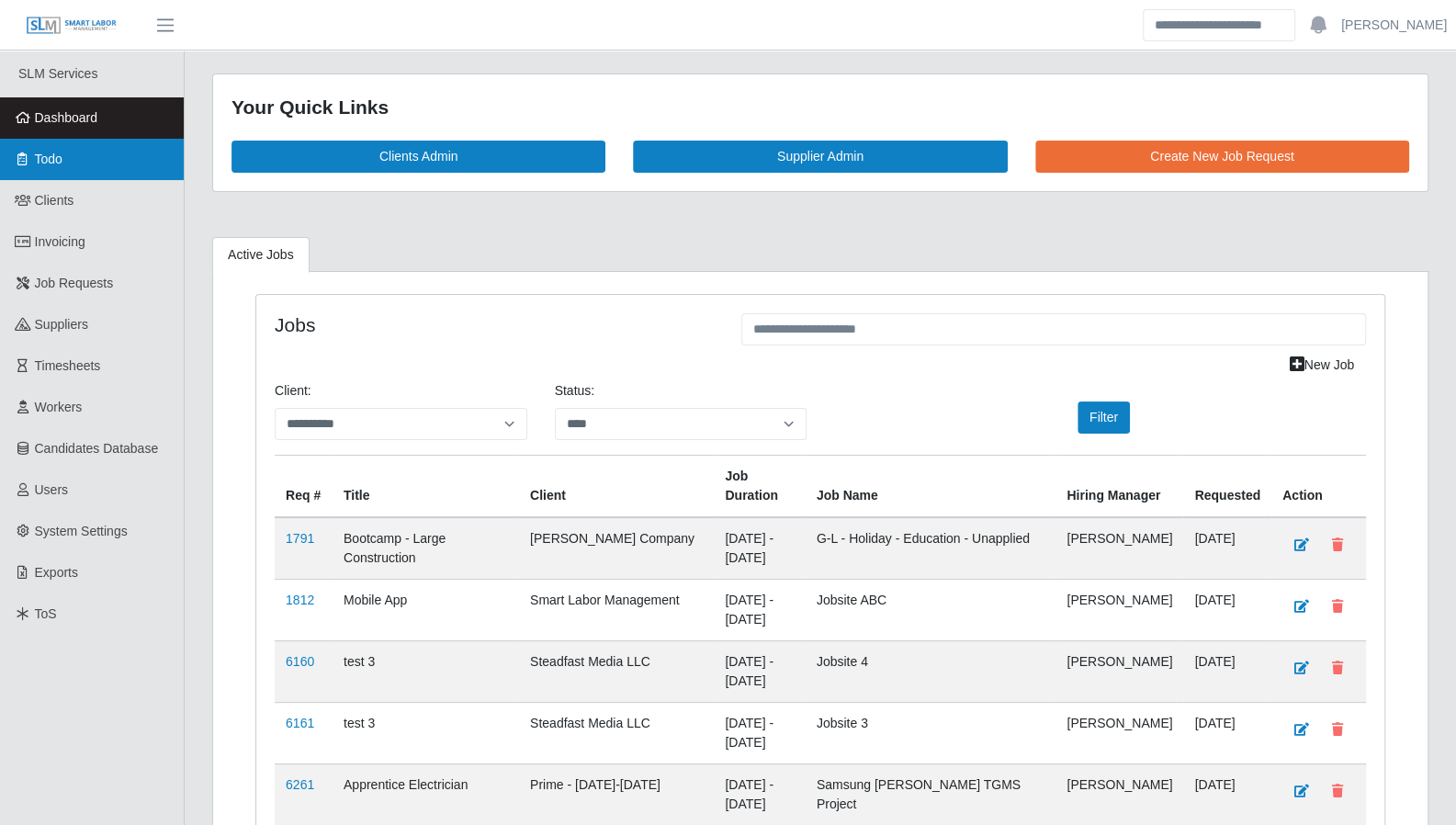
click at [87, 153] on link "Todo" at bounding box center [92, 159] width 184 height 41
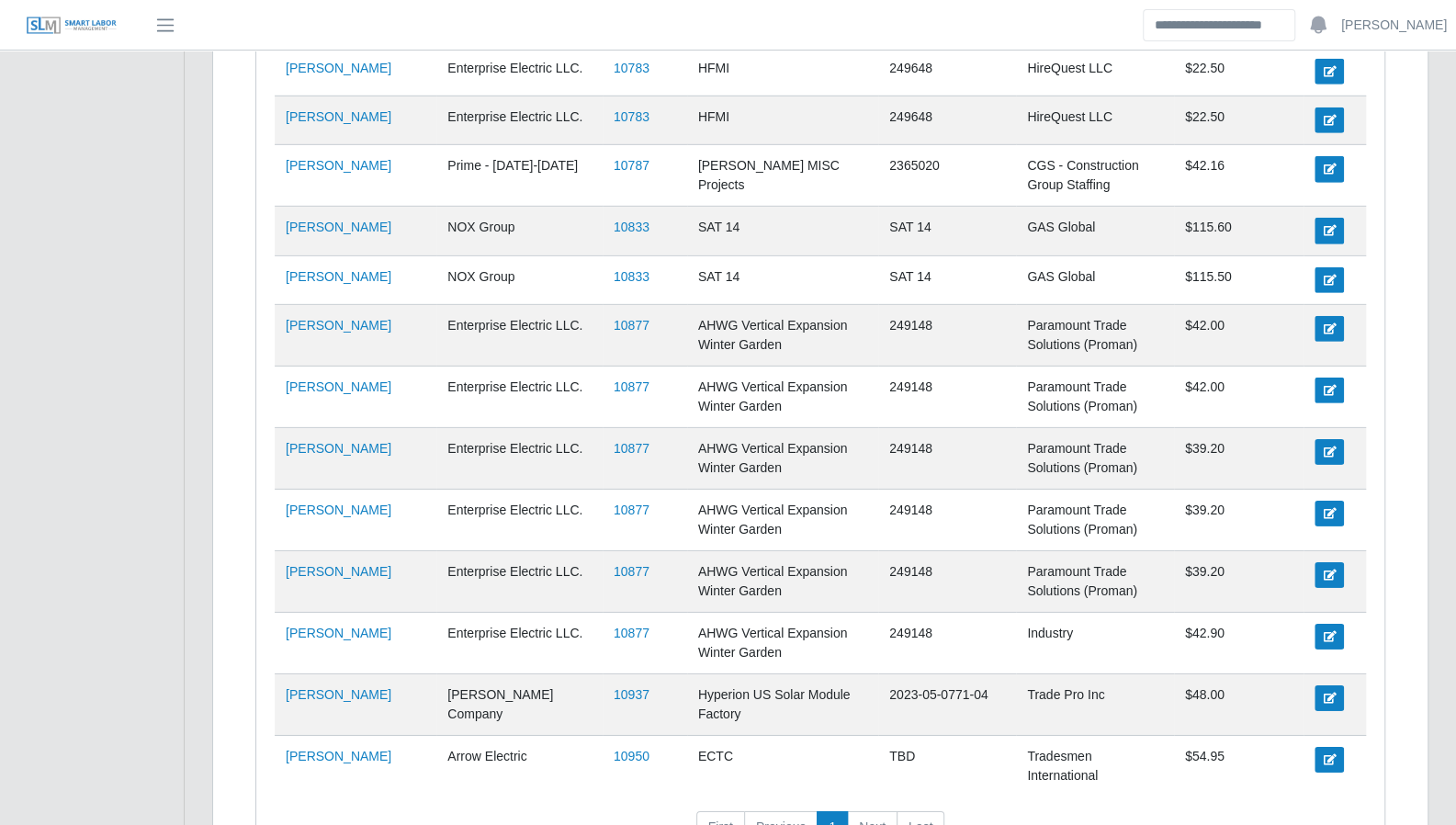
scroll to position [3413, 0]
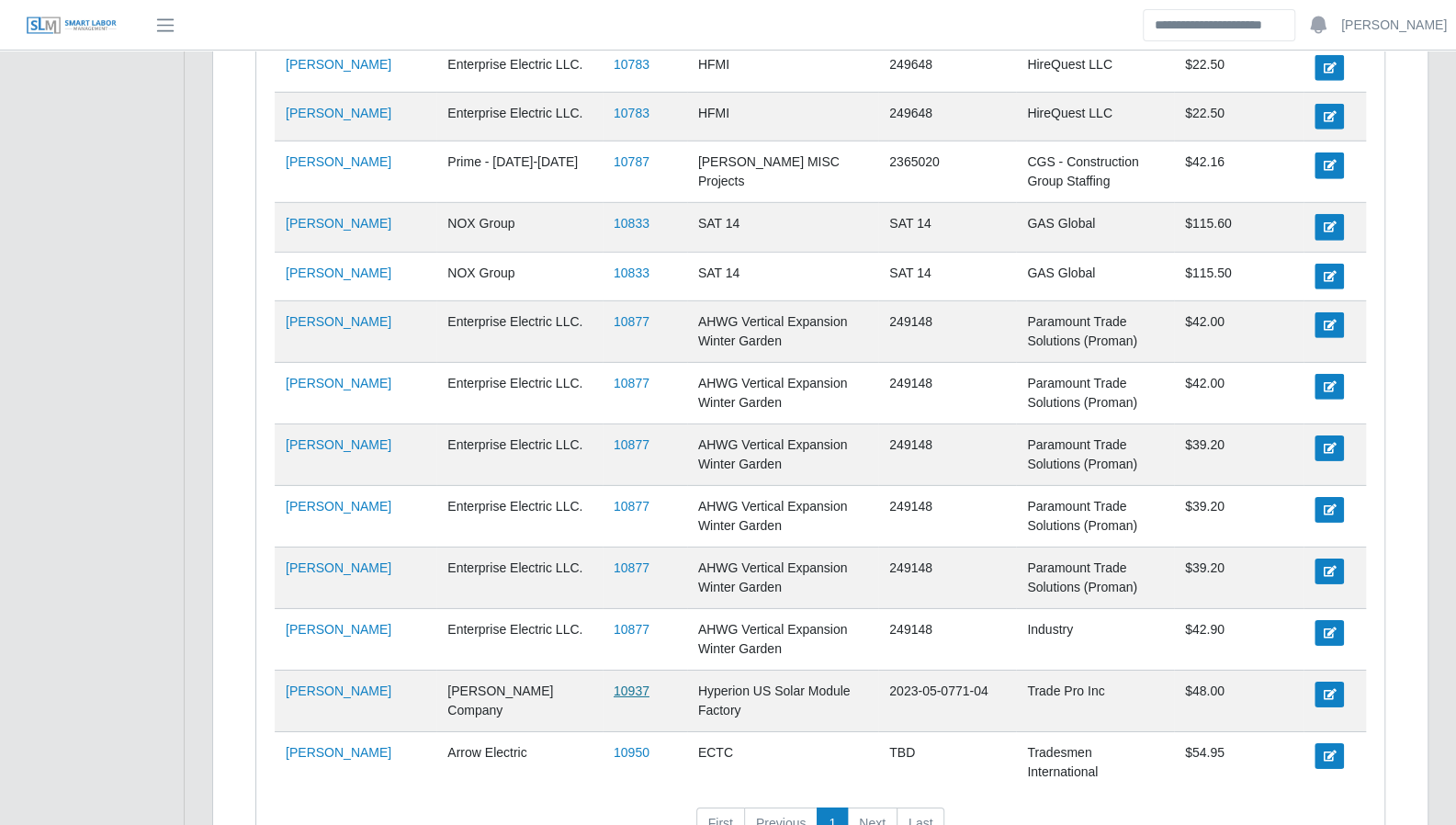
click at [613, 683] on link "10937" at bounding box center [631, 690] width 36 height 14
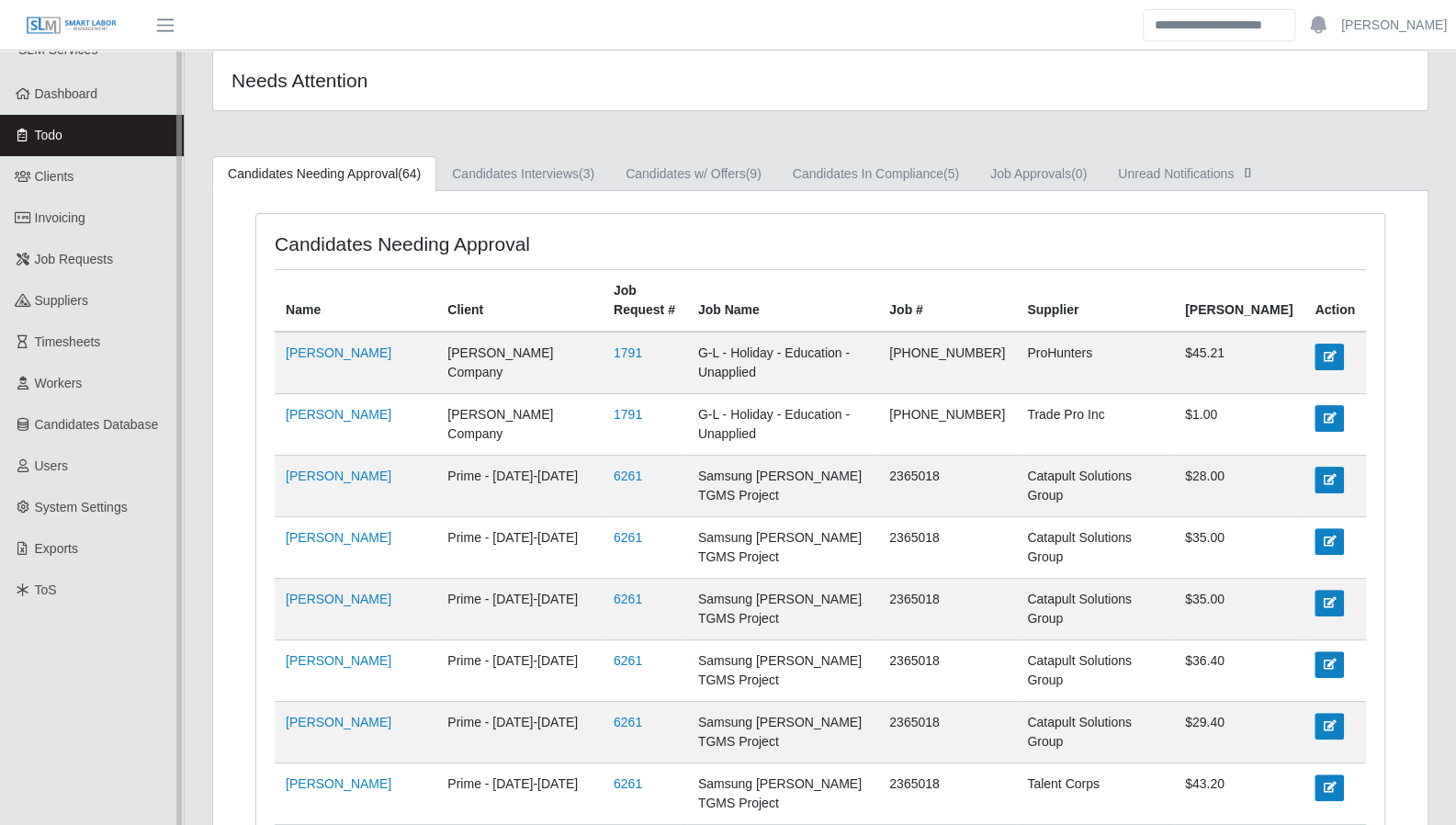
scroll to position [0, 0]
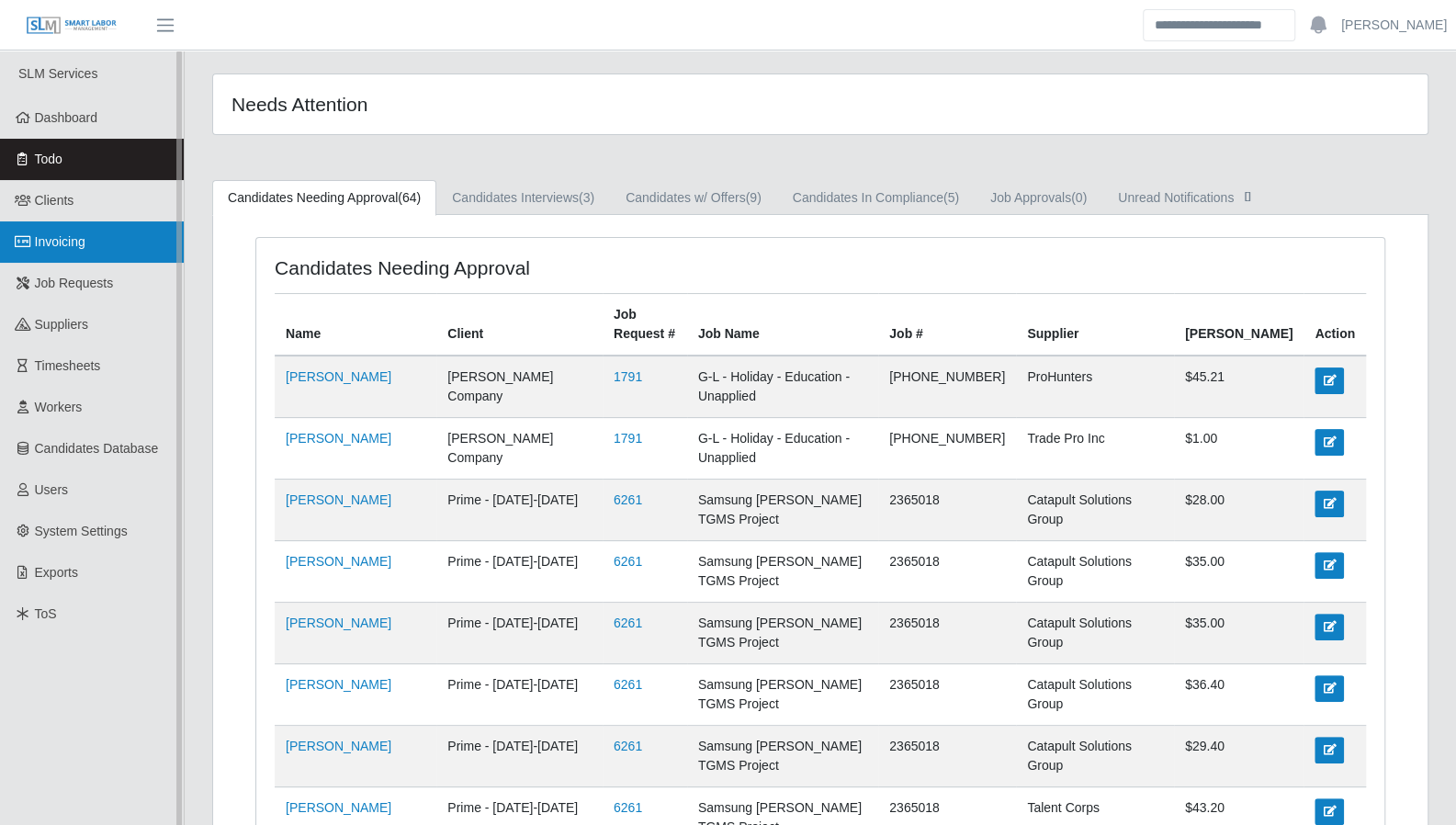
click at [62, 241] on span "Invoicing" at bounding box center [60, 241] width 50 height 14
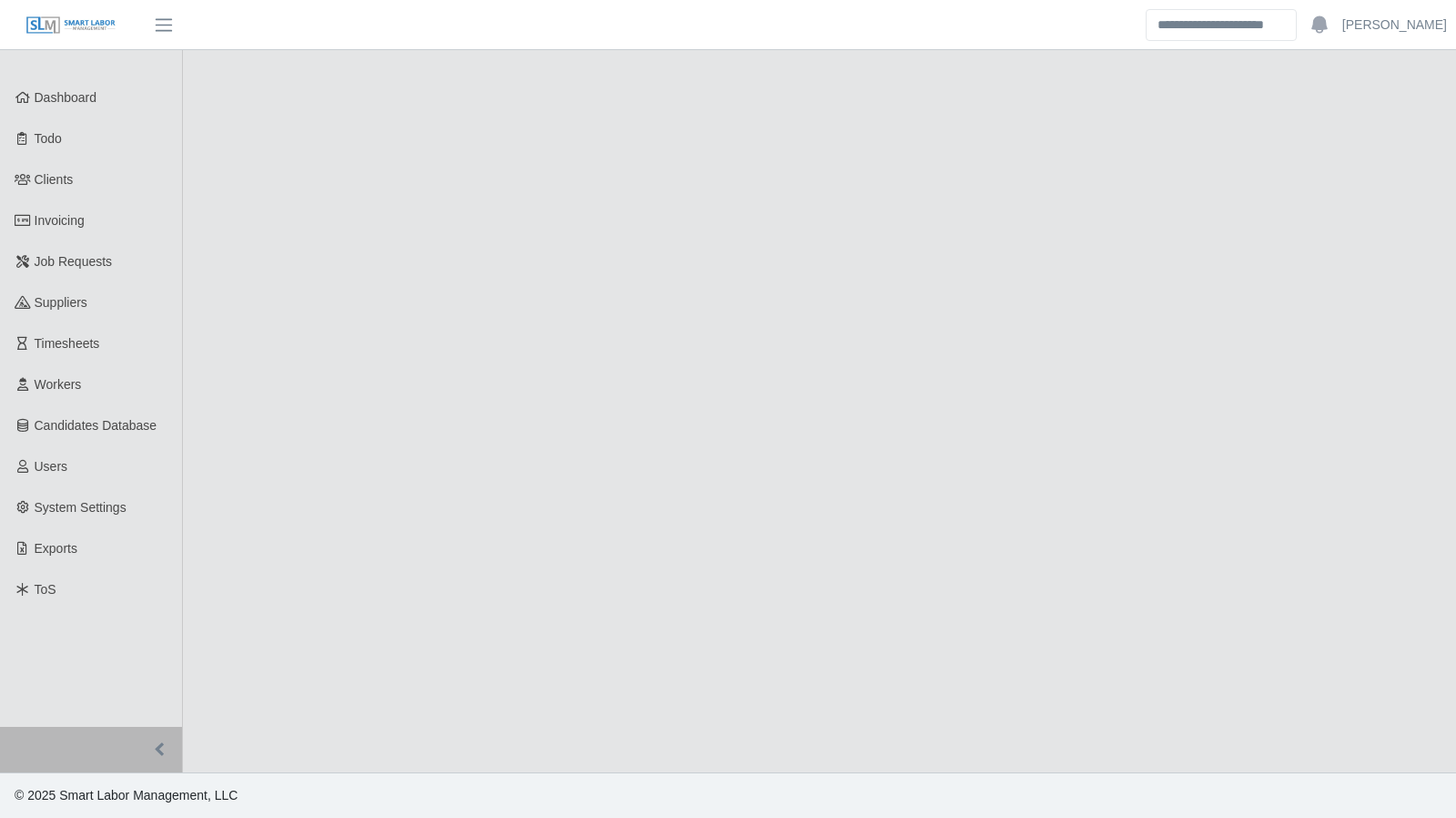
select select "****"
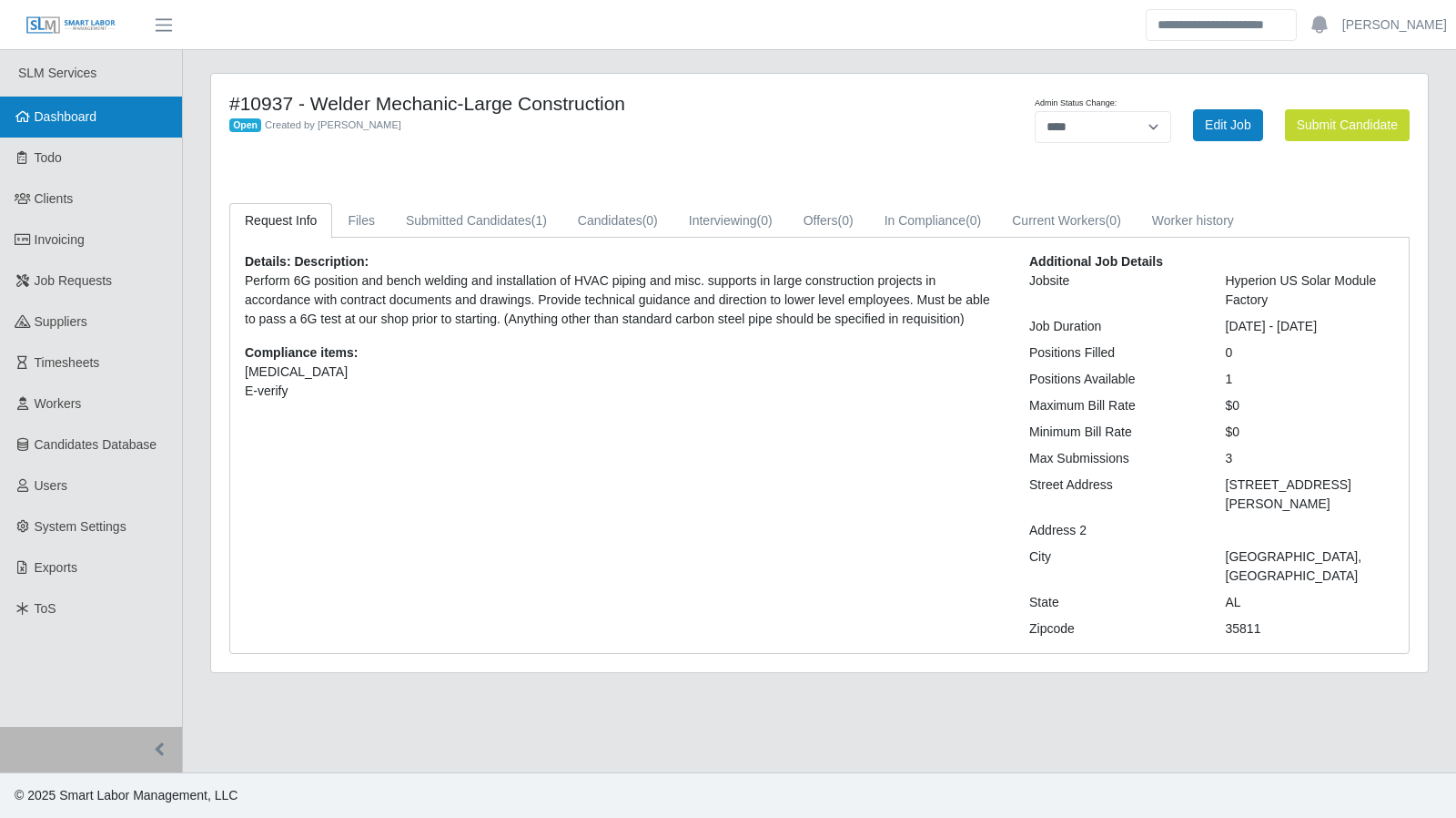
click at [82, 132] on link "Dashboard" at bounding box center [91, 117] width 182 height 41
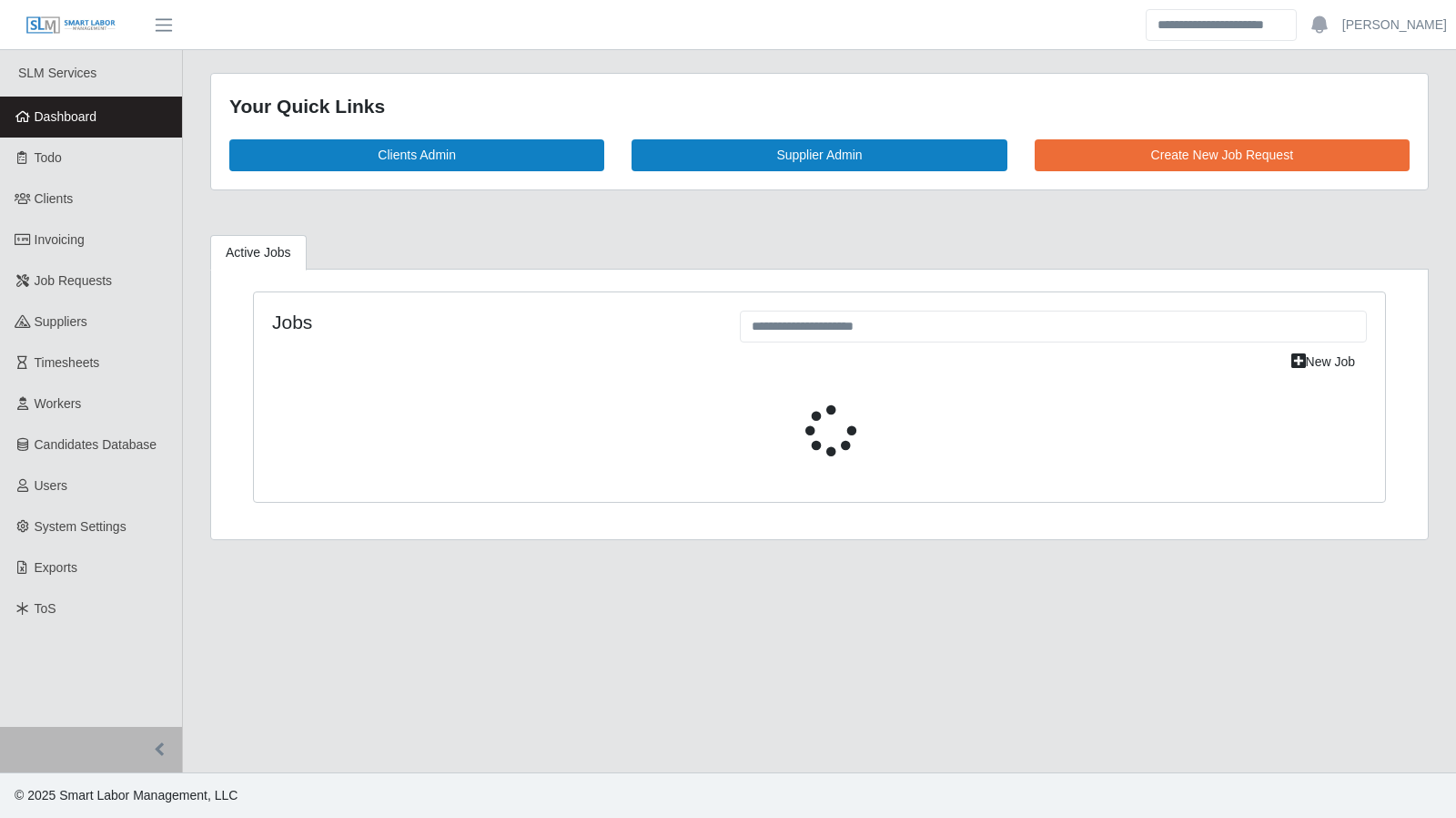
select select "****"
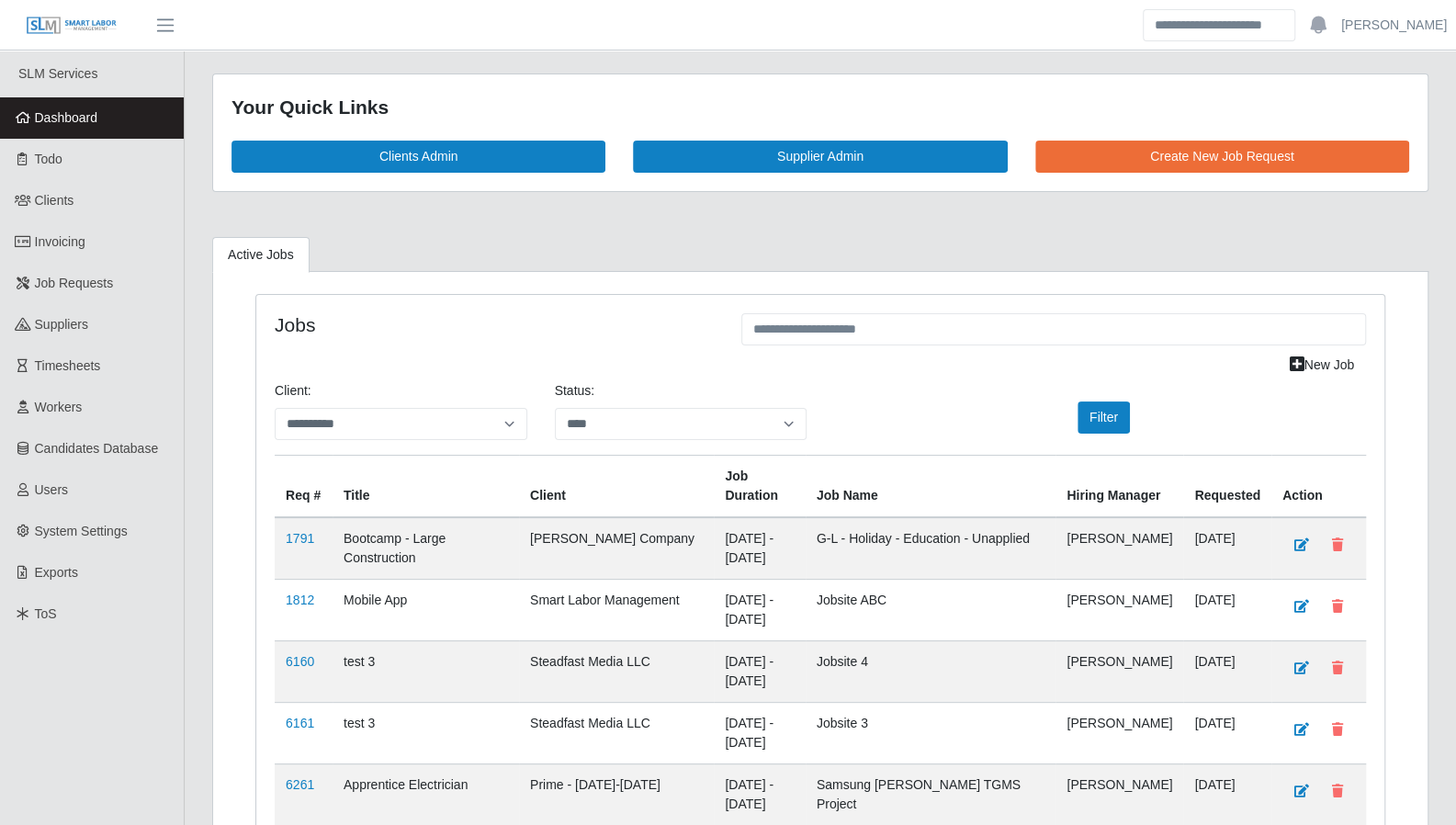
click at [80, 132] on link "Dashboard" at bounding box center [92, 118] width 184 height 41
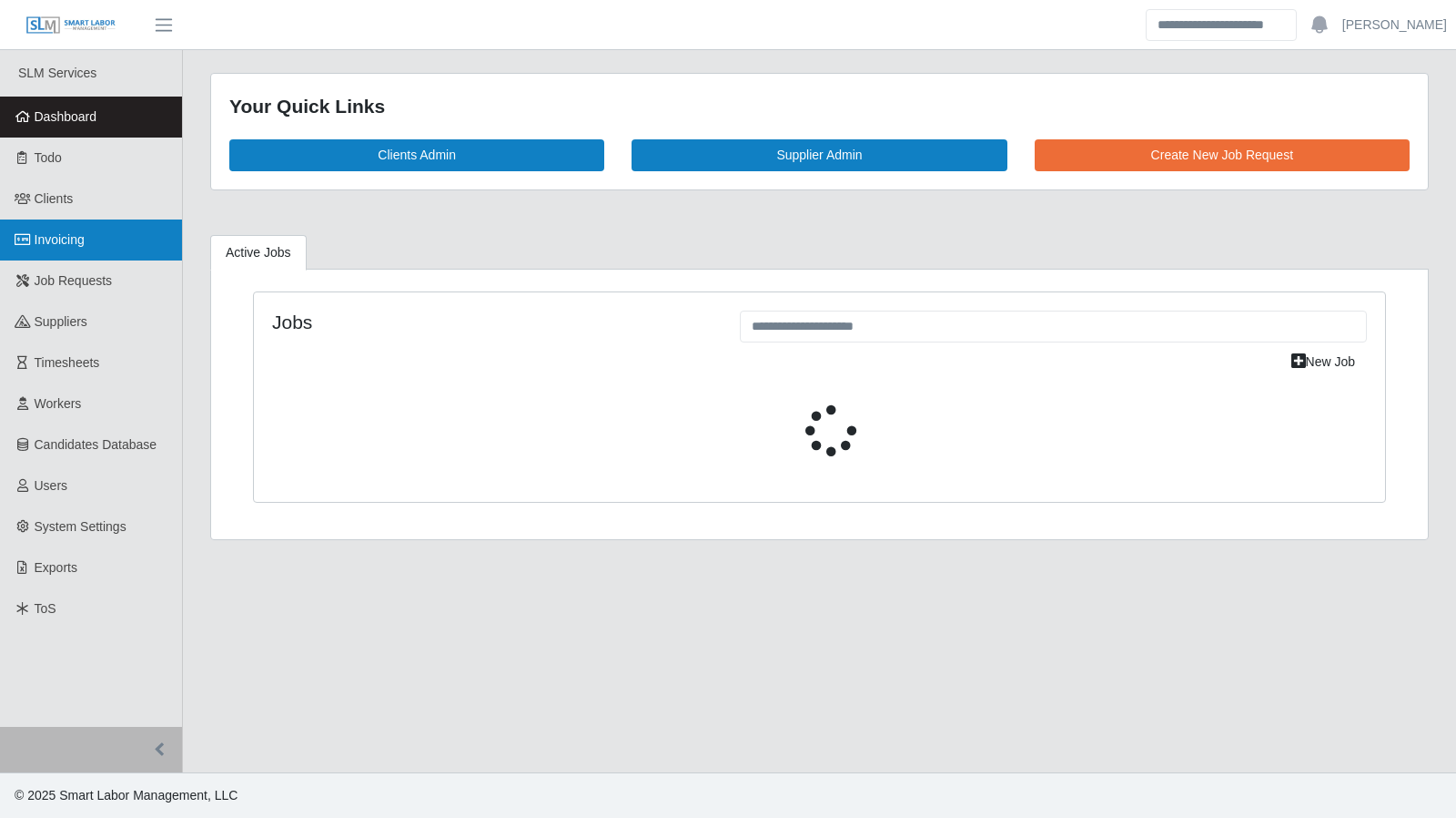
select select "****"
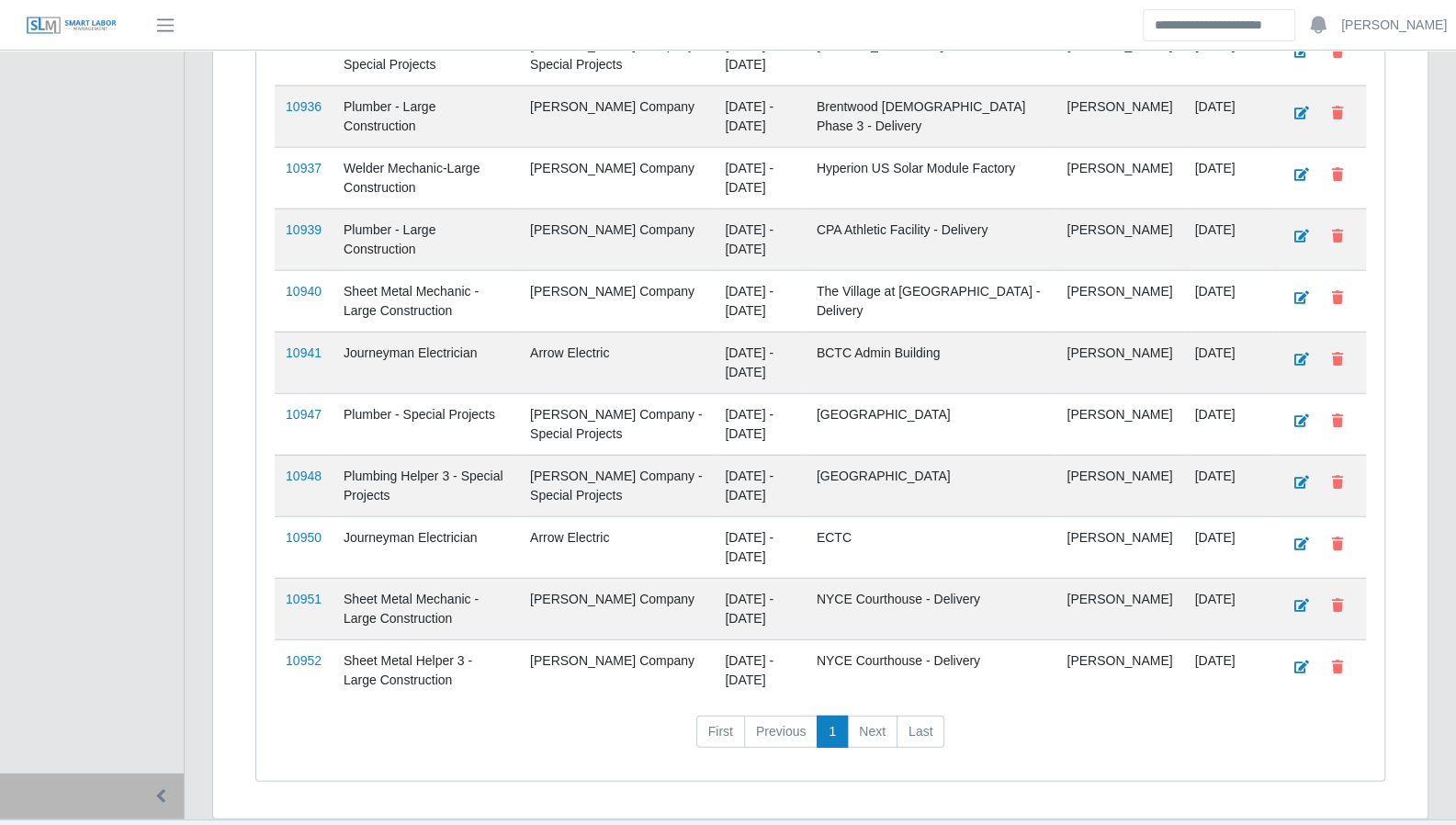
scroll to position [2771, 0]
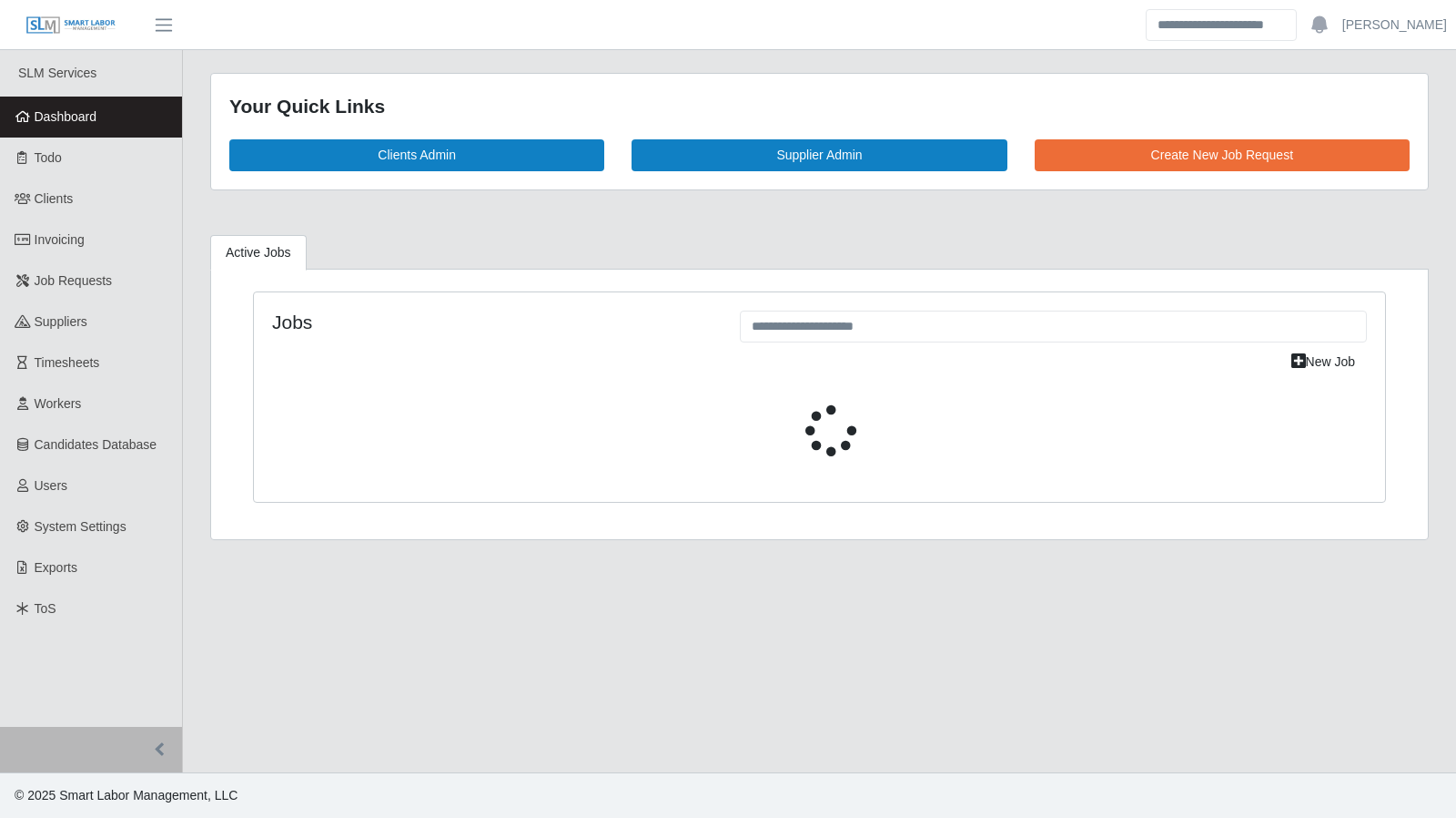
select select "****"
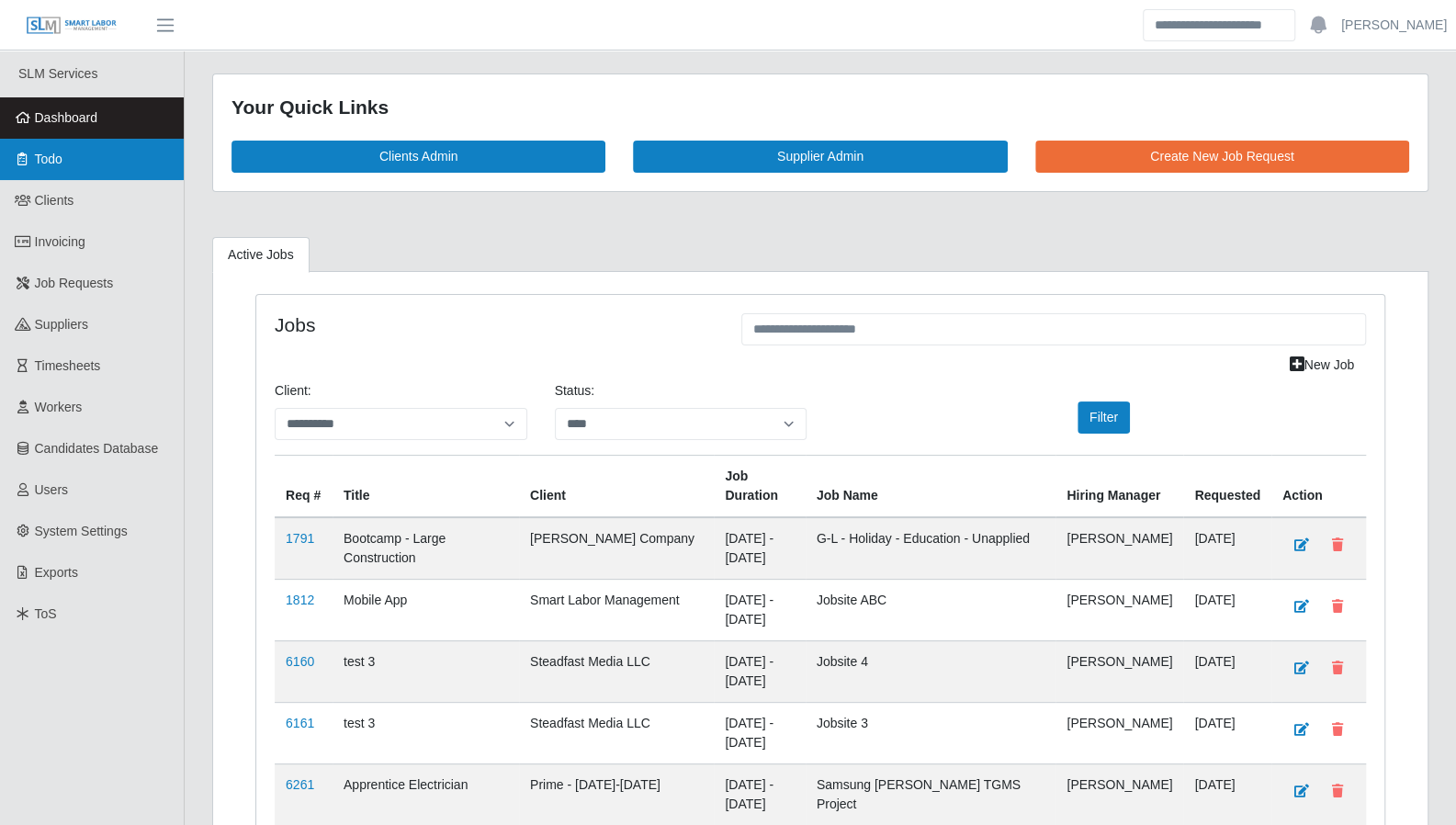
click at [68, 172] on link "Todo" at bounding box center [92, 159] width 184 height 41
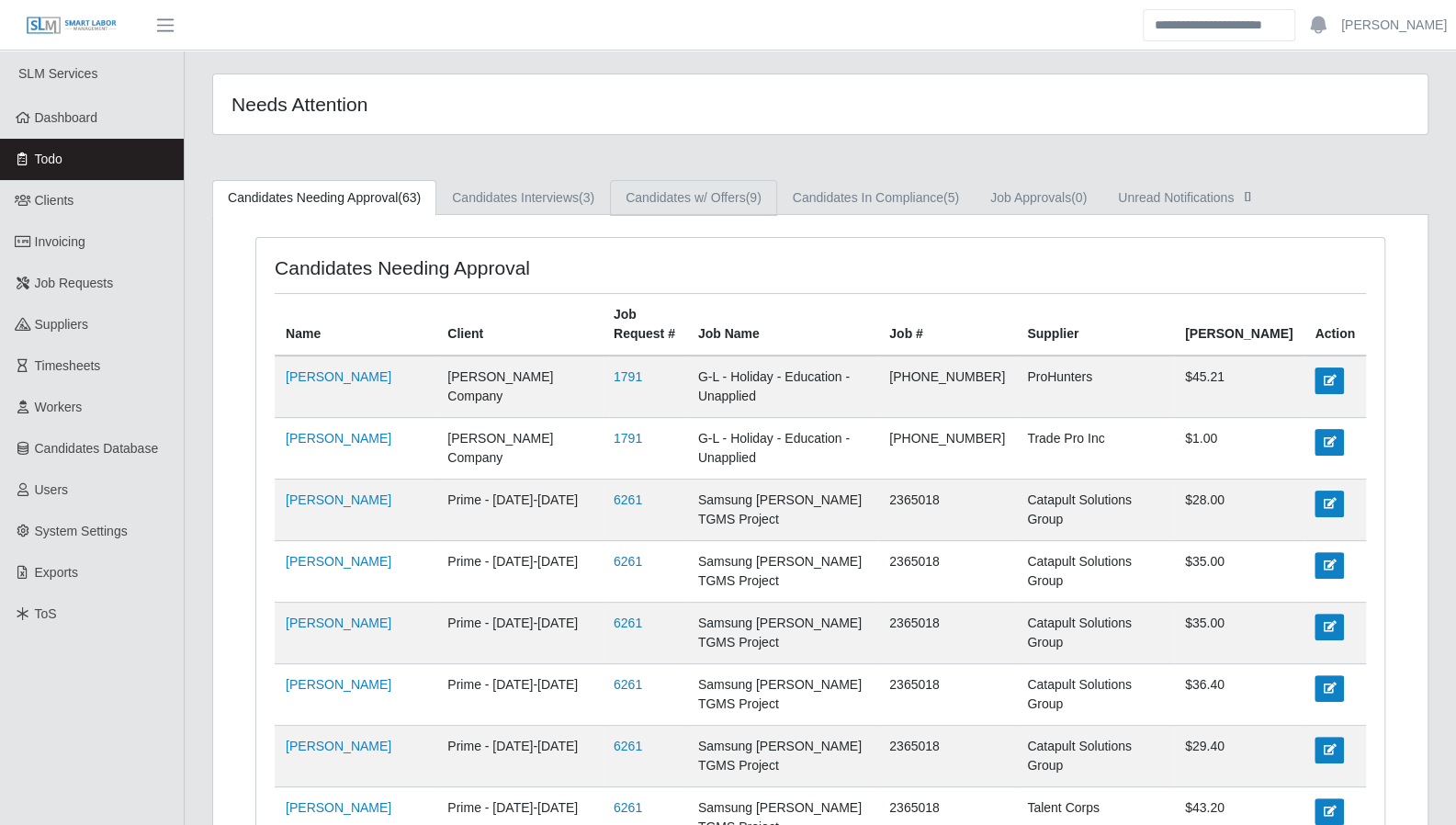
click at [749, 205] on link "Candidates w/ Offers (9)" at bounding box center [693, 198] width 167 height 36
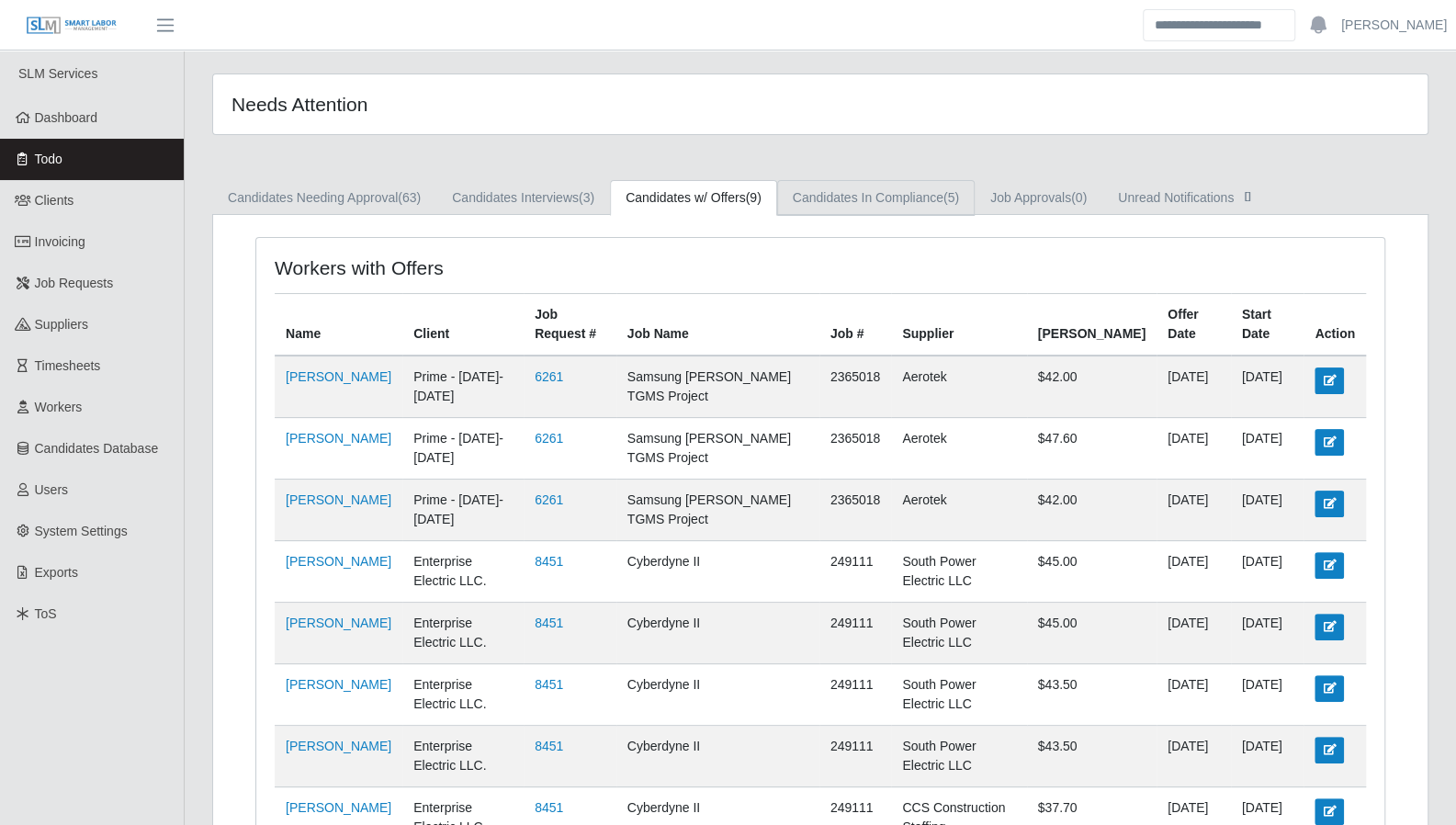
click at [865, 204] on link "Candidates In Compliance (5)" at bounding box center [876, 198] width 198 height 36
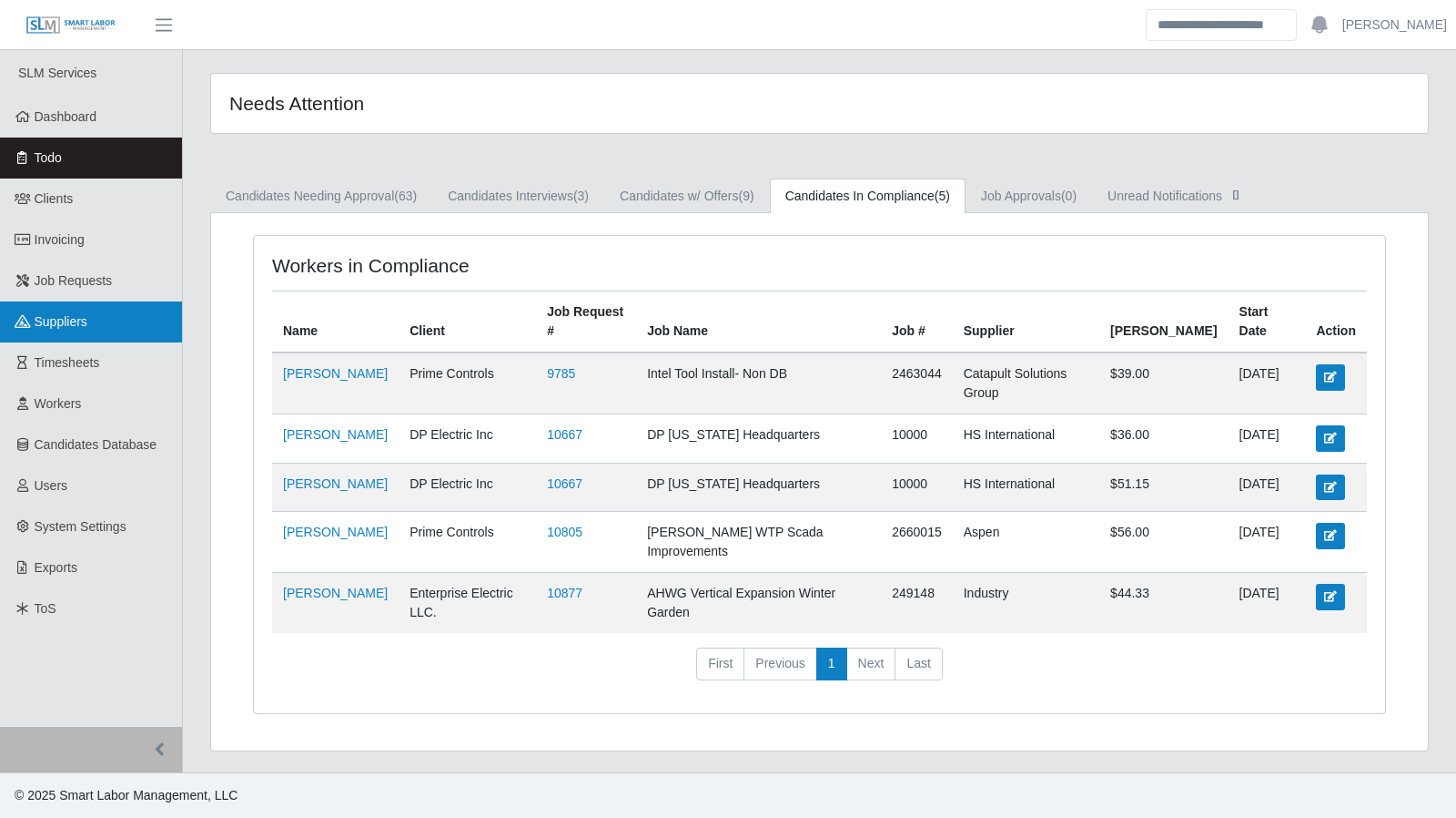
click at [68, 321] on span "Suppliers" at bounding box center [60, 321] width 53 height 14
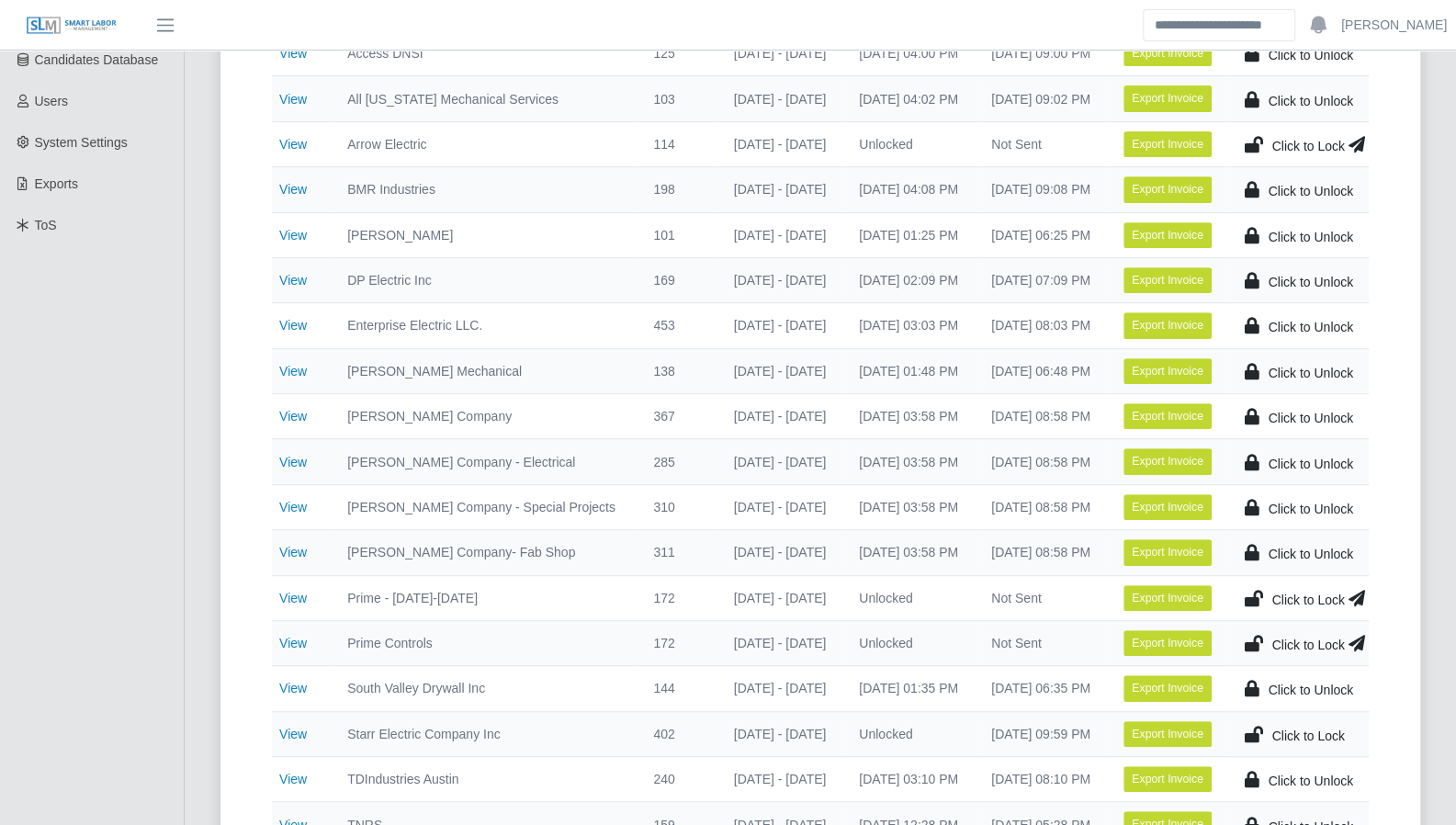
scroll to position [391, 0]
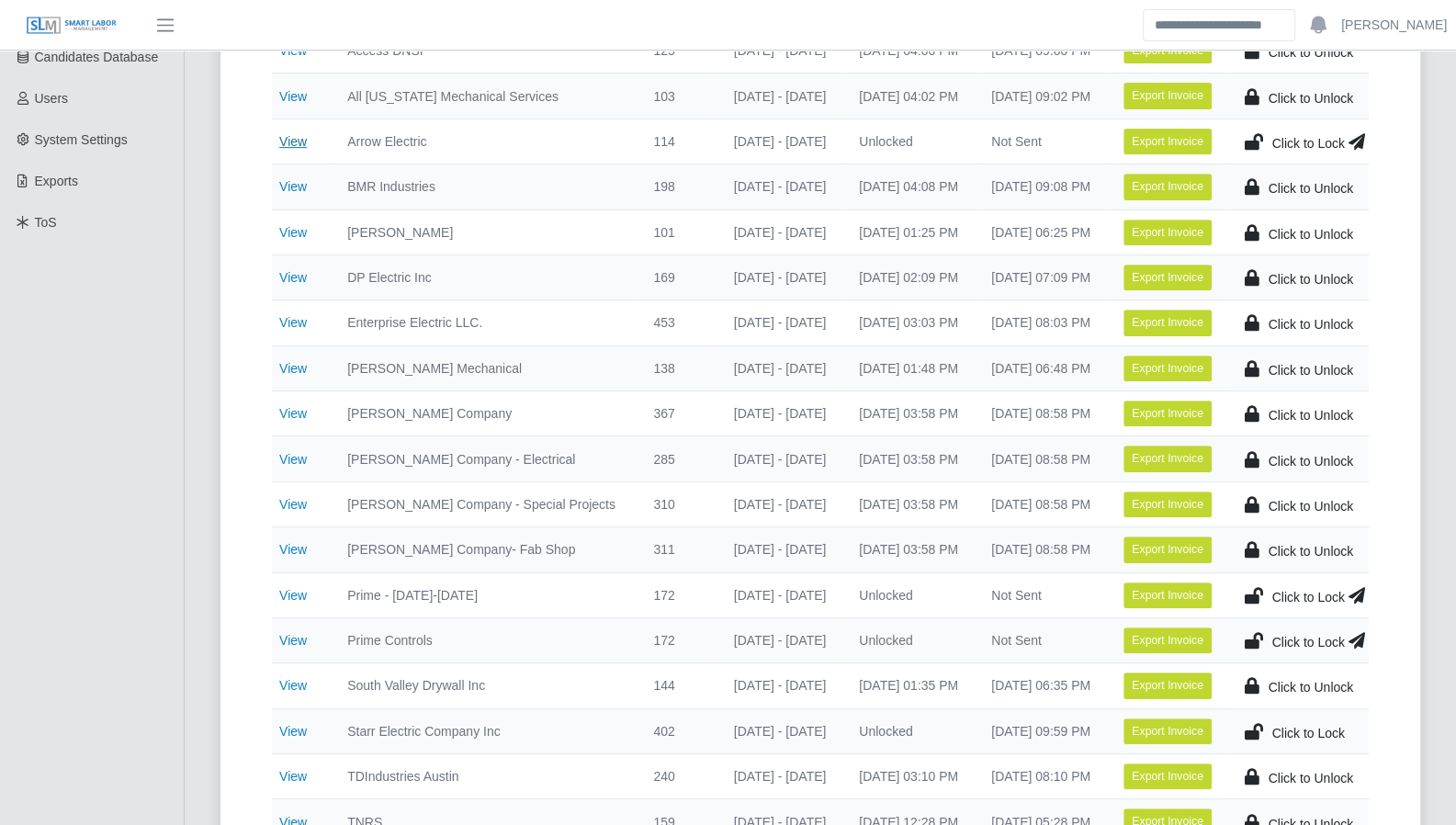
click at [298, 144] on link "View" at bounding box center [293, 141] width 28 height 14
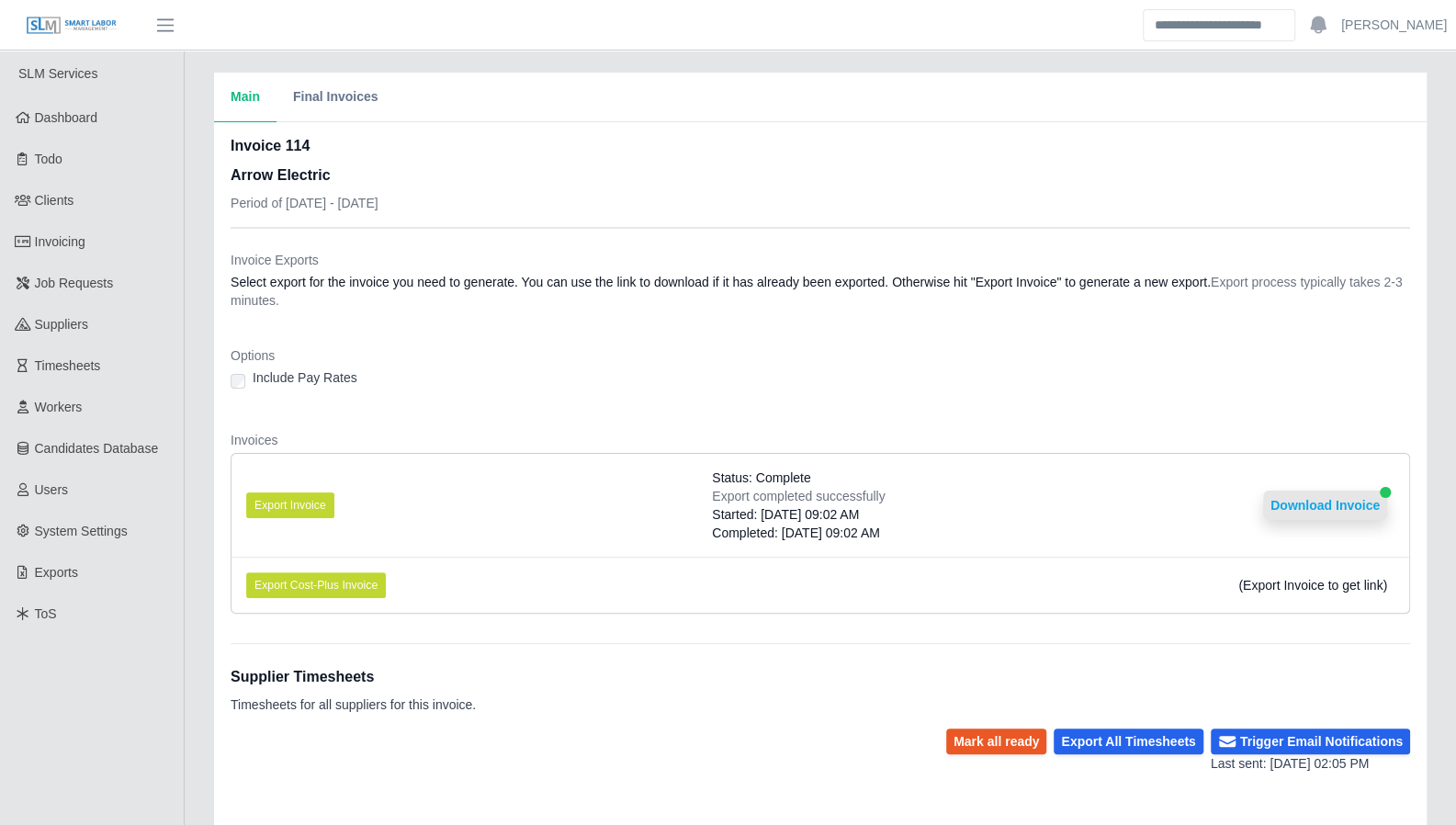
click at [1326, 503] on button "Download Invoice" at bounding box center [1325, 505] width 124 height 29
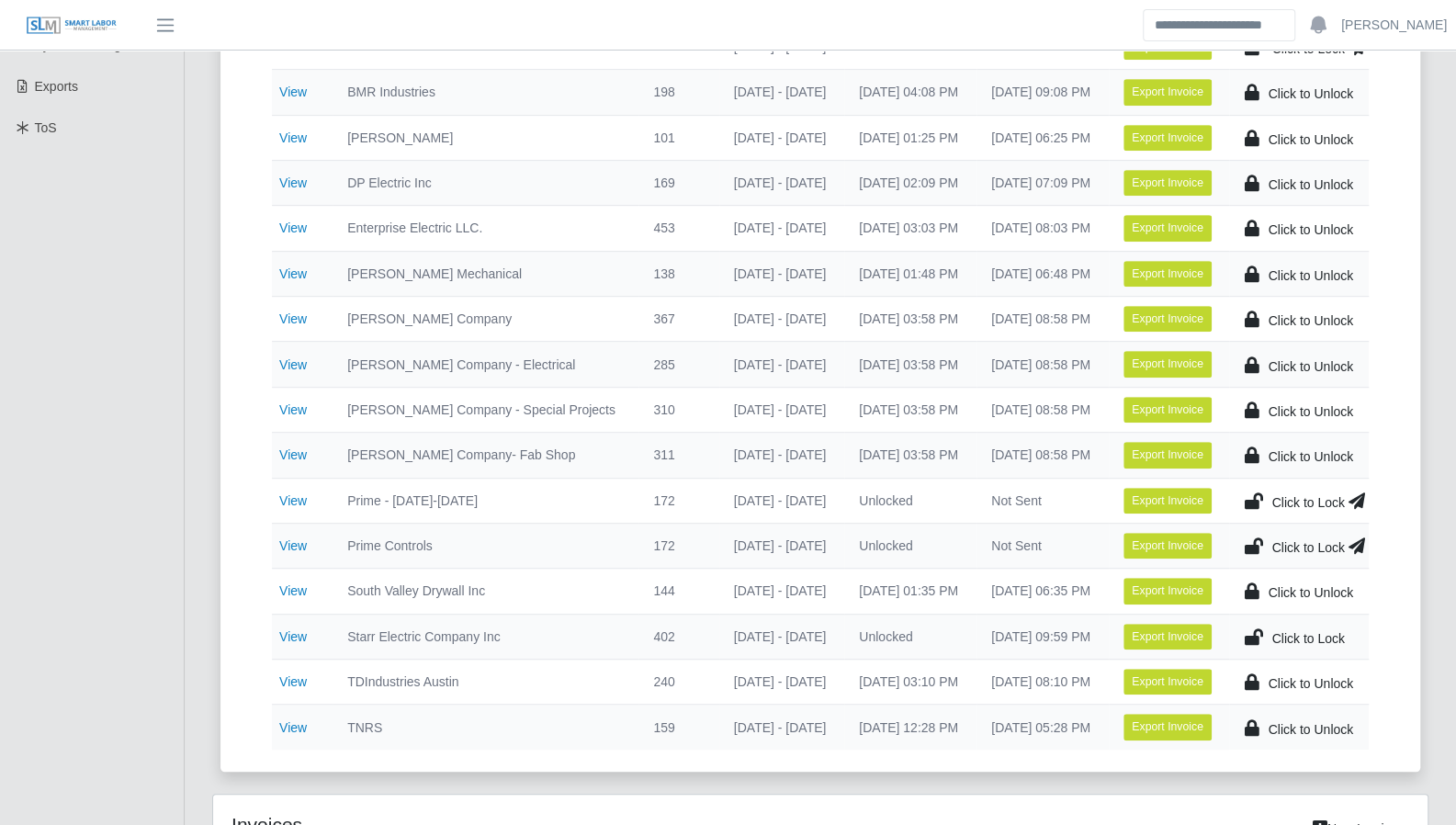
scroll to position [483, 0]
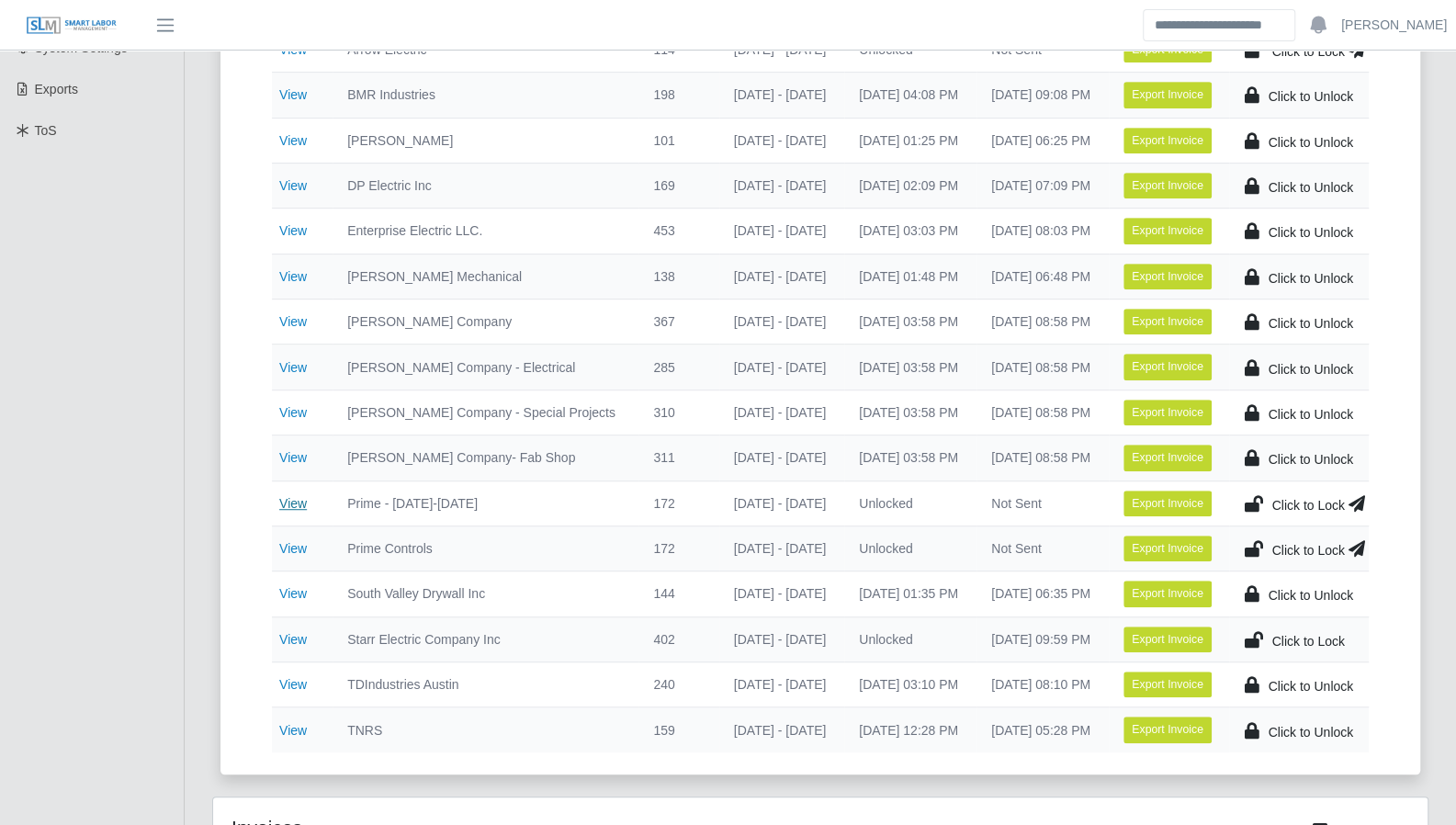
click at [301, 500] on link "View" at bounding box center [293, 502] width 28 height 14
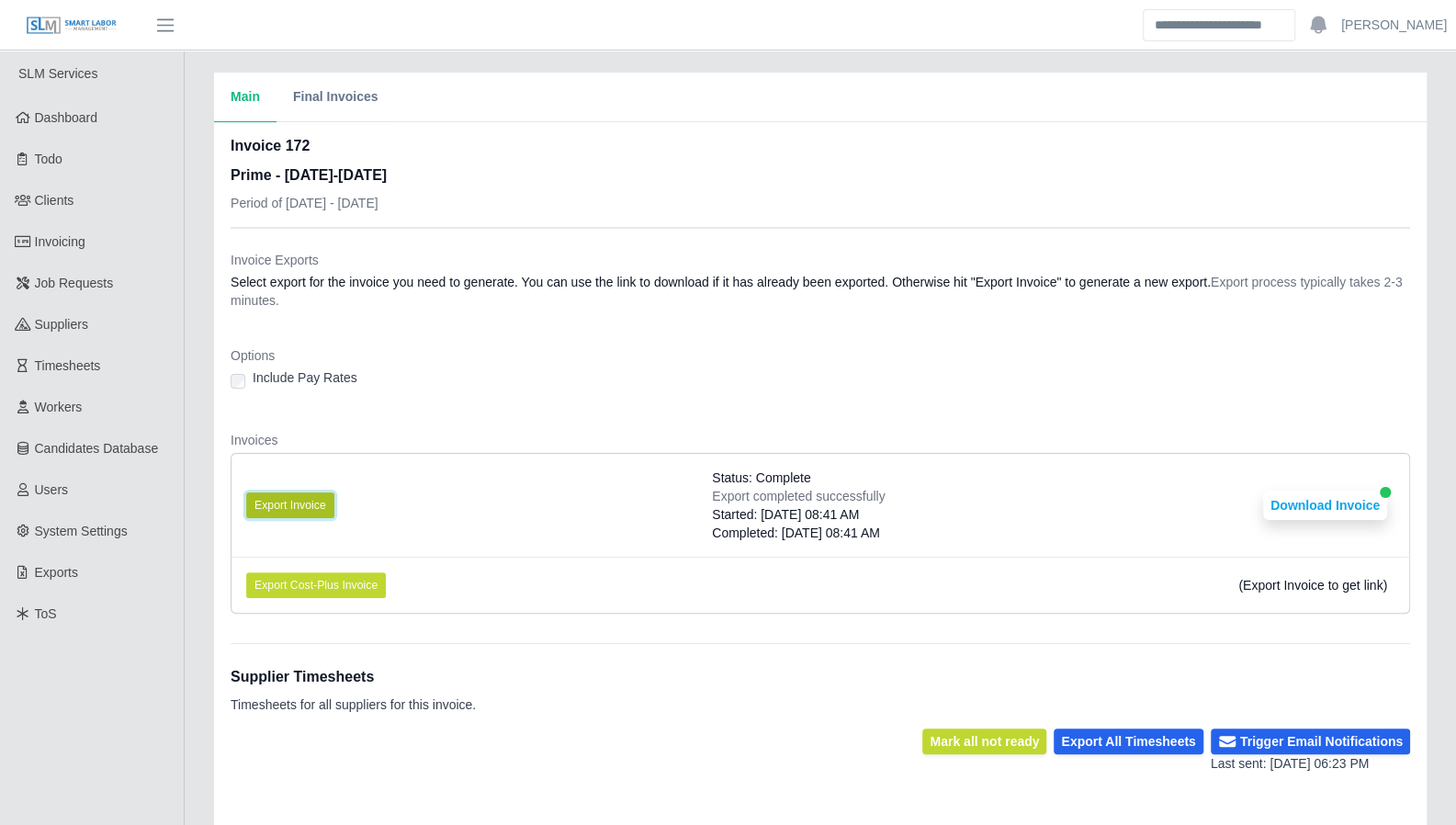
click at [281, 500] on button "Export Invoice" at bounding box center [289, 505] width 88 height 26
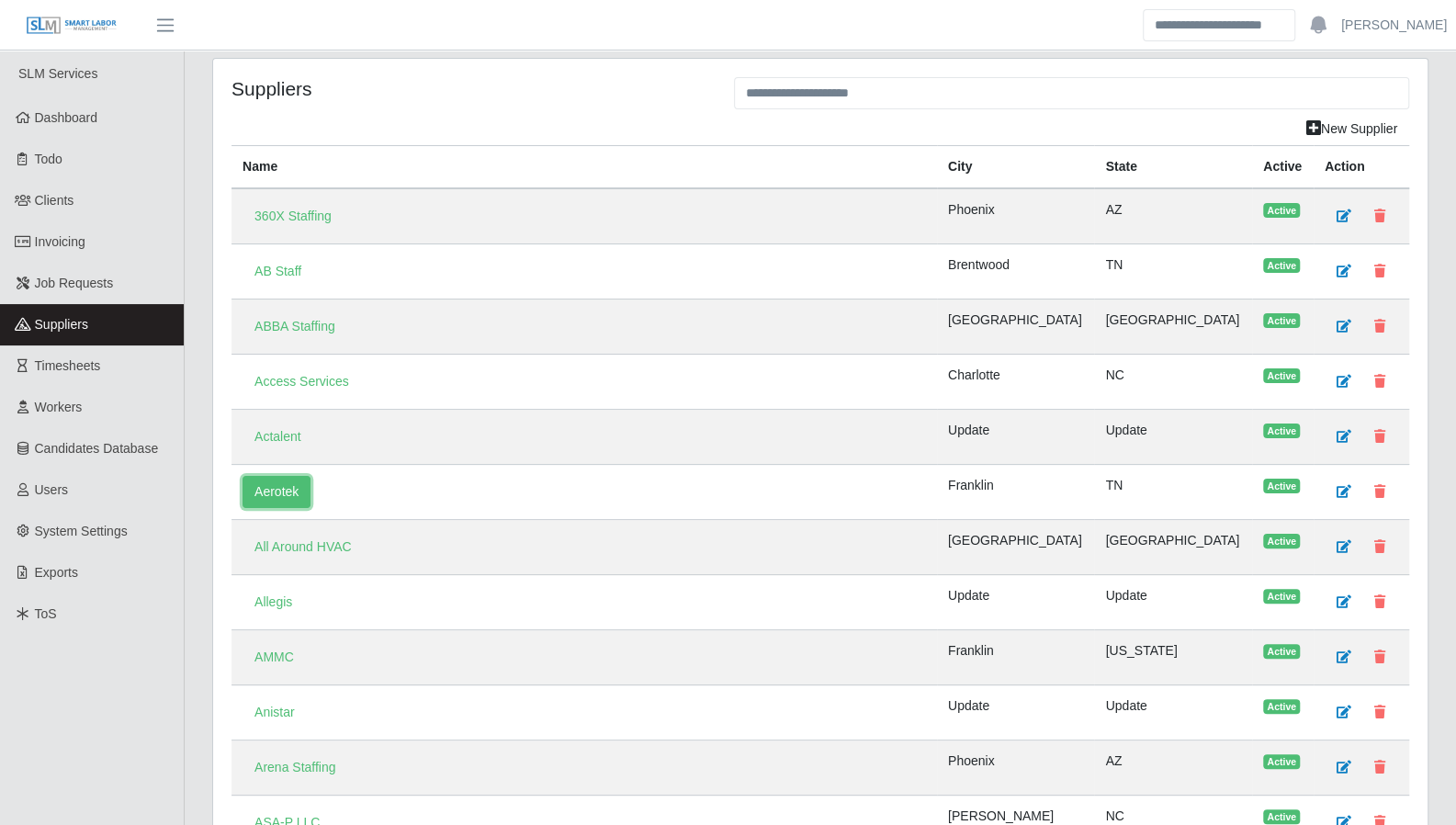
click at [281, 478] on link "Aerotek" at bounding box center [277, 492] width 68 height 32
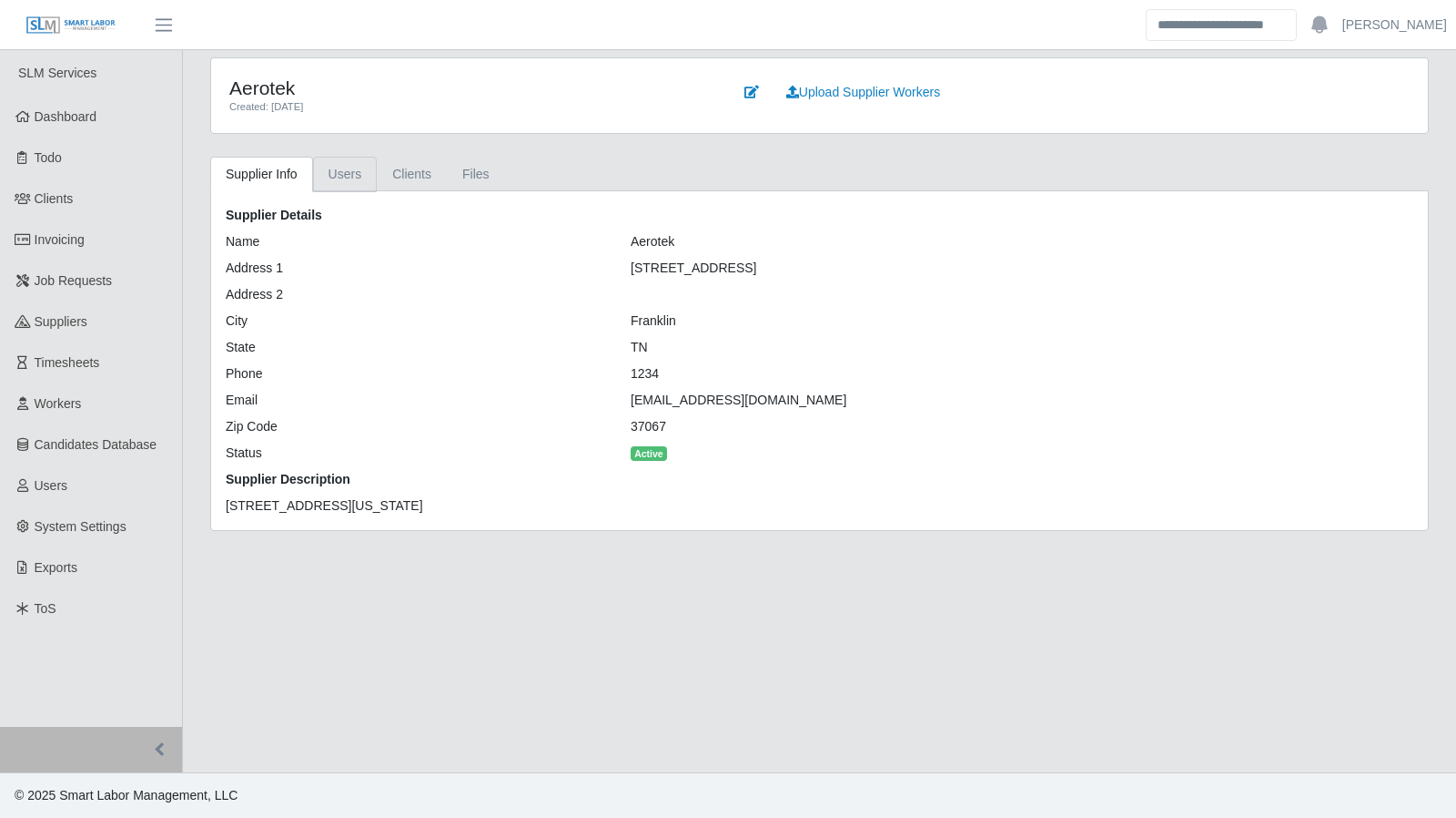
click at [352, 187] on link "Users" at bounding box center [346, 174] width 65 height 35
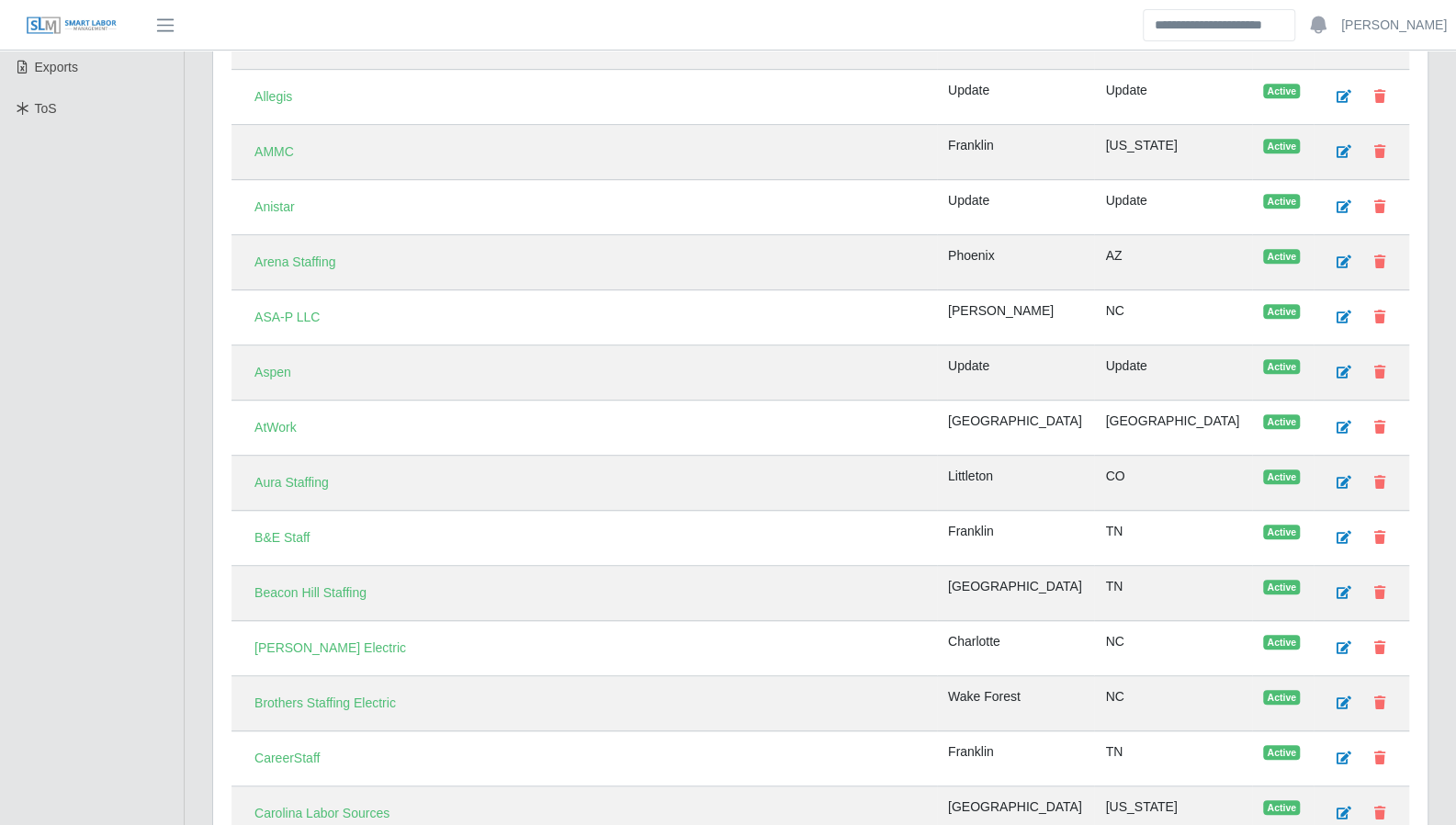
scroll to position [509, 0]
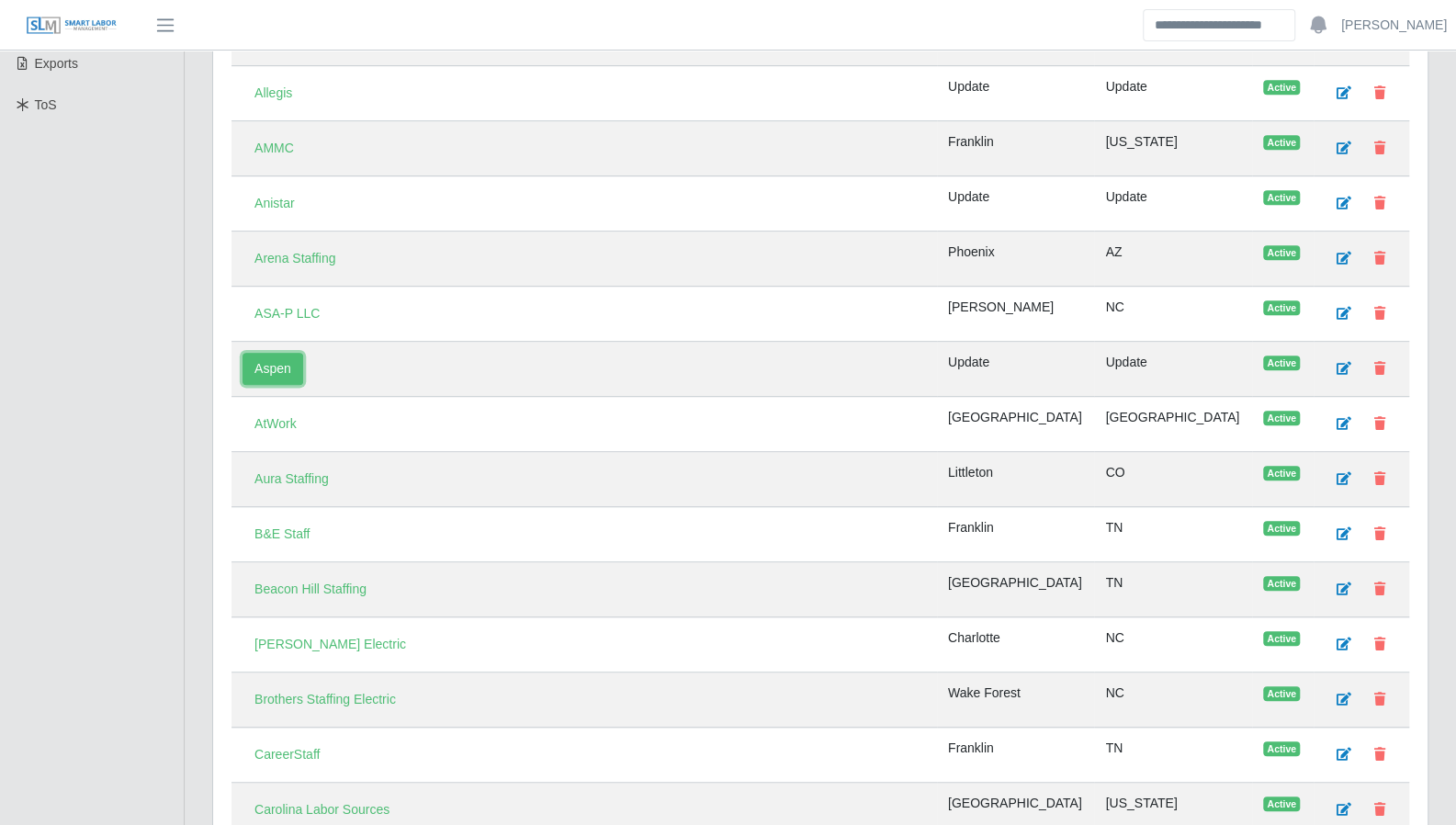
click at [278, 364] on link "Aspen" at bounding box center [273, 368] width 61 height 32
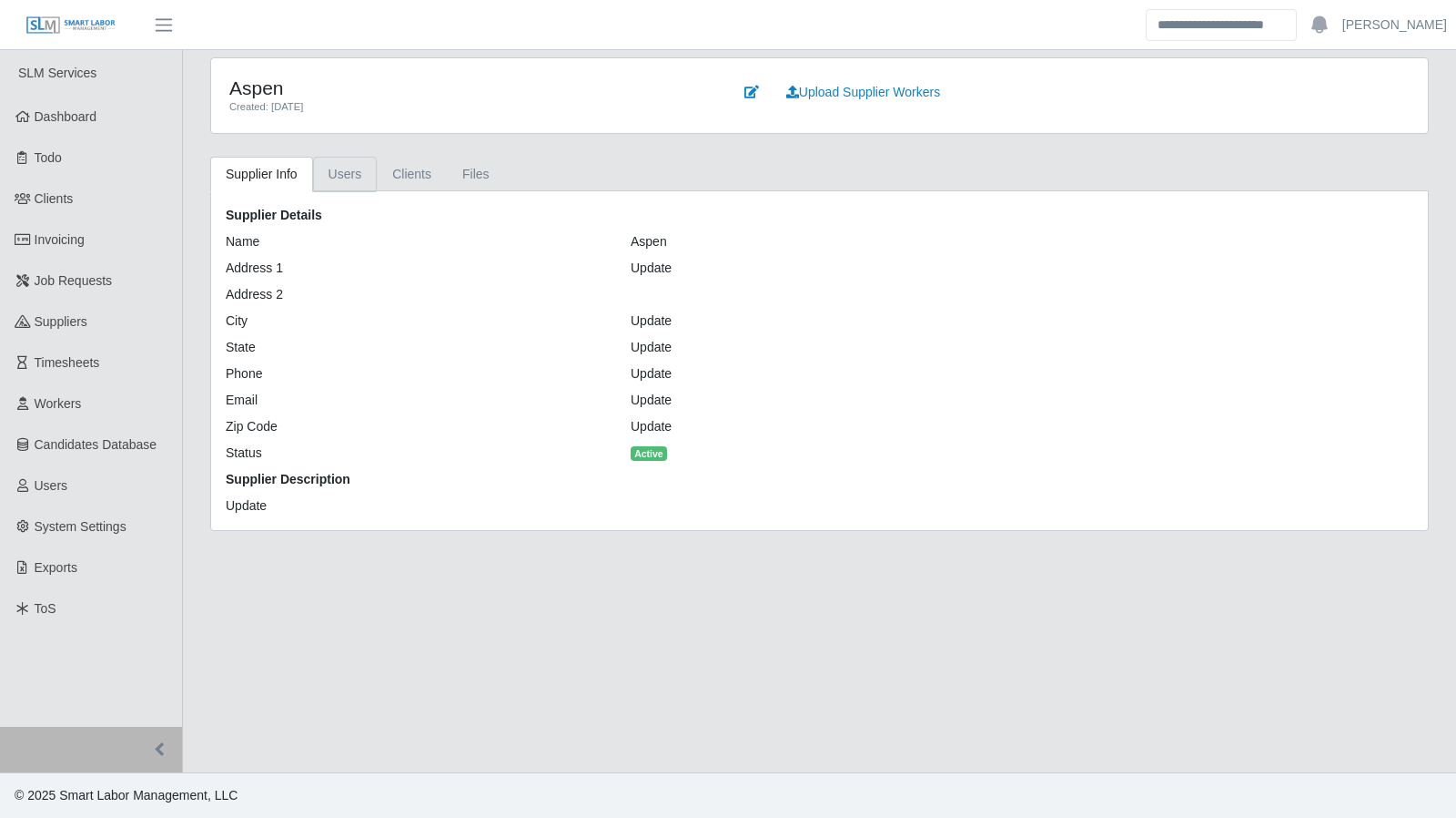
click at [339, 175] on link "Users" at bounding box center [346, 174] width 65 height 35
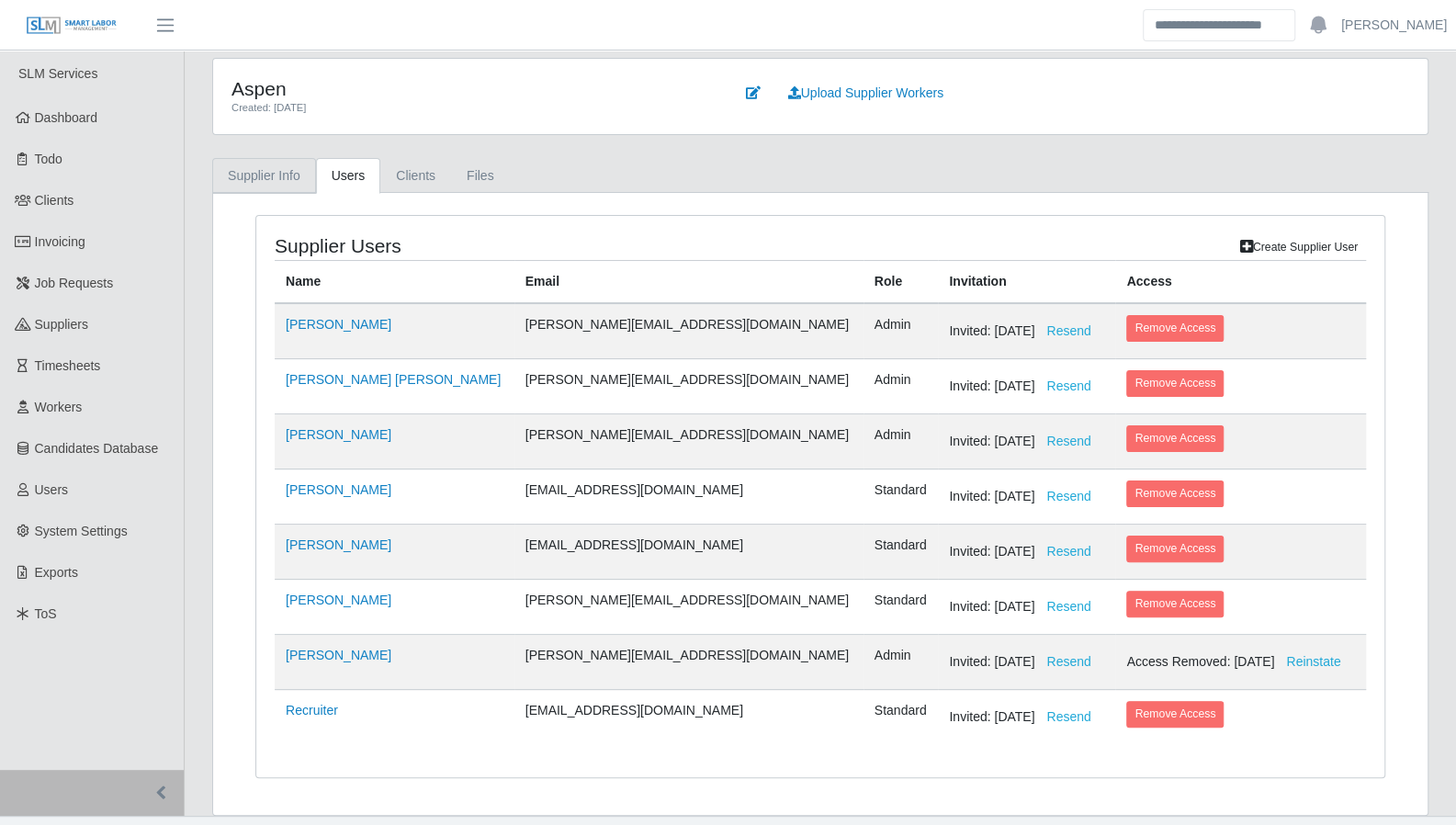
click at [256, 165] on link "Supplier Info" at bounding box center [264, 175] width 104 height 36
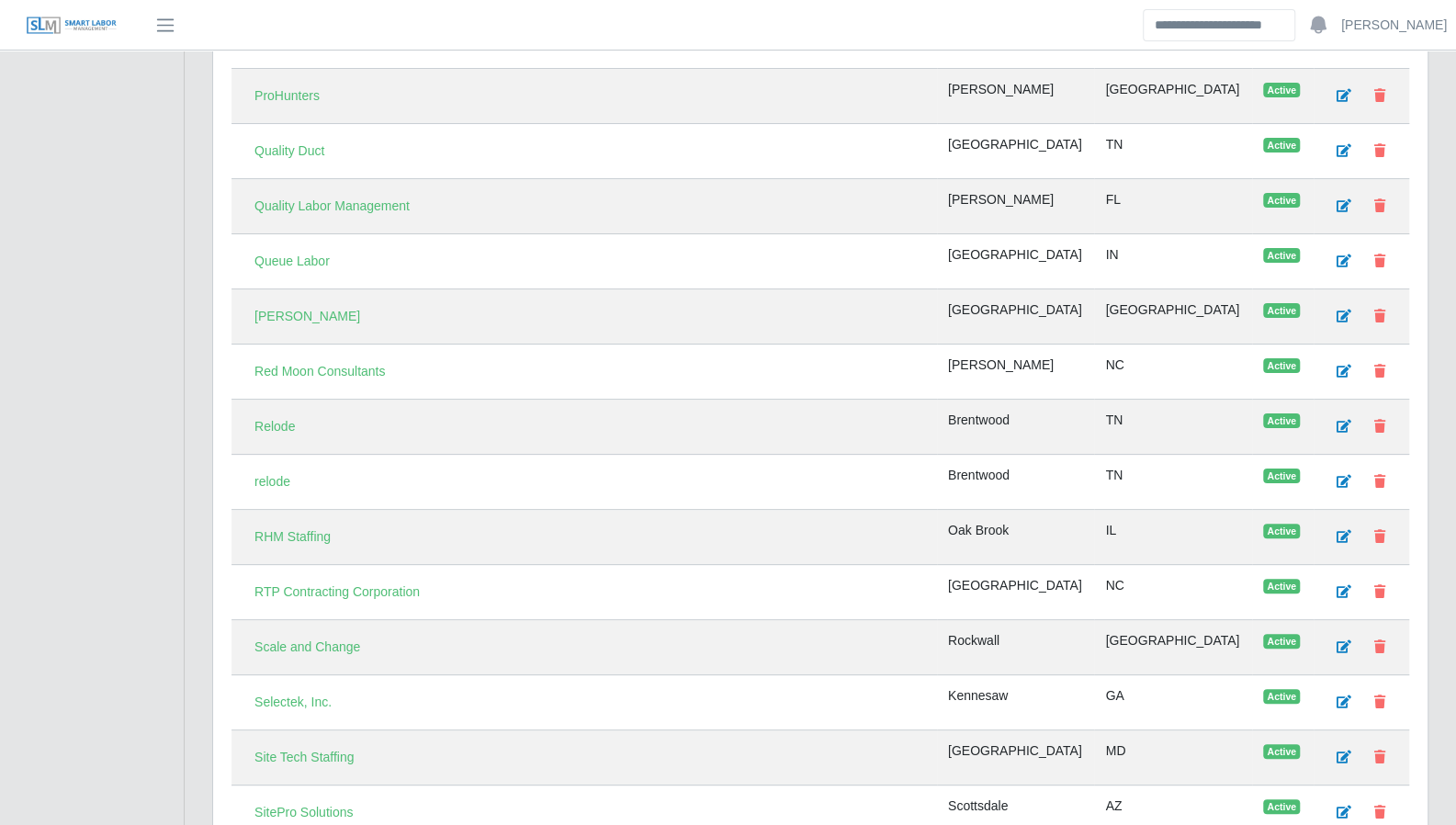
scroll to position [4534, 0]
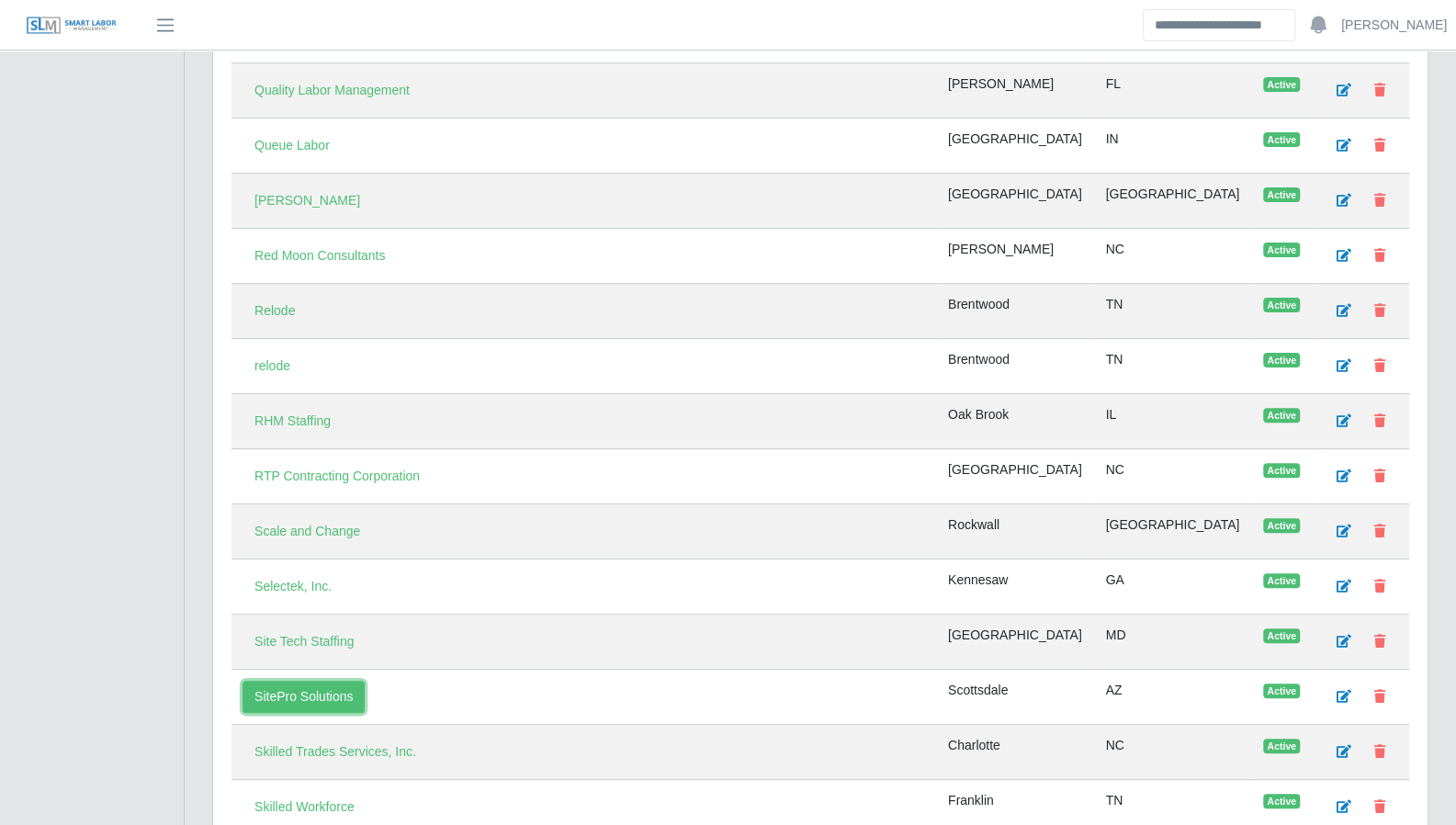
click at [340, 680] on link "SitePro Solutions" at bounding box center [304, 696] width 122 height 32
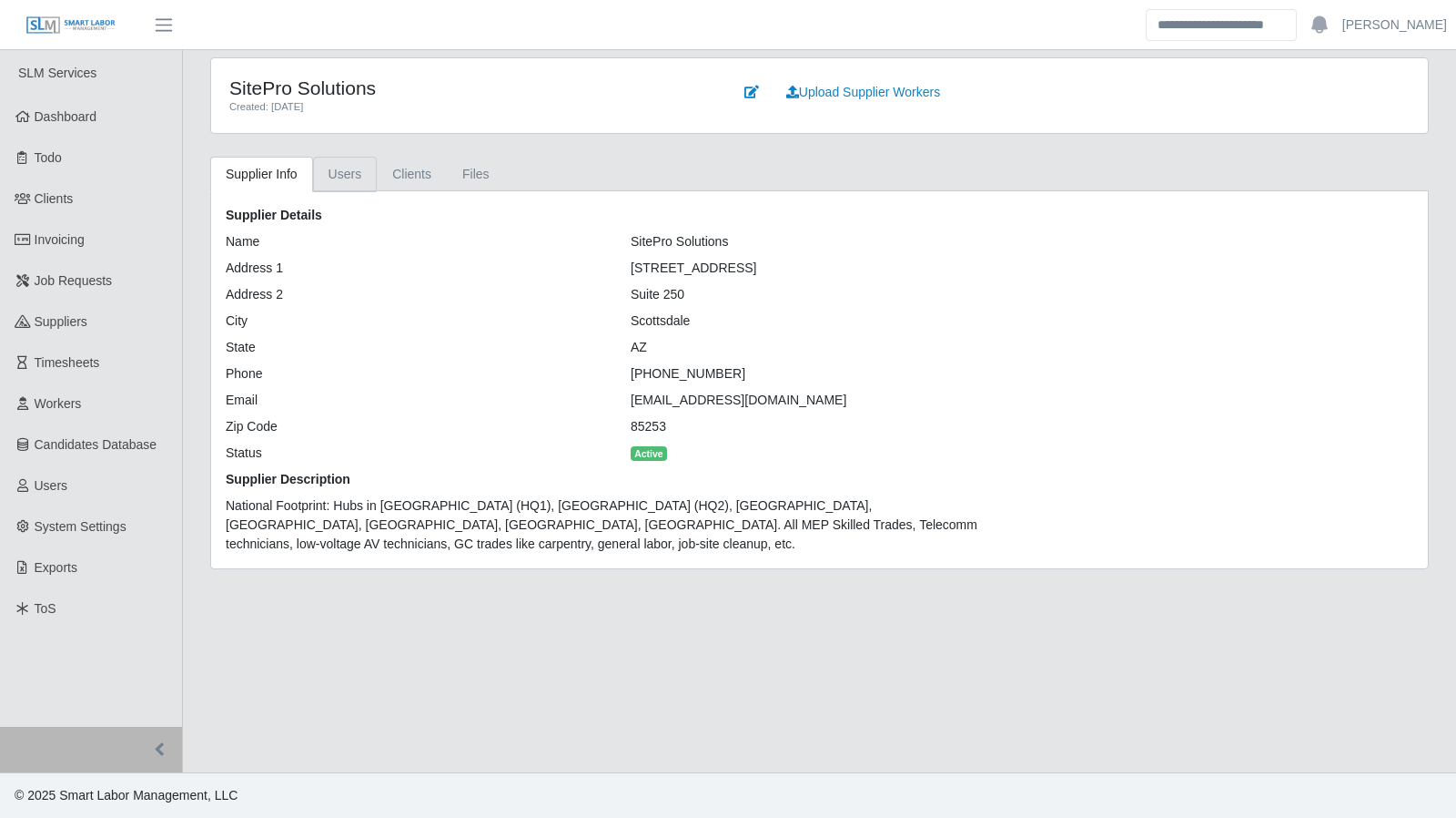
click at [337, 180] on link "Users" at bounding box center [346, 174] width 65 height 35
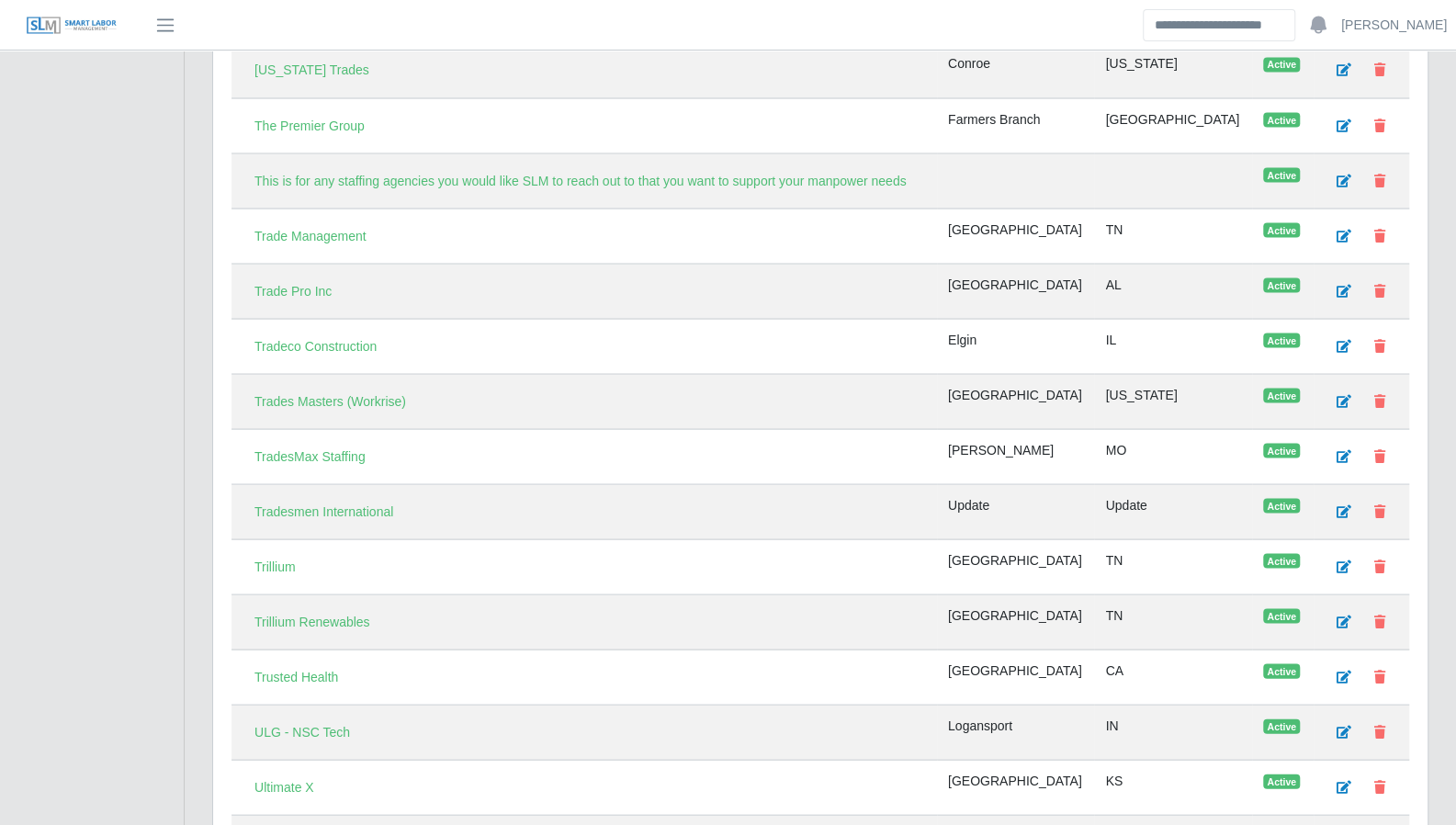
scroll to position [6443, 0]
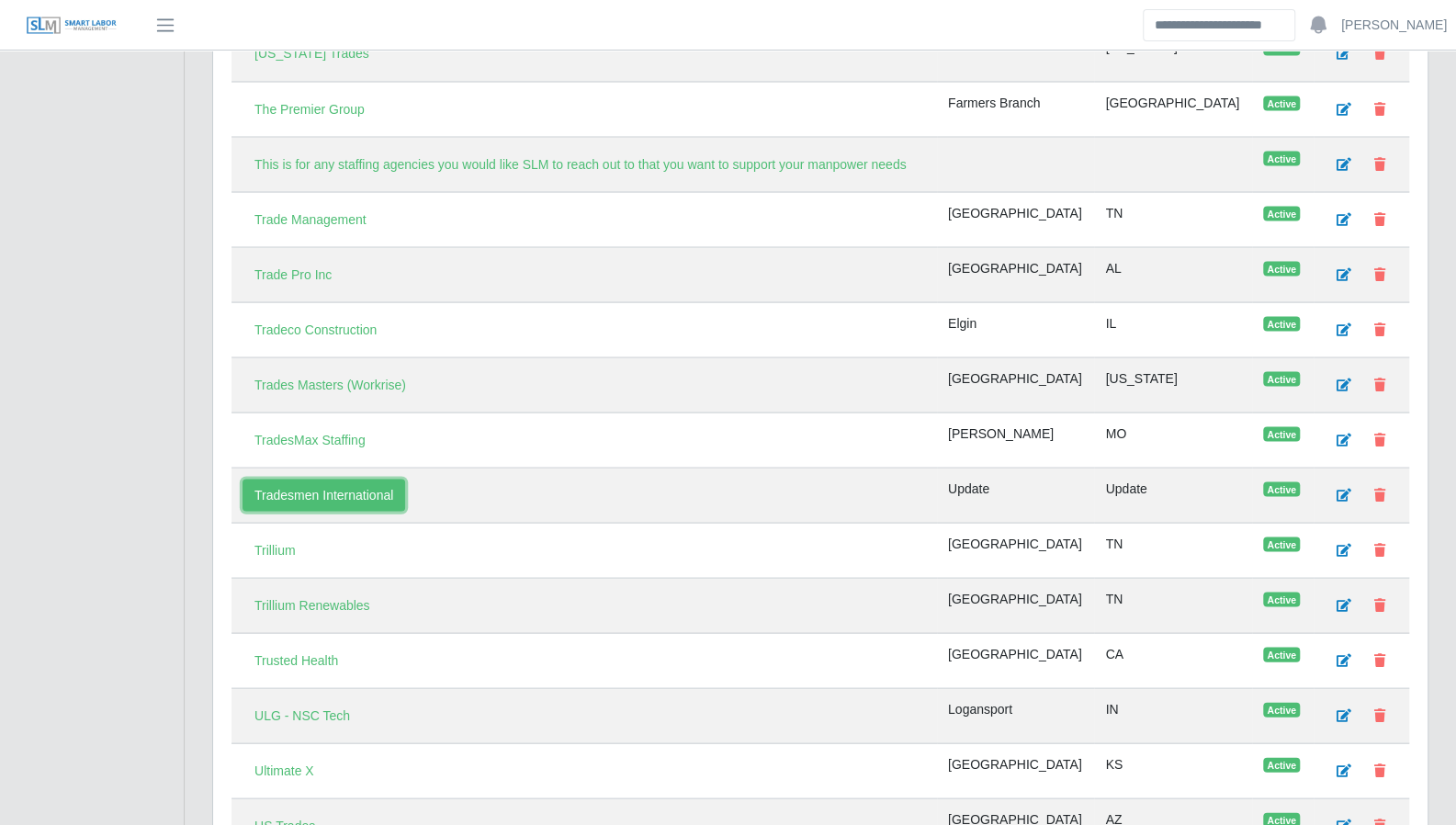
click at [325, 478] on link "Tradesmen International" at bounding box center [324, 493] width 163 height 32
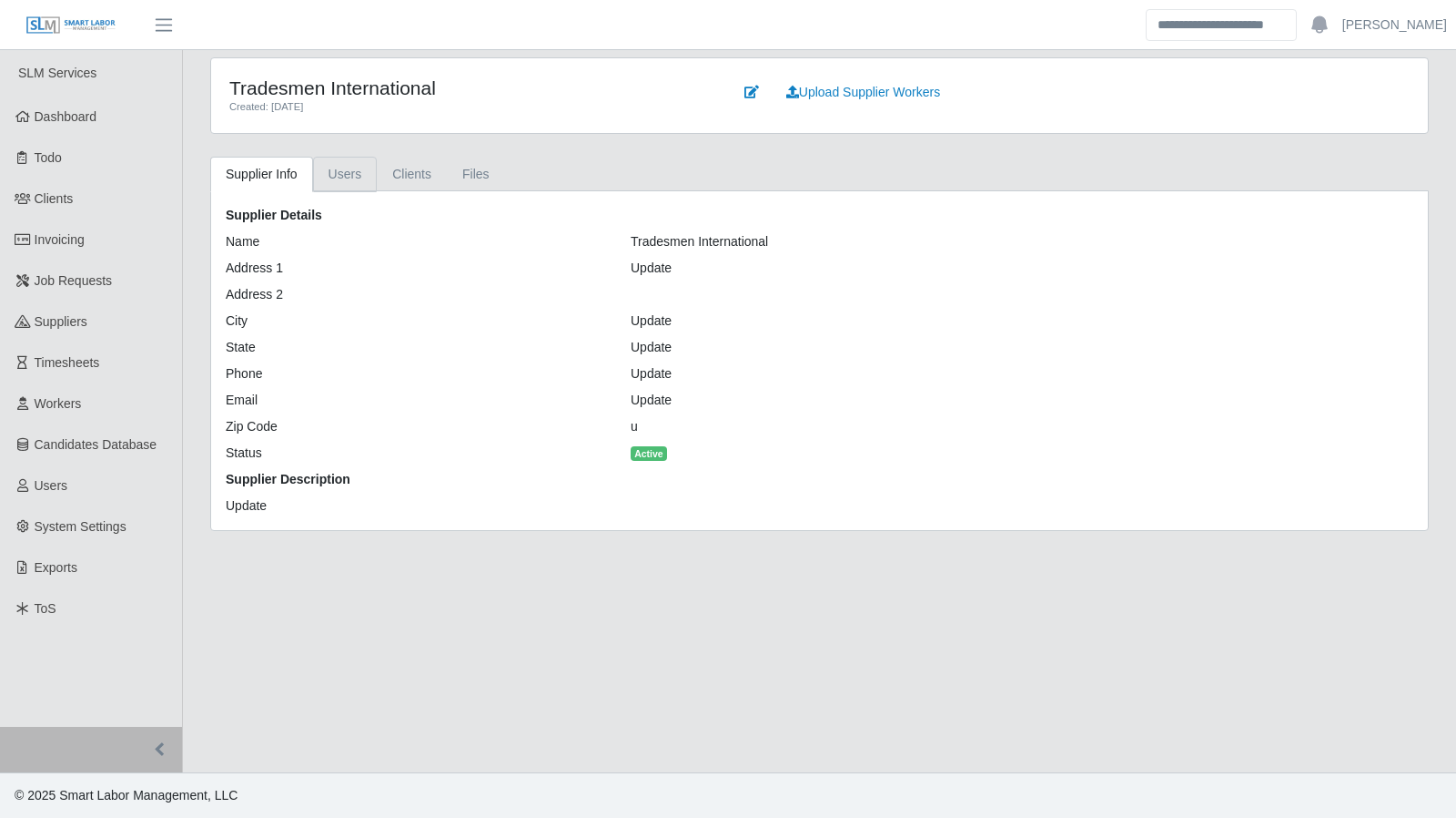
click at [332, 181] on link "Users" at bounding box center [346, 174] width 65 height 35
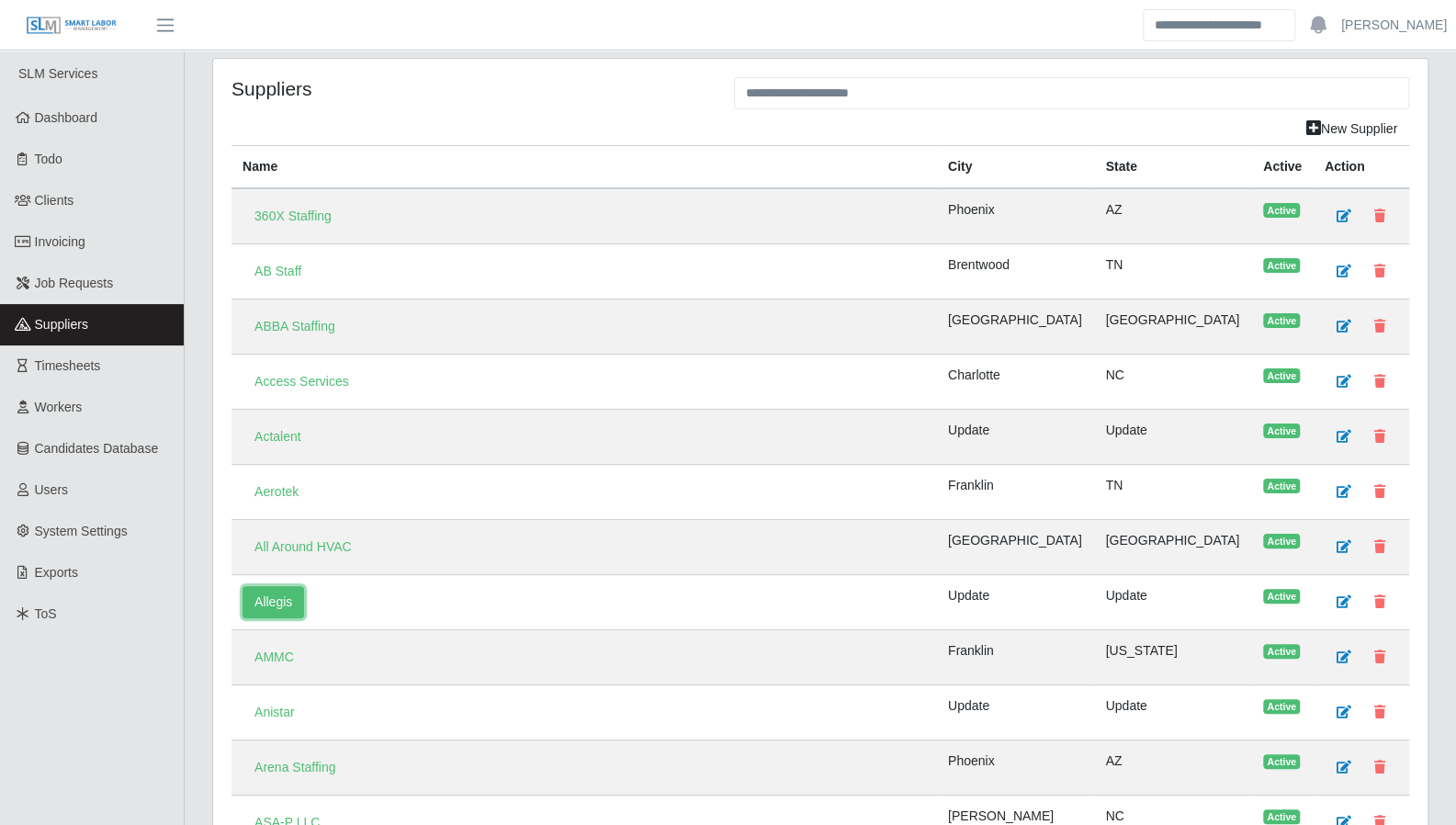
click at [288, 596] on link "Allegis" at bounding box center [274, 601] width 62 height 32
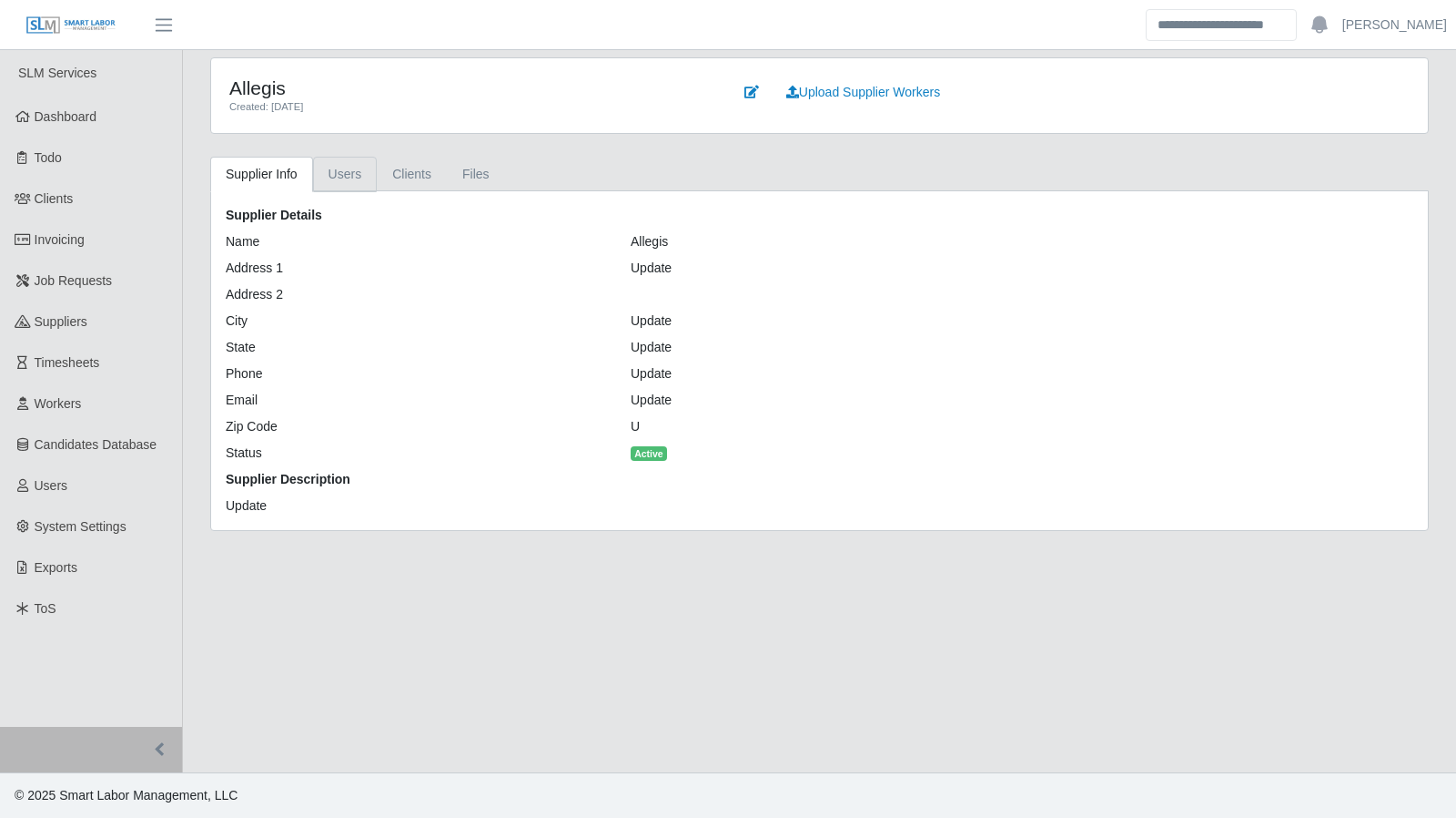
click at [346, 182] on link "Users" at bounding box center [346, 174] width 65 height 35
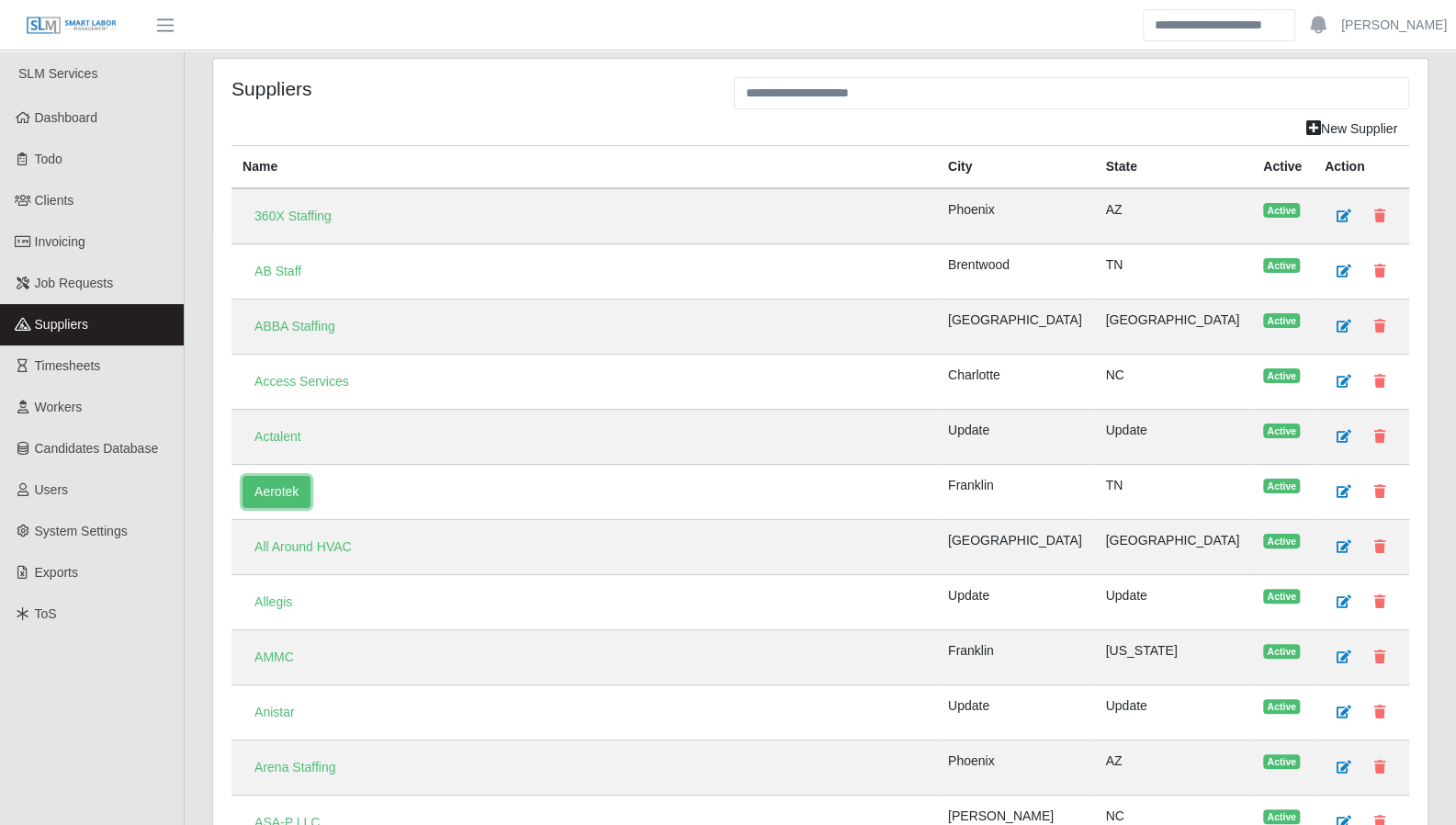
click at [281, 495] on link "Aerotek" at bounding box center [277, 492] width 68 height 32
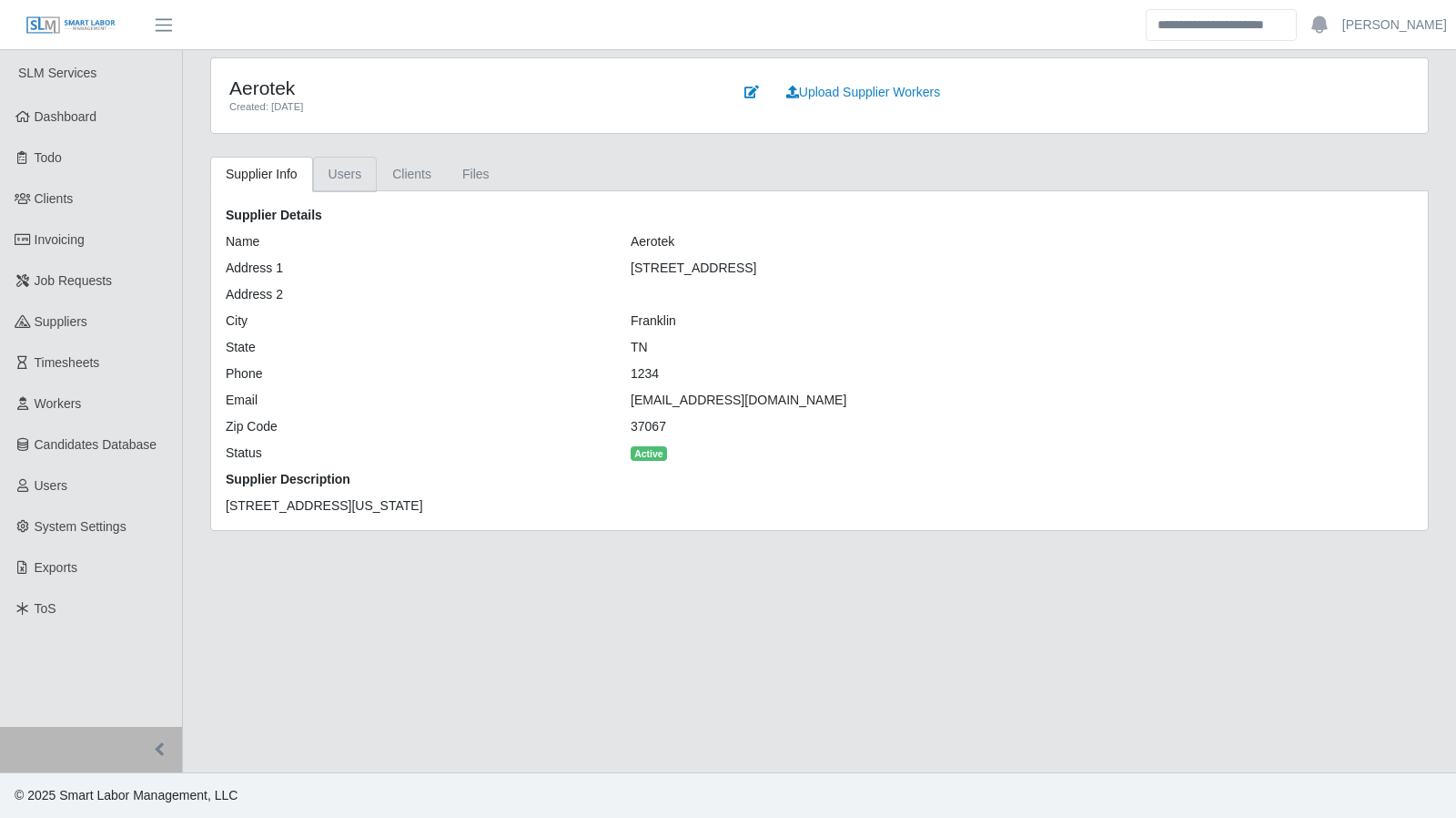
click at [342, 183] on link "Users" at bounding box center [346, 174] width 65 height 35
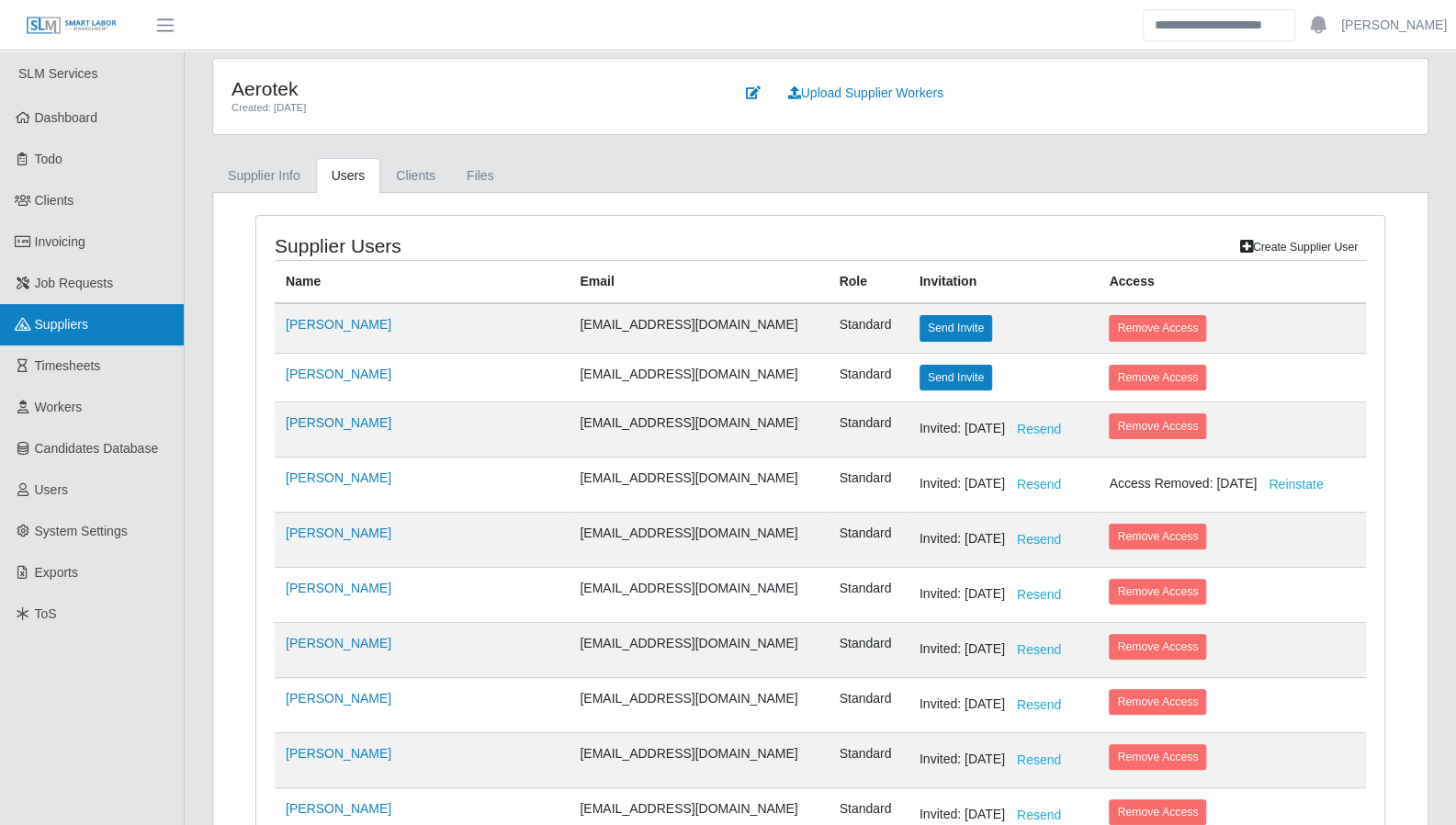
click at [63, 333] on link "Suppliers" at bounding box center [92, 324] width 184 height 41
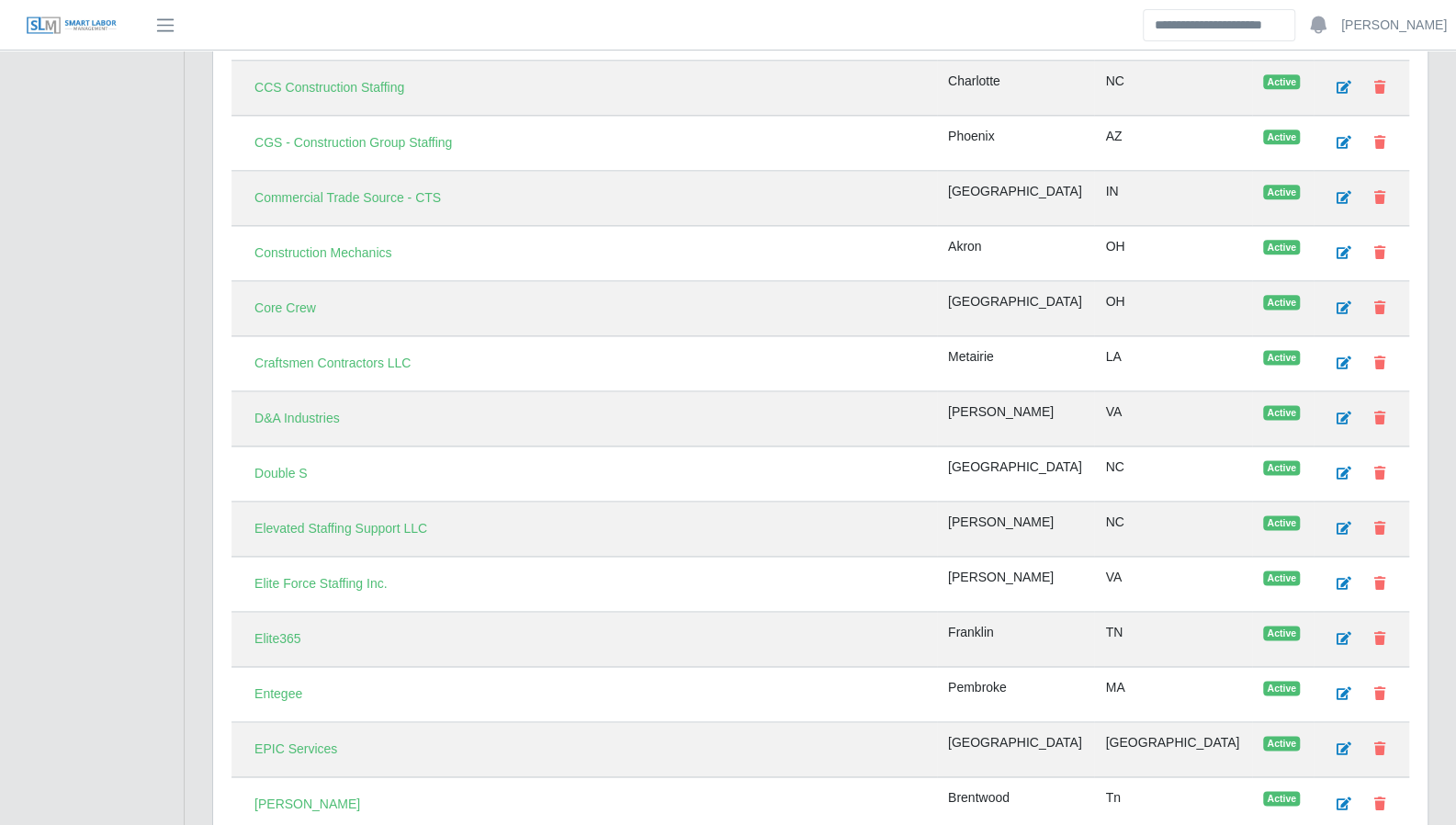
scroll to position [1341, 0]
click at [369, 182] on link "Commercial Trade Source - CTS" at bounding box center [348, 198] width 210 height 32
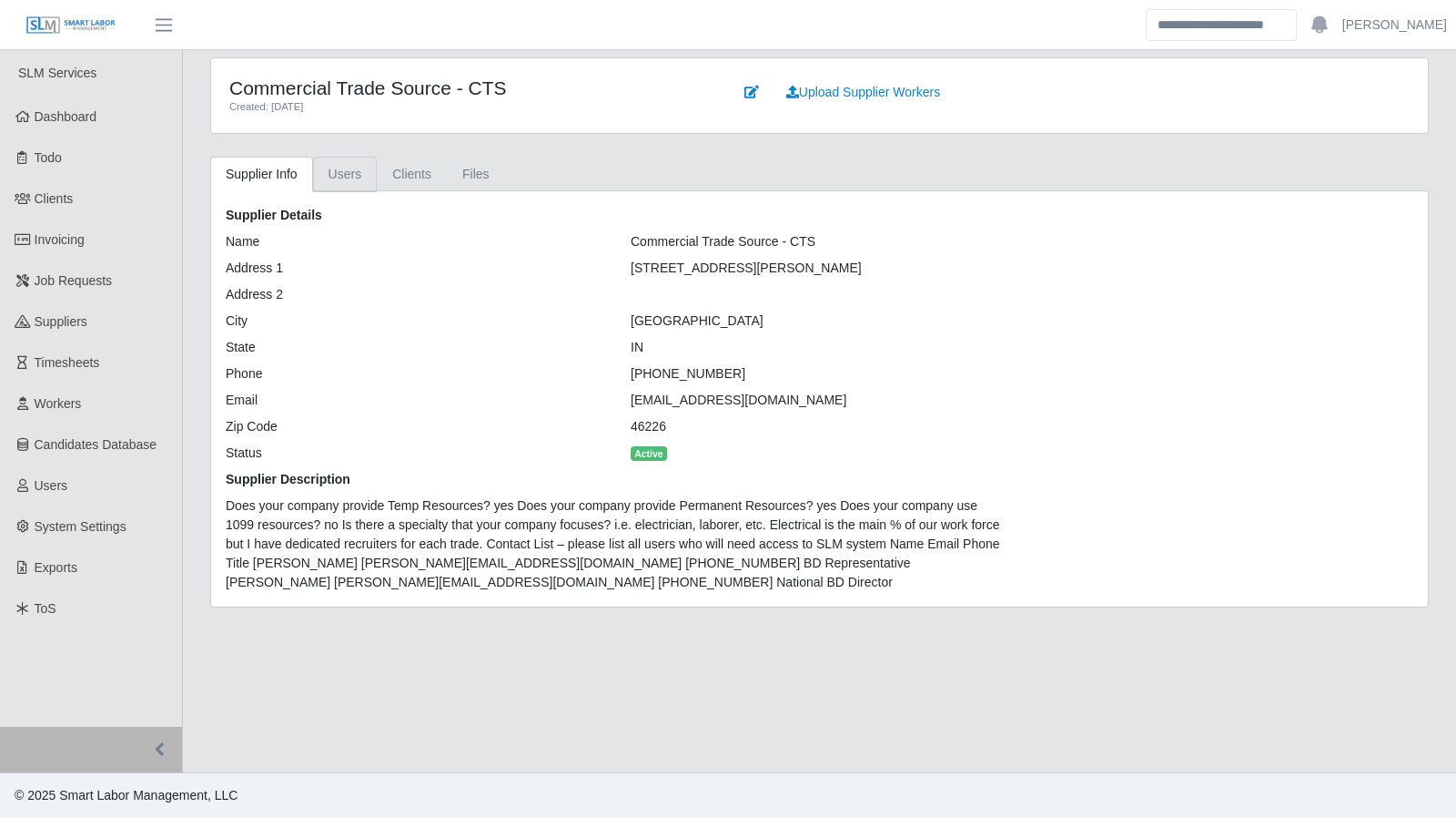
click at [335, 174] on link "Users" at bounding box center [346, 174] width 65 height 35
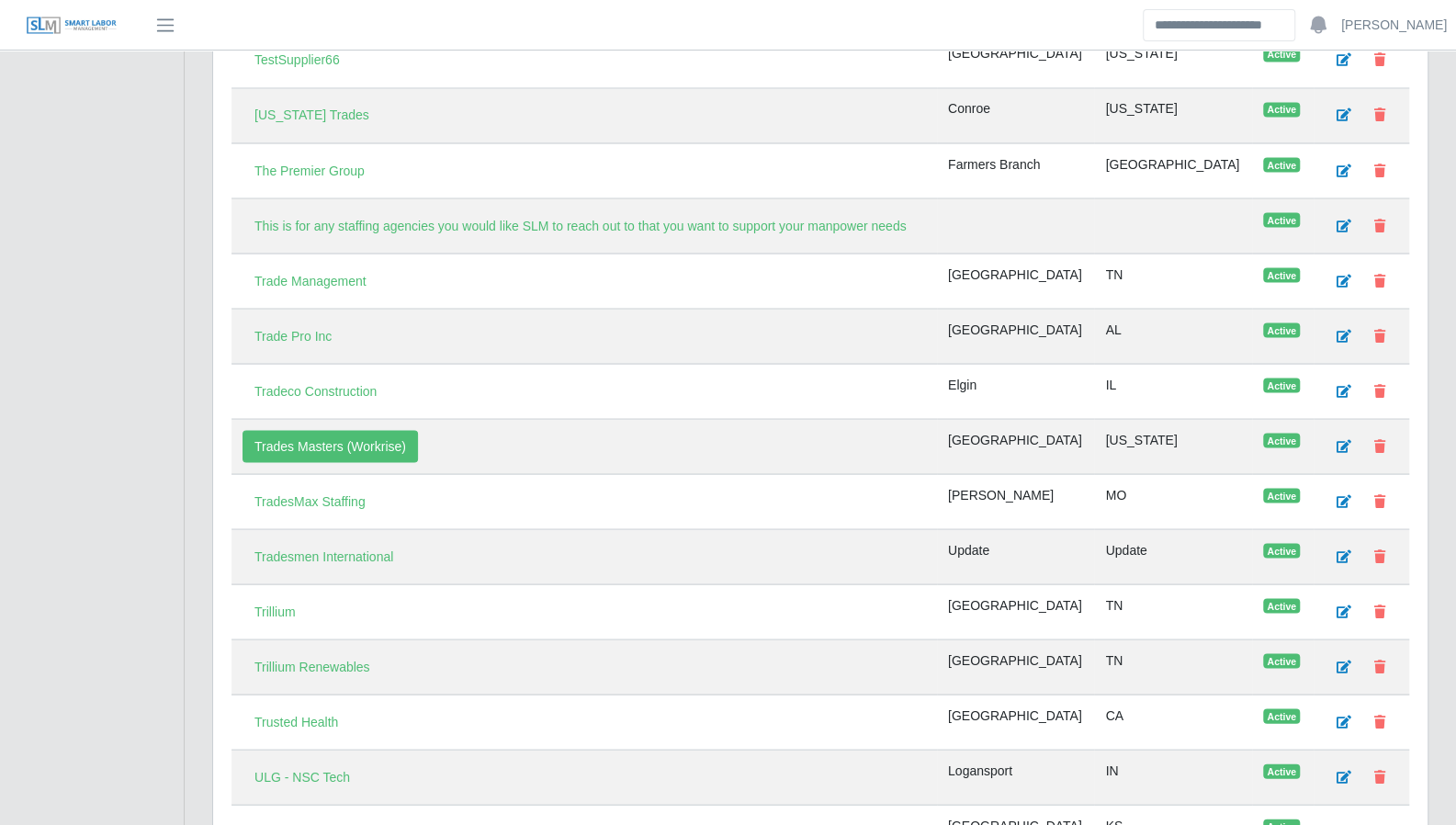
scroll to position [6391, 0]
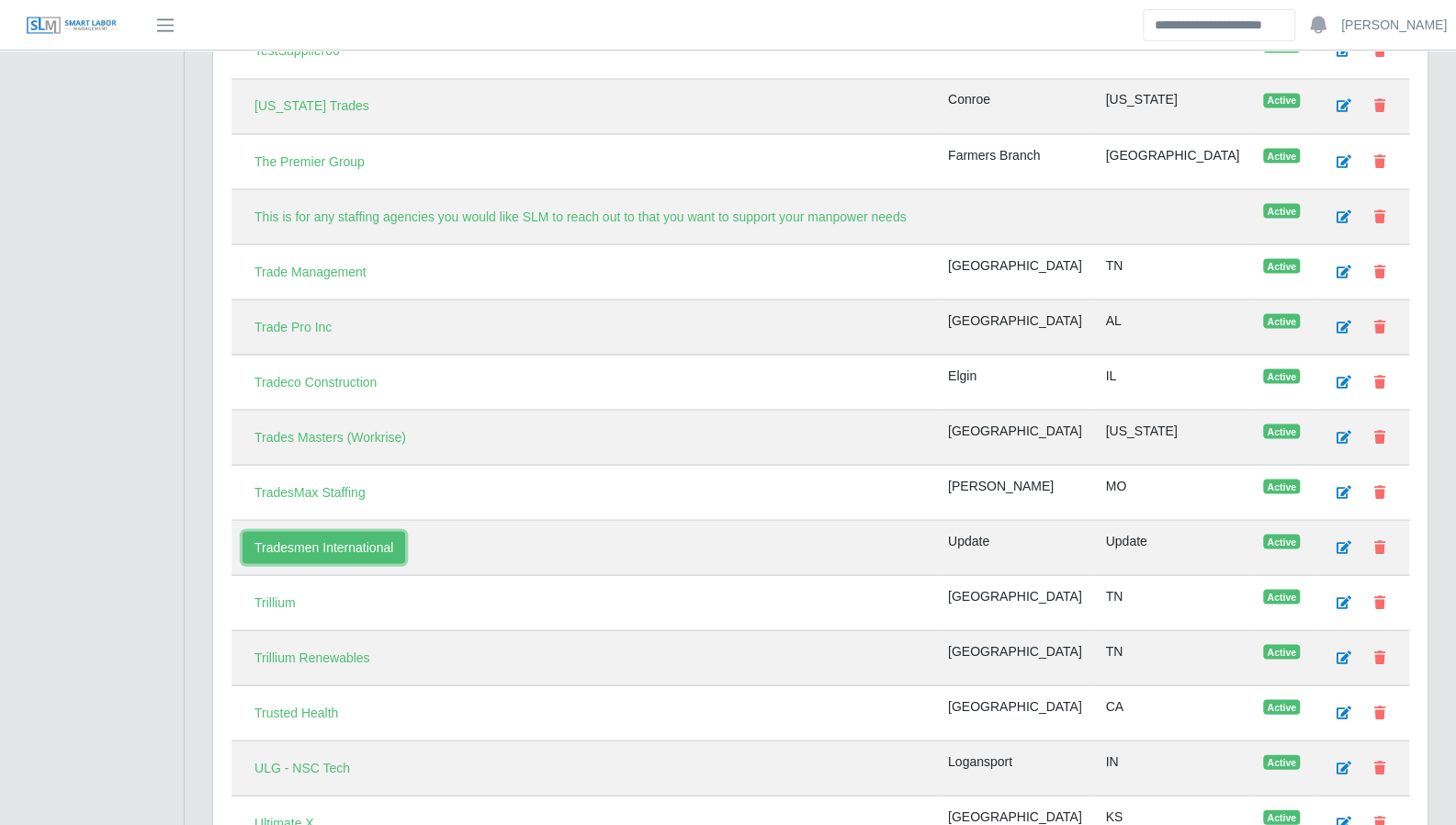
click at [345, 531] on link "Tradesmen International" at bounding box center [324, 546] width 163 height 32
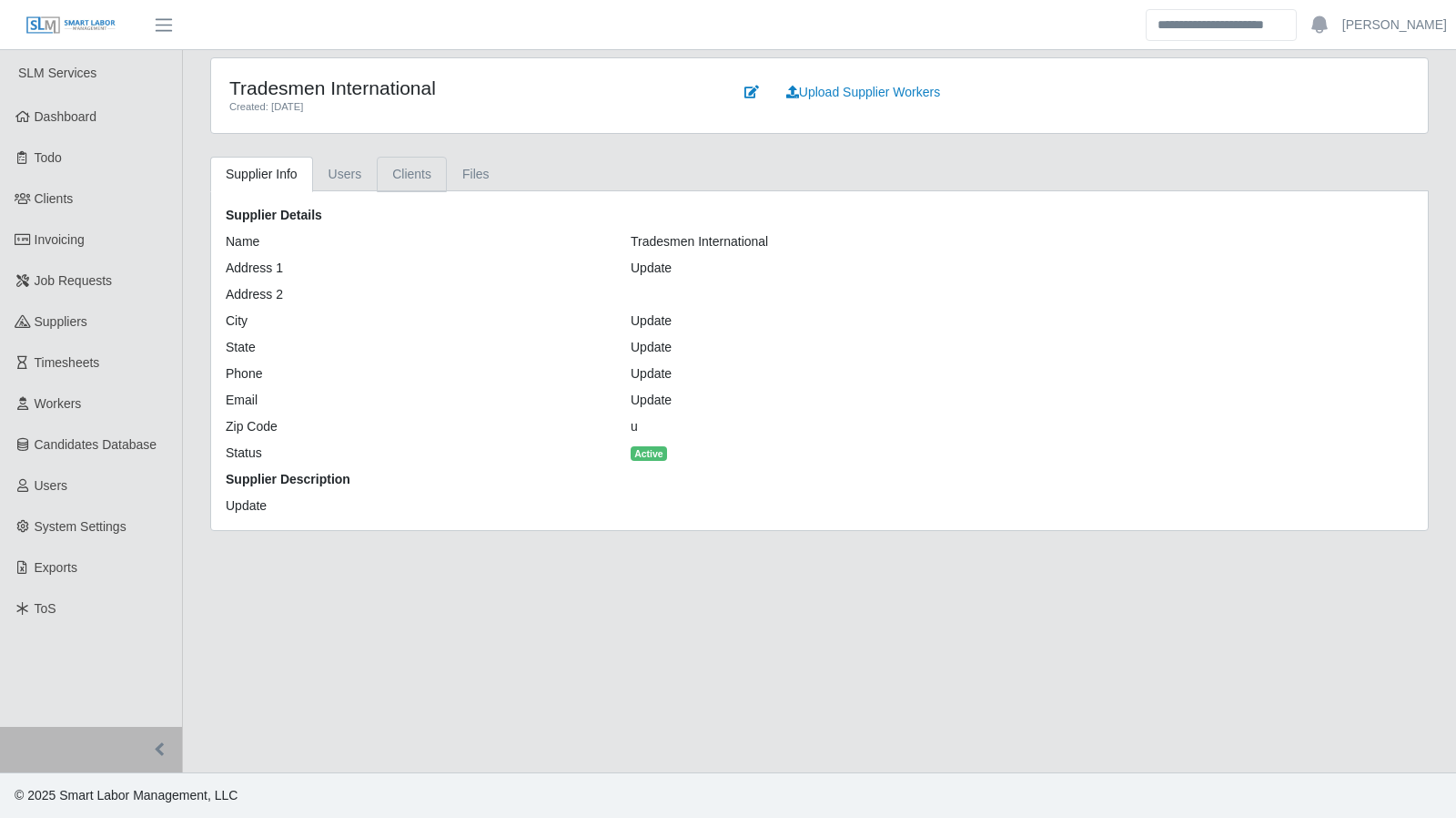
click at [416, 177] on link "Clients" at bounding box center [411, 174] width 70 height 35
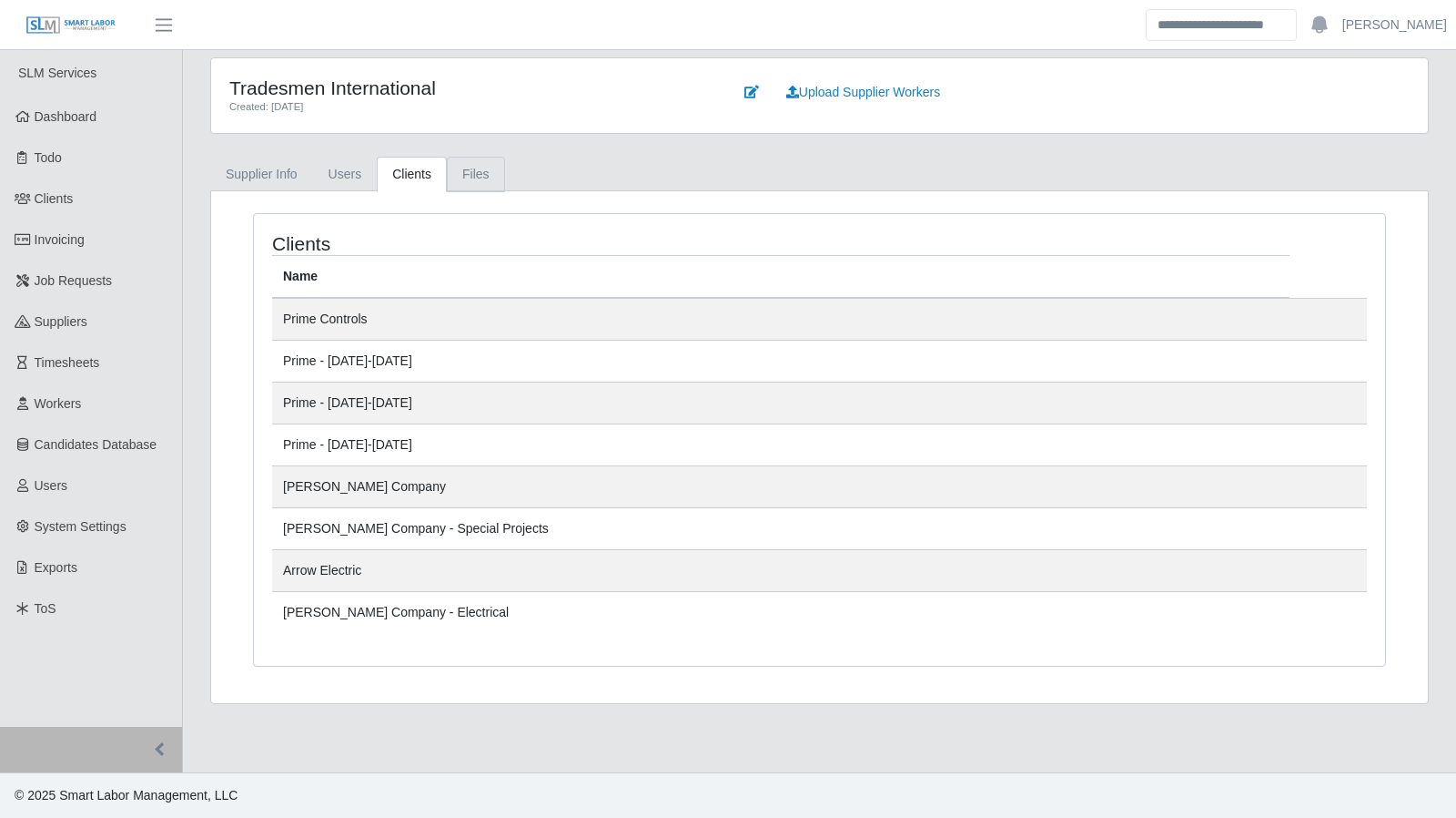
click at [470, 175] on link "Files" at bounding box center [476, 174] width 58 height 35
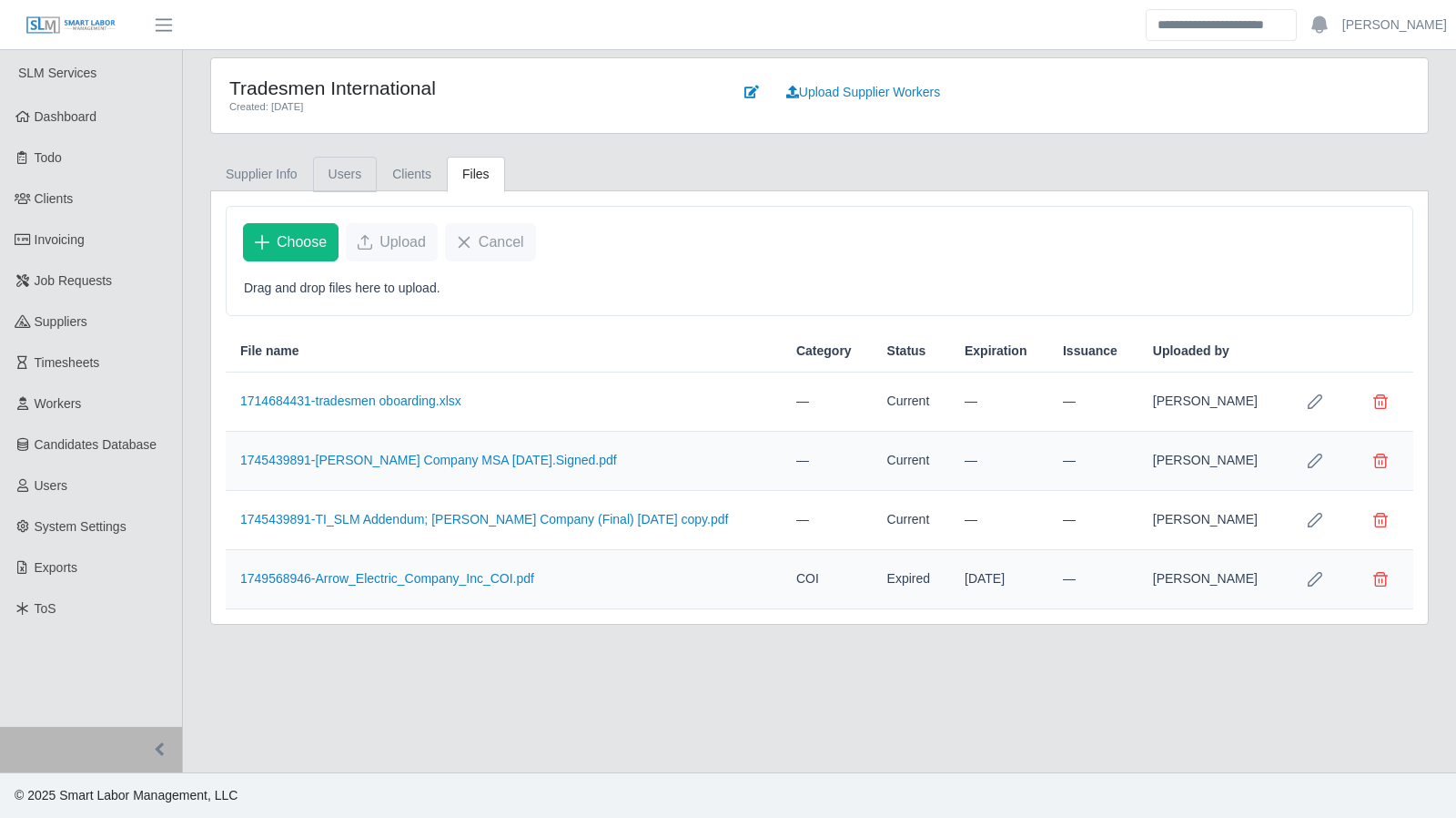
click at [340, 177] on link "Users" at bounding box center [346, 174] width 65 height 35
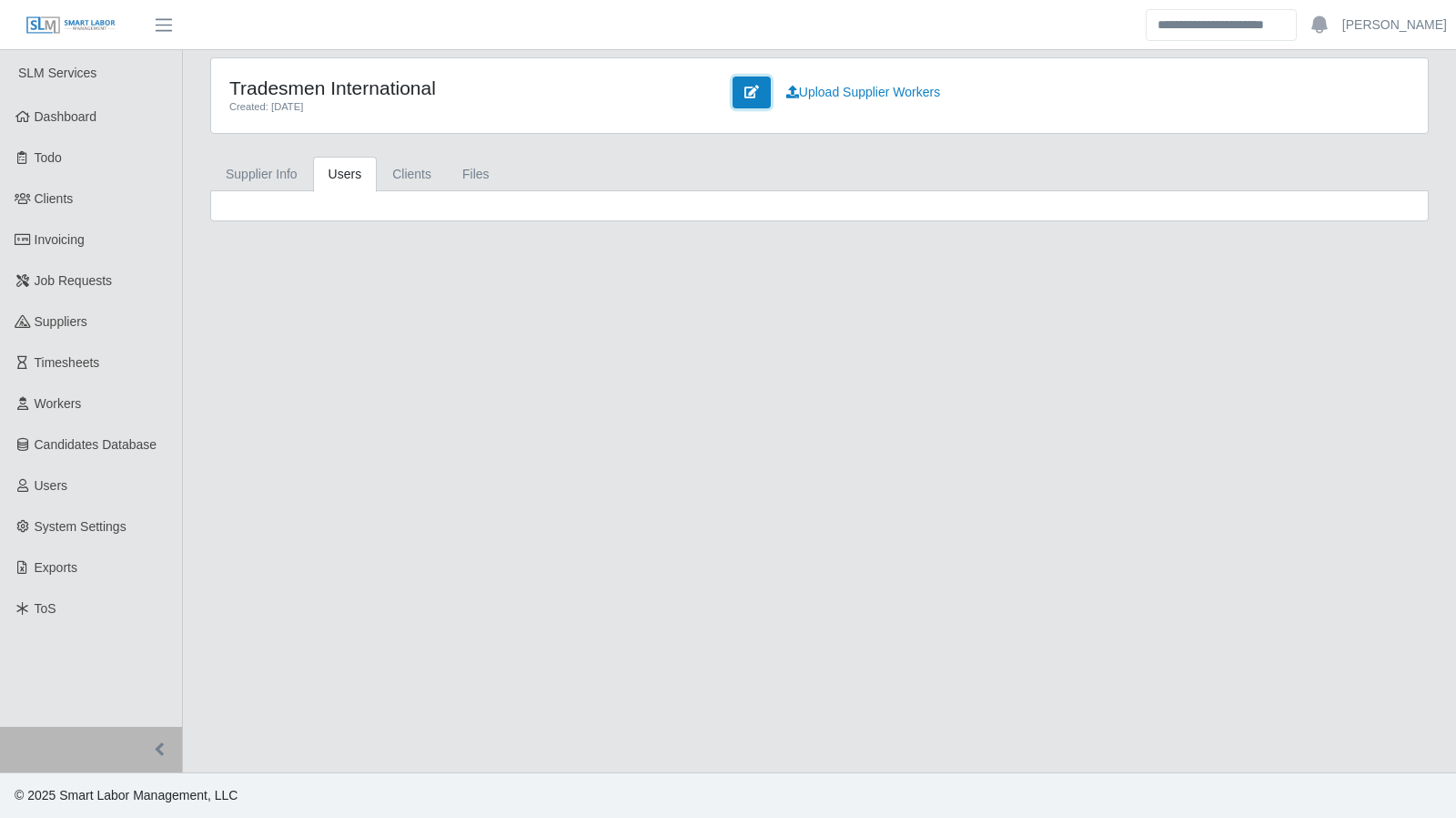
click at [739, 90] on link at bounding box center [752, 92] width 38 height 32
click at [266, 182] on link "Supplier Info" at bounding box center [262, 174] width 103 height 35
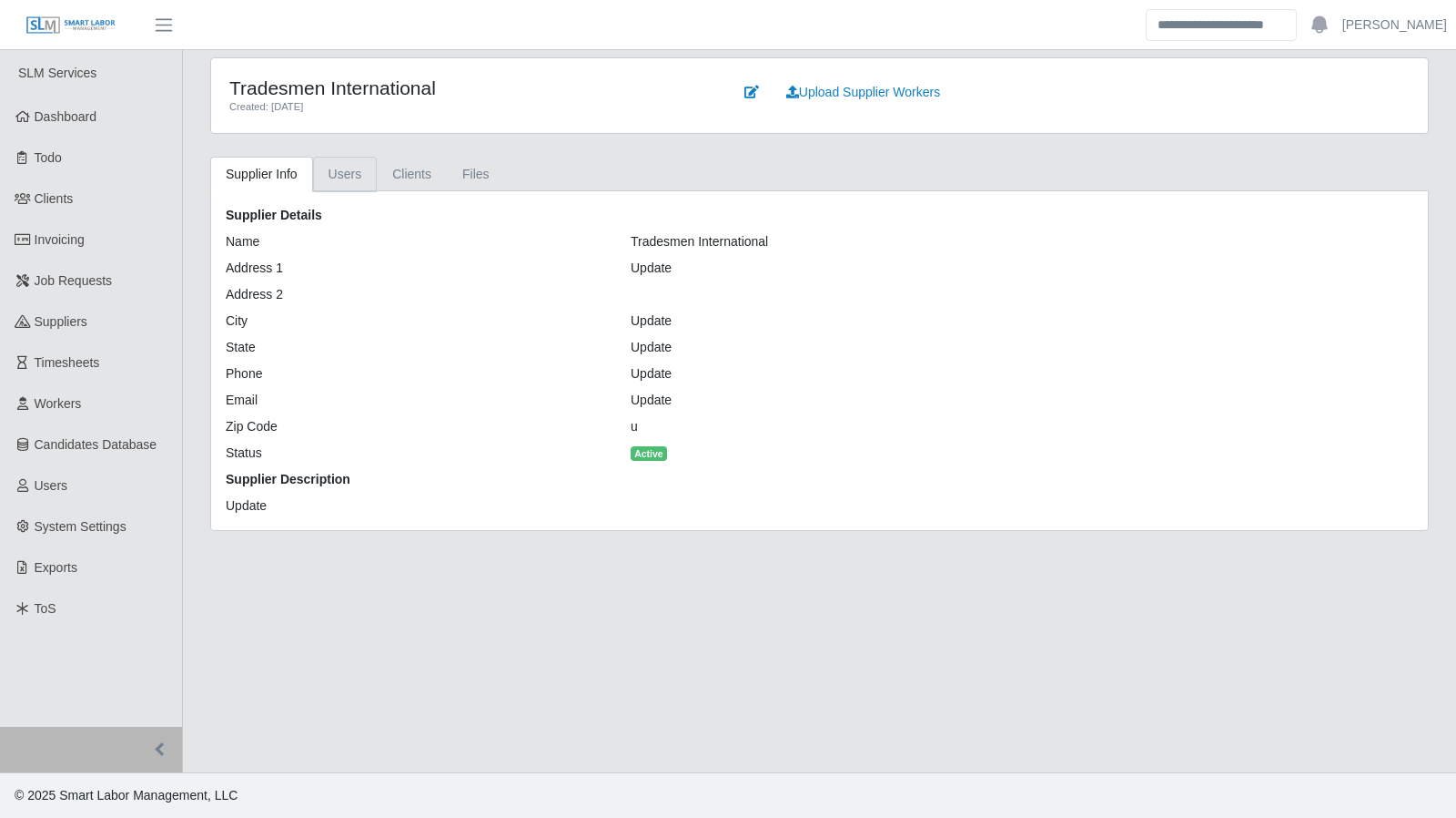
click at [347, 169] on link "Users" at bounding box center [346, 174] width 65 height 35
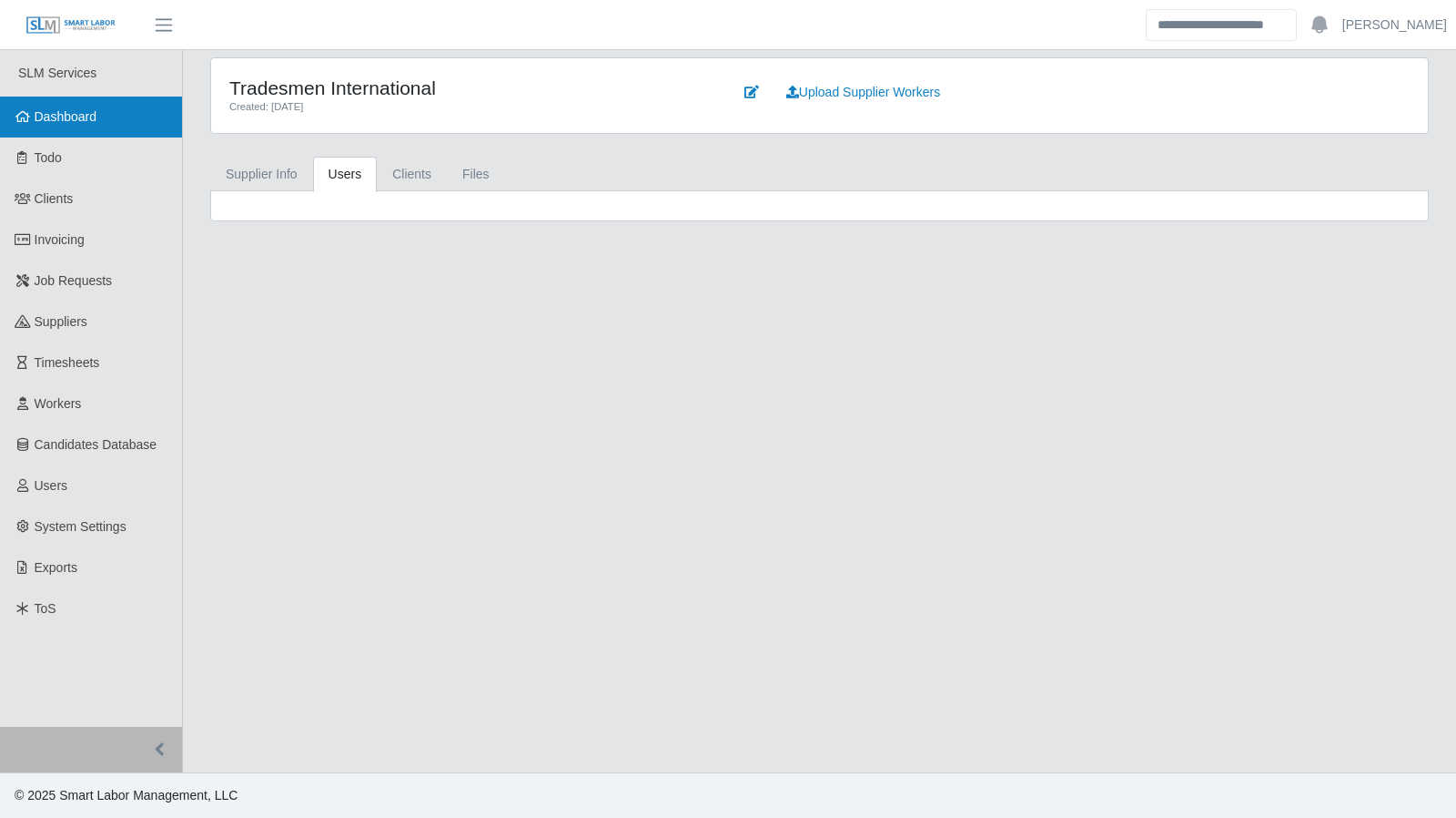
click at [71, 123] on span "Dashboard" at bounding box center [66, 116] width 63 height 14
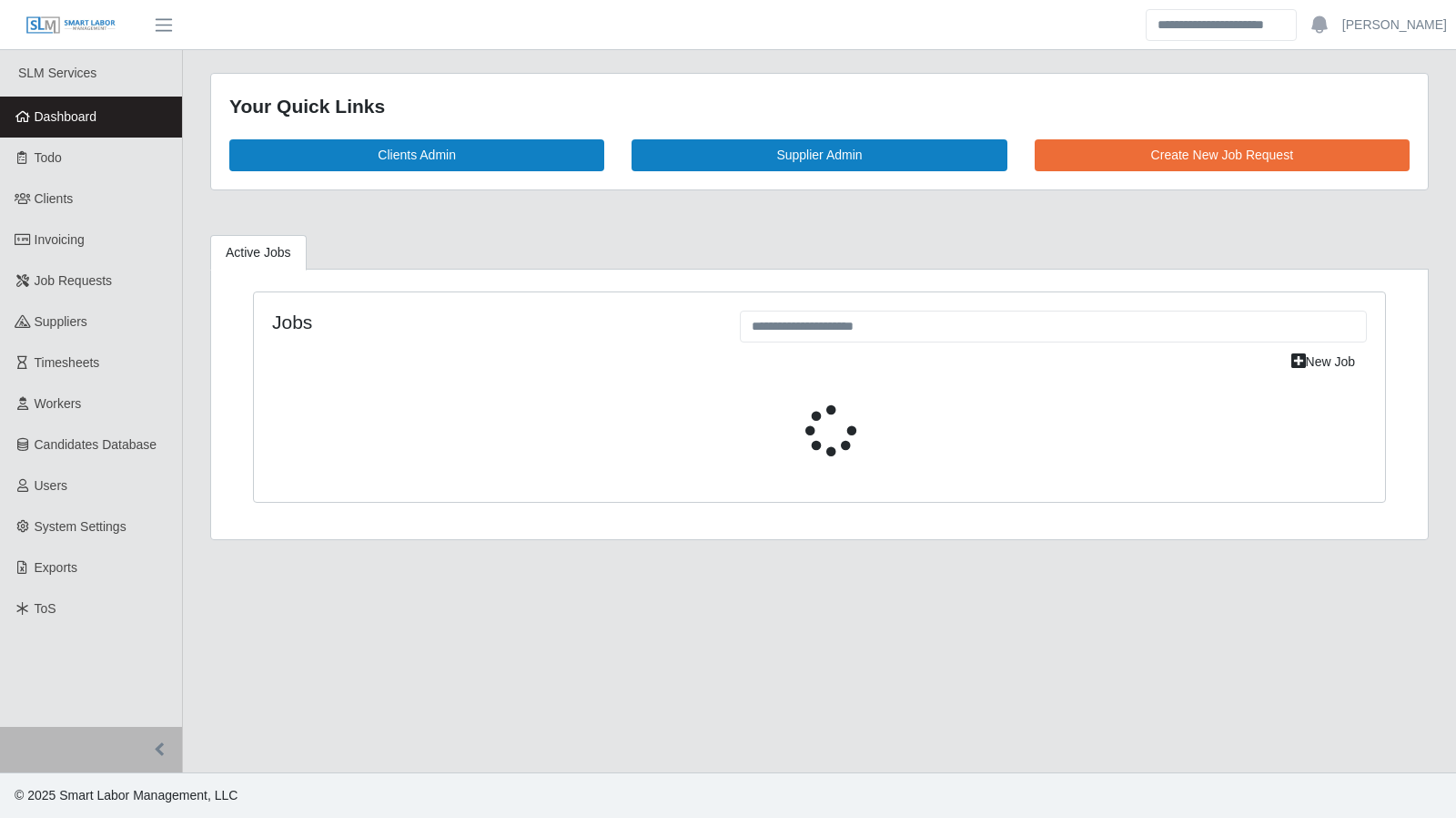
select select "****"
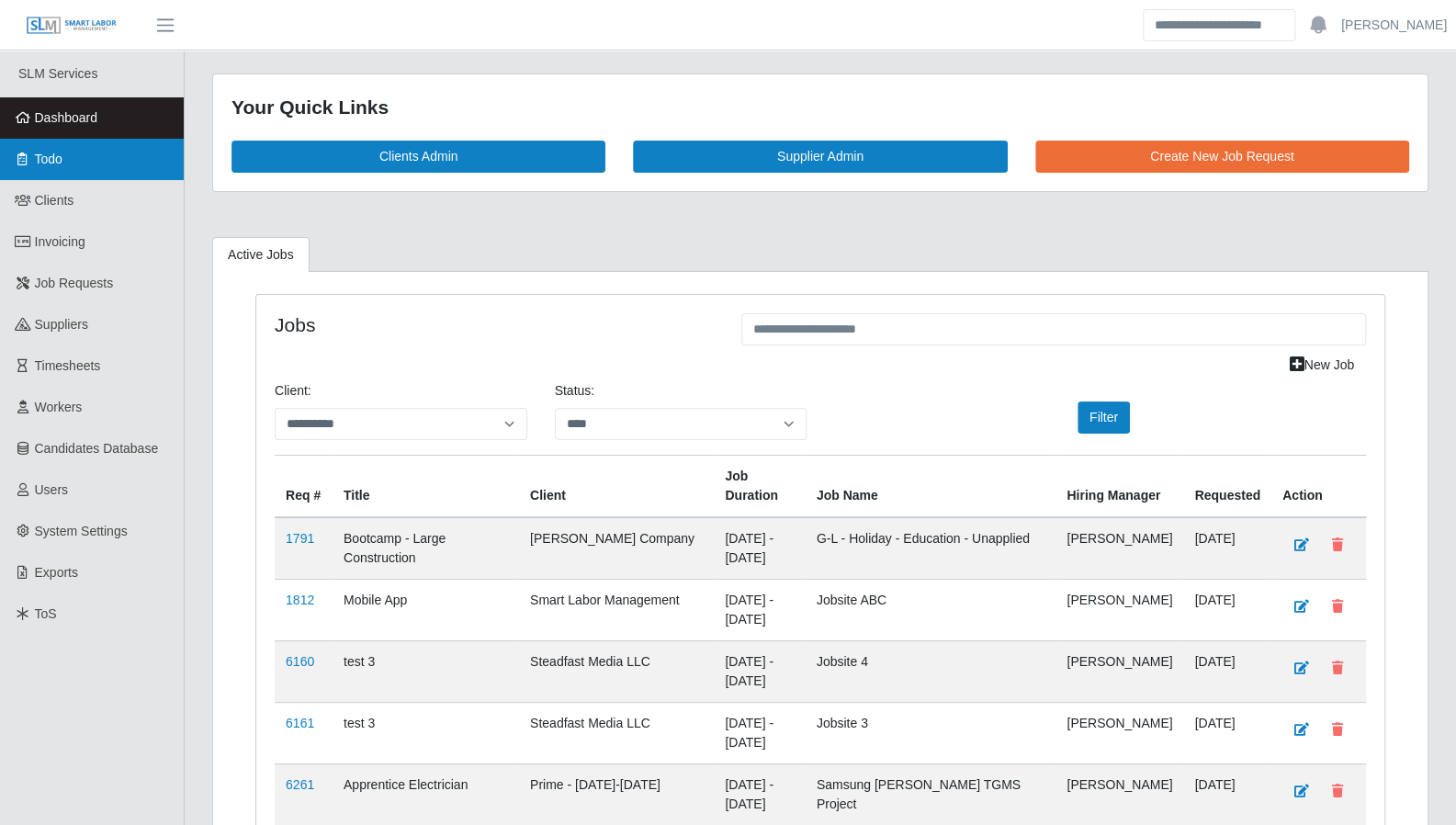
click at [37, 169] on link "Todo" at bounding box center [92, 159] width 184 height 41
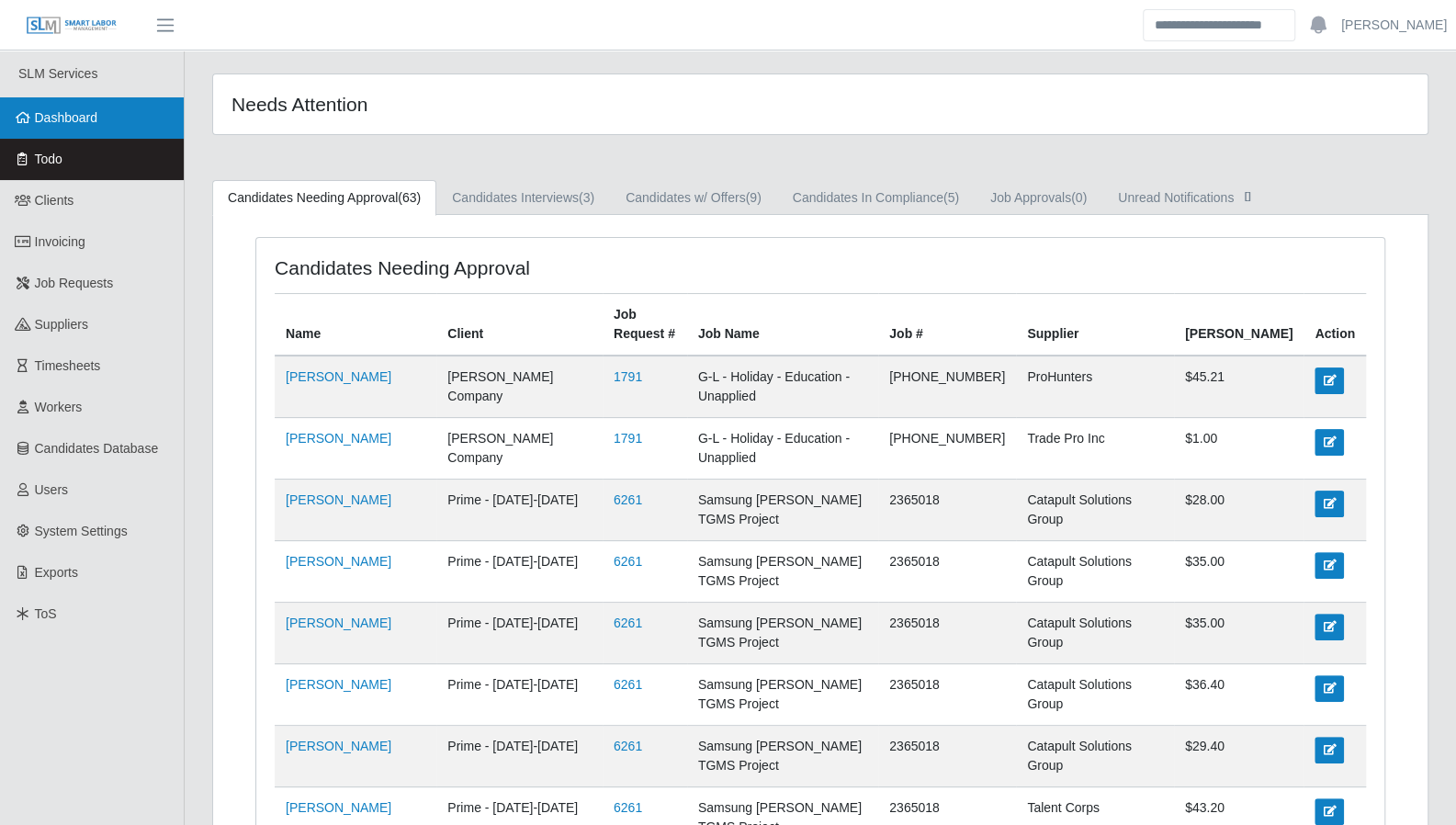
click at [71, 114] on span "Dashboard" at bounding box center [67, 117] width 64 height 14
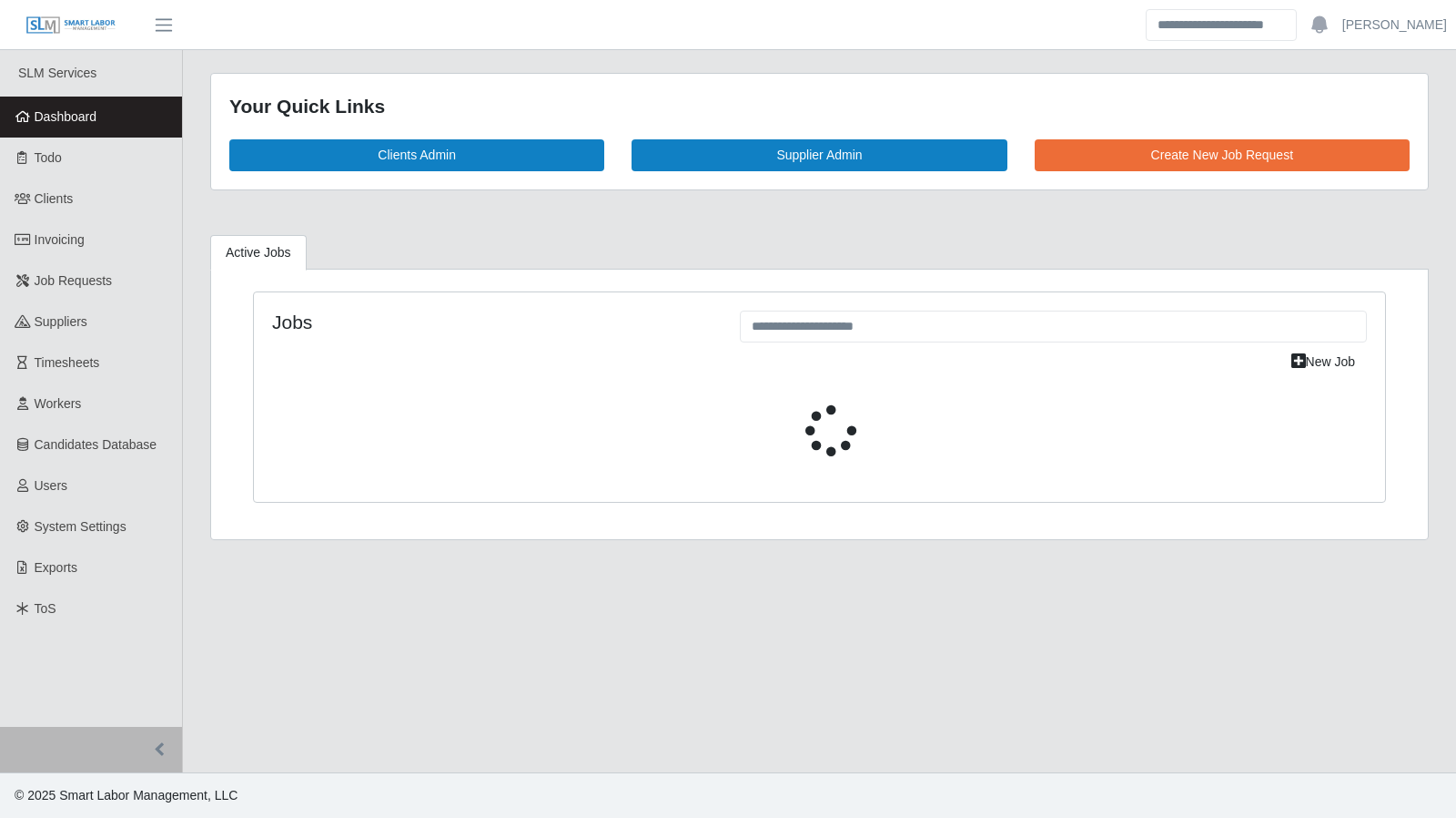
select select "****"
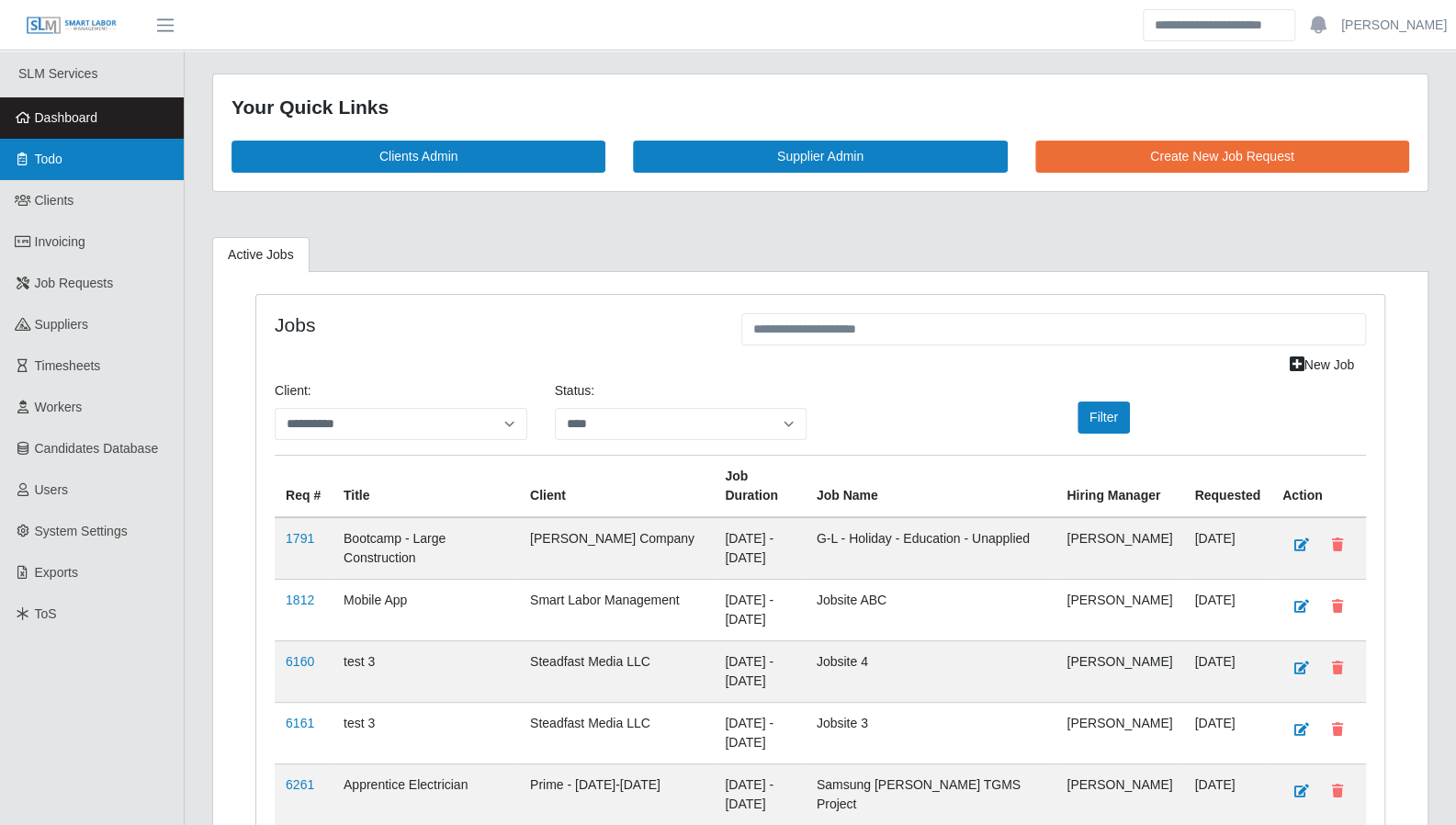
click at [55, 173] on link "Todo" at bounding box center [92, 159] width 184 height 41
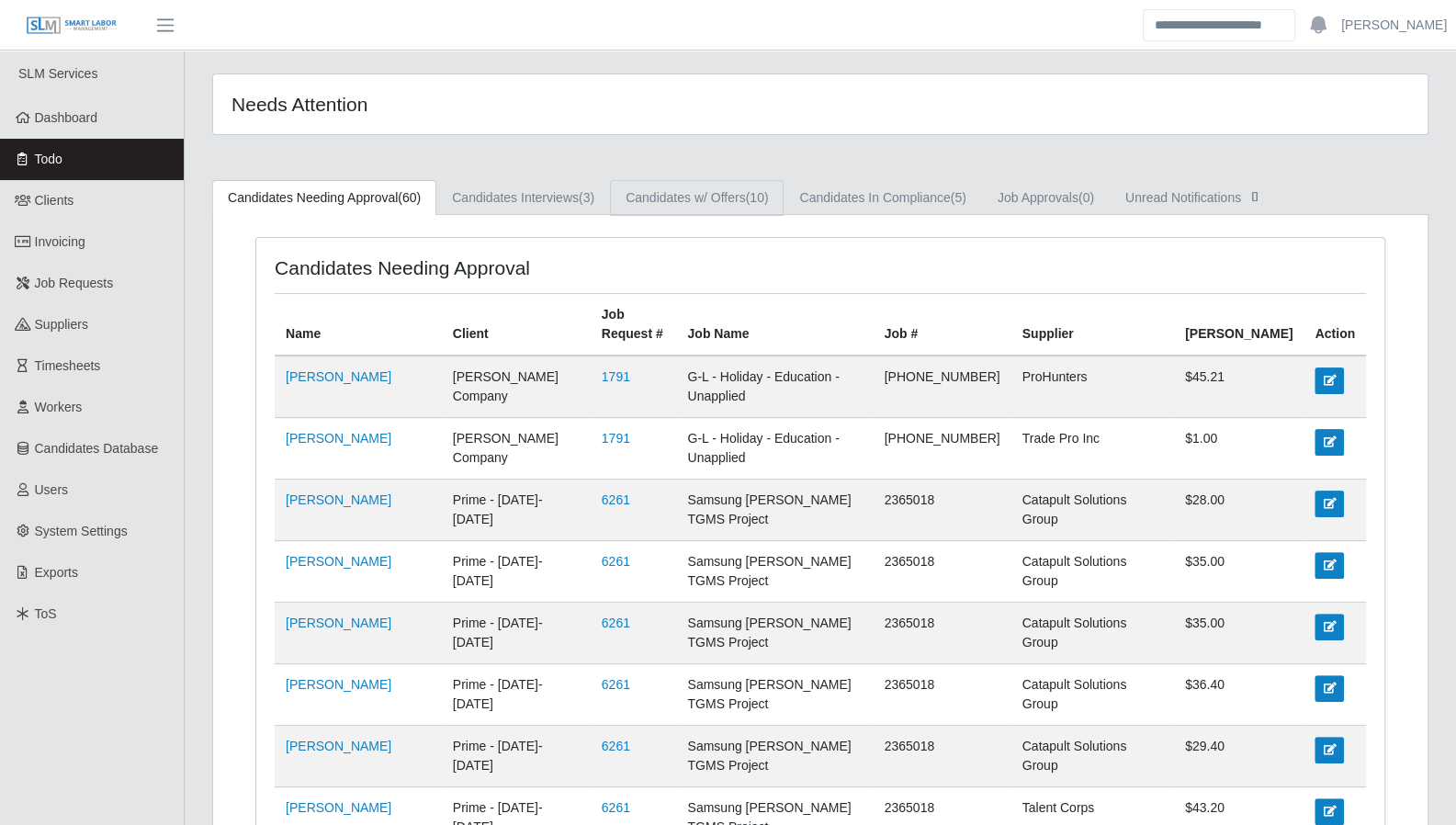
click at [745, 194] on link "Candidates w/ Offers (10)" at bounding box center [697, 198] width 174 height 36
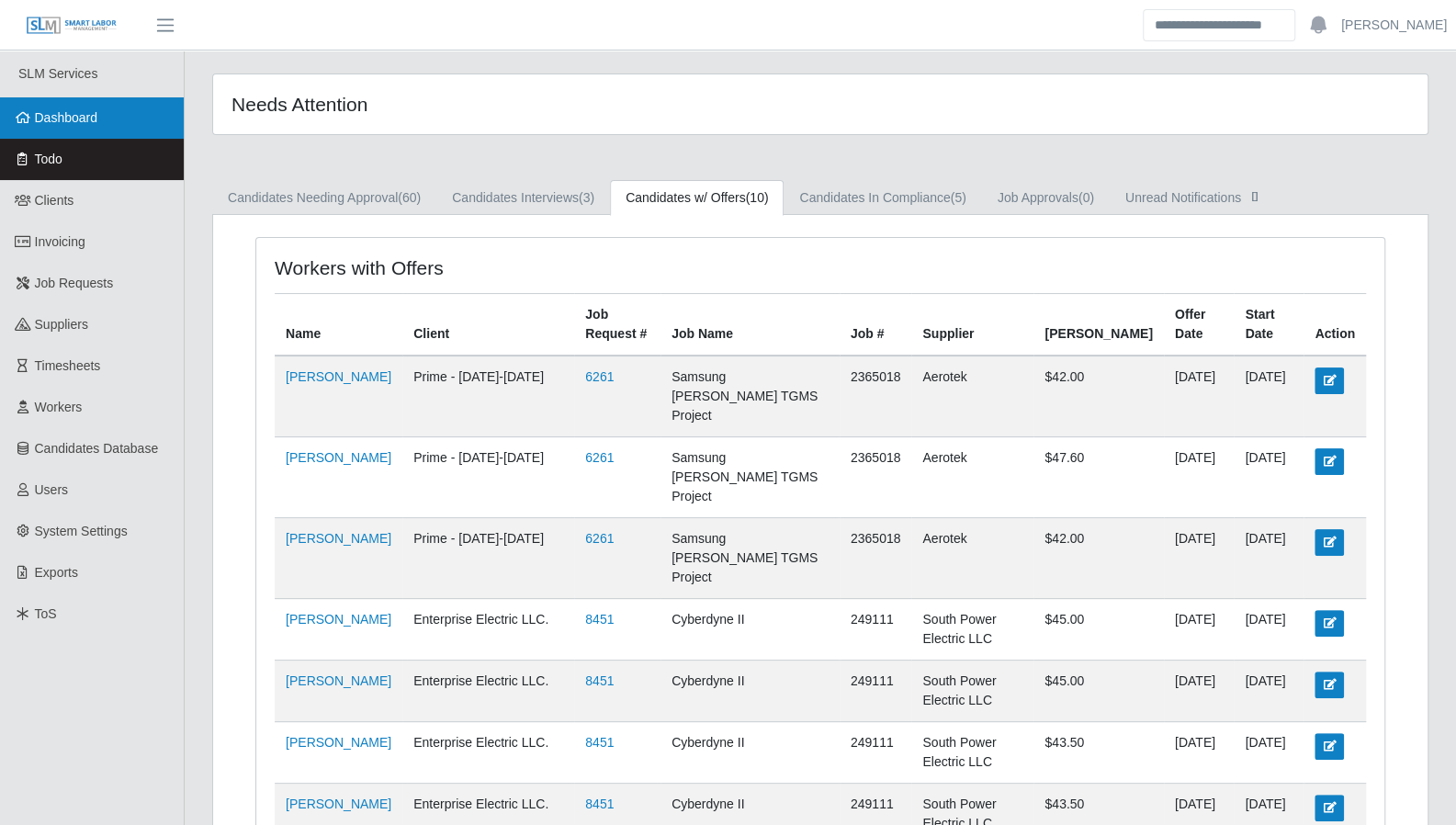
click at [64, 123] on span "Dashboard" at bounding box center [67, 117] width 64 height 14
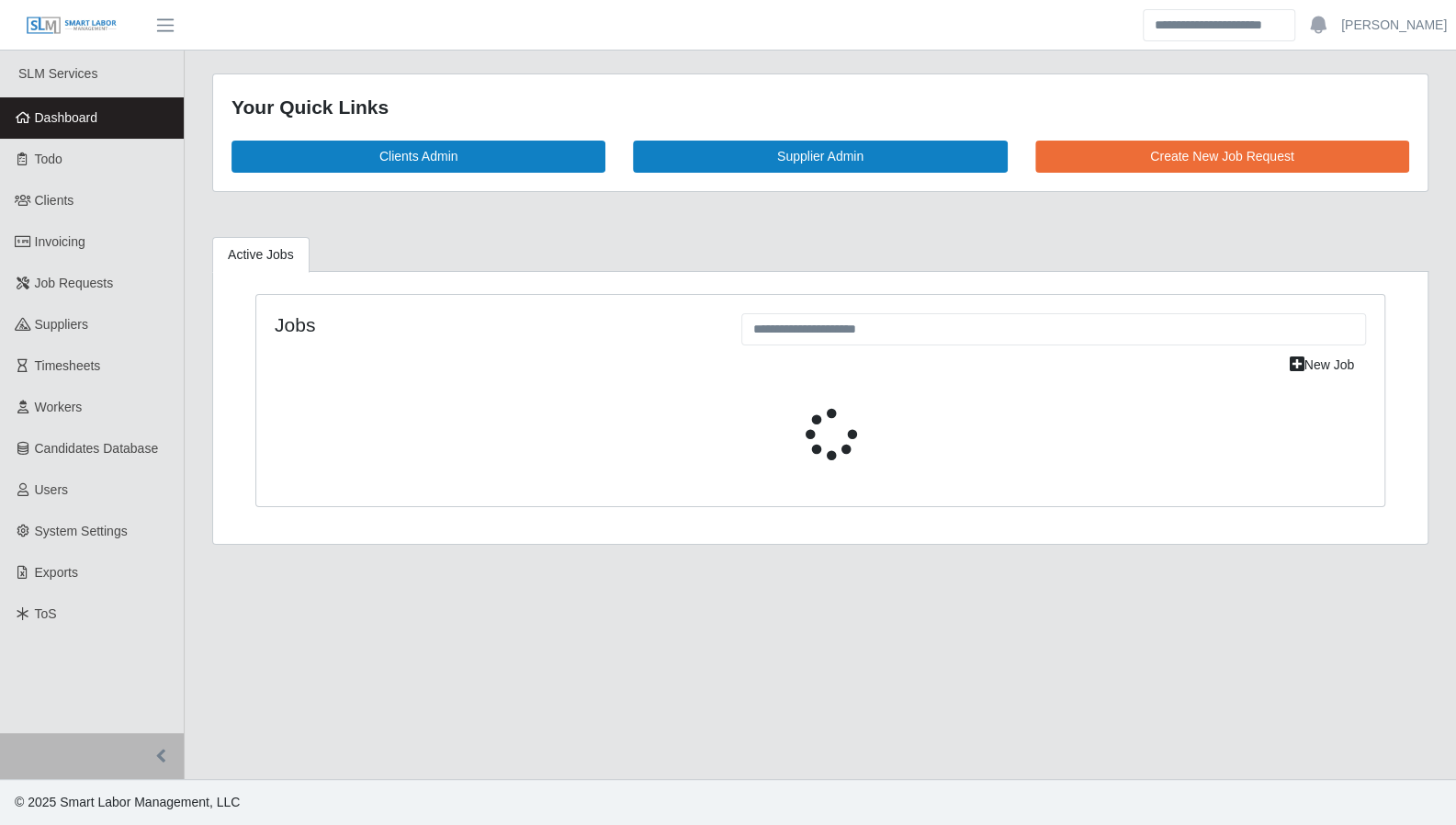
select select "****"
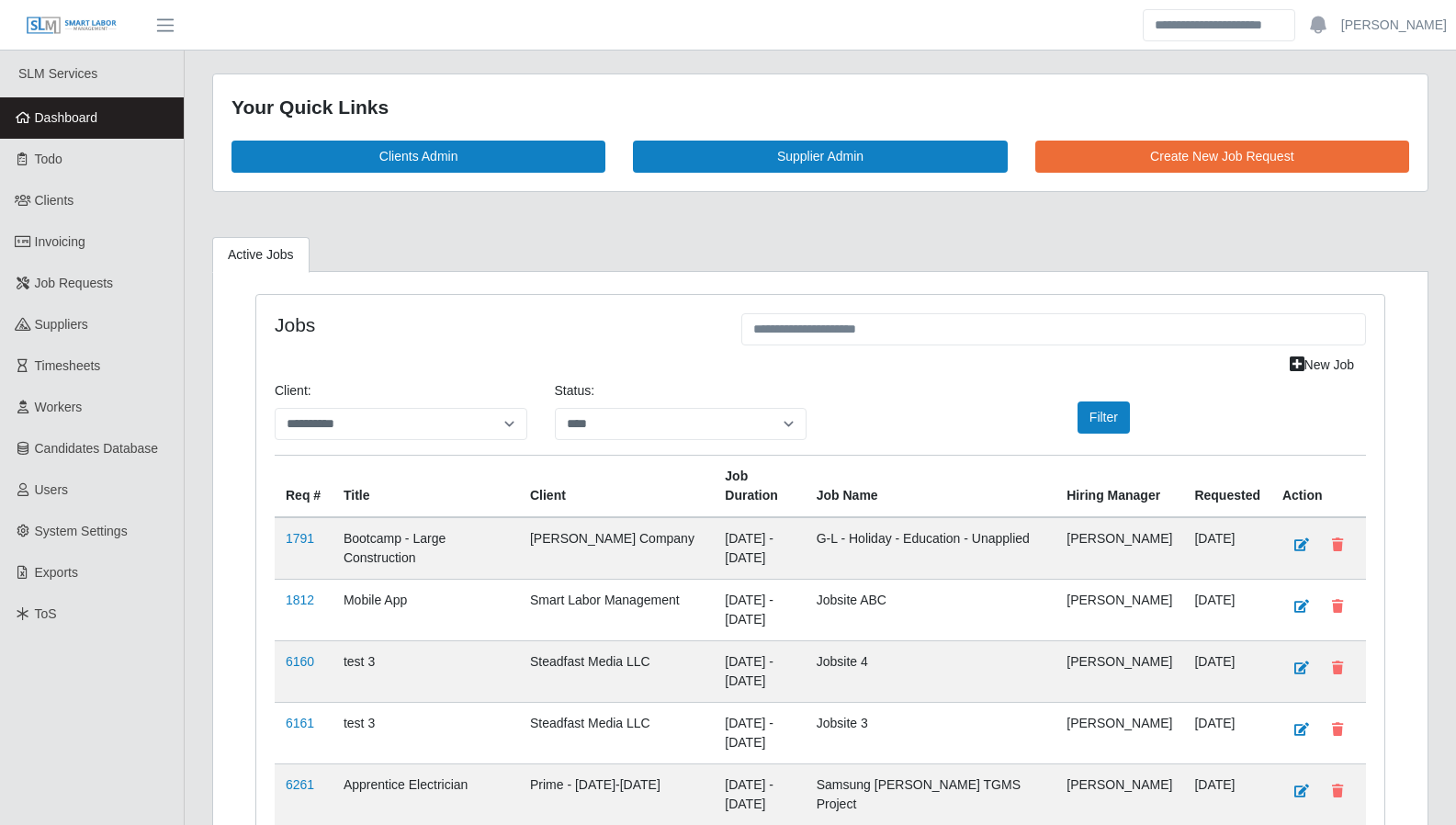
select select "****"
click at [55, 332] on span "Suppliers" at bounding box center [61, 324] width 53 height 14
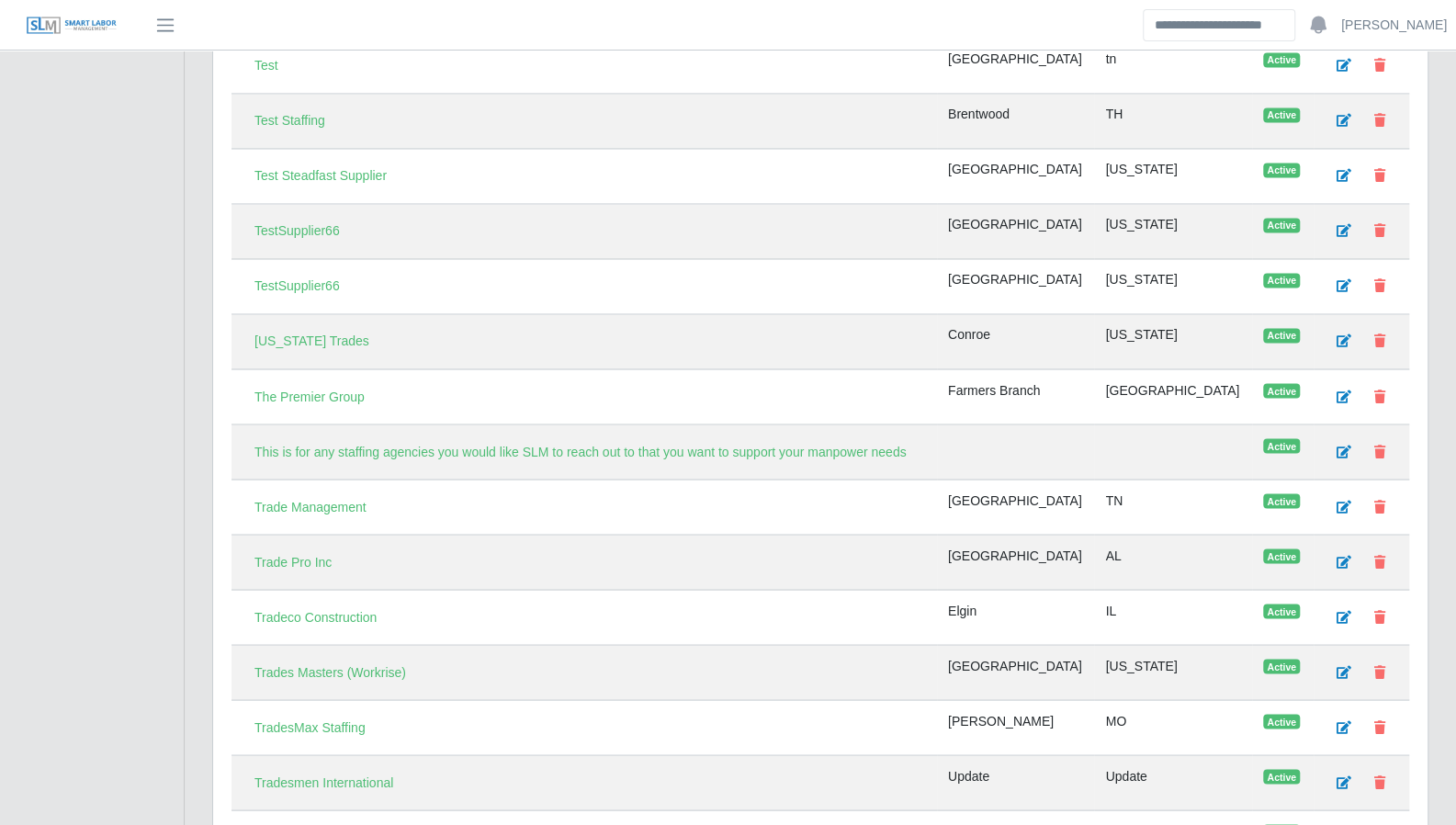
scroll to position [6159, 0]
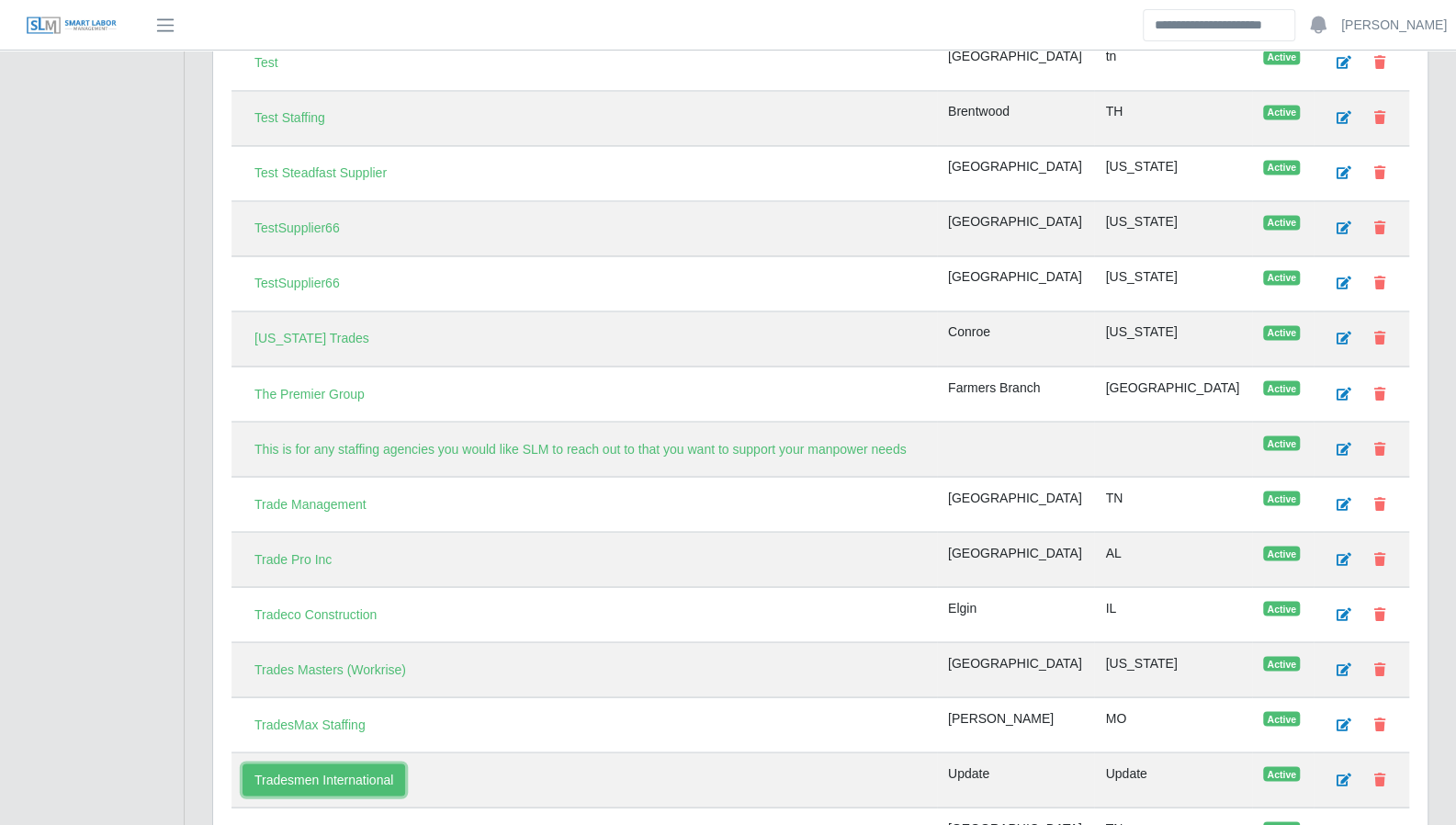
click at [367, 763] on link "Tradesmen International" at bounding box center [324, 779] width 163 height 32
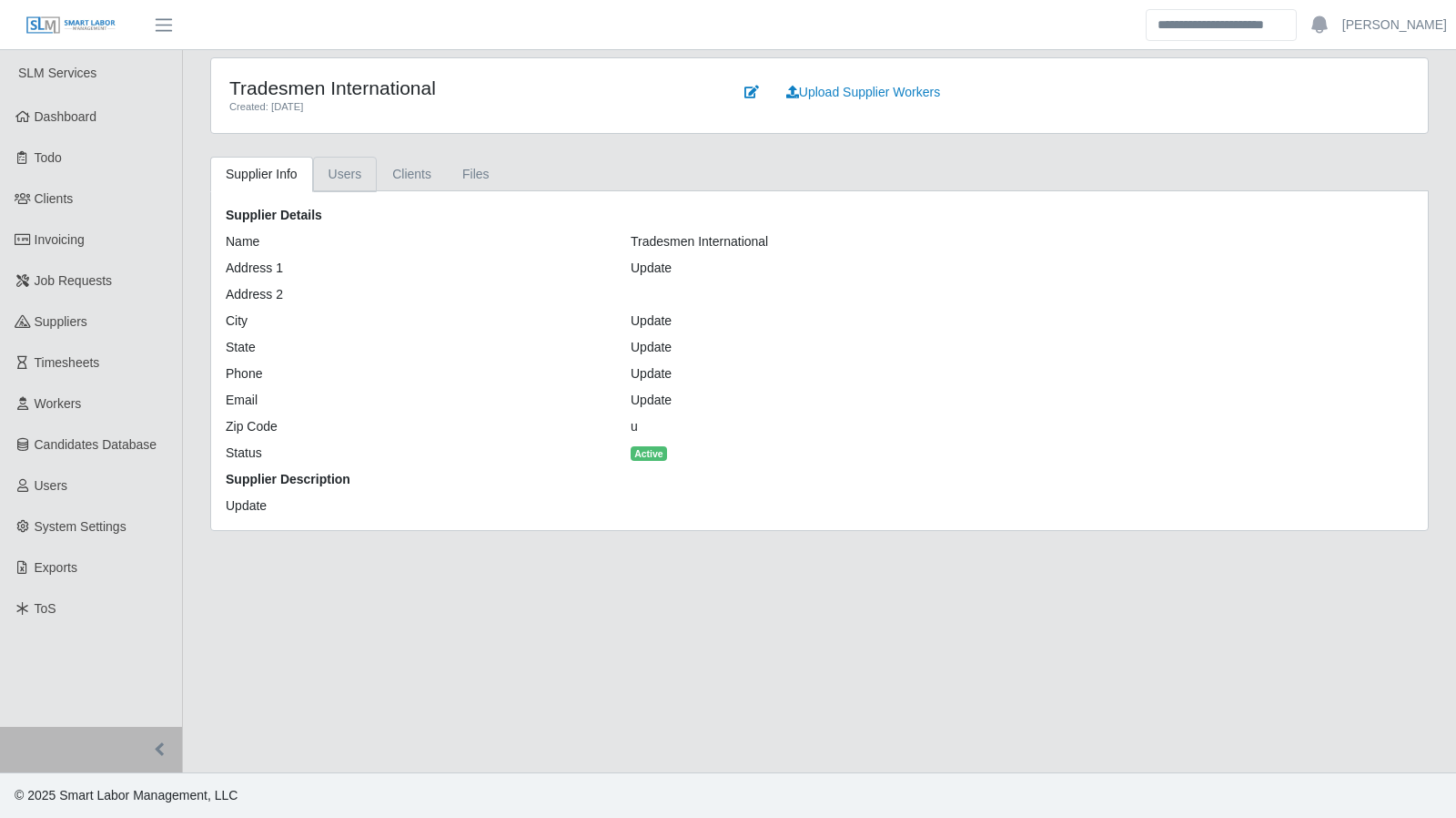
click at [342, 174] on link "Users" at bounding box center [346, 174] width 65 height 35
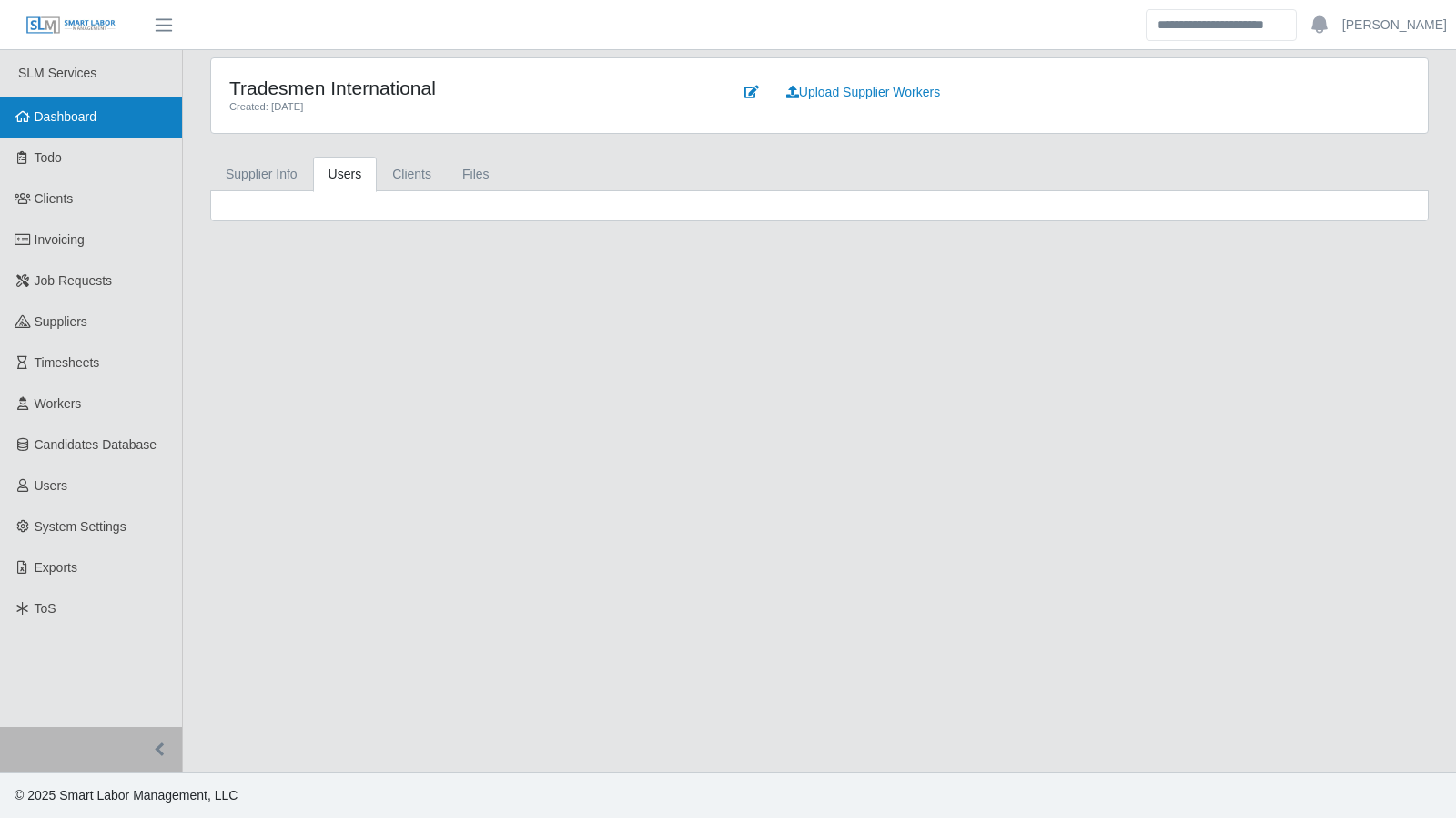
click at [56, 123] on span "Dashboard" at bounding box center [66, 116] width 63 height 14
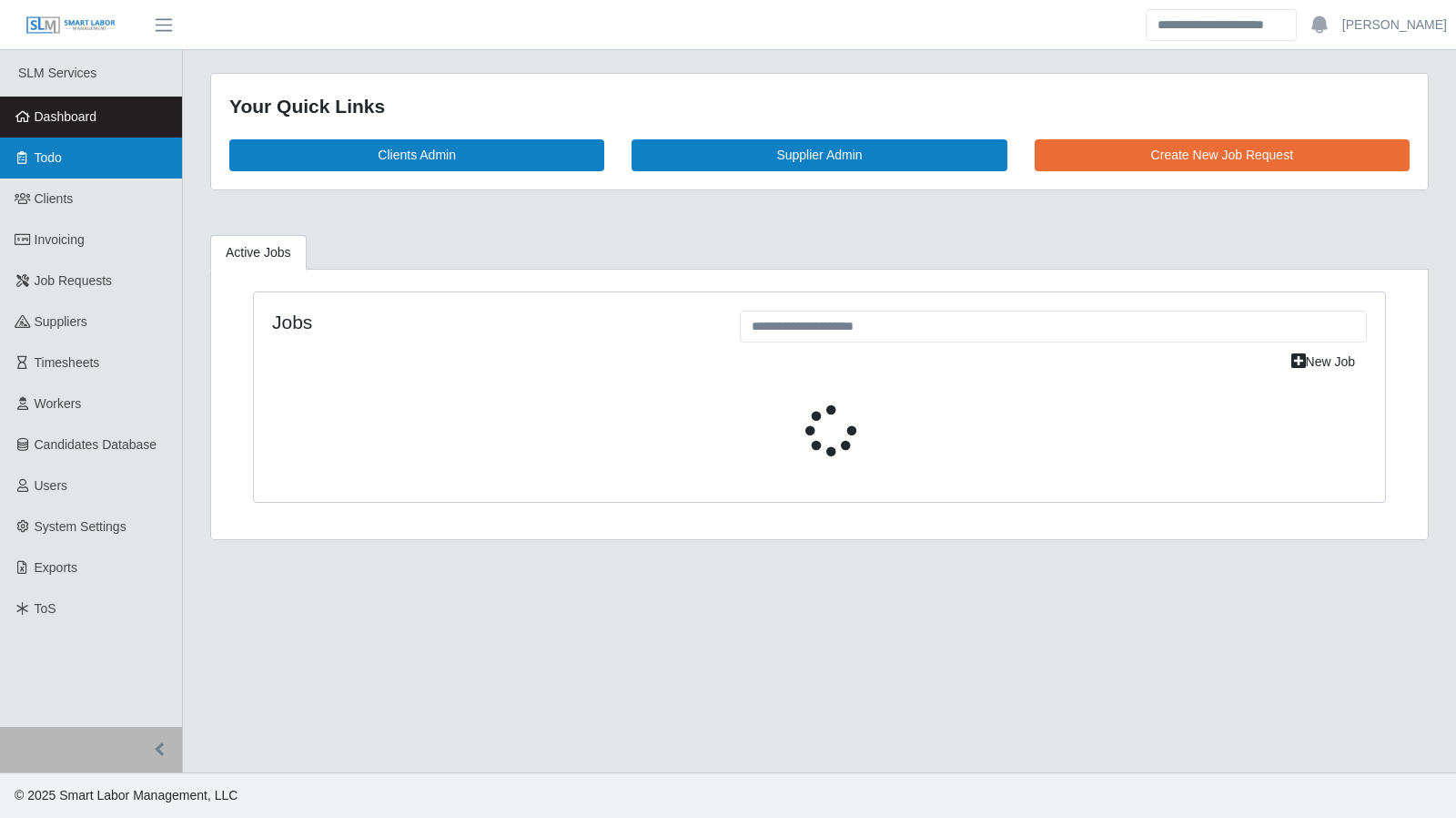
click at [46, 161] on span "Todo" at bounding box center [48, 157] width 28 height 14
select select "****"
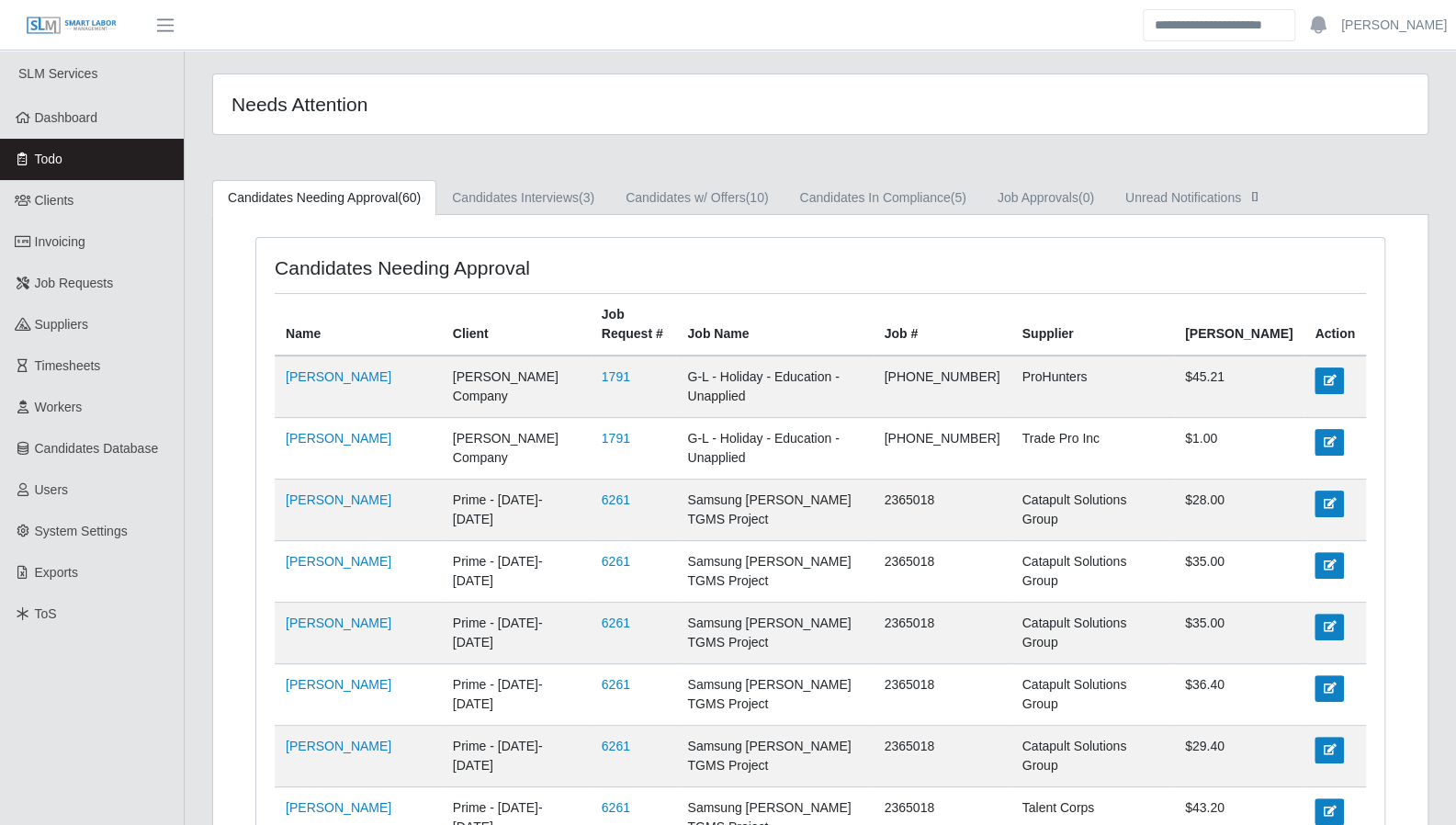
drag, startPoint x: 59, startPoint y: 132, endPoint x: 570, endPoint y: 517, distance: 639.8
click at [59, 132] on link "Dashboard" at bounding box center [92, 118] width 184 height 41
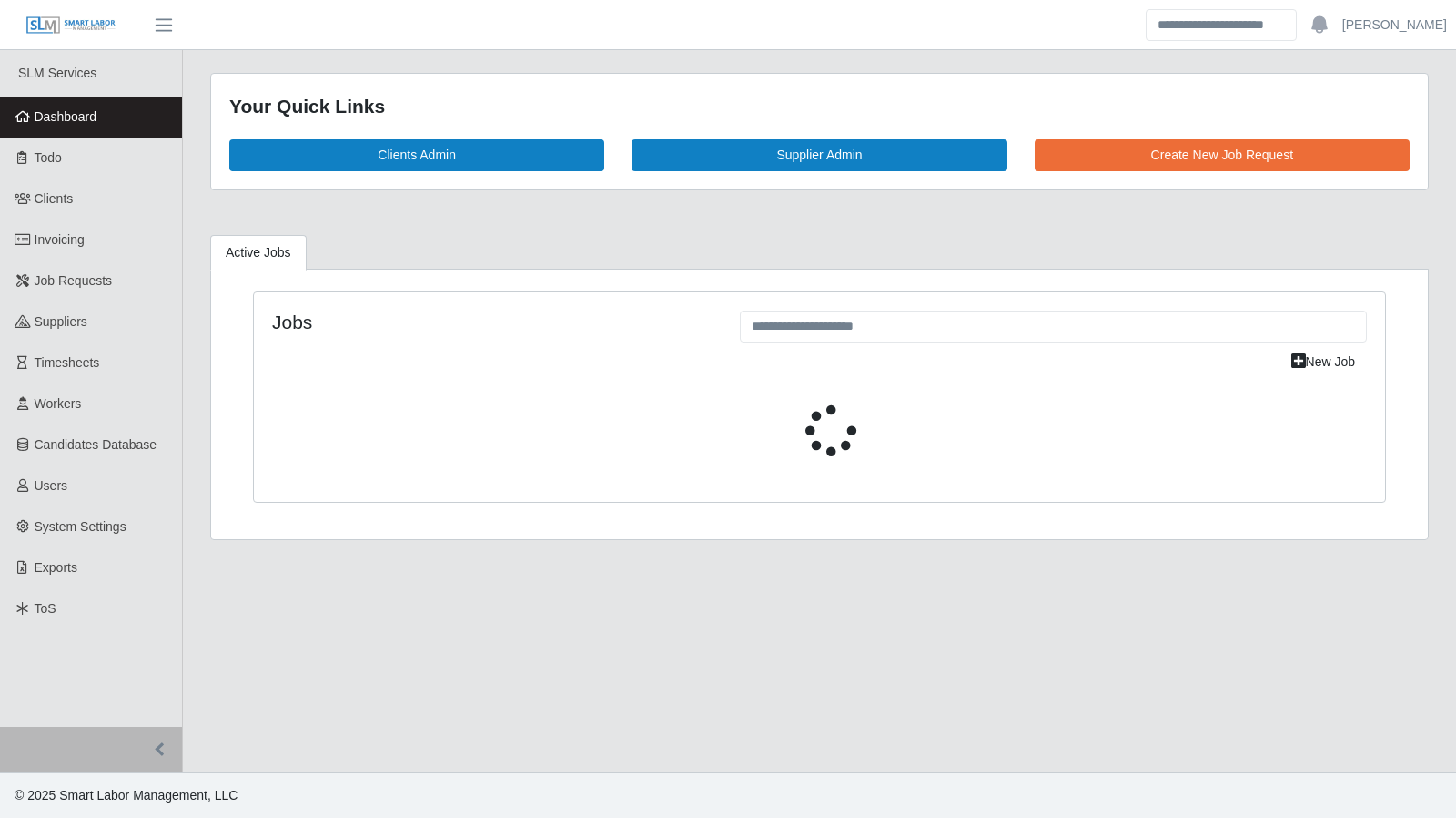
select select "****"
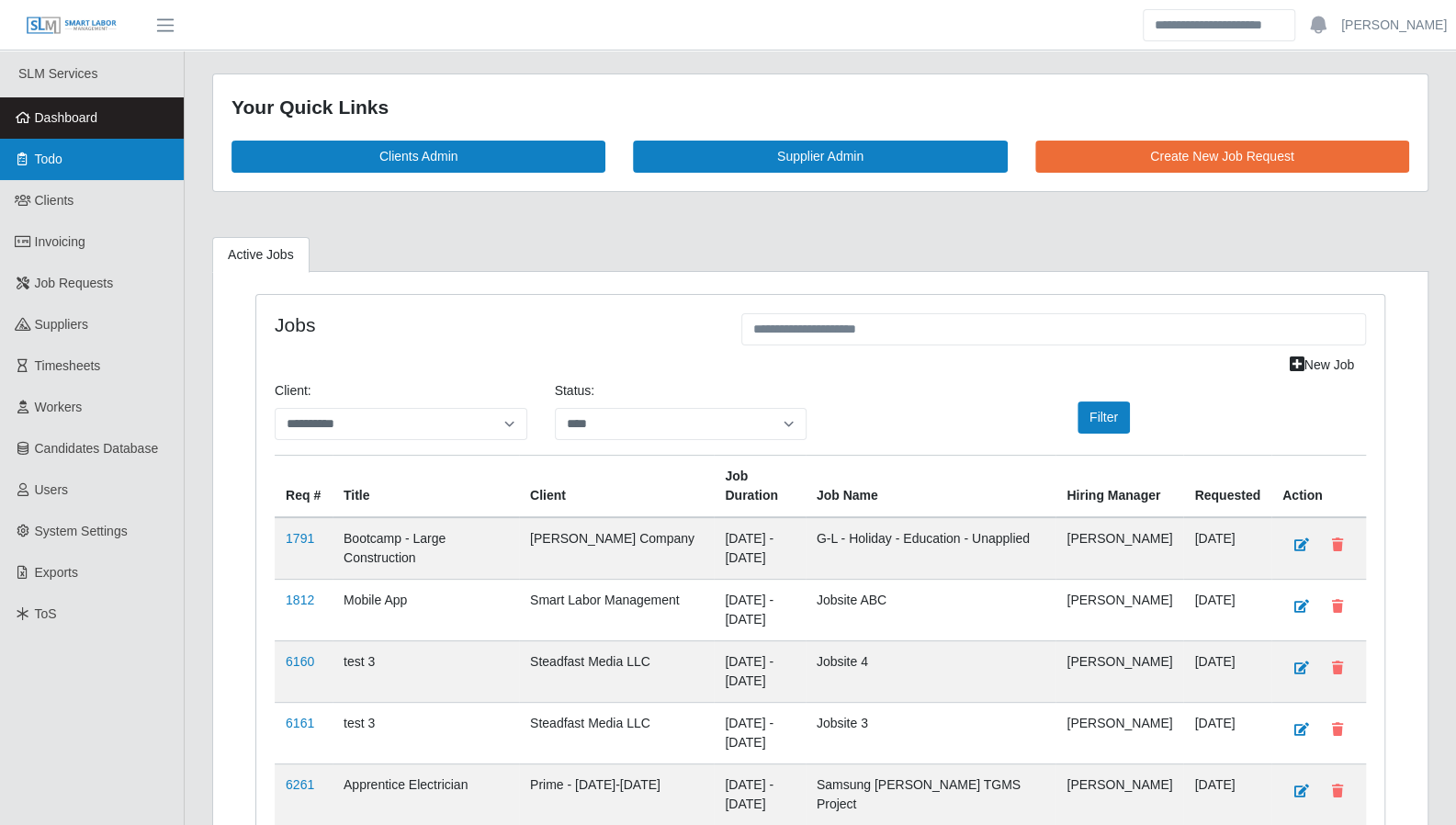
click at [99, 168] on link "Todo" at bounding box center [92, 159] width 184 height 41
